Goal: Task Accomplishment & Management: Manage account settings

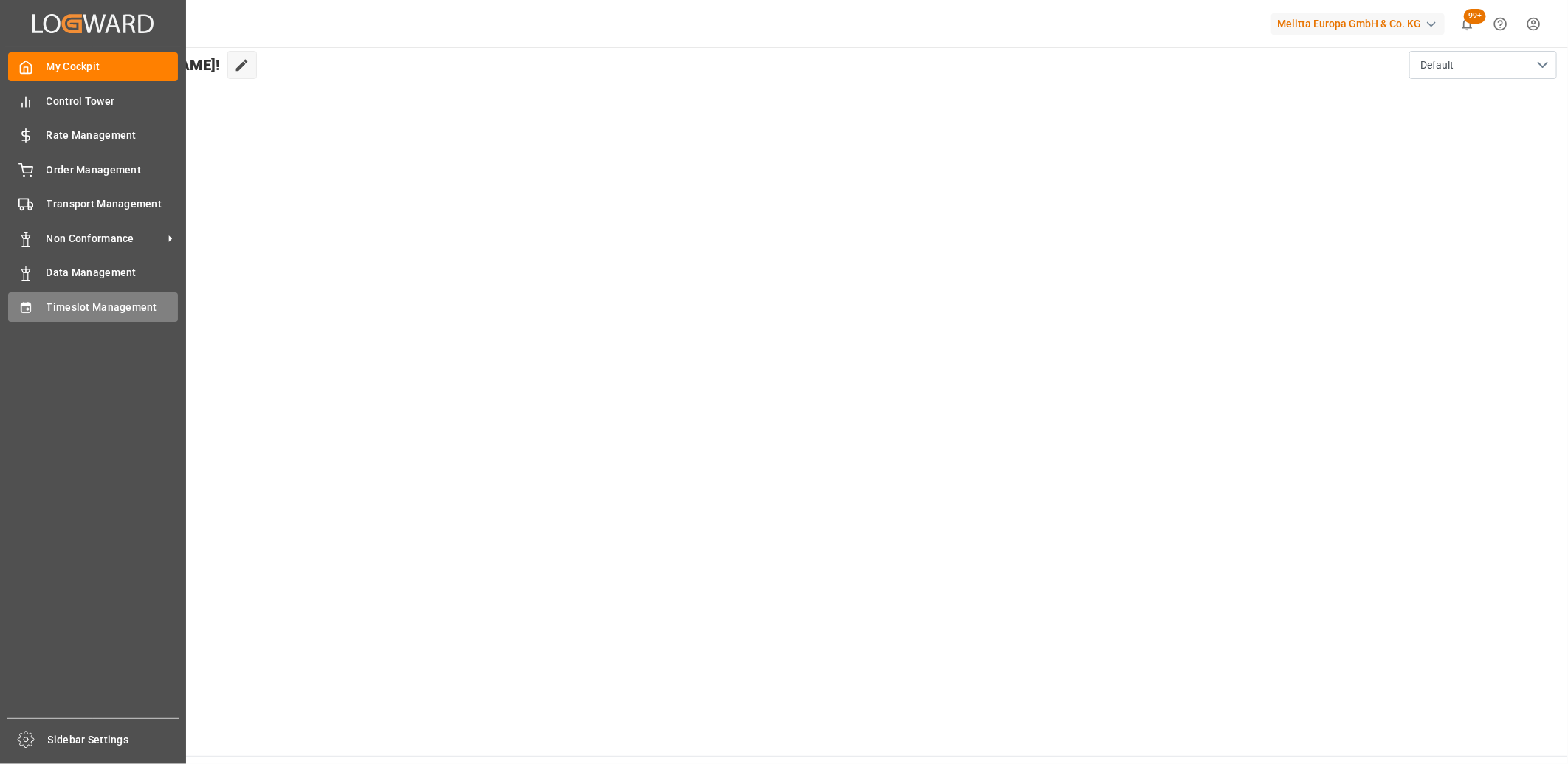
click at [16, 315] on div "Timeslot Management Timeslot Management" at bounding box center [92, 307] width 170 height 29
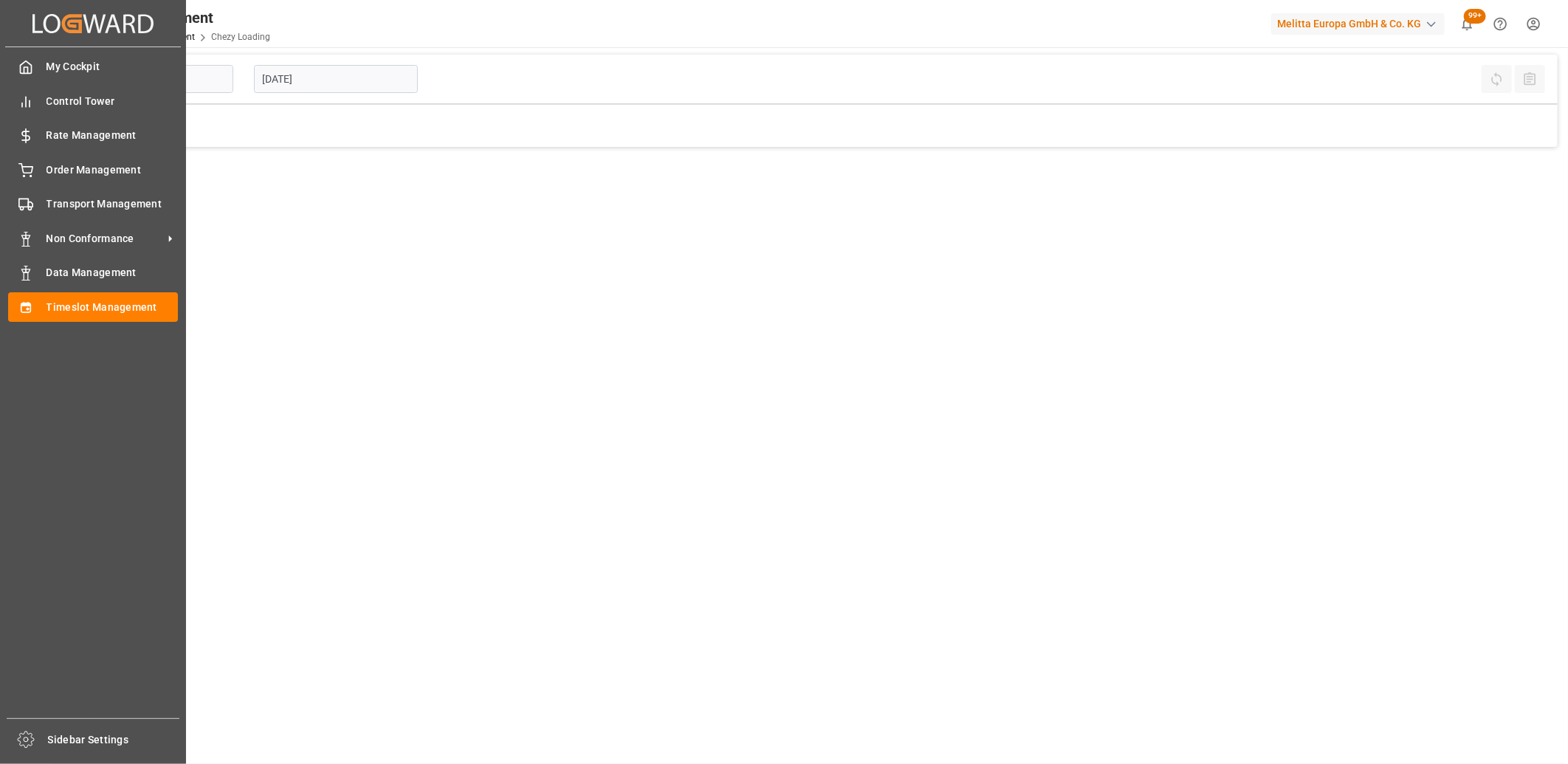
type input "Chezy Loading"
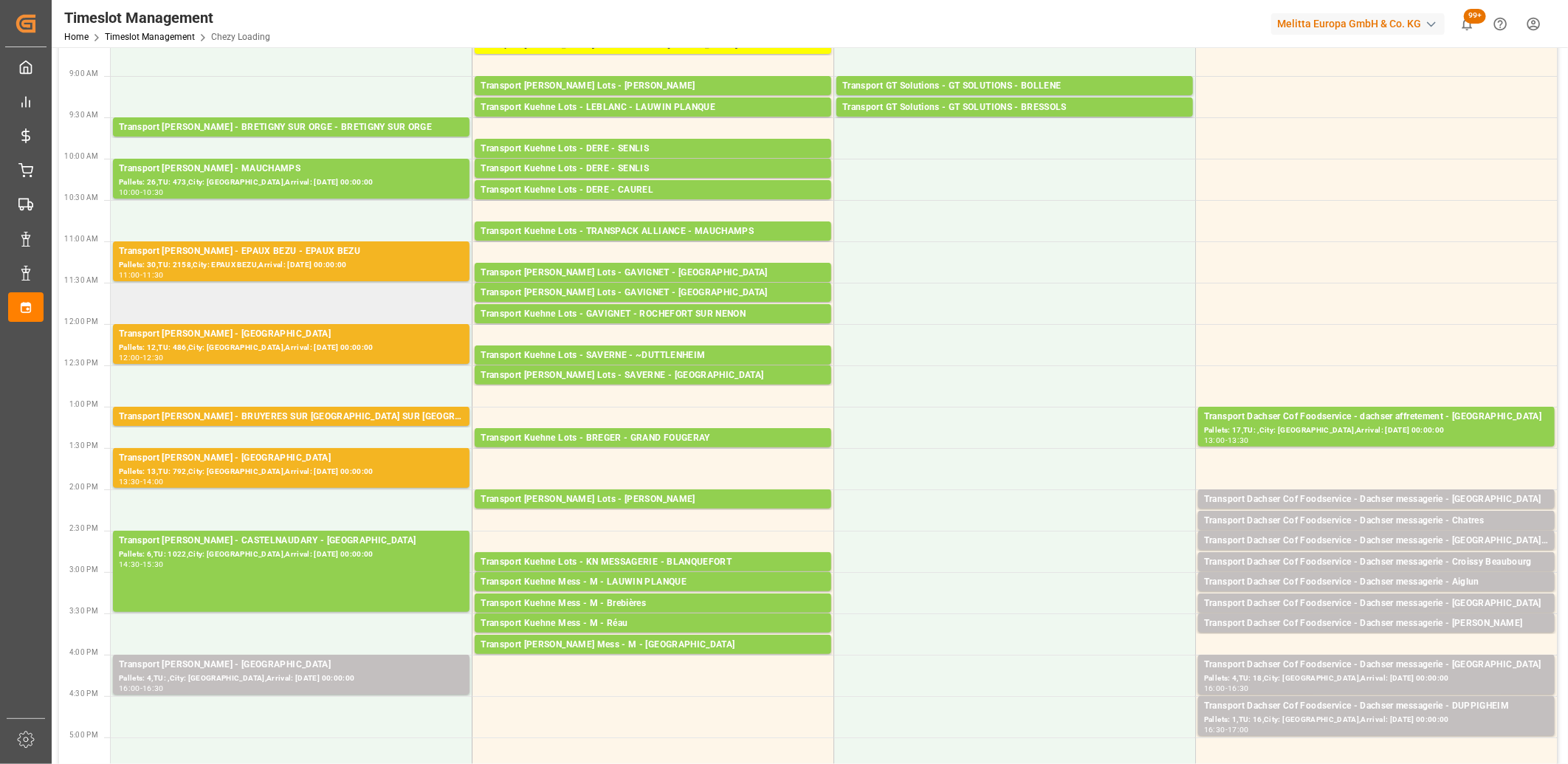
scroll to position [246, 0]
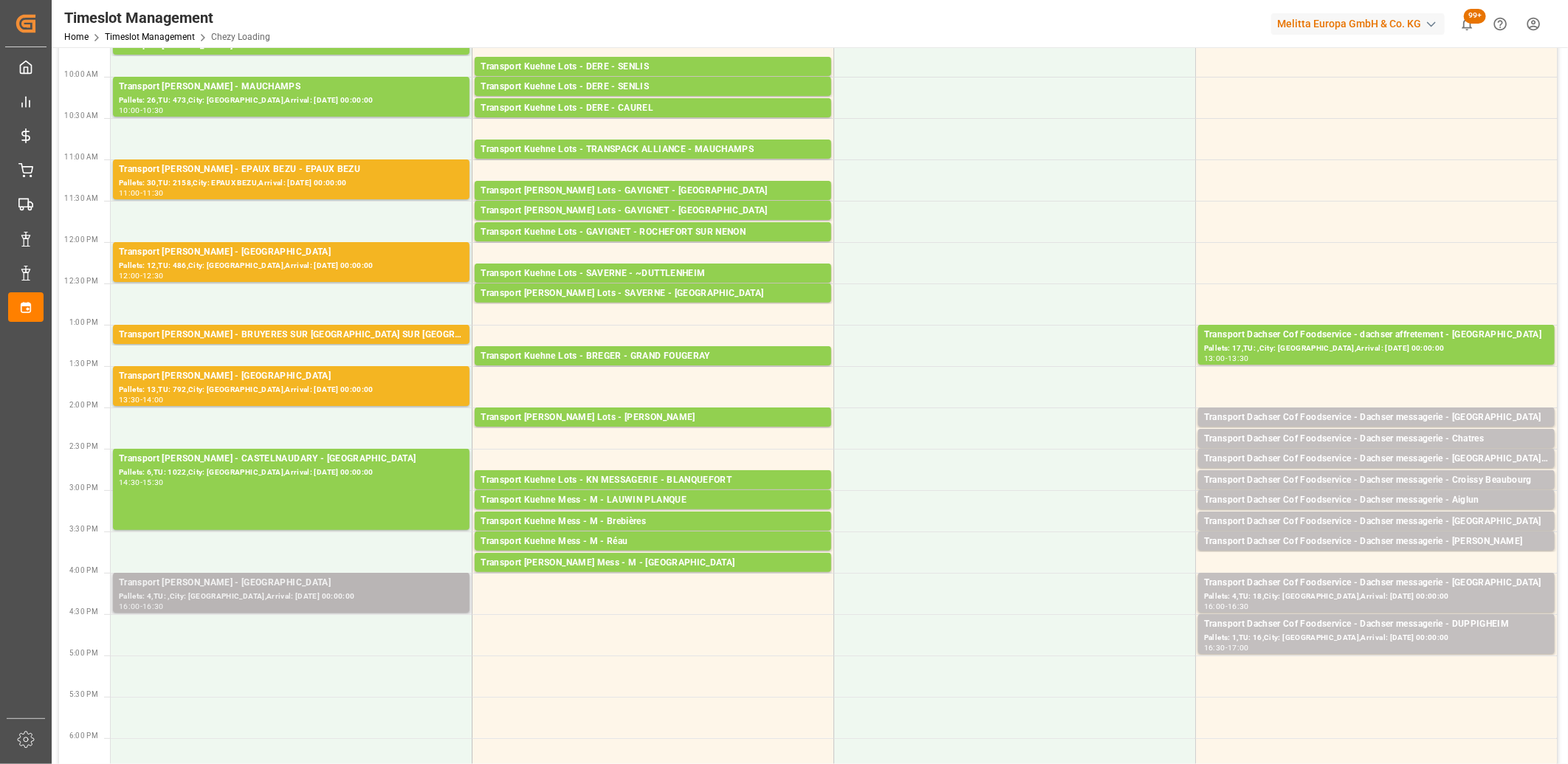
click at [251, 581] on div "Transport [PERSON_NAME] - [GEOGRAPHIC_DATA]" at bounding box center [291, 583] width 345 height 15
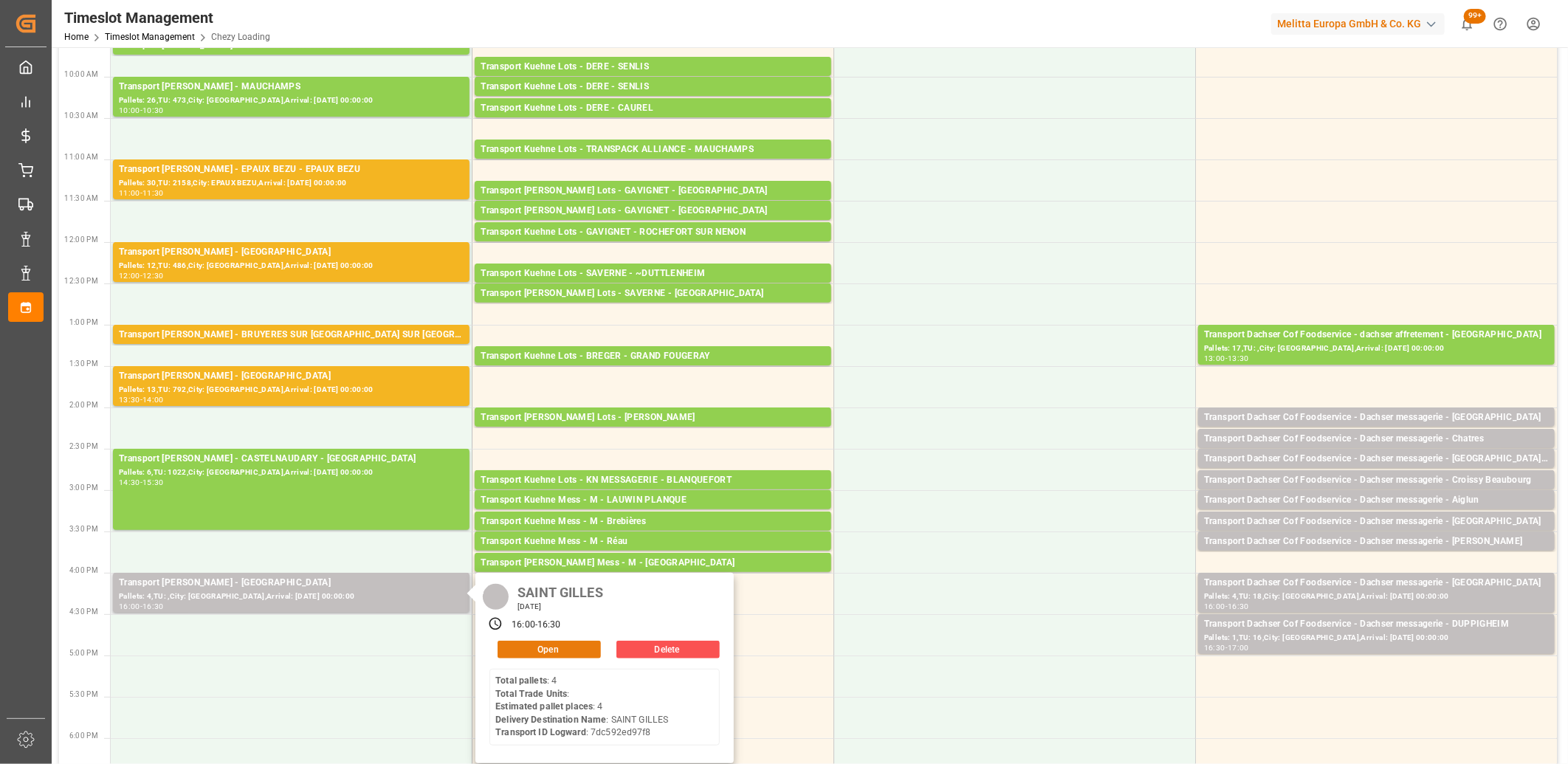
click at [537, 645] on button "Open" at bounding box center [549, 650] width 104 height 18
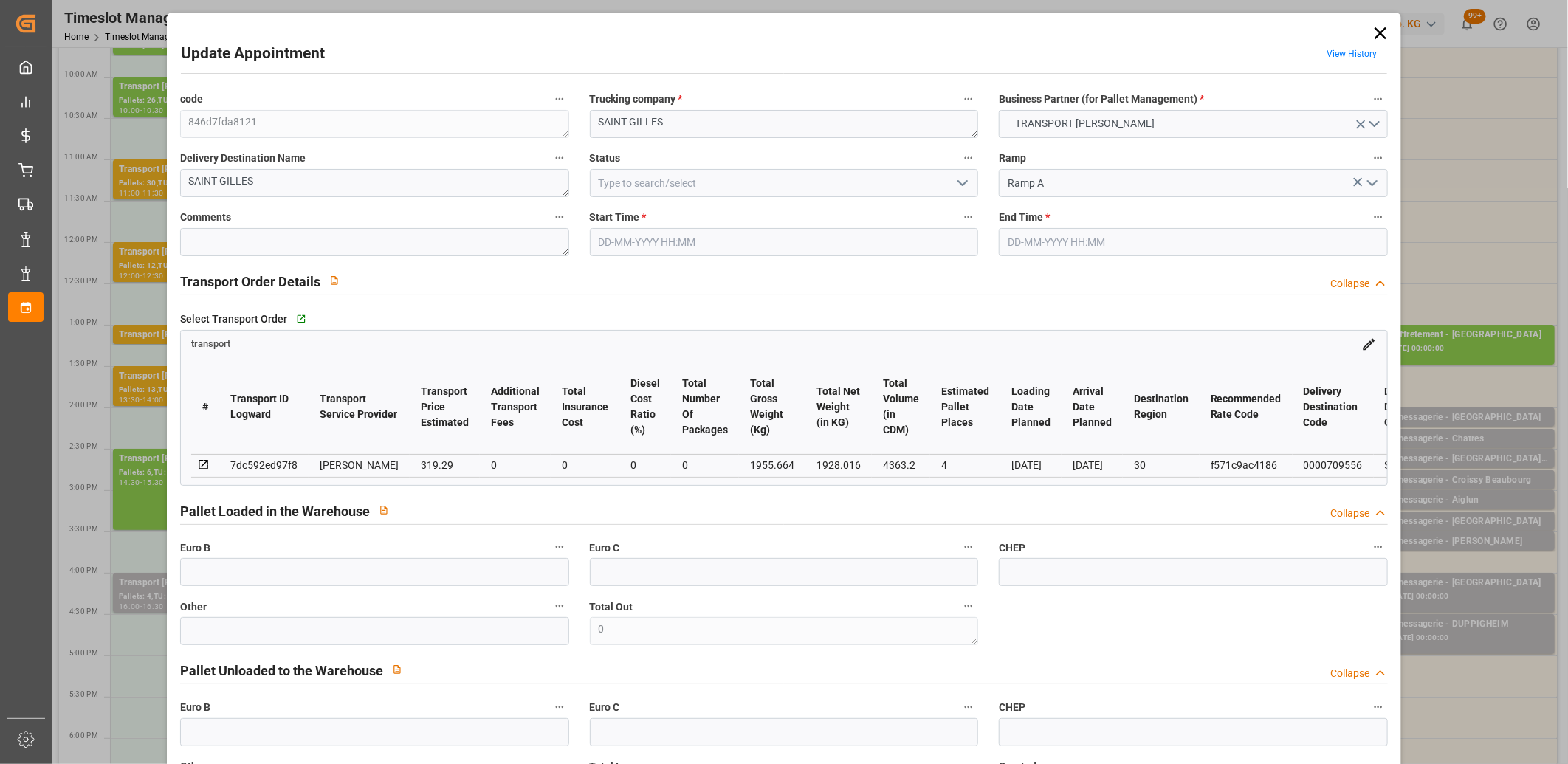
type input "4"
type input "319.29"
type input "0"
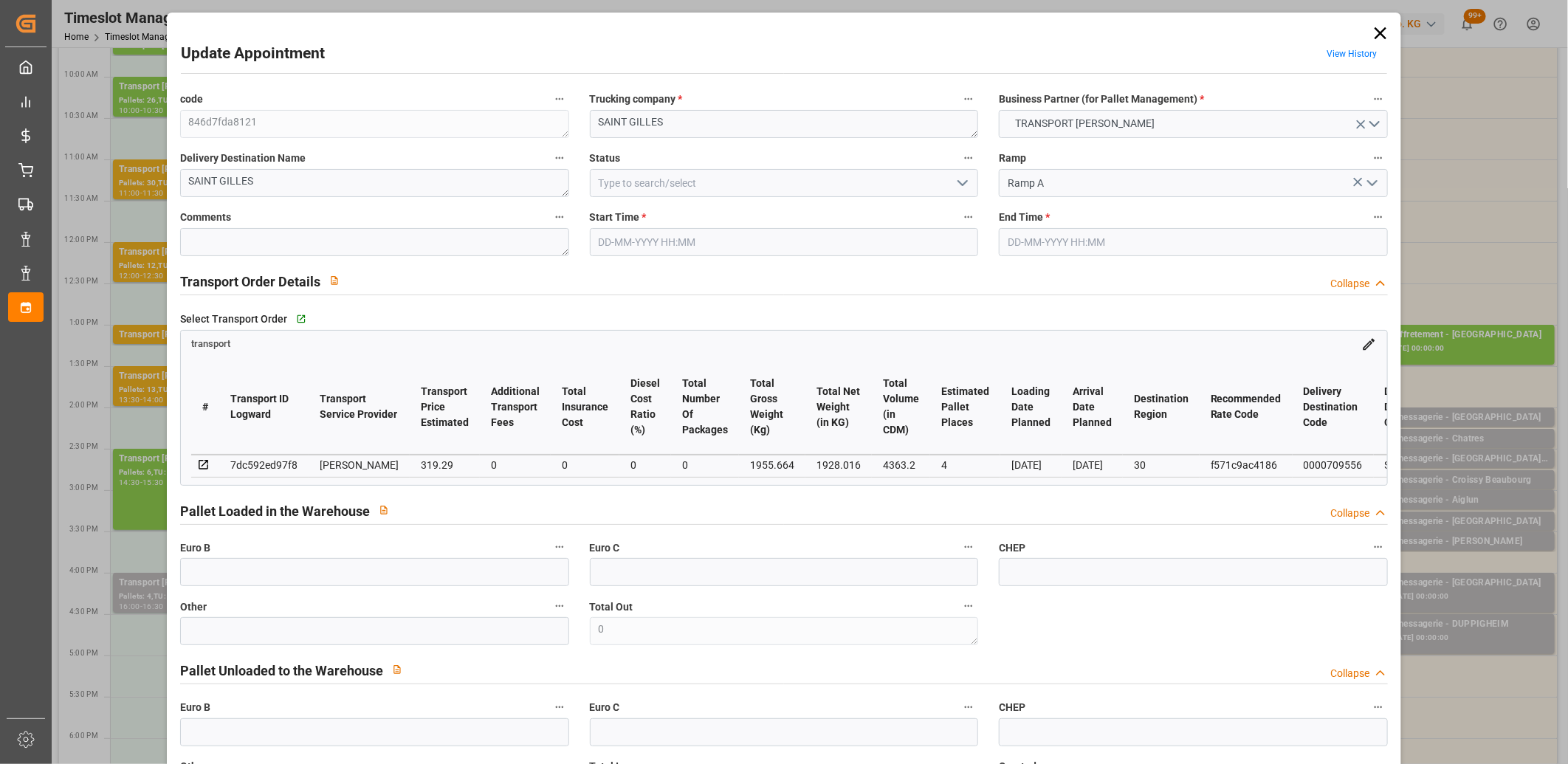
type input "306.3588"
type input "-12.9312"
type input "0"
type input "1928.016"
type input "2150"
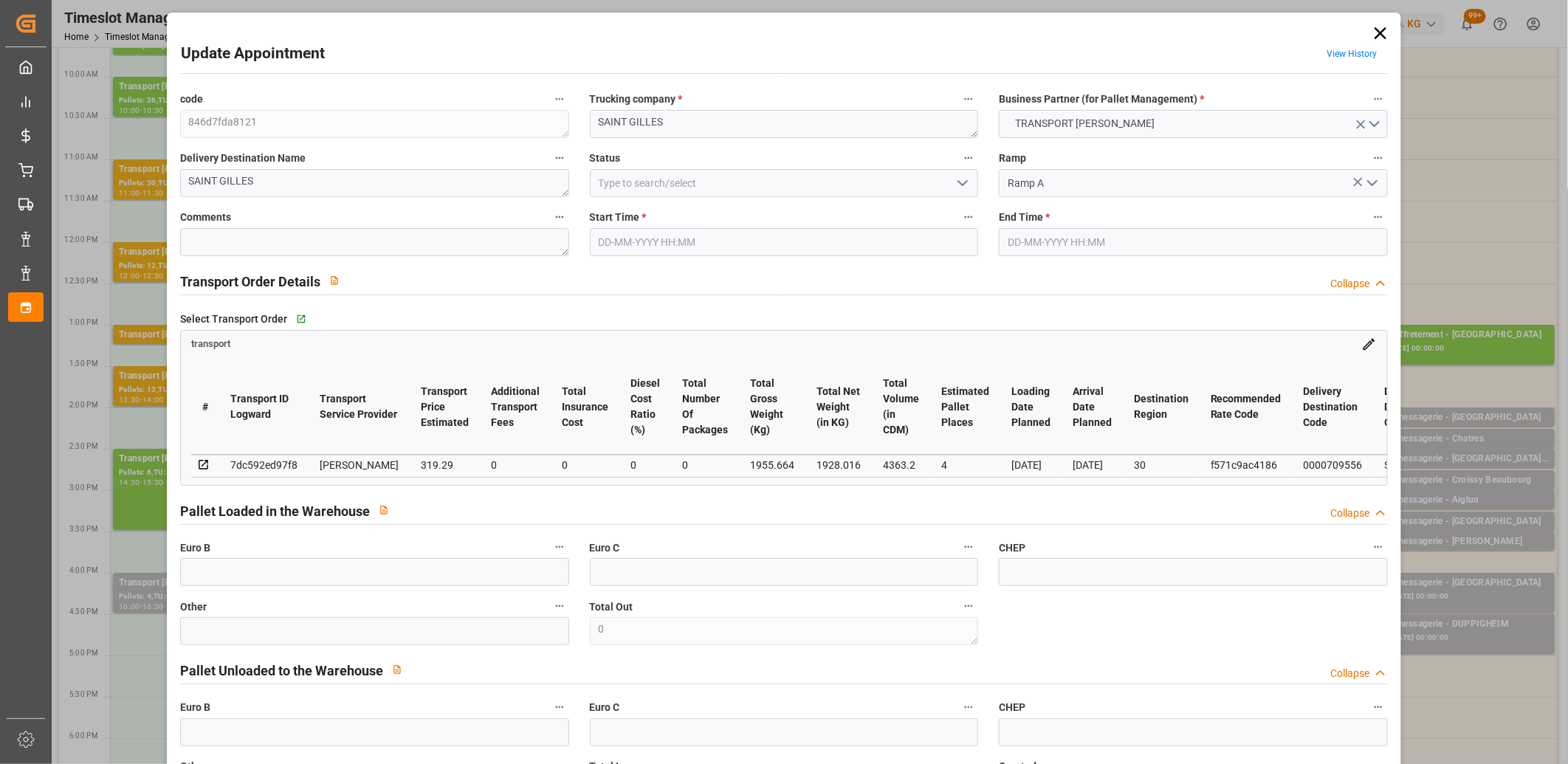
type input "4363.2"
type input "30"
type input "4"
type input "0"
type input "4"
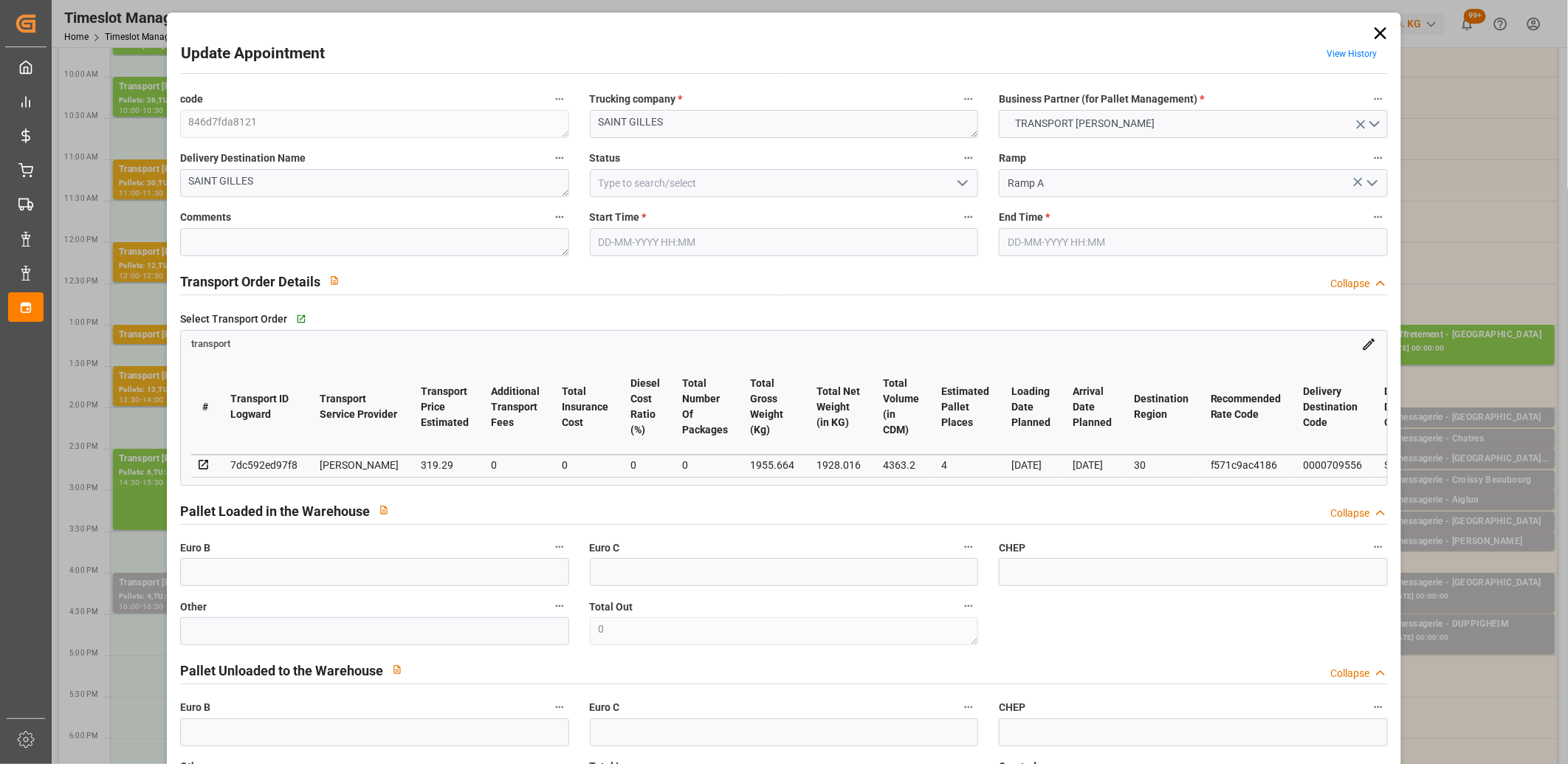
type input "101"
type input "1955.664"
type input "0"
type input "4710.8598"
type input "0"
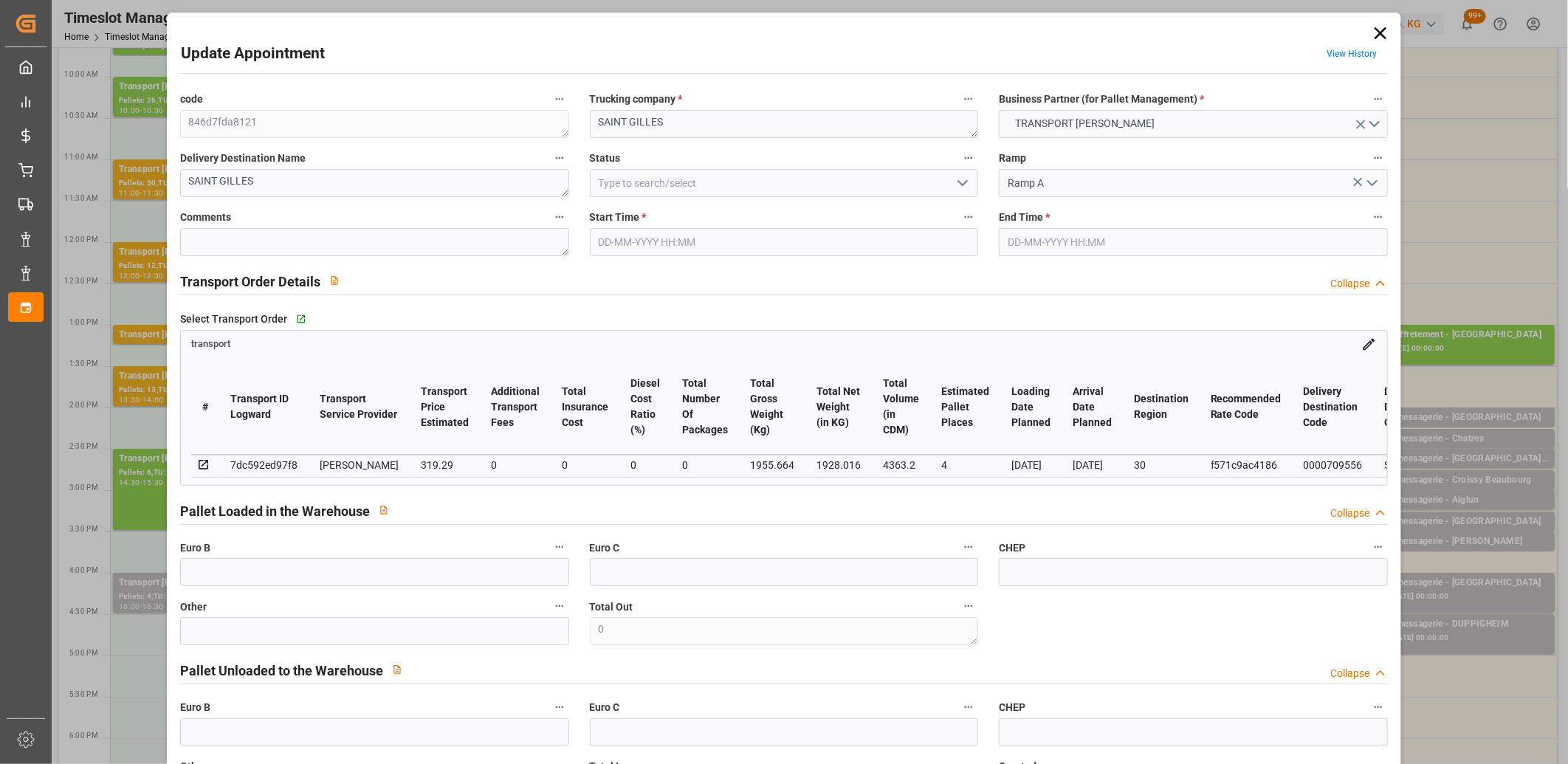
type input "0"
type input "21"
type input "35"
type input "21-08-2025 16:00"
type input "21-08-2025 16:30"
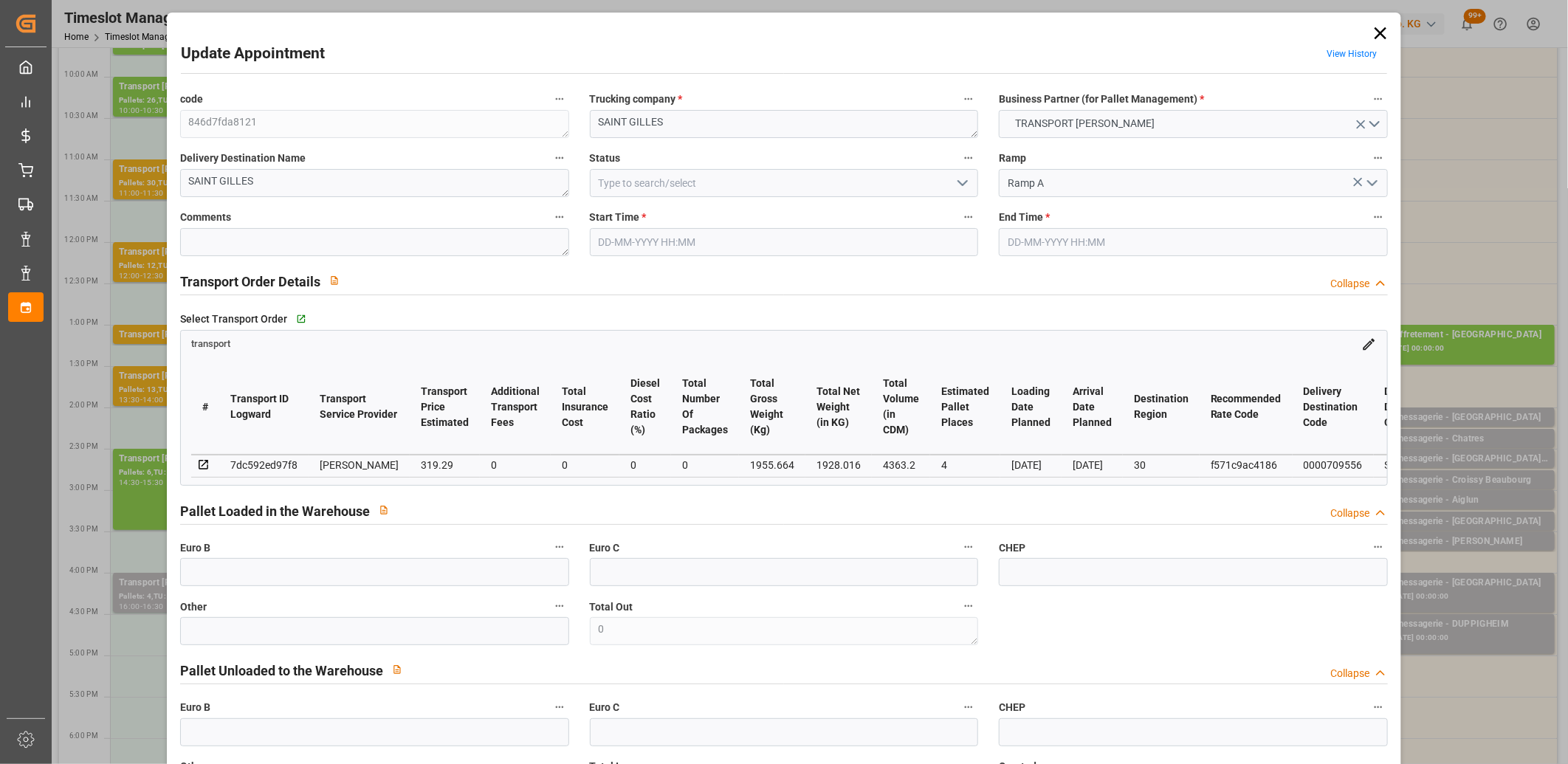
type input "20-08-2025 16:49"
type input "20-08-2025 11:51"
type input "[DATE]"
type input "21-08-2025"
click at [1375, 33] on icon at bounding box center [1380, 33] width 11 height 11
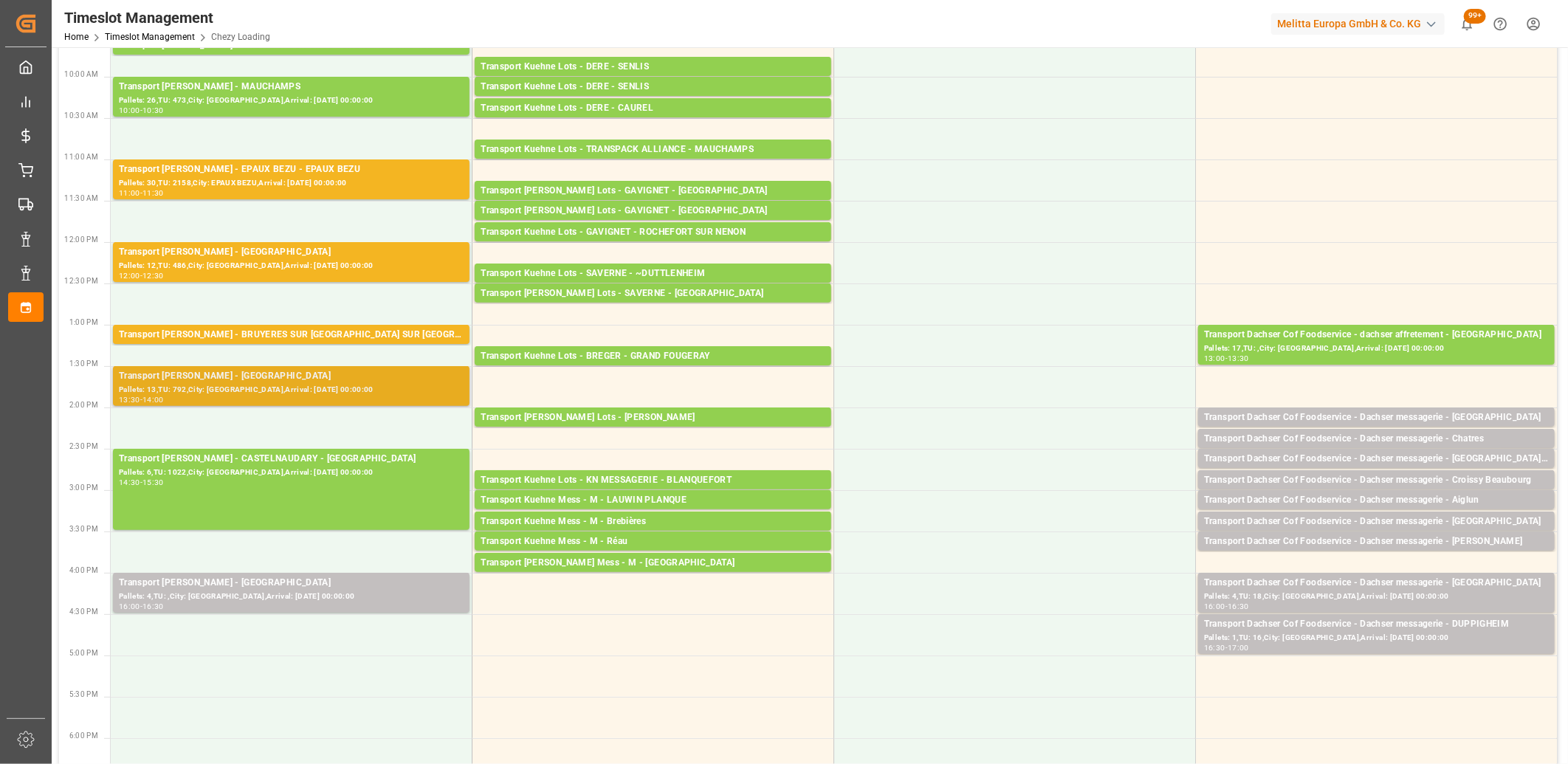
click at [397, 367] on div "Transport Delisle - SAINT GILLES - SAINT GILLES Pallets: 13,TU: 792,City: SAINT…" at bounding box center [291, 386] width 357 height 40
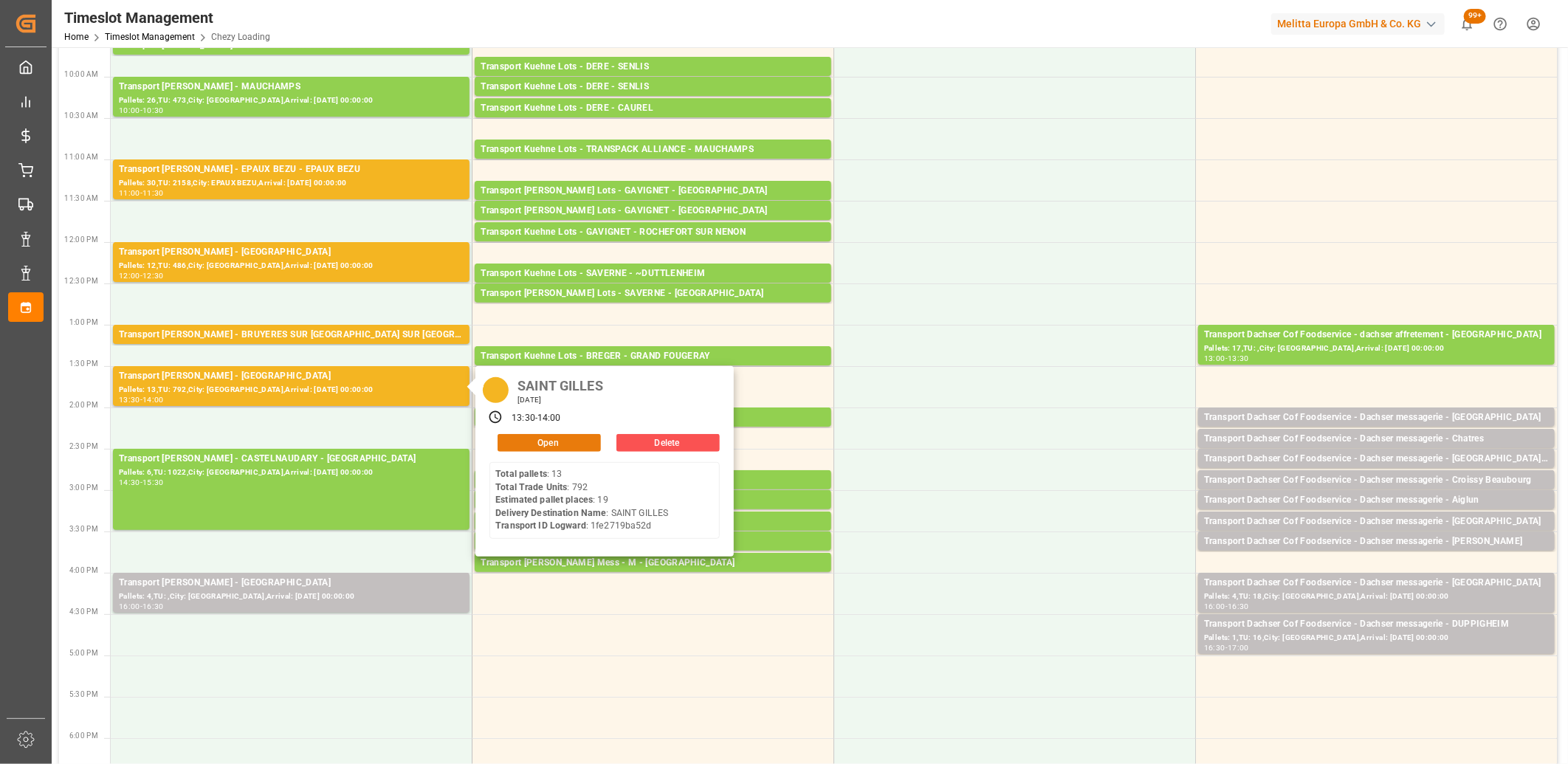
click at [530, 445] on button "Open" at bounding box center [549, 443] width 104 height 18
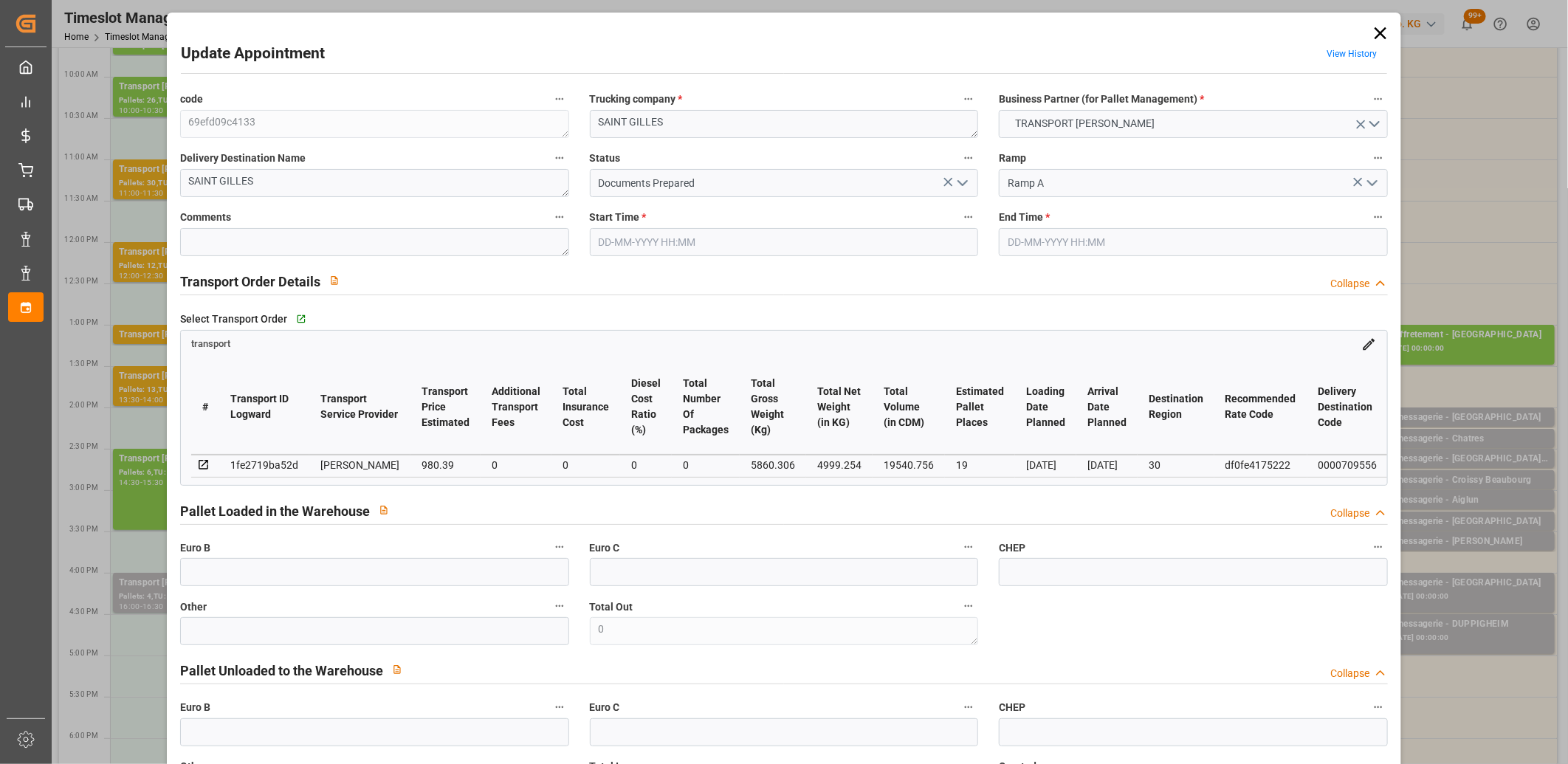
type input "21-08-2025 13:30"
type input "21-08-2025 14:00"
type input "19-08-2025 17:12"
type input "19-08-2025 11:57"
type input "[DATE]"
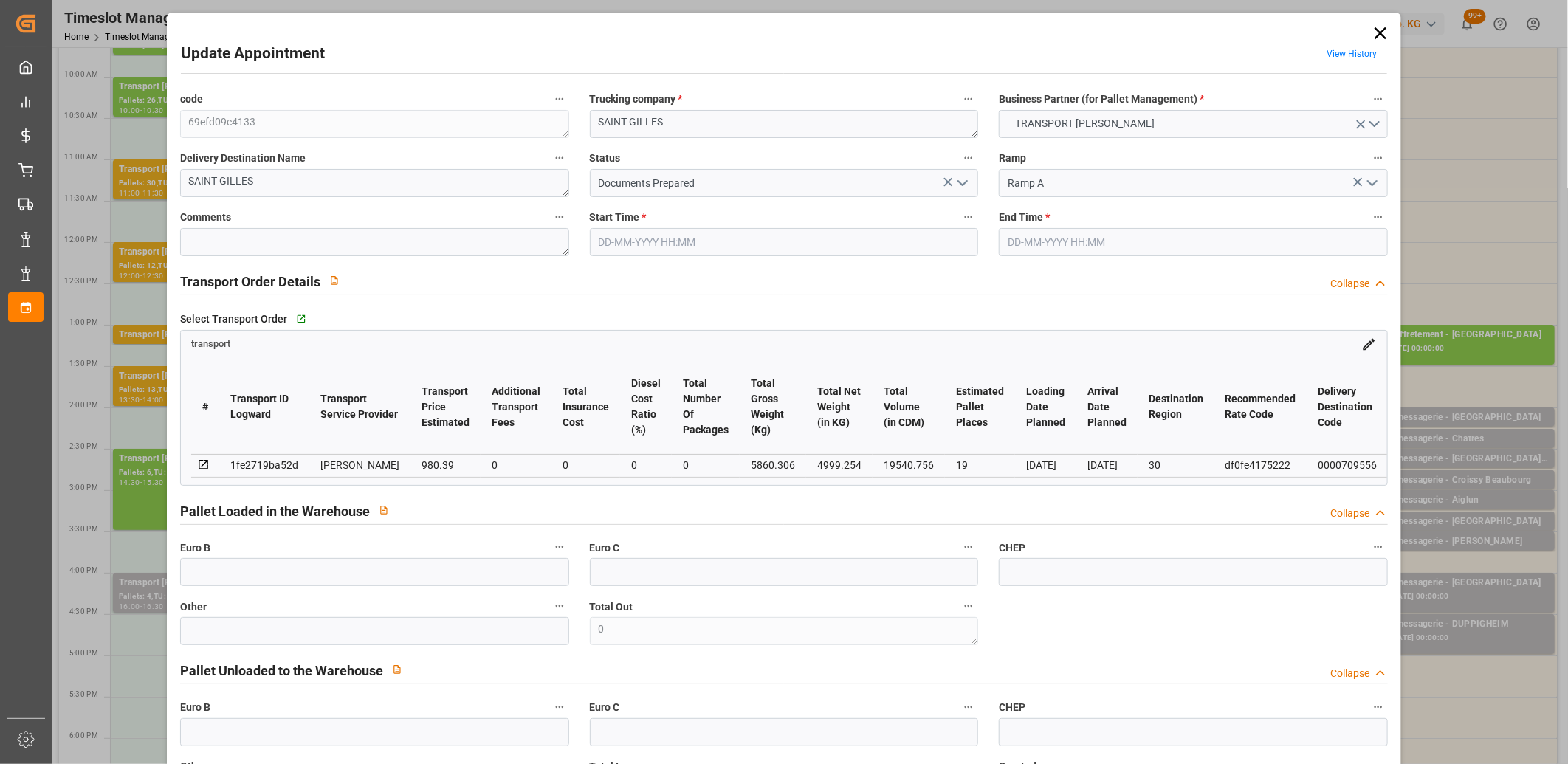
type input "21-08-2025"
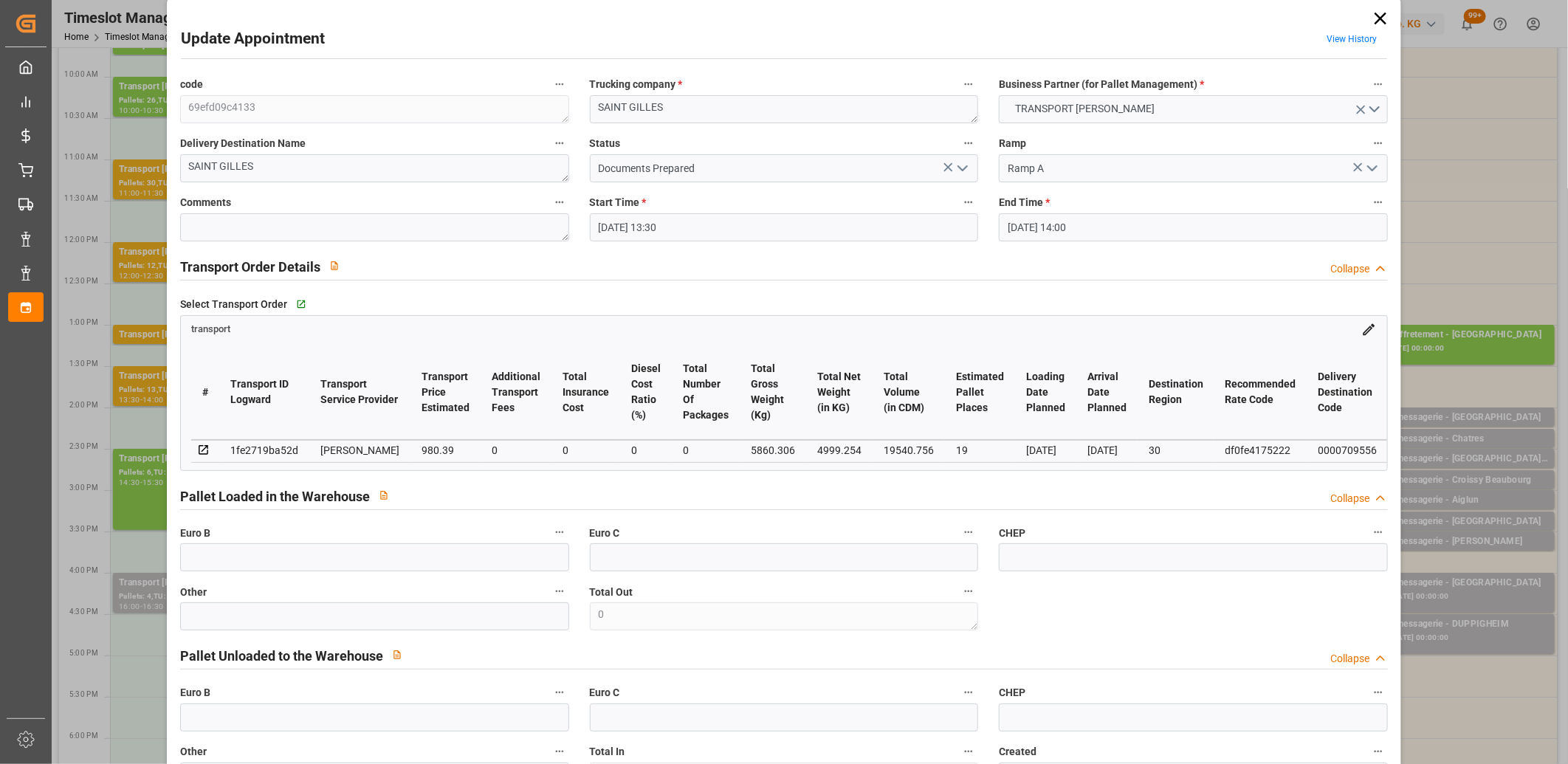
scroll to position [0, 0]
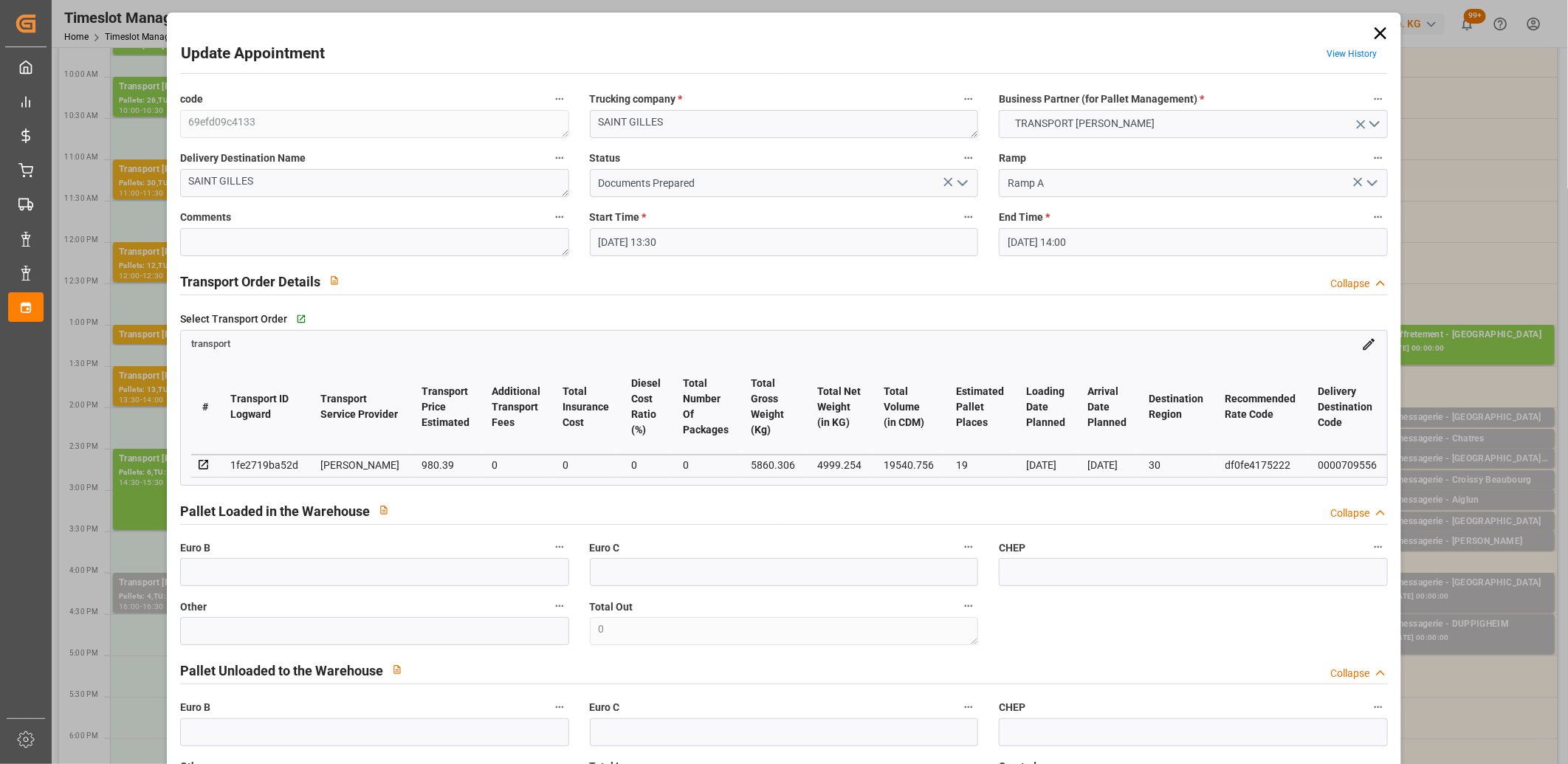
click at [1379, 33] on icon at bounding box center [1381, 33] width 21 height 21
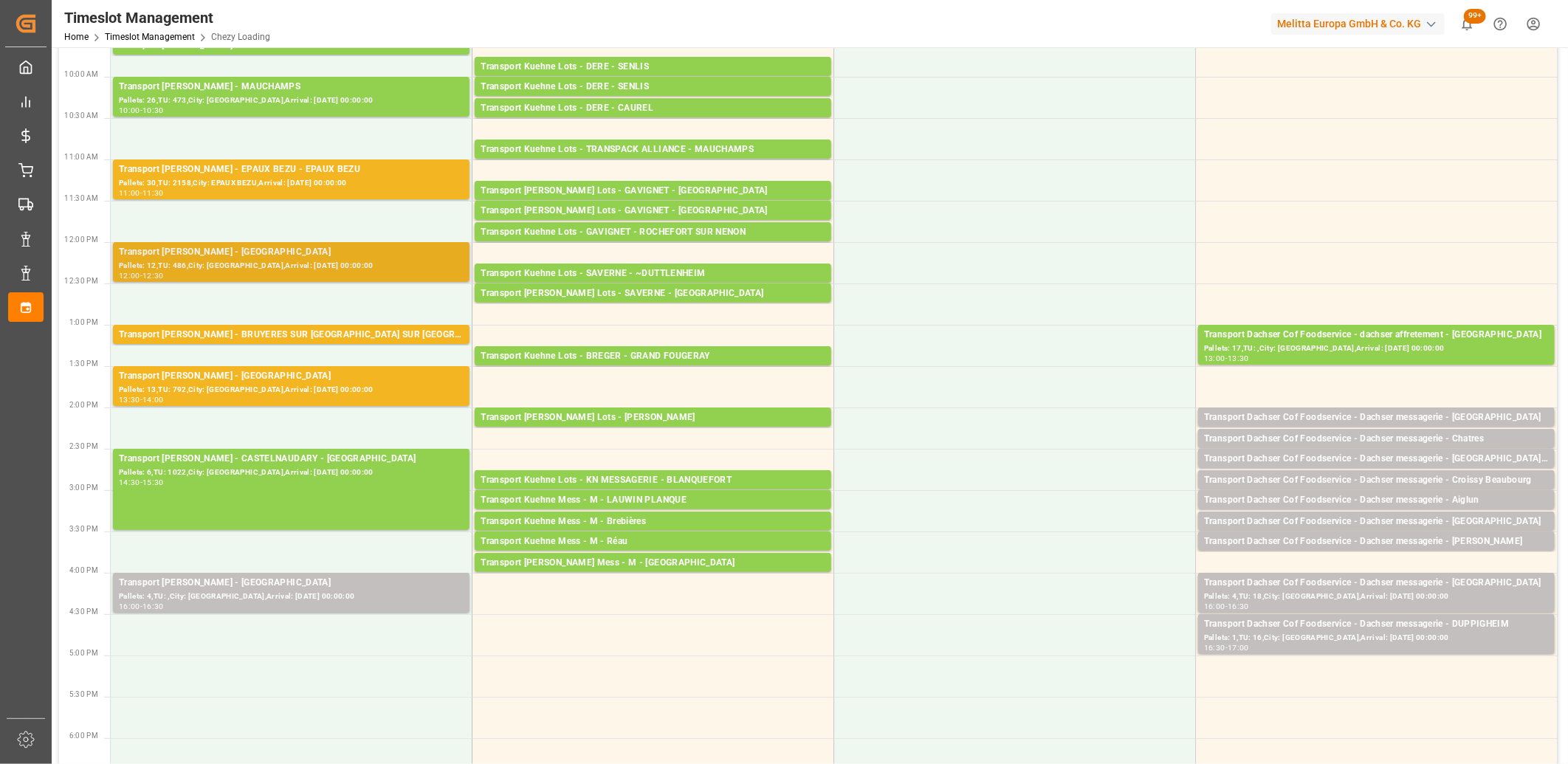
click at [340, 265] on div "Pallets: 12,TU: 486,City: SAINT GILLES,Arrival: 2025-08-25 00:00:00" at bounding box center [291, 266] width 345 height 12
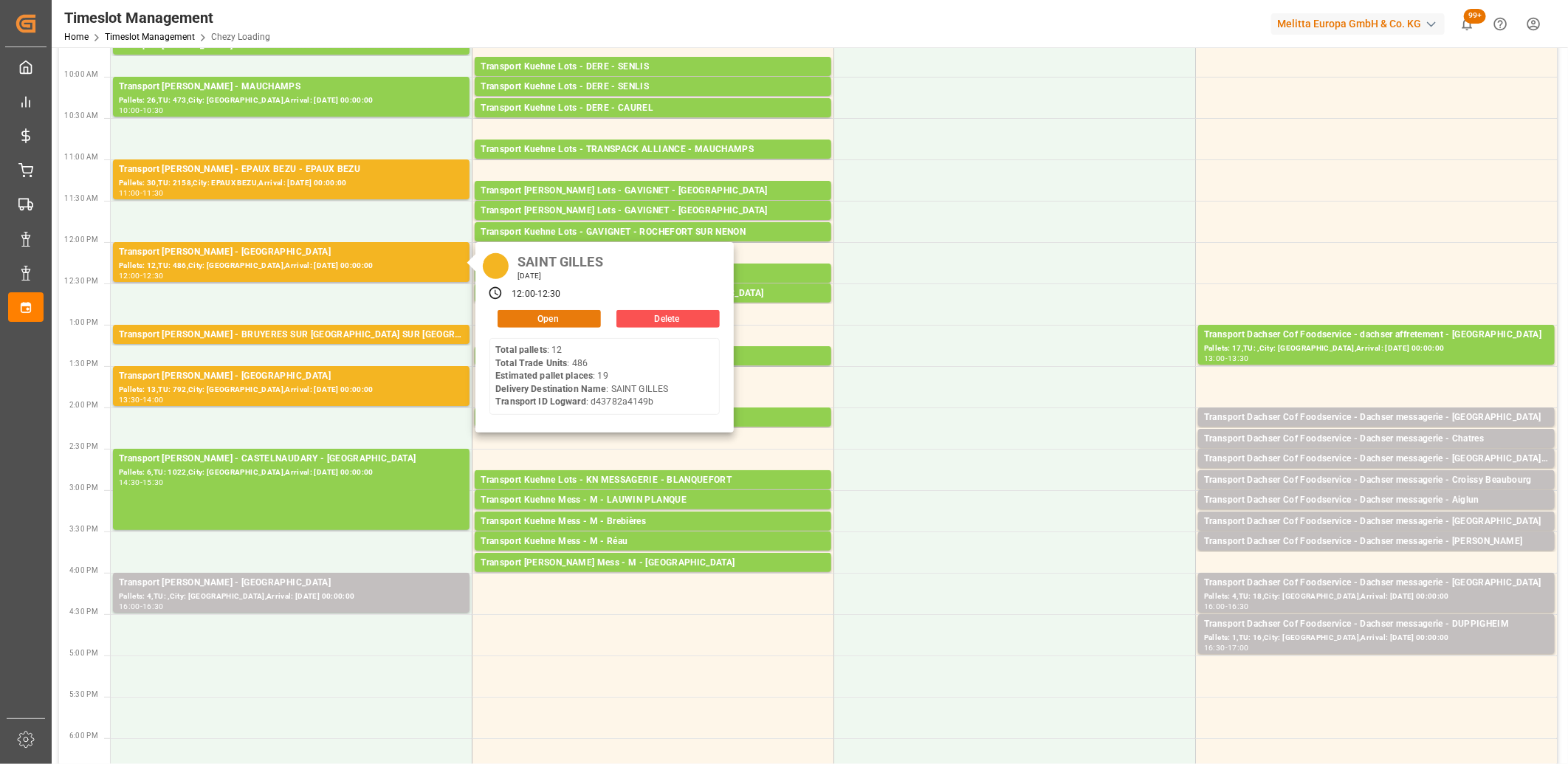
click at [518, 311] on button "Open" at bounding box center [549, 319] width 104 height 18
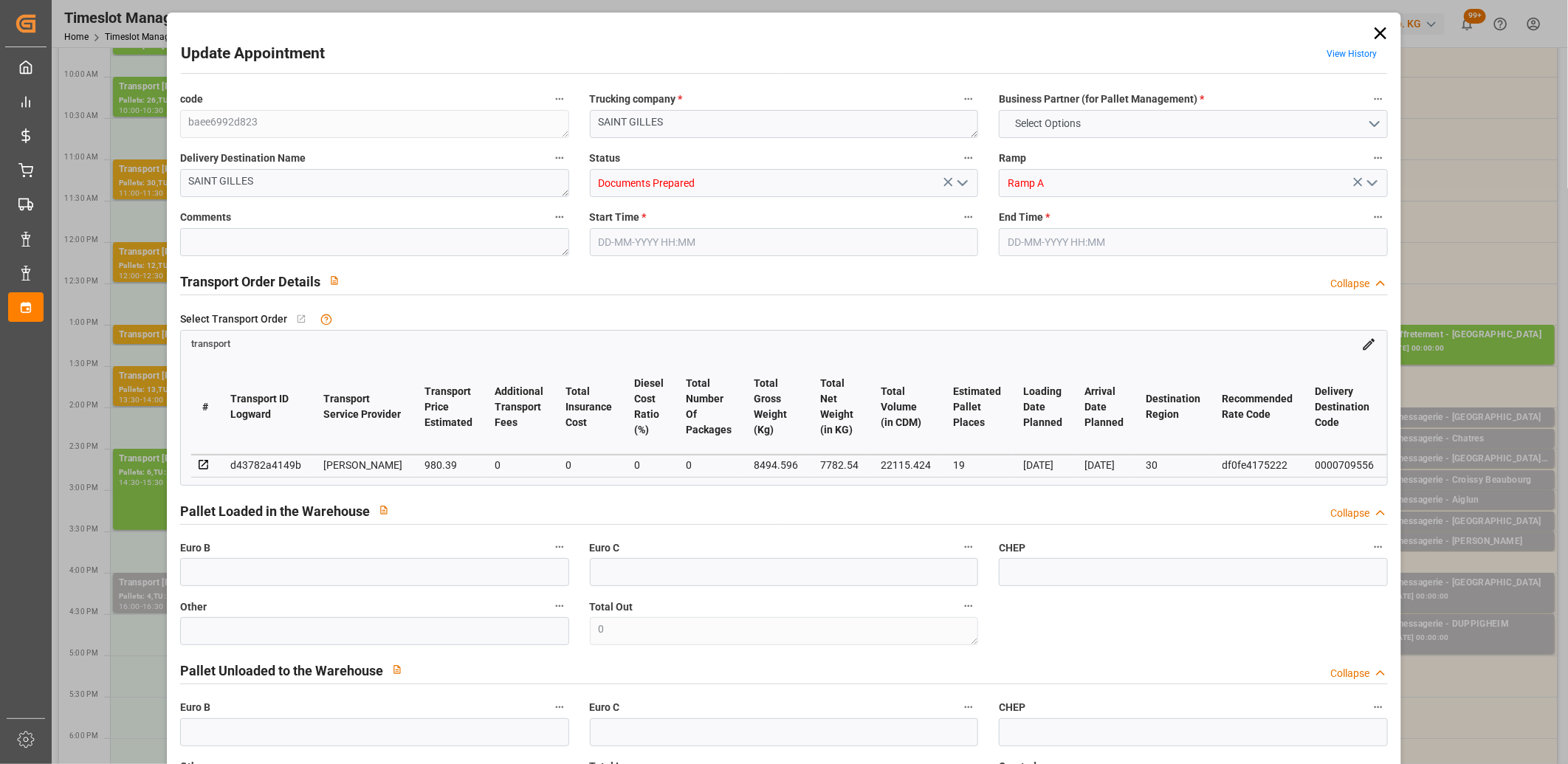
type input "19"
type input "980.39"
type input "0"
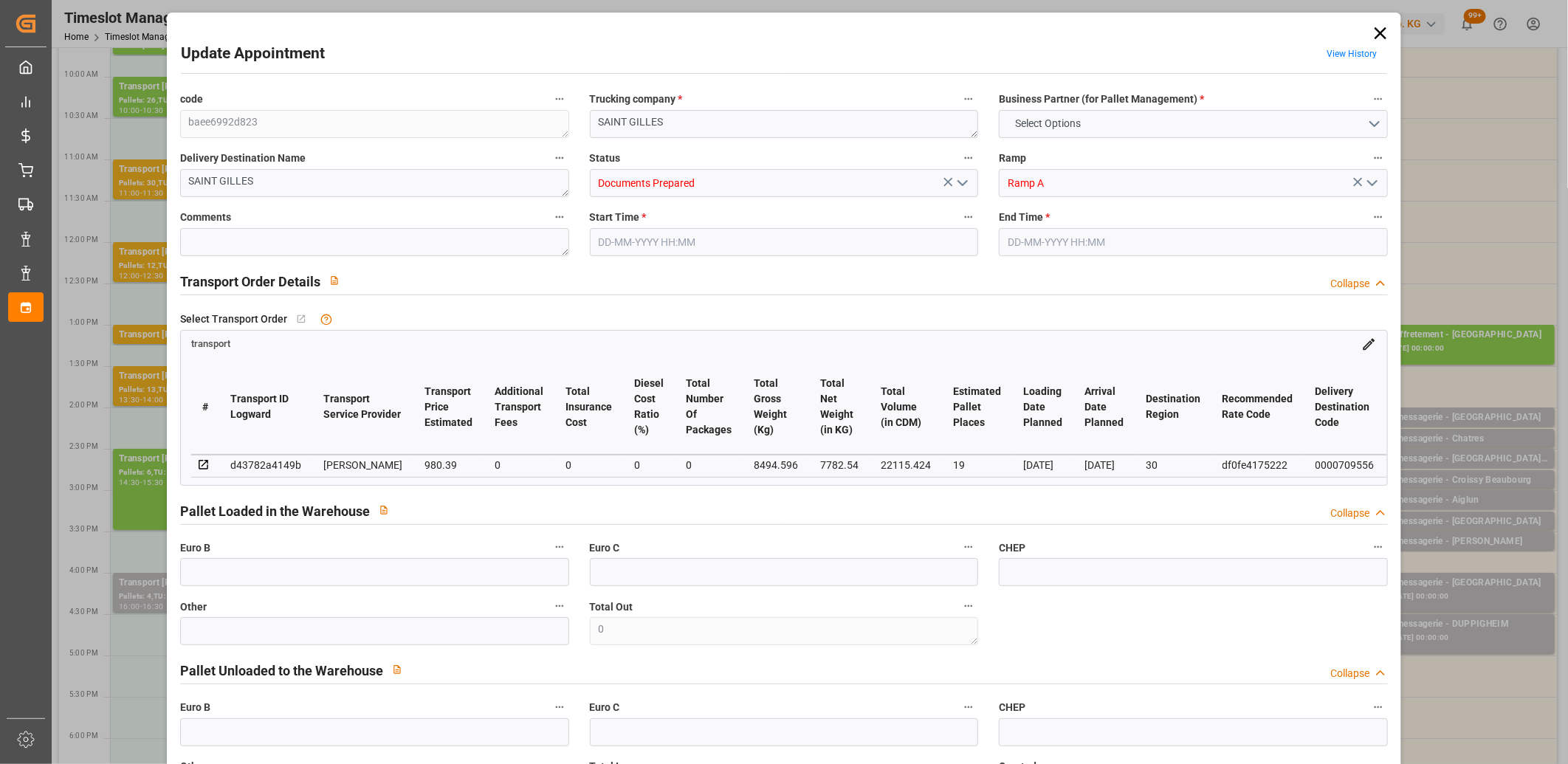
type input "940.6842"
type input "-39.7058"
type input "0"
type input "7782.54"
type input "9365.6"
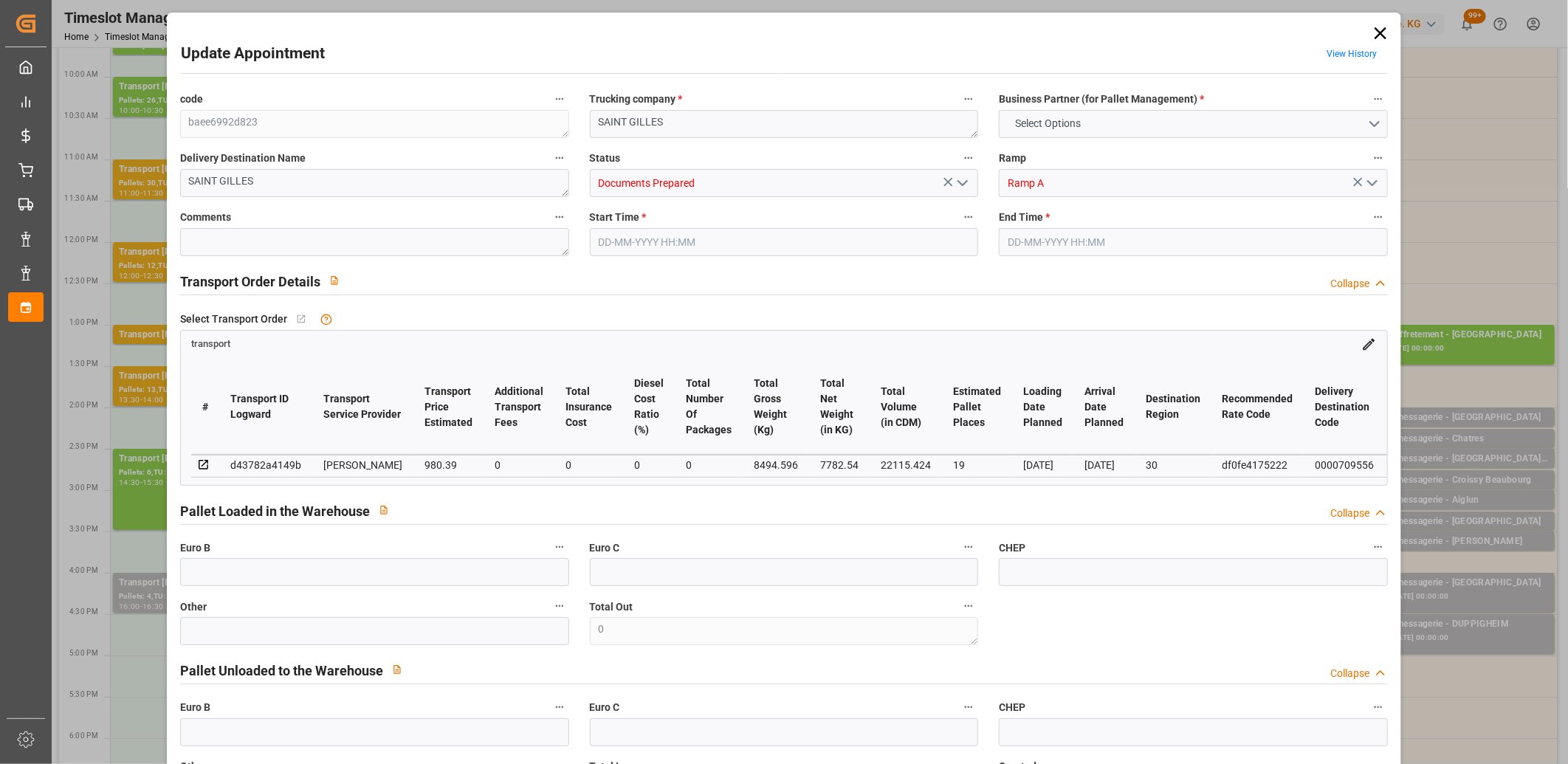
type input "22115.424"
type input "30"
type input "12"
type input "486"
type input "19"
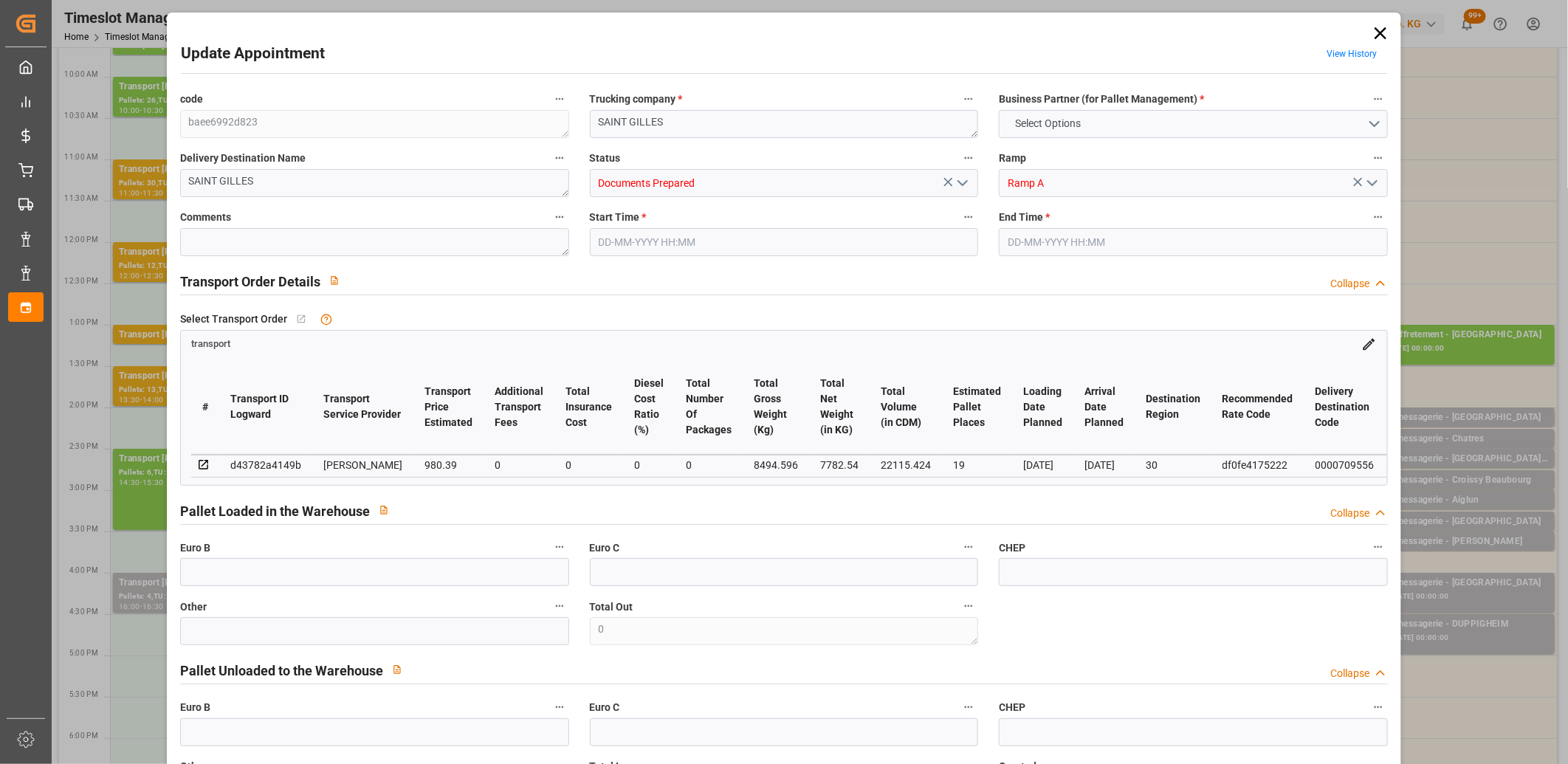
type input "101"
type input "8494.596"
type input "0"
type input "4710.8598"
type input "0"
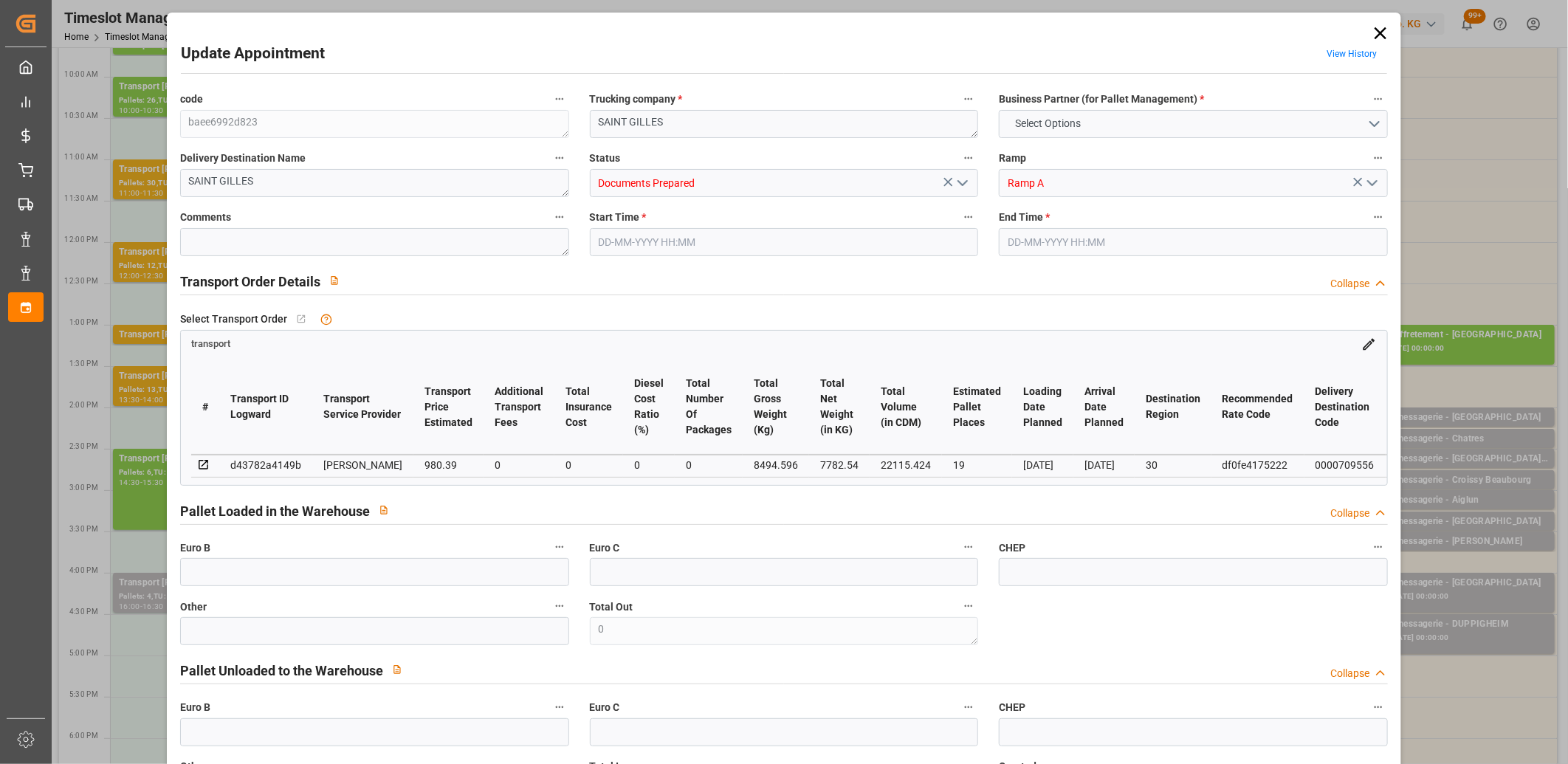
type input "0"
type input "21"
type input "35"
type input "21-08-2025 12:00"
type input "21-08-2025 12:30"
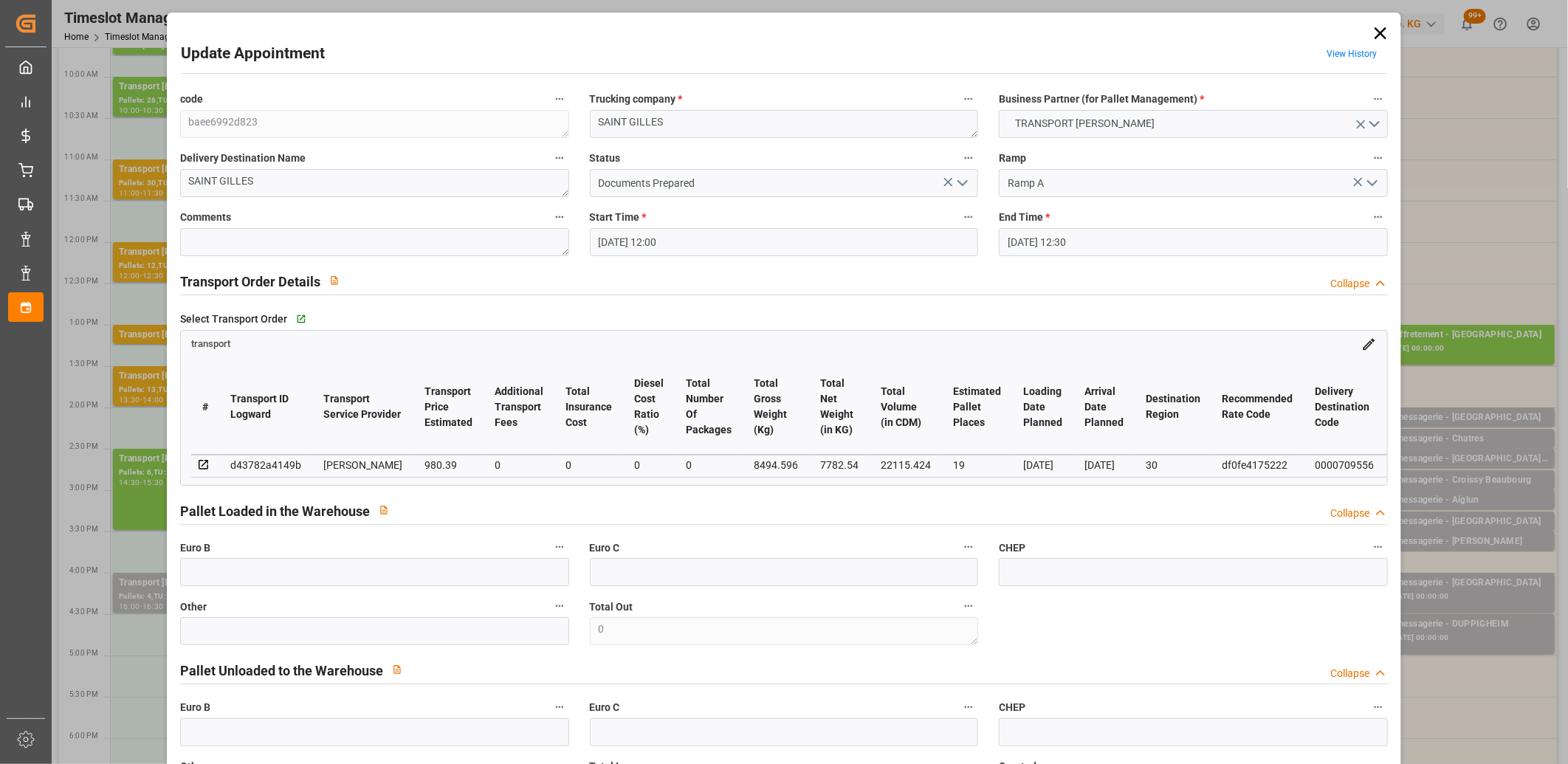
type input "19-08-2025 17:08"
type input "19-08-2025 11:58"
type input "[DATE]"
type input "21-08-2025"
click at [288, 462] on div "d43782a4149b" at bounding box center [265, 465] width 71 height 18
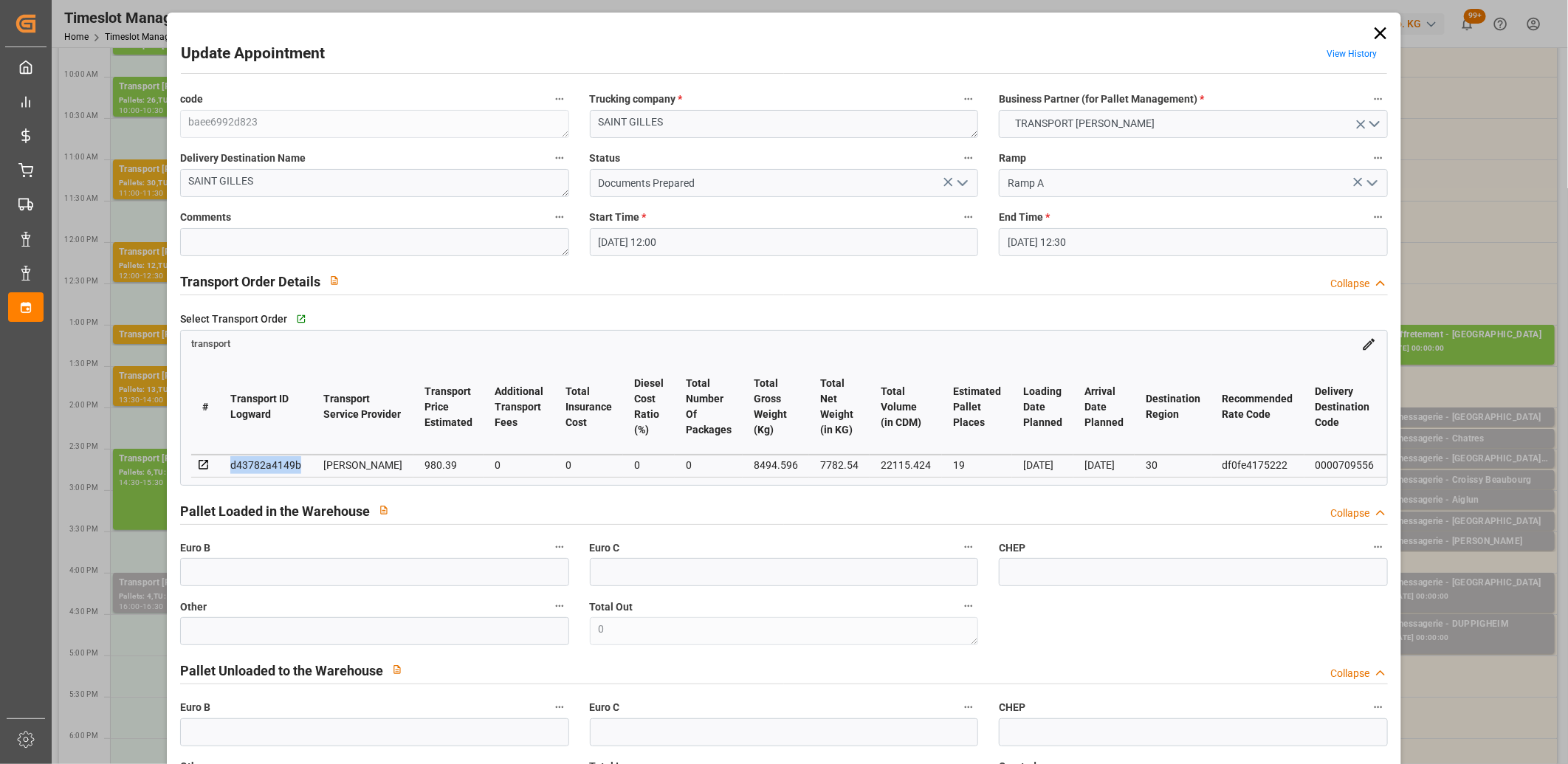
click at [288, 462] on div "d43782a4149b" at bounding box center [265, 465] width 71 height 18
copy div "d43782a4149b"
click at [1370, 37] on icon at bounding box center [1381, 33] width 21 height 21
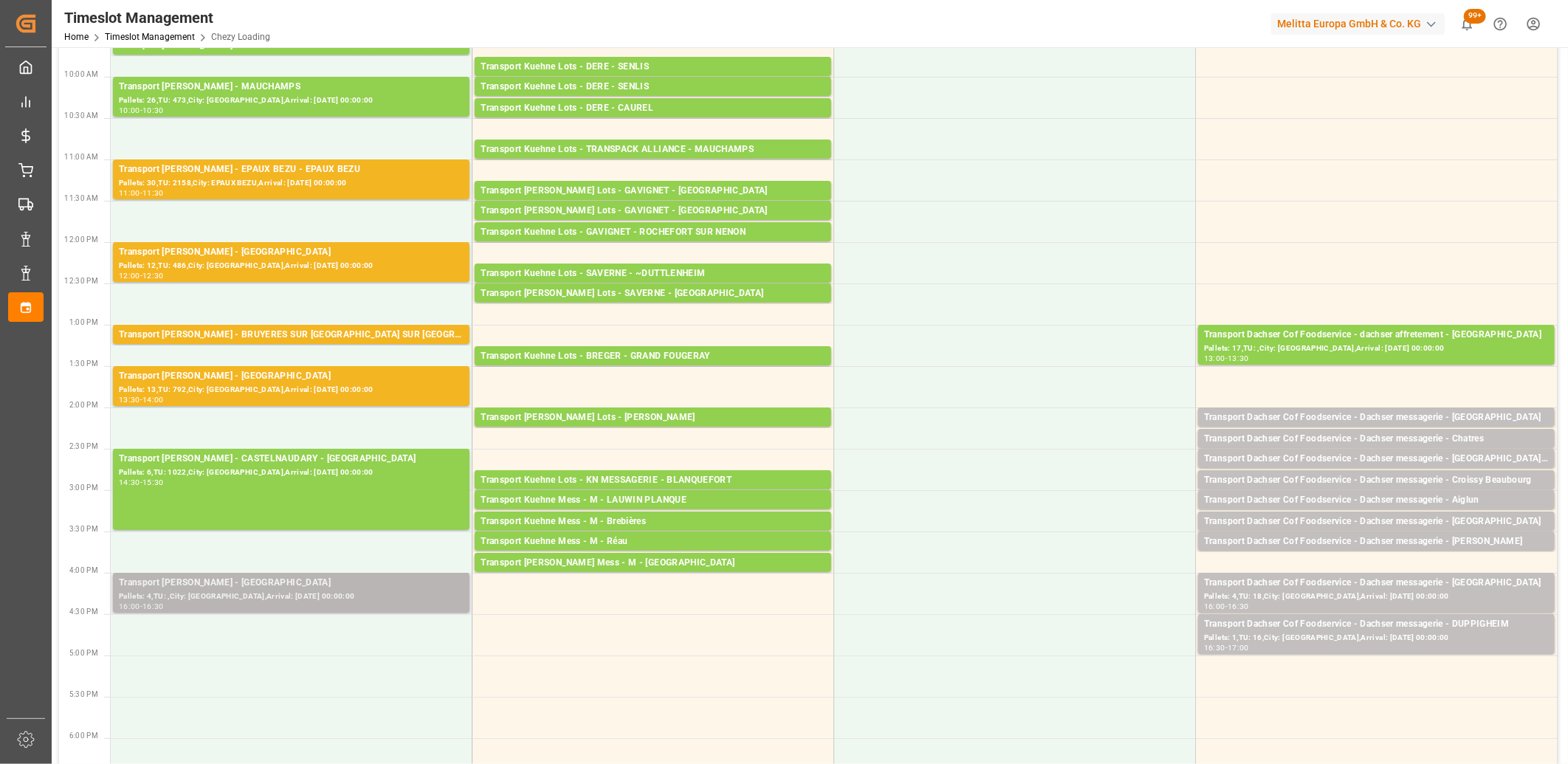
click at [389, 593] on div "Pallets: 4,TU: ,City: SAINT GILLES,Arrival: 2025-08-25 00:00:00" at bounding box center [291, 597] width 345 height 12
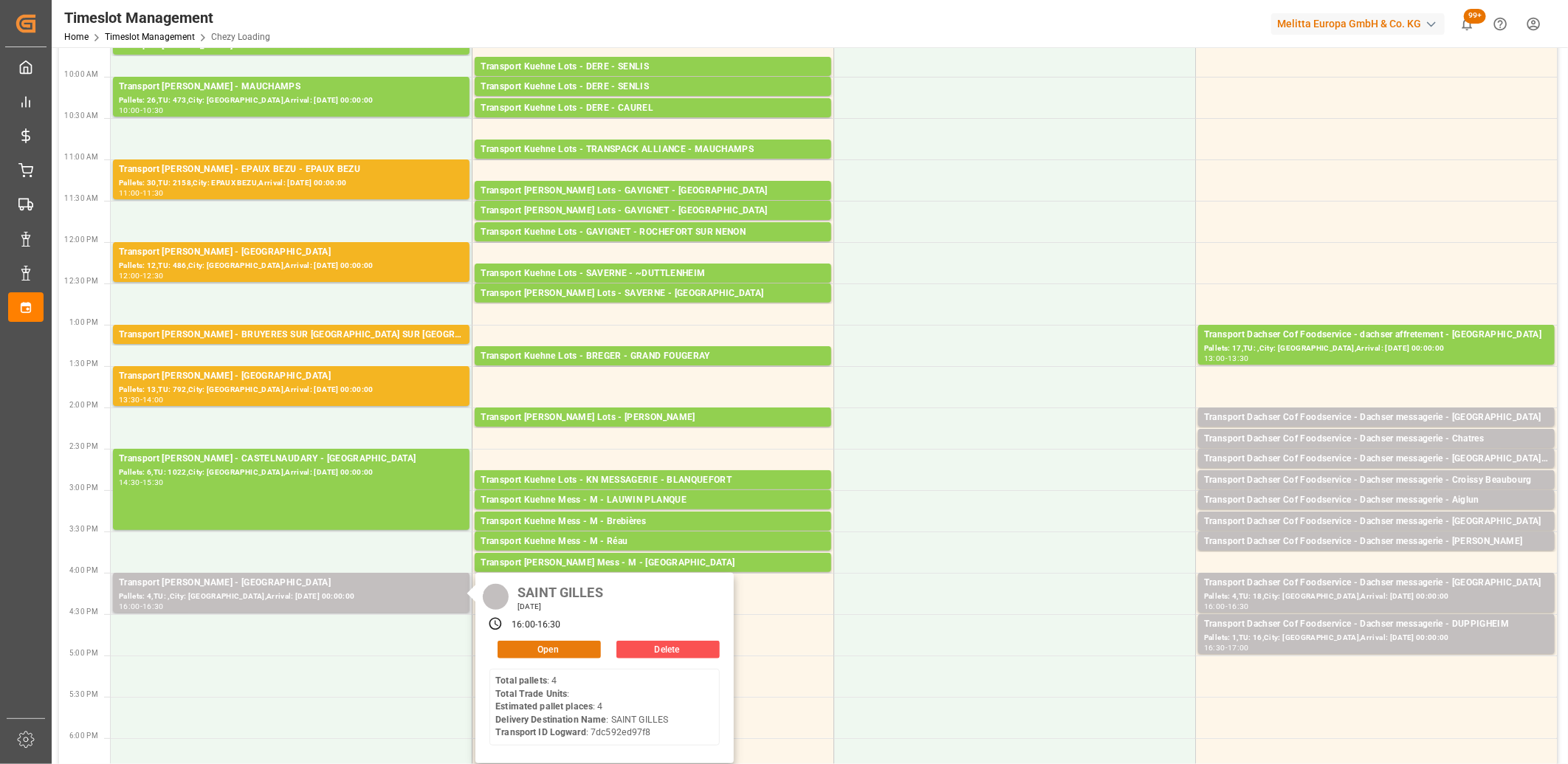
click at [510, 648] on button "Open" at bounding box center [549, 650] width 104 height 18
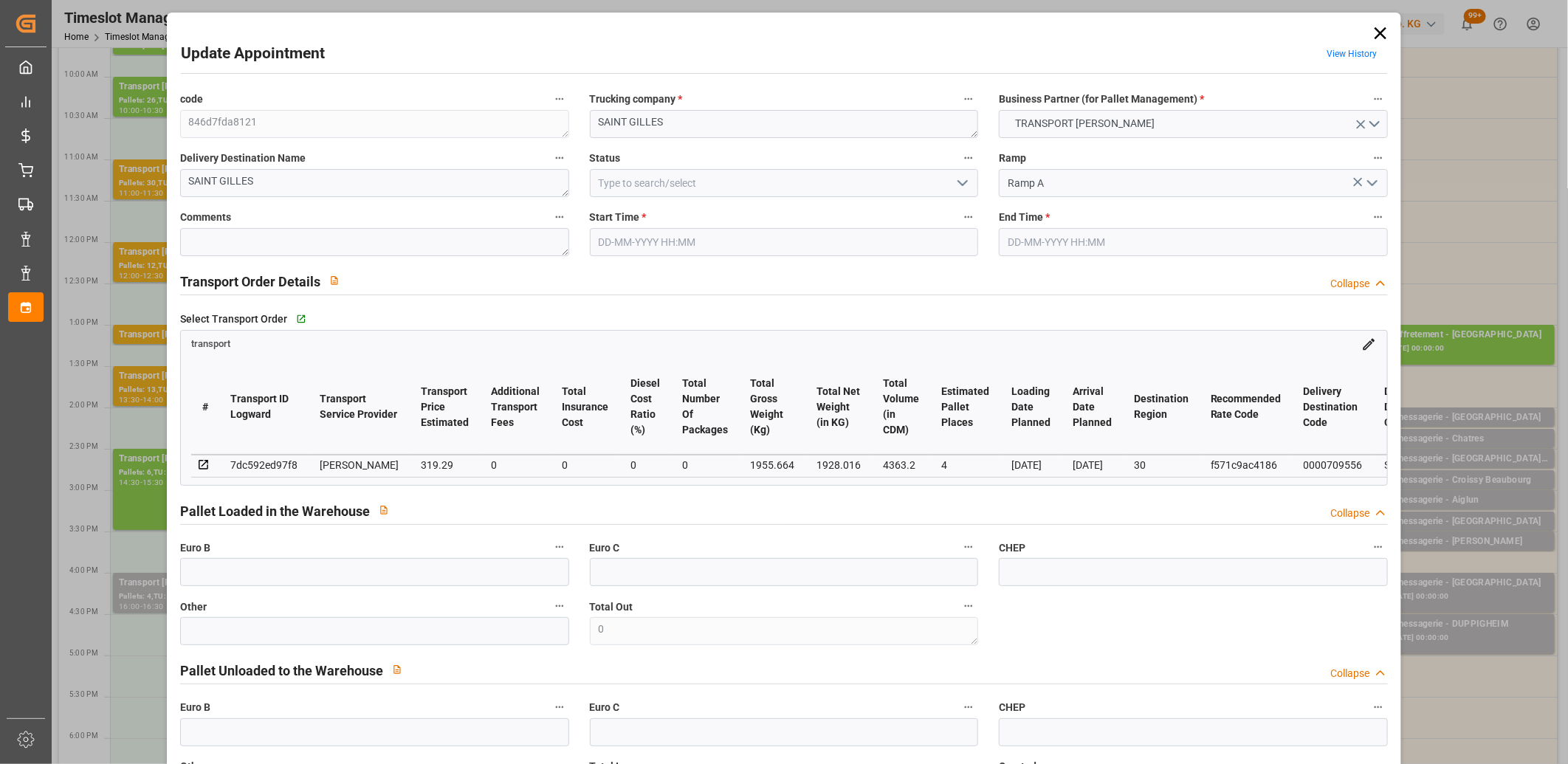
type input "21-08-2025 16:00"
type input "21-08-2025 16:30"
type input "20-08-2025 16:49"
type input "20-08-2025 11:51"
type input "[DATE]"
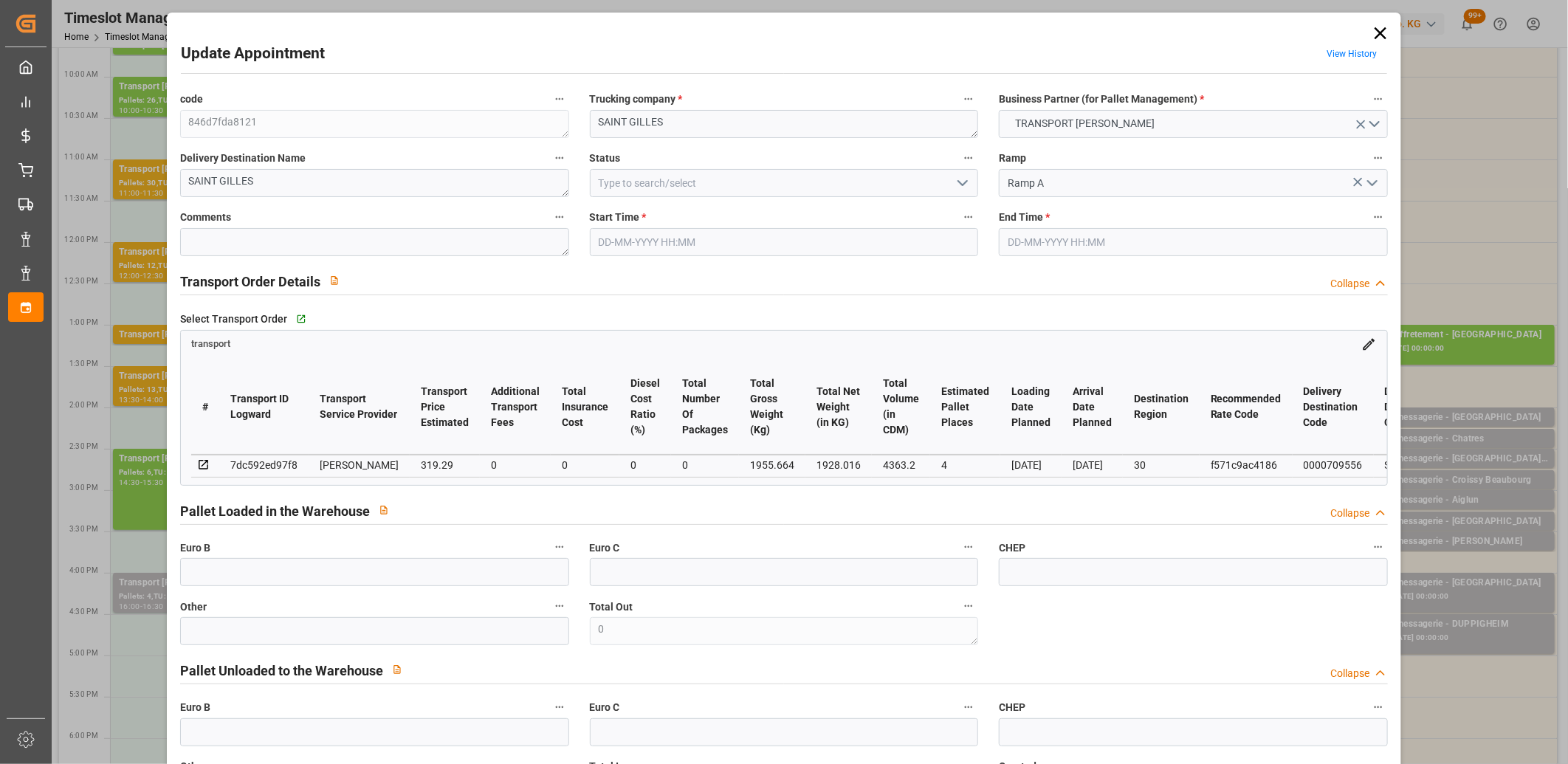
type input "21-08-2025"
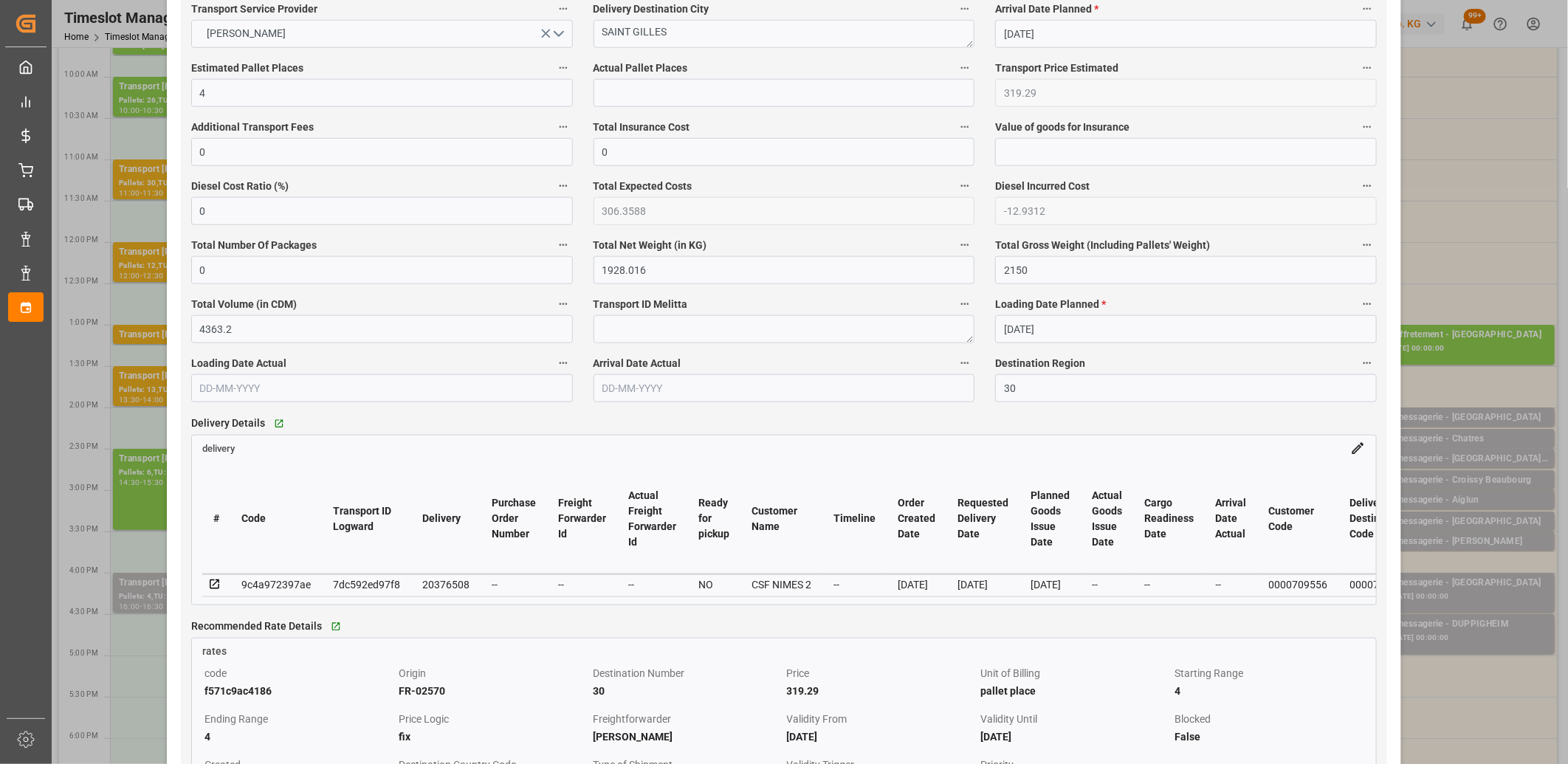
scroll to position [902, 0]
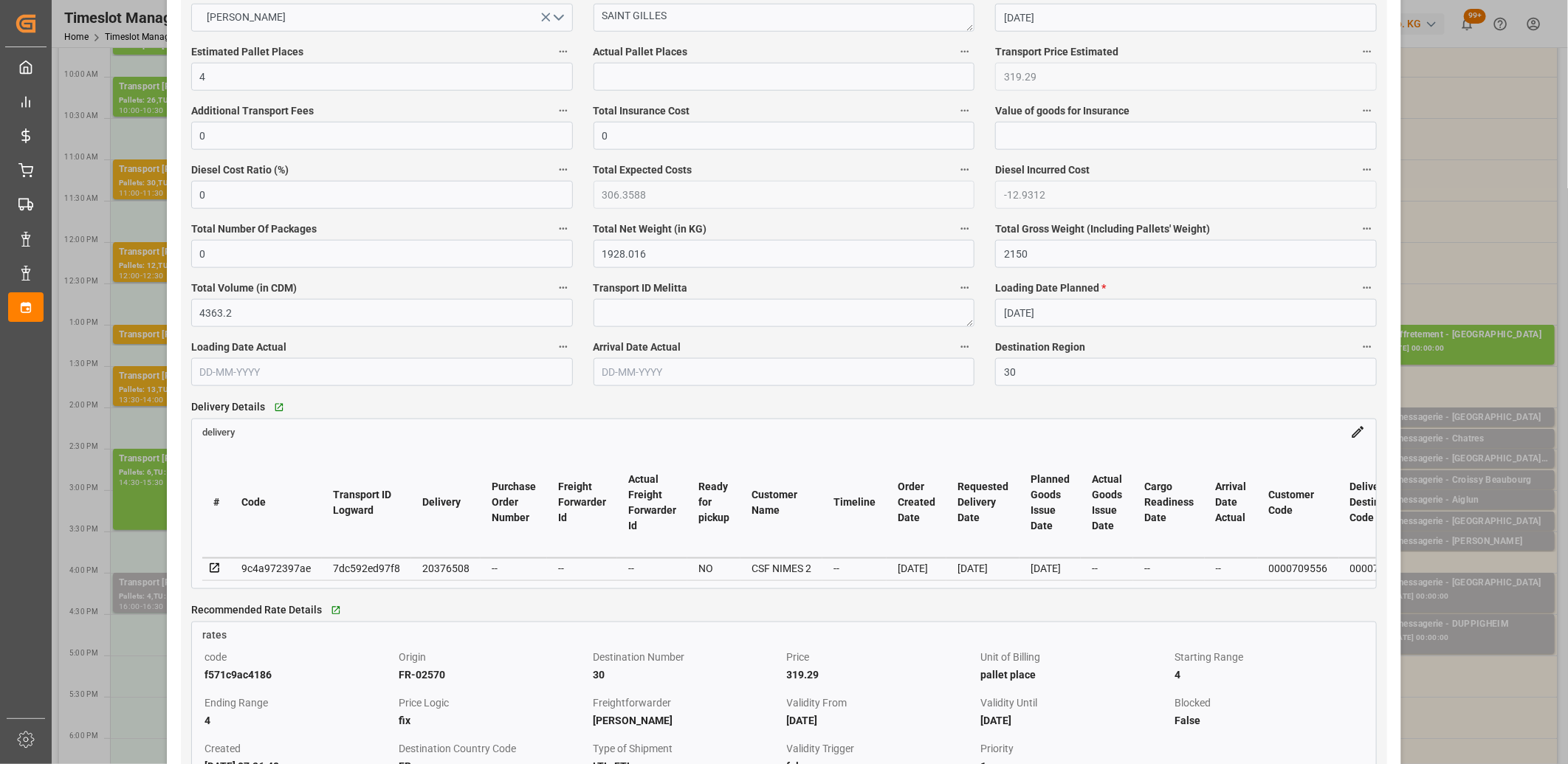
click at [210, 570] on icon at bounding box center [214, 568] width 13 height 13
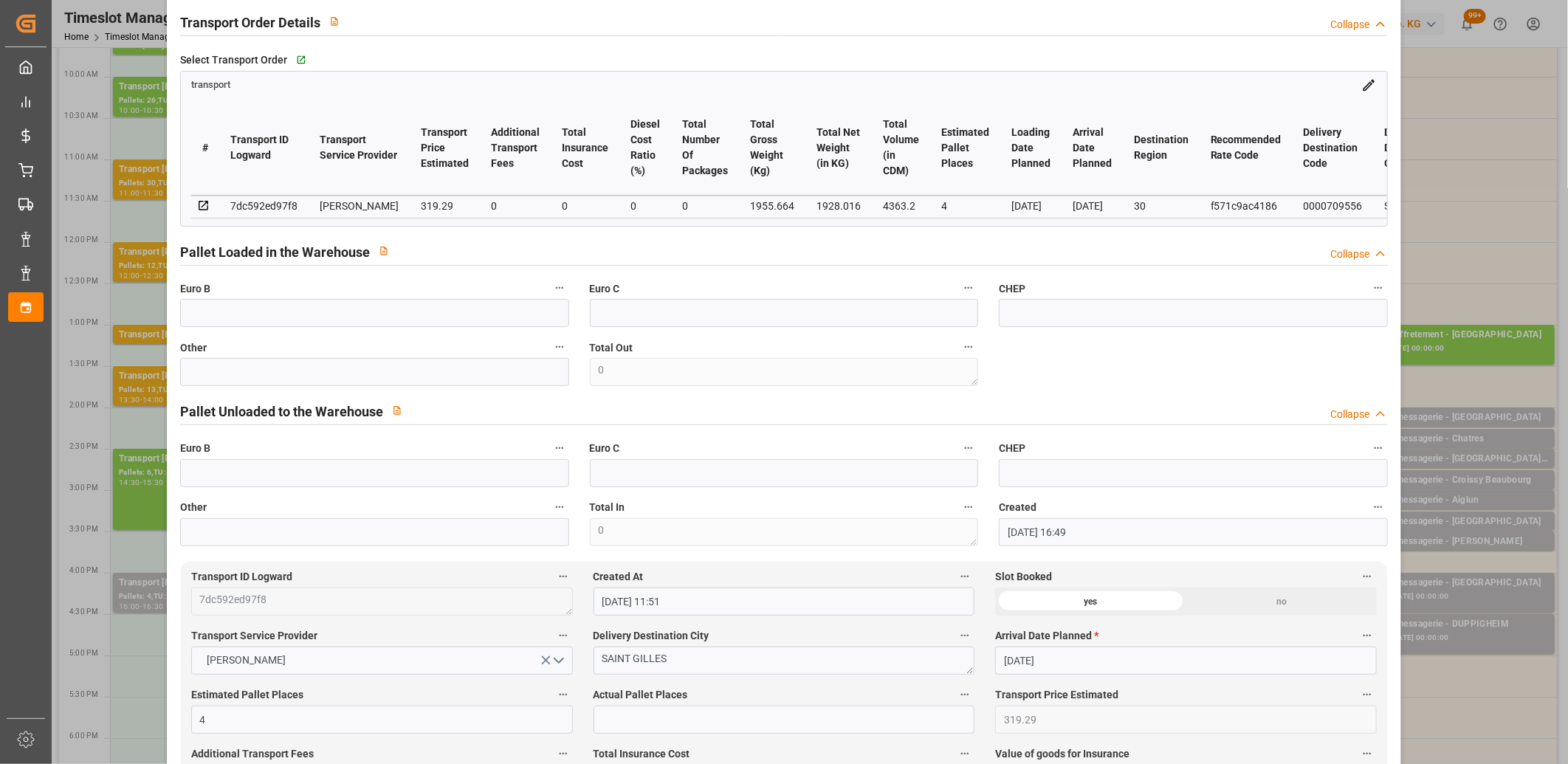
scroll to position [0, 0]
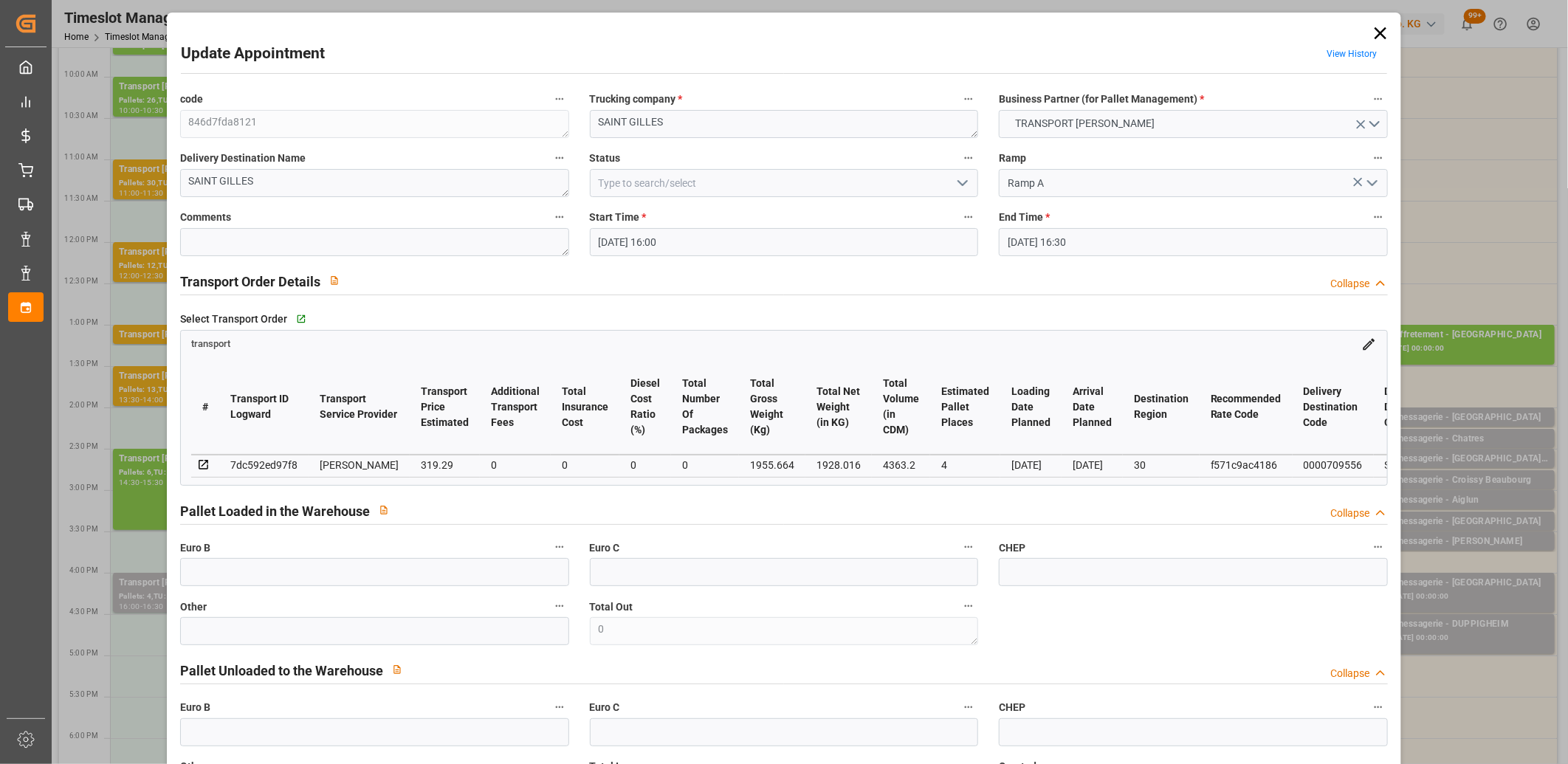
click at [278, 460] on div "7dc592ed97f8" at bounding box center [264, 465] width 67 height 18
copy div "7dc592ed97f8"
click at [1379, 33] on icon at bounding box center [1381, 33] width 21 height 21
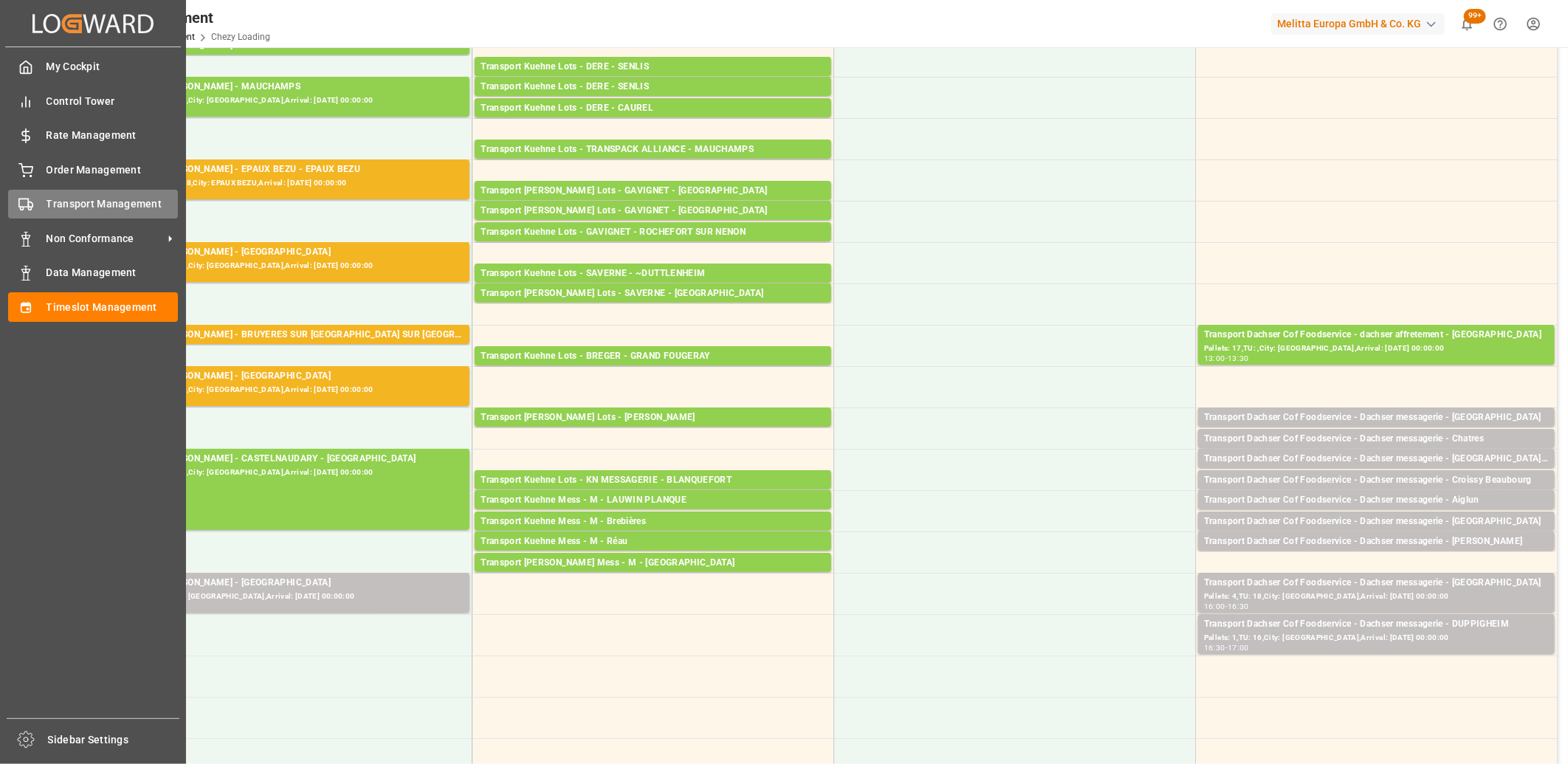
click at [37, 200] on div "Transport Management Transport Management" at bounding box center [92, 204] width 170 height 29
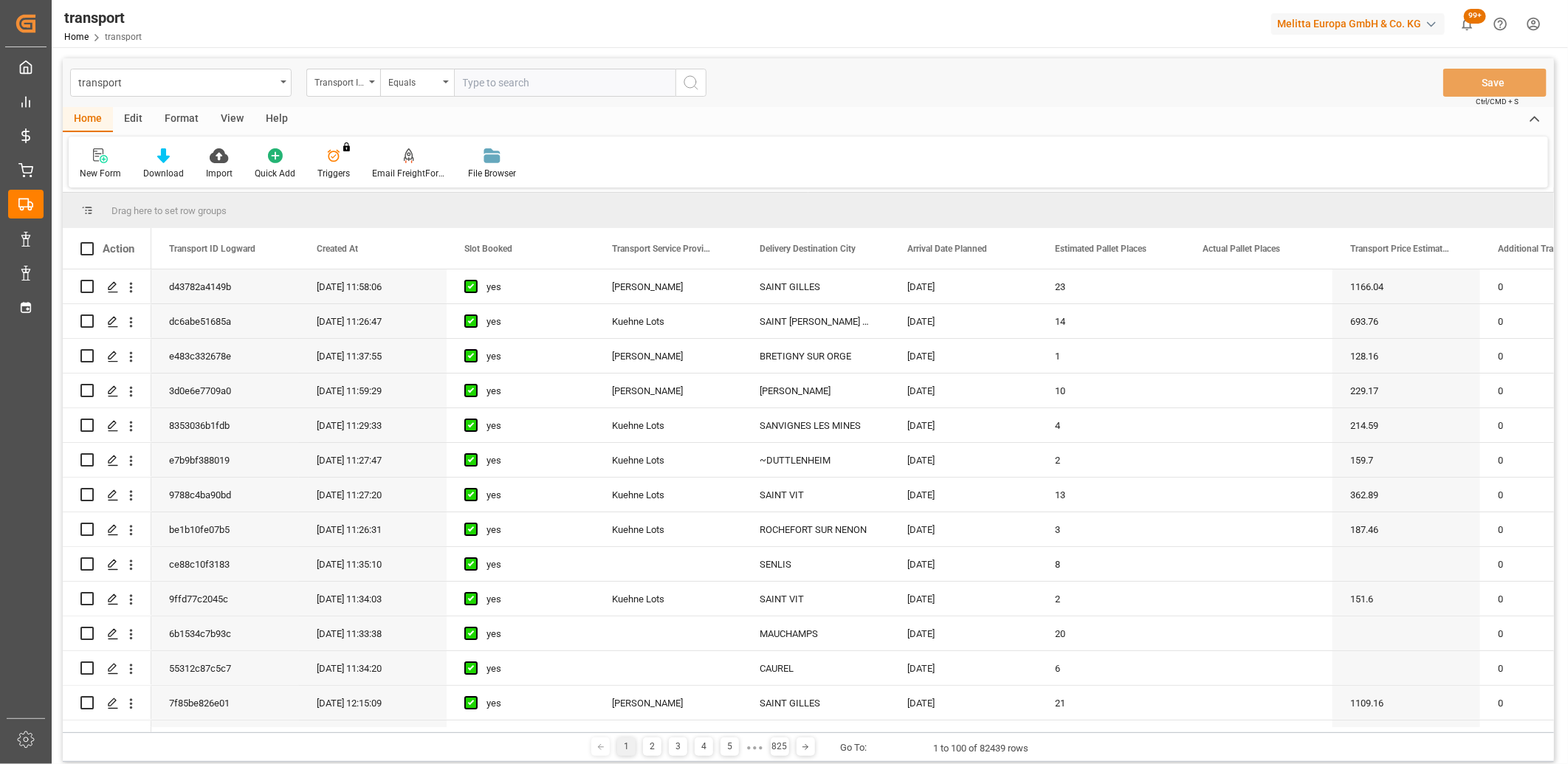
click at [482, 80] on input "text" at bounding box center [565, 83] width 221 height 28
type input "7dc592ed97f8"
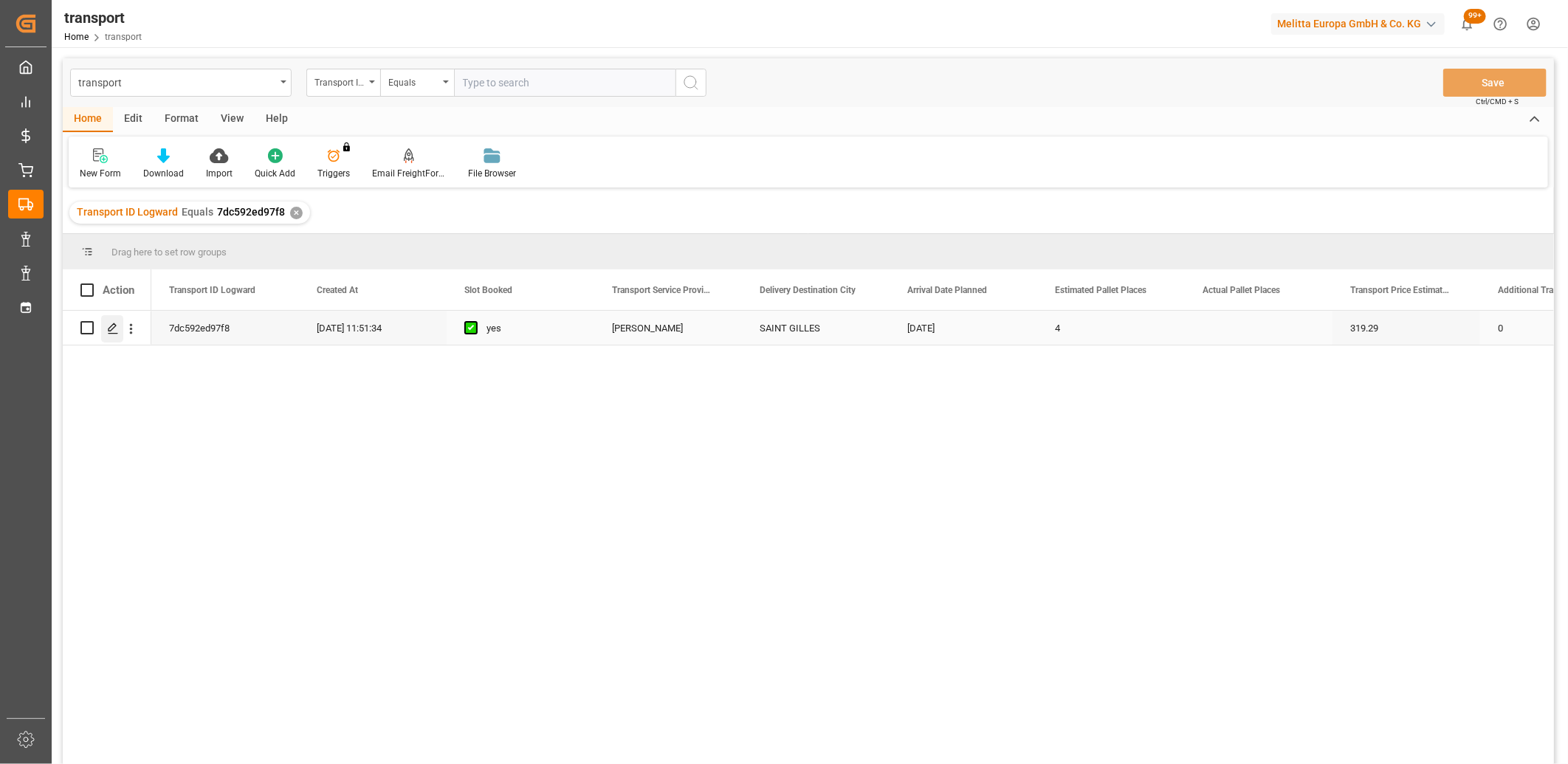
click at [108, 336] on div "Press SPACE to select this row." at bounding box center [112, 329] width 22 height 27
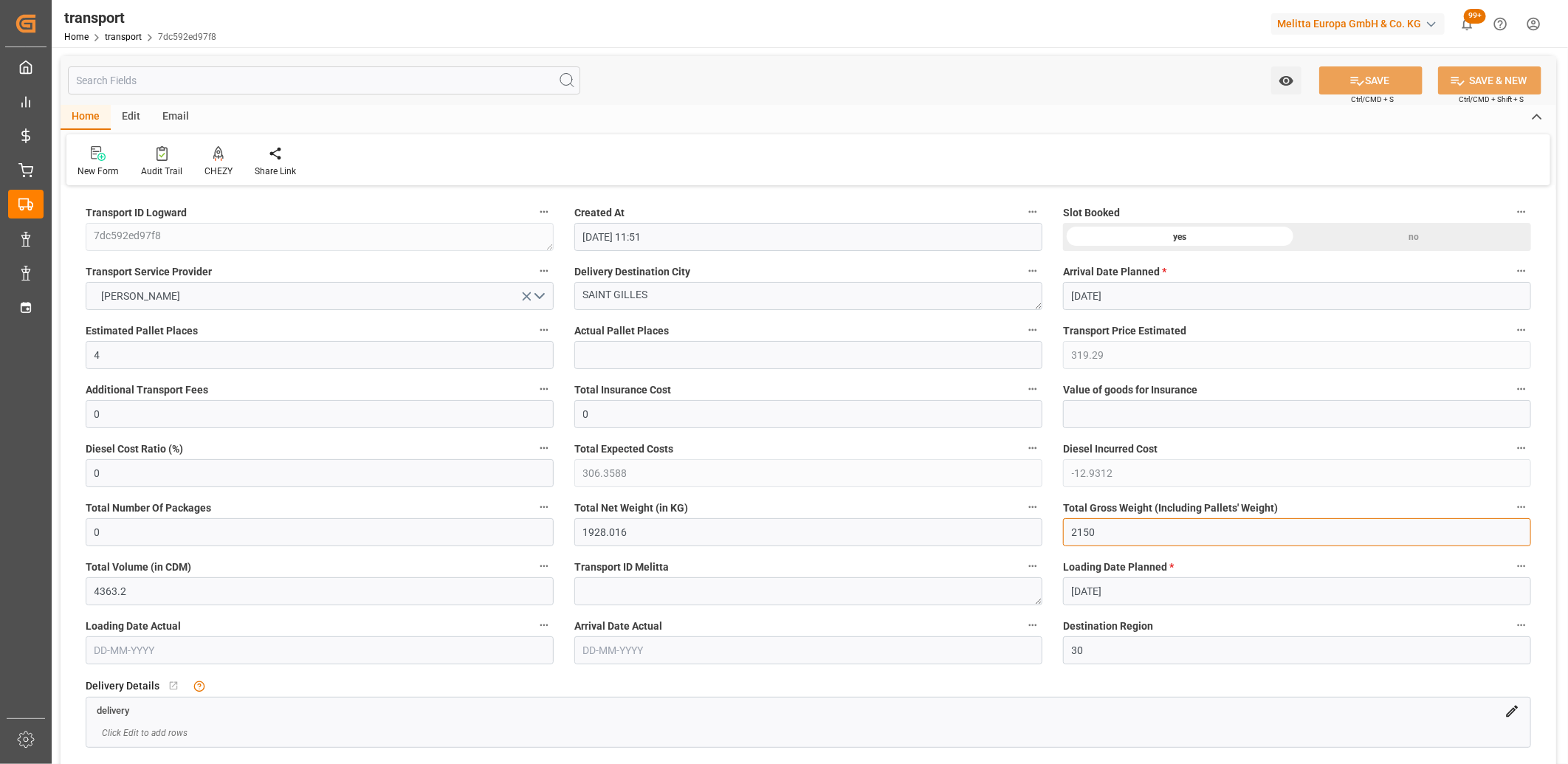
drag, startPoint x: 1107, startPoint y: 536, endPoint x: 1032, endPoint y: 529, distance: 75.3
type input "0"
click at [604, 539] on input "1928.016" at bounding box center [808, 533] width 468 height 28
drag, startPoint x: 633, startPoint y: 534, endPoint x: 535, endPoint y: 533, distance: 98.0
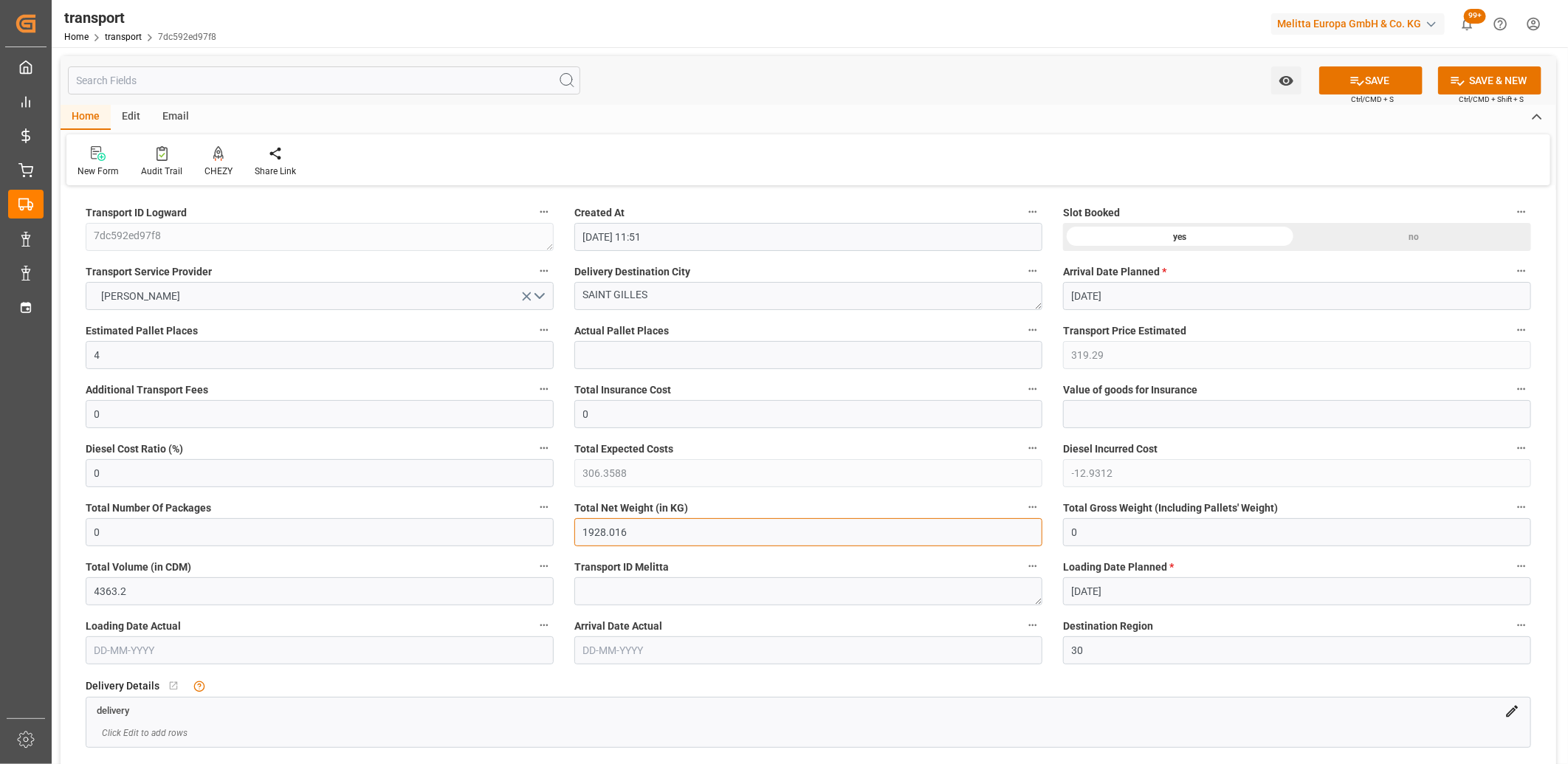
type input "0"
drag, startPoint x: 98, startPoint y: 359, endPoint x: 42, endPoint y: 358, distance: 56.0
click at [42, 358] on div "Created by potrace 1.15, written by Peter Selinger 2001-2017 Created by potrace…" at bounding box center [784, 382] width 1568 height 764
type input "0"
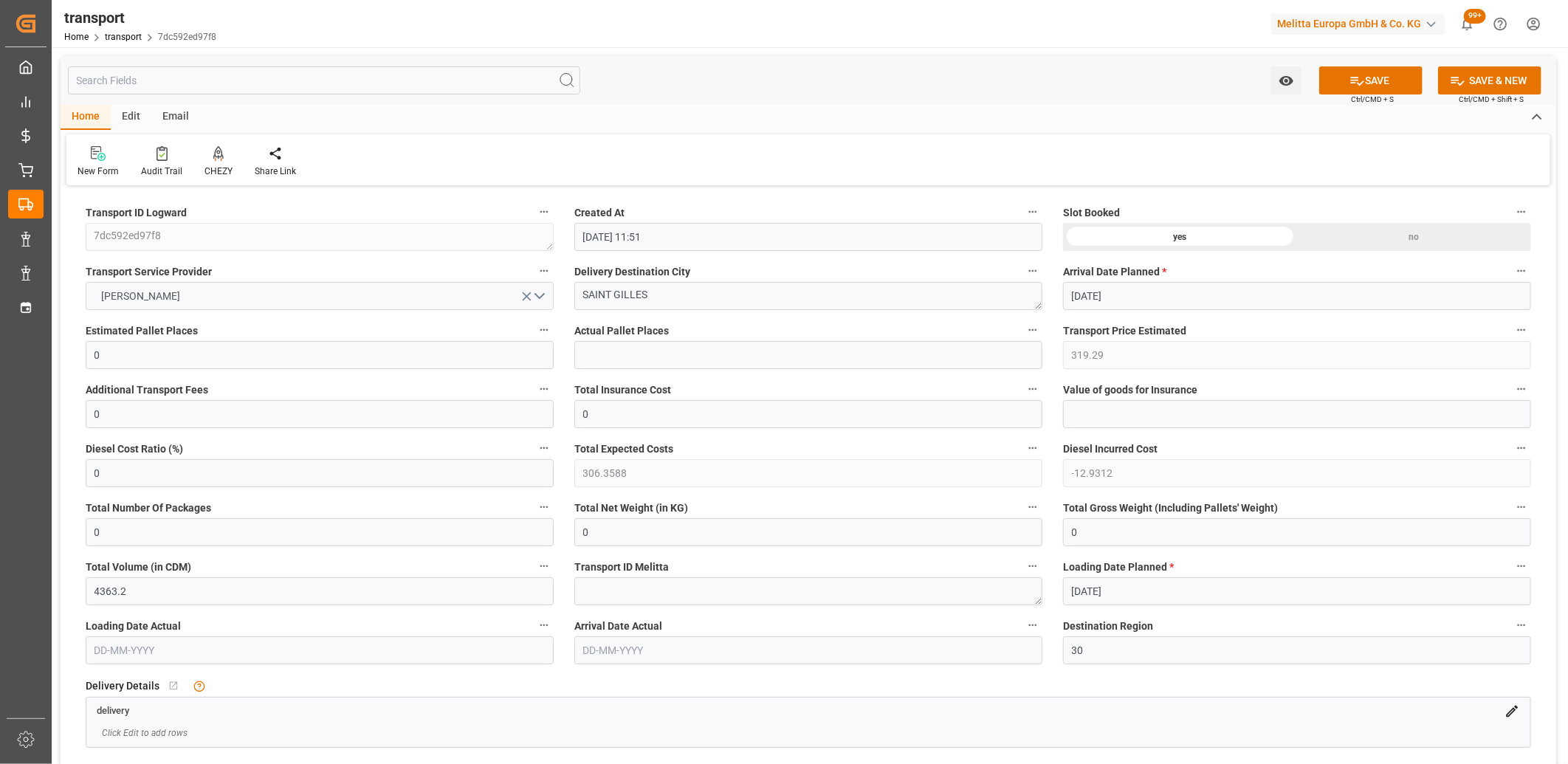
click at [519, 293] on icon "open menu" at bounding box center [526, 296] width 16 height 16
drag, startPoint x: 657, startPoint y: 290, endPoint x: 555, endPoint y: 297, distance: 102.2
click at [1398, 239] on div "no" at bounding box center [1414, 237] width 234 height 28
click at [1399, 83] on button "SAVE" at bounding box center [1371, 81] width 104 height 28
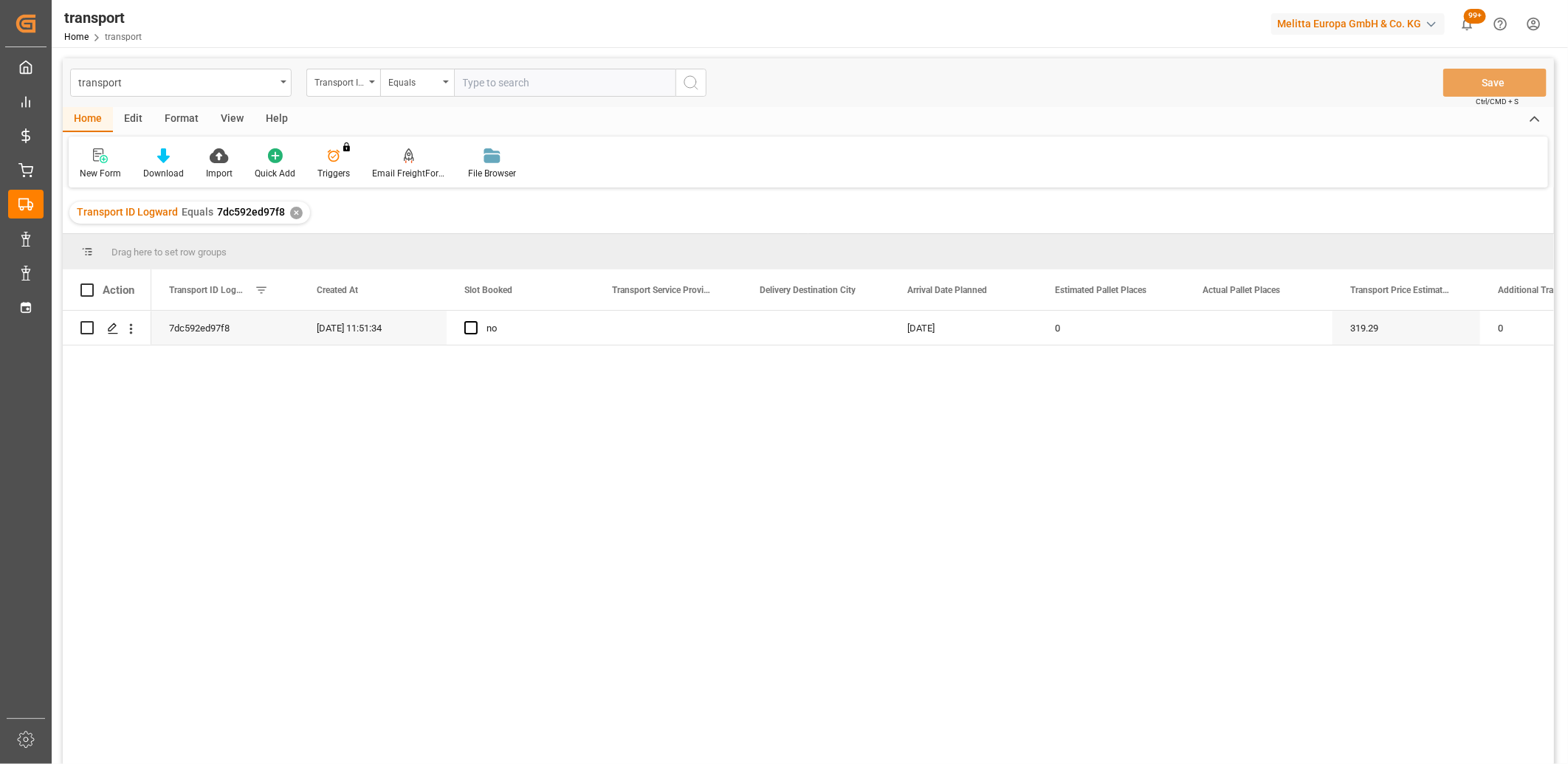
click at [131, 119] on div "Edit" at bounding box center [133, 120] width 40 height 25
click at [85, 327] on input "Press Space to toggle row selection (unchecked)" at bounding box center [87, 327] width 13 height 13
checkbox input "true"
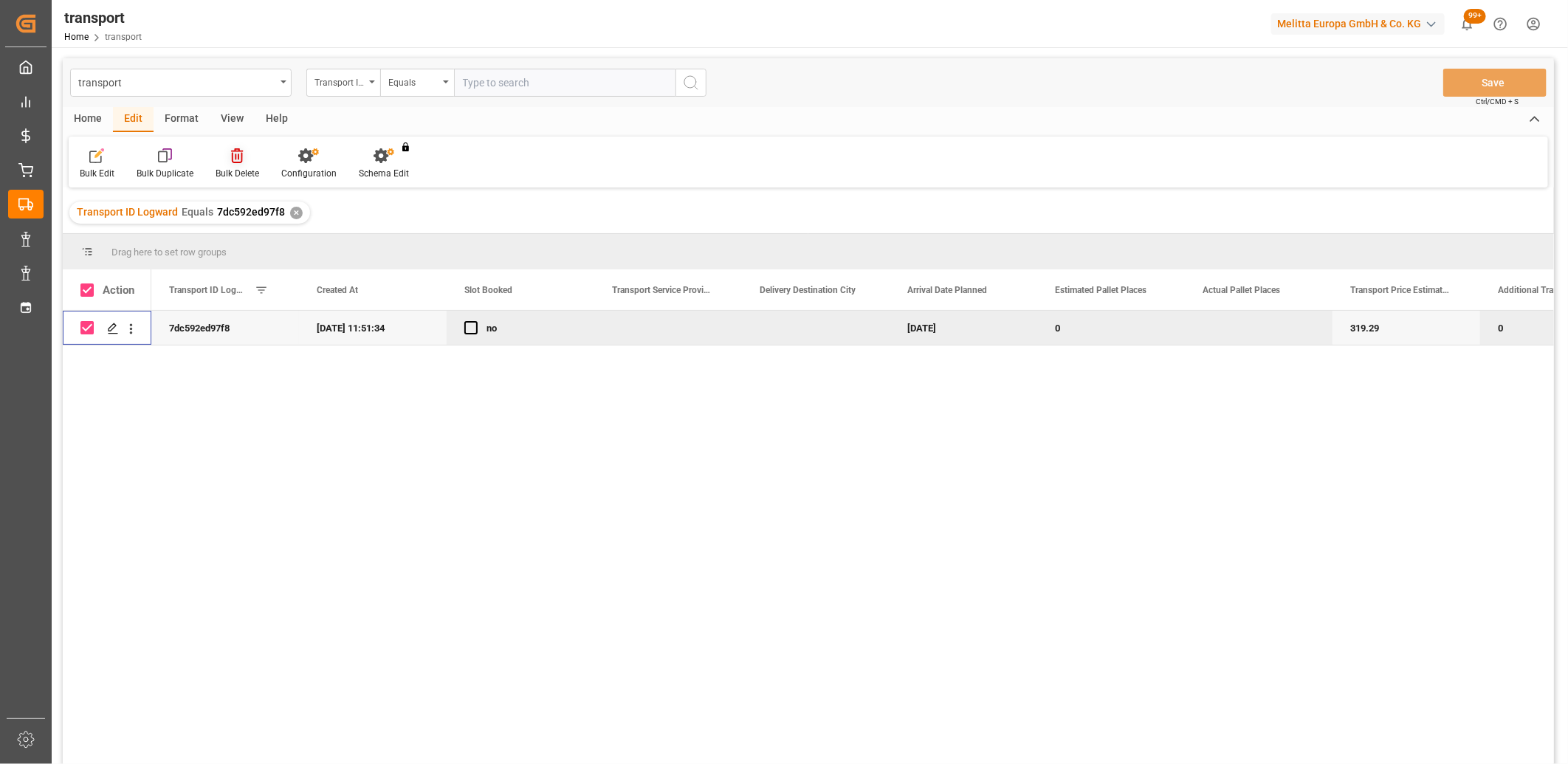
click at [237, 158] on icon at bounding box center [236, 156] width 11 height 15
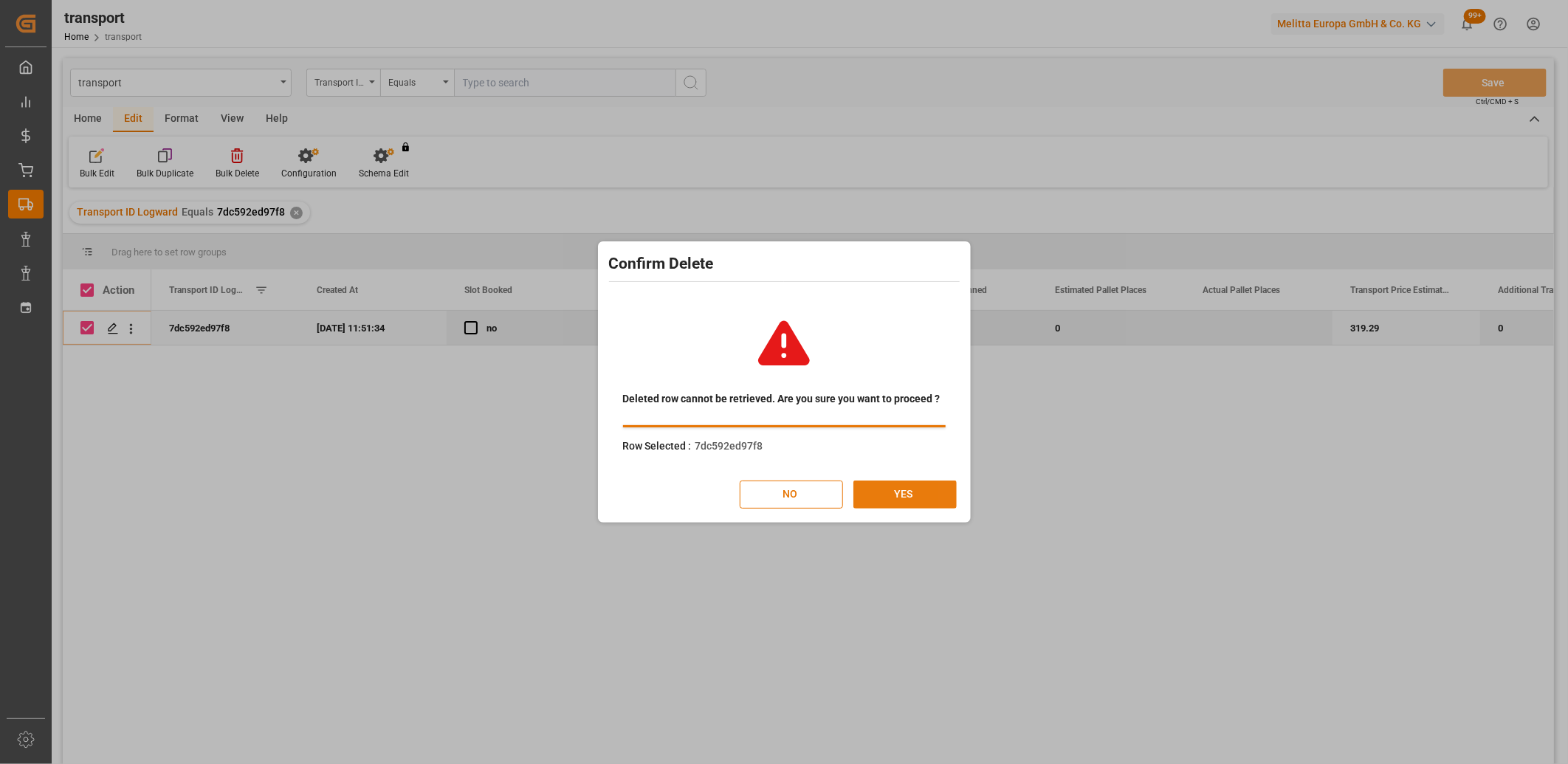
click at [884, 487] on button "YES" at bounding box center [905, 495] width 104 height 28
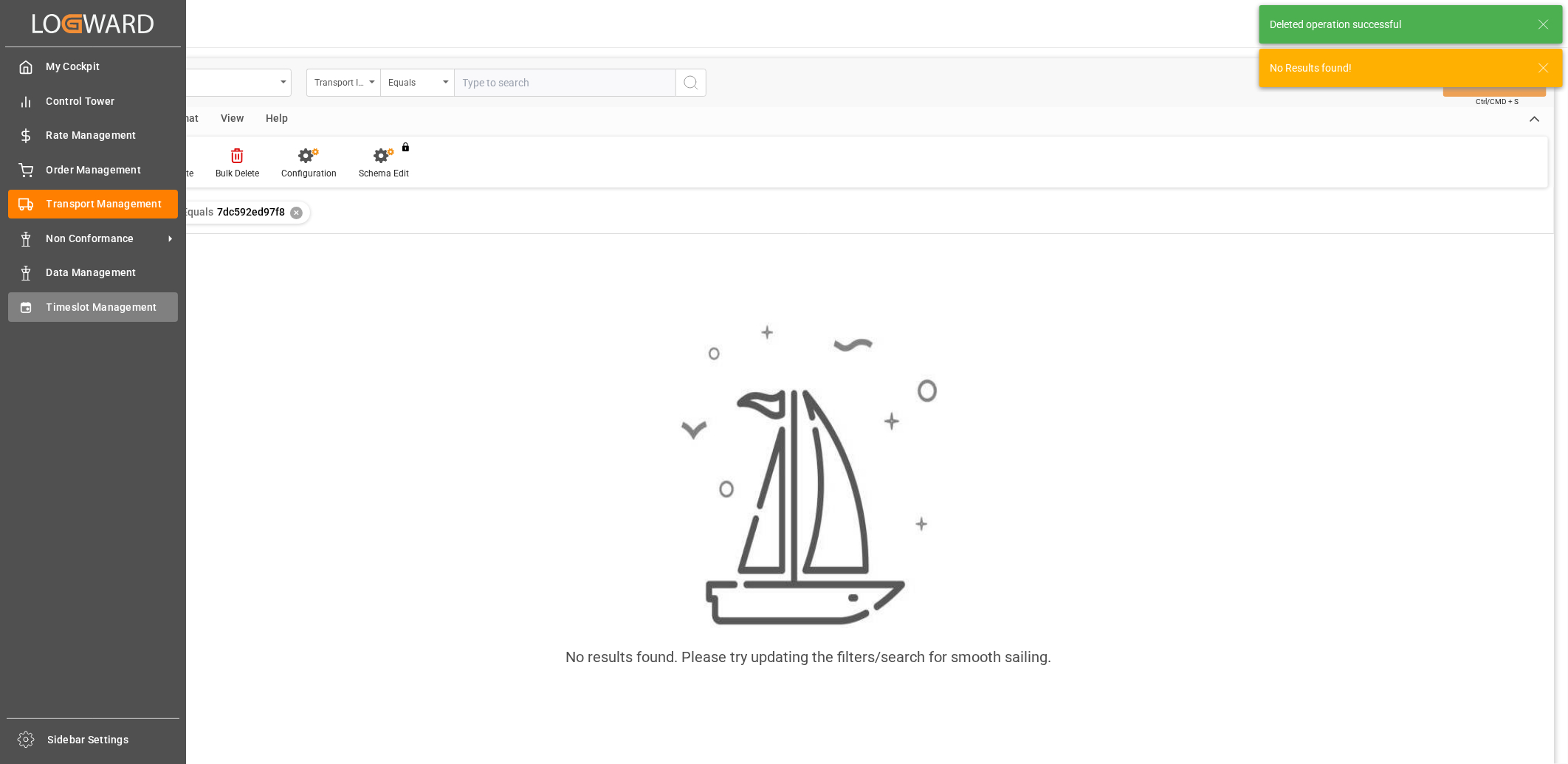
click at [41, 319] on div "Timeslot Management Timeslot Management" at bounding box center [92, 307] width 170 height 29
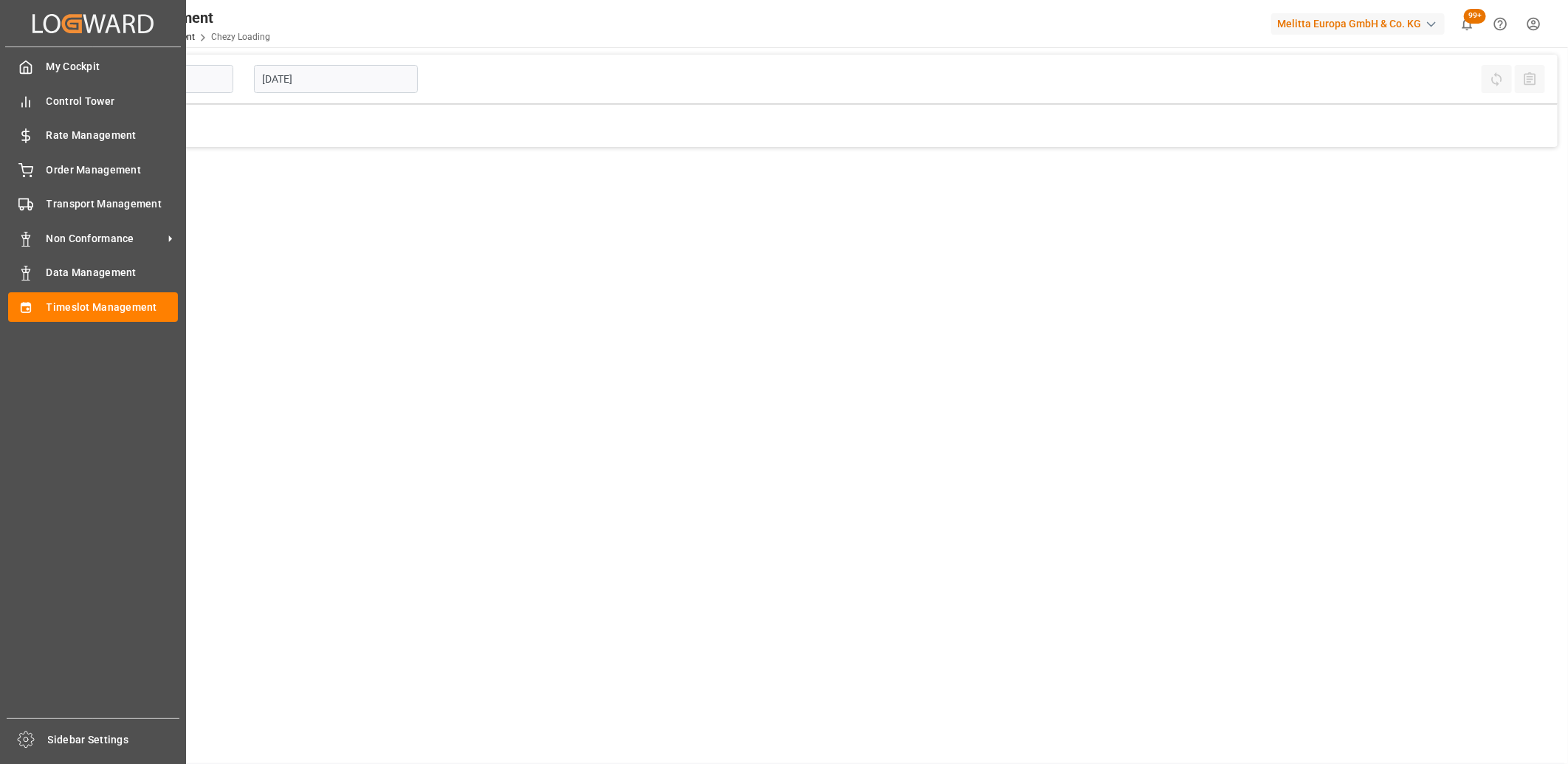
type input "Chezy Loading"
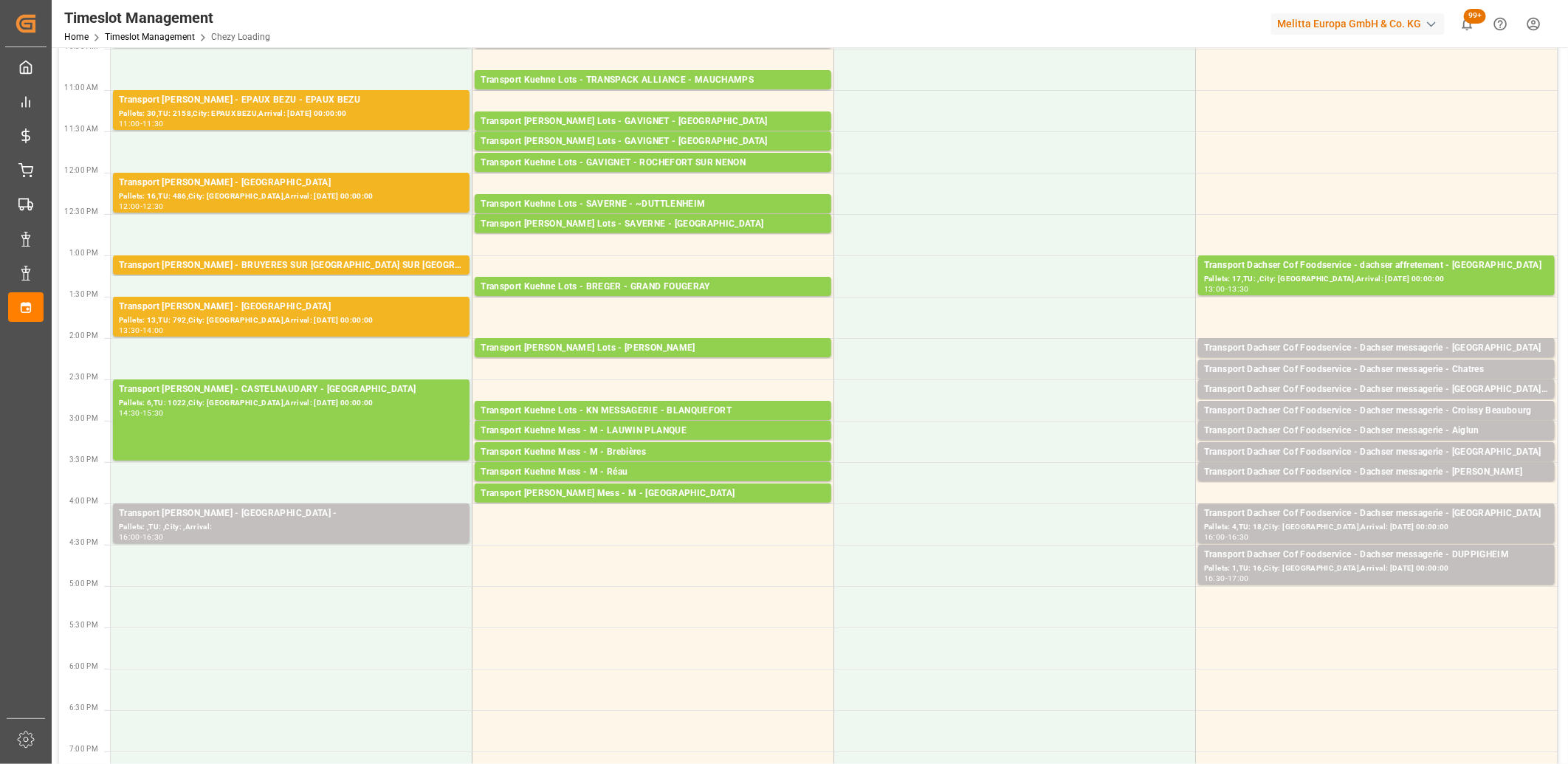
scroll to position [328, 0]
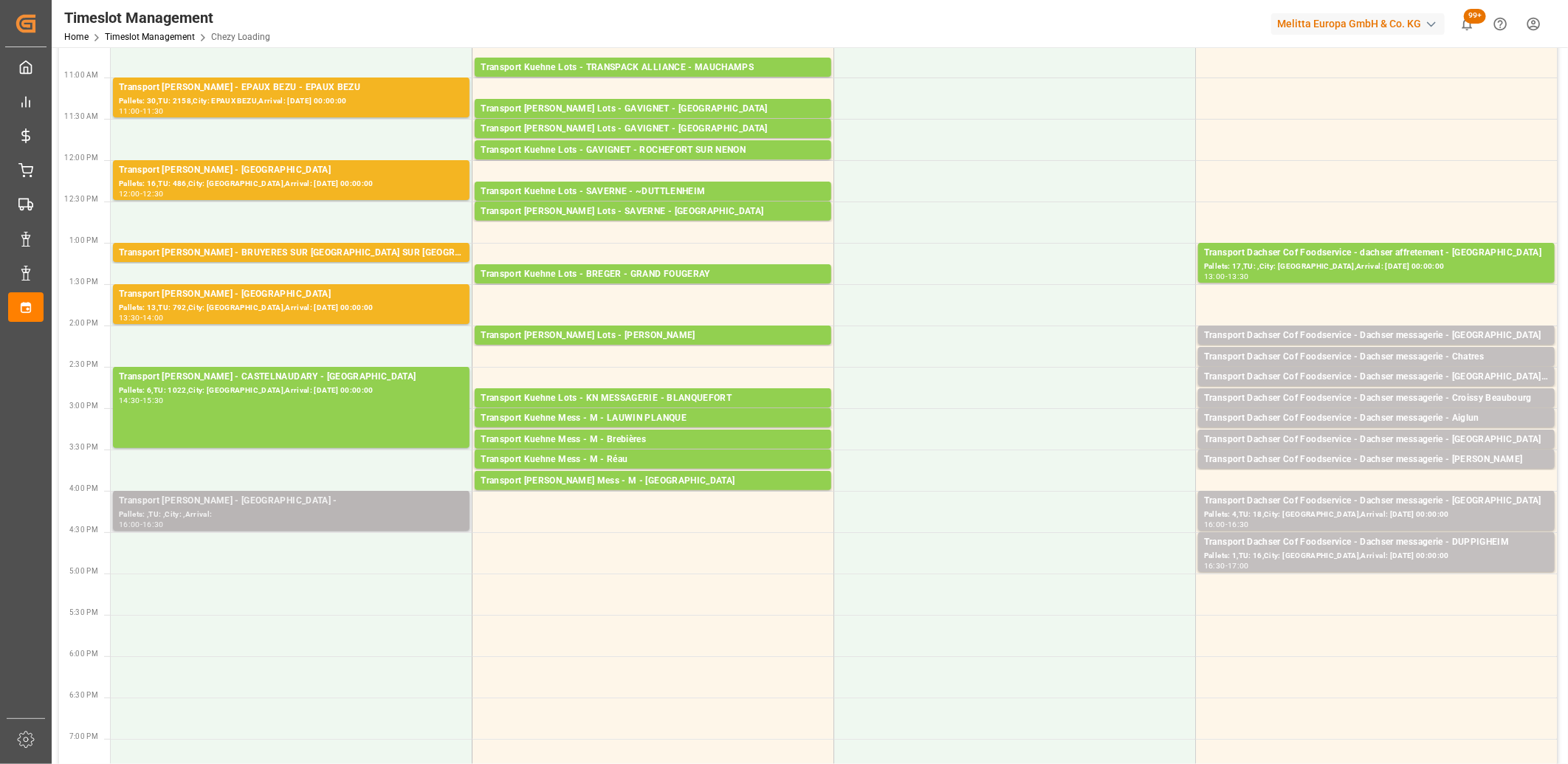
click at [265, 519] on div "Pallets: ,TU: ,City: ,Arrival:" at bounding box center [291, 515] width 345 height 12
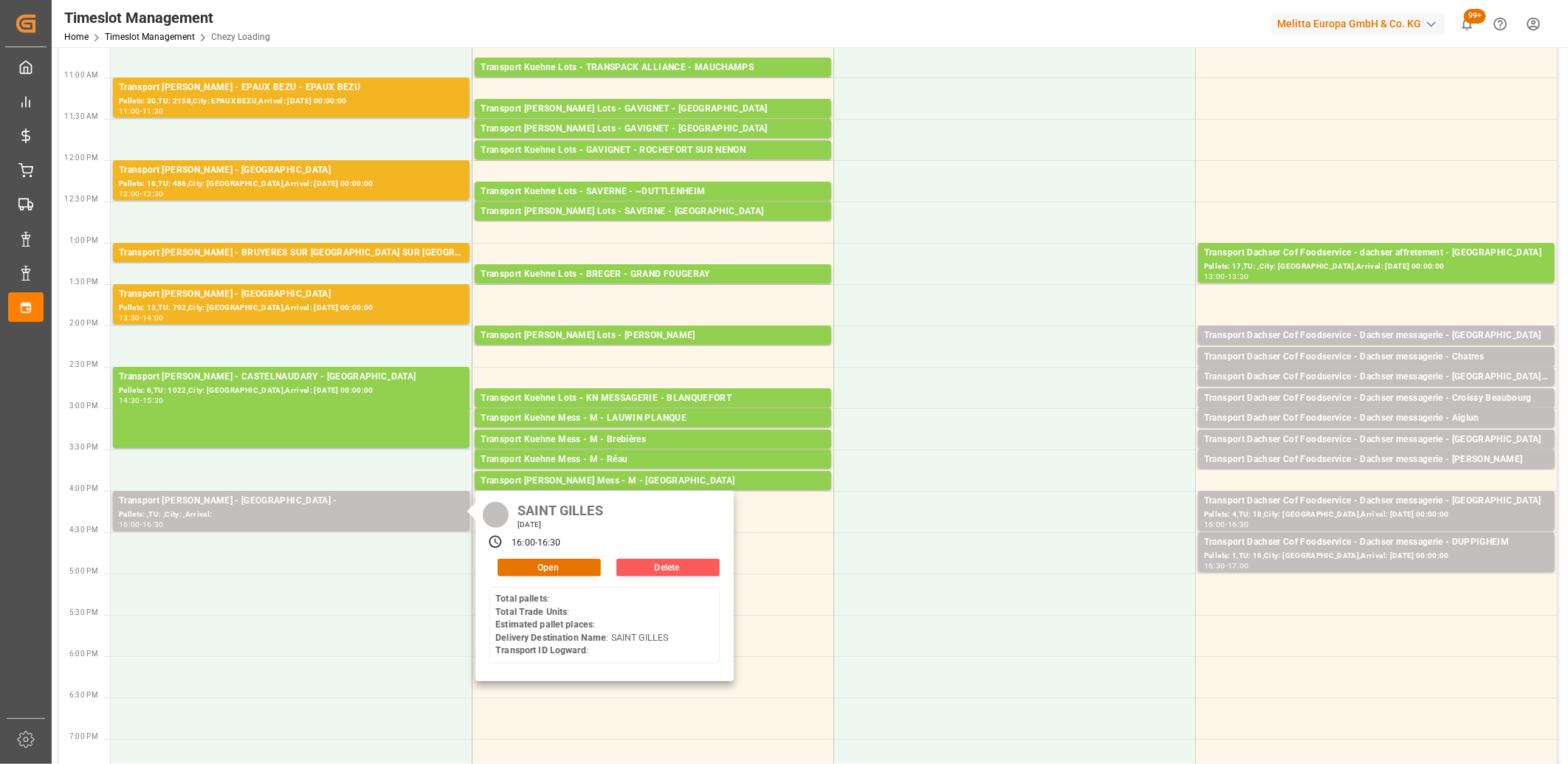
click at [647, 571] on button "Delete" at bounding box center [668, 568] width 104 height 18
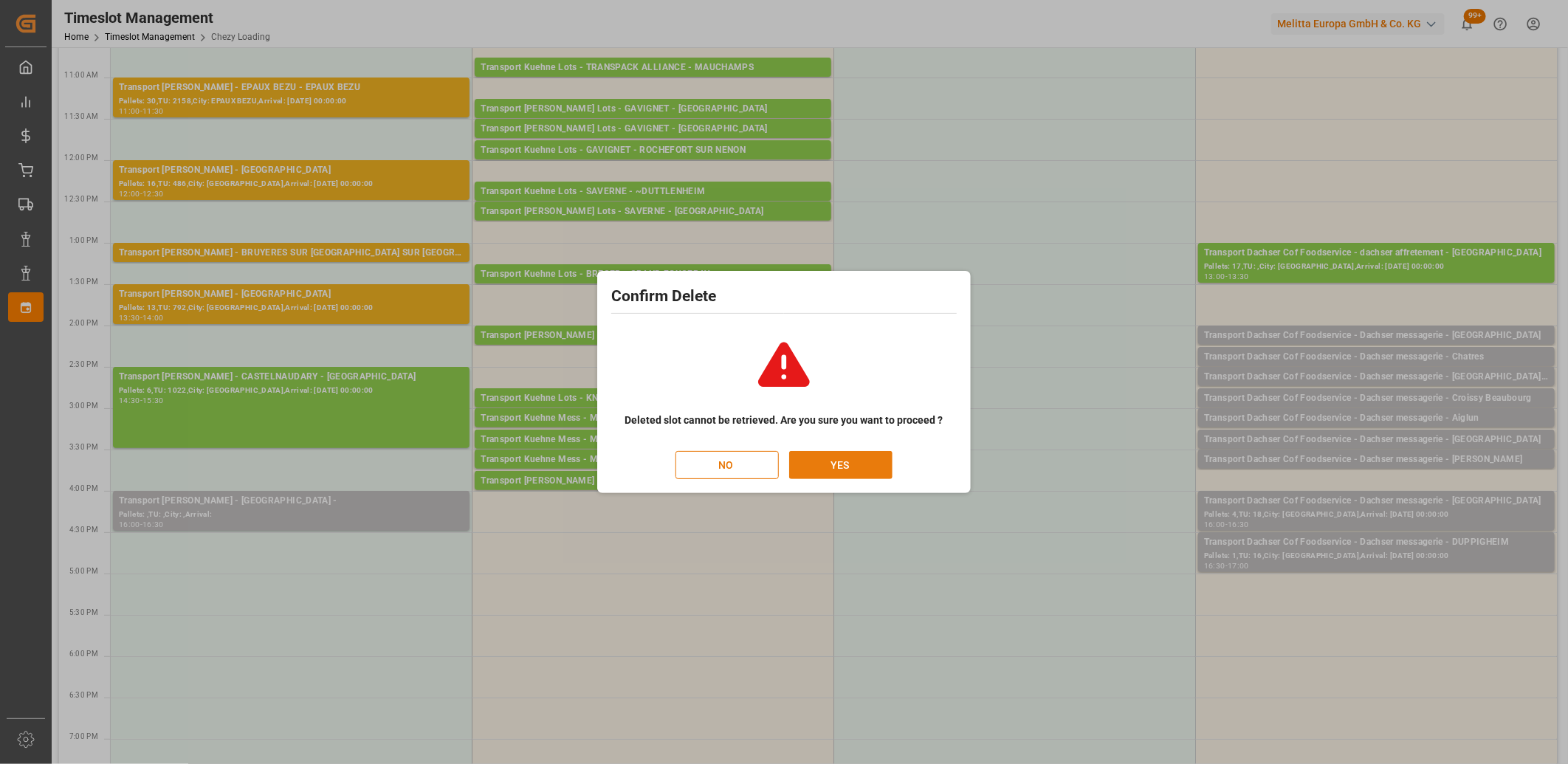
click at [881, 465] on button "YES" at bounding box center [841, 465] width 104 height 28
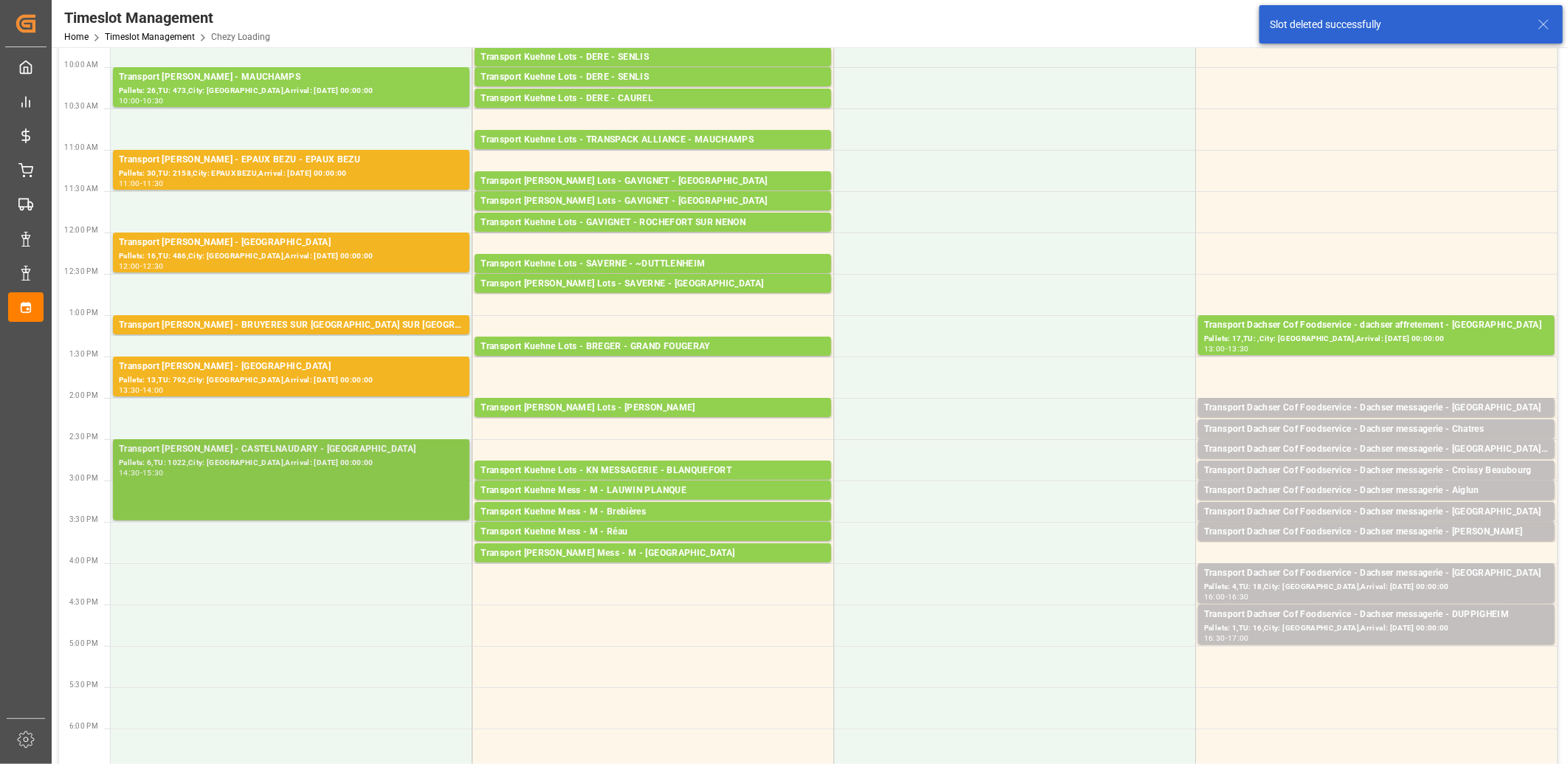
scroll to position [164, 0]
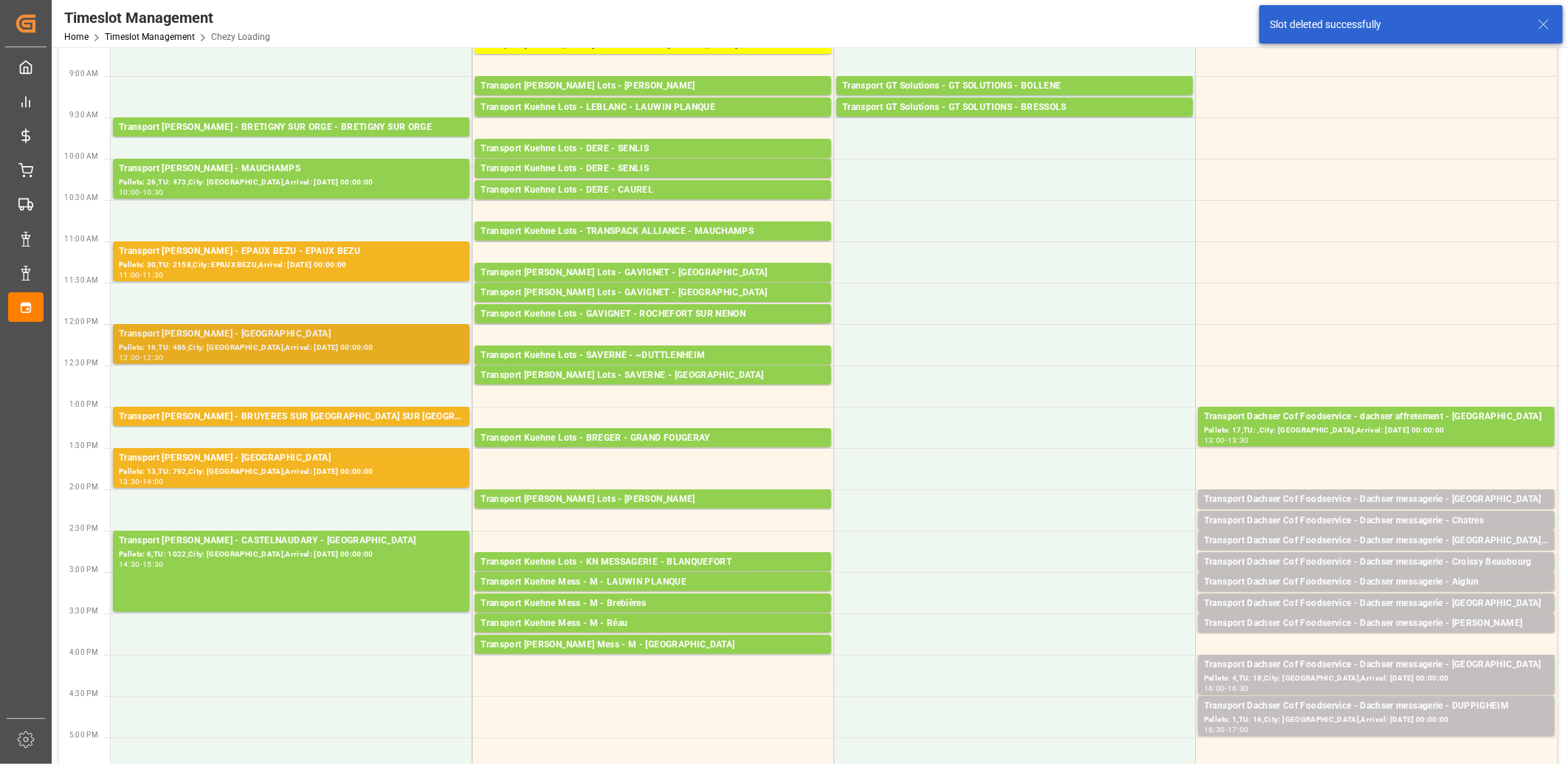
click at [330, 352] on div "Pallets: 16,TU: 486,City: SAINT GILLES,Arrival: 2025-08-25 00:00:00" at bounding box center [291, 348] width 345 height 12
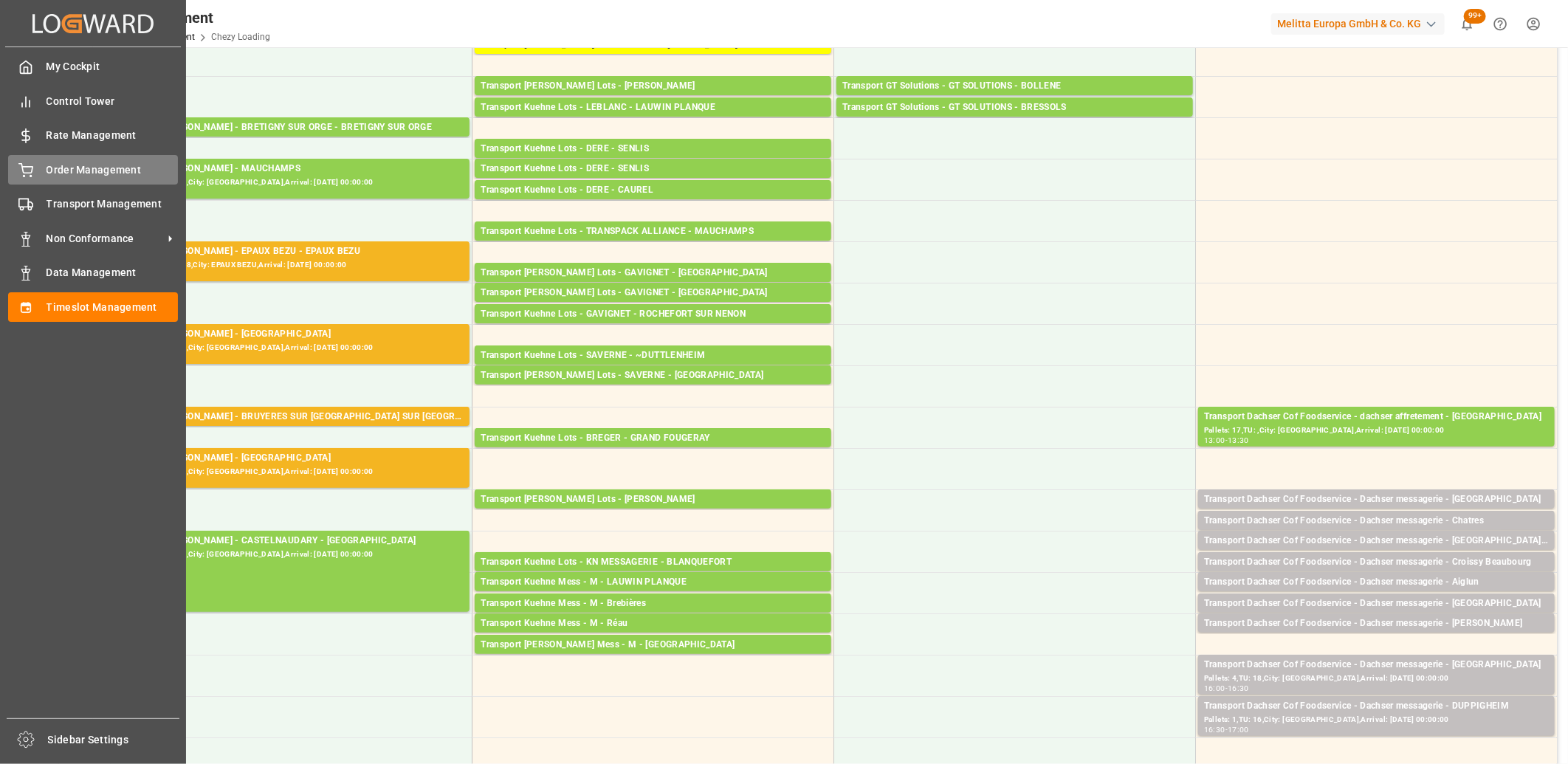
click at [34, 178] on div "Order Management Order Management" at bounding box center [92, 169] width 170 height 29
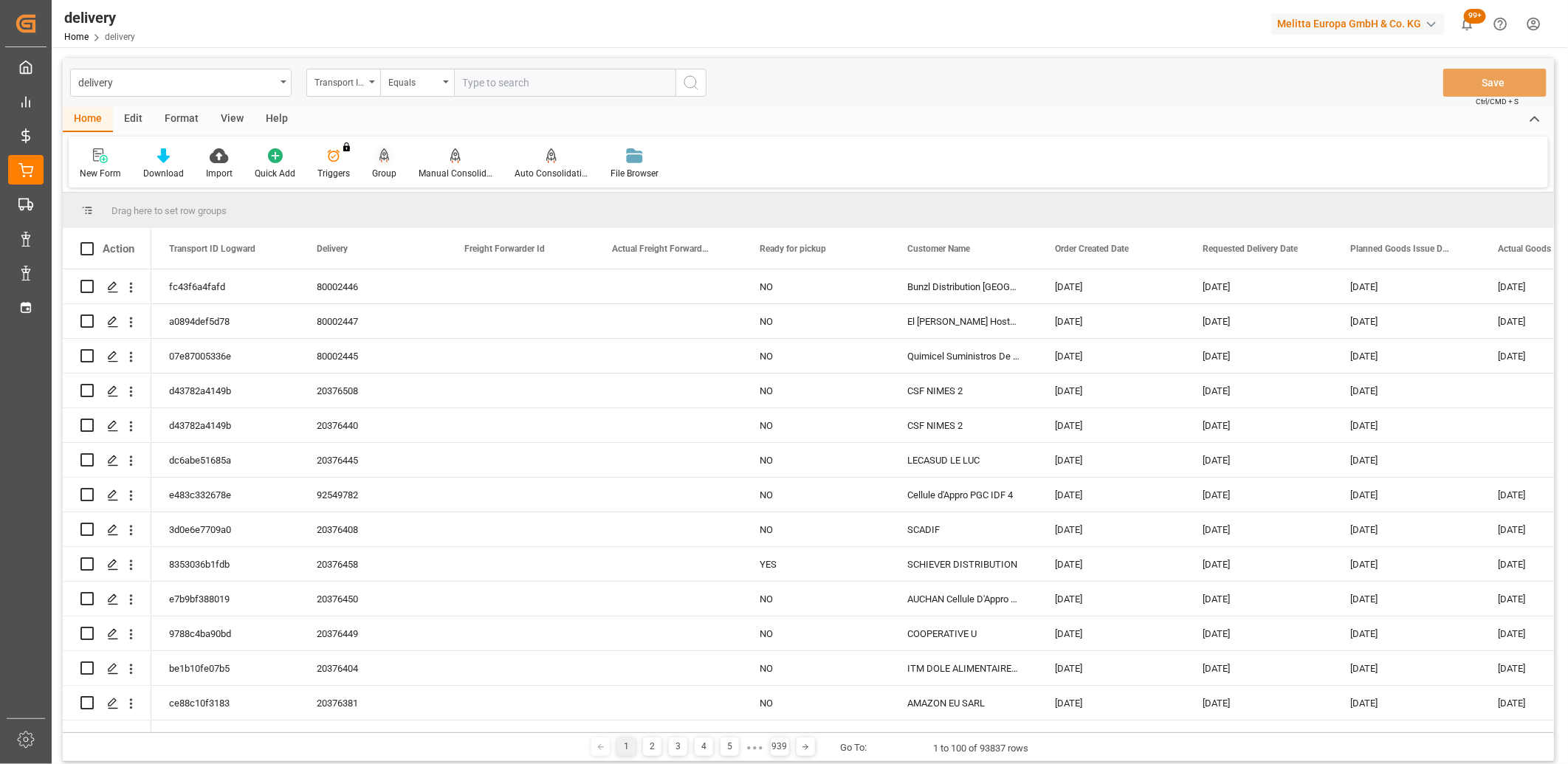
click at [385, 156] on icon at bounding box center [385, 155] width 11 height 12
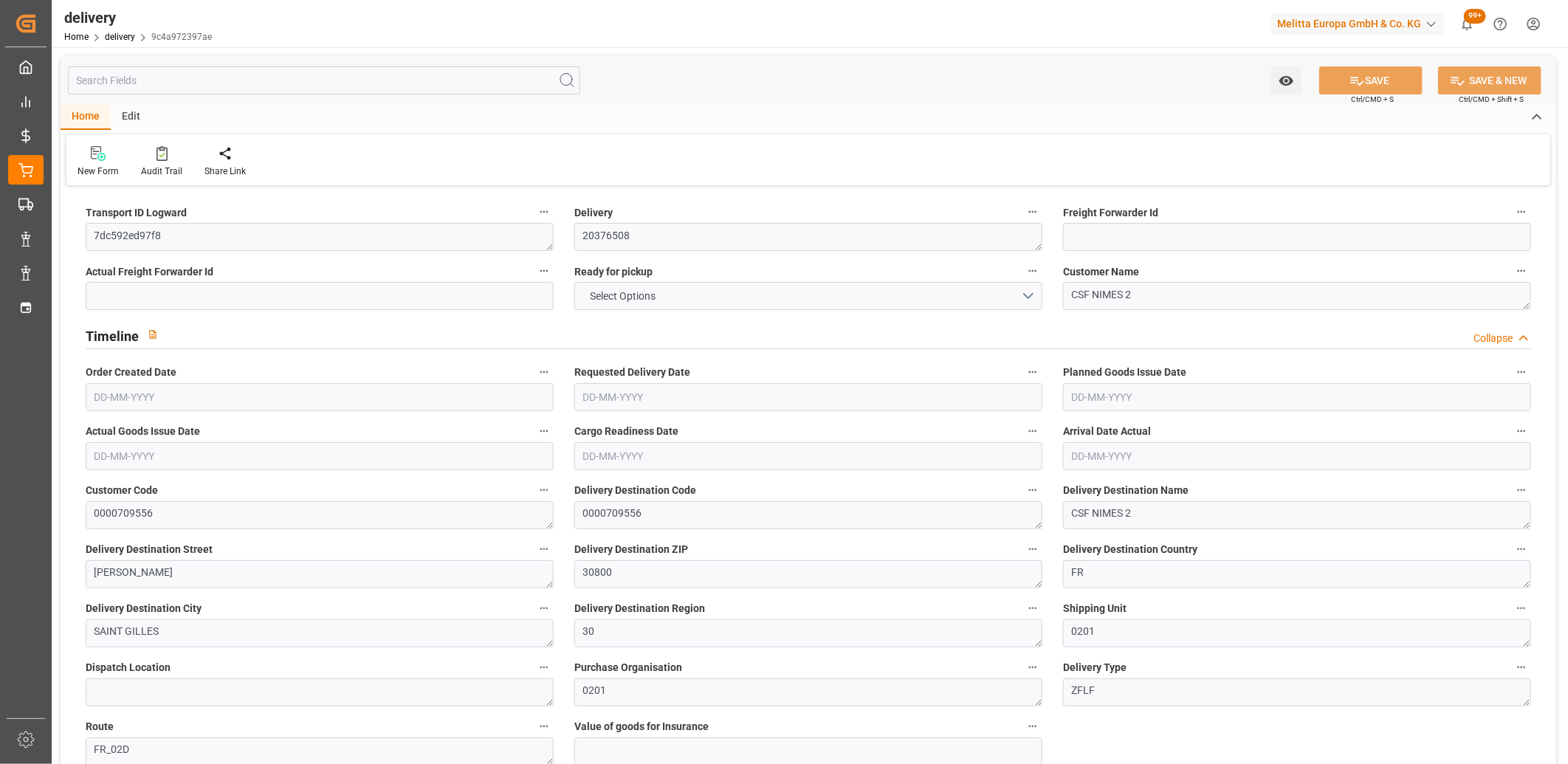
type input "1928.016"
type input "2150"
type input "4363.2"
type input "0"
type input "4"
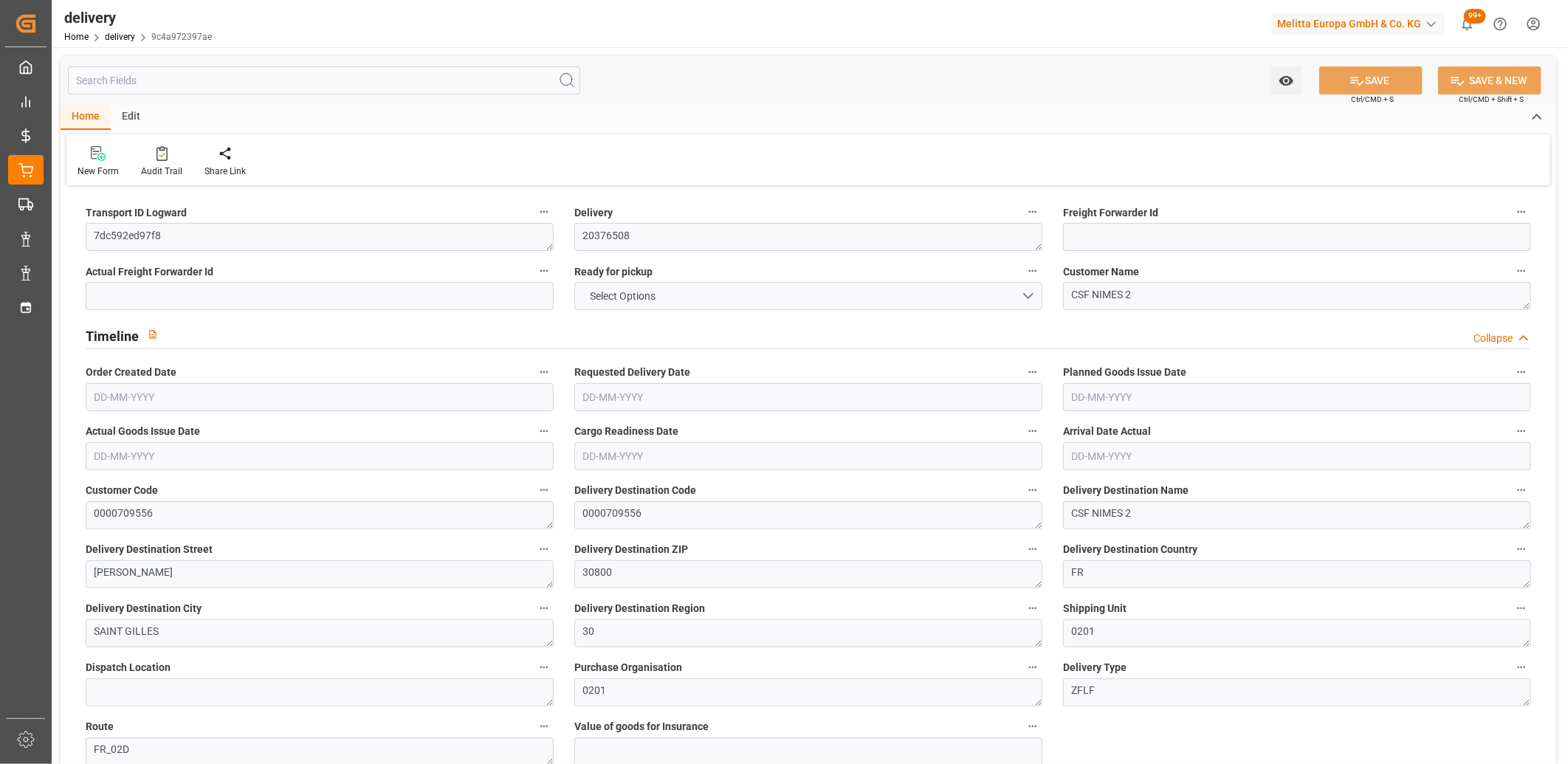
type input "4"
type input "0"
type input "-12.9312"
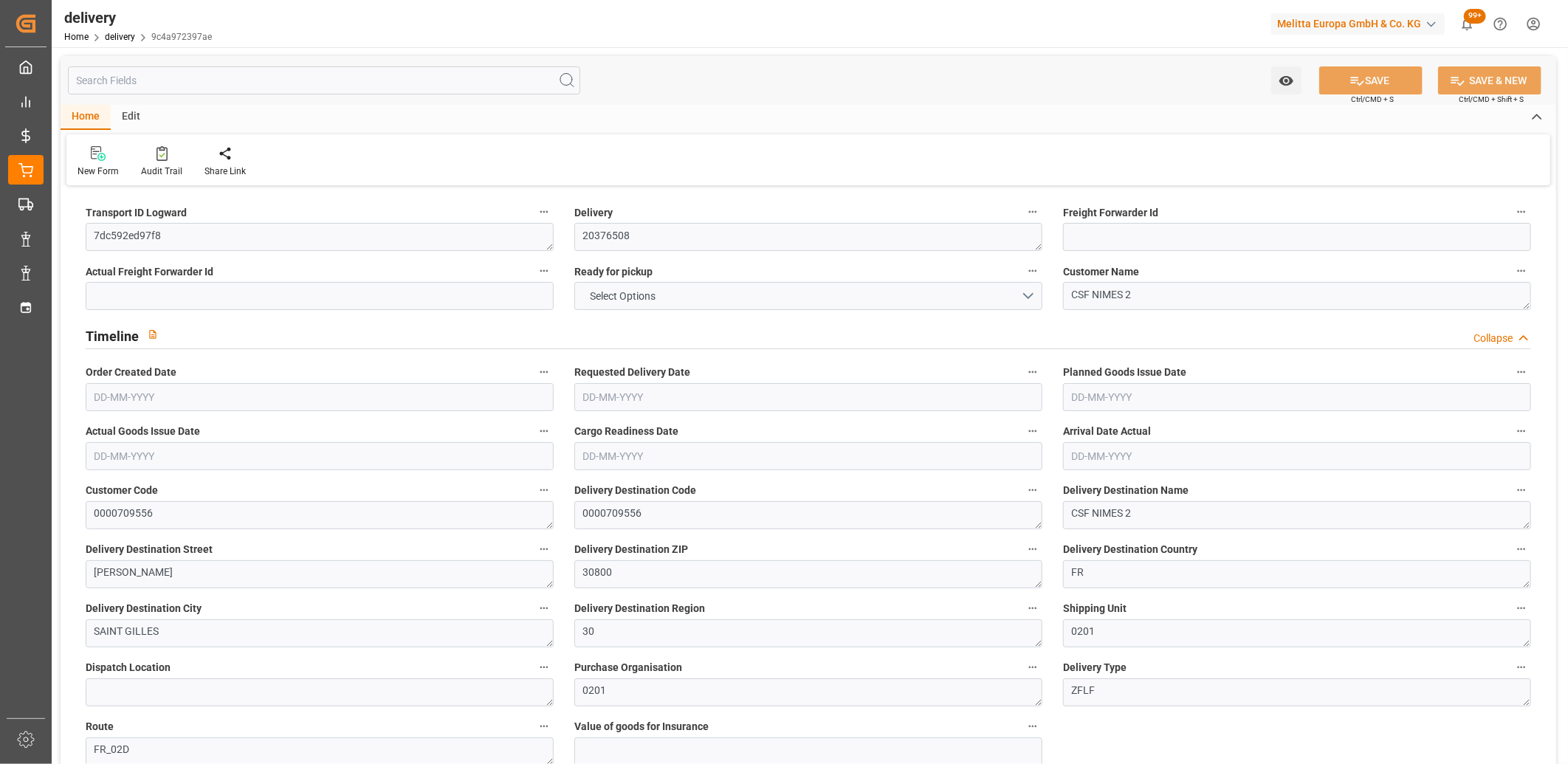
type input "319.29"
type input "306.3588"
type input "9.8"
type input "0"
type input "1.5"
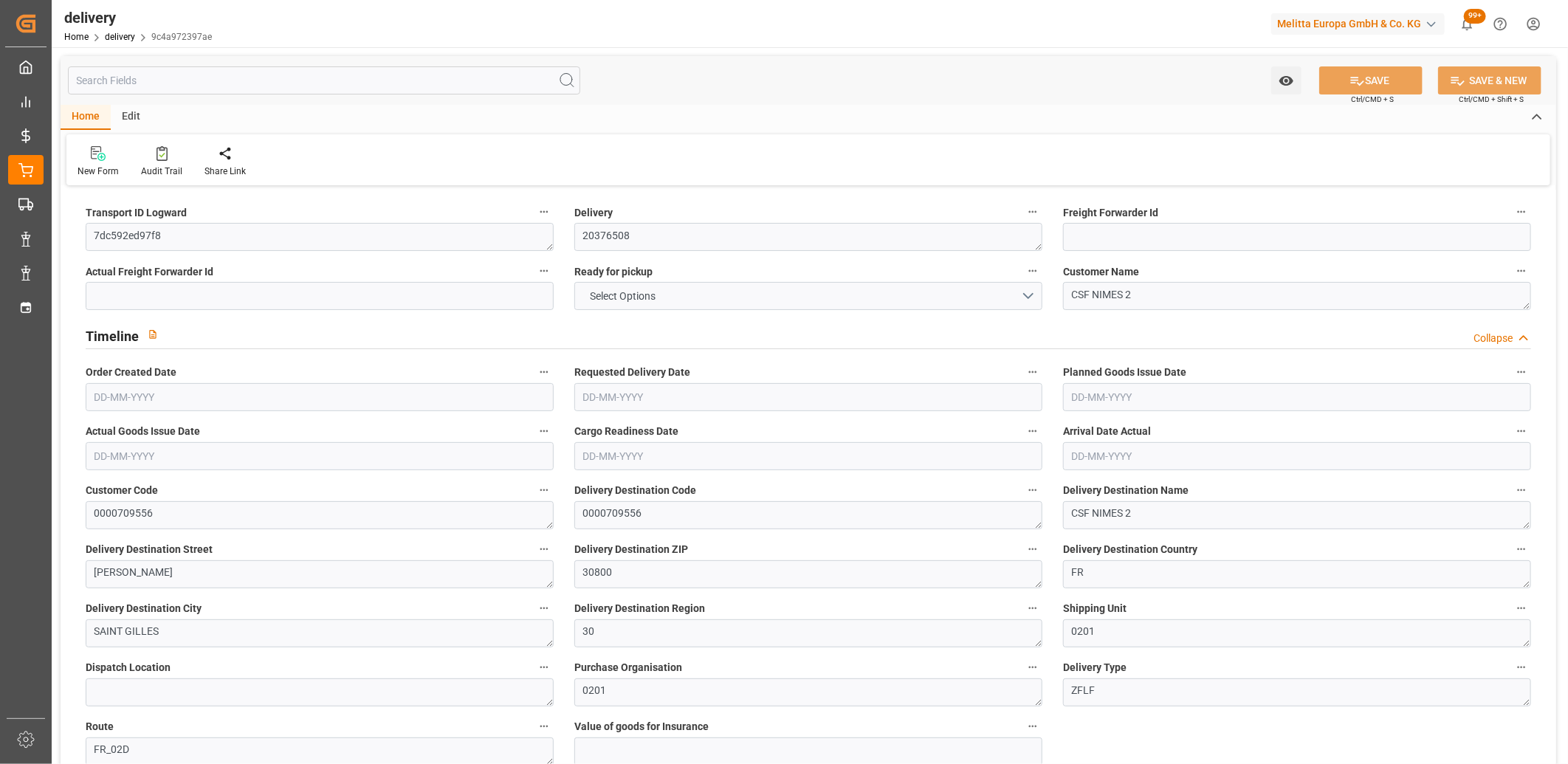
type input "1.3"
type input "0"
type input "6"
type input "1955.664"
type input "101"
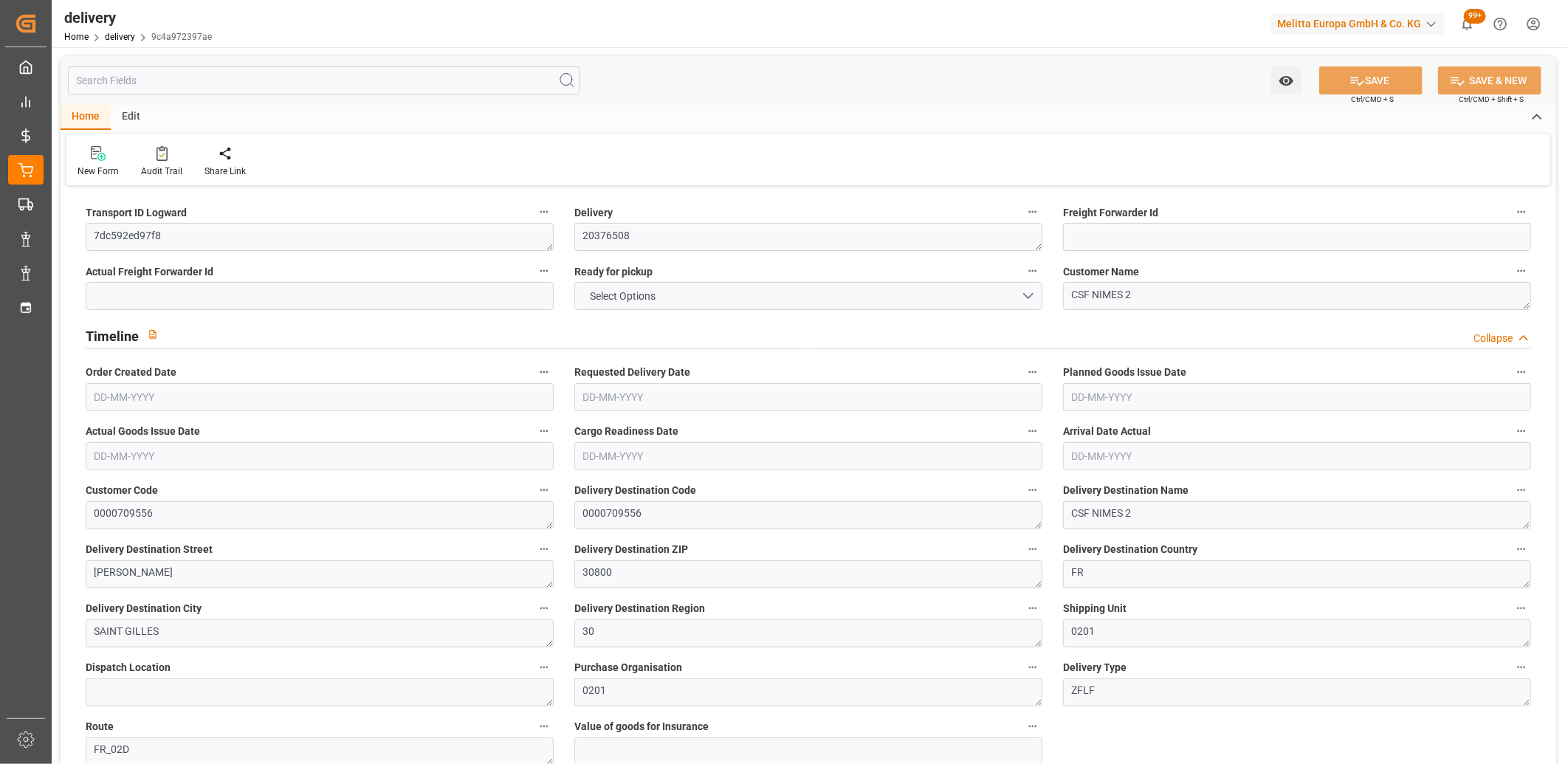
type input "12993.2476"
type input "0.8333"
type input "0"
type input "[DATE]"
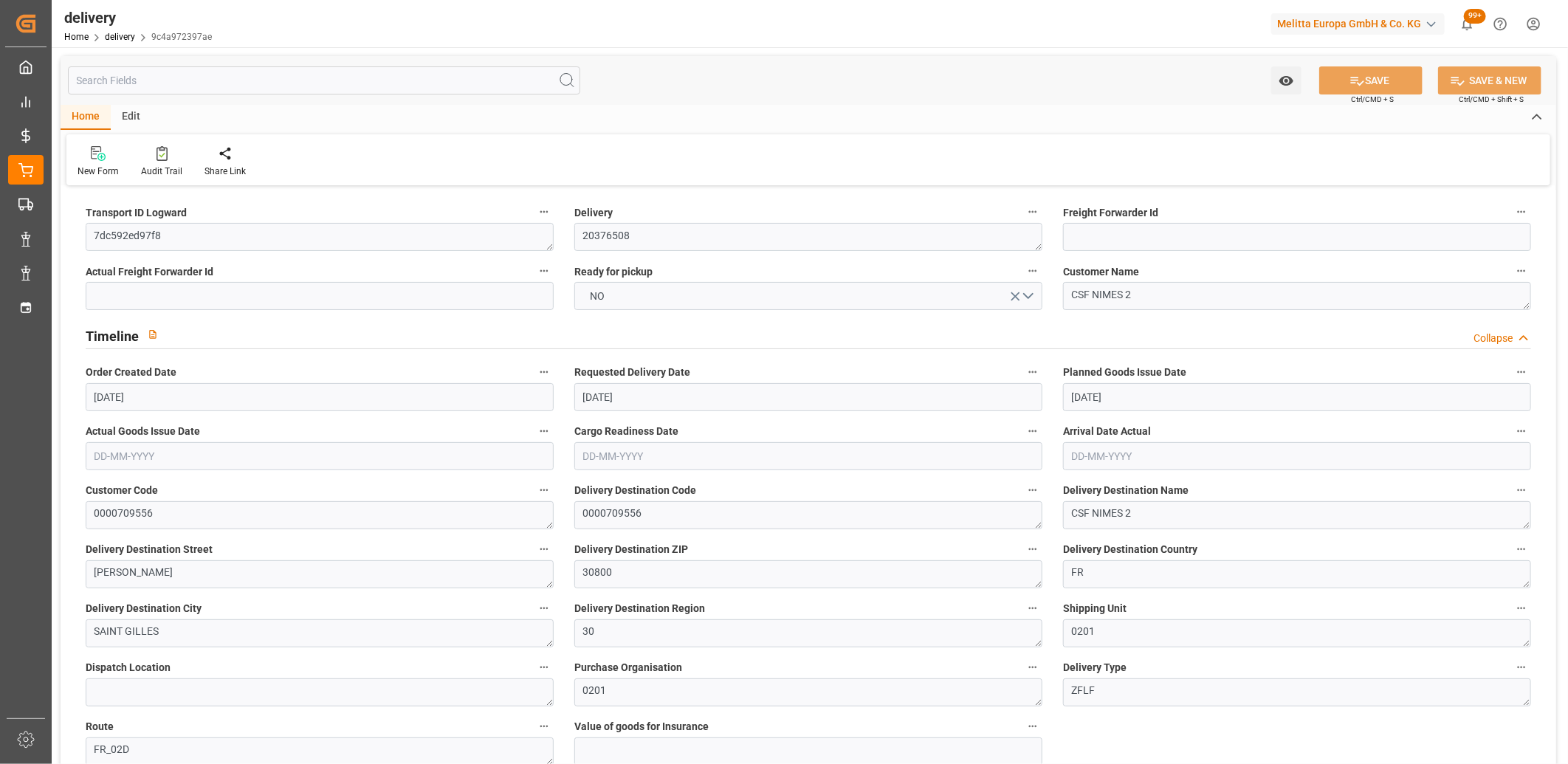
type input "[DATE]"
type input "20-08-2025 11:01"
drag, startPoint x: 185, startPoint y: 237, endPoint x: 91, endPoint y: 236, distance: 94.0
click at [91, 236] on textarea "7dc592ed97f8" at bounding box center [319, 237] width 468 height 28
paste textarea "d43782a4149b"
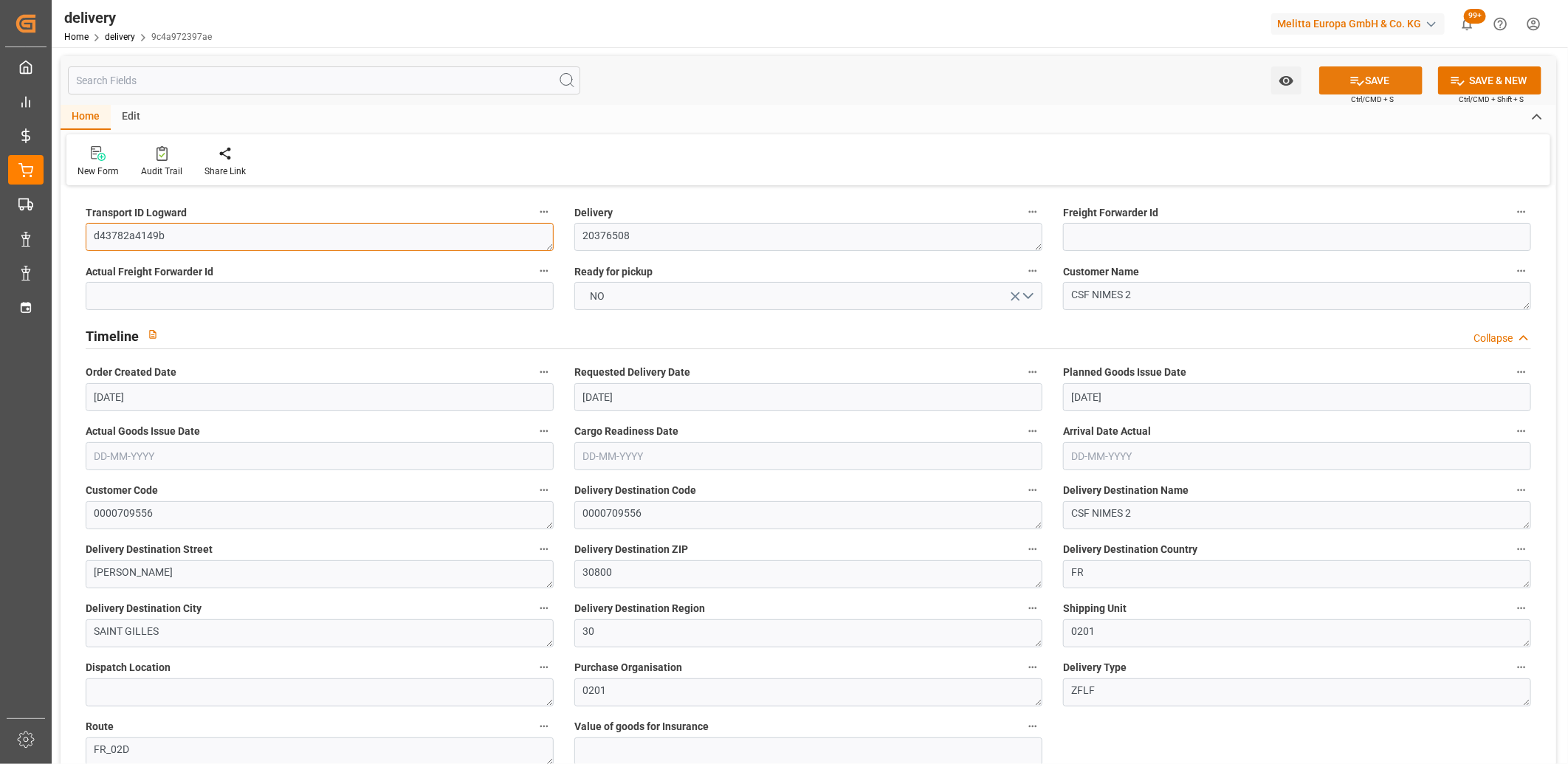
type textarea "d43782a4149b"
click at [1339, 75] on button "SAVE" at bounding box center [1371, 81] width 104 height 28
type textarea "d43782a4149b ~ Pallet(s) ~ 2025-08-20 00:00:00 ~ FR_02D ~ 2025-08-25 00:00:00~0…"
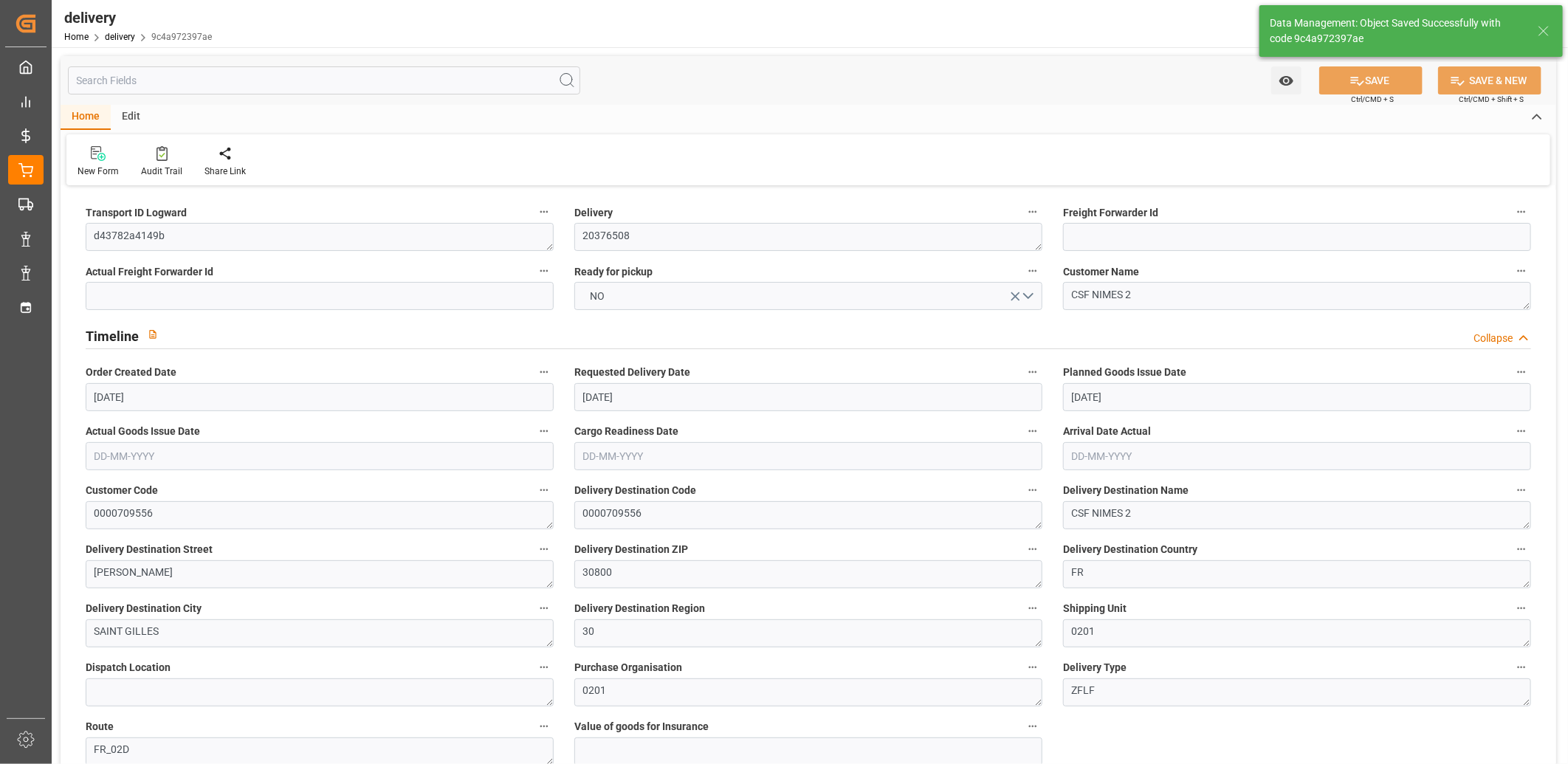
type input "-8.213"
type input "202.7896"
type input "194.5766"
type input "9299.8493"
type input "0.5964"
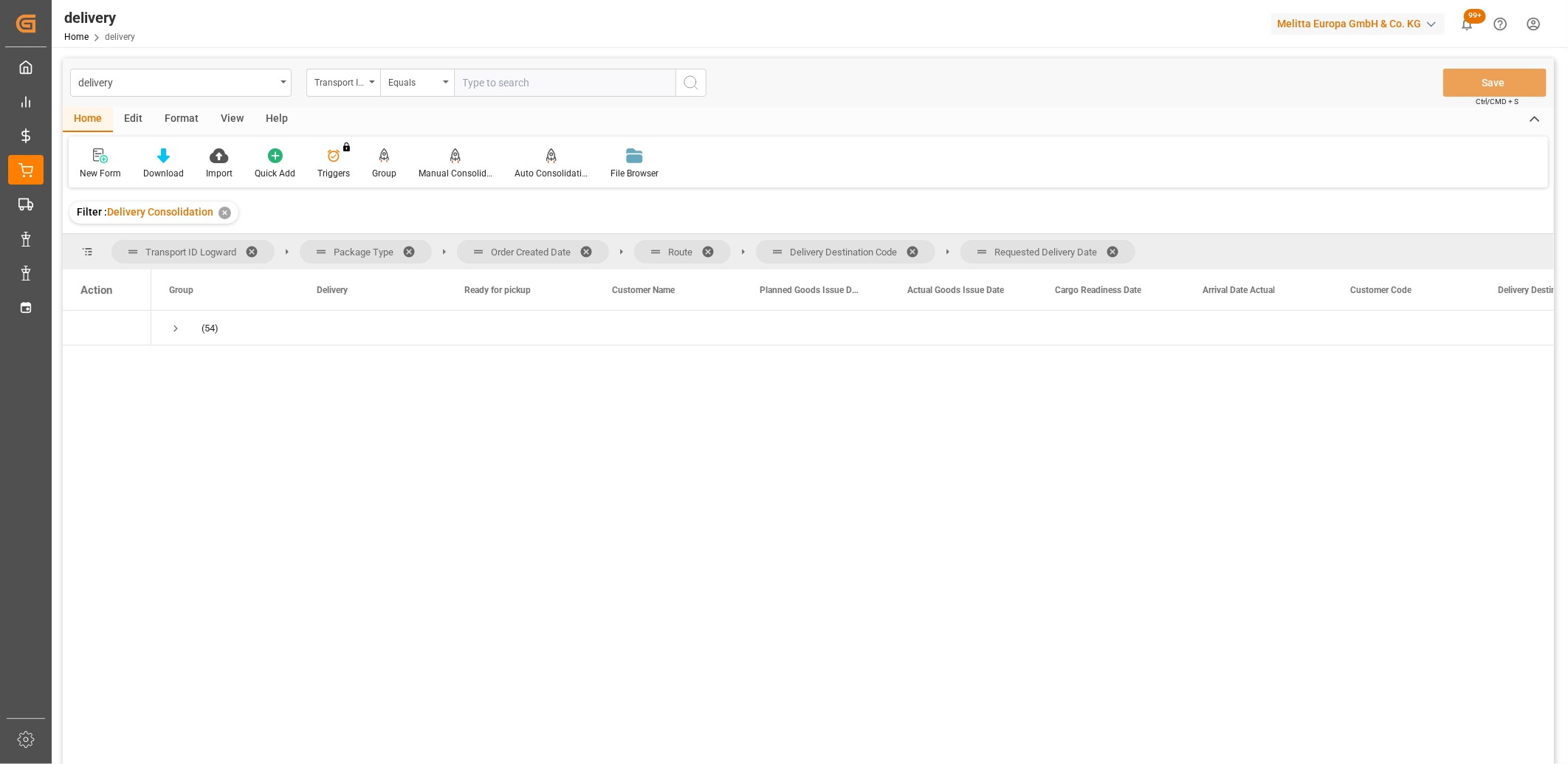
click at [1117, 248] on span at bounding box center [1117, 251] width 24 height 13
click at [918, 251] on span at bounding box center [918, 251] width 24 height 13
click at [708, 252] on span at bounding box center [713, 251] width 24 height 13
click at [588, 252] on span at bounding box center [591, 251] width 24 height 13
click at [171, 327] on span "Press SPACE to select this row." at bounding box center [175, 328] width 13 height 13
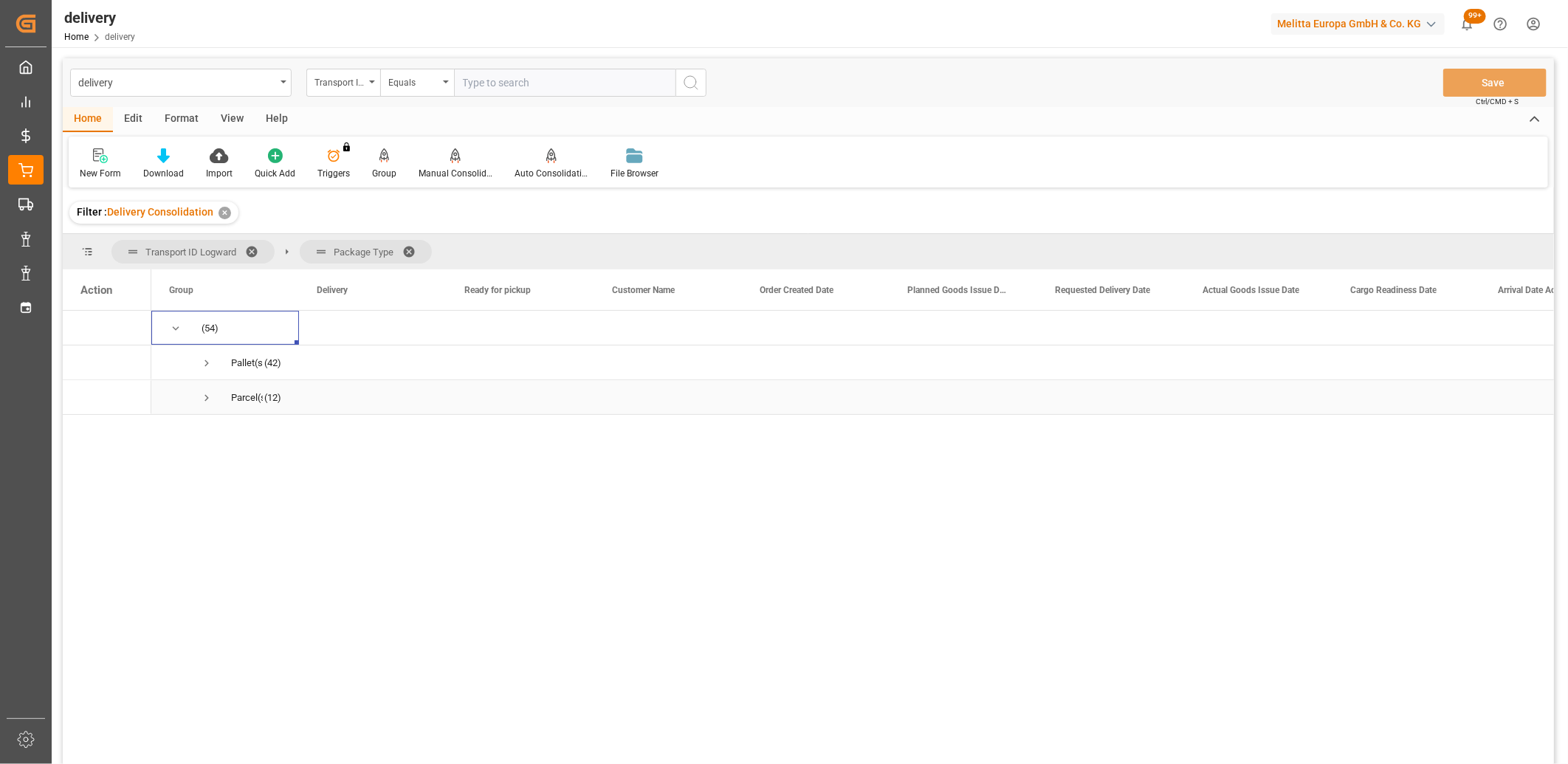
click at [208, 402] on span "Press SPACE to select this row." at bounding box center [207, 397] width 13 height 13
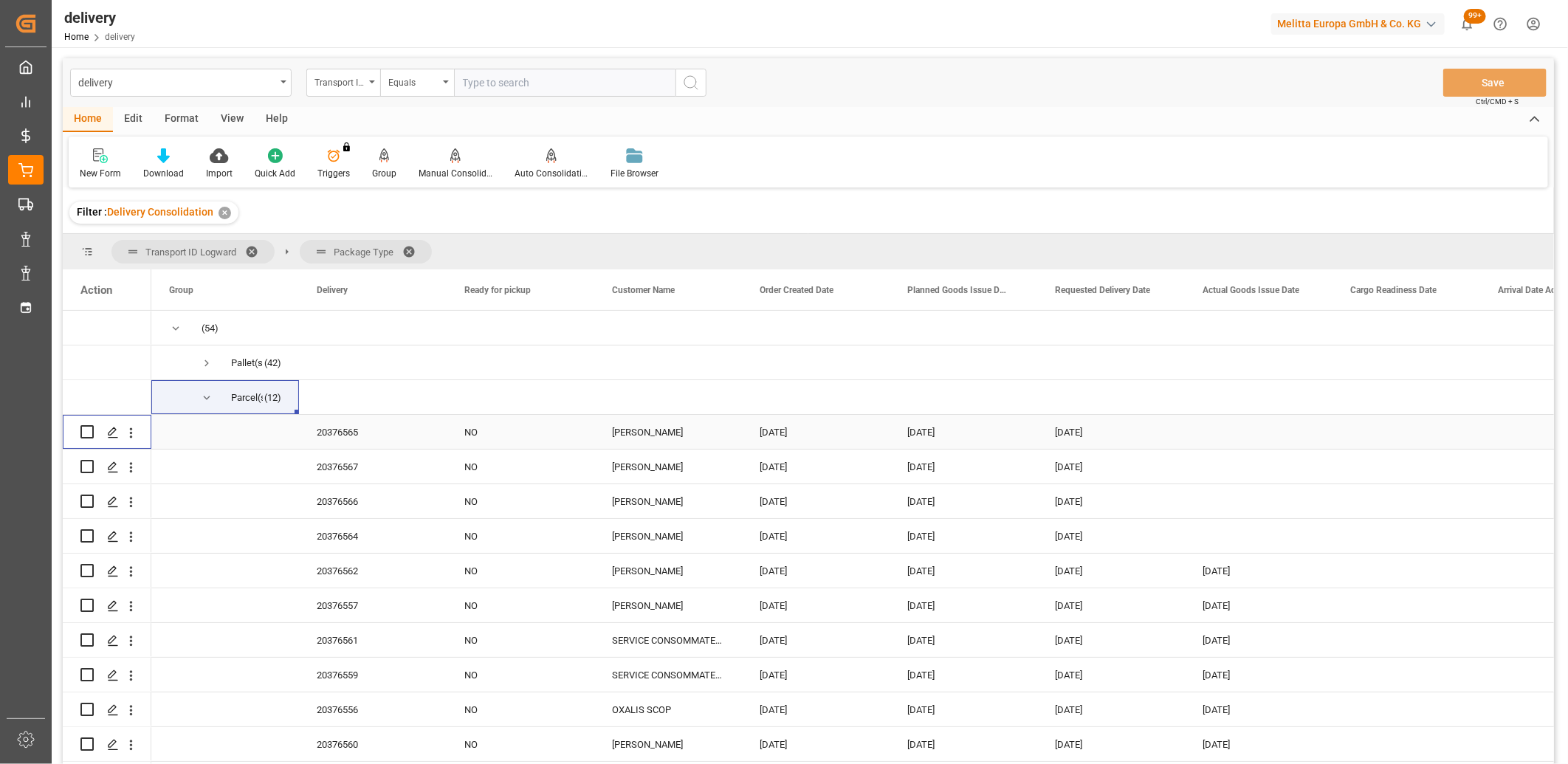
click at [83, 429] on input "Press Space to toggle row selection (unchecked)" at bounding box center [87, 432] width 13 height 13
checkbox input "true"
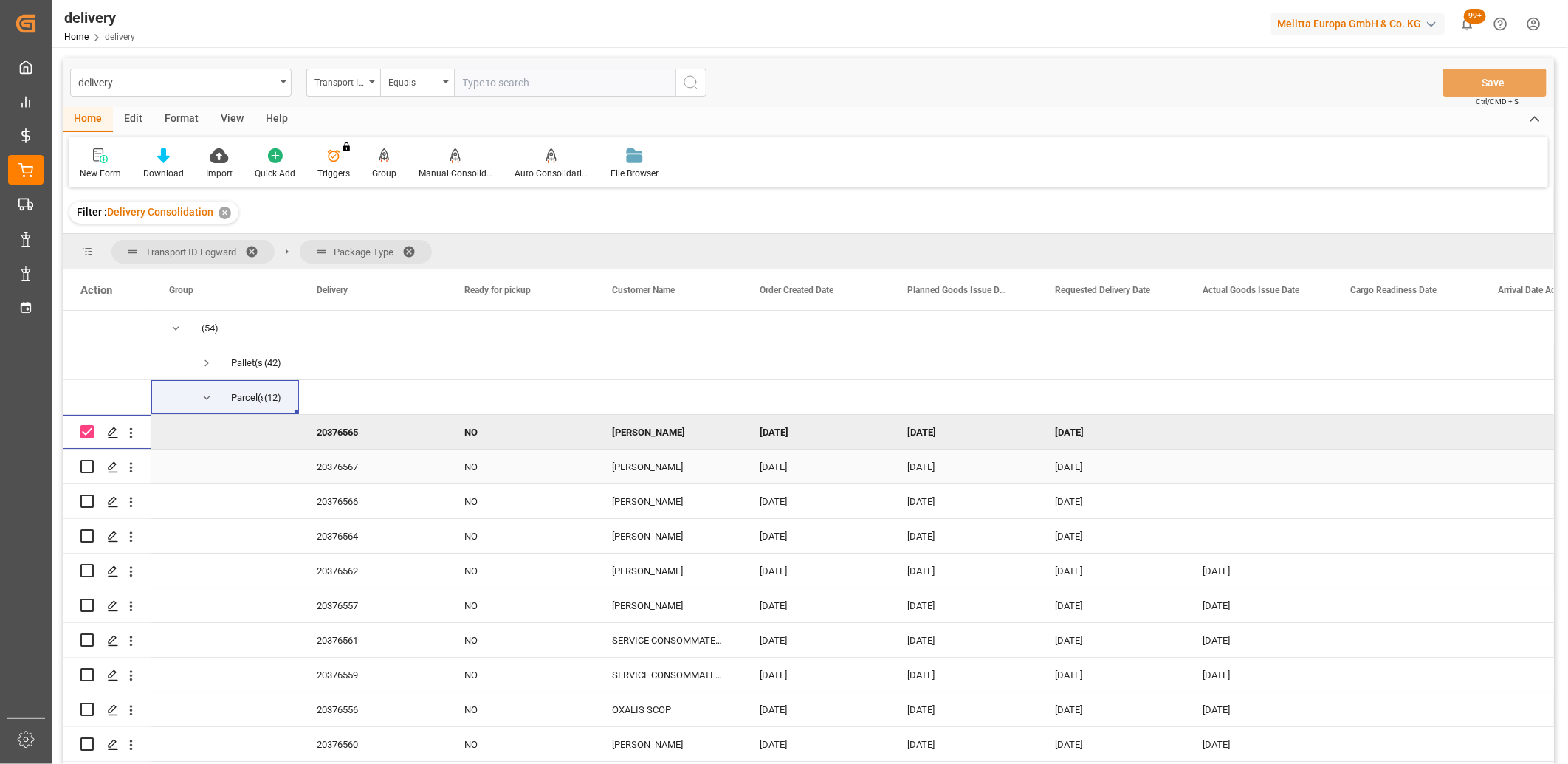
click at [89, 463] on input "Press Space to toggle row selection (unchecked)" at bounding box center [87, 466] width 13 height 13
checkbox input "true"
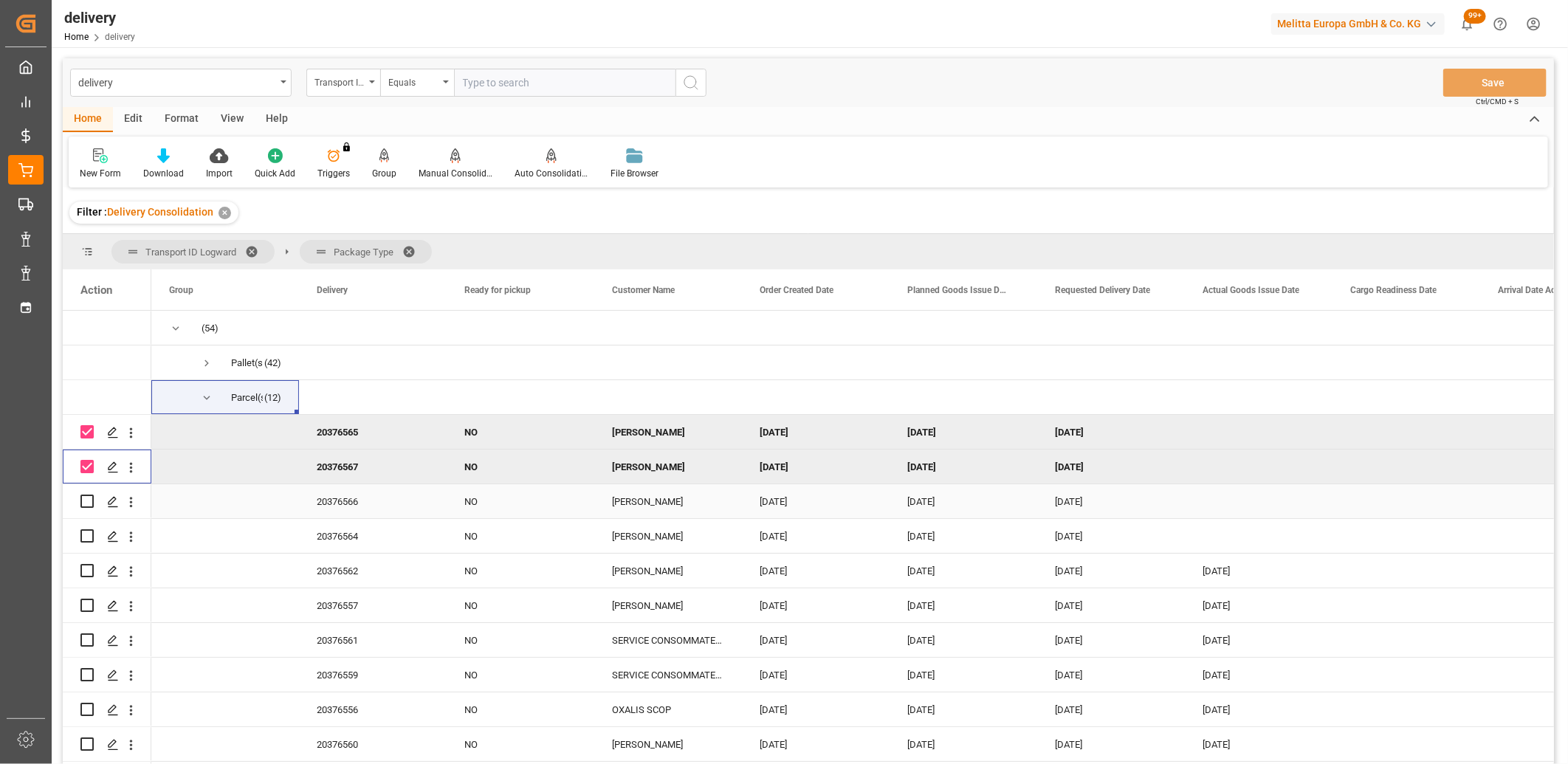
click at [90, 496] on input "Press Space to toggle row selection (unchecked)" at bounding box center [87, 501] width 13 height 13
checkbox input "true"
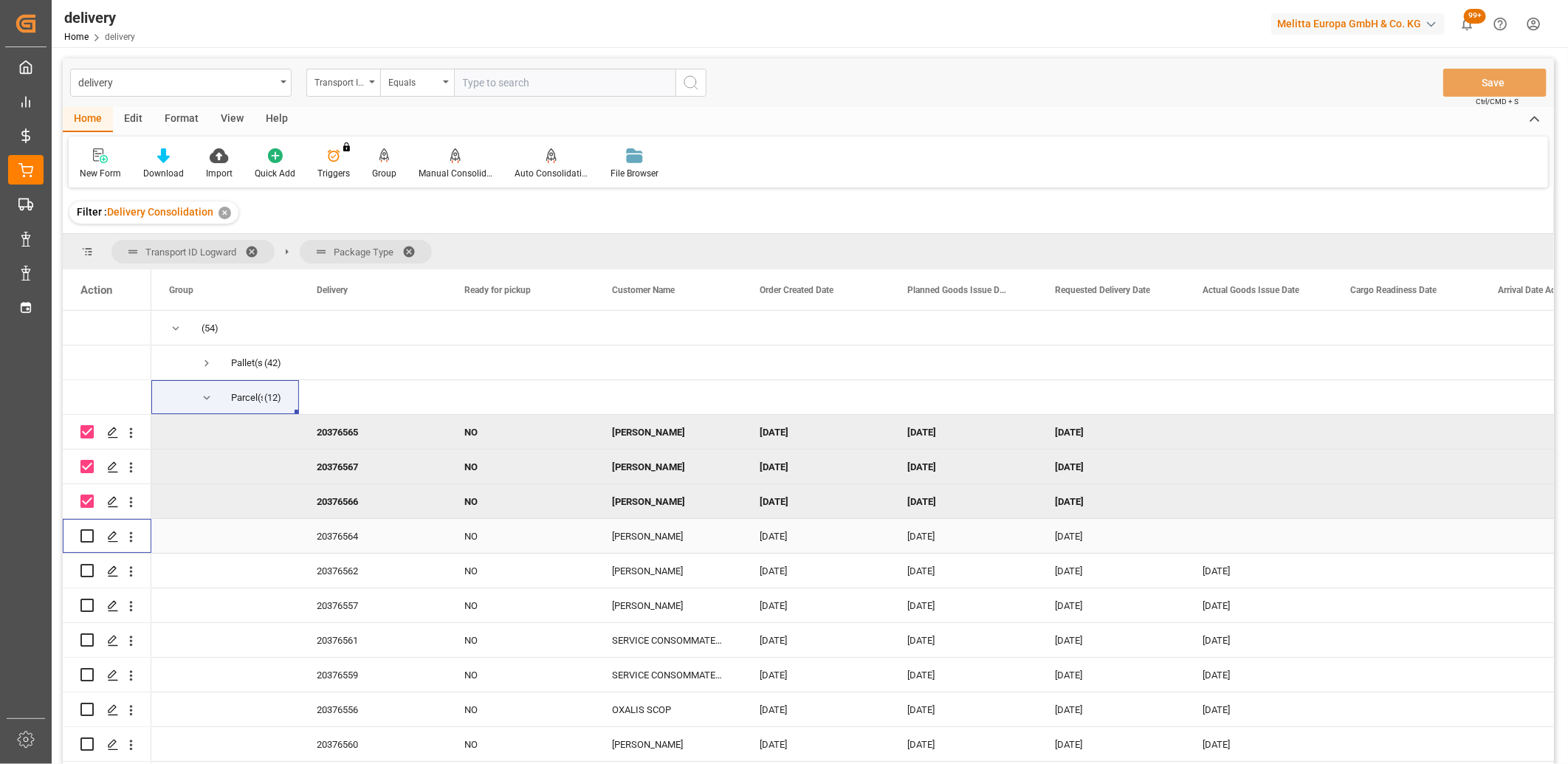
click at [87, 533] on input "Press Space to toggle row selection (unchecked)" at bounding box center [87, 535] width 13 height 13
checkbox input "true"
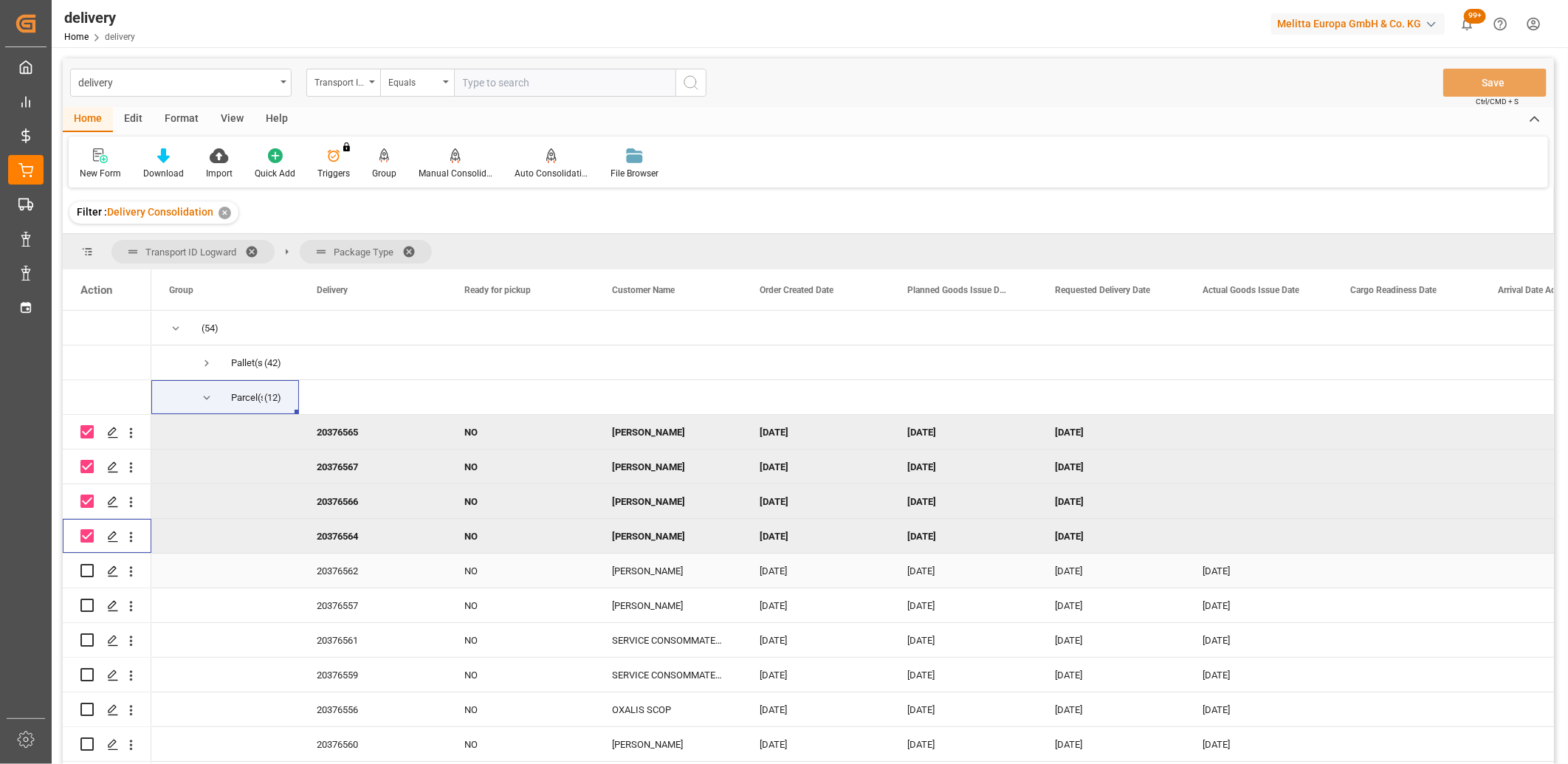
click at [87, 564] on input "Press Space to toggle row selection (unchecked)" at bounding box center [87, 571] width 13 height 13
checkbox input "true"
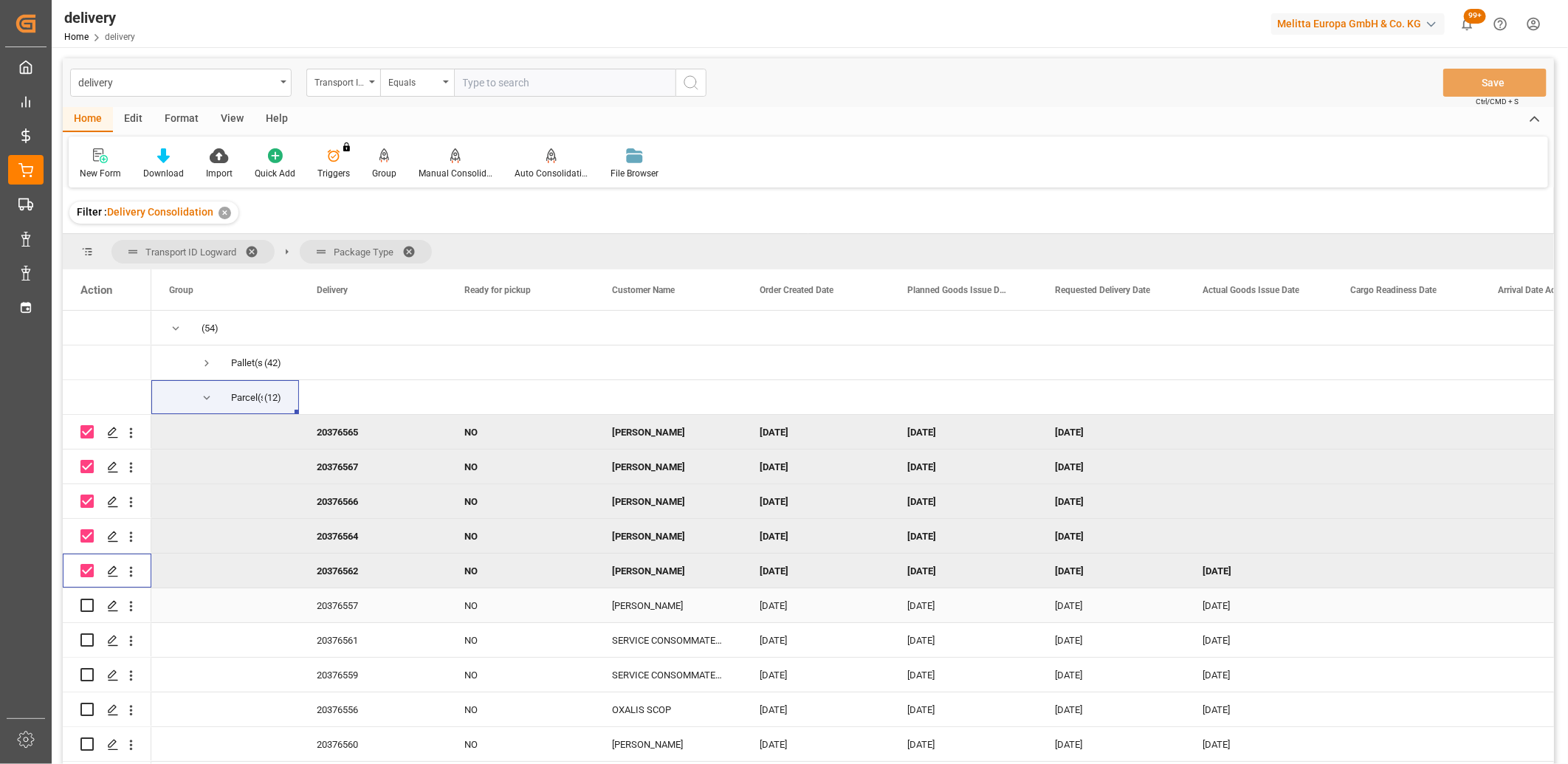
click at [87, 607] on input "Press Space to toggle row selection (unchecked)" at bounding box center [87, 605] width 13 height 13
checkbox input "true"
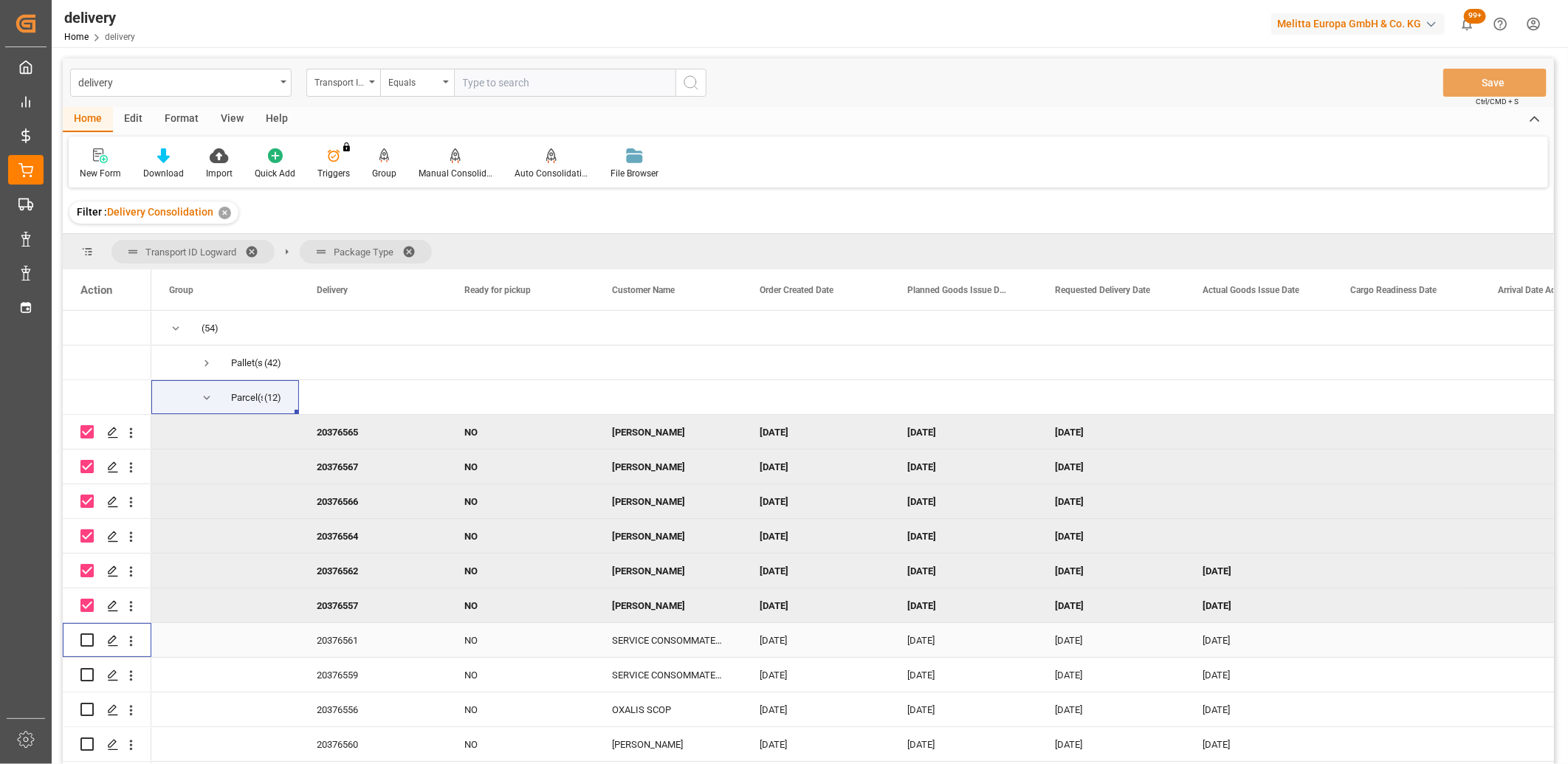
click at [90, 647] on div "Press SPACE to select this row." at bounding box center [87, 640] width 13 height 34
click at [86, 640] on input "Press Space to toggle row selection (unchecked)" at bounding box center [87, 640] width 13 height 13
checkbox input "true"
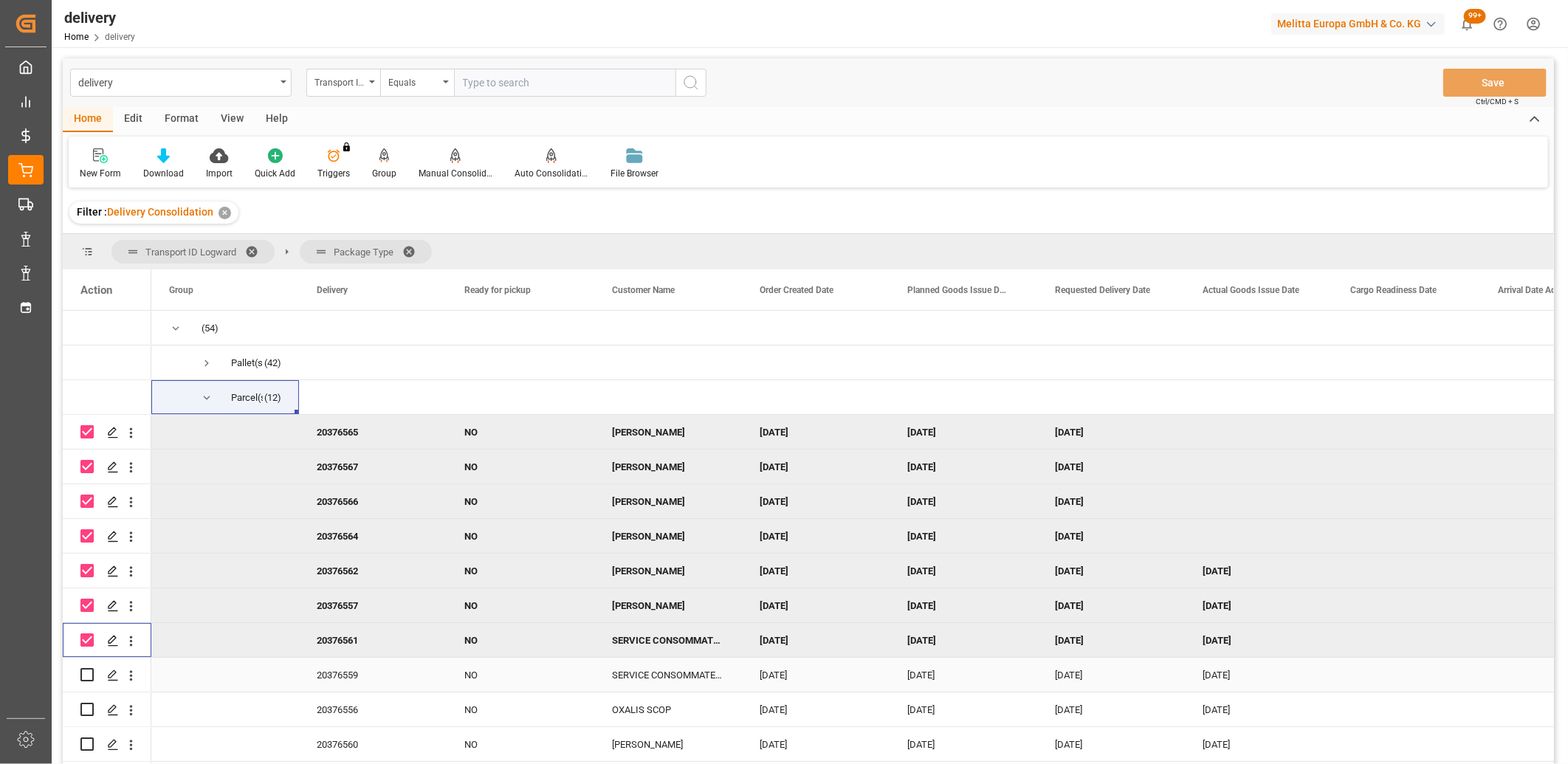
click at [85, 669] on input "Press Space to toggle row selection (unchecked)" at bounding box center [87, 674] width 13 height 13
checkbox input "true"
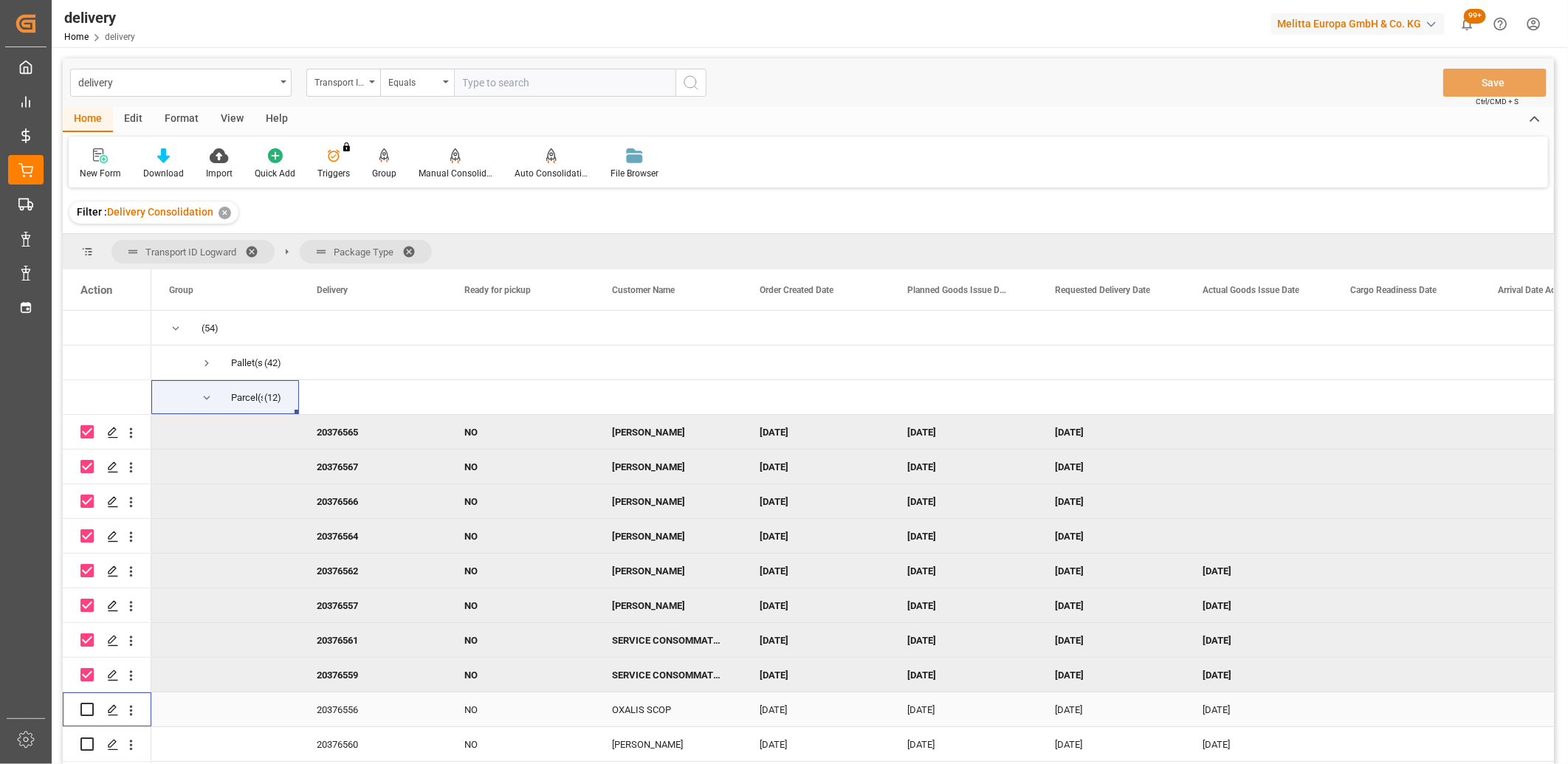
click at [84, 704] on input "Press Space to toggle row selection (unchecked)" at bounding box center [87, 709] width 13 height 13
checkbox input "true"
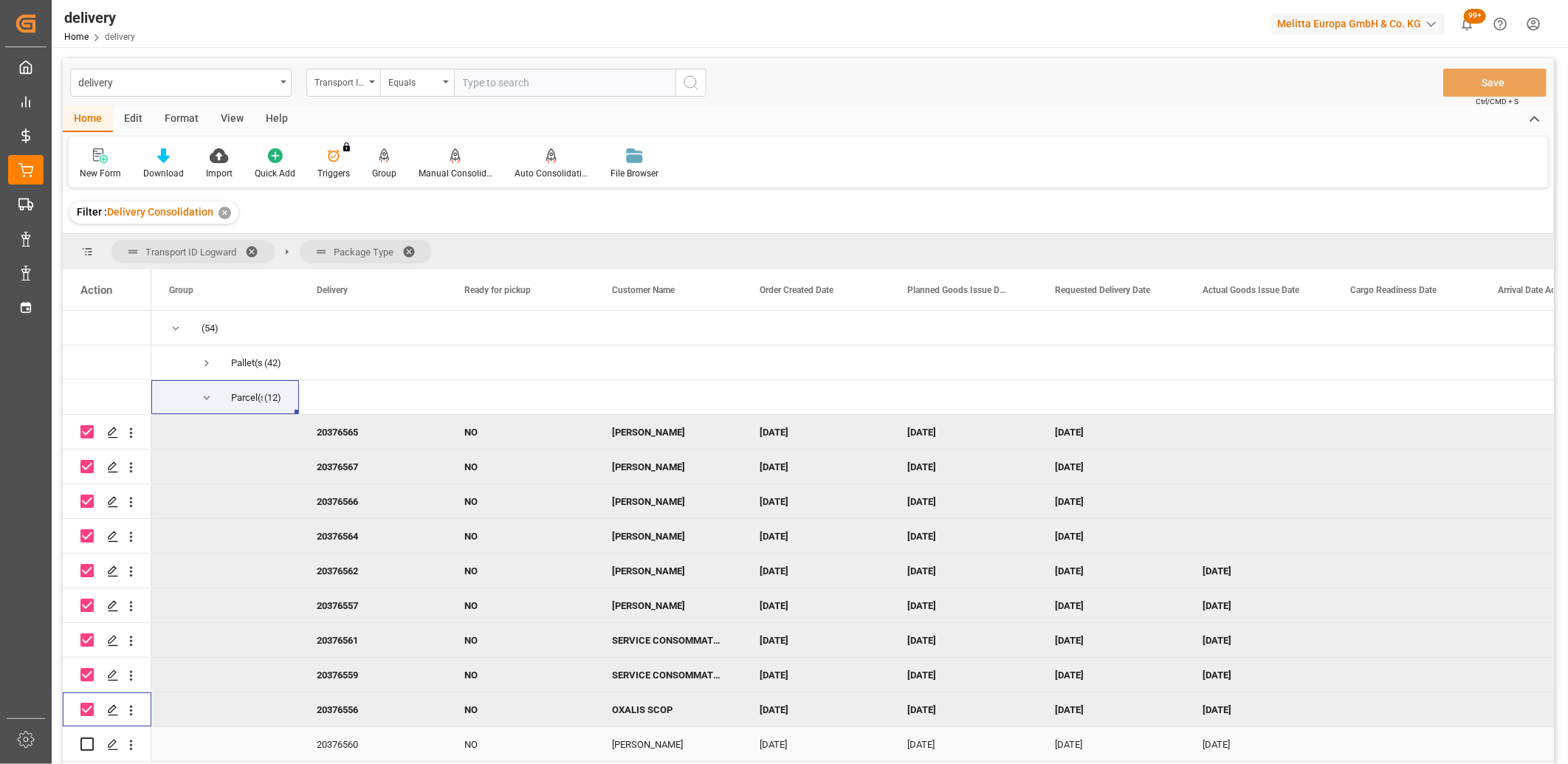
click at [85, 746] on input "Press Space to toggle row selection (unchecked)" at bounding box center [87, 744] width 13 height 13
checkbox input "true"
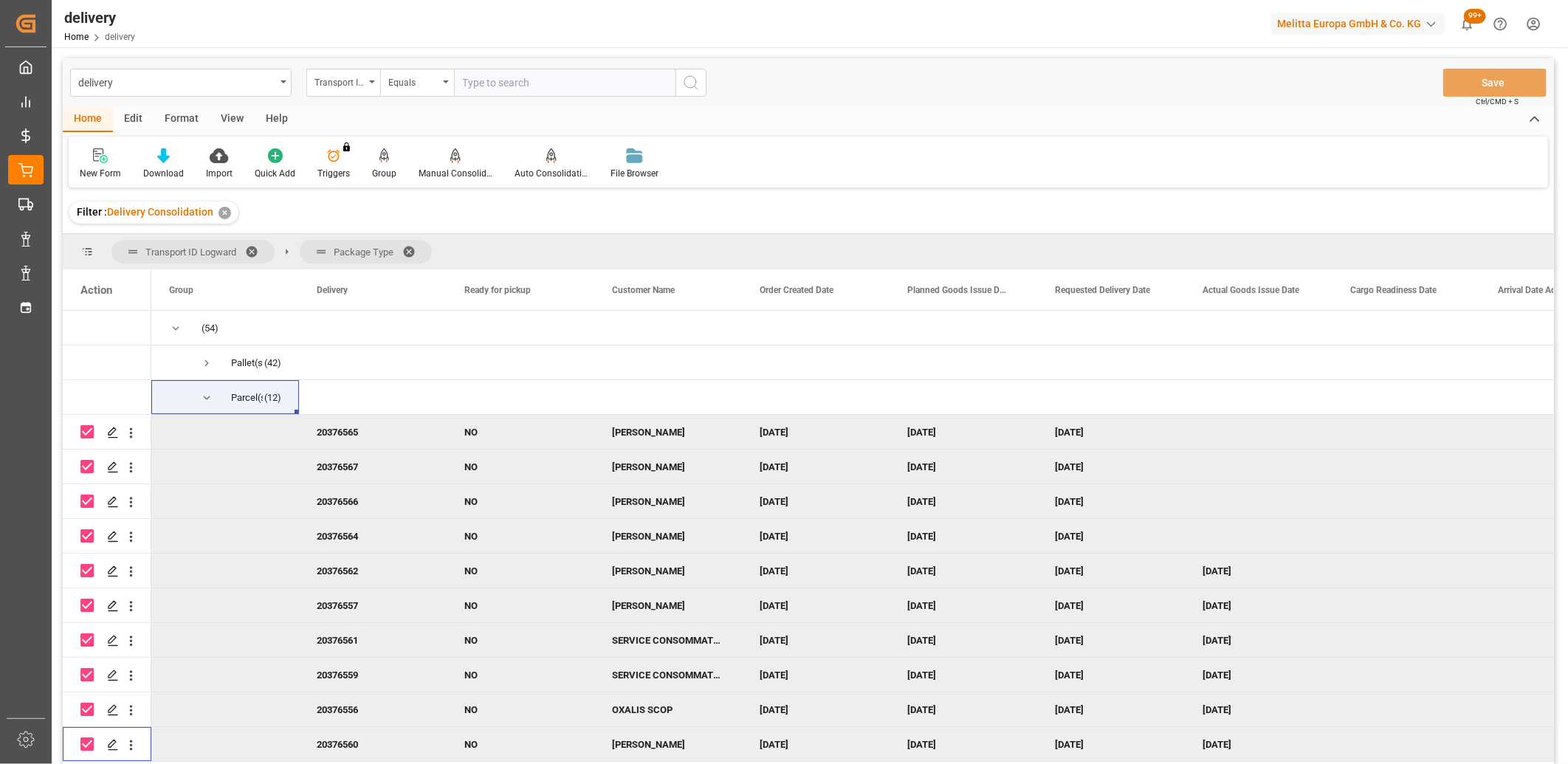
scroll to position [67, 0]
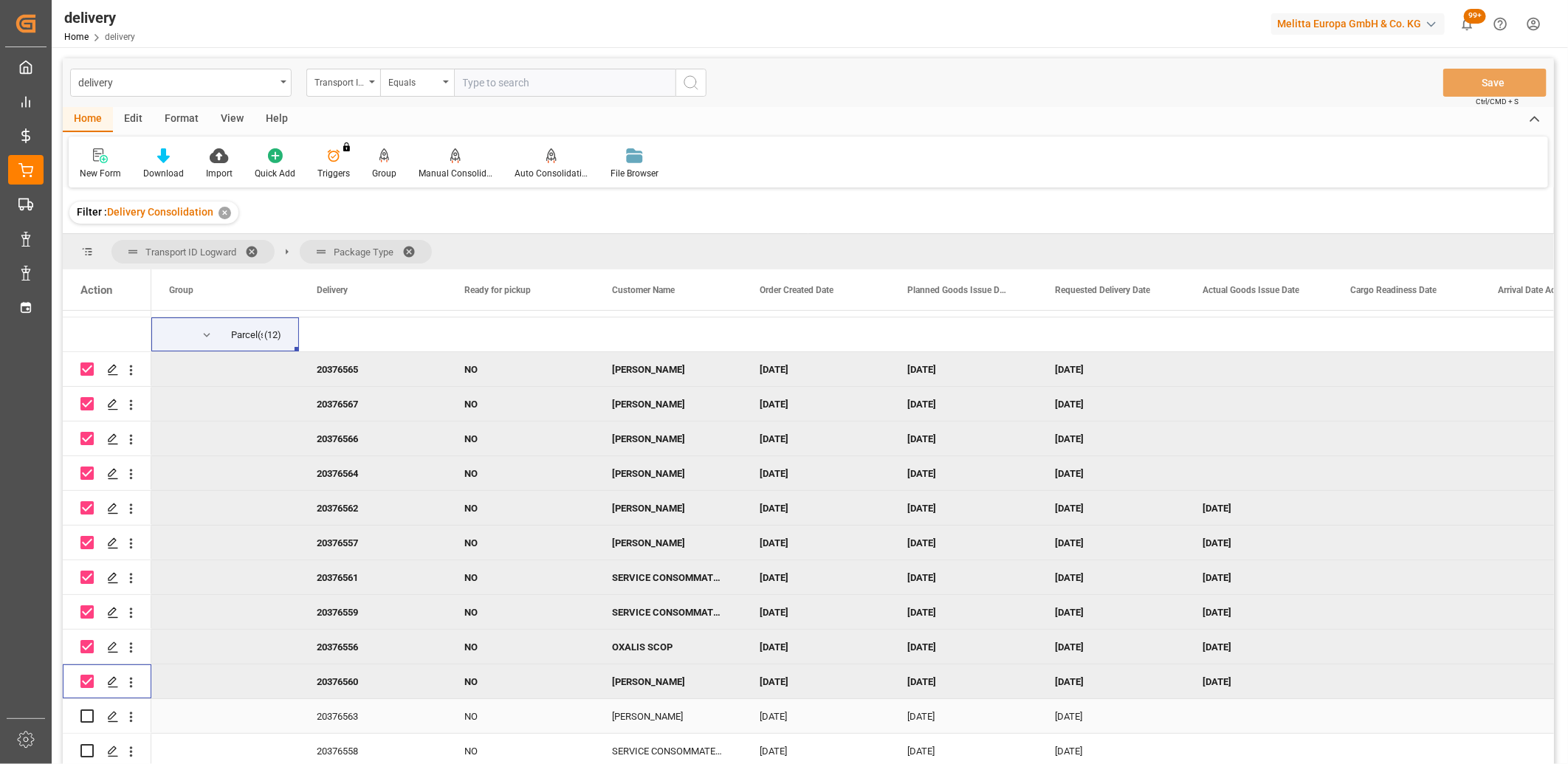
click at [84, 711] on input "Press Space to toggle row selection (unchecked)" at bounding box center [87, 716] width 13 height 13
checkbox input "true"
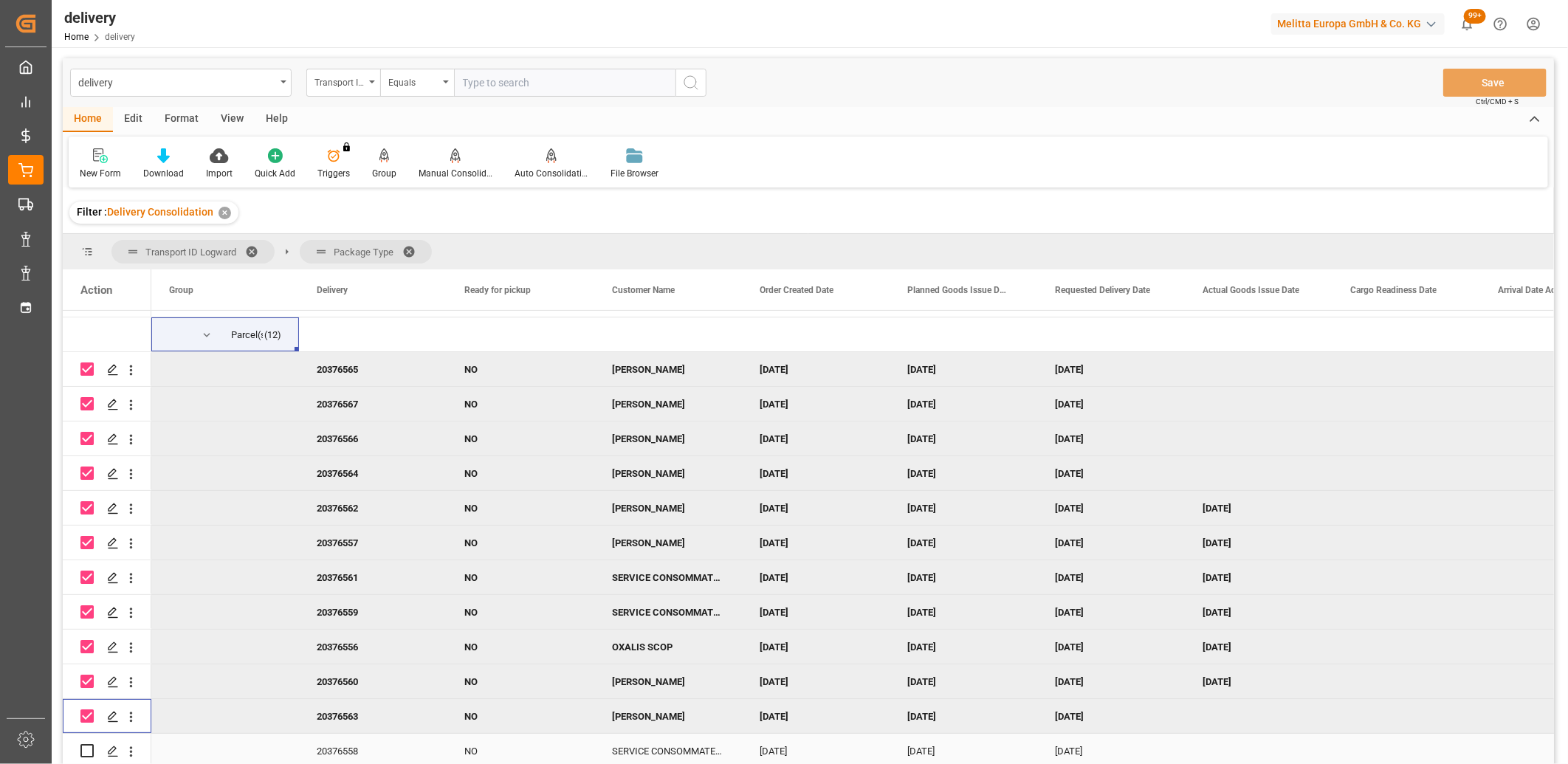
click at [85, 745] on input "Press Space to toggle row selection (unchecked)" at bounding box center [87, 751] width 13 height 13
checkbox input "true"
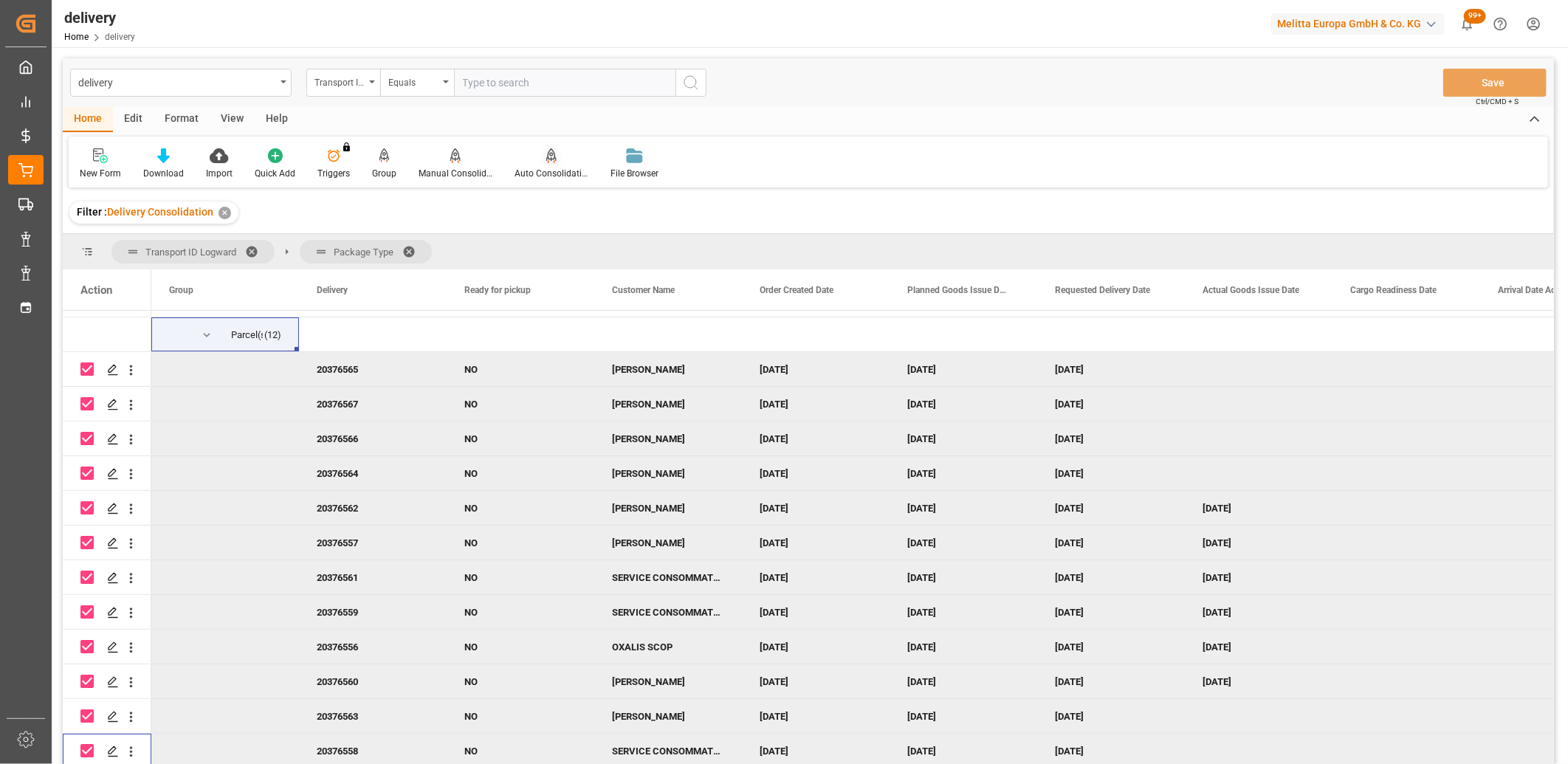
click at [555, 164] on div "Auto Consolidation" at bounding box center [551, 164] width 96 height 33
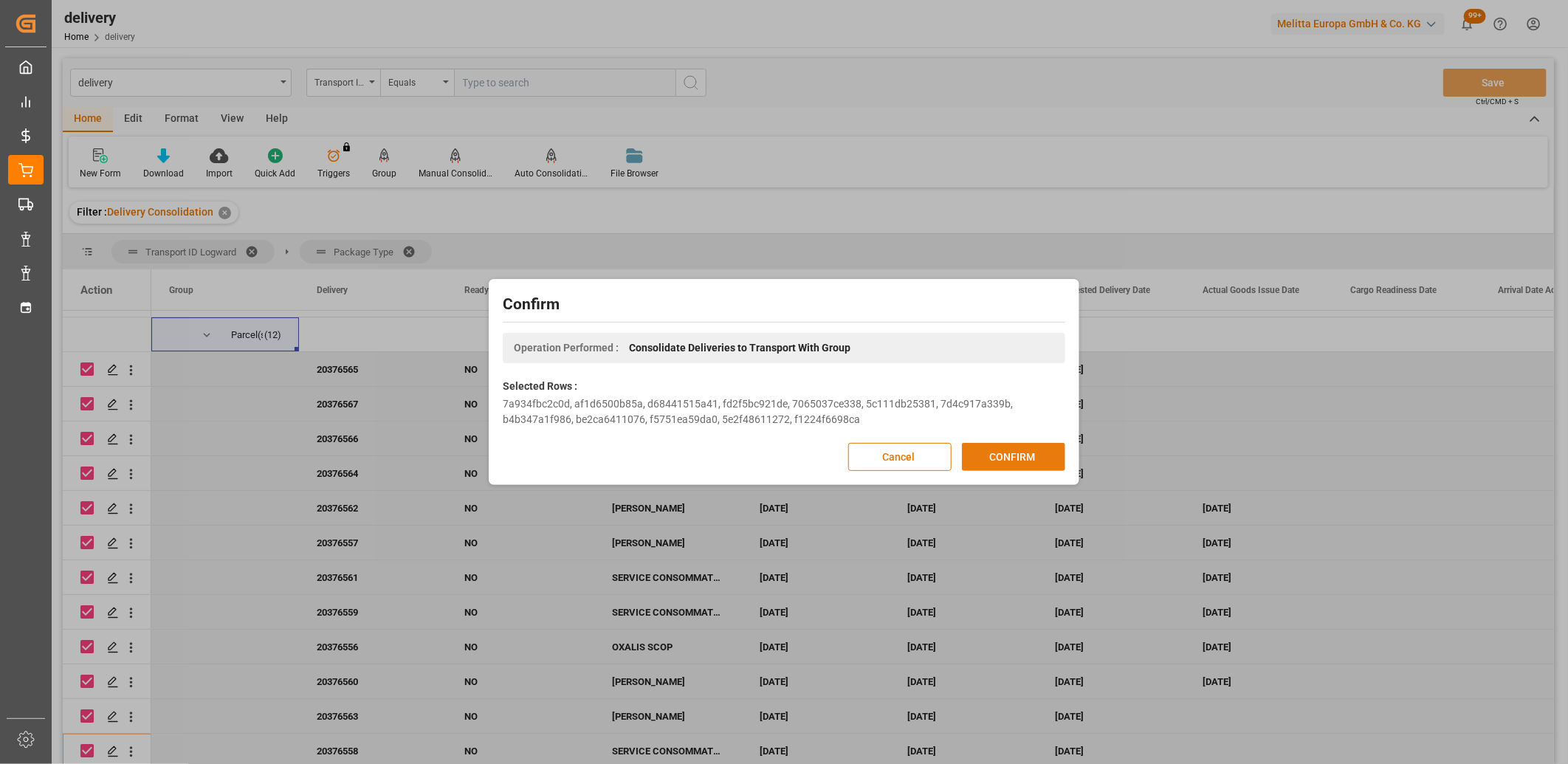
click at [1030, 453] on button "CONFIRM" at bounding box center [1013, 457] width 104 height 28
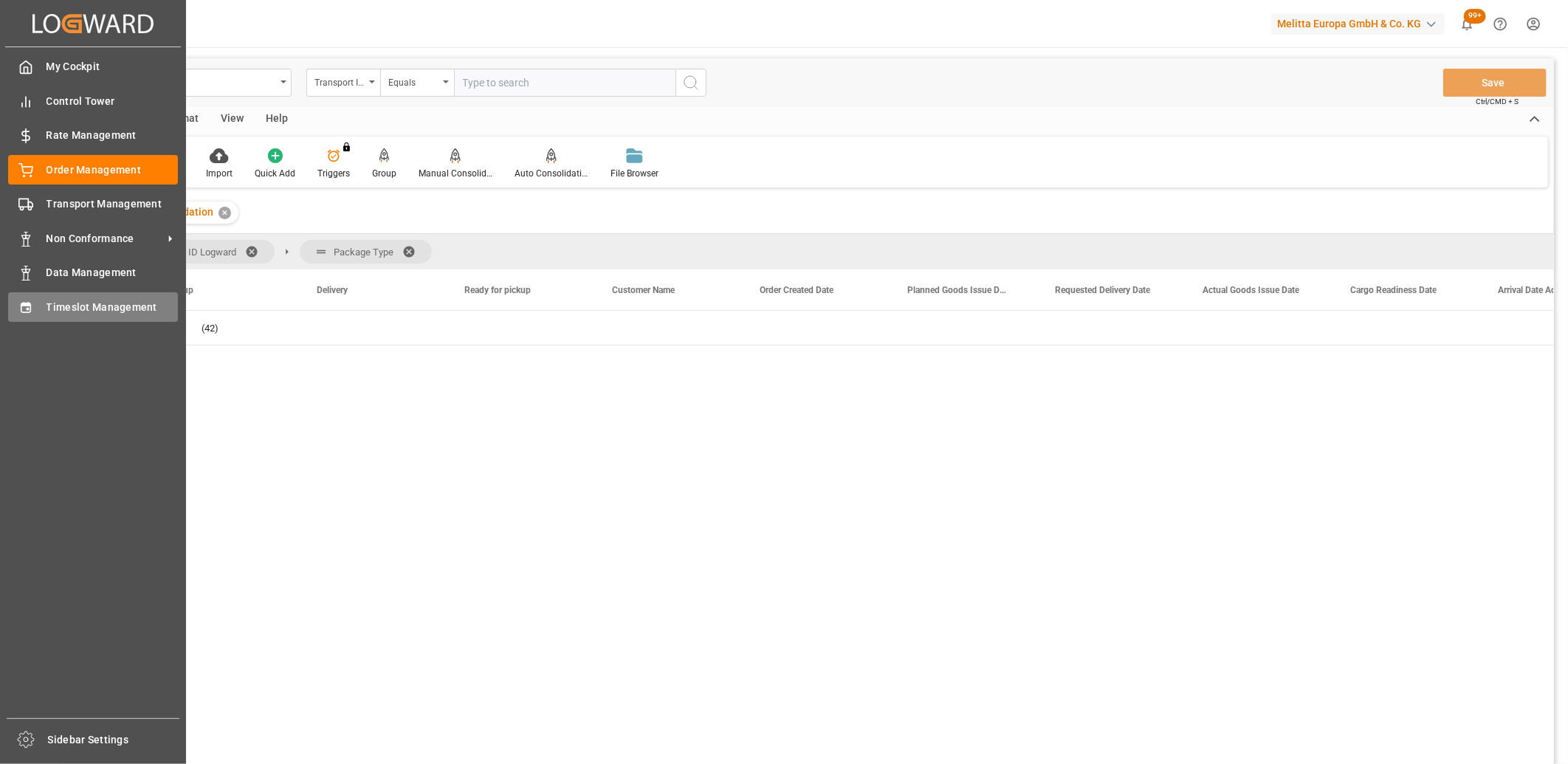
click at [25, 303] on icon at bounding box center [25, 308] width 10 height 11
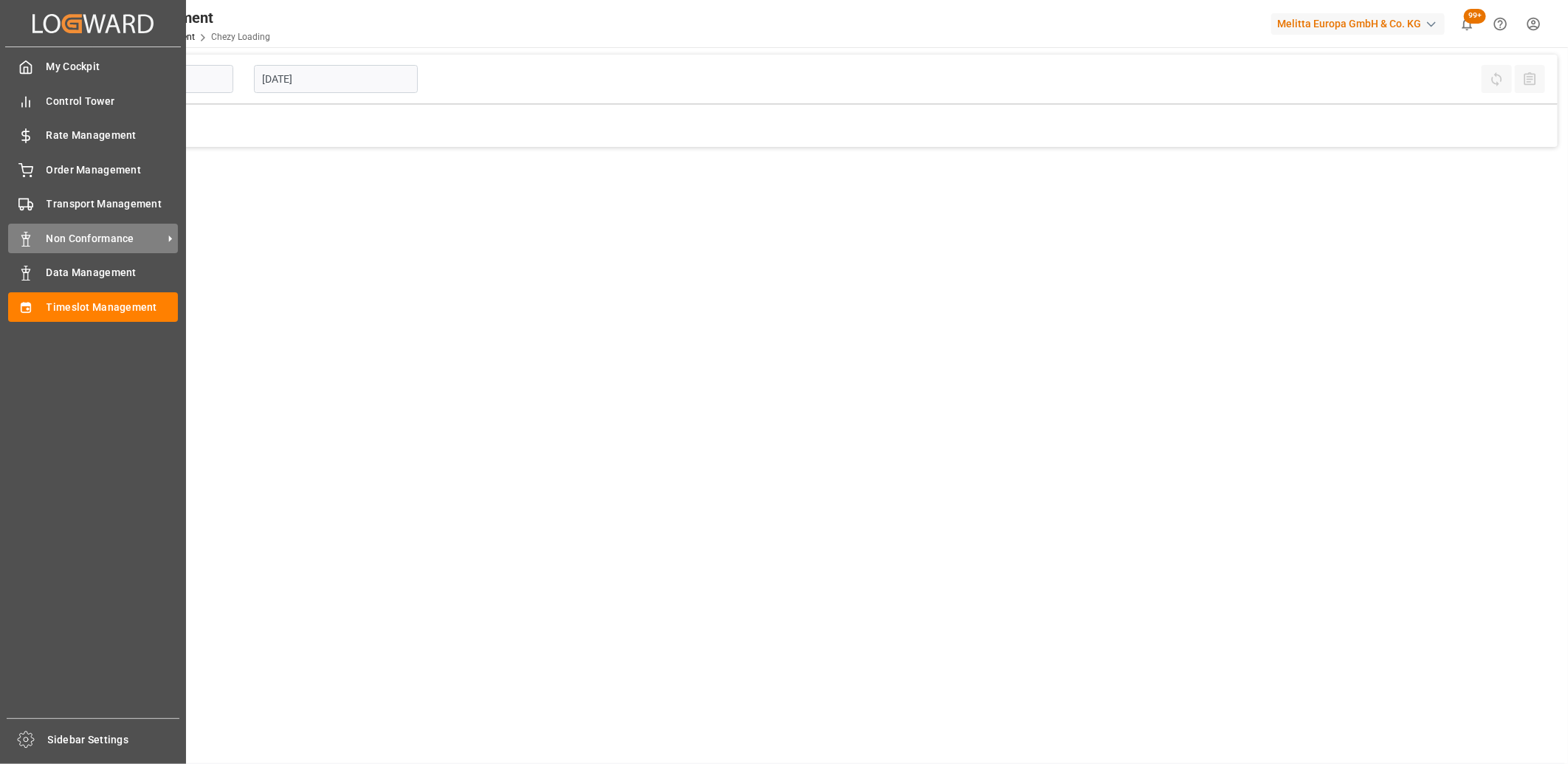
type input "Chezy Loading"
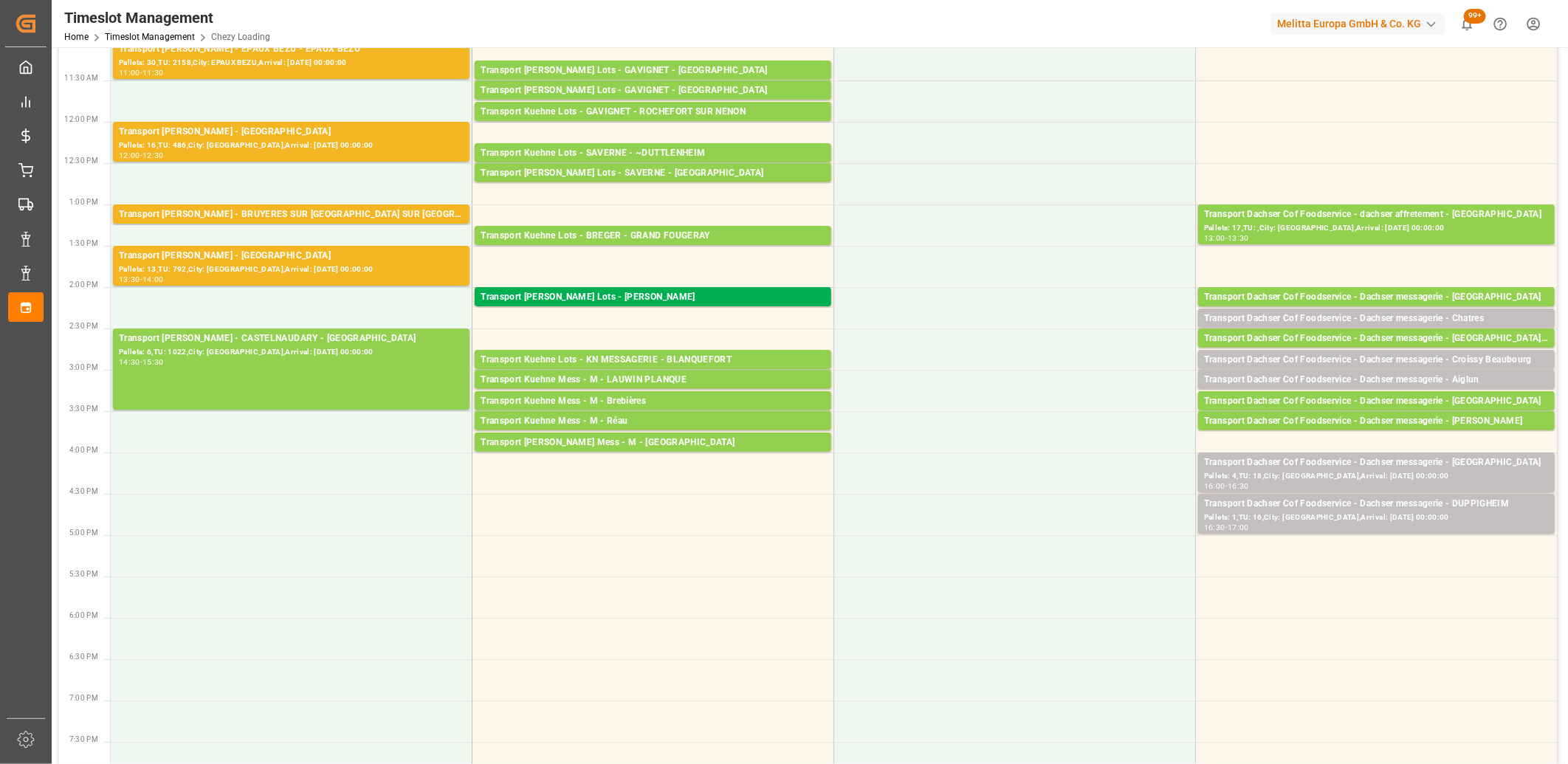
scroll to position [410, 0]
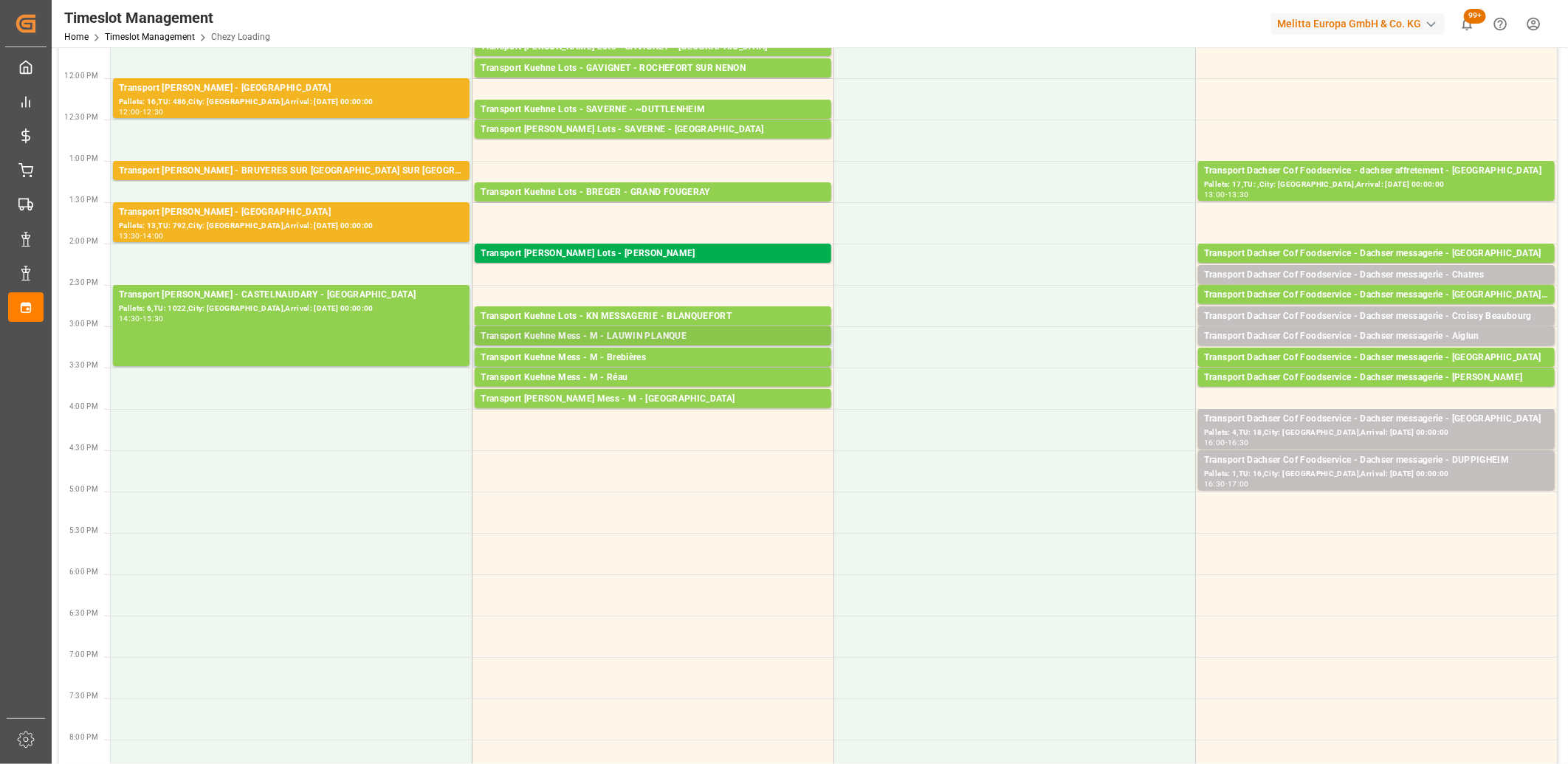
click at [559, 334] on div "Transport Kuehne Mess - M - LAUWIN PLANQUE" at bounding box center [653, 337] width 345 height 15
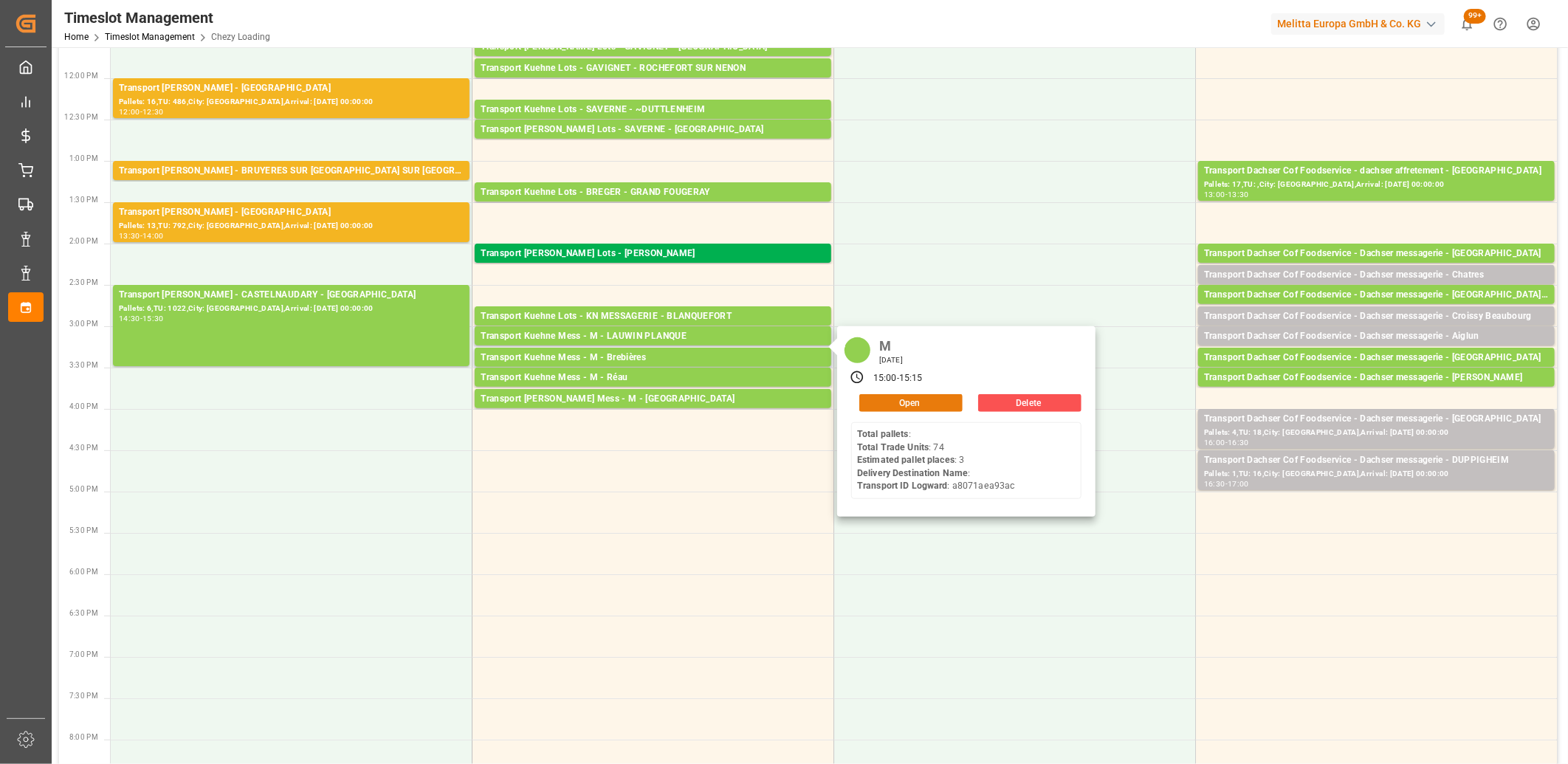
click at [897, 397] on button "Open" at bounding box center [911, 403] width 104 height 18
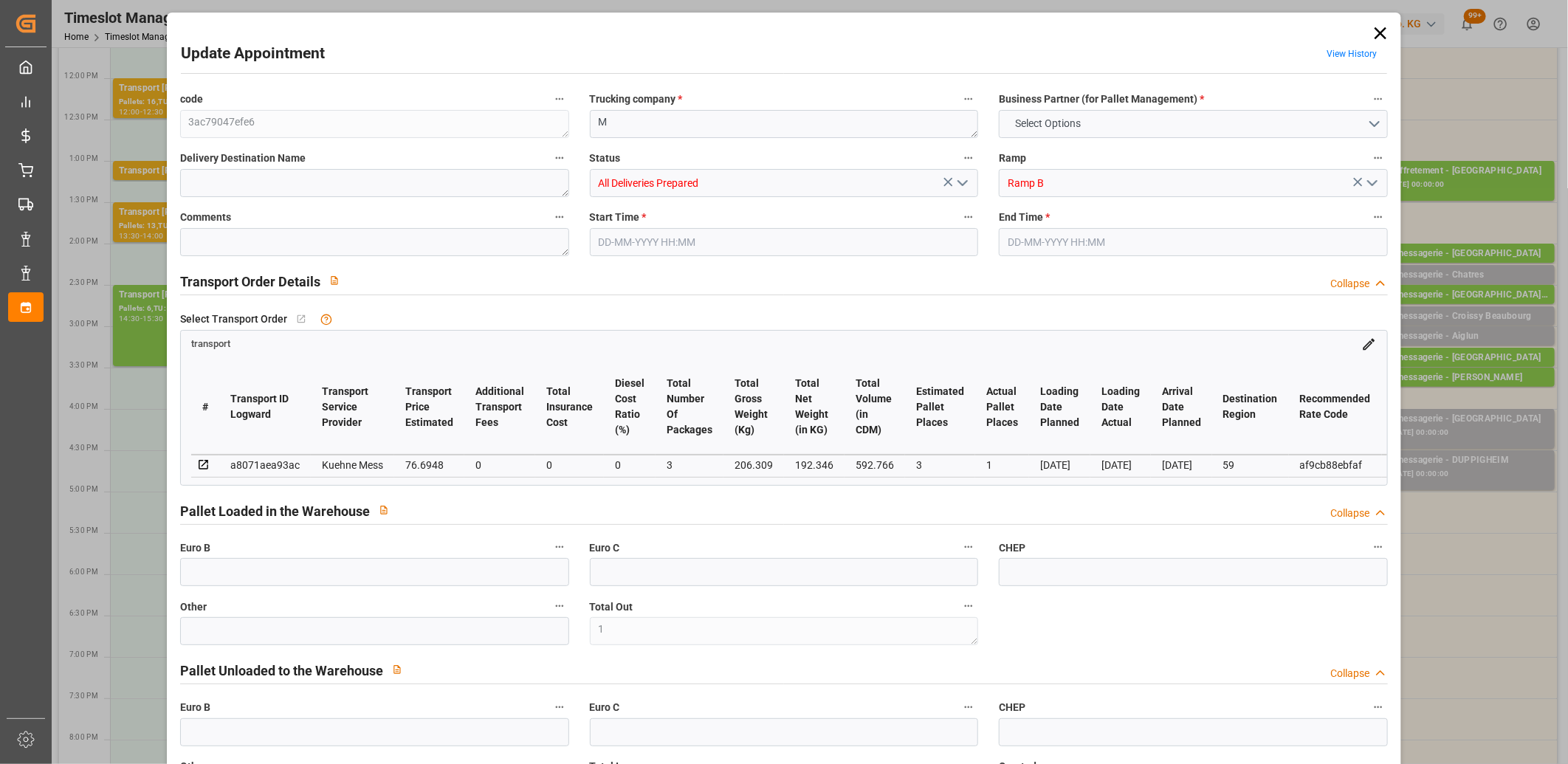
type input "1"
type input "0"
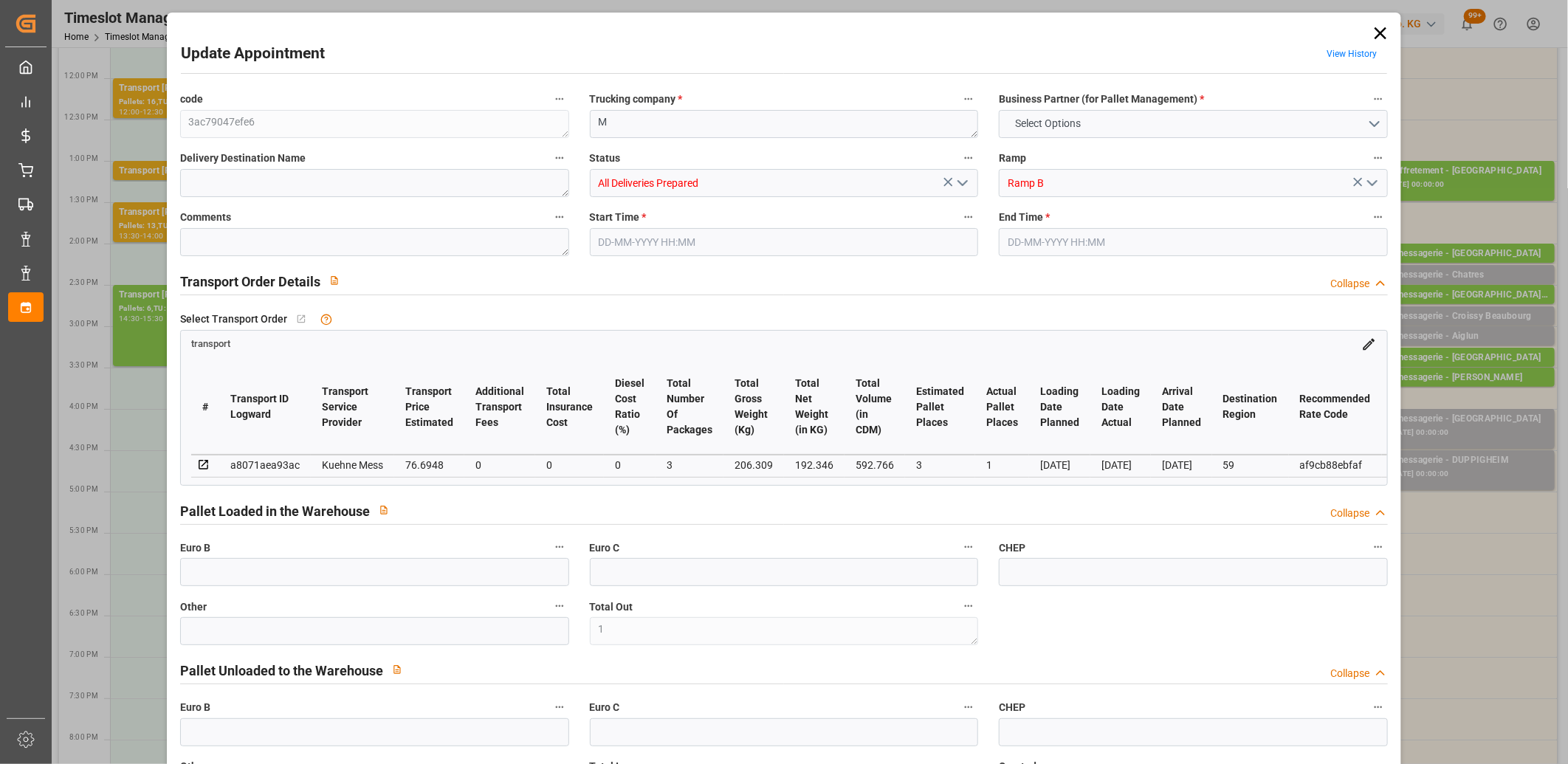
type input "0"
type input "3"
type input "1"
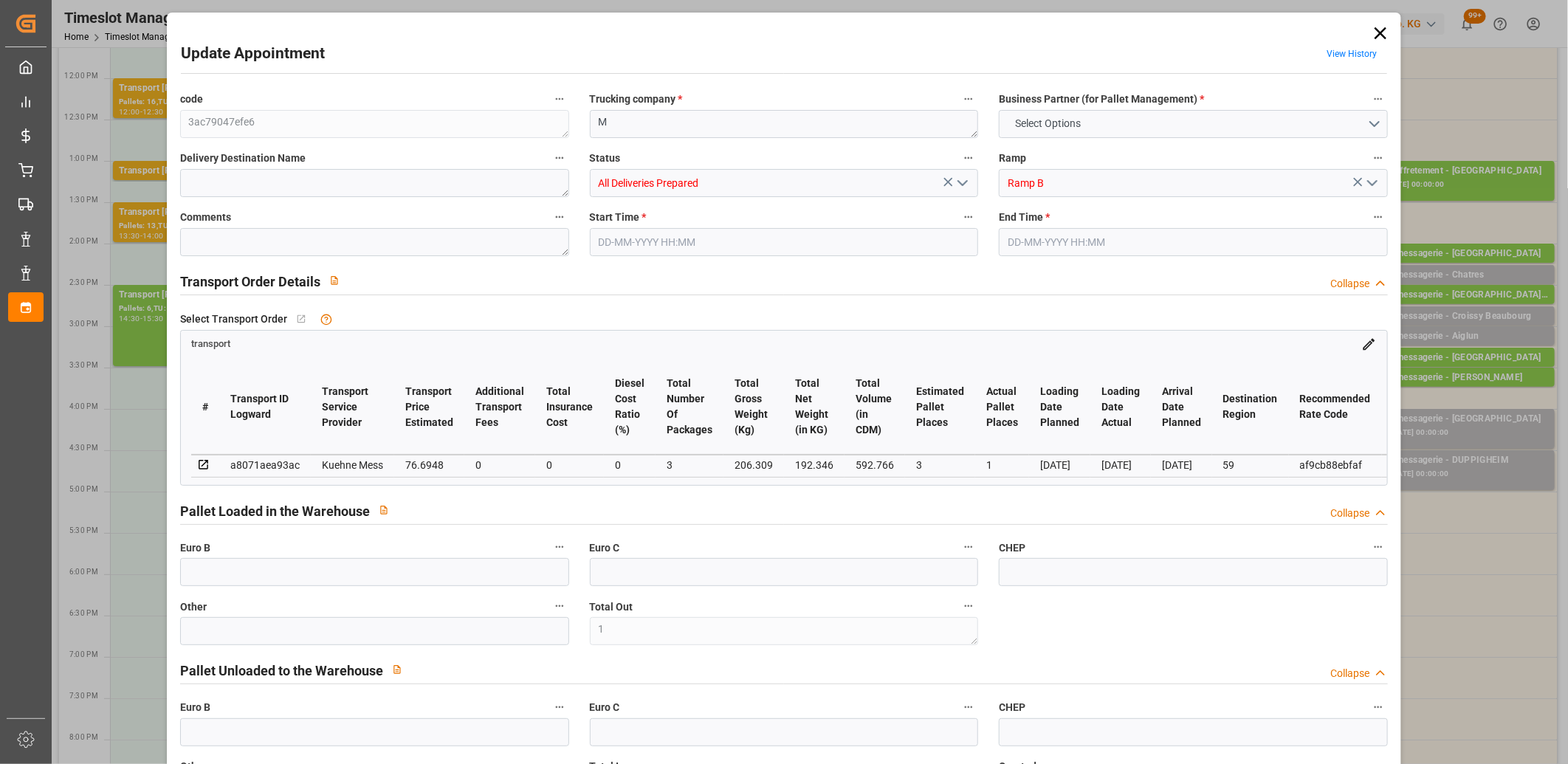
type input "76.6948"
type input "0"
type input "76.6948"
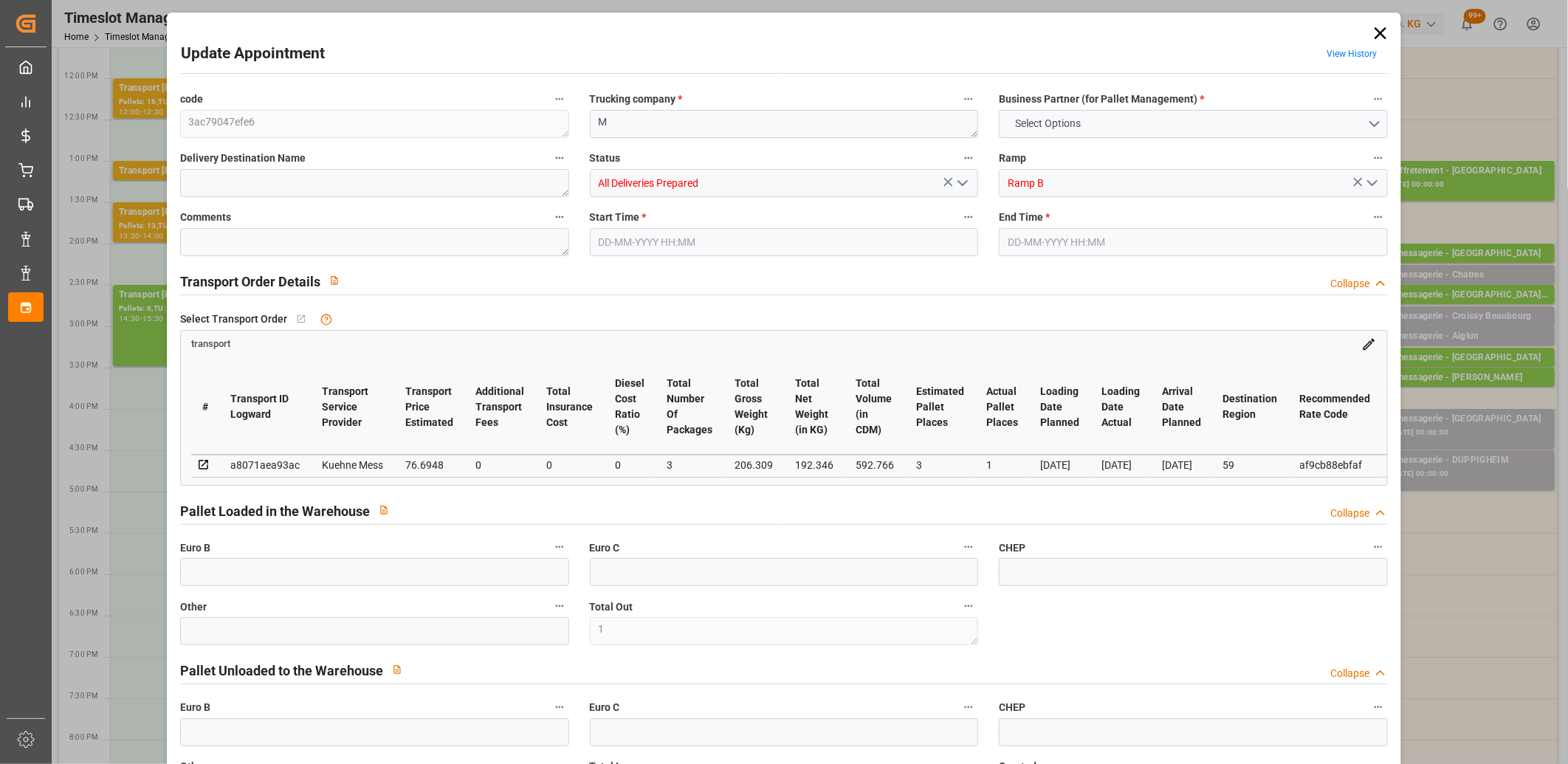
type input "0"
type input "3"
type input "192.346"
type input "275.309"
type input "592.766"
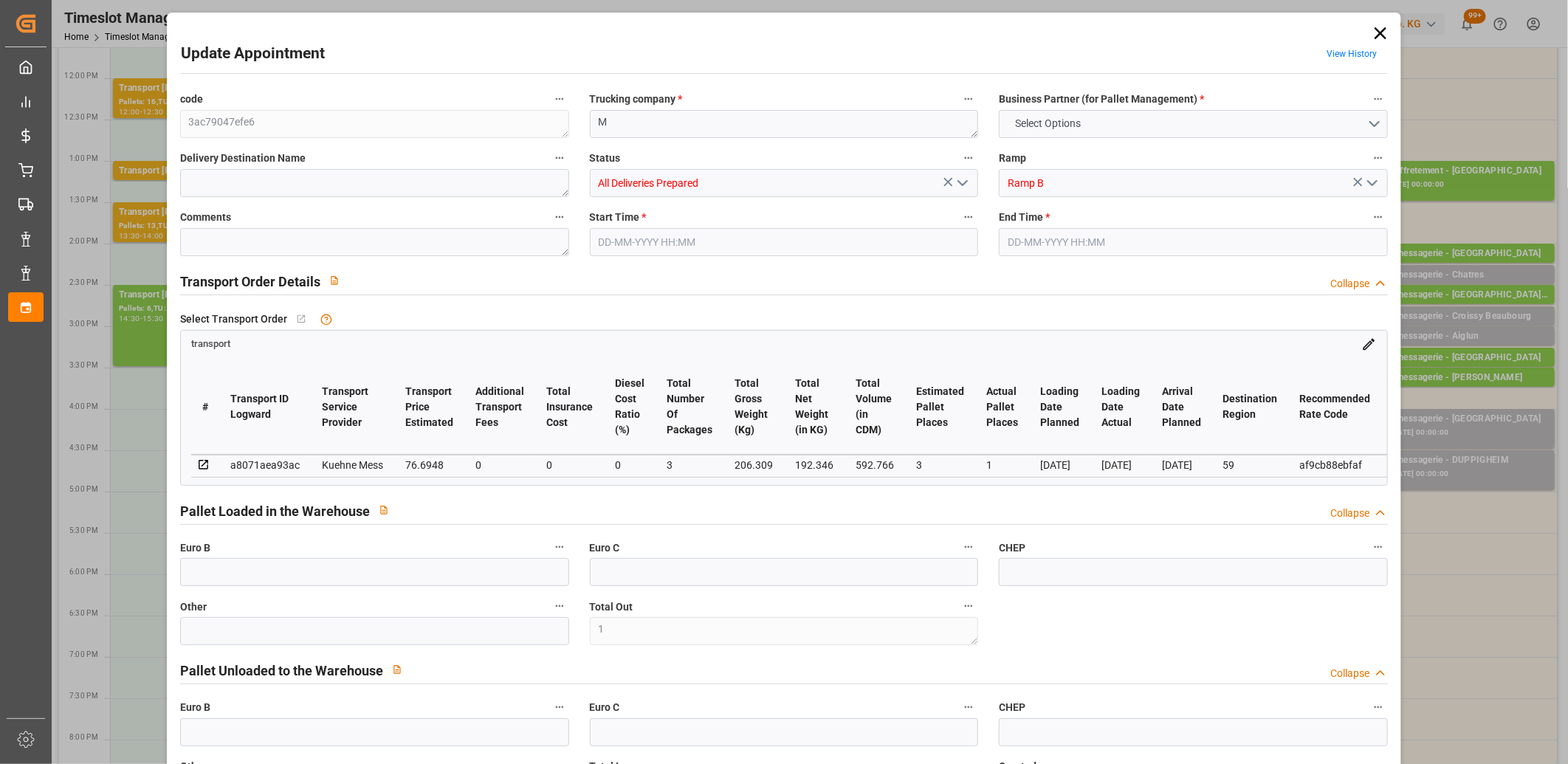
type input "59"
type input "0"
type input "74"
type input "3"
type input "101"
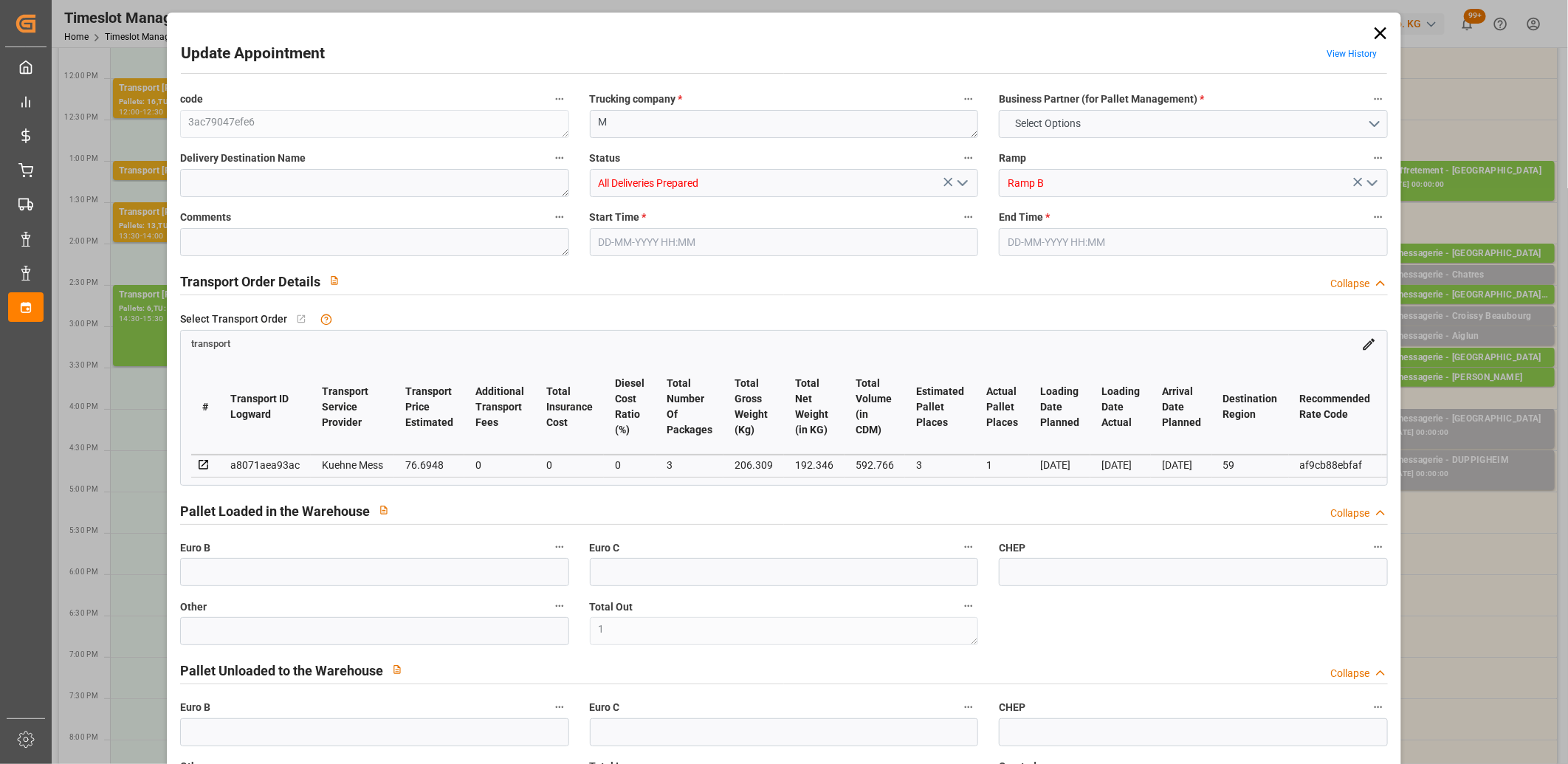
type input "206.309"
type input "0"
type input "4710.8598"
type input "0"
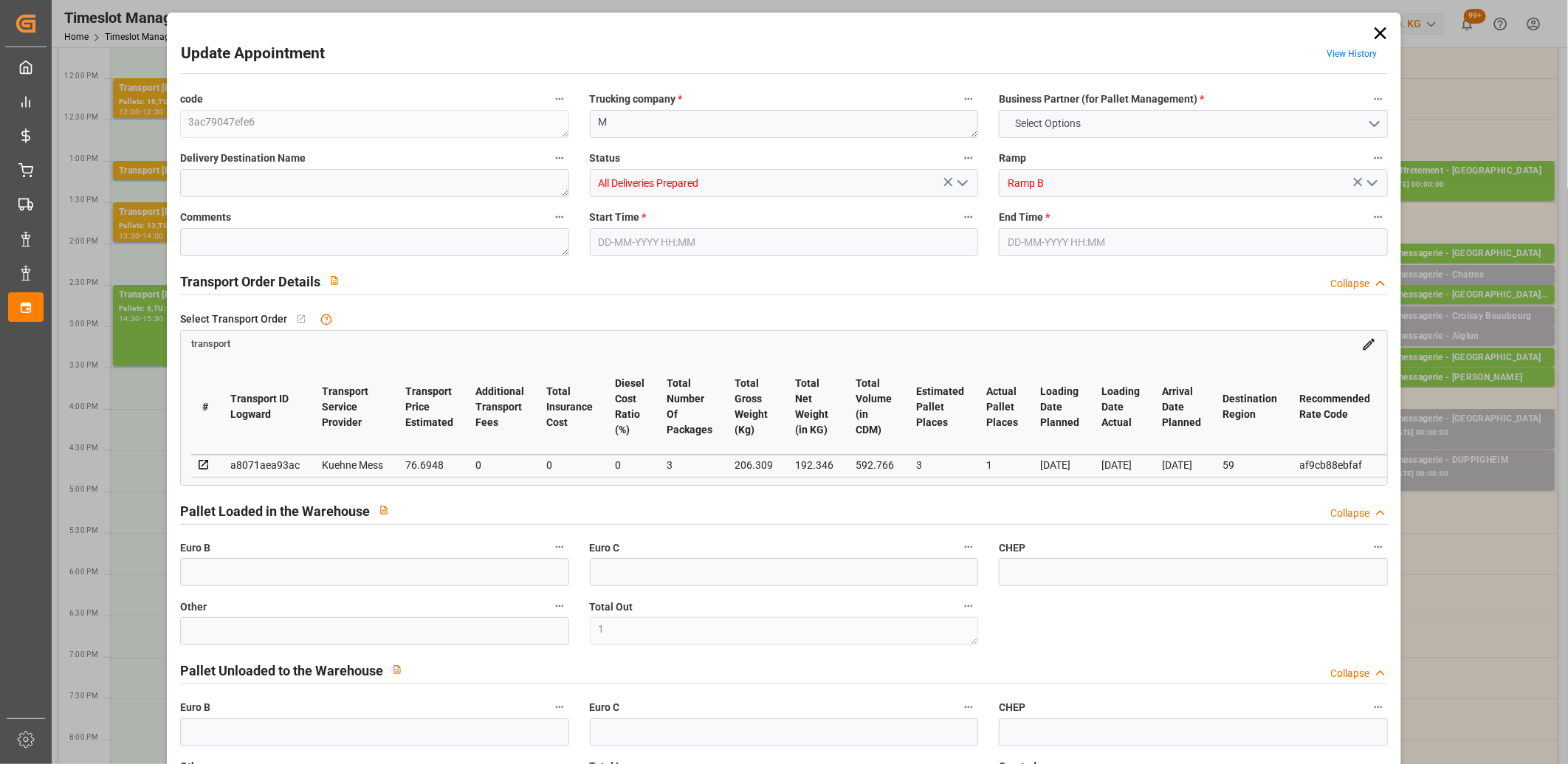
type input "21"
type input "35"
type input "21-08-2025 15:00"
type input "21-08-2025 15:15"
type input "20-08-2025 12:11"
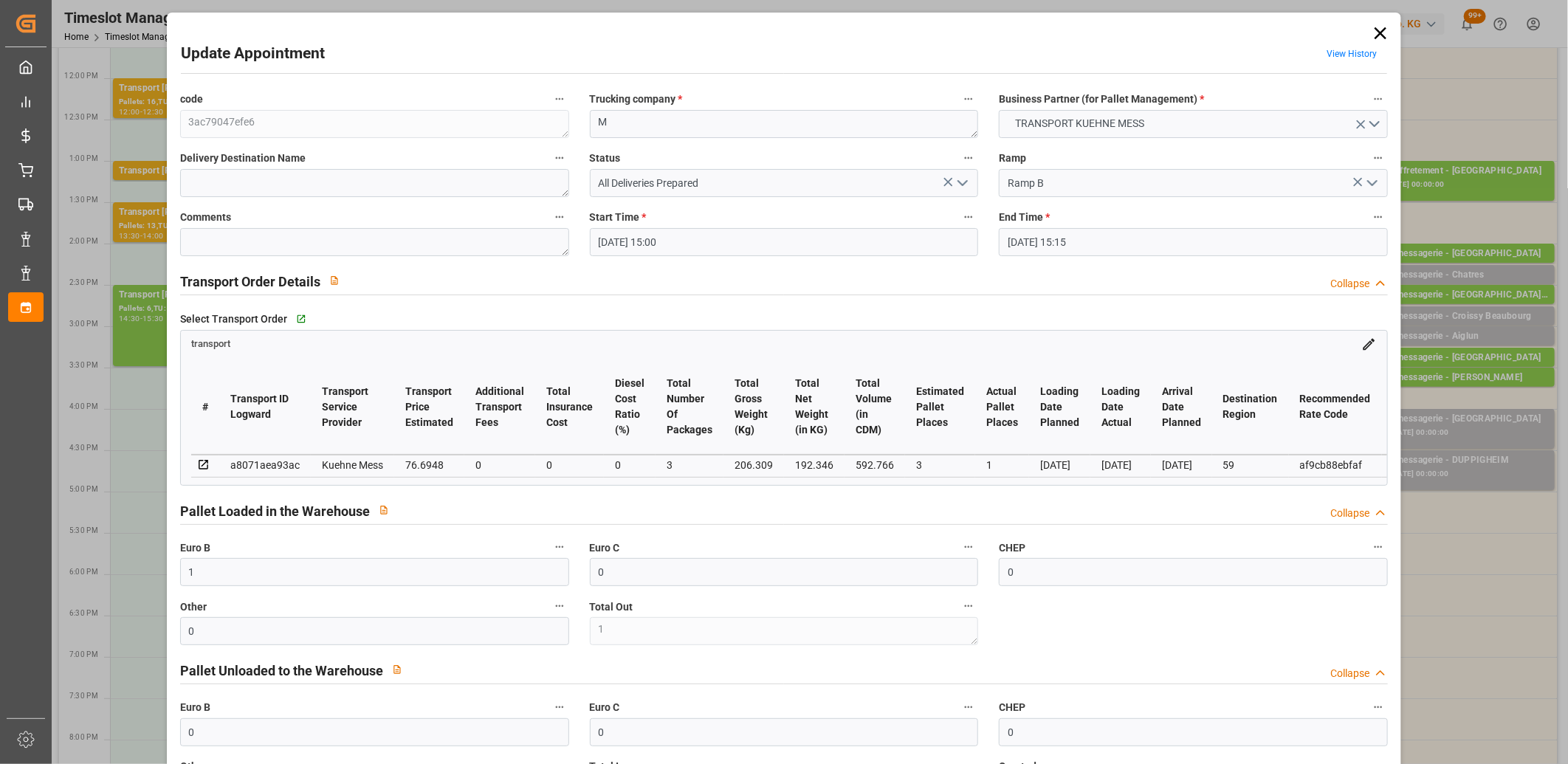
type input "20-08-2025 12:11"
type input "27-08-2025"
type input "26-08-2025"
type input "[DATE]"
click at [960, 182] on icon "open menu" at bounding box center [962, 183] width 18 height 18
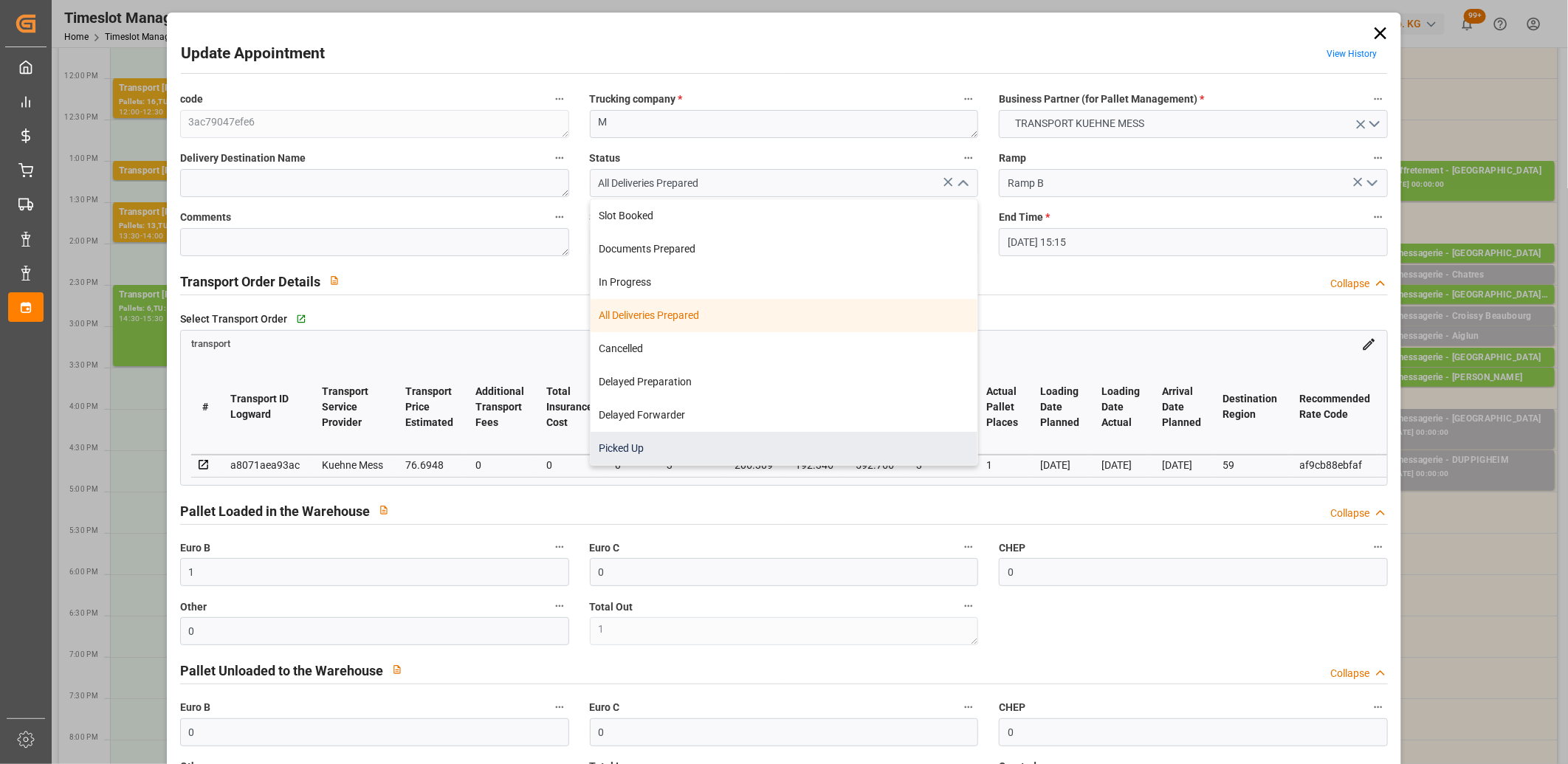
click at [705, 447] on div "Picked Up" at bounding box center [784, 448] width 388 height 33
type input "Picked Up"
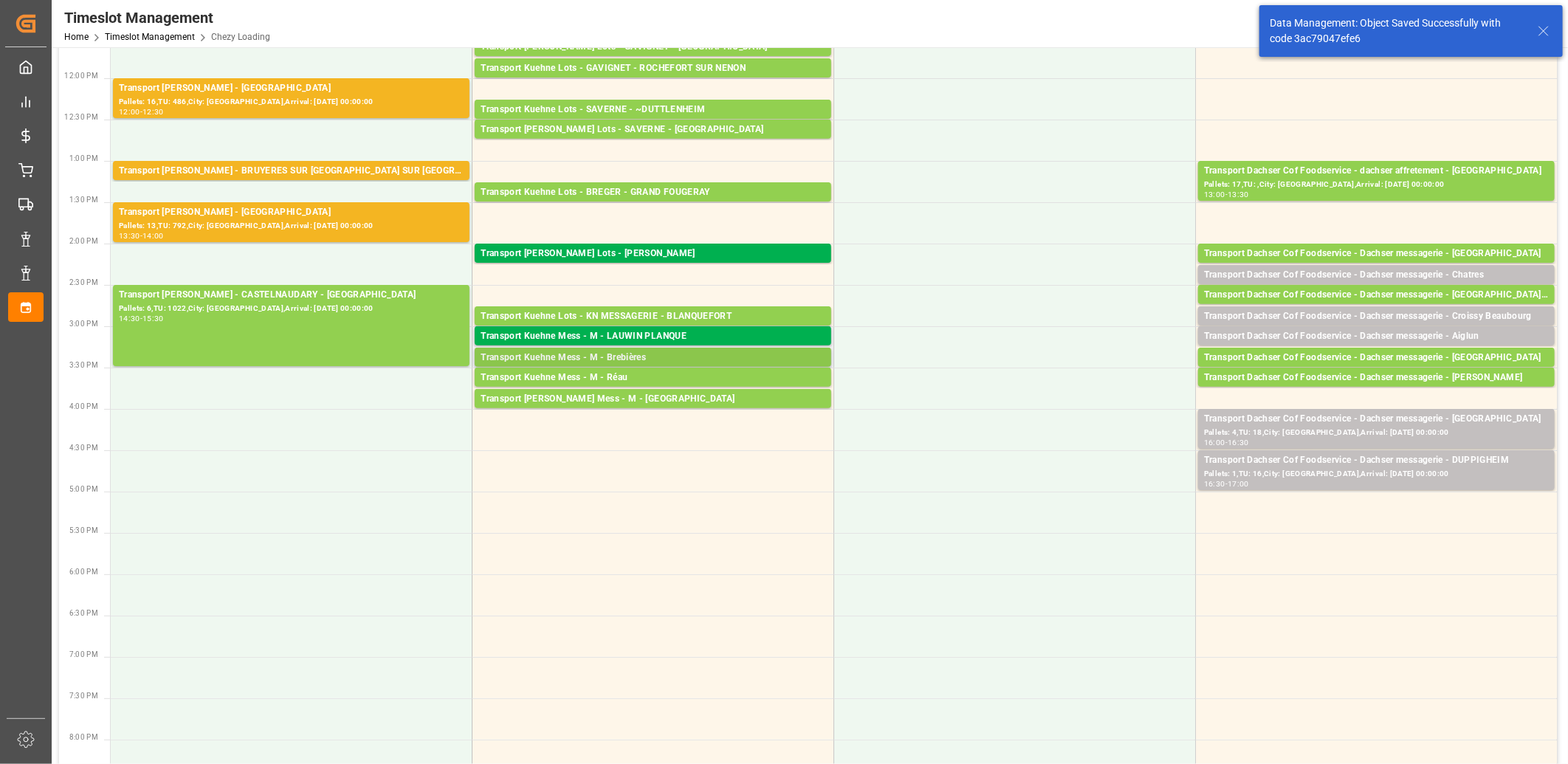
click at [672, 352] on div "Transport Kuehne Mess - M - Brebières" at bounding box center [653, 358] width 345 height 15
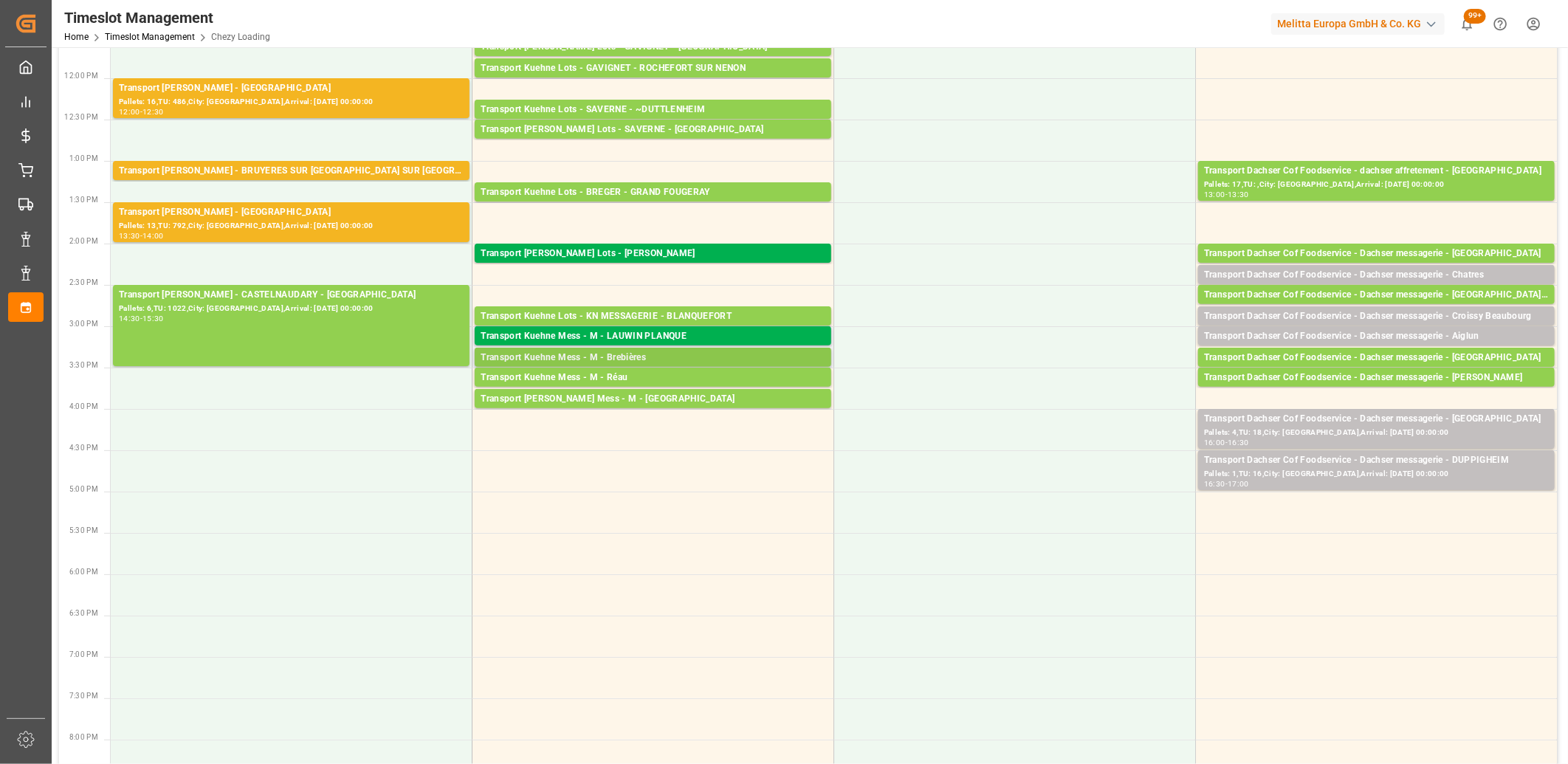
click at [609, 357] on div "Transport Kuehne Mess - M - Brebières" at bounding box center [653, 358] width 345 height 15
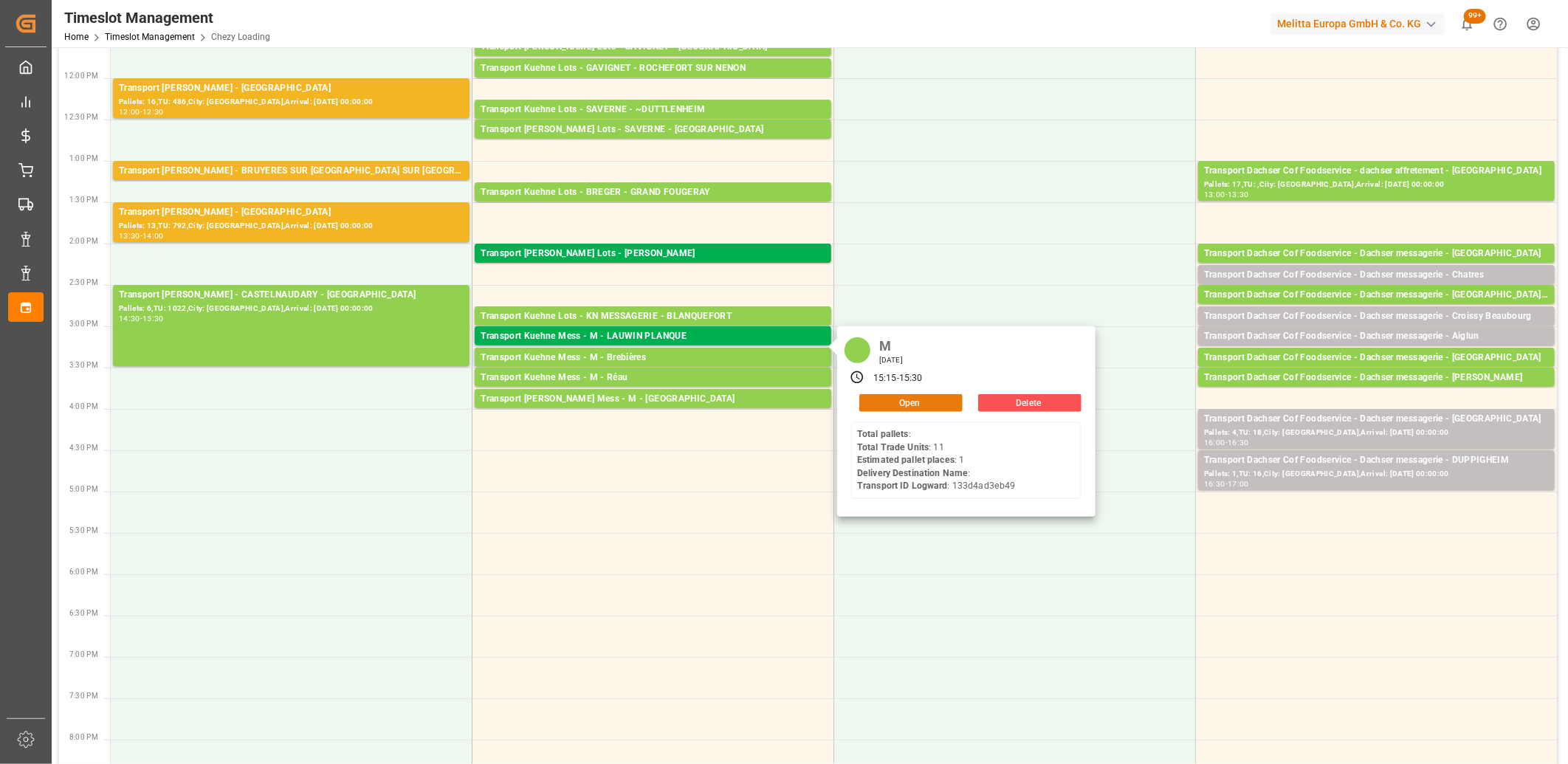
click at [878, 399] on button "Open" at bounding box center [911, 403] width 104 height 18
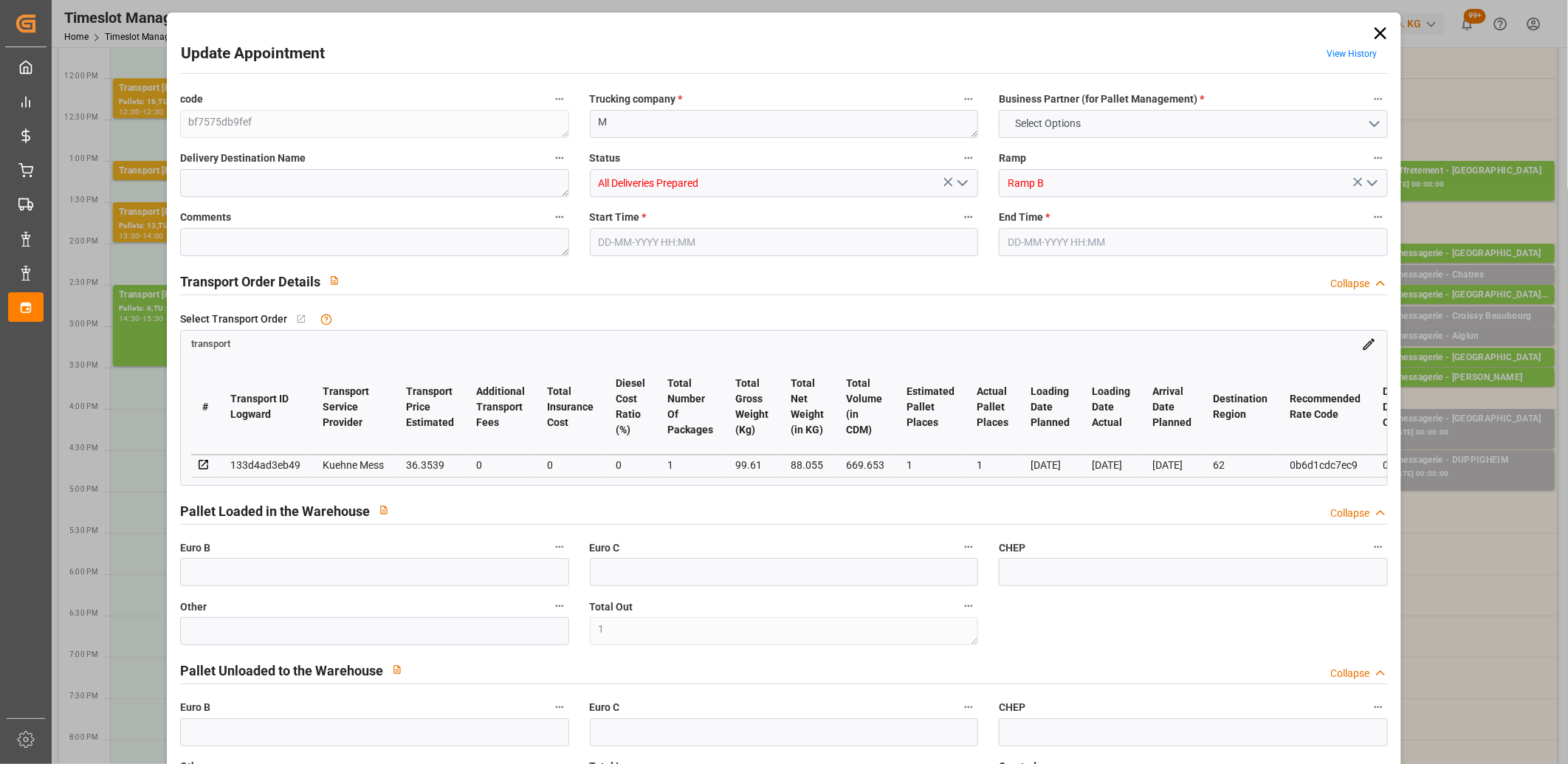
type input "1"
type input "0"
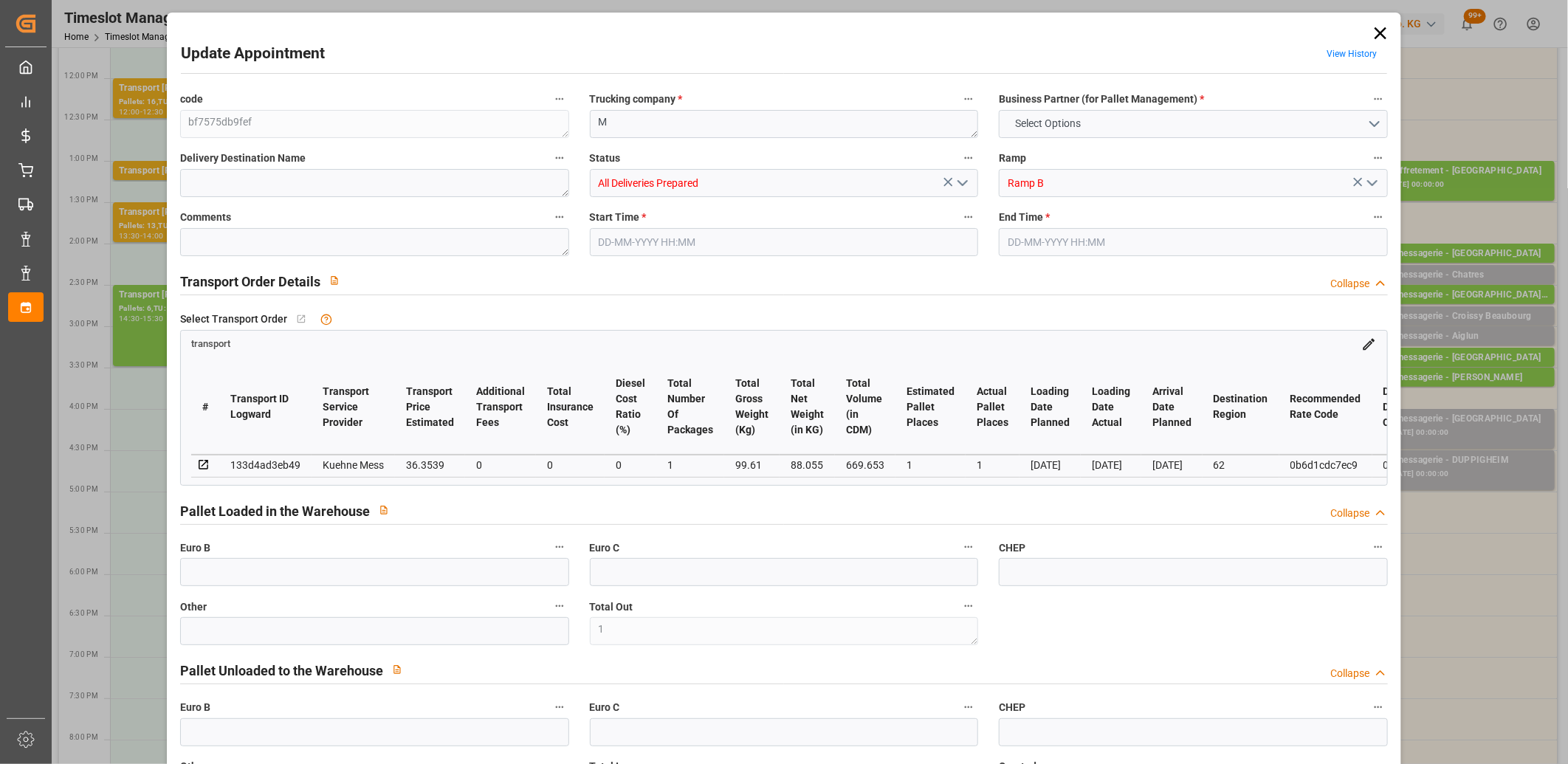
type input "0"
type input "1"
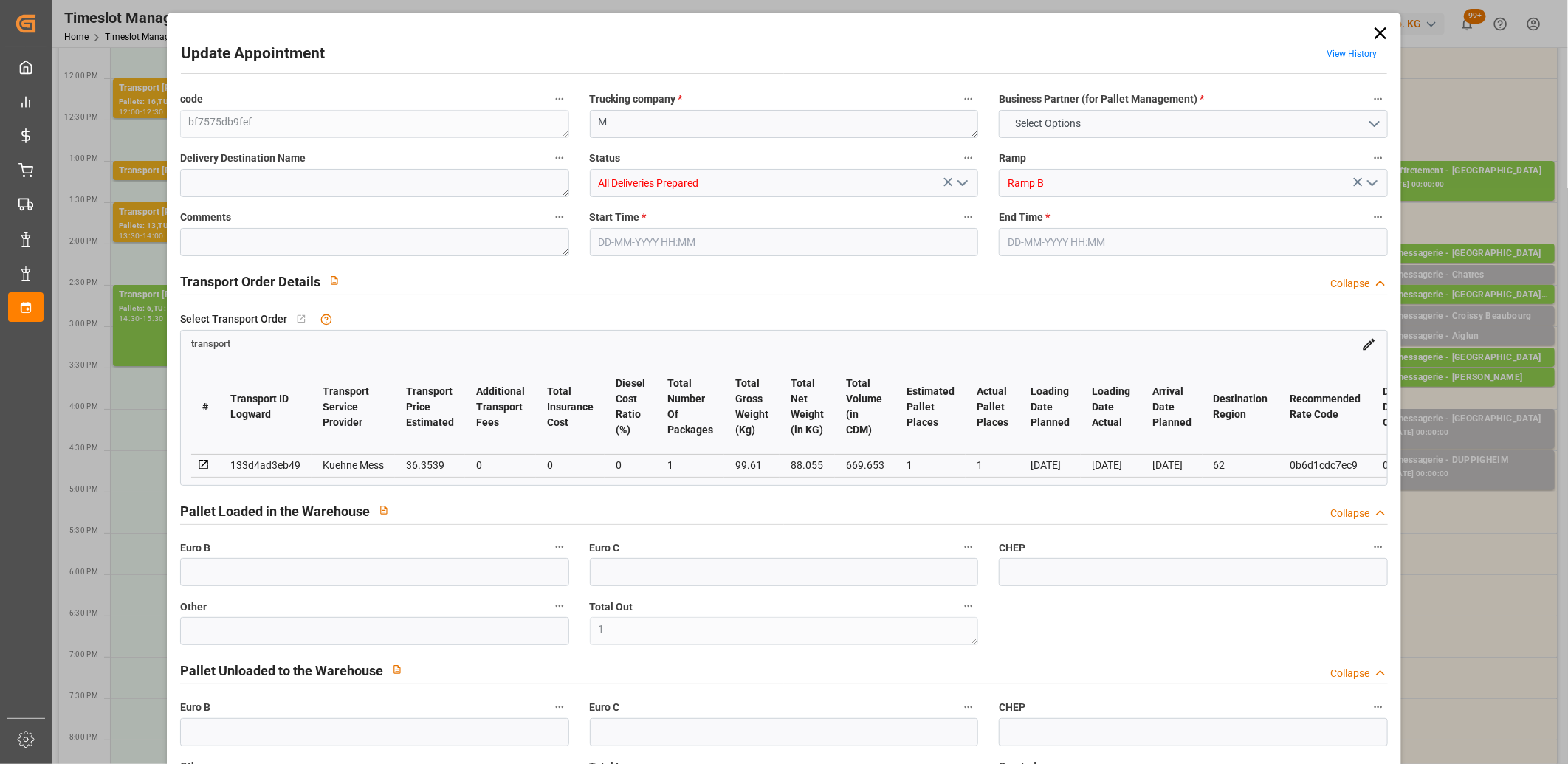
type input "36.3539"
type input "0"
type input "36.3539"
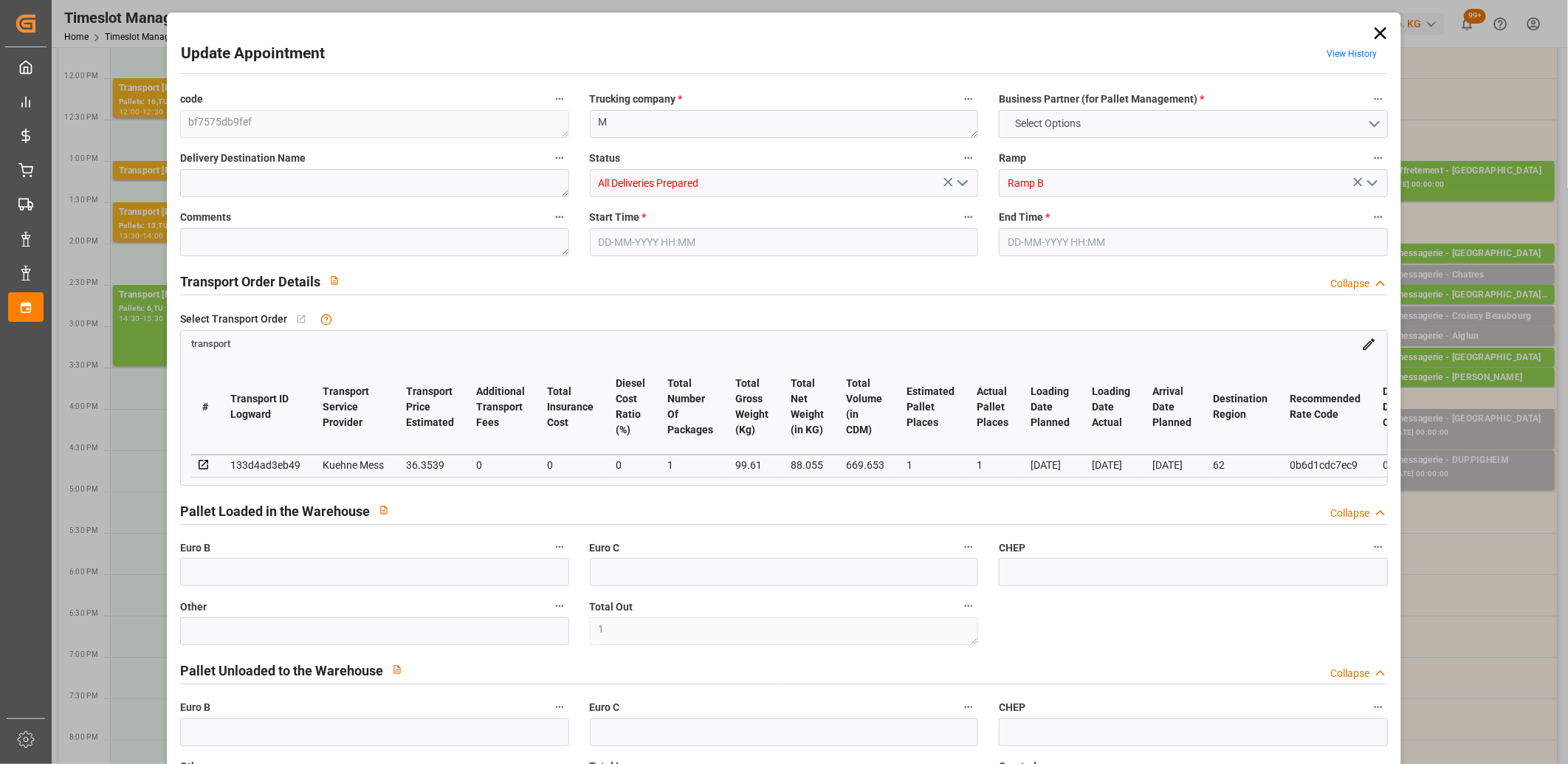
type input "0"
type input "1"
type input "88.055"
type input "122.61"
type input "669.653"
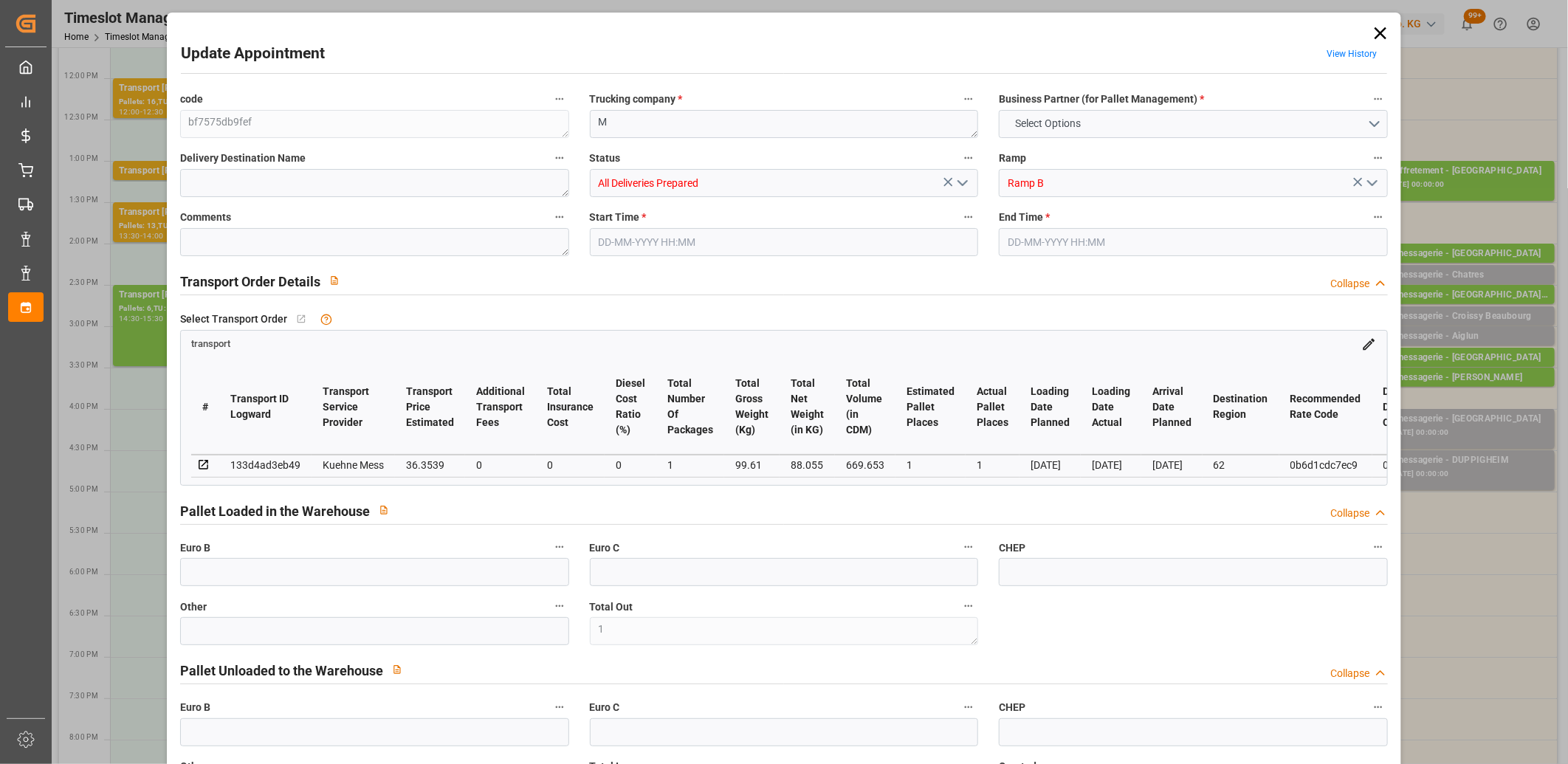
type input "62"
type input "0"
type input "11"
type input "1"
type input "101"
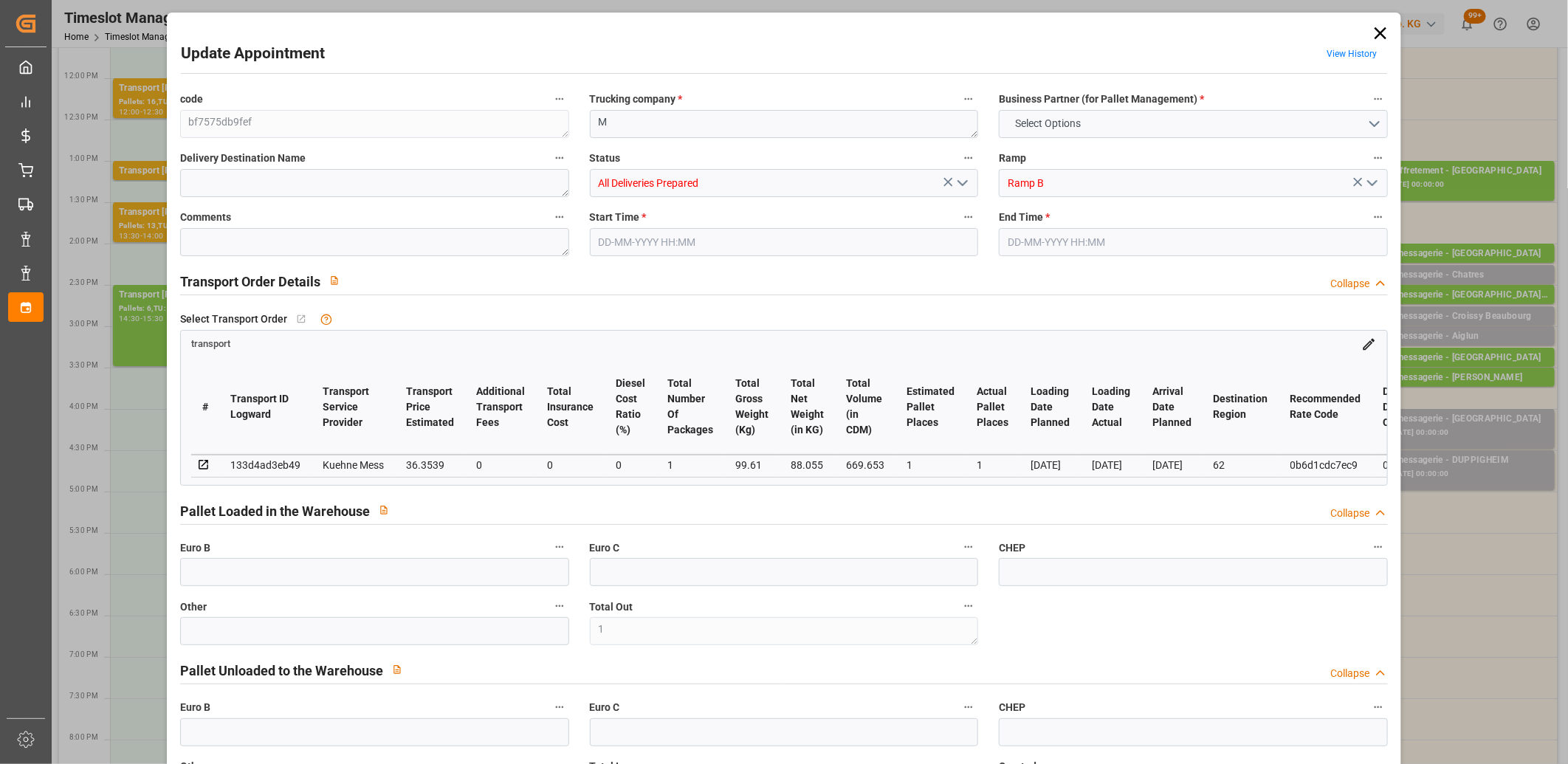
type input "99.61"
type input "0"
type input "4710.8598"
type input "0"
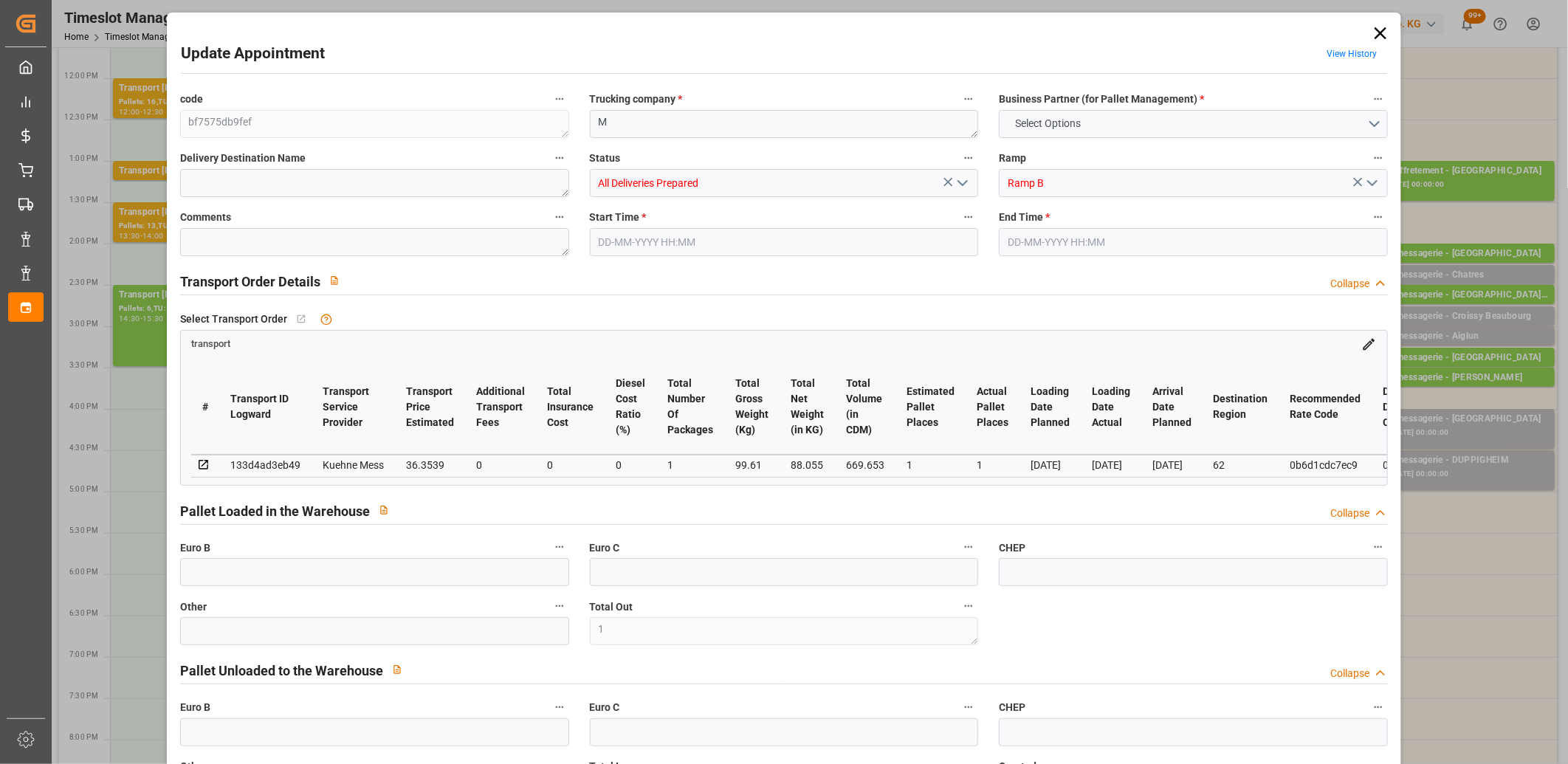
type input "21"
type input "35"
type input "21-08-2025 15:15"
type input "21-08-2025 15:30"
type input "20-08-2025 12:12"
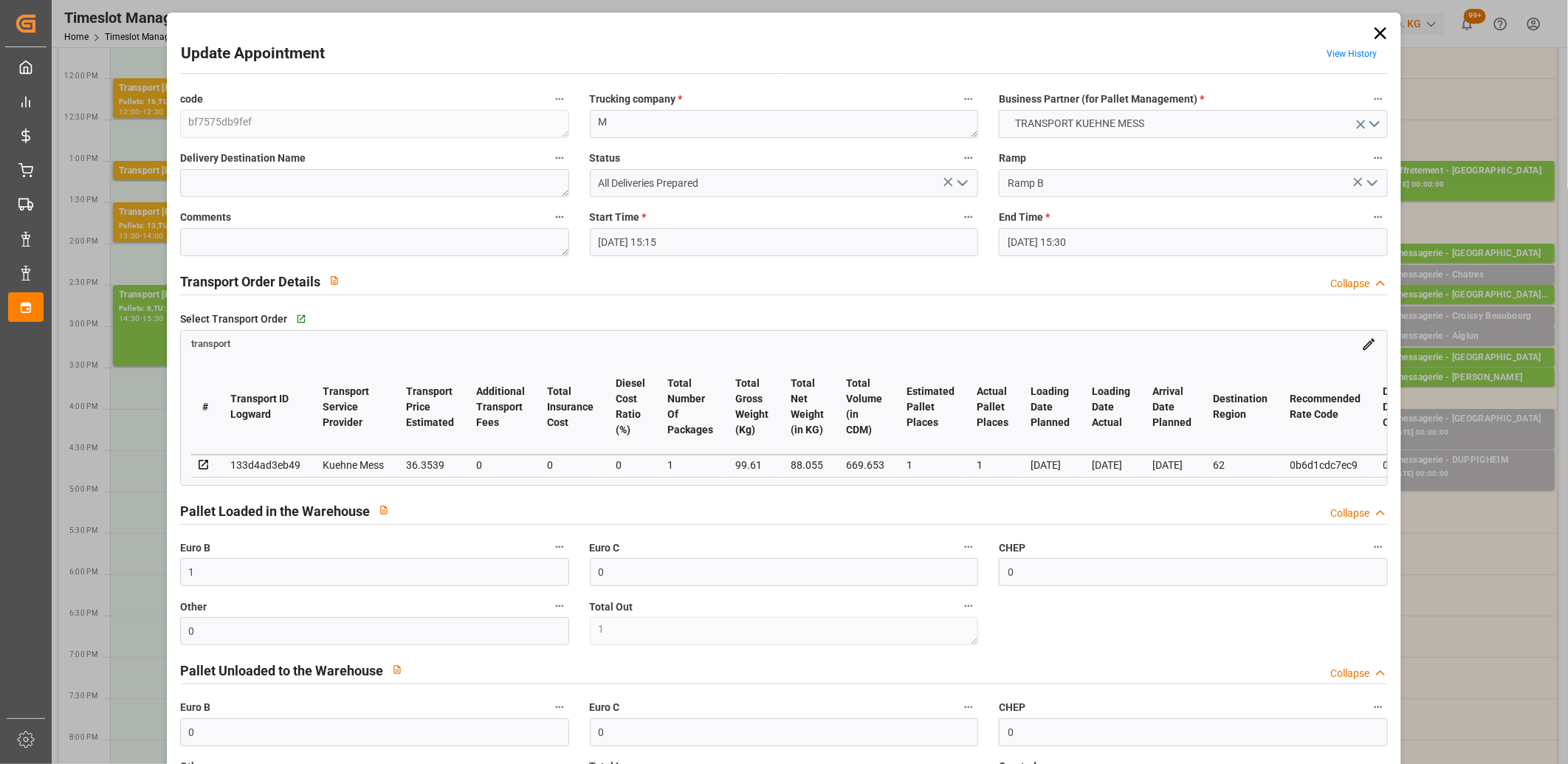
type input "20-08-2025 12:11"
type input "27-08-2025"
type input "26-08-2025"
type input "[DATE]"
click at [957, 186] on icon "open menu" at bounding box center [962, 183] width 18 height 18
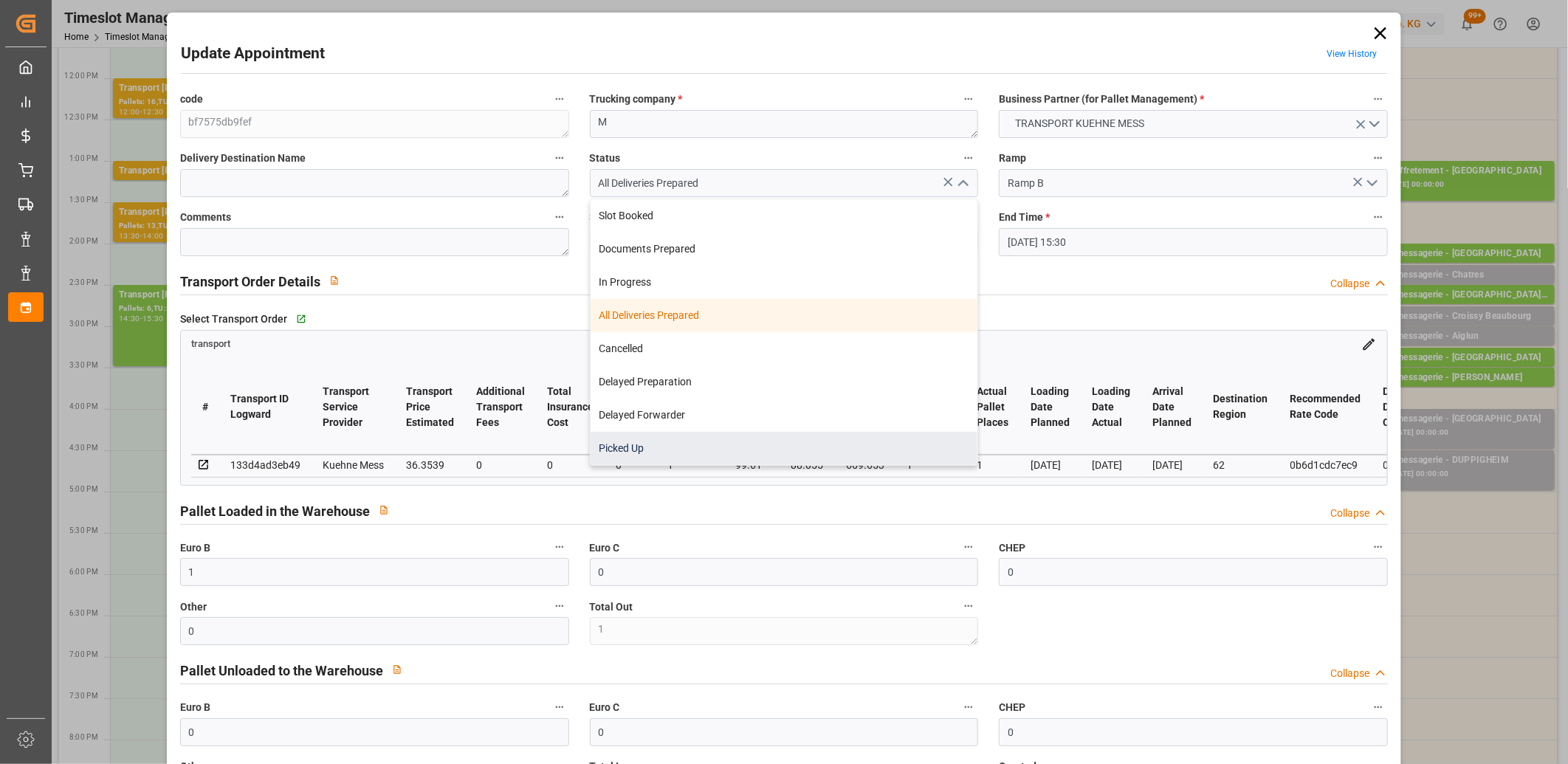
click at [797, 439] on div "Picked Up" at bounding box center [784, 448] width 388 height 33
type input "Picked Up"
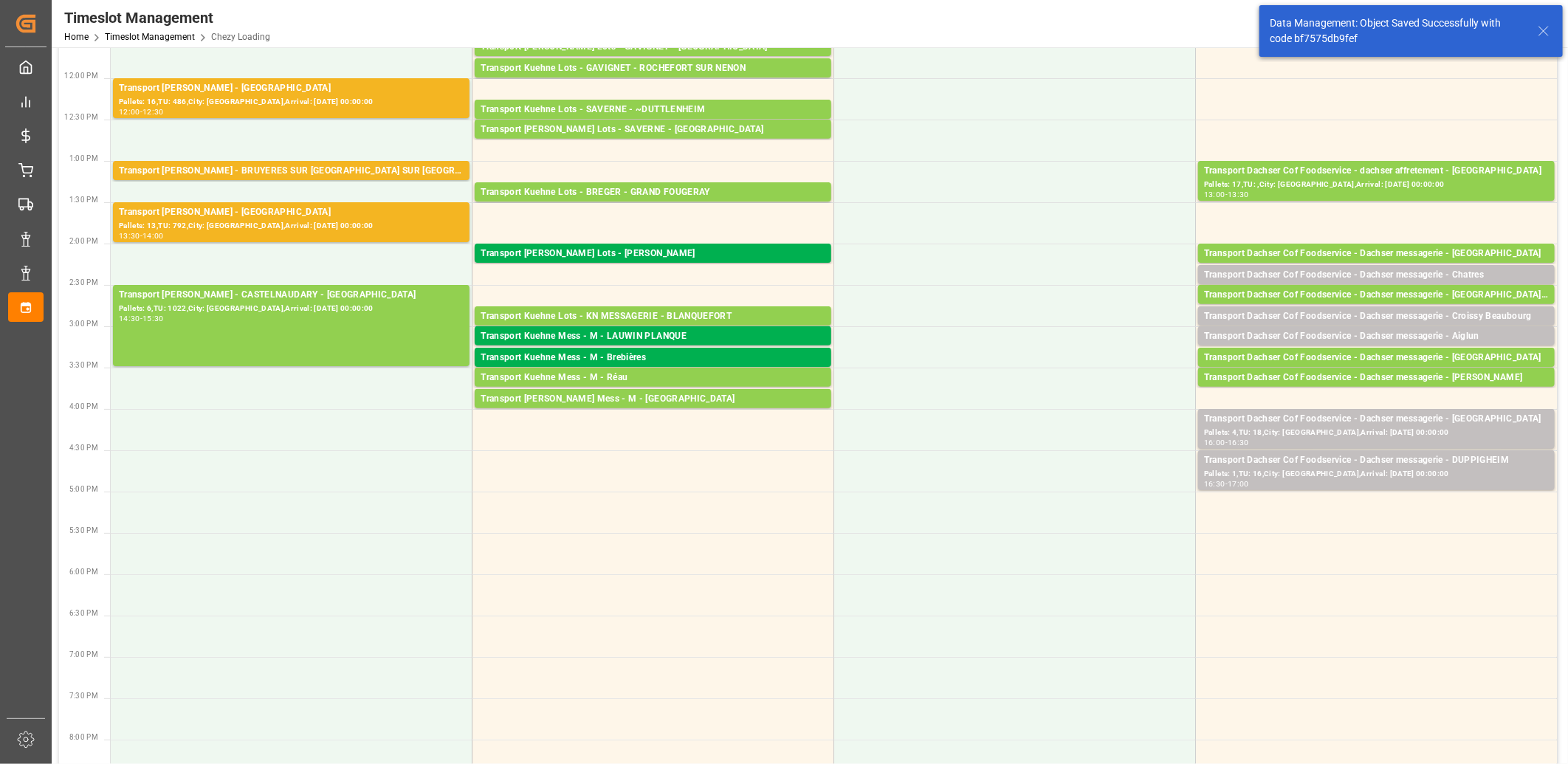
click at [623, 371] on div "Transport Kuehne Mess - M - Réau" at bounding box center [653, 378] width 345 height 15
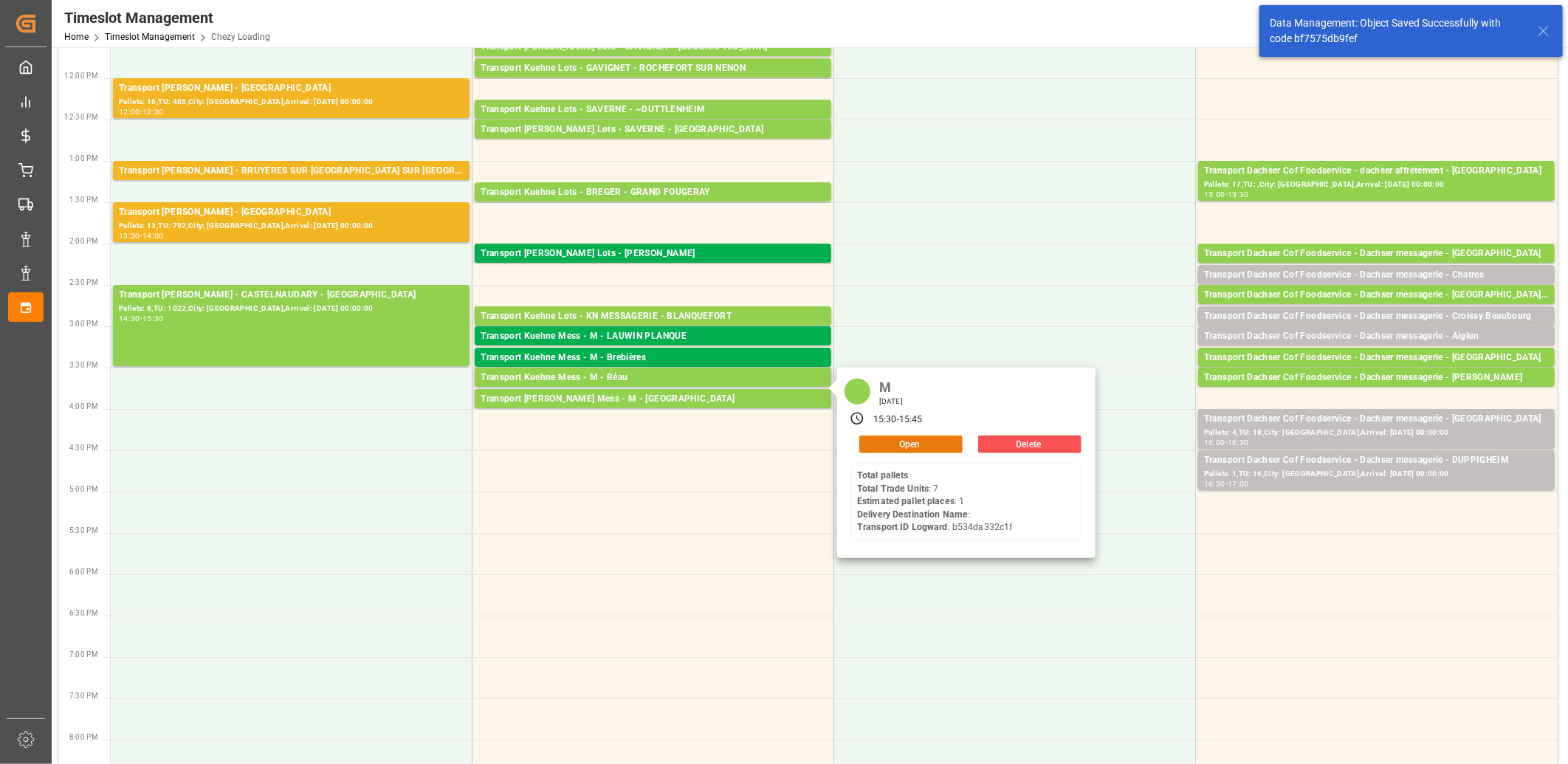
click at [875, 440] on button "Open" at bounding box center [911, 445] width 104 height 18
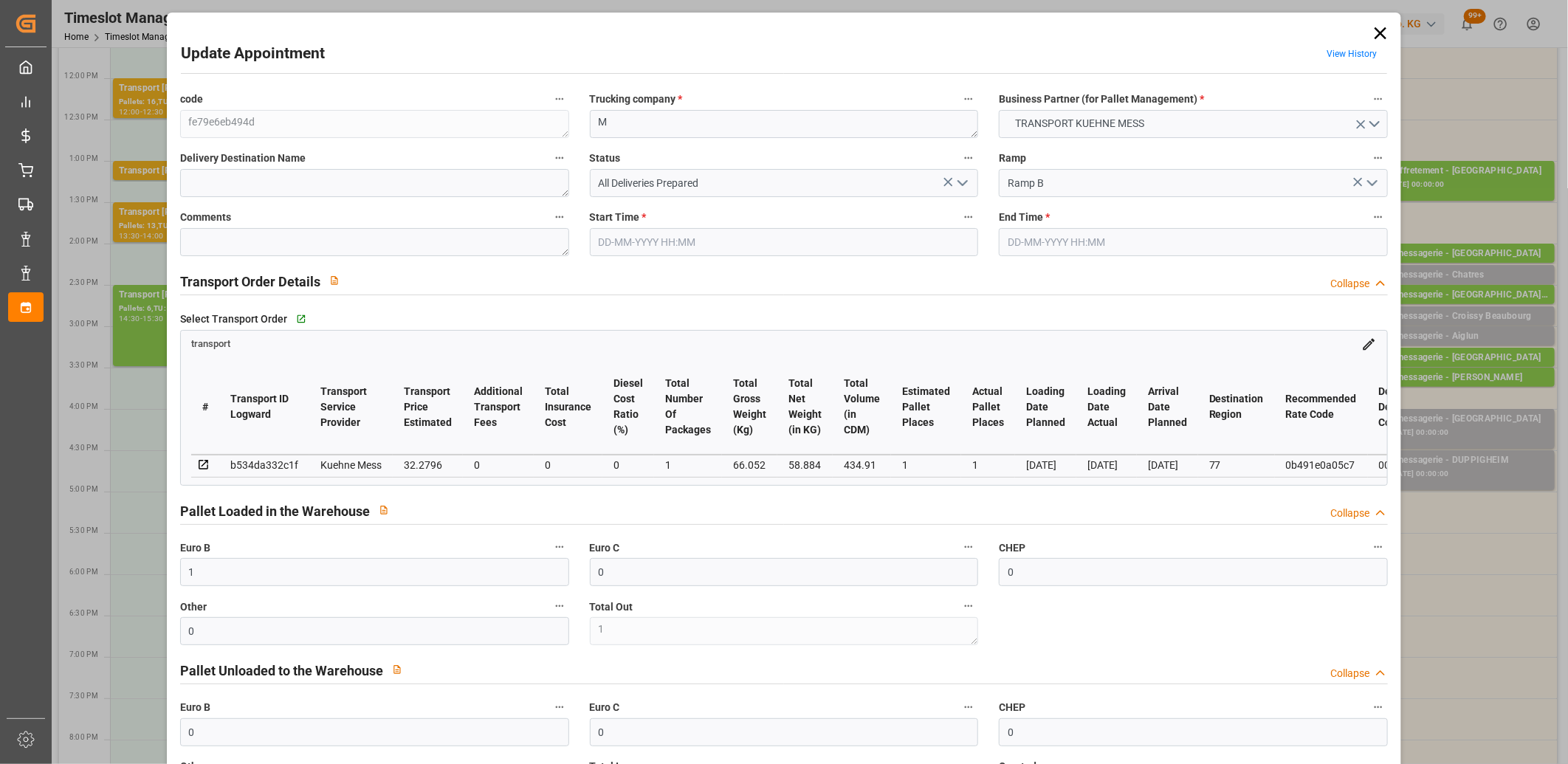
type input "21-08-2025 15:30"
type input "21-08-2025 15:45"
type input "20-08-2025 12:13"
type input "20-08-2025 12:12"
type input "27-08-2025"
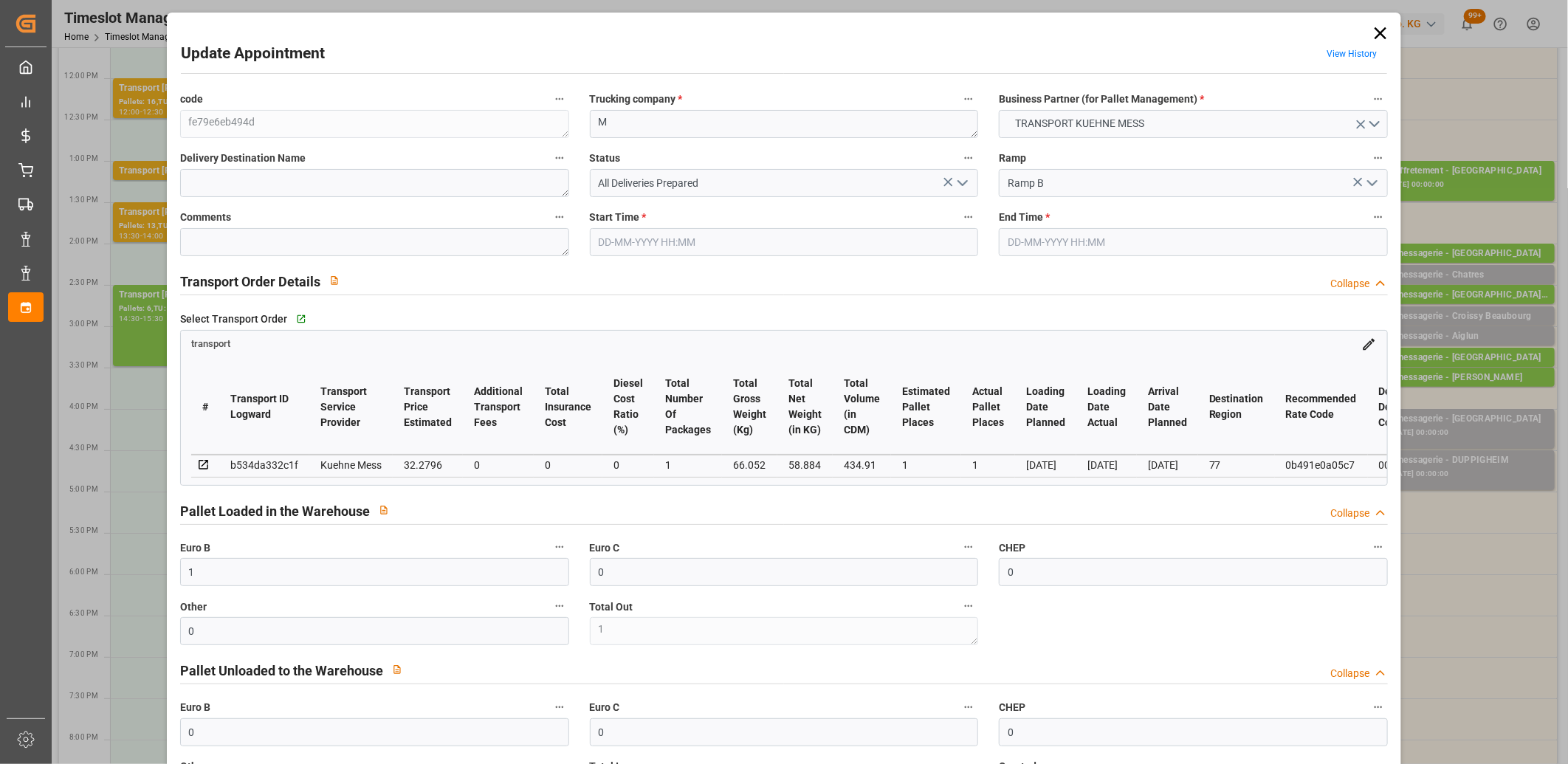
type input "26-08-2025"
type input "[DATE]"
click at [961, 185] on polyline "open menu" at bounding box center [962, 183] width 9 height 4
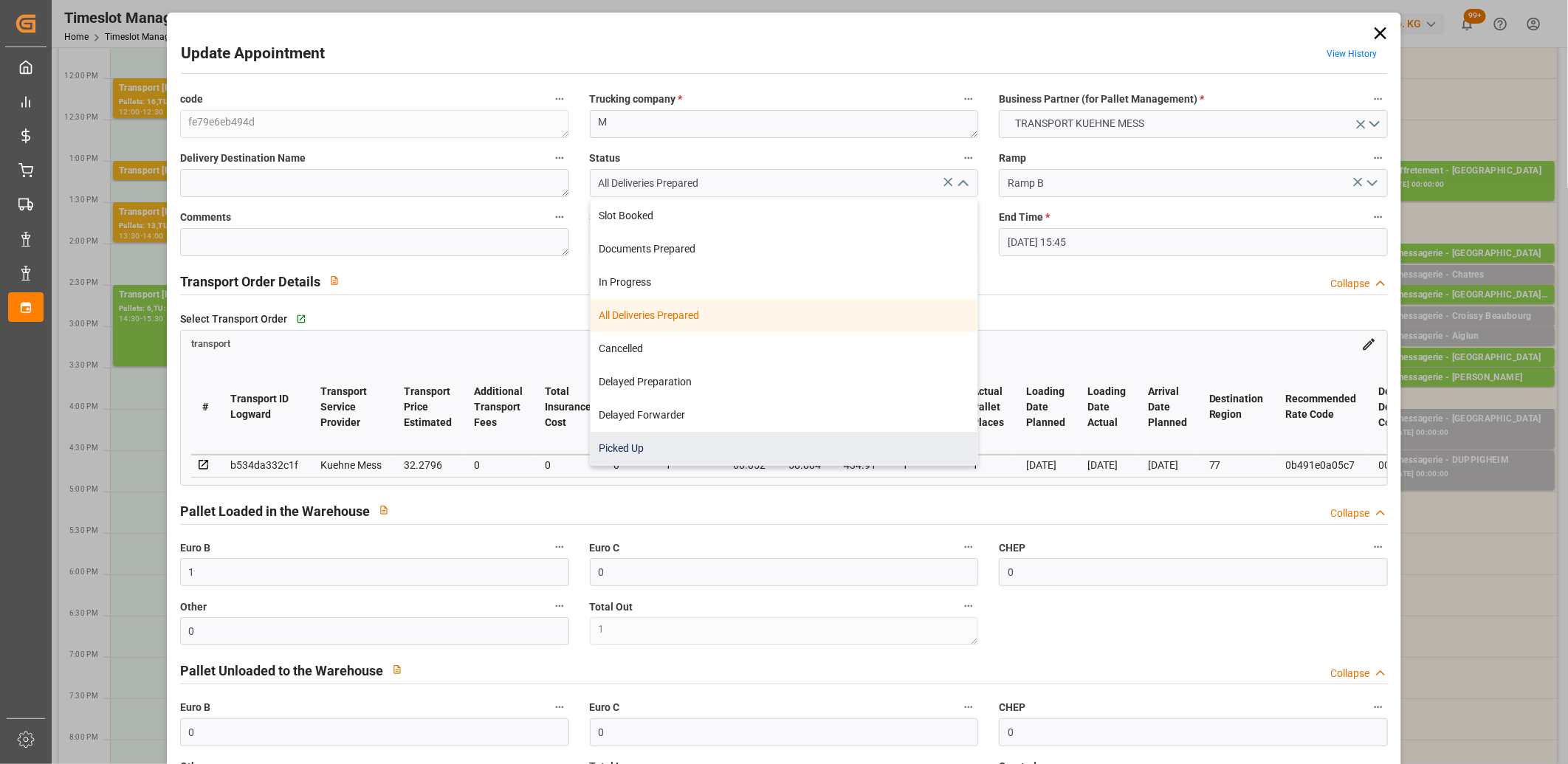
click at [807, 443] on div "Picked Up" at bounding box center [784, 448] width 388 height 33
type input "Picked Up"
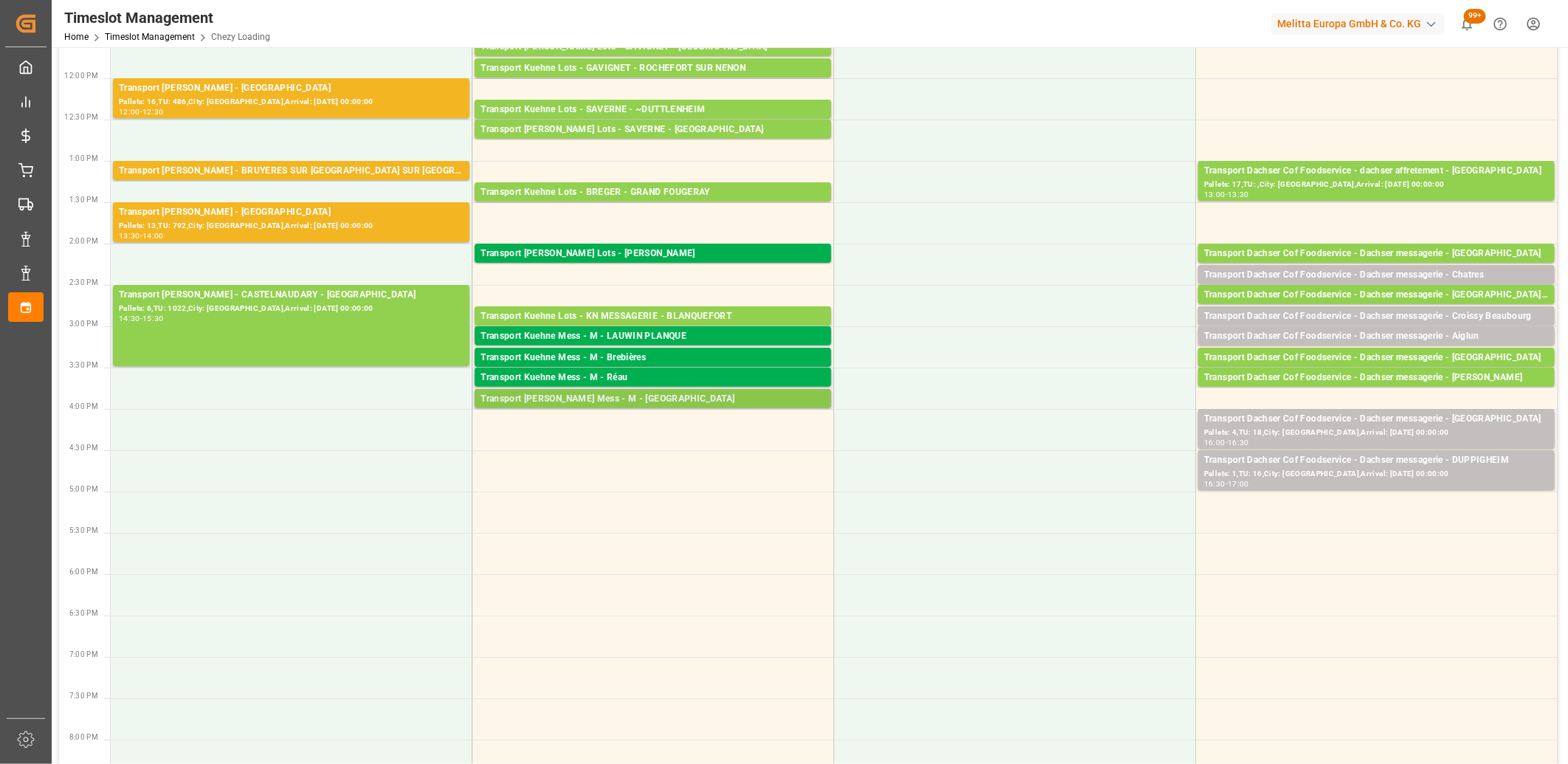
click at [628, 402] on div "Transport Kuehne Mess - M - St Sauveur" at bounding box center [653, 399] width 345 height 15
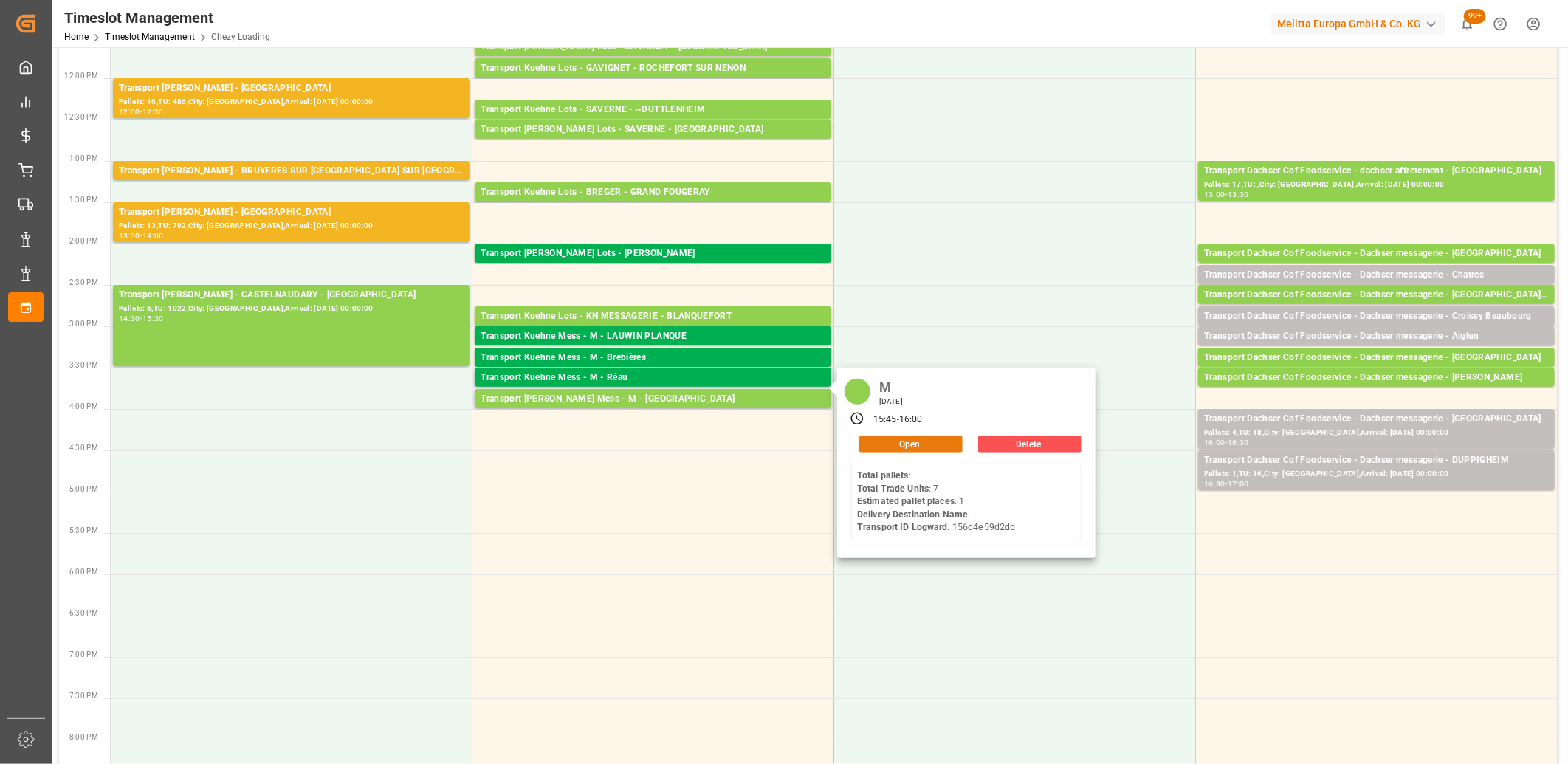
click at [903, 446] on button "Open" at bounding box center [911, 445] width 104 height 18
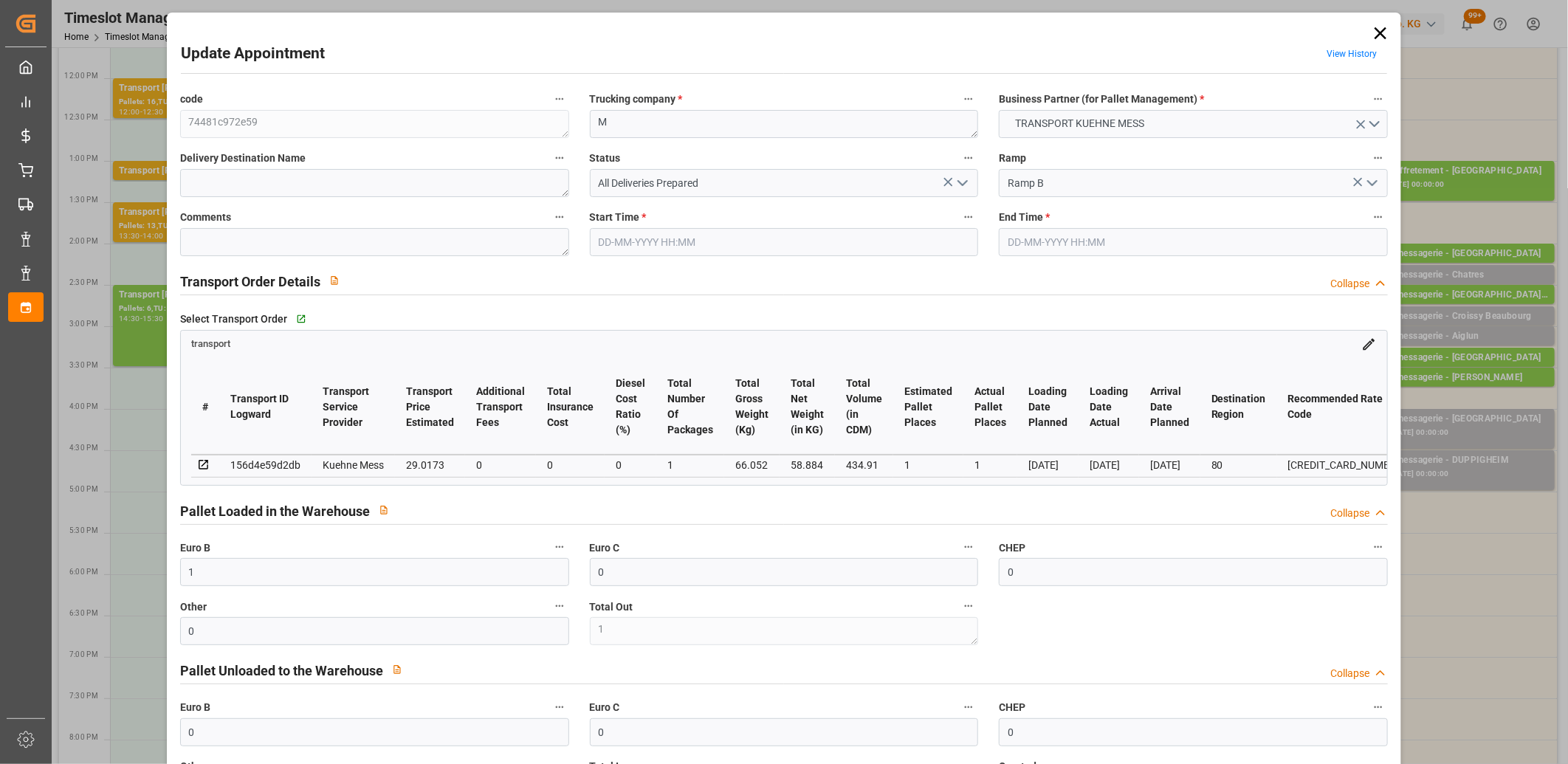
type input "21-08-2025 15:45"
type input "21-08-2025 16:00"
type input "20-08-2025 12:13"
type input "27-08-2025"
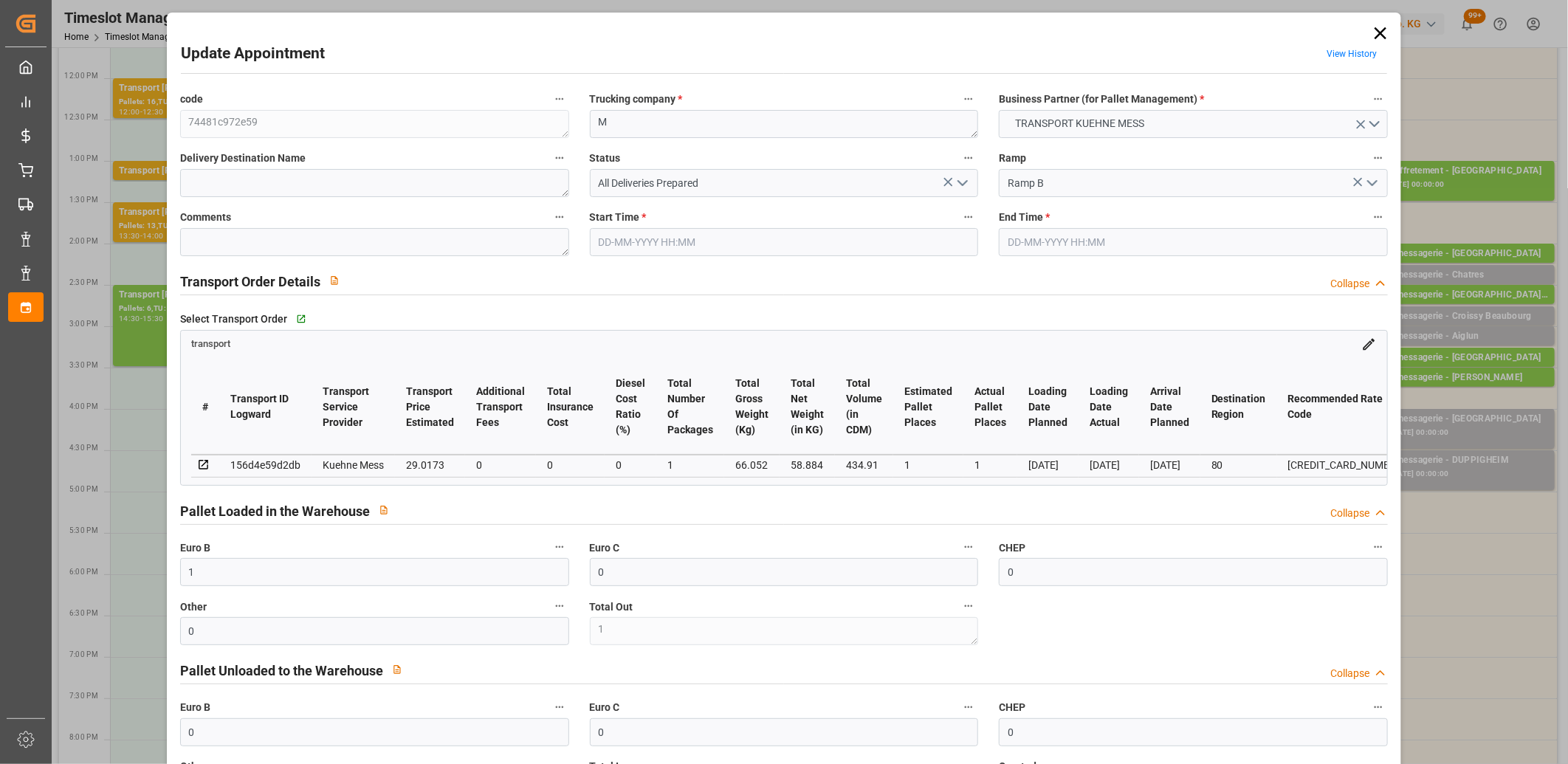
type input "26-08-2025"
type input "[DATE]"
click at [962, 181] on icon "open menu" at bounding box center [962, 183] width 18 height 18
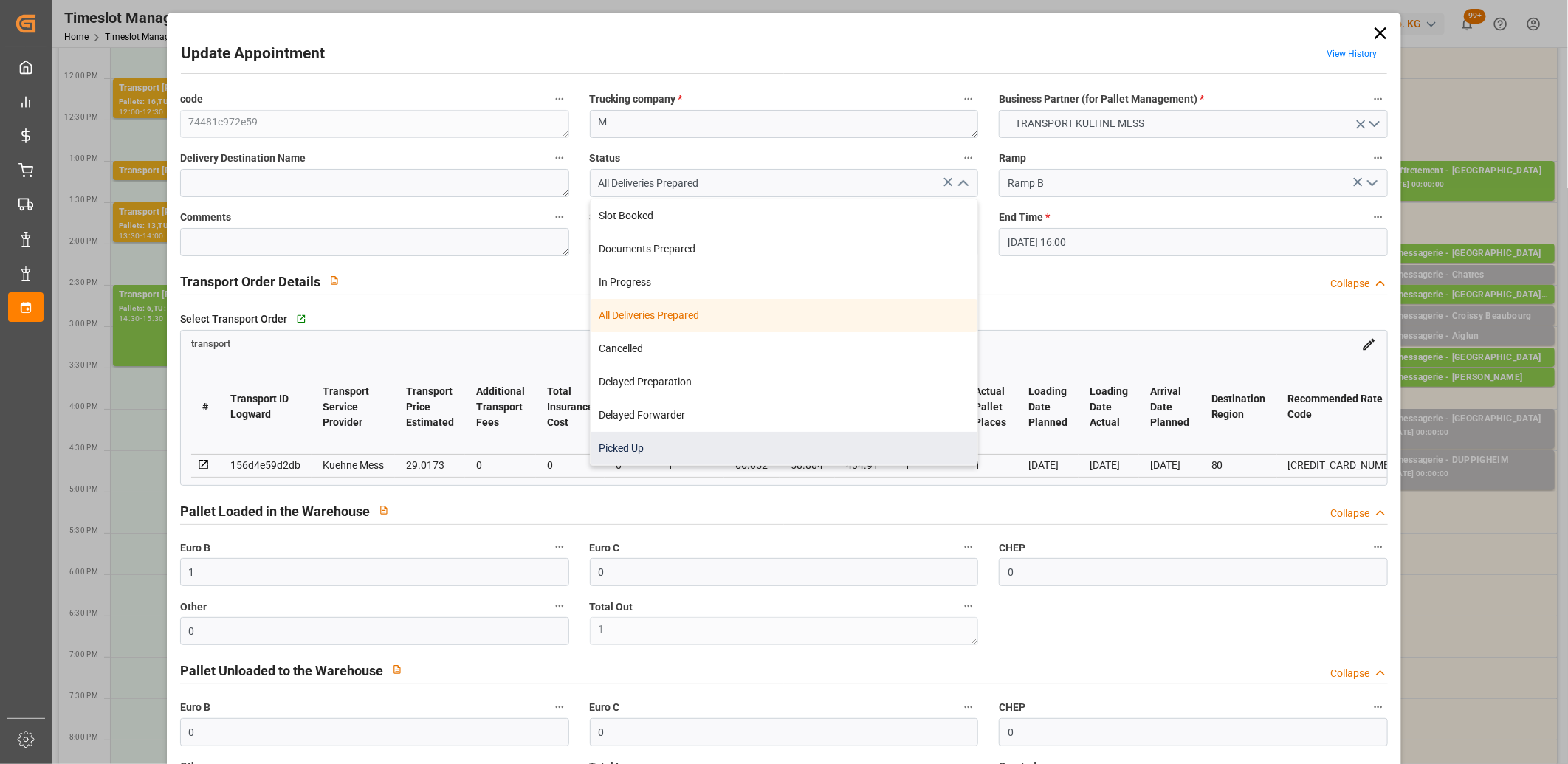
click at [822, 447] on div "Picked Up" at bounding box center [784, 448] width 388 height 33
type input "Picked Up"
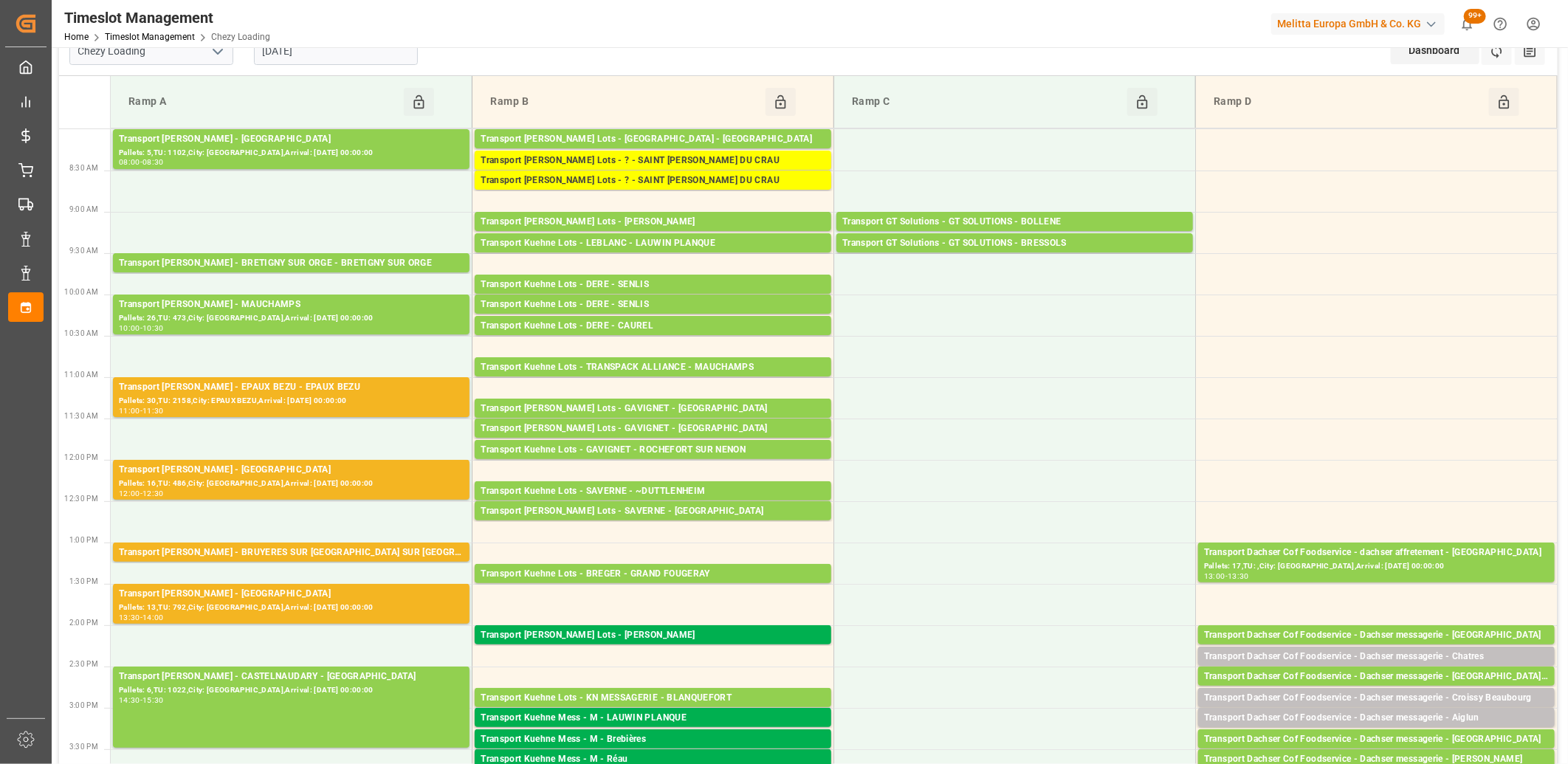
scroll to position [0, 0]
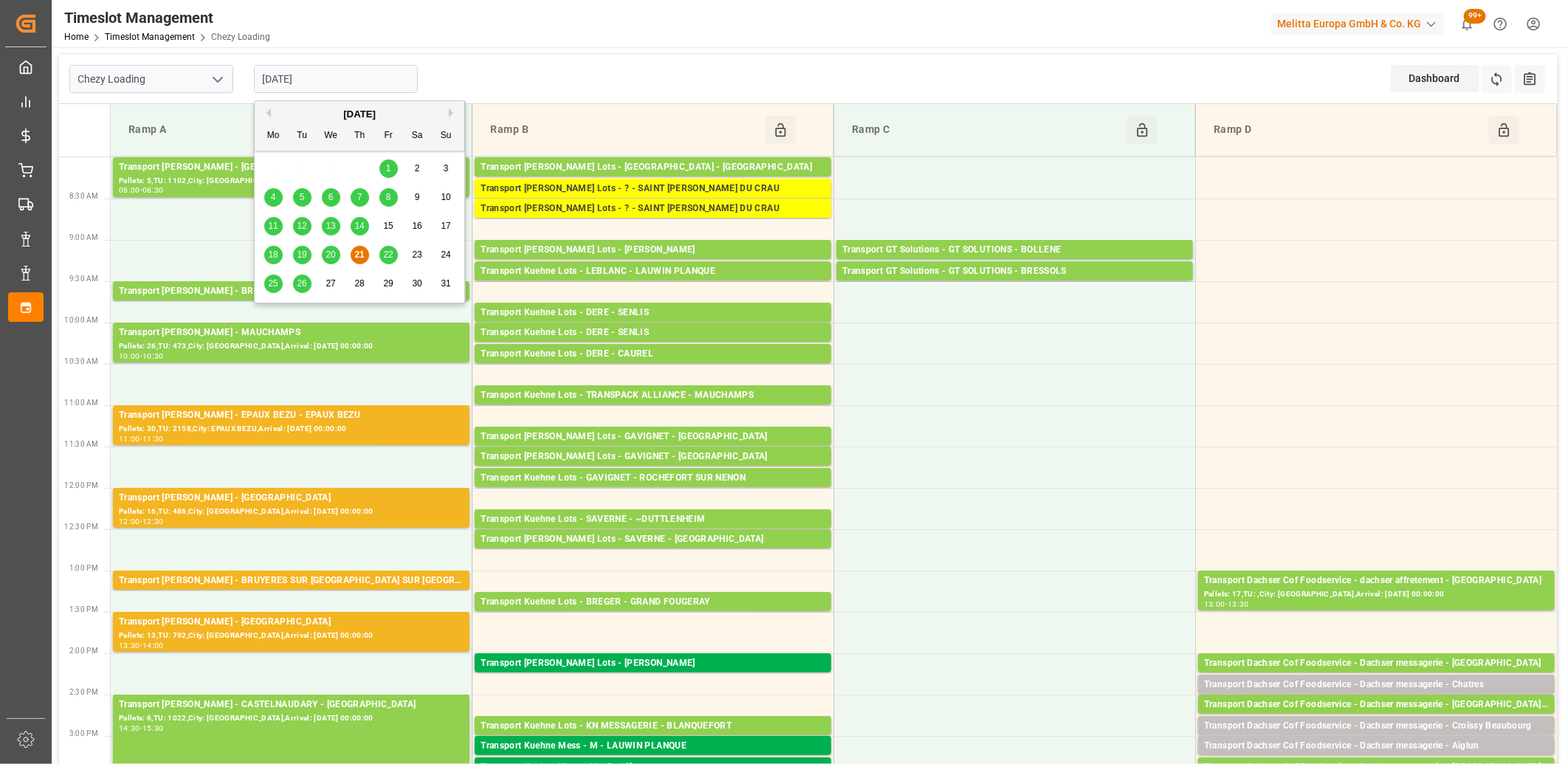
click at [347, 77] on input "21-08-2025" at bounding box center [336, 79] width 163 height 28
click at [385, 256] on span "22" at bounding box center [388, 255] width 10 height 11
type input "[DATE]"
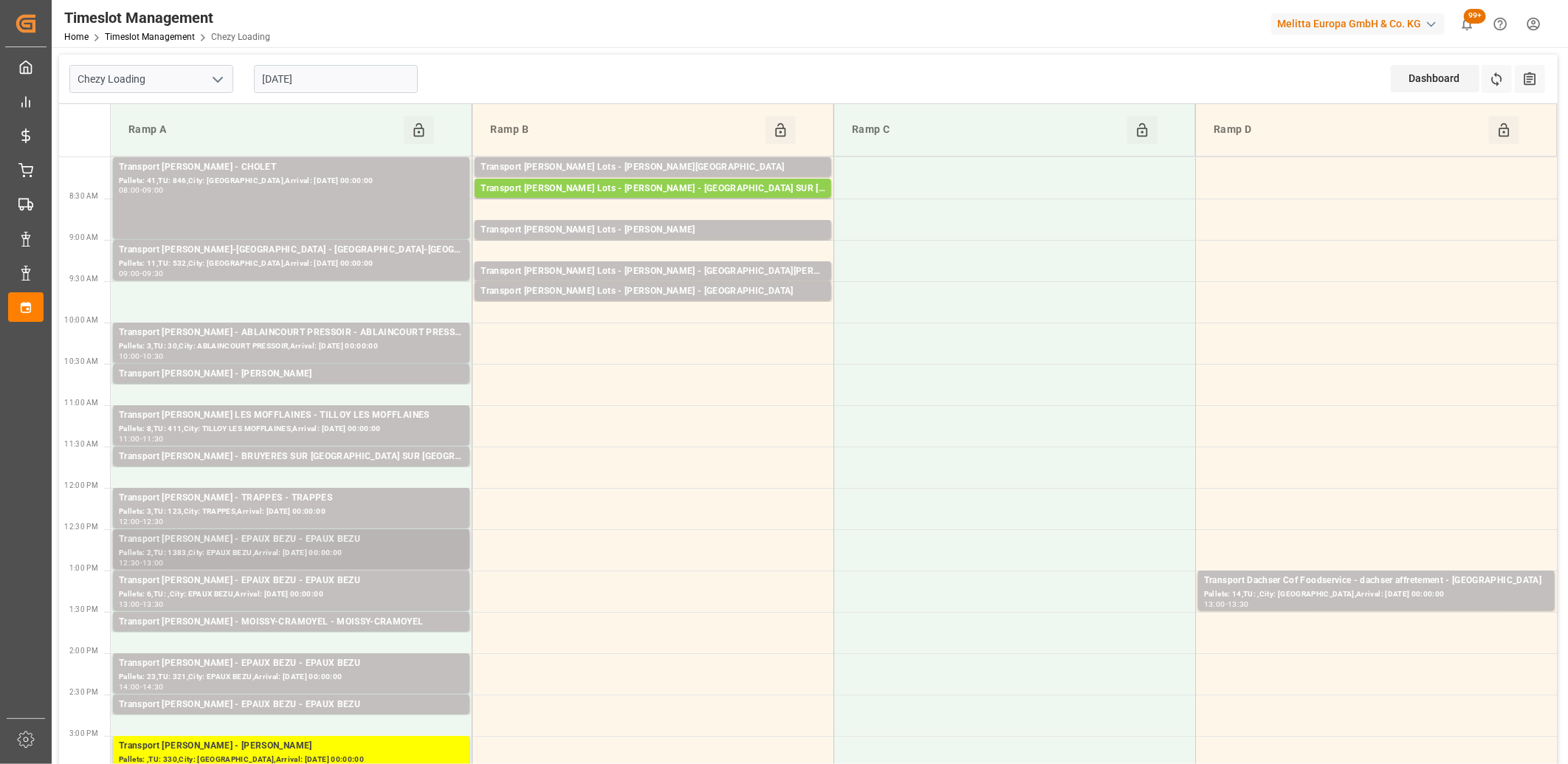
click at [234, 552] on div "Pallets: 2,TU: 1383,City: EPAUX BEZU,Arrival: 2025-08-25 00:00:00" at bounding box center [291, 553] width 345 height 12
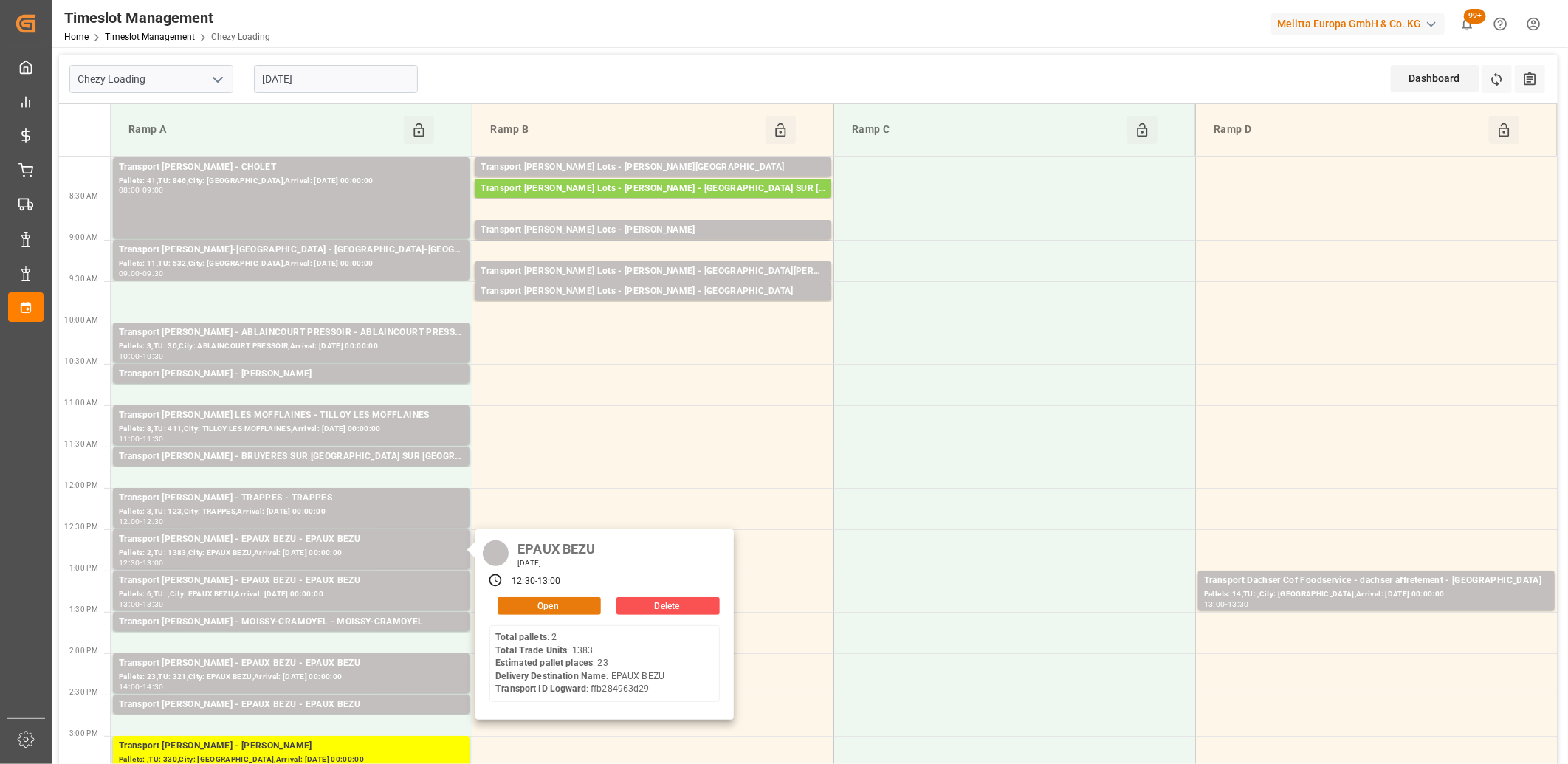
click at [523, 608] on button "Open" at bounding box center [549, 606] width 104 height 18
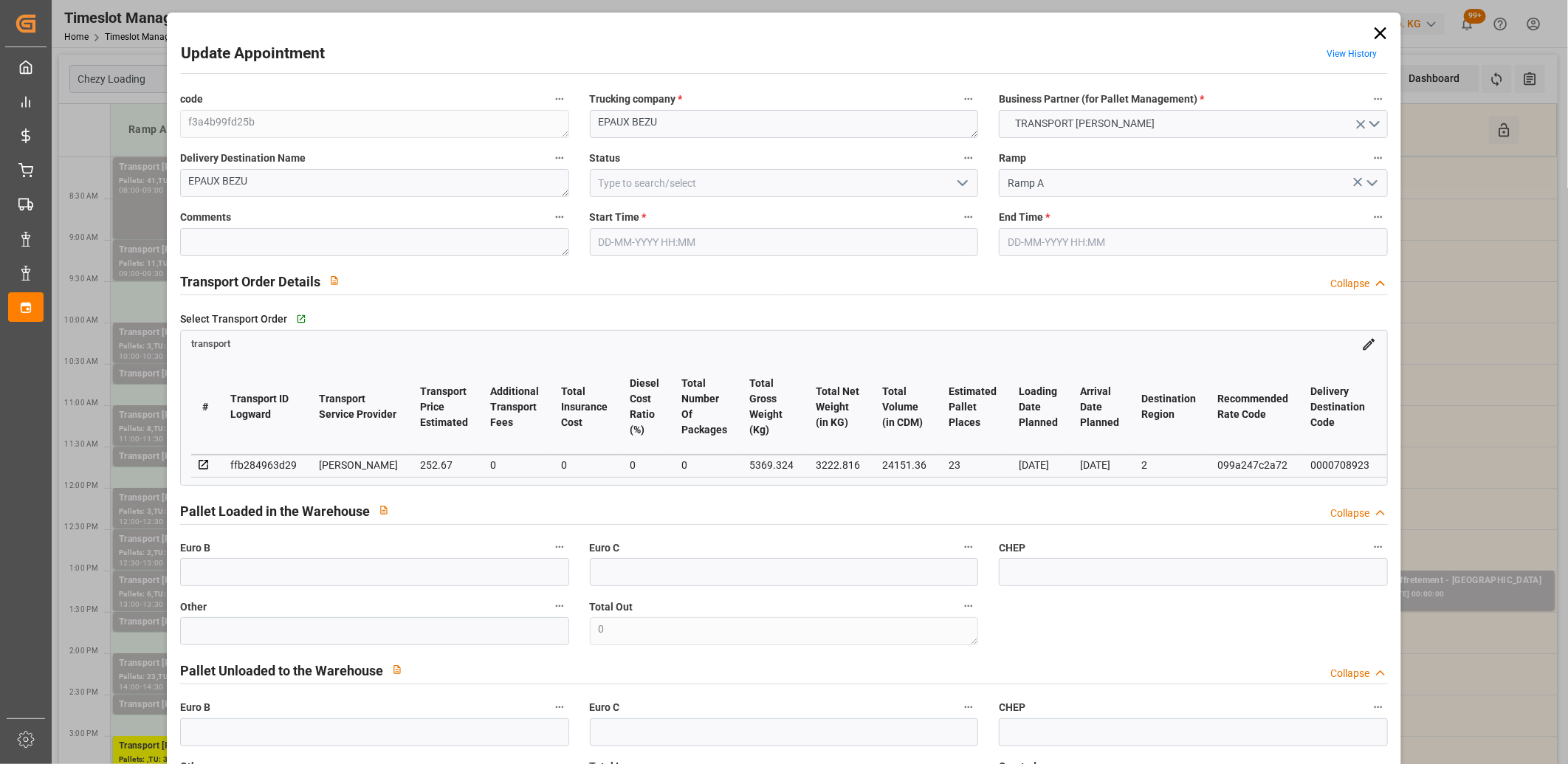
type input "22-08-2025 12:30"
type input "22-08-2025 13:00"
type input "19-08-2025 17:08"
type input "19-08-2025 11:57"
type input "[DATE]"
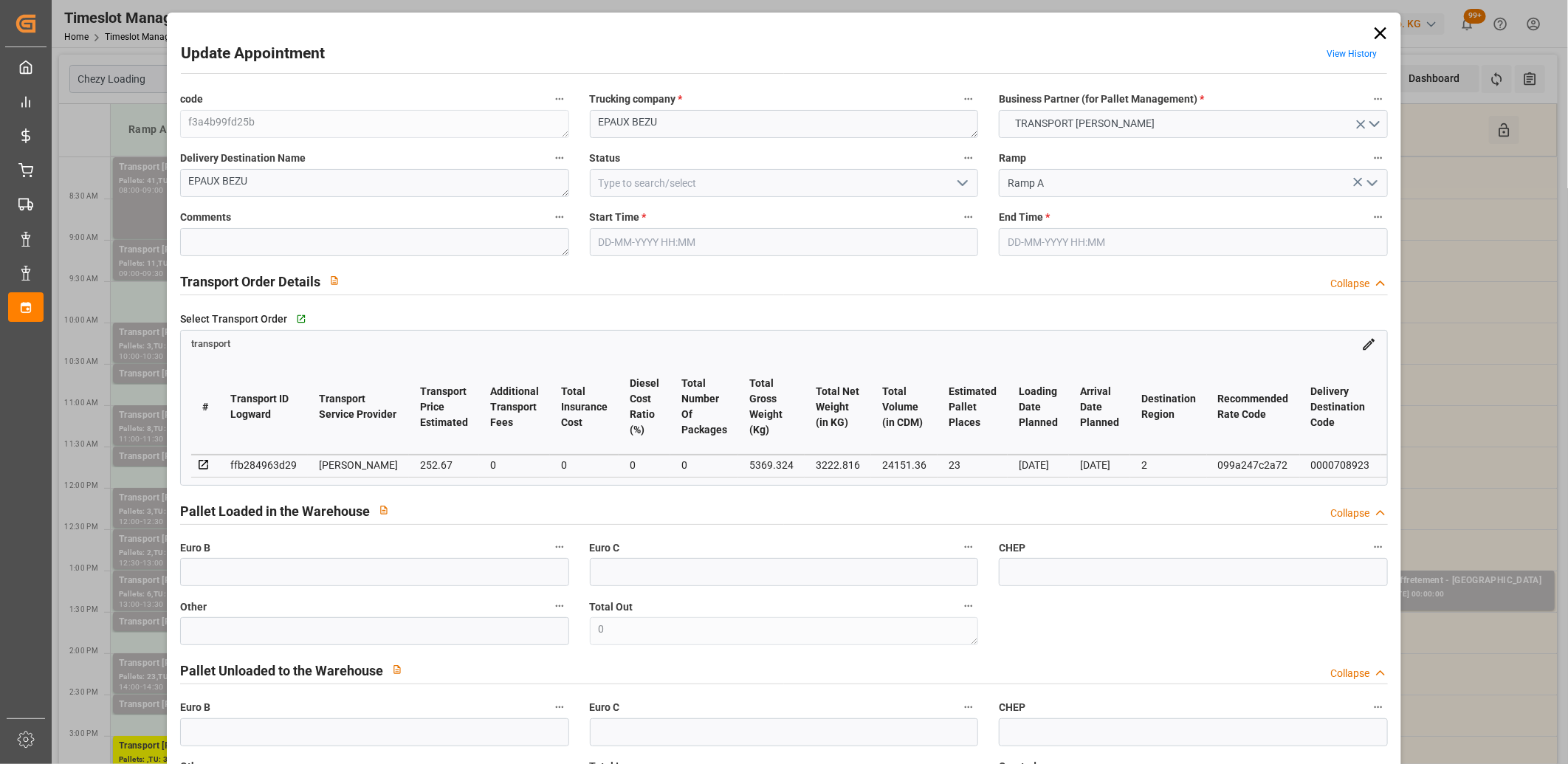
type input "[DATE]"
click at [1376, 25] on icon at bounding box center [1381, 33] width 21 height 21
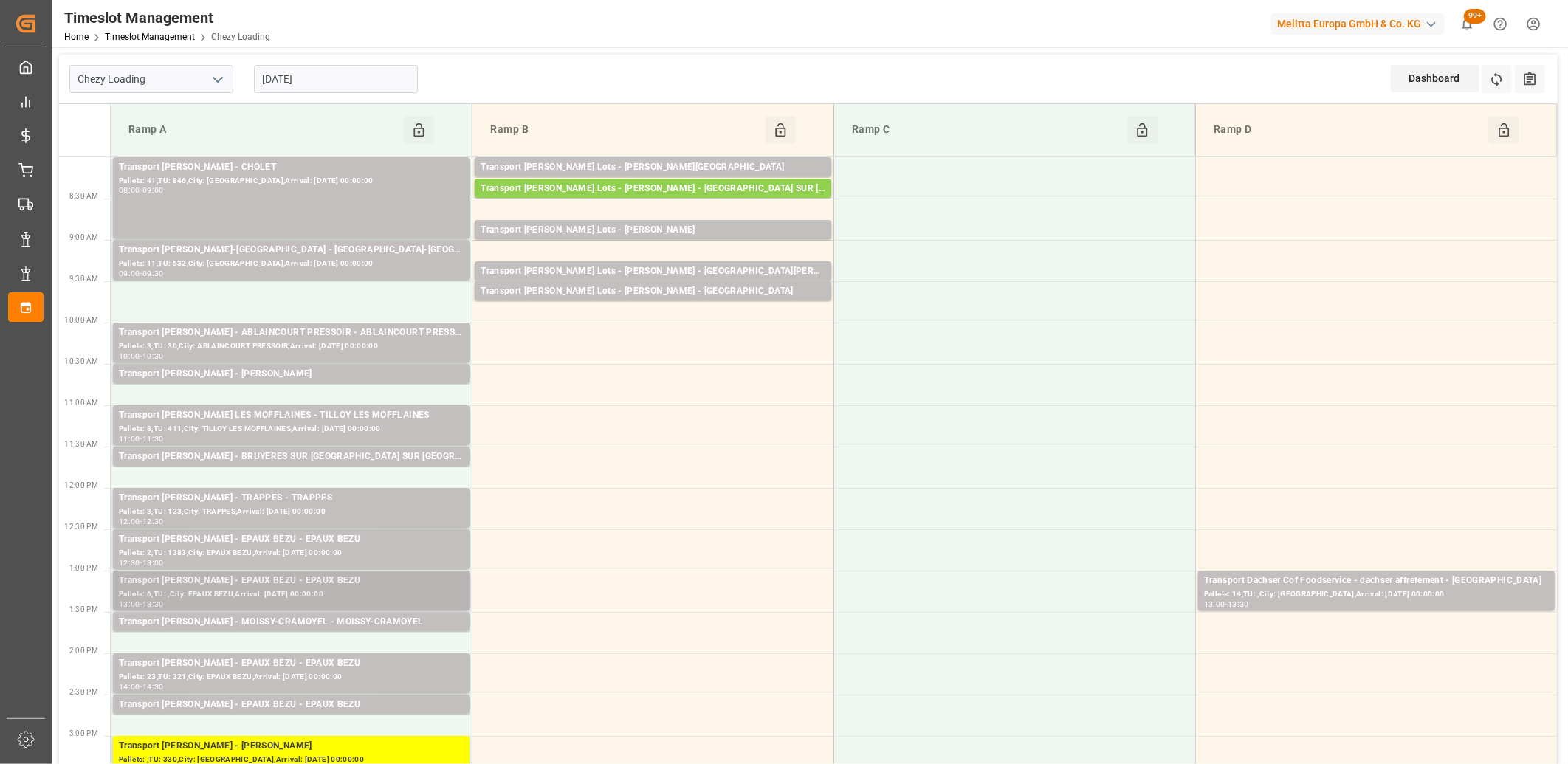
click at [291, 586] on div "Transport Delisle - EPAUX BEZU - EPAUX BEZU" at bounding box center [291, 581] width 345 height 15
click at [276, 660] on div "Transport Delisle - EPAUX BEZU - EPAUX BEZU" at bounding box center [291, 664] width 345 height 15
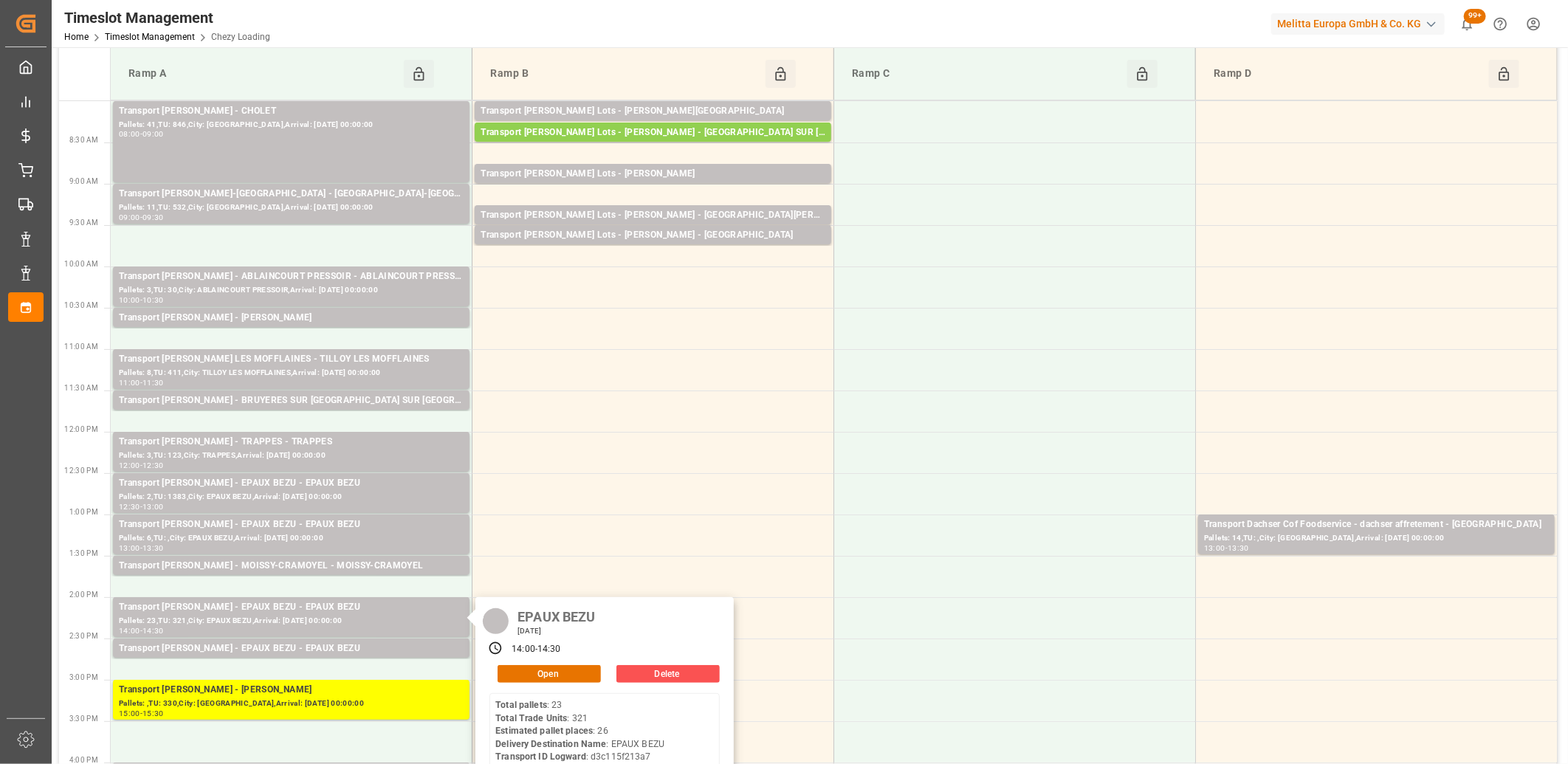
scroll to position [82, 0]
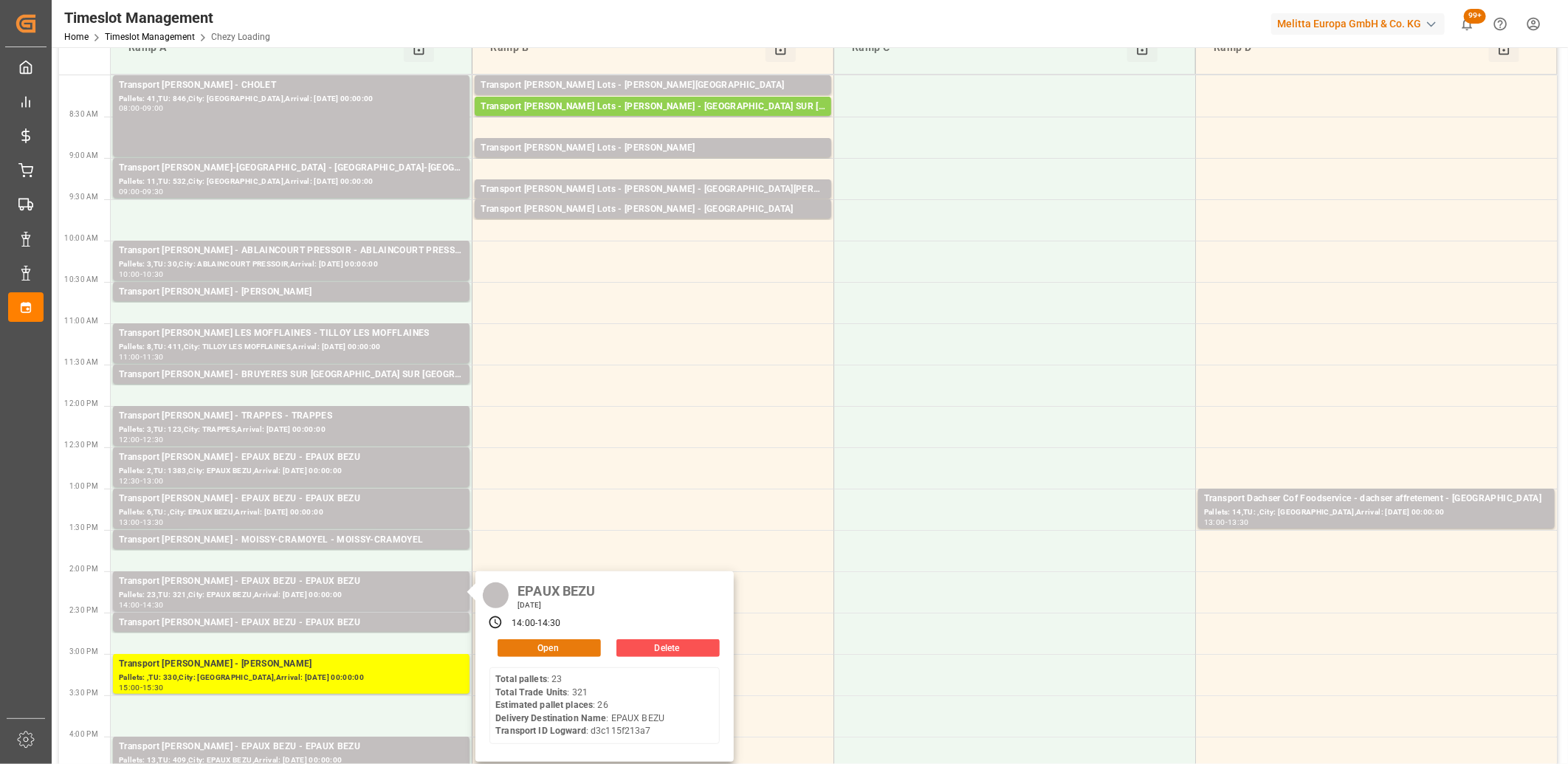
click at [548, 646] on button "Open" at bounding box center [549, 648] width 104 height 18
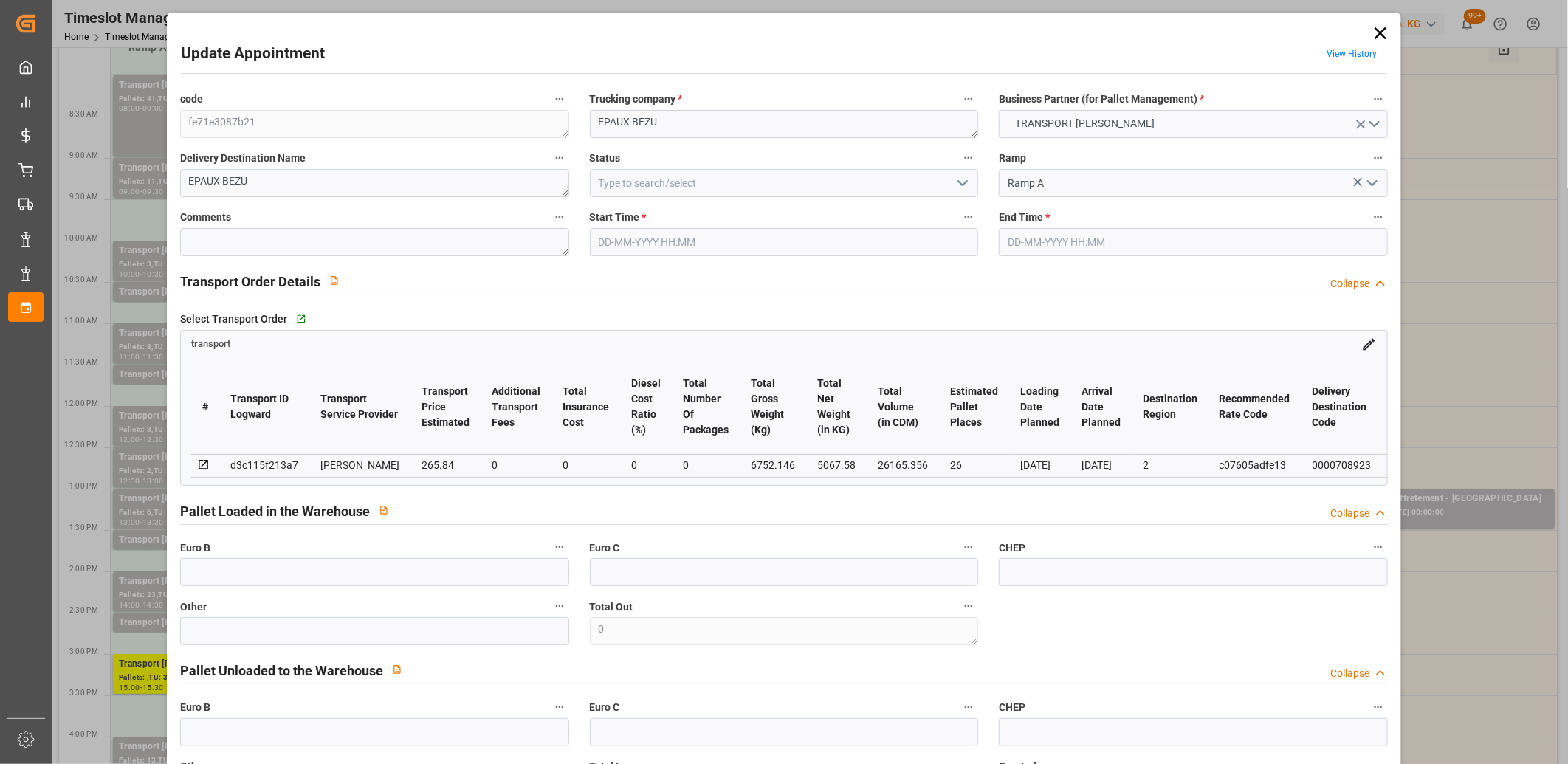
type input "22-08-2025 14:00"
type input "22-08-2025 14:30"
type input "19-08-2025 17:12"
type input "19-08-2025 11:57"
type input "[DATE]"
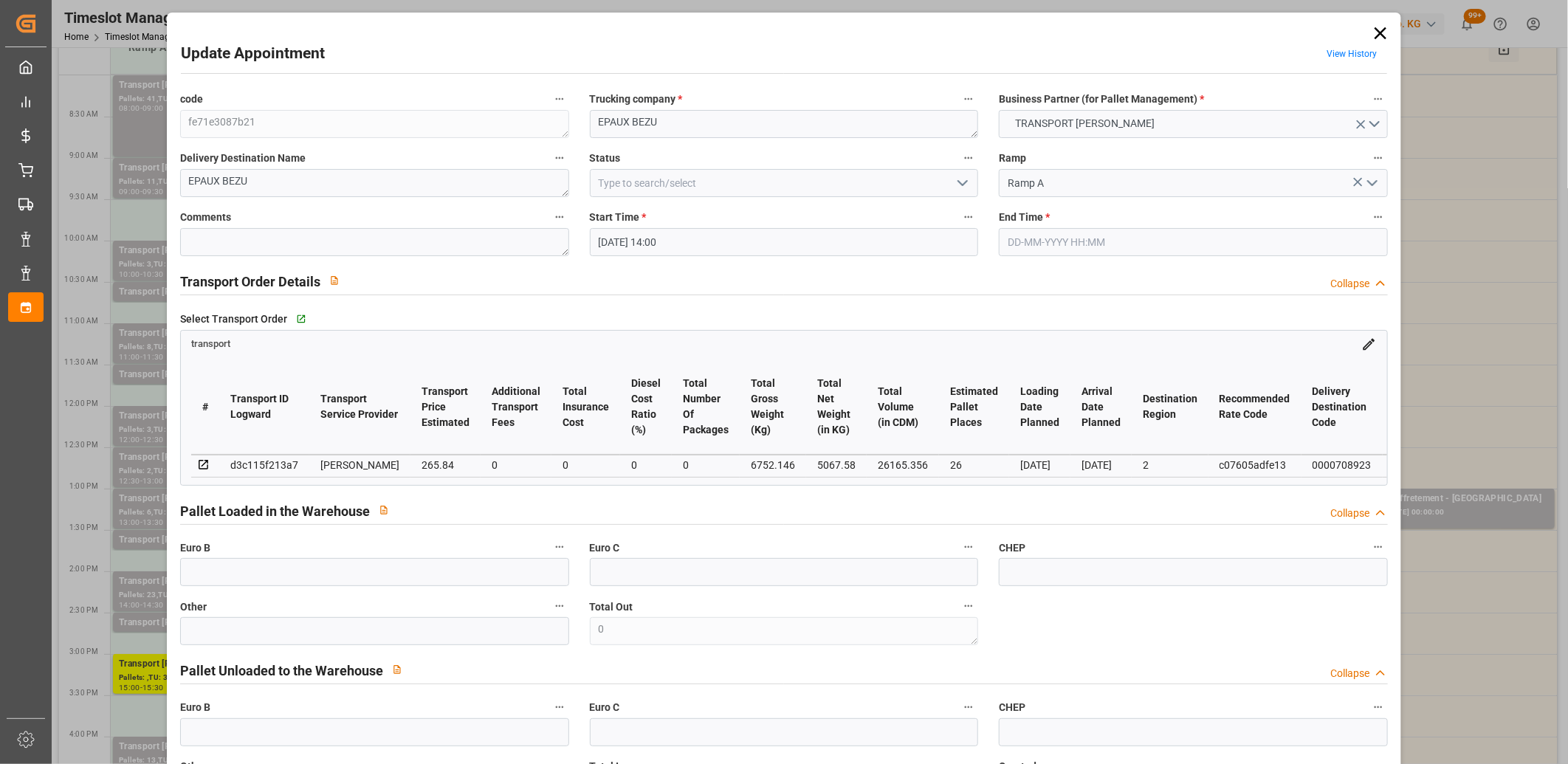
type input "[DATE]"
click at [1377, 34] on icon at bounding box center [1380, 33] width 11 height 11
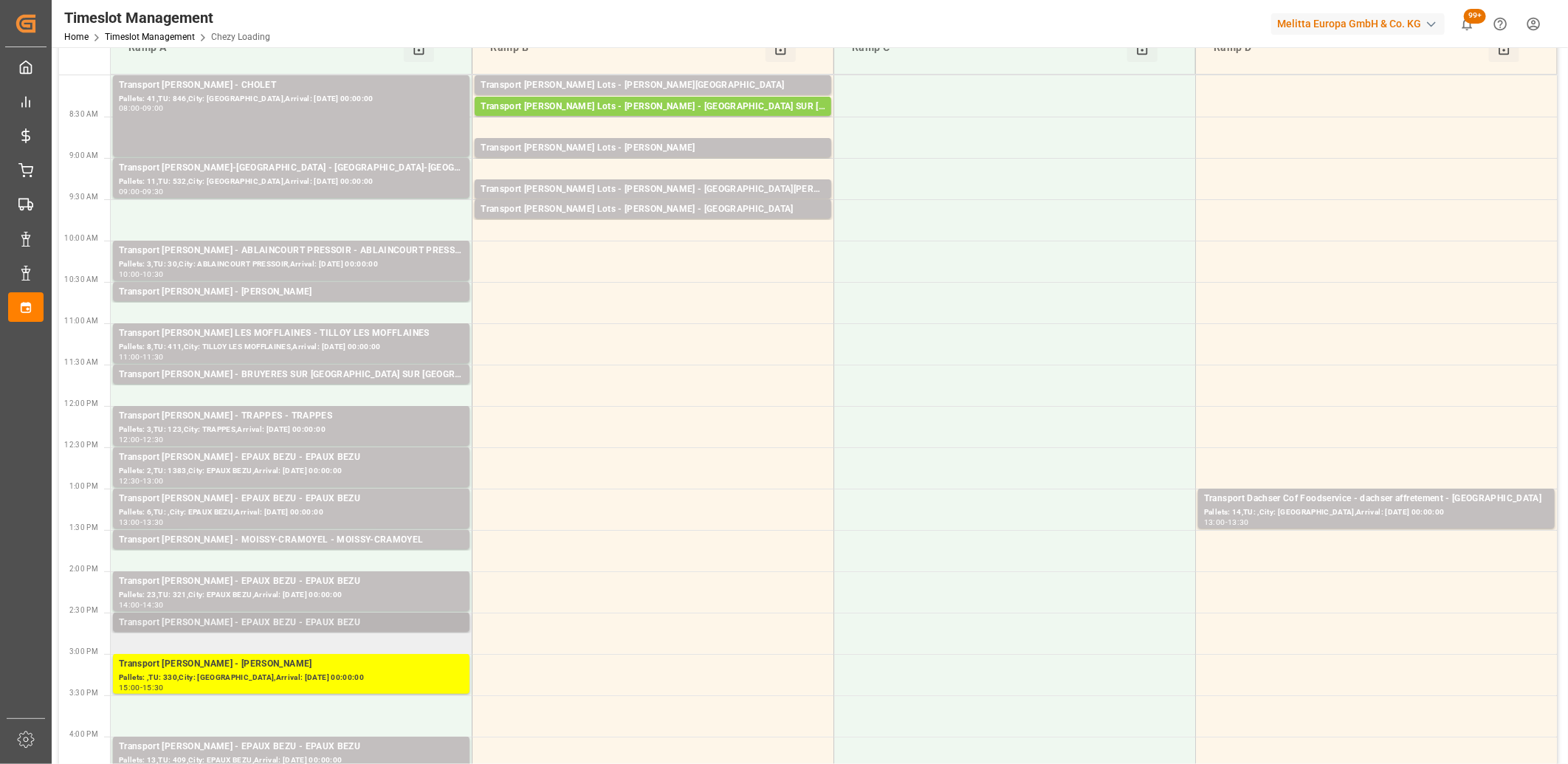
click at [224, 625] on div "Transport Delisle - EPAUX BEZU - EPAUX BEZU" at bounding box center [291, 622] width 345 height 15
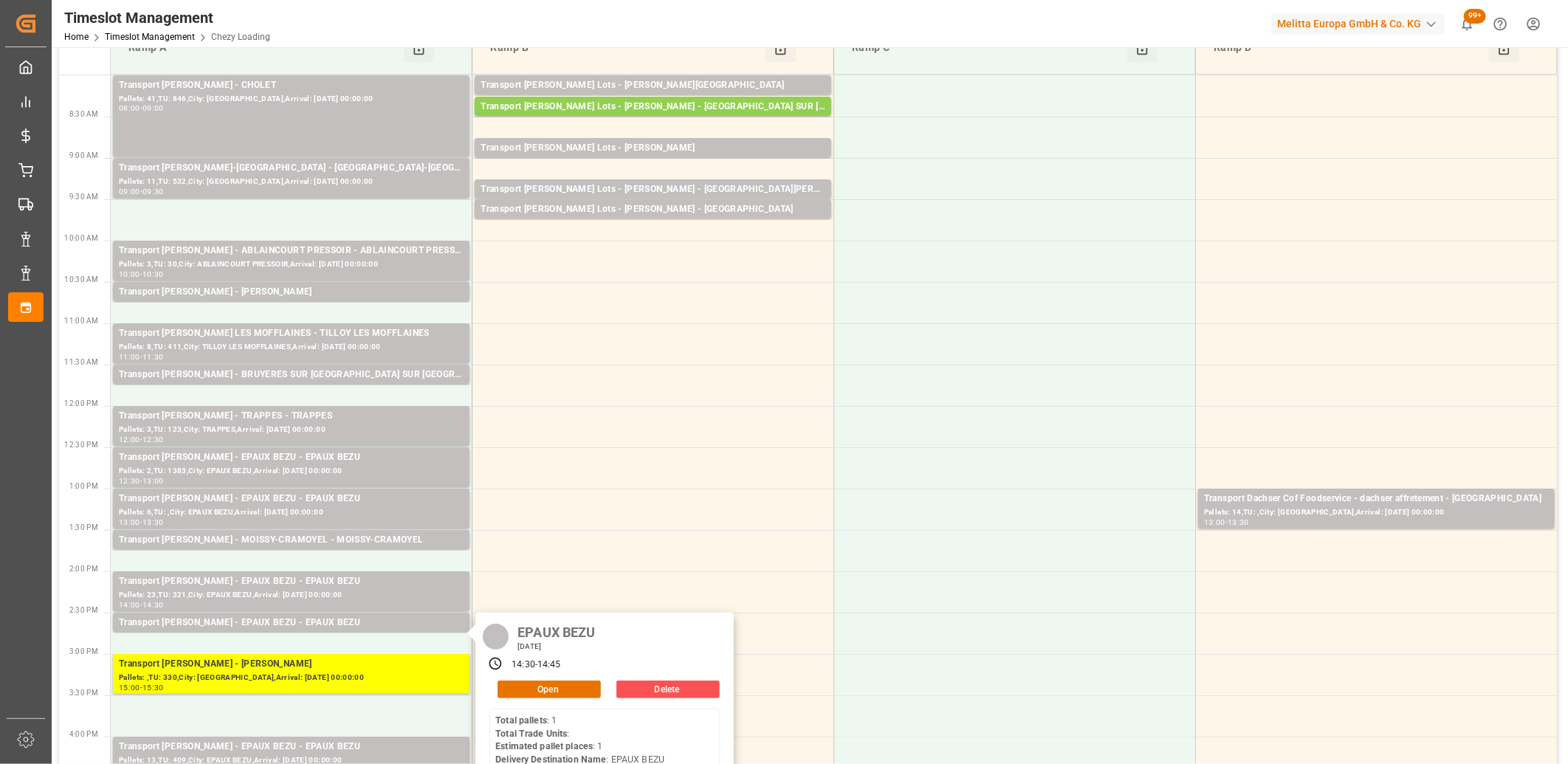
scroll to position [164, 0]
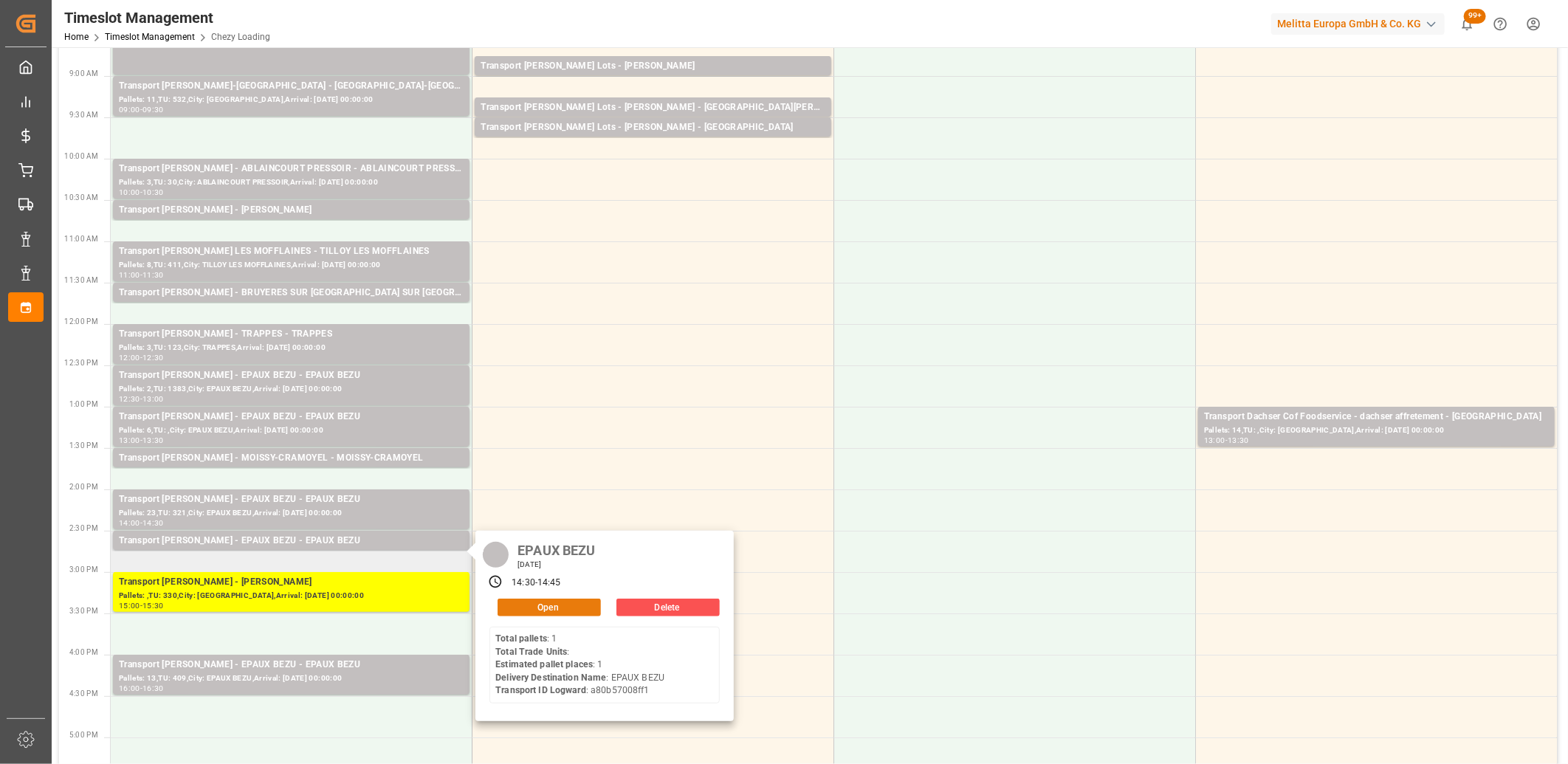
click at [522, 604] on button "Open" at bounding box center [549, 608] width 104 height 18
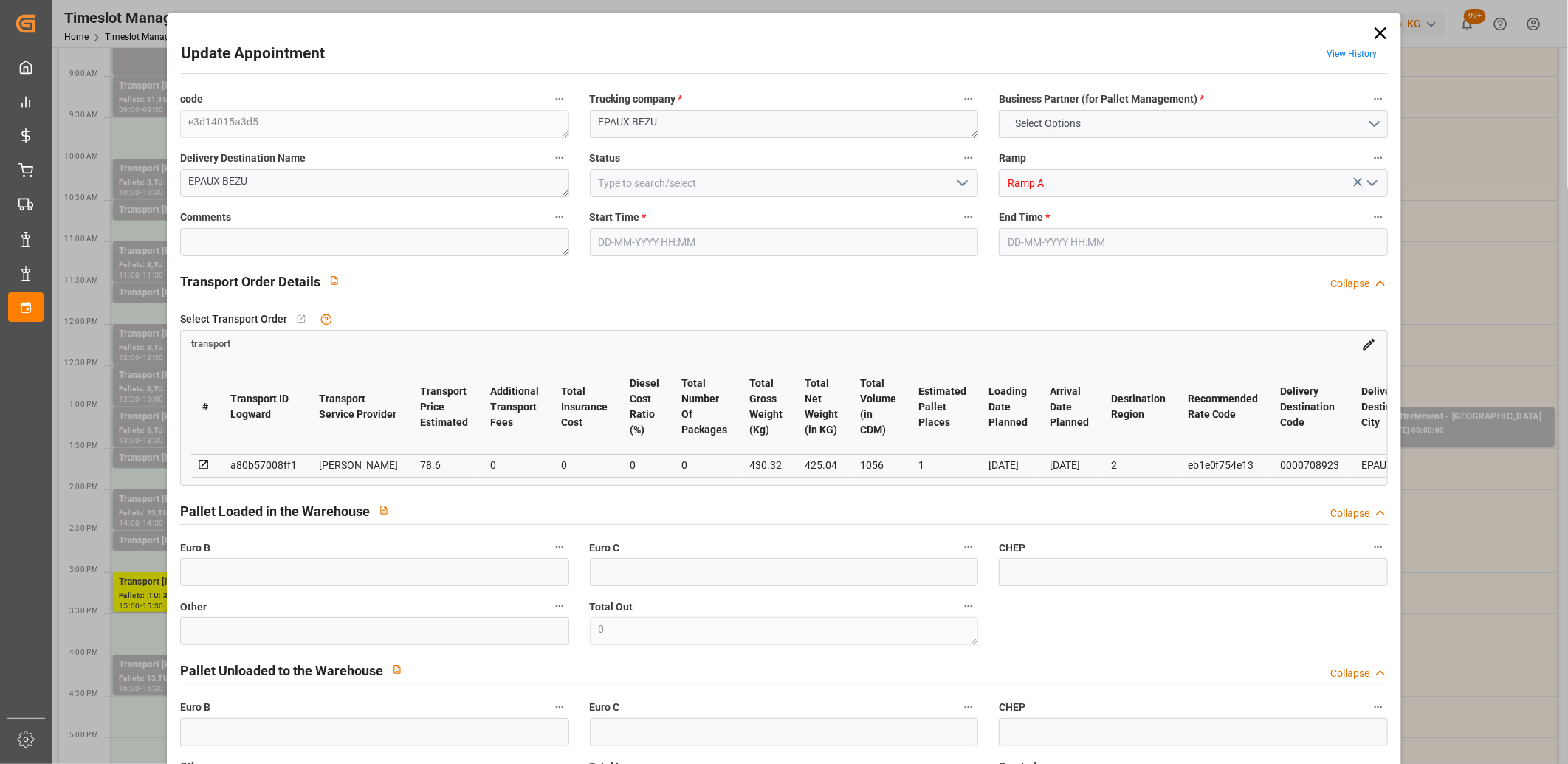
type input "1"
type input "78.6"
type input "0"
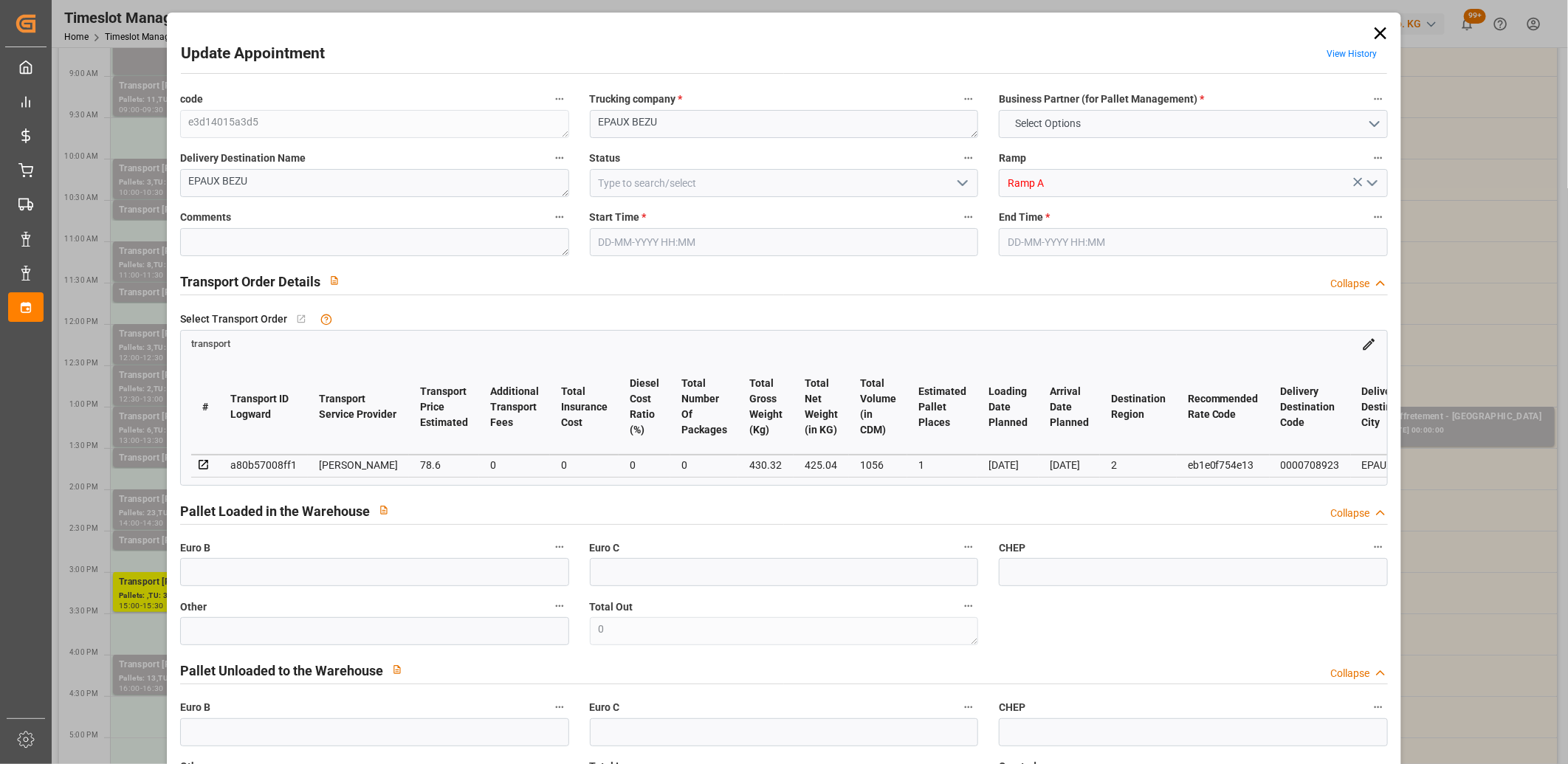
type input "75.4167"
type input "-3.1833"
type input "0"
type input "425.04"
type input "481"
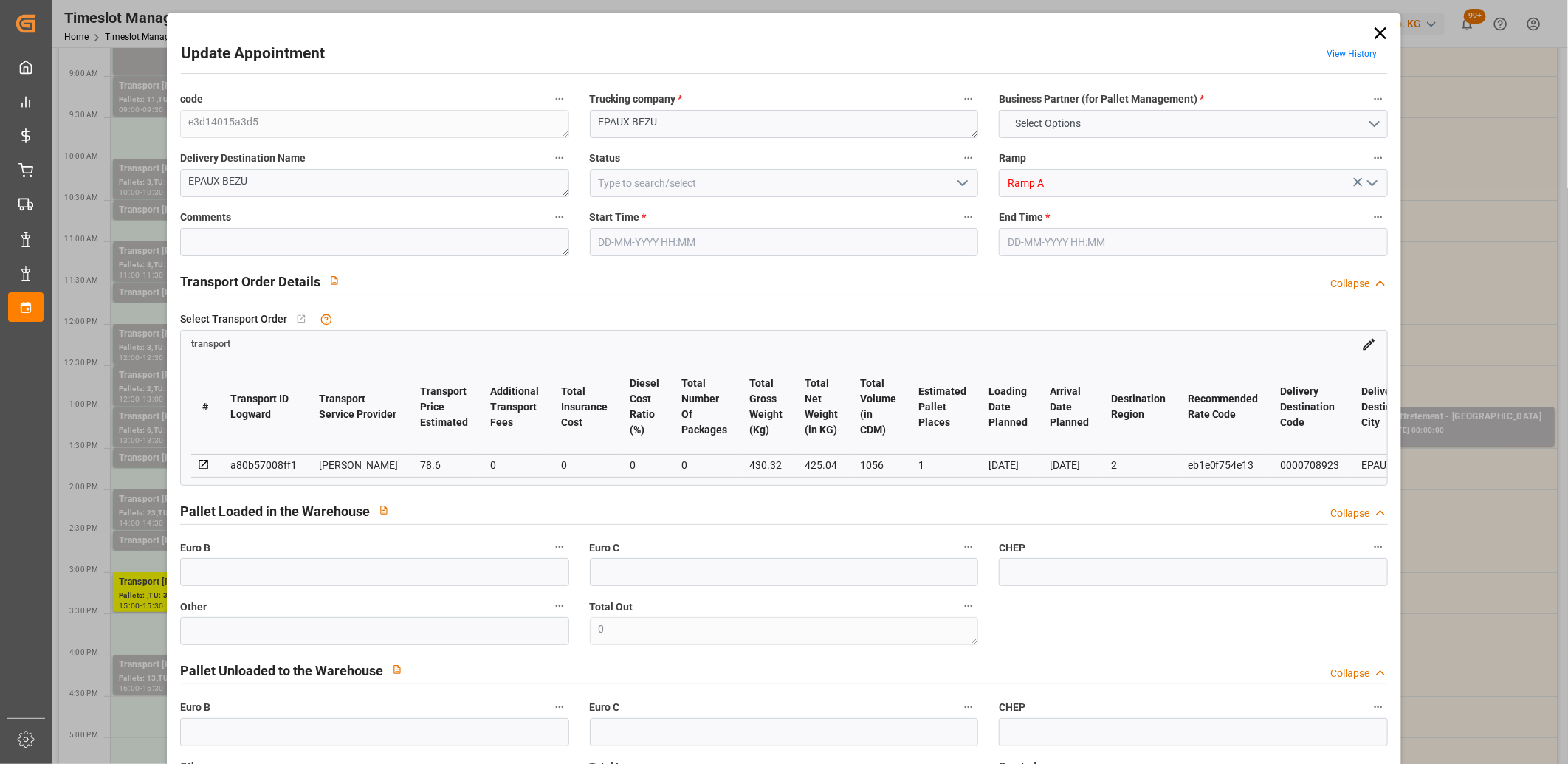
type input "1056"
type input "2"
type input "1"
type input "0"
type input "1"
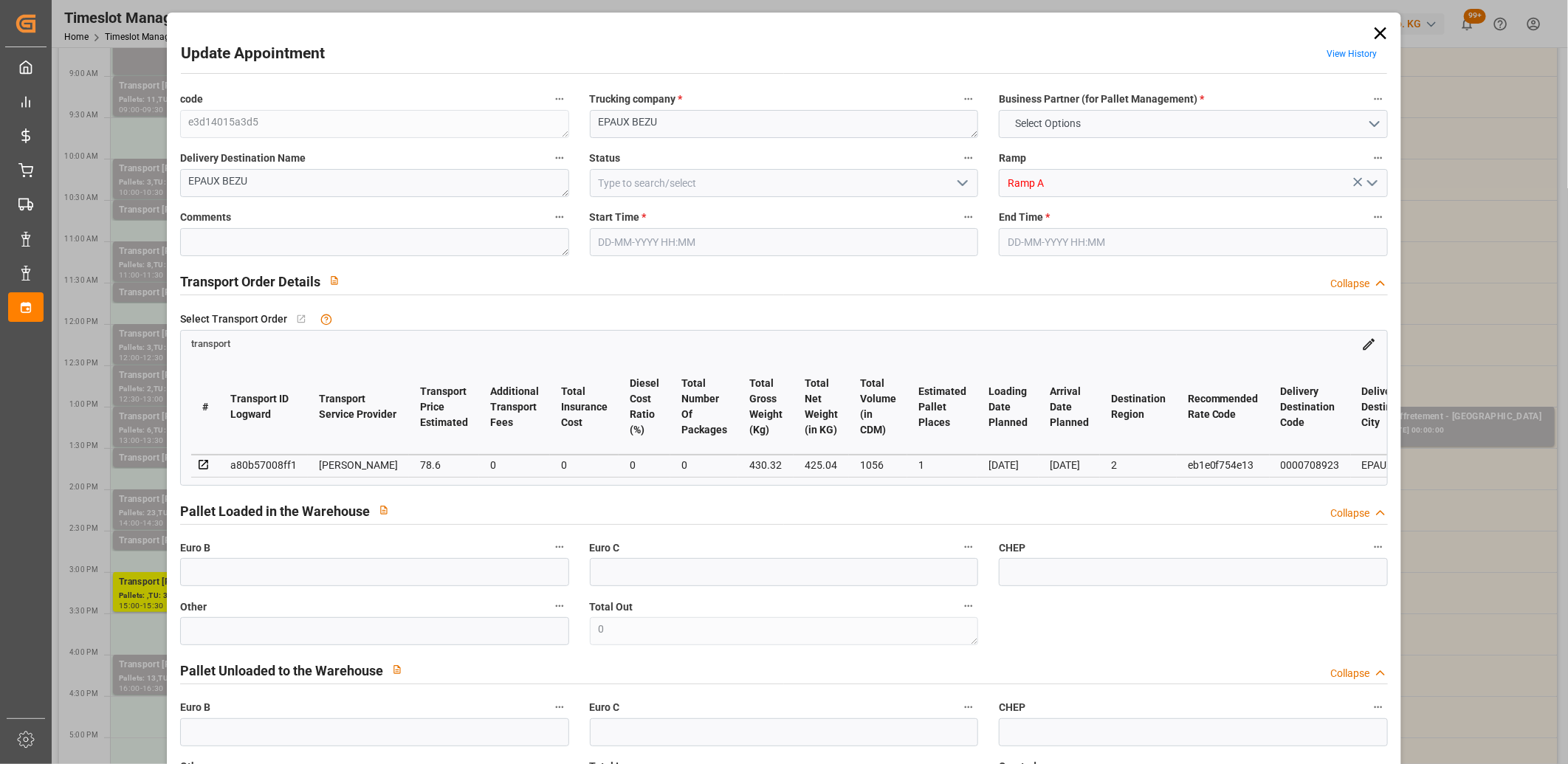
type input "101"
type input "430.32"
type input "0"
type input "4710.8598"
type input "0"
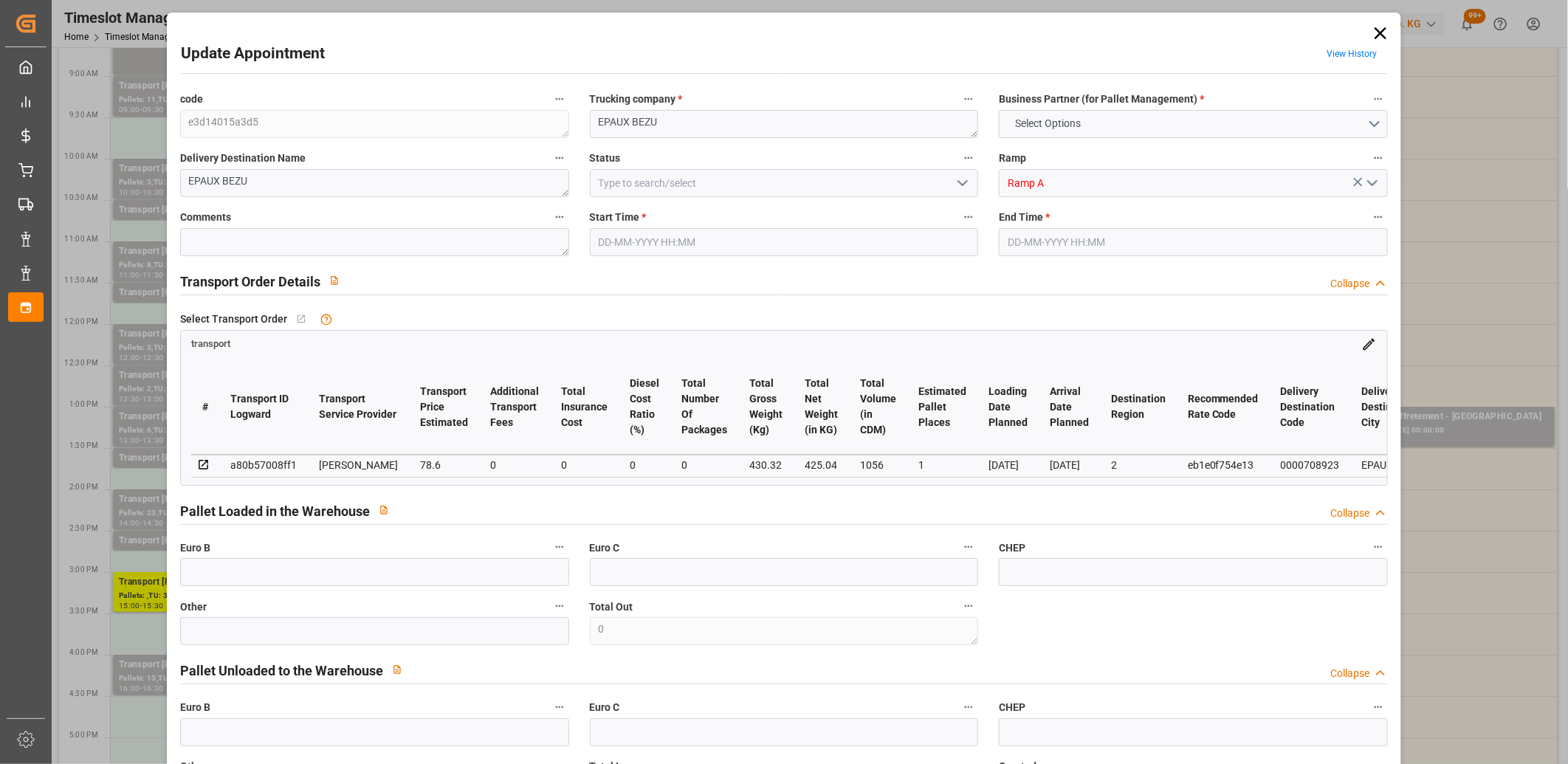
type input "0"
type input "21"
type input "35"
type input "22-08-2025 14:30"
type input "22-08-2025 14:45"
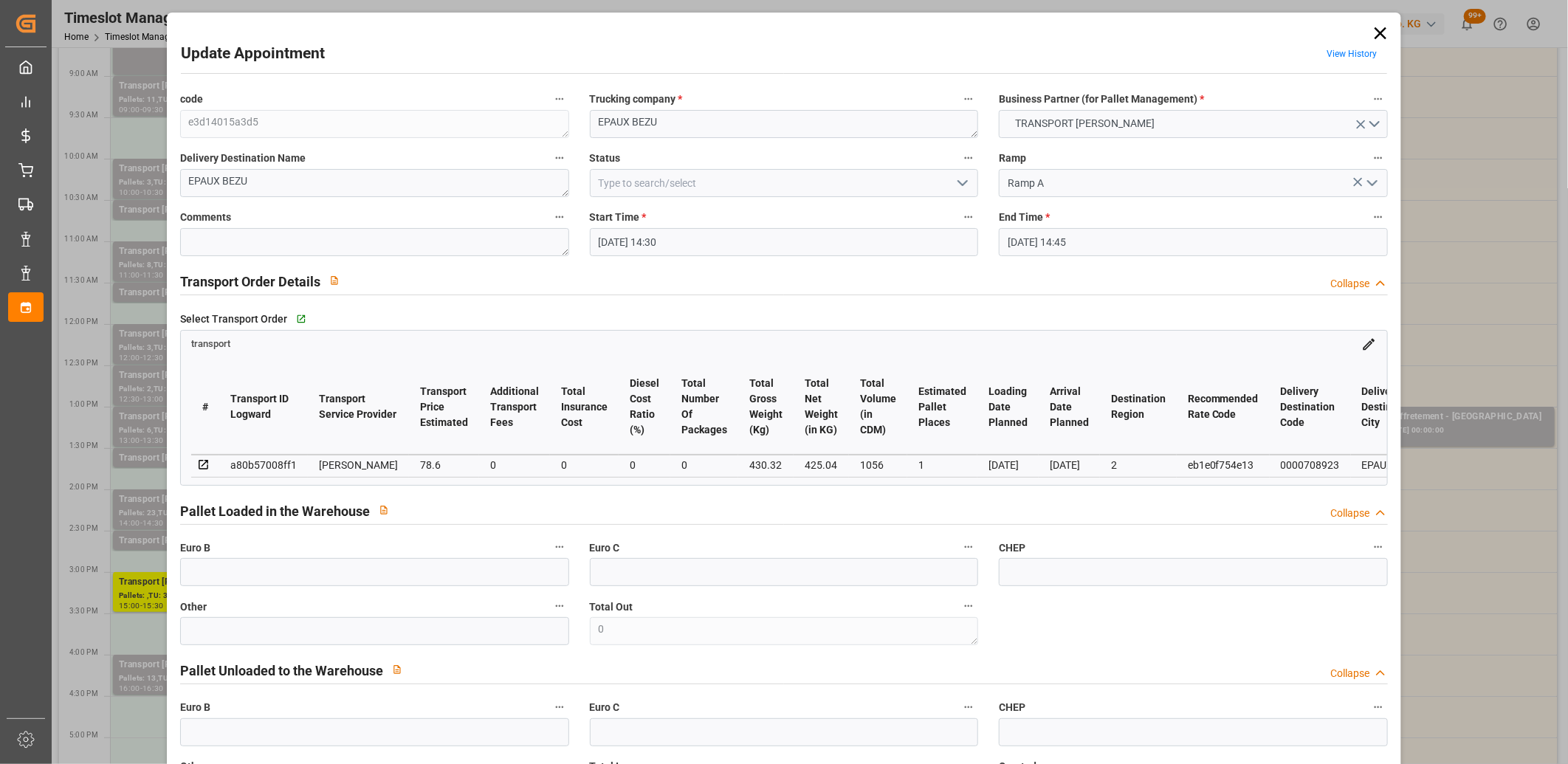
type input "20-08-2025 16:51"
type input "20-08-2025 11:51"
type input "[DATE]"
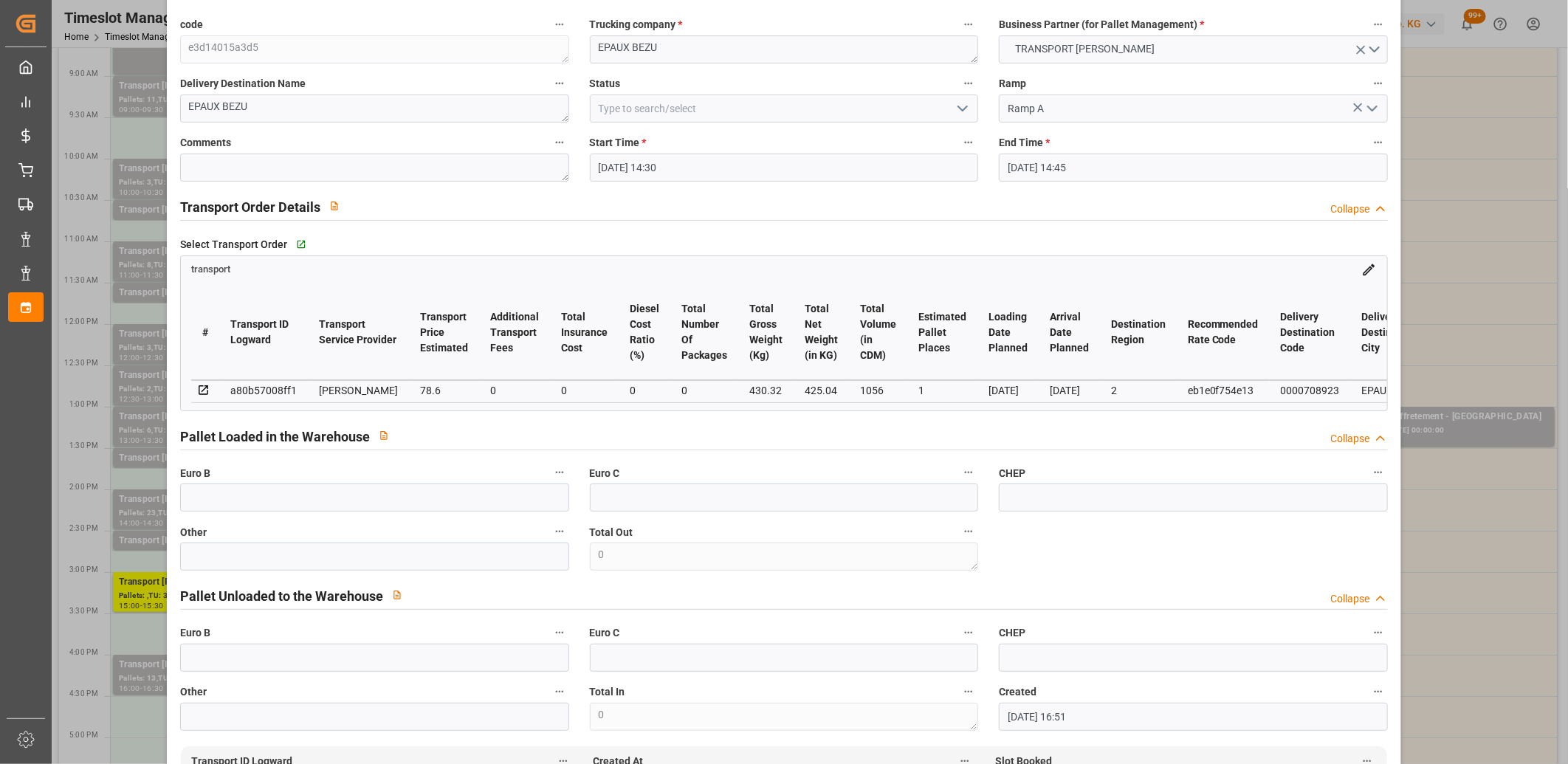
scroll to position [0, 0]
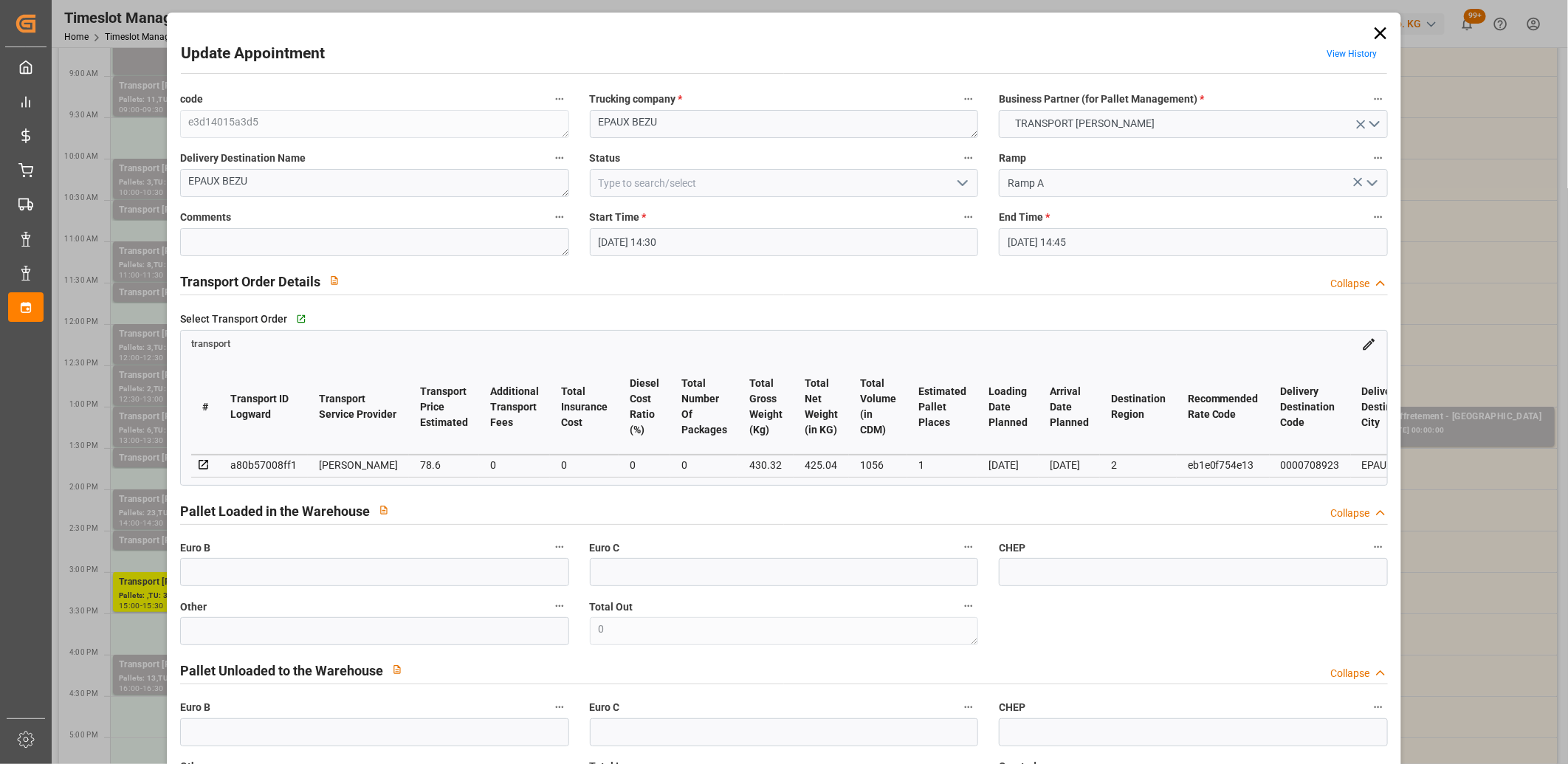
click at [1373, 27] on icon at bounding box center [1381, 33] width 21 height 21
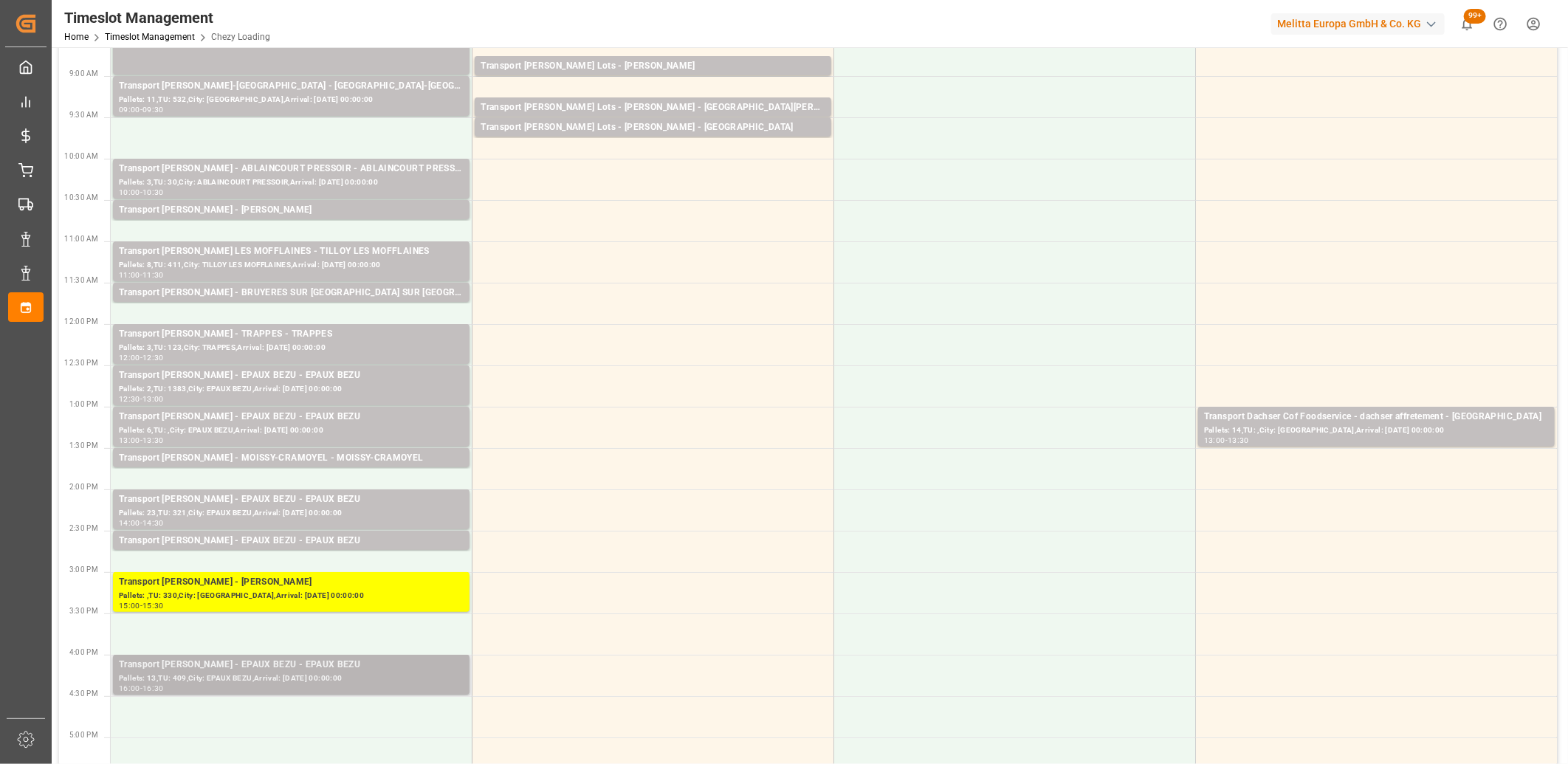
click at [338, 671] on div "Transport Delisle - EPAUX BEZU - EPAUX BEZU" at bounding box center [291, 665] width 345 height 15
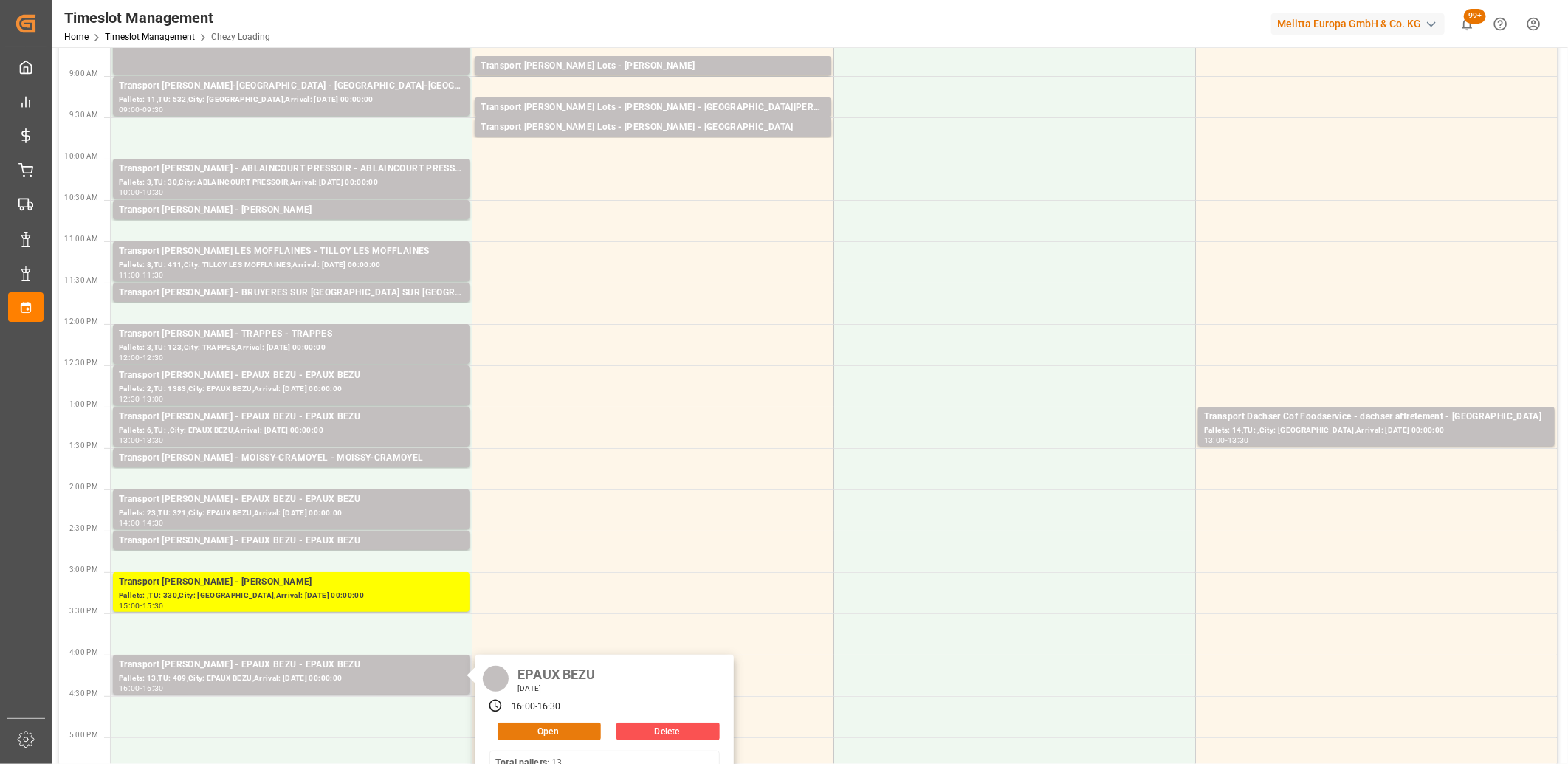
click at [523, 729] on button "Open" at bounding box center [549, 731] width 104 height 18
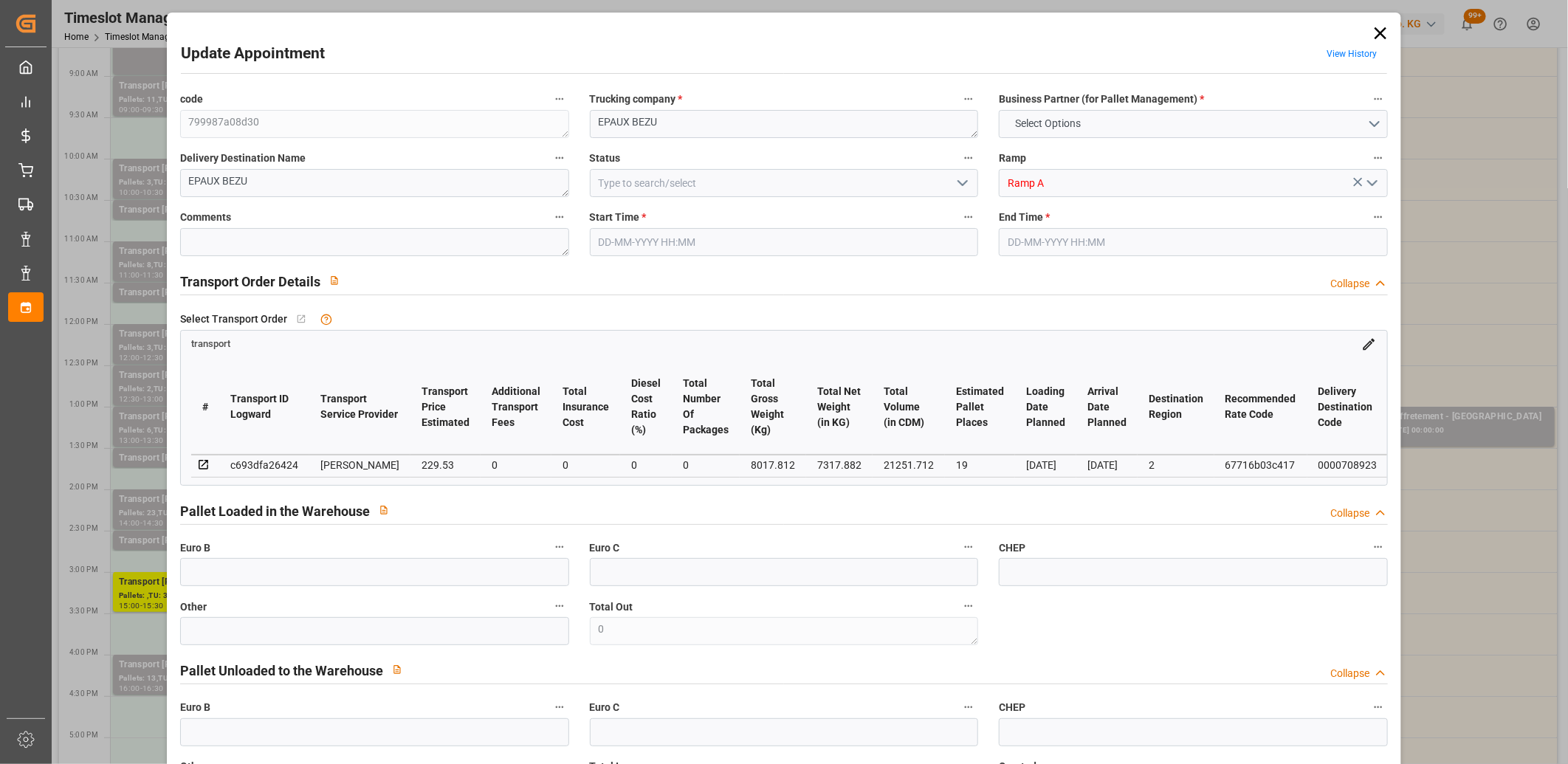
type input "19"
type input "229.53"
type input "0"
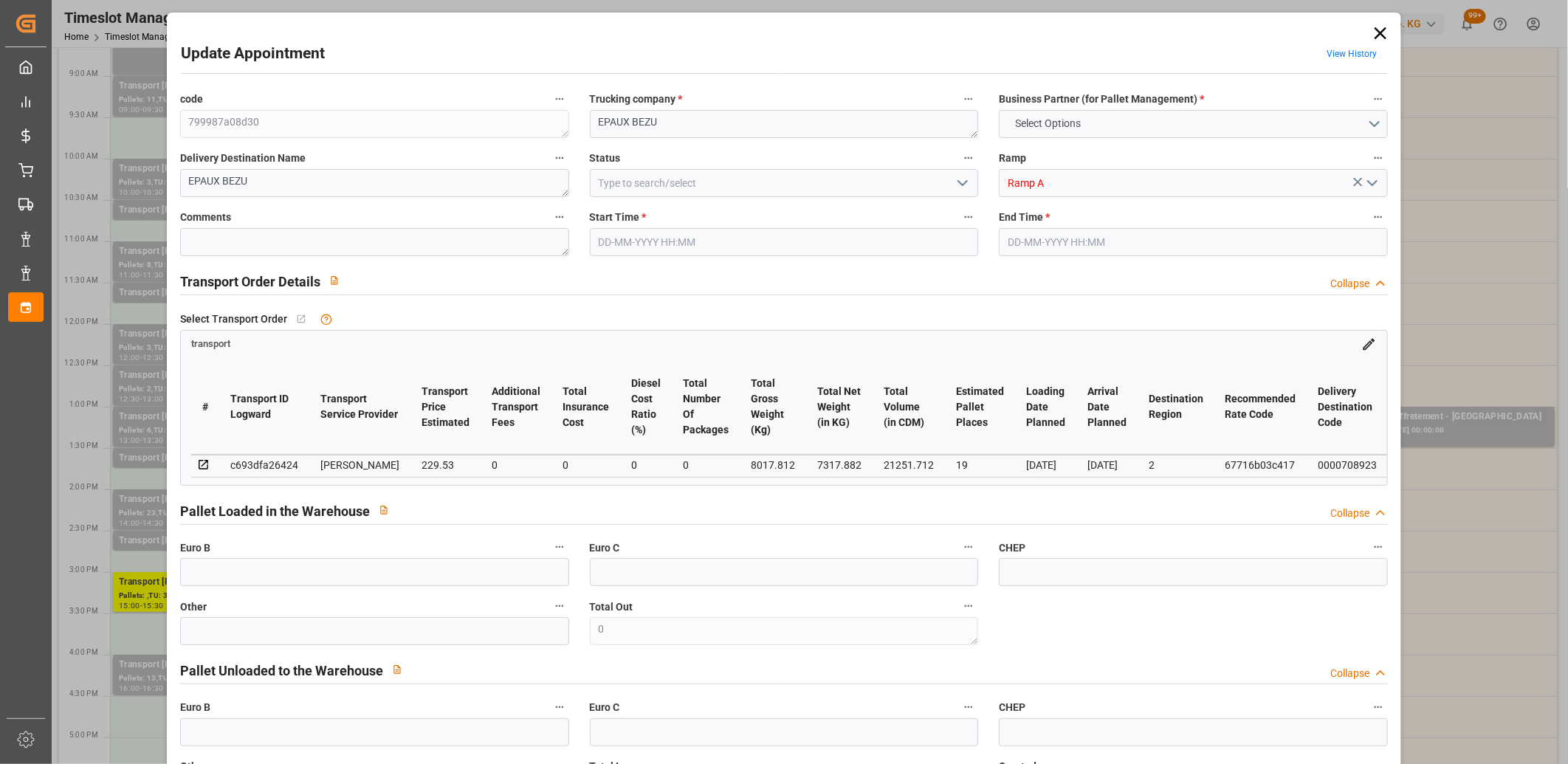
type input "220.234"
type input "-9.296"
type input "0"
type input "7317.882"
type input "8914.464"
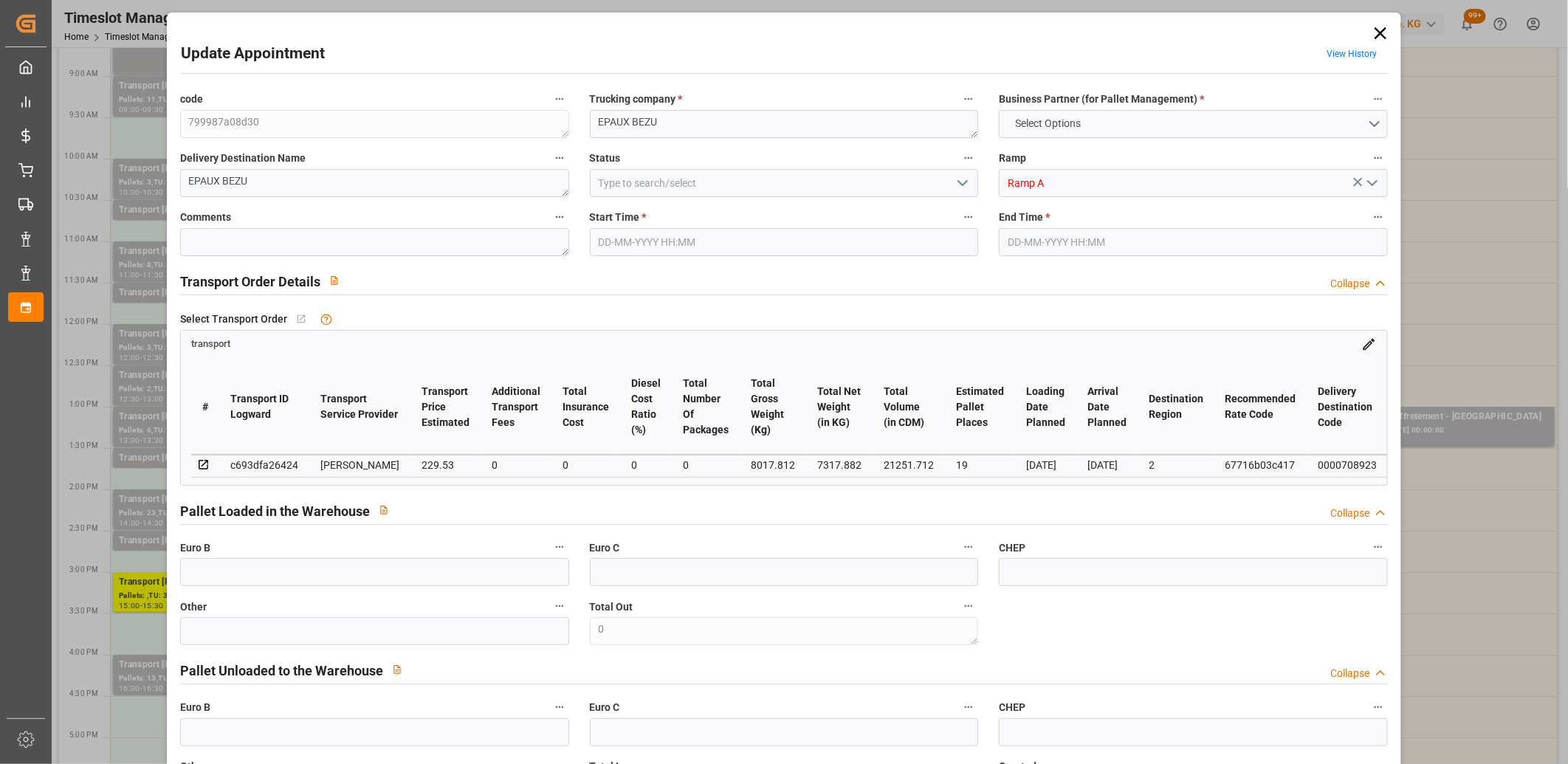
type input "21251.712"
type input "2"
type input "13"
type input "409"
type input "20"
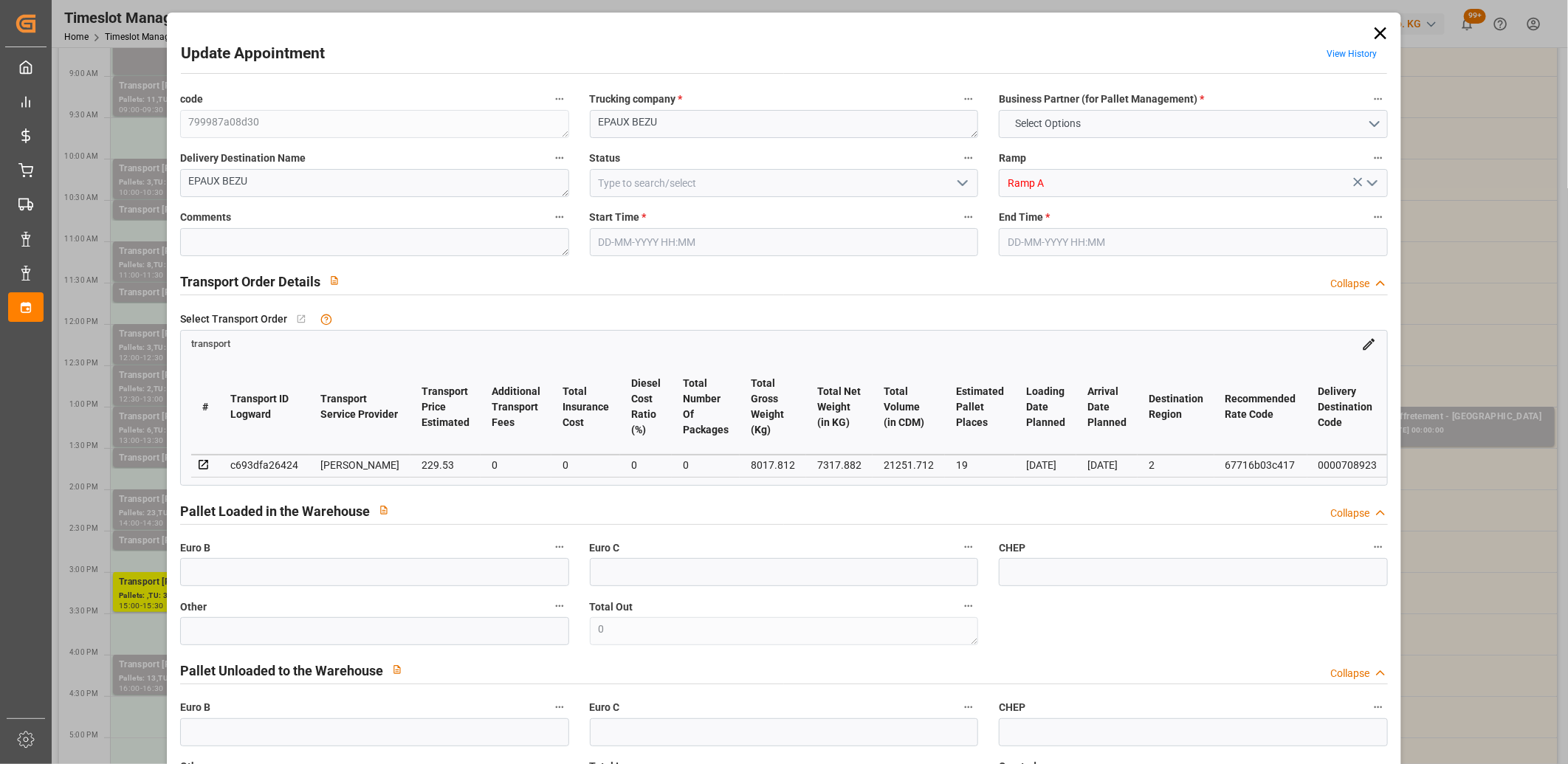
type input "101"
type input "8017.812"
type input "0"
type input "4710.8598"
type input "0"
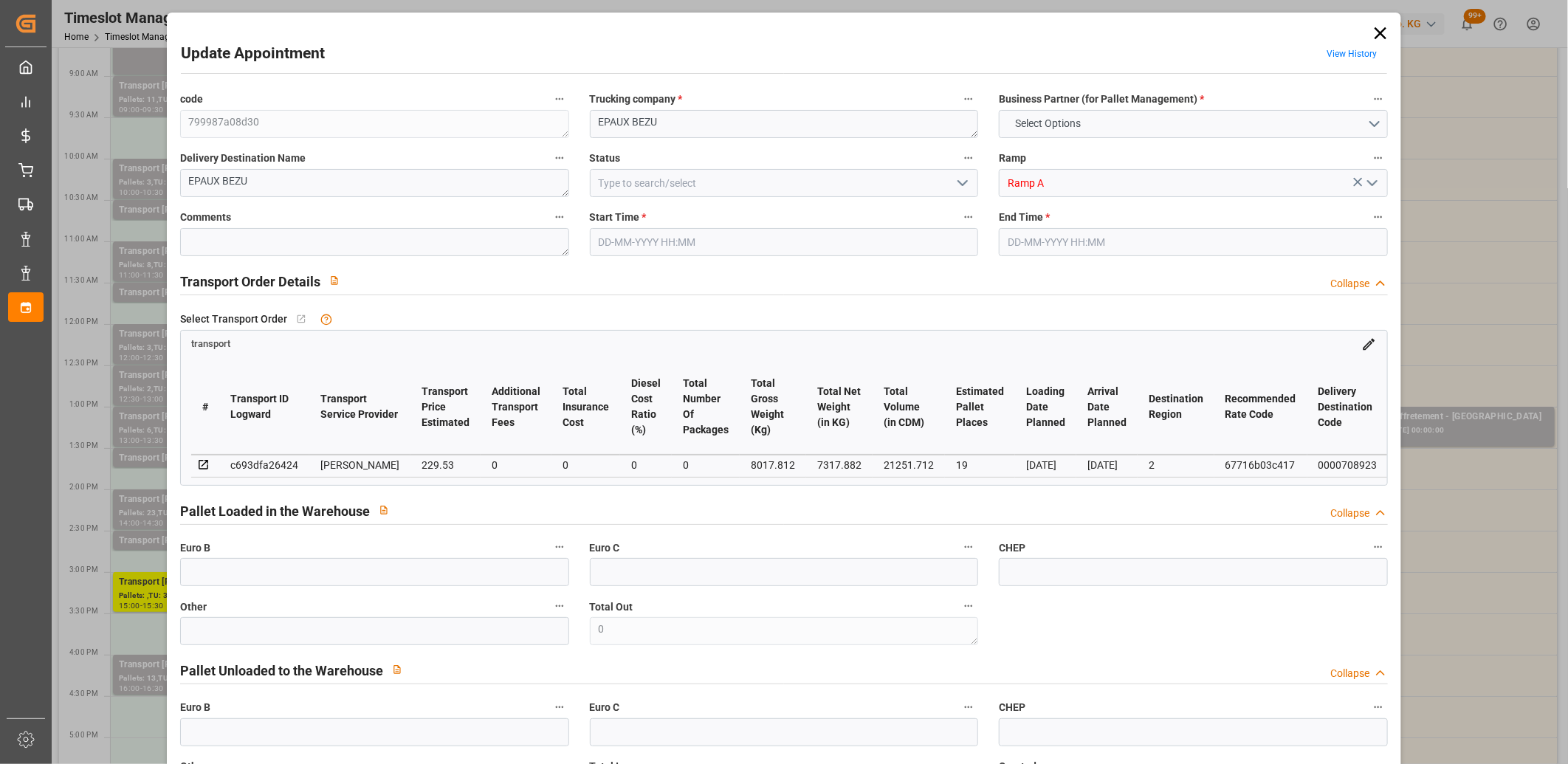
type input "0"
type input "21"
type input "35"
type input "22-08-2025 16:00"
type input "22-08-2025 16:30"
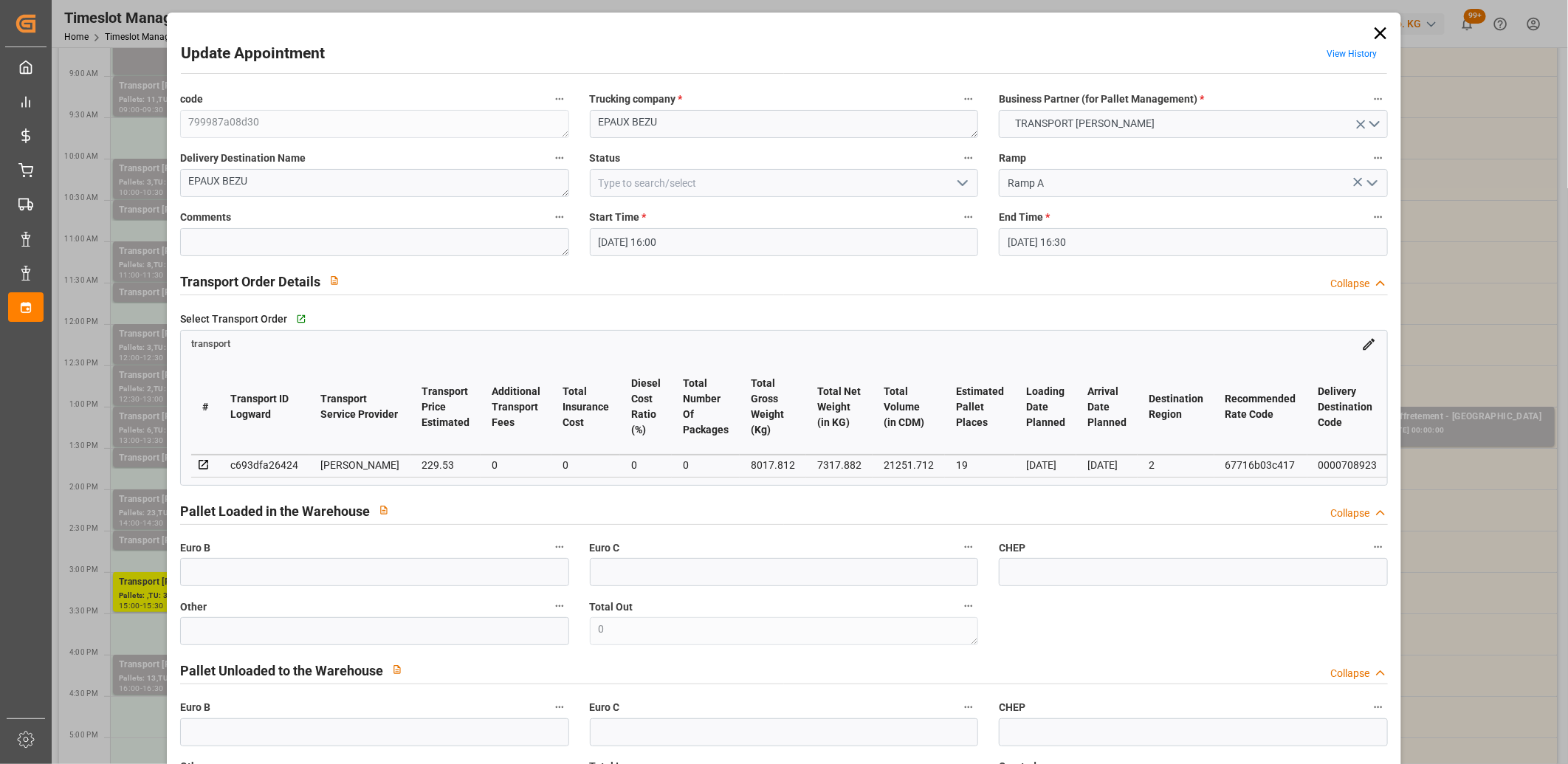
type input "19-08-2025 17:14"
type input "19-08-2025 11:57"
type input "[DATE]"
click at [1378, 31] on icon at bounding box center [1380, 33] width 11 height 11
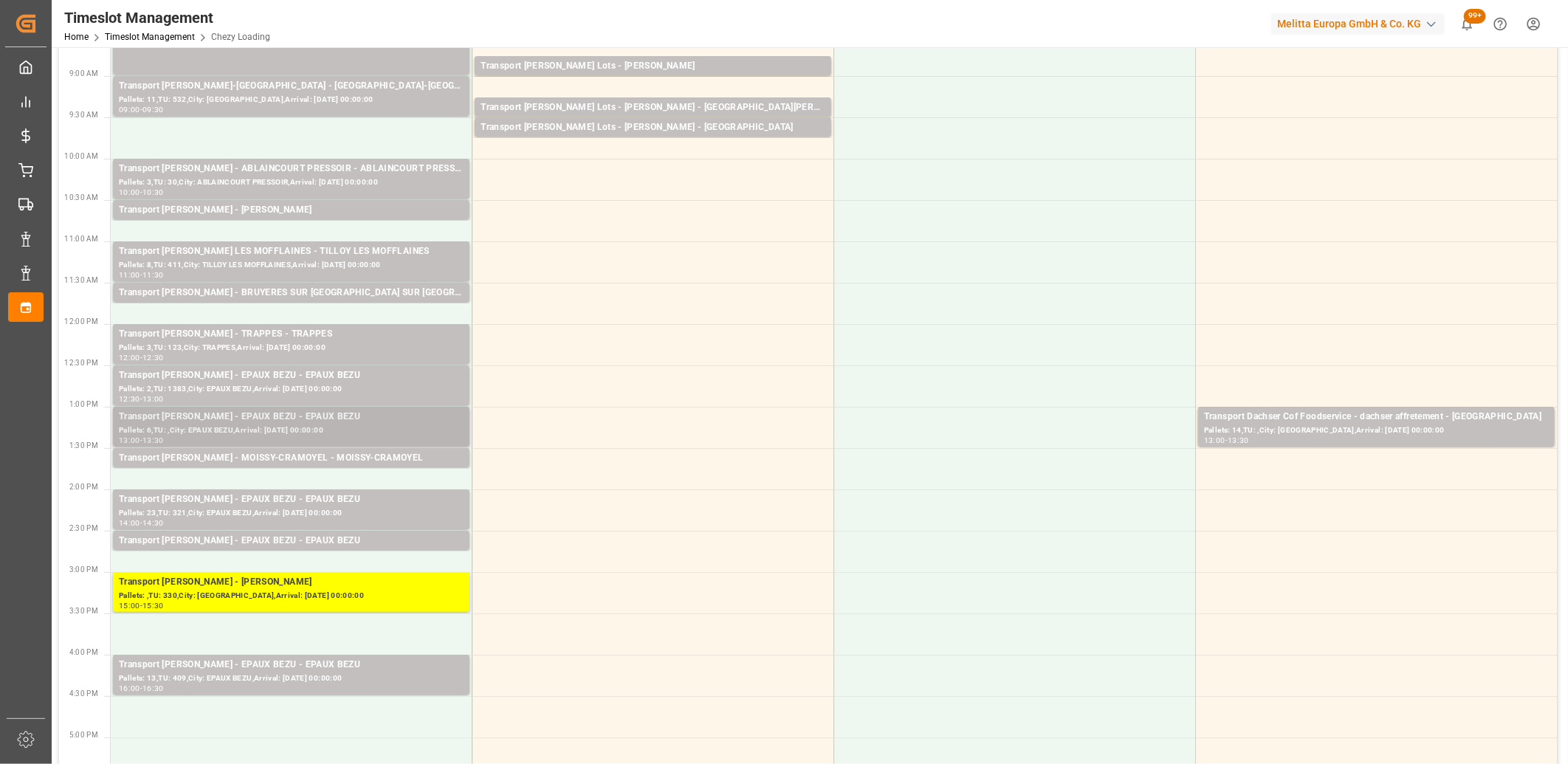
click at [305, 418] on div "Transport Delisle - EPAUX BEZU - EPAUX BEZU" at bounding box center [291, 417] width 345 height 15
click at [302, 386] on div "Pallets: 2,TU: 1383,City: EPAUX BEZU,Arrival: 2025-08-25 00:00:00" at bounding box center [291, 389] width 345 height 12
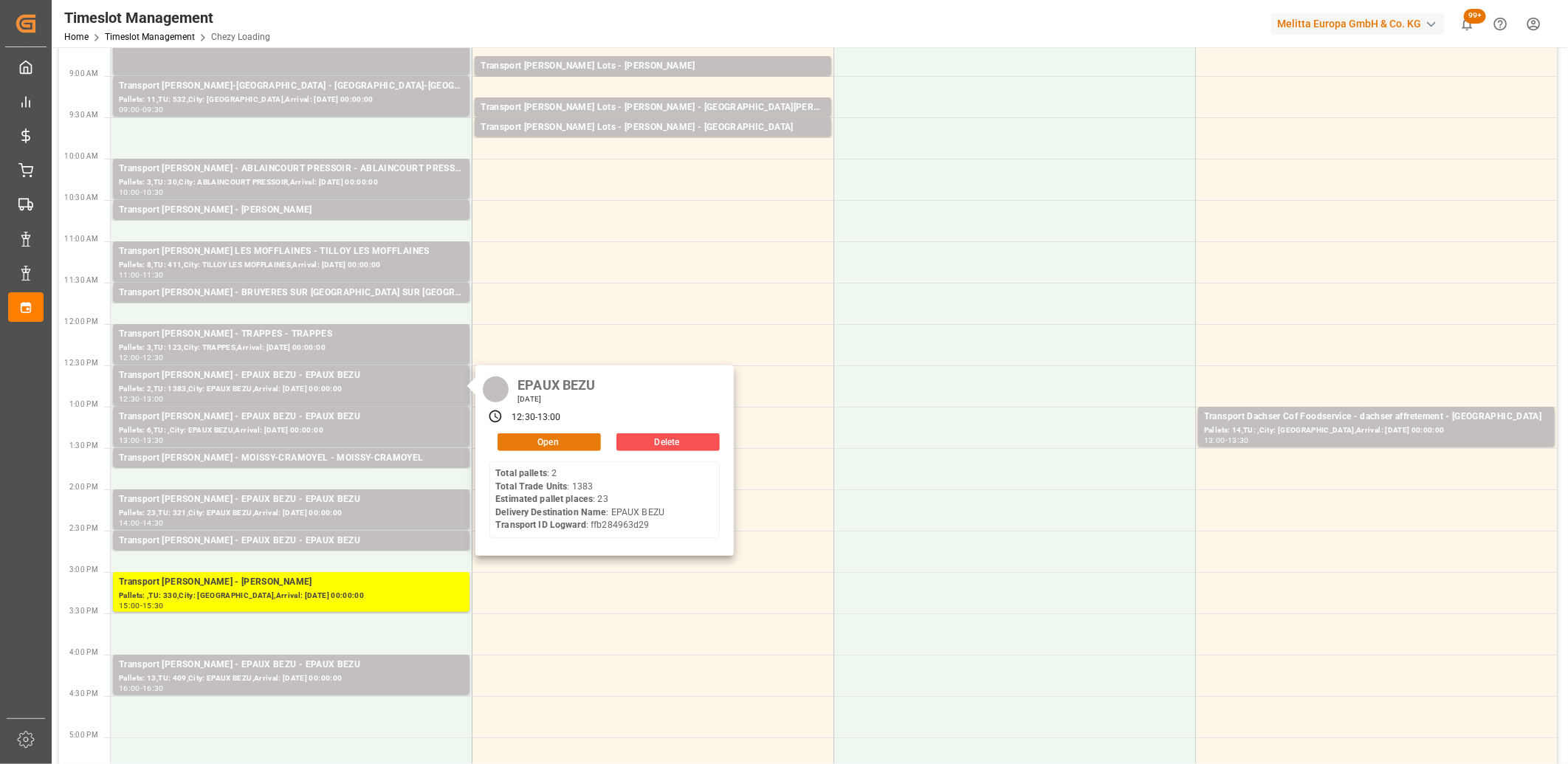
click at [537, 443] on button "Open" at bounding box center [549, 442] width 104 height 18
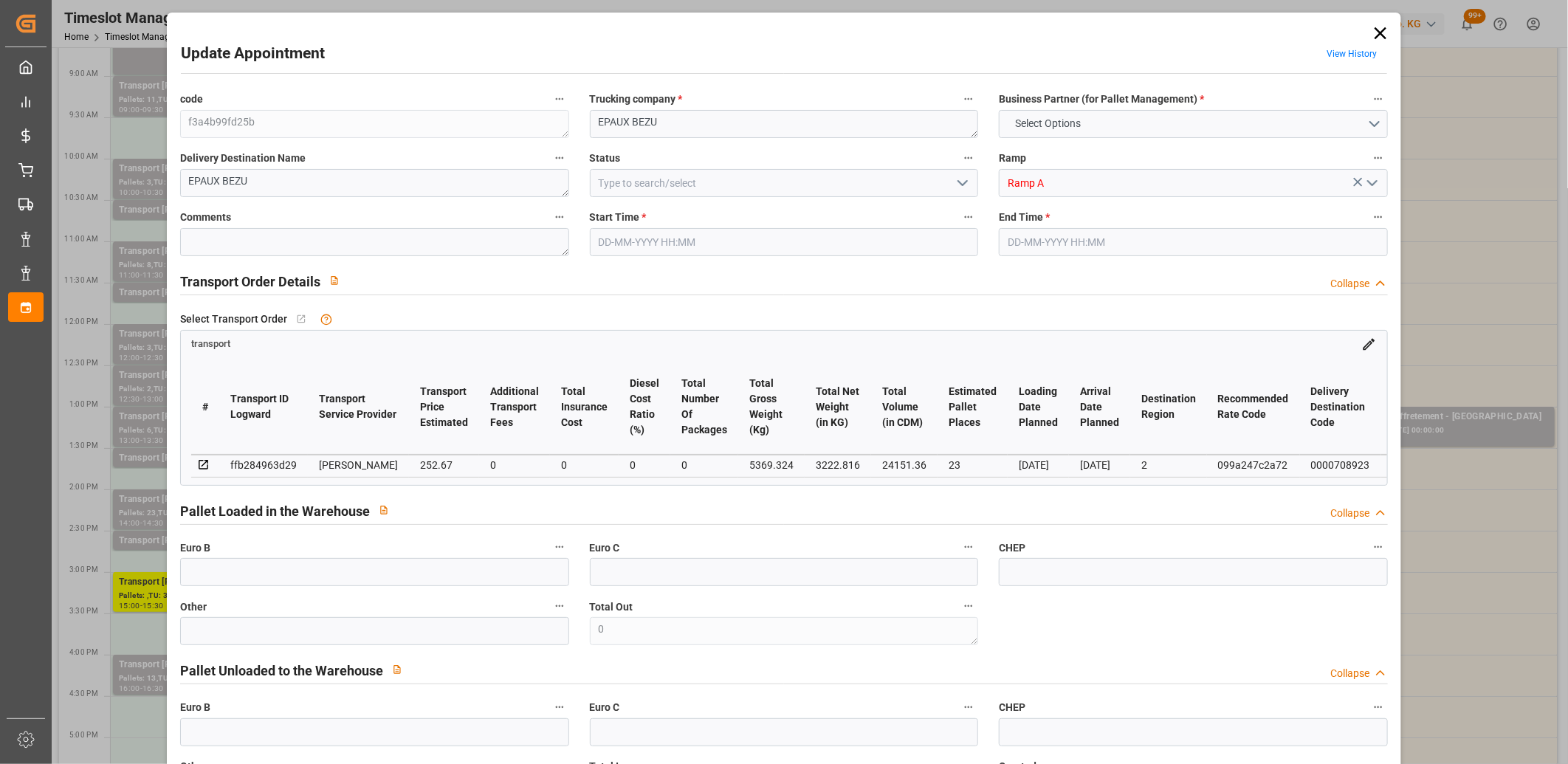
type input "23"
type input "252.67"
type input "0"
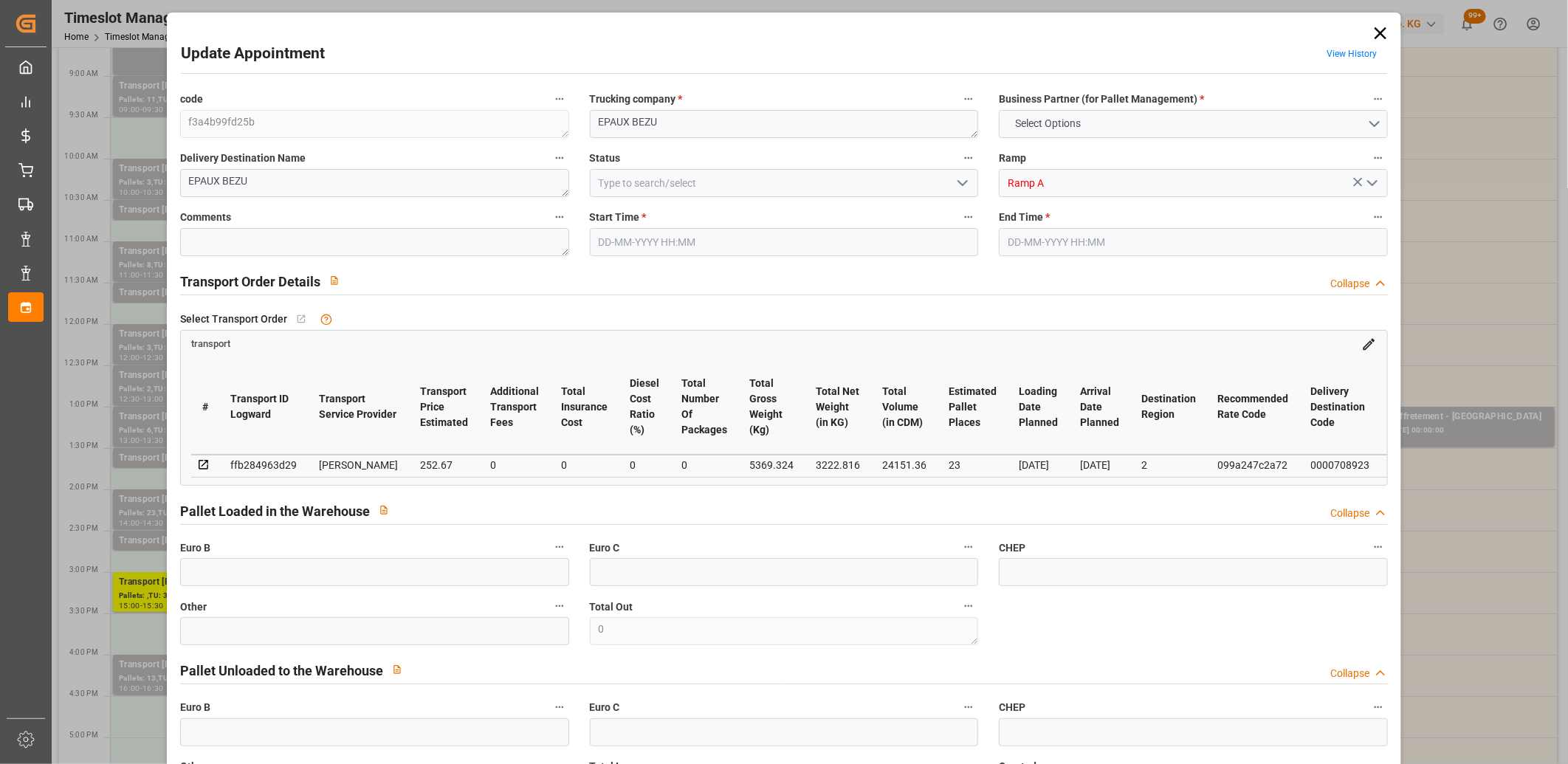
type input "242.4369"
type input "-10.2331"
type input "0"
type input "3222.816"
type input "6290.276"
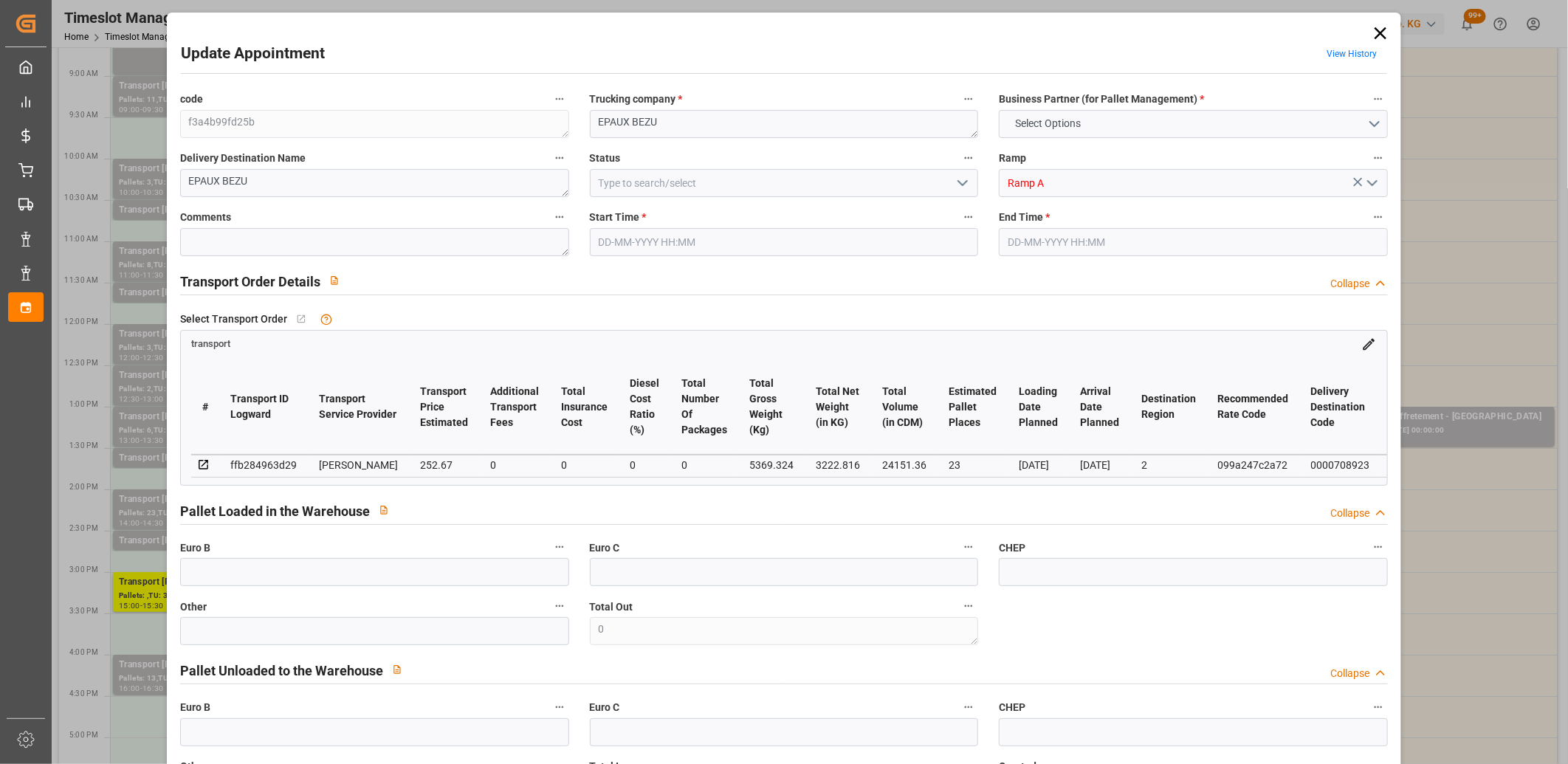
type input "24151.36"
type input "2"
type input "1383"
type input "27"
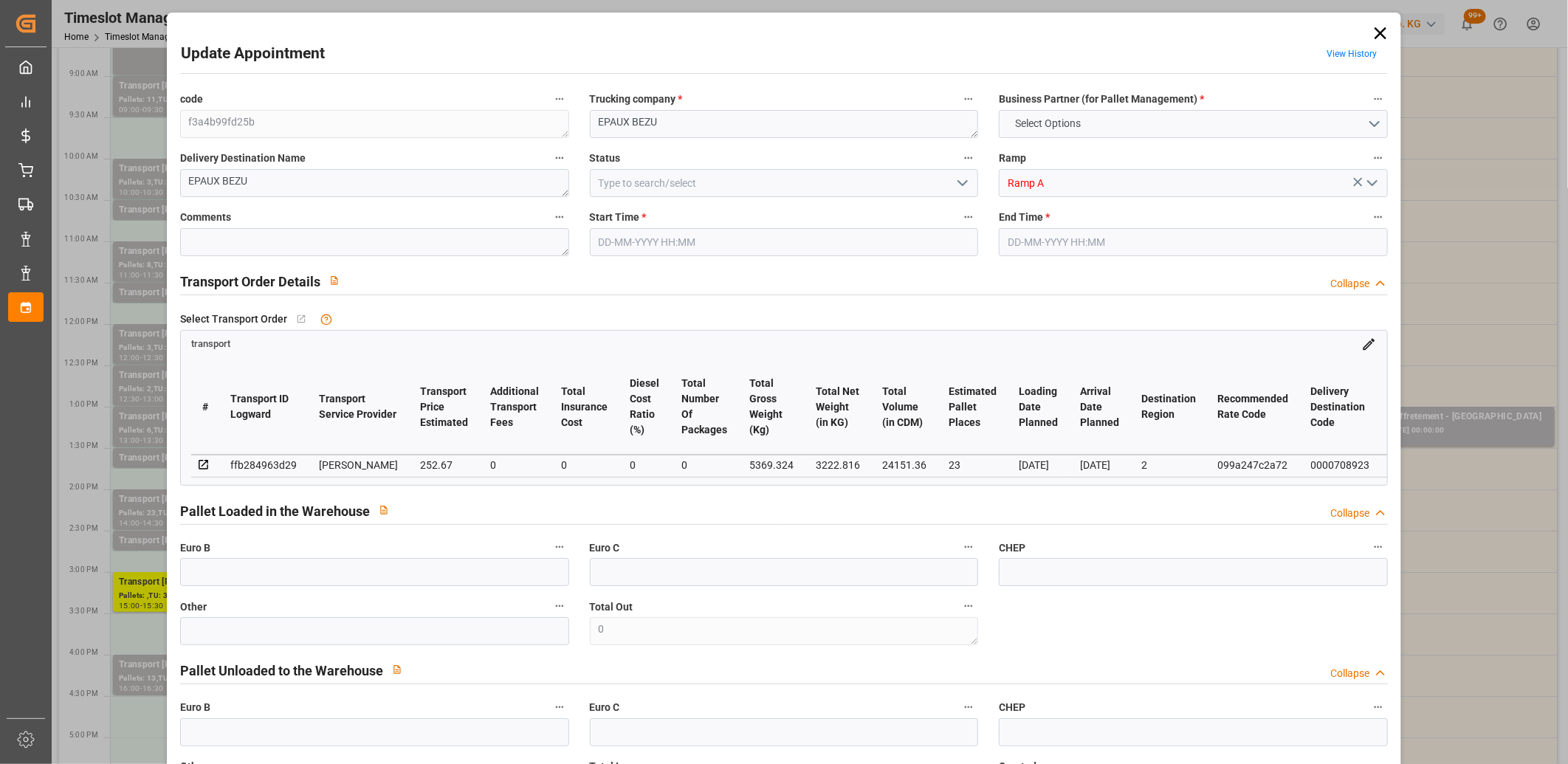
type input "101"
click at [1376, 33] on icon at bounding box center [1380, 33] width 11 height 11
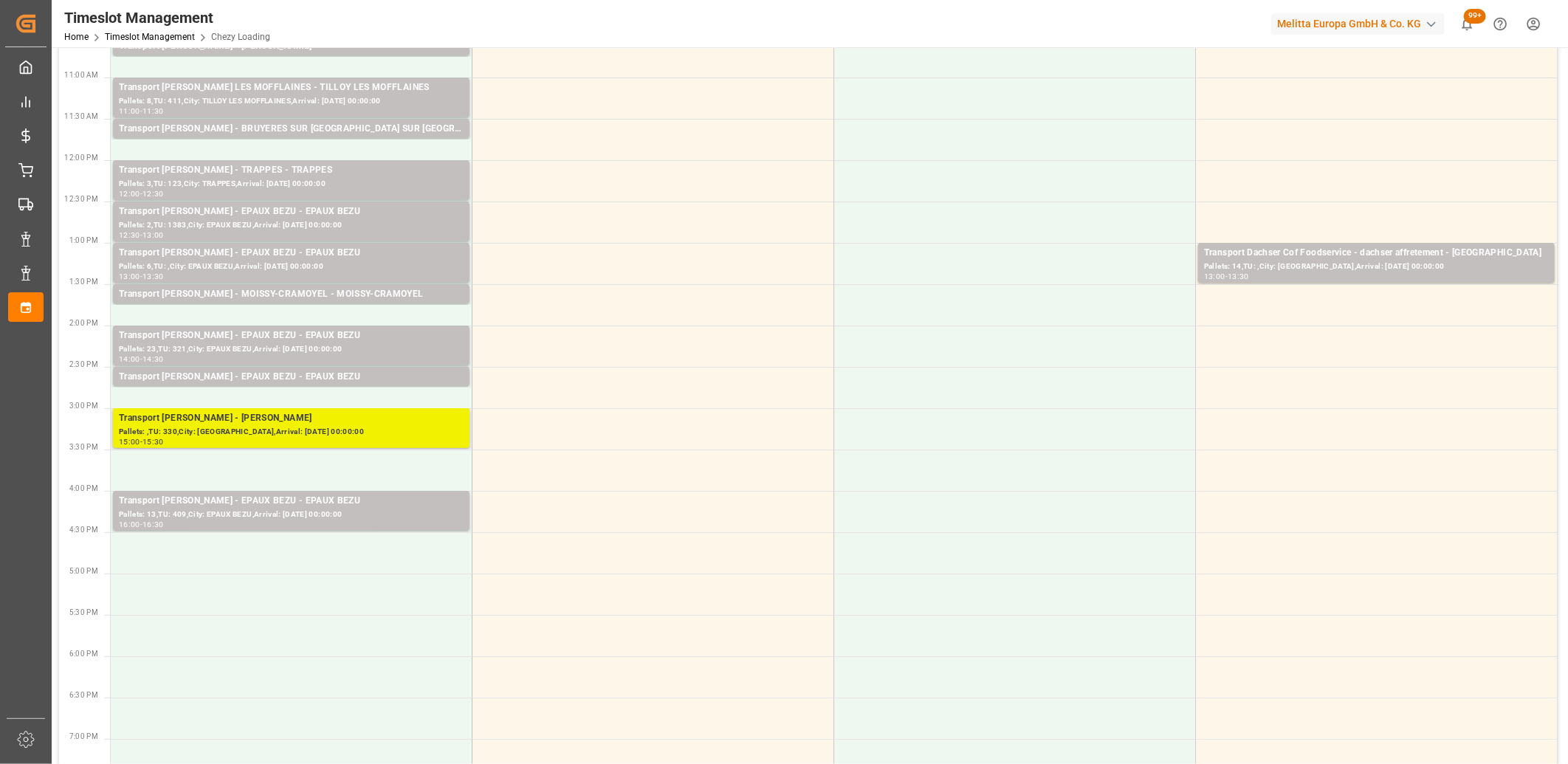
scroll to position [410, 0]
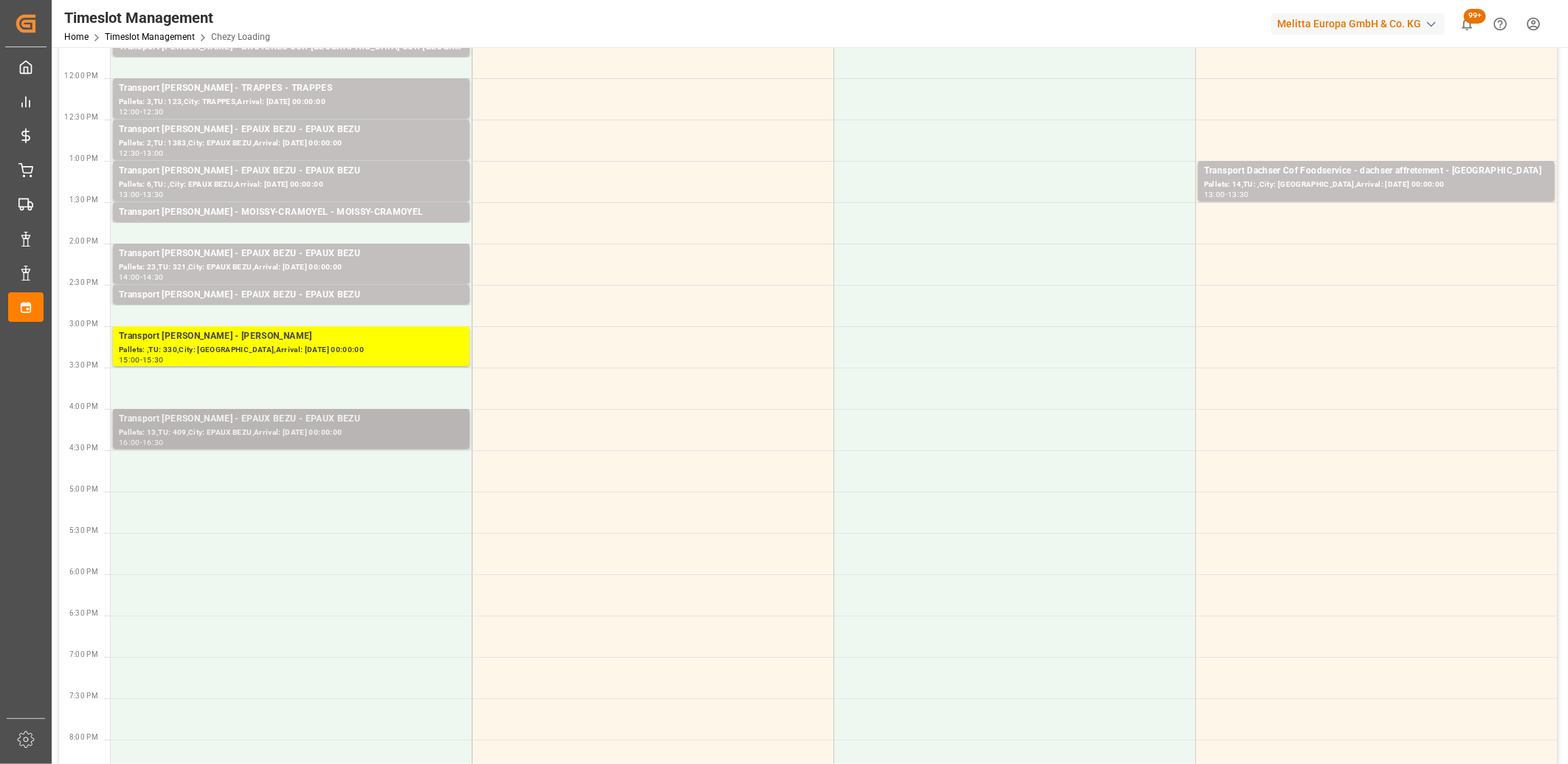
click at [279, 425] on div "Transport Delisle - EPAUX BEZU - EPAUX BEZU" at bounding box center [291, 419] width 345 height 15
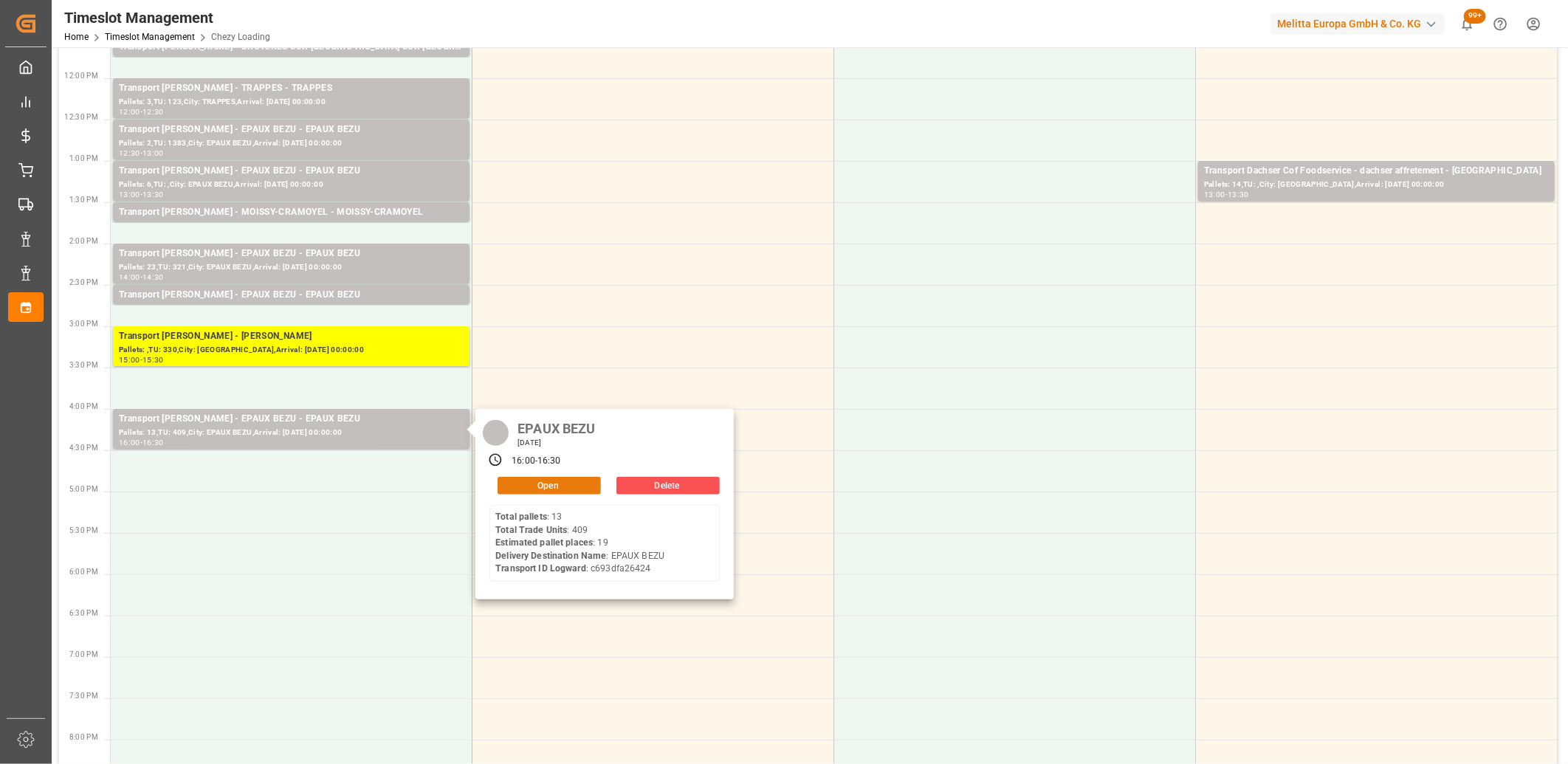
click at [521, 488] on button "Open" at bounding box center [549, 486] width 104 height 18
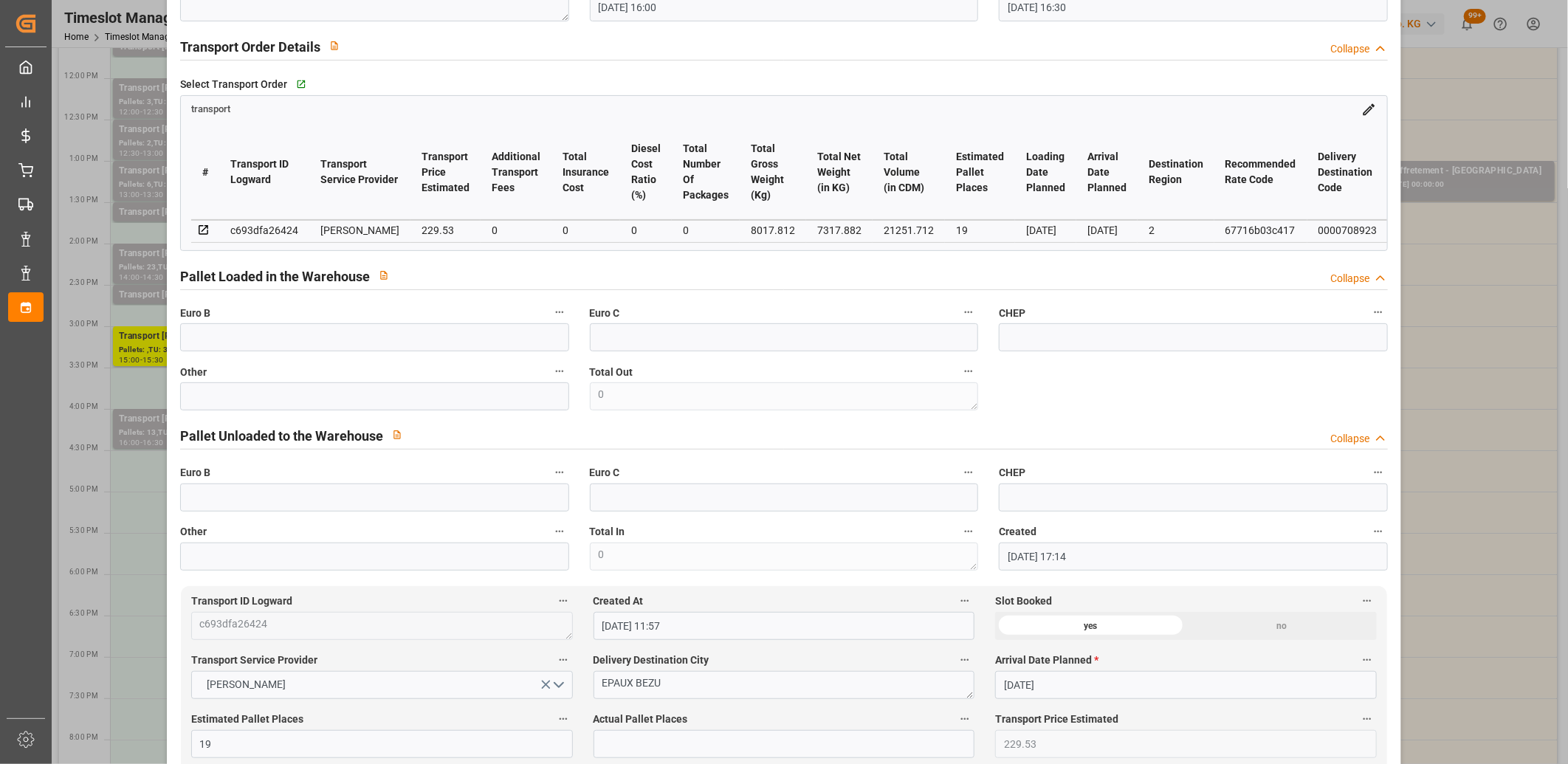
scroll to position [0, 0]
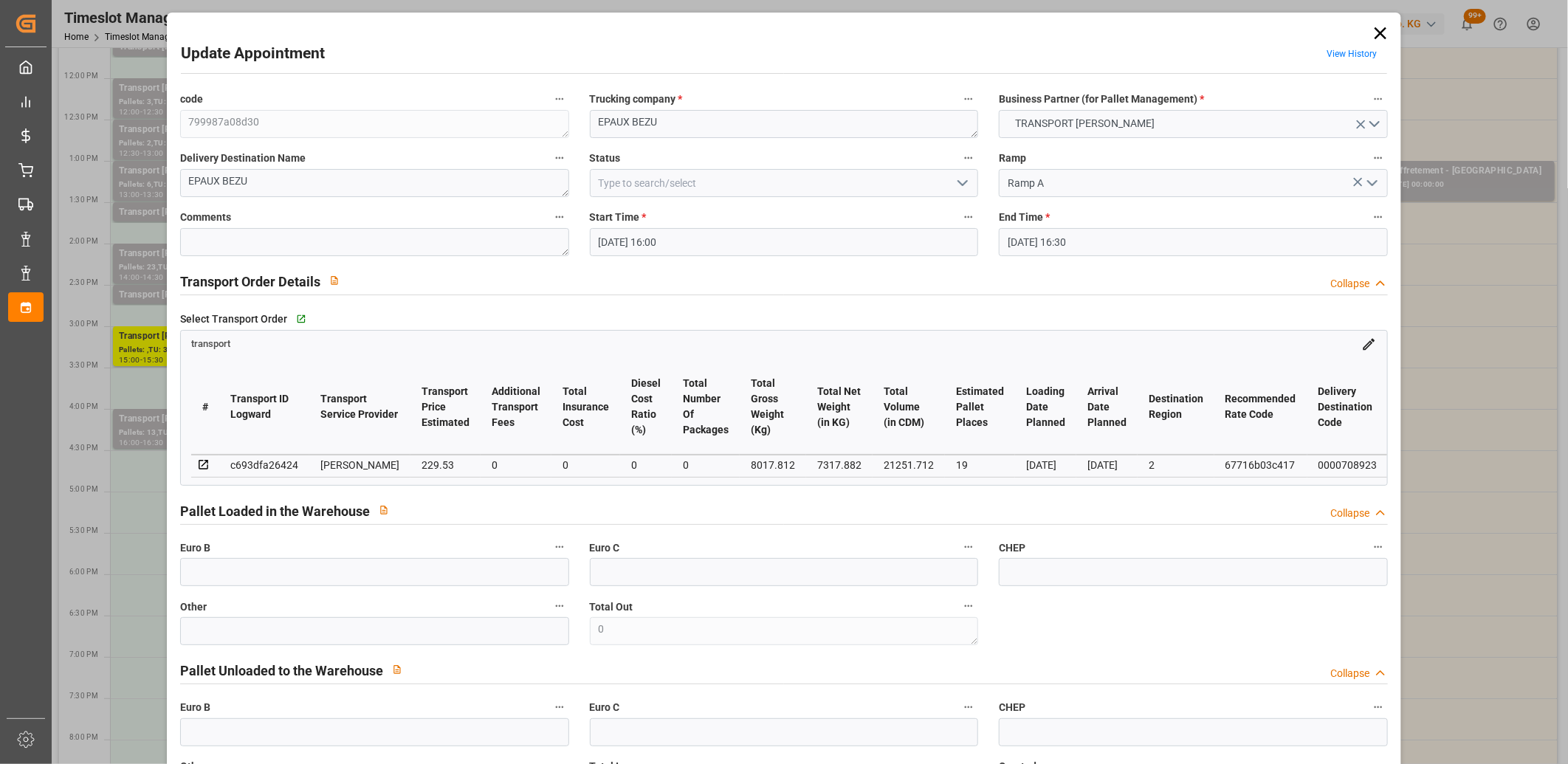
click at [1376, 40] on icon at bounding box center [1381, 33] width 21 height 21
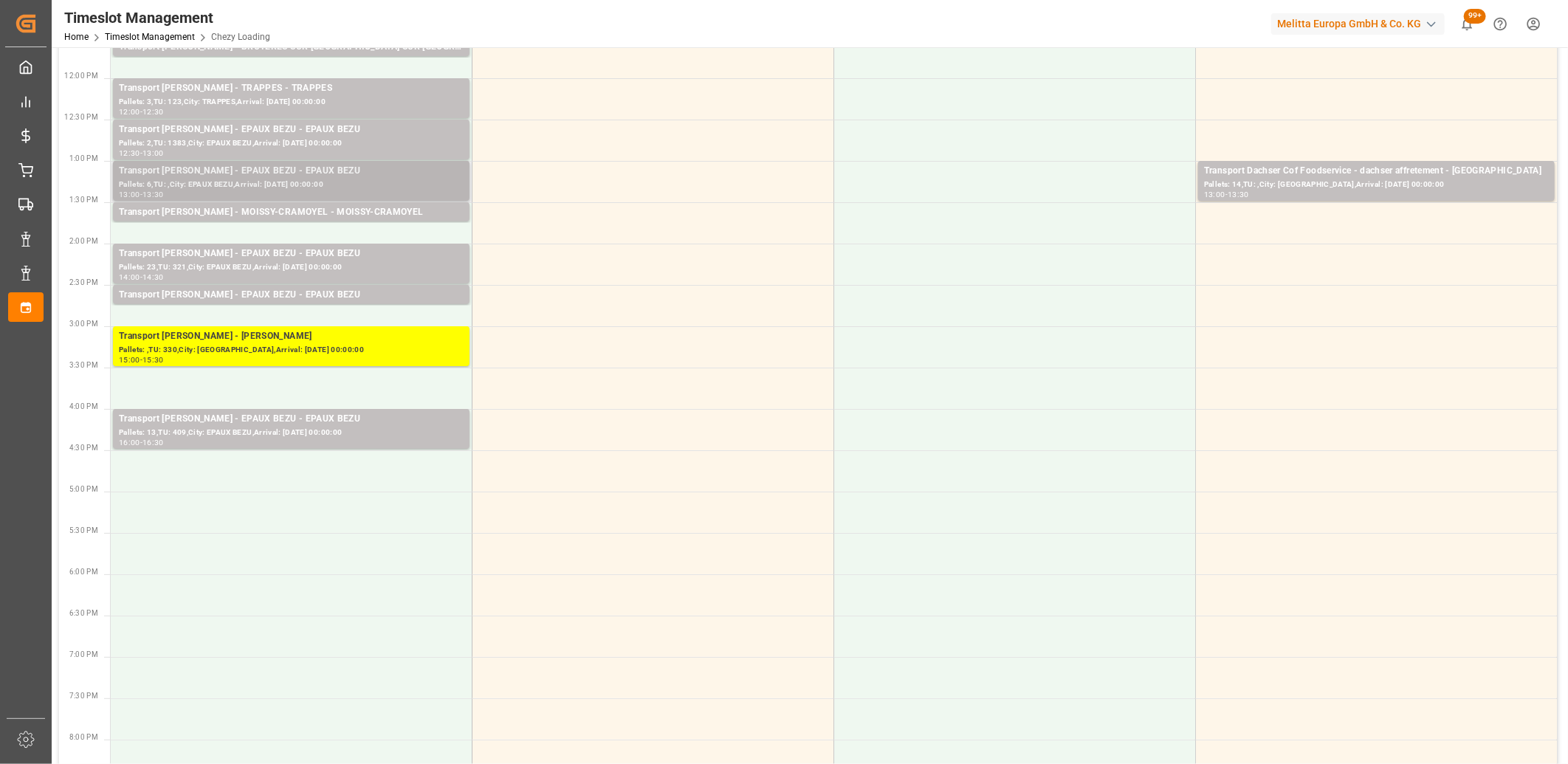
click at [316, 171] on div "Transport Delisle - EPAUX BEZU - EPAUX BEZU" at bounding box center [291, 171] width 345 height 15
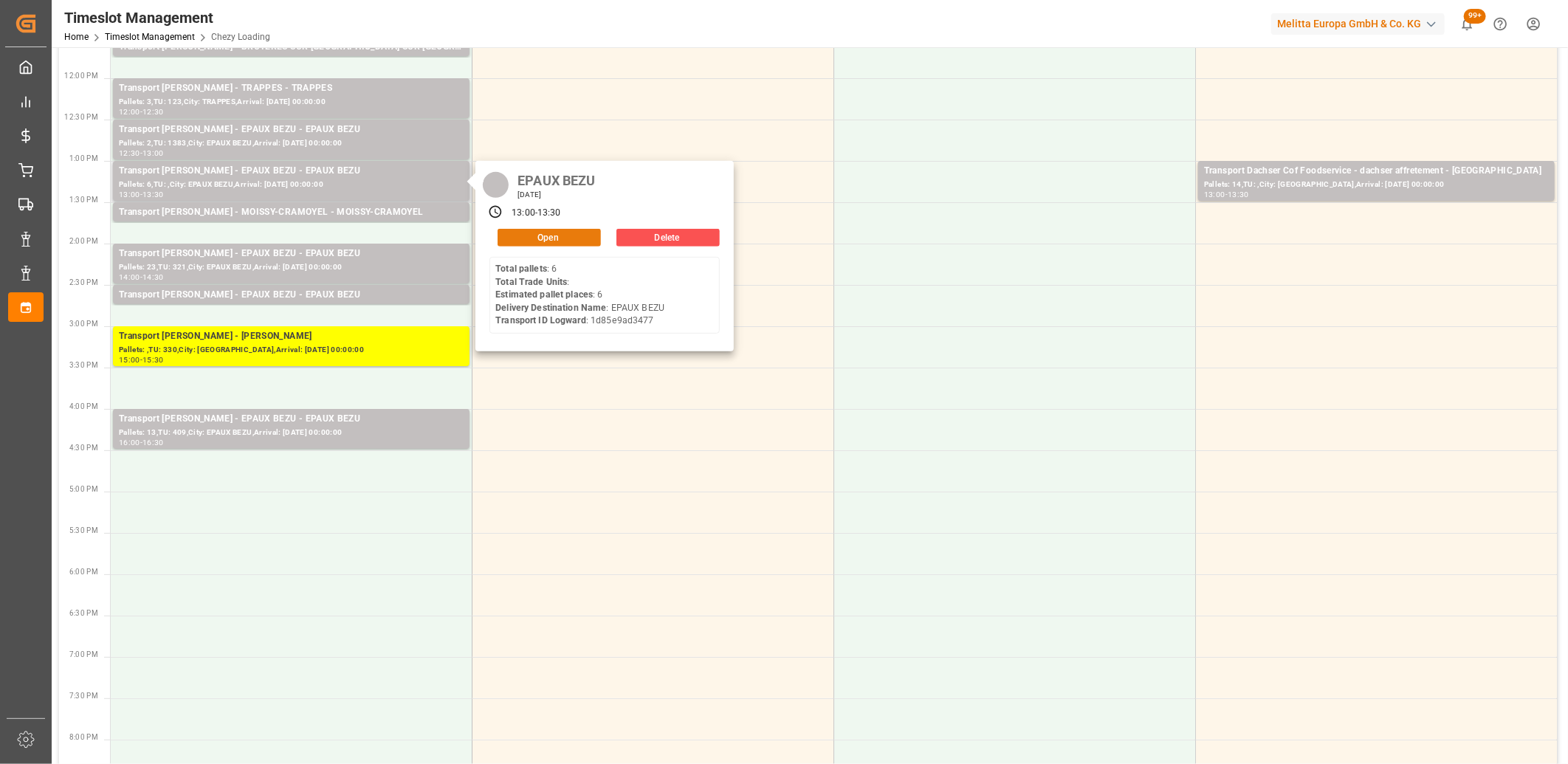
click at [571, 237] on button "Open" at bounding box center [549, 237] width 104 height 18
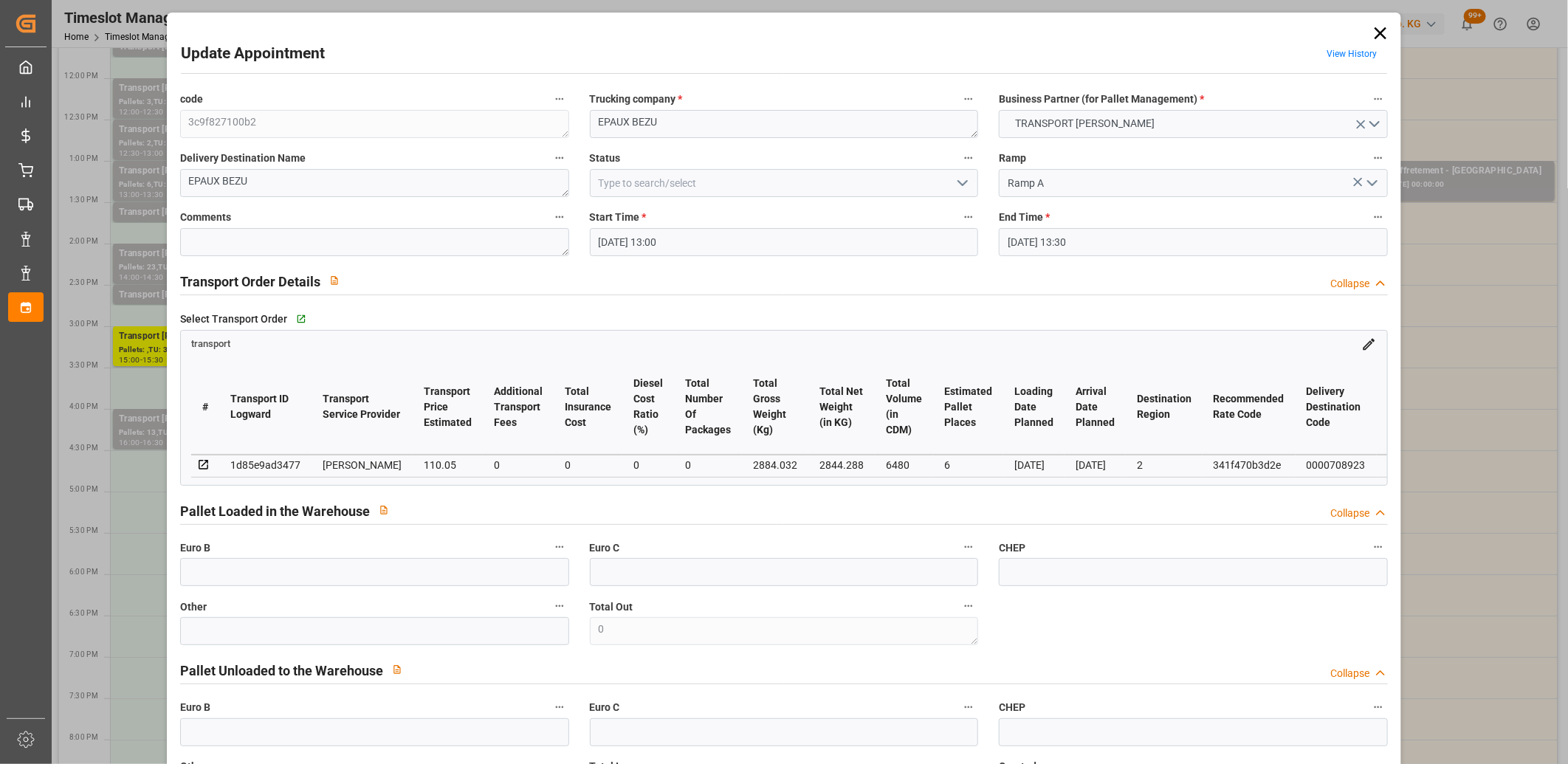
click at [1376, 32] on icon at bounding box center [1380, 33] width 11 height 11
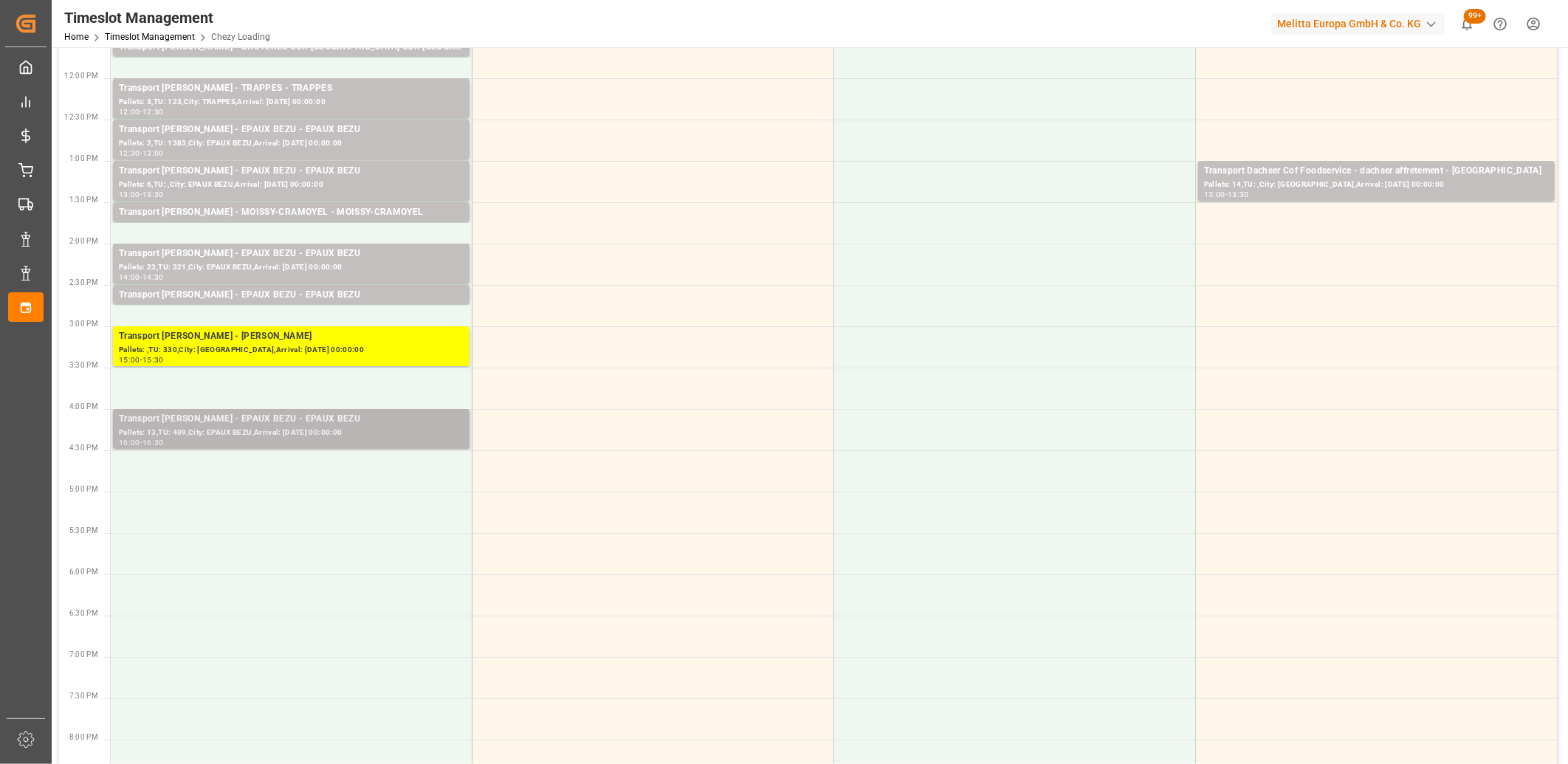
click at [307, 436] on div "Pallets: 13,TU: 409,City: EPAUX BEZU,Arrival: 2025-08-25 00:00:00" at bounding box center [291, 433] width 345 height 12
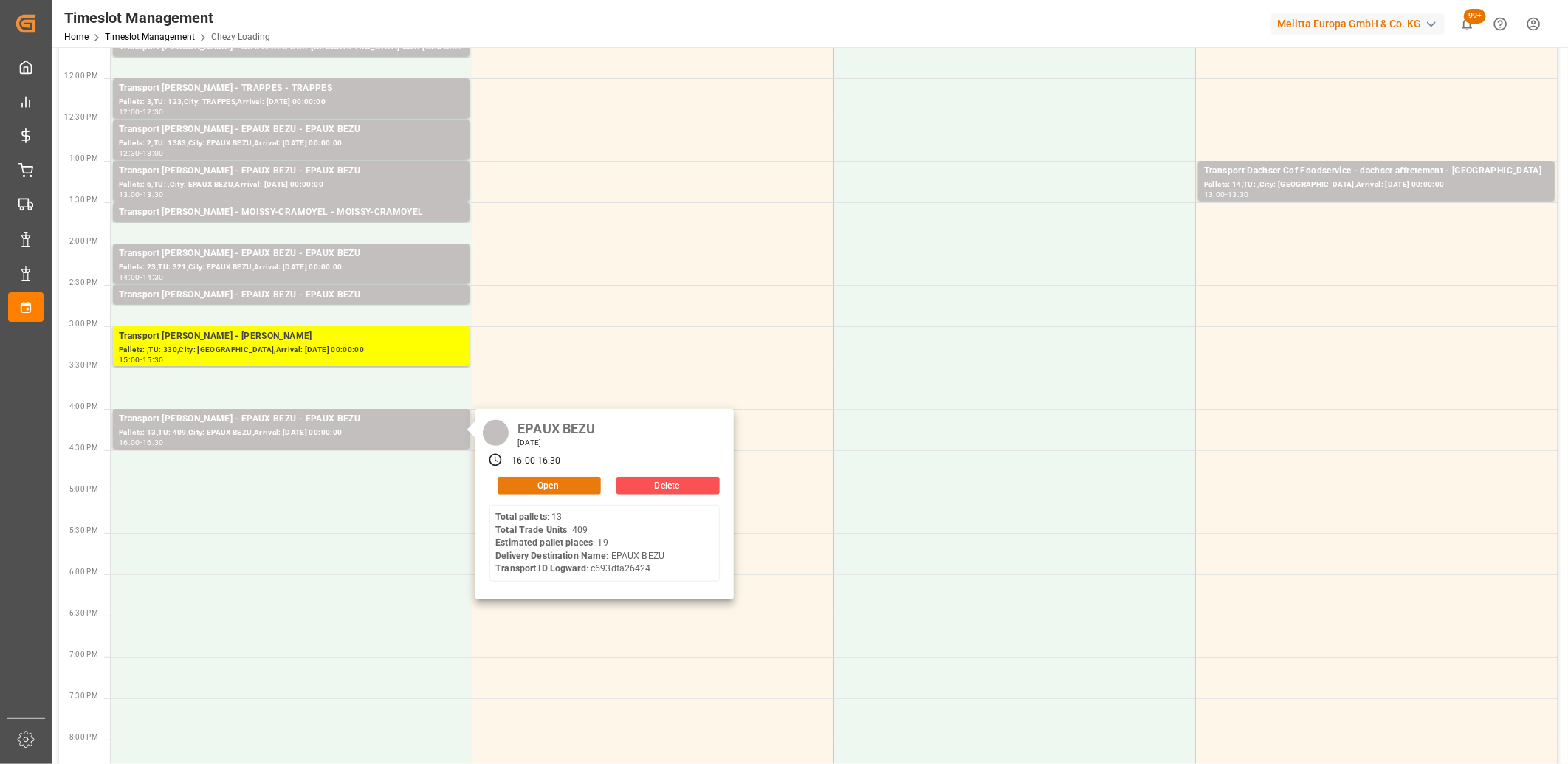
click at [539, 483] on button "Open" at bounding box center [549, 486] width 104 height 18
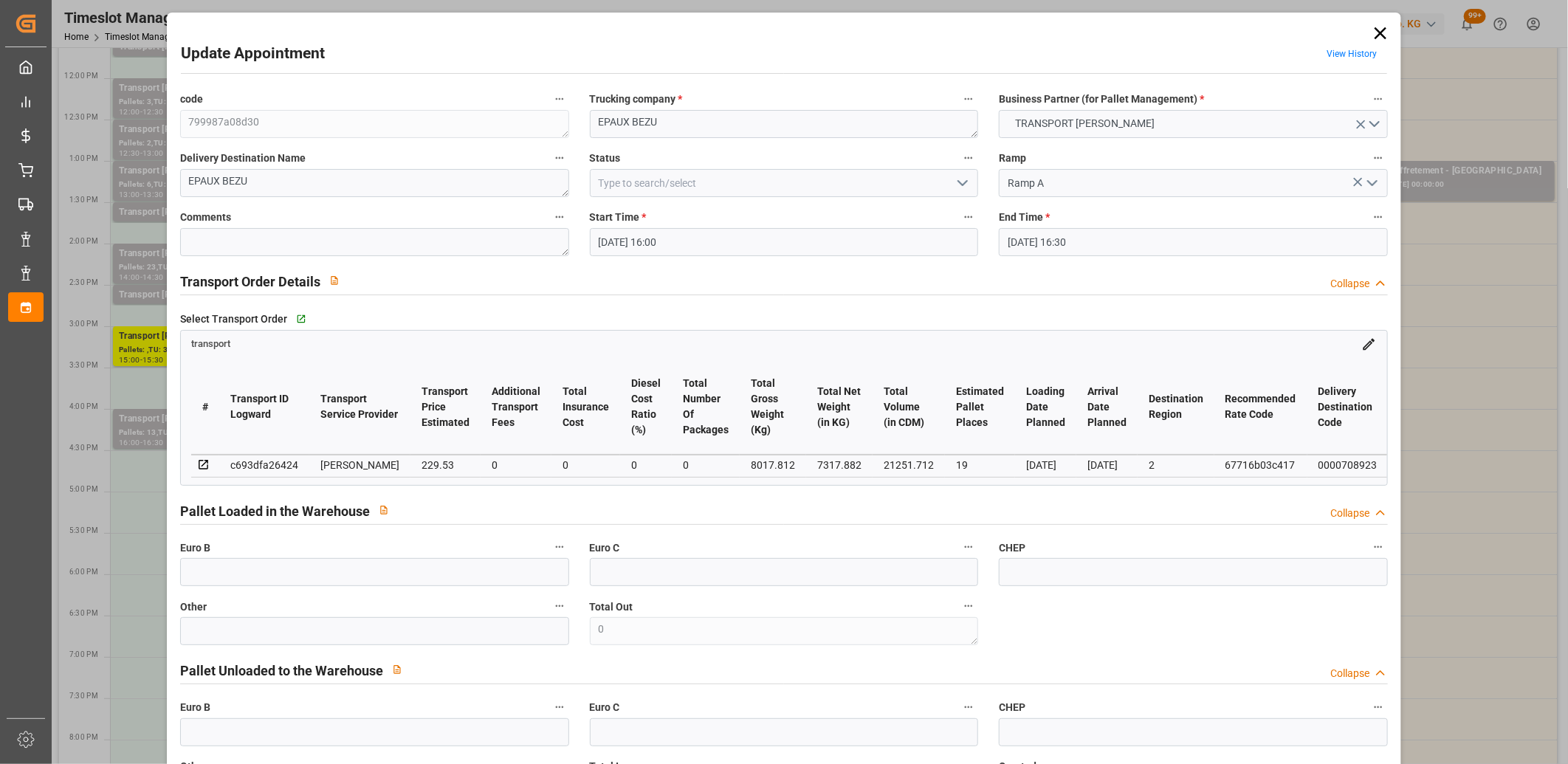
click at [275, 463] on div "c693dfa26424" at bounding box center [264, 465] width 68 height 18
click at [274, 463] on div "c693dfa26424" at bounding box center [264, 465] width 68 height 18
copy div "c693dfa26424"
drag, startPoint x: 1371, startPoint y: 37, endPoint x: 1354, endPoint y: 47, distance: 19.7
click at [1375, 37] on icon at bounding box center [1380, 33] width 11 height 11
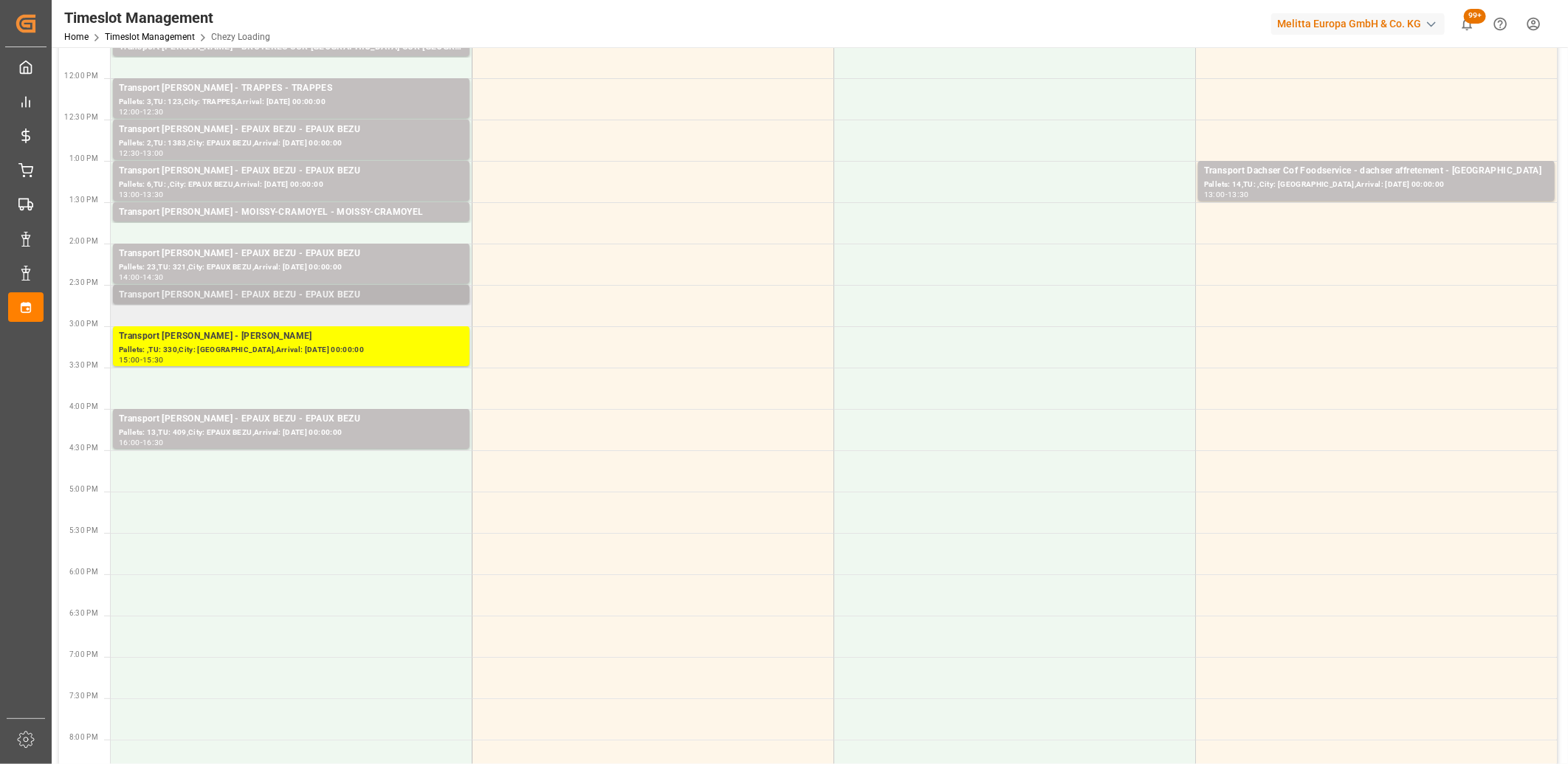
click at [289, 295] on div "Transport Delisle - EPAUX BEZU - EPAUX BEZU" at bounding box center [291, 295] width 345 height 15
click at [288, 182] on div "Pallets: 6,TU: ,City: EPAUX BEZU,Arrival: 2025-08-25 00:00:00" at bounding box center [291, 185] width 345 height 12
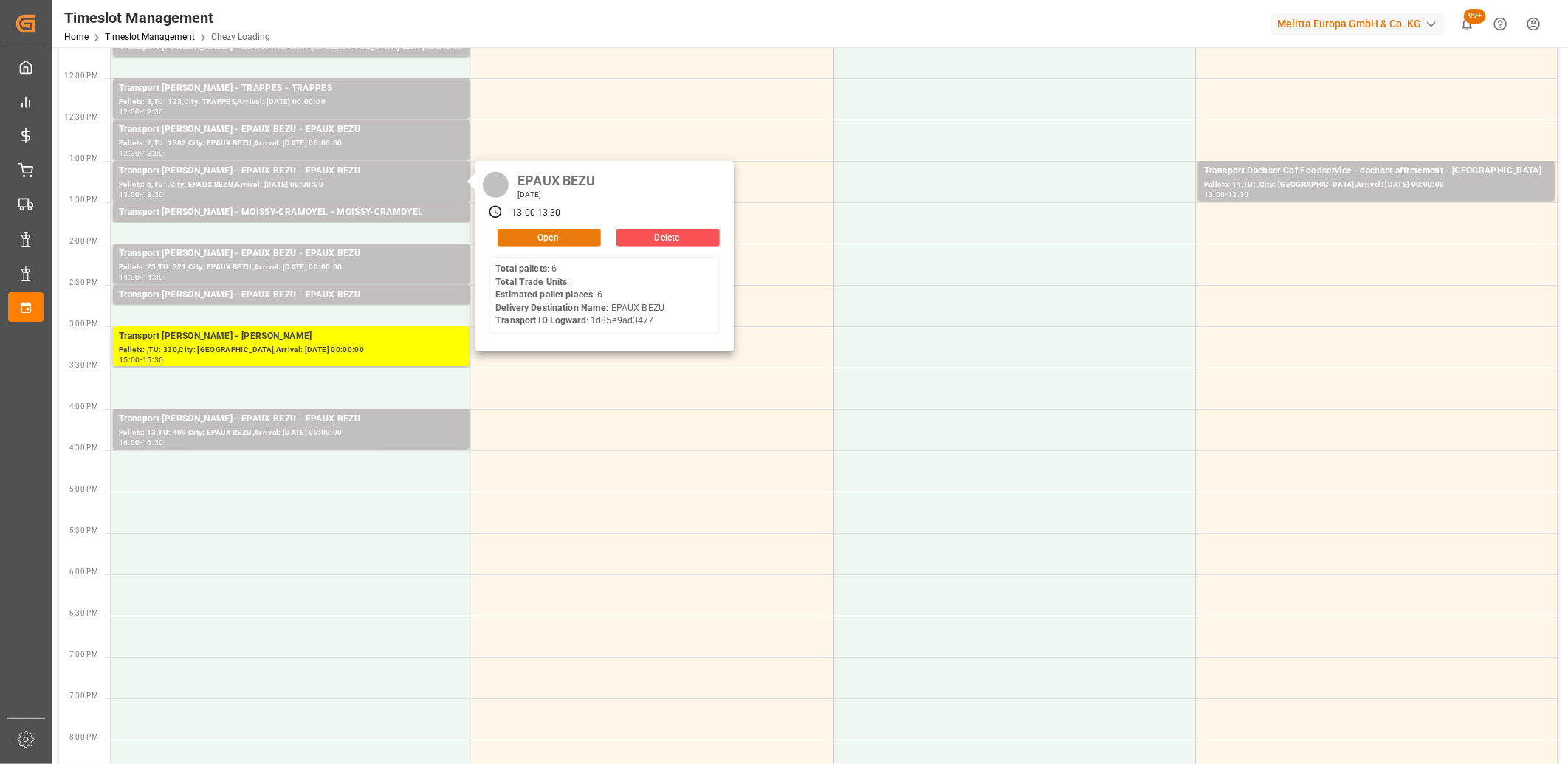
click at [534, 235] on button "Open" at bounding box center [549, 237] width 104 height 18
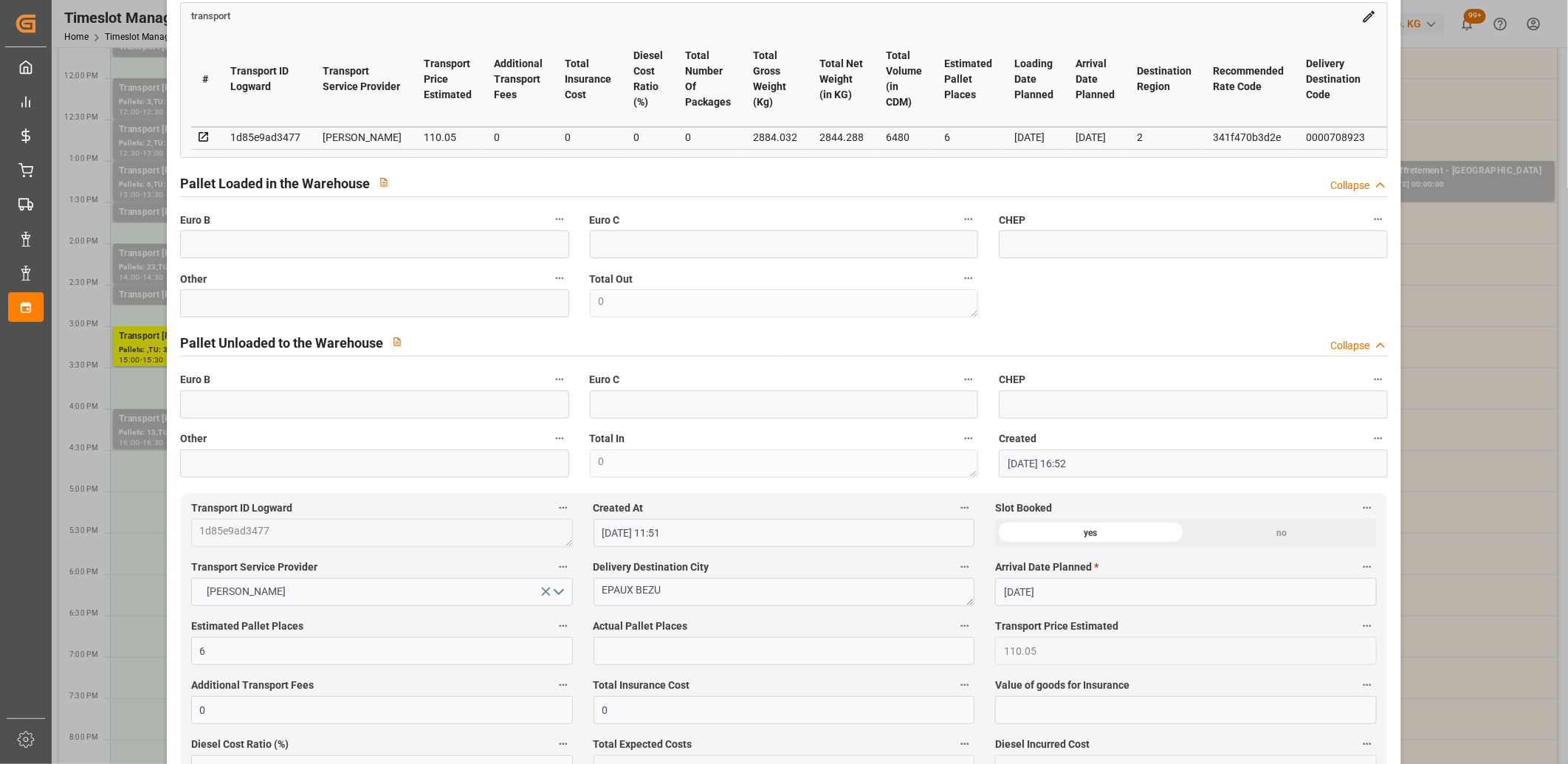
scroll to position [739, 0]
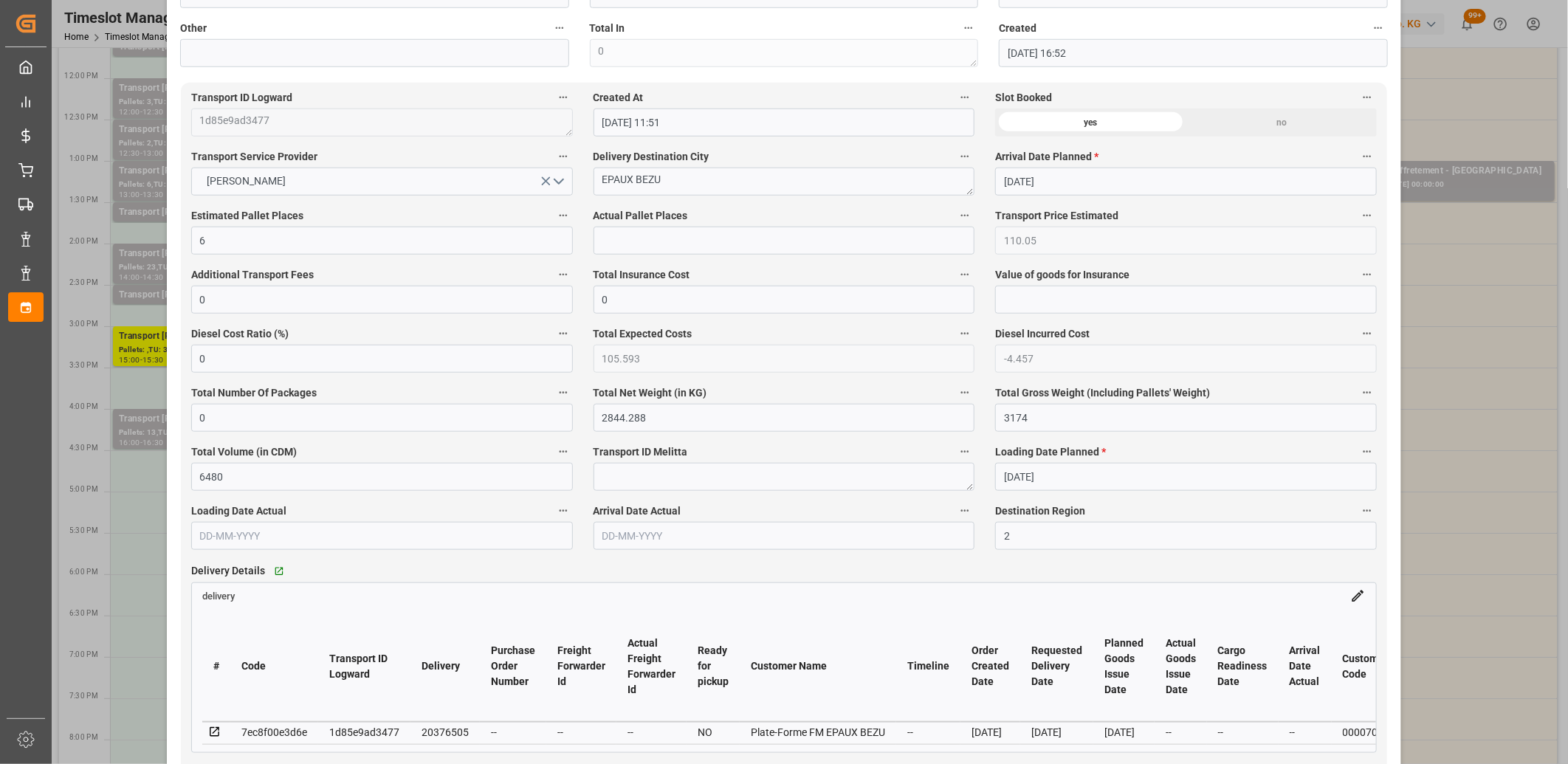
click at [211, 730] on icon at bounding box center [214, 731] width 10 height 10
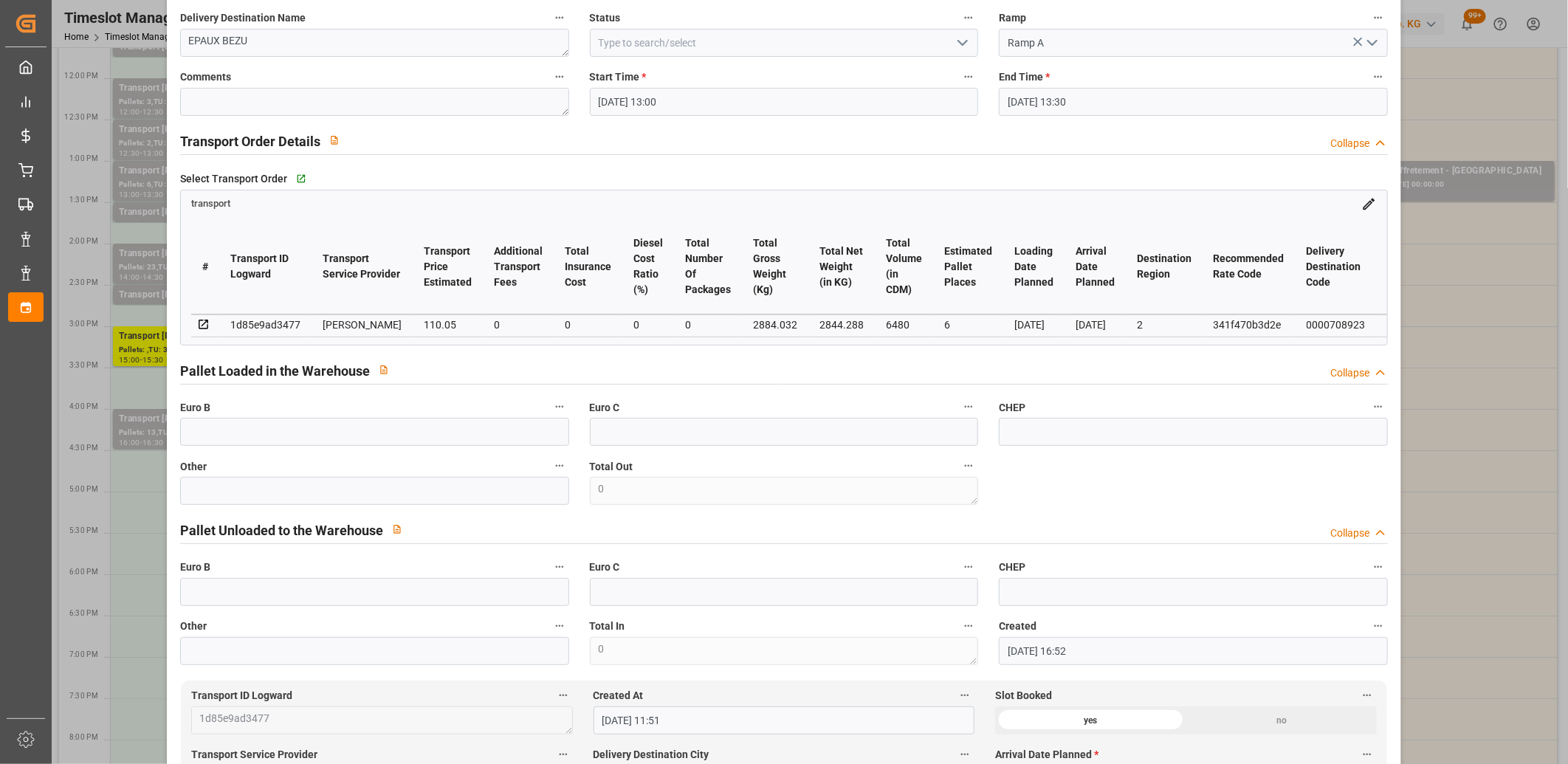
scroll to position [0, 0]
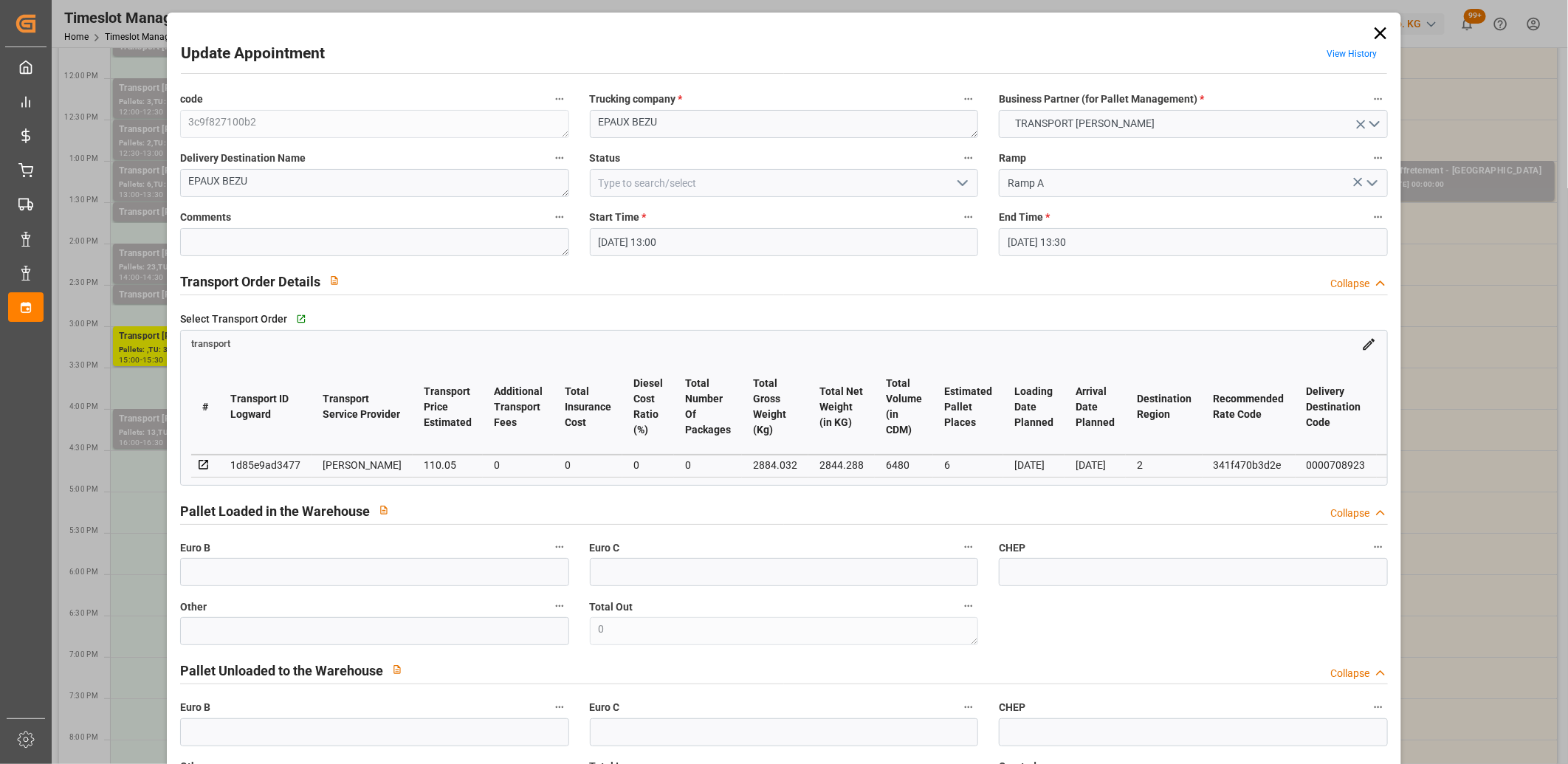
click at [260, 462] on div "1d85e9ad3477" at bounding box center [265, 465] width 70 height 18
copy div "1d85e9ad3477"
click at [1376, 38] on icon at bounding box center [1381, 33] width 21 height 21
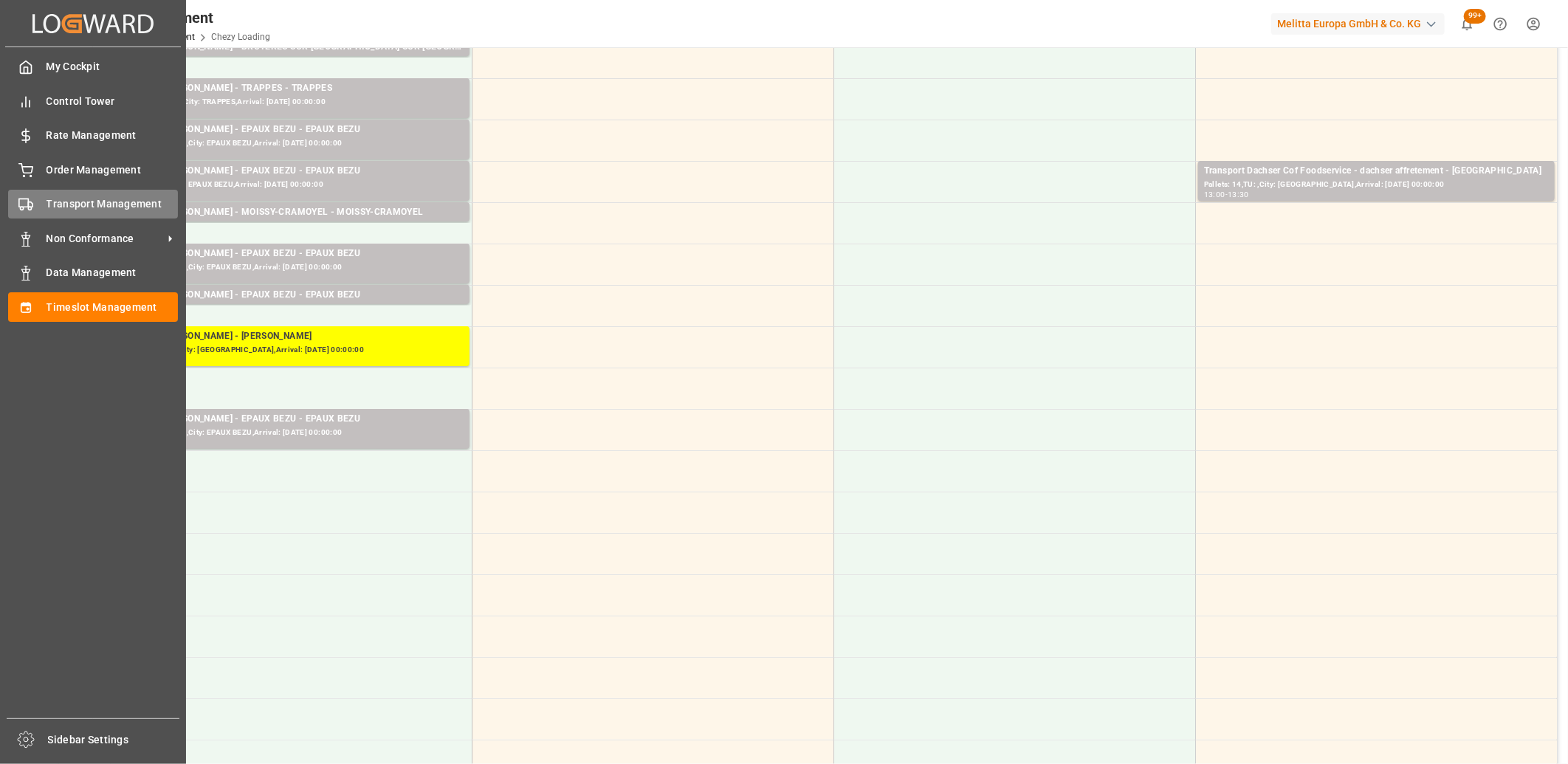
click at [38, 203] on div "Transport Management Transport Management" at bounding box center [92, 204] width 170 height 29
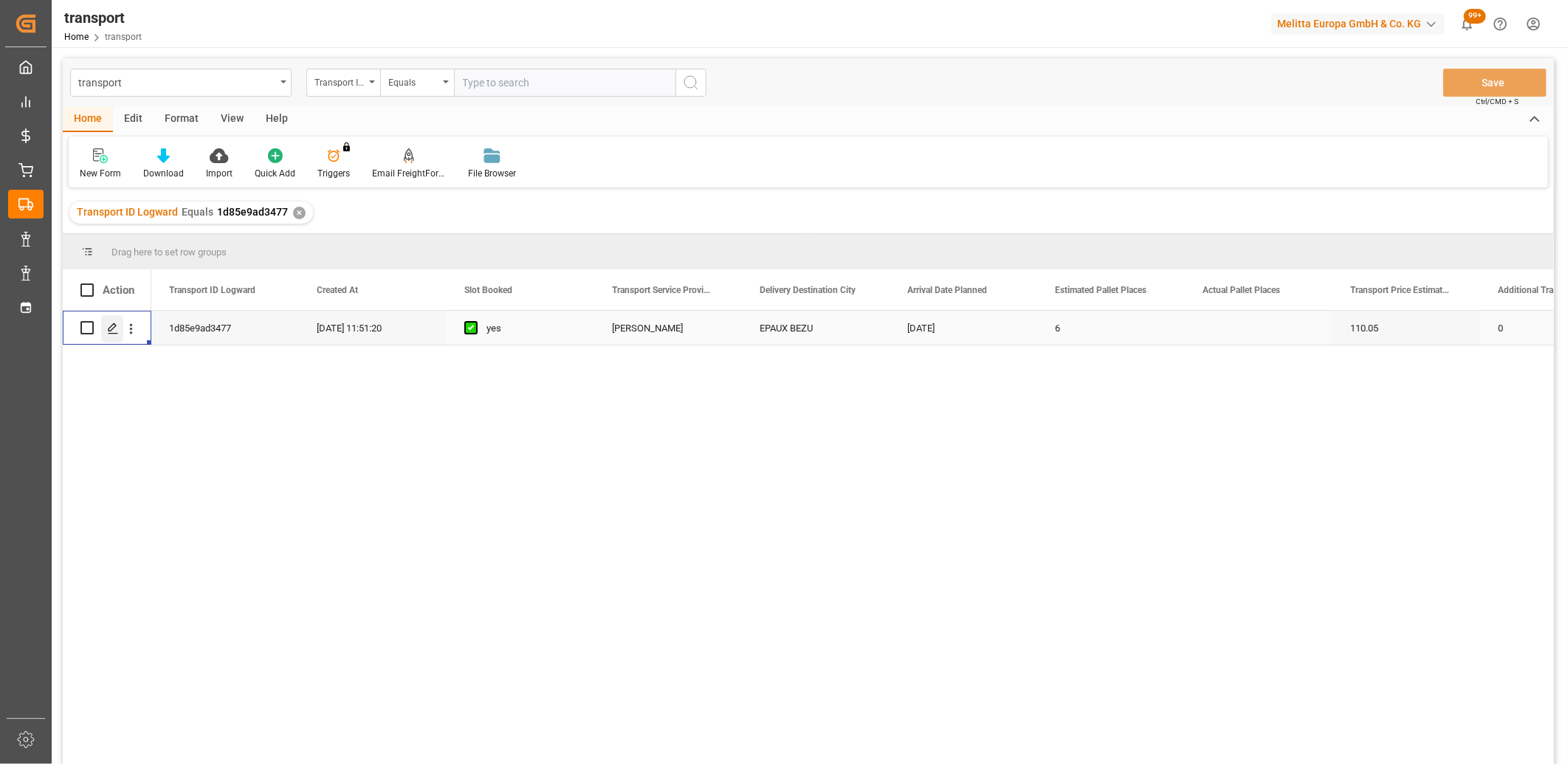
click at [112, 324] on icon "Press SPACE to select this row." at bounding box center [113, 328] width 11 height 11
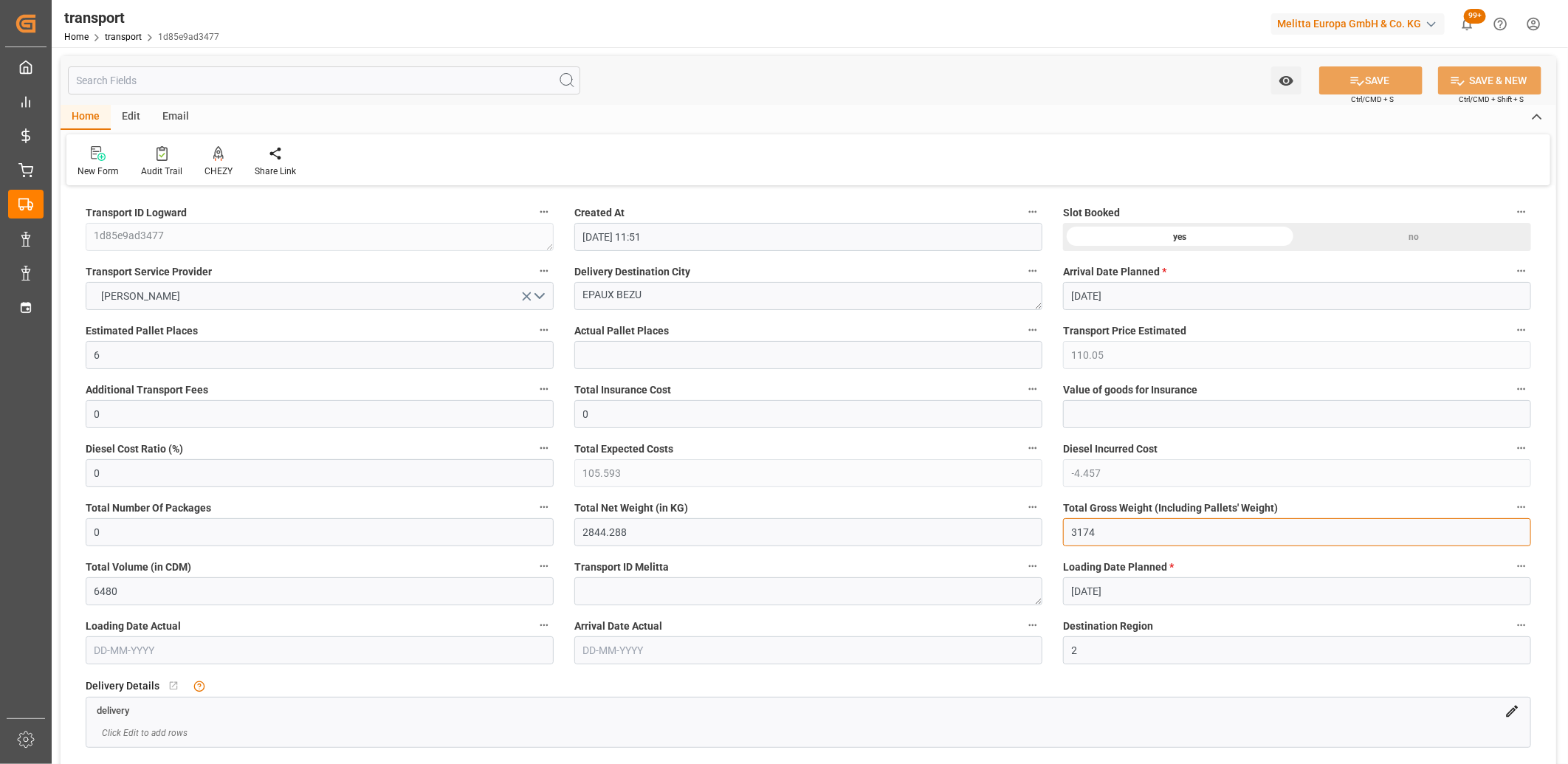
drag, startPoint x: 1099, startPoint y: 528, endPoint x: 1017, endPoint y: 528, distance: 82.0
drag, startPoint x: 629, startPoint y: 532, endPoint x: 528, endPoint y: 535, distance: 101.0
drag, startPoint x: 120, startPoint y: 358, endPoint x: 54, endPoint y: 357, distance: 66.0
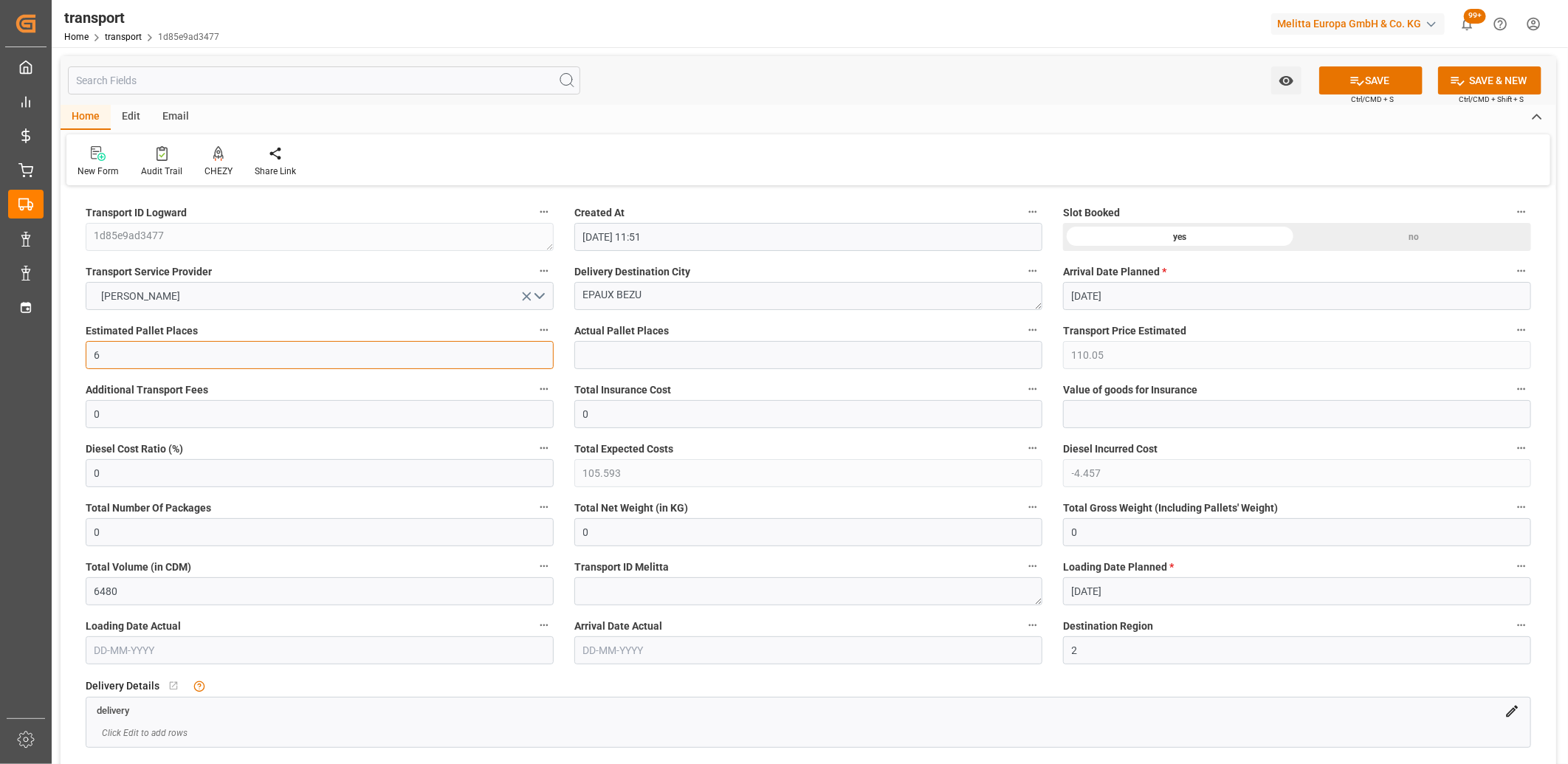
click at [526, 295] on icon "open menu" at bounding box center [527, 297] width 9 height 9
drag, startPoint x: 700, startPoint y: 297, endPoint x: 543, endPoint y: 288, distance: 157.3
click at [1362, 238] on div "no" at bounding box center [1414, 237] width 234 height 28
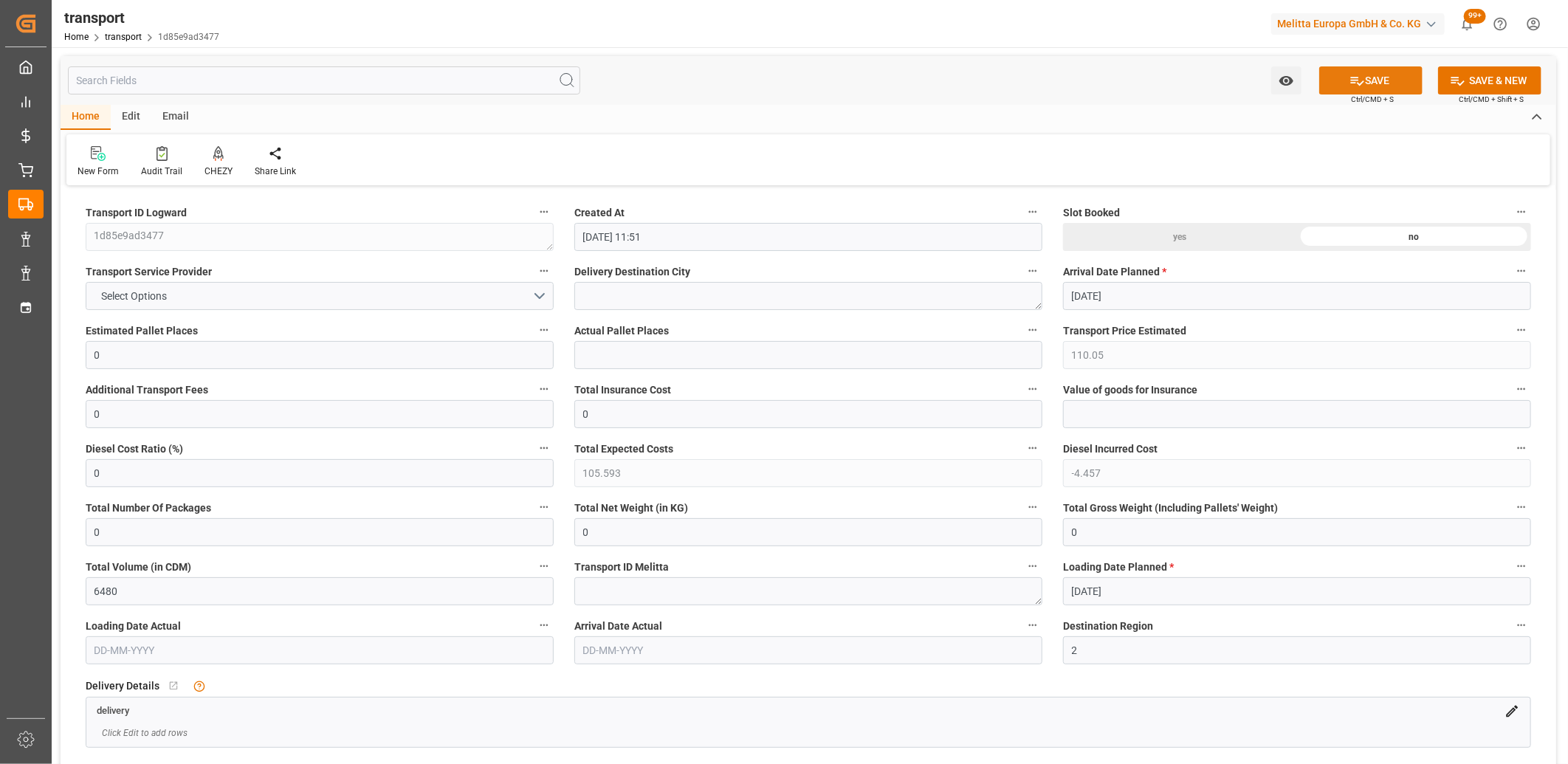
click at [1376, 79] on button "SAVE" at bounding box center [1371, 81] width 104 height 28
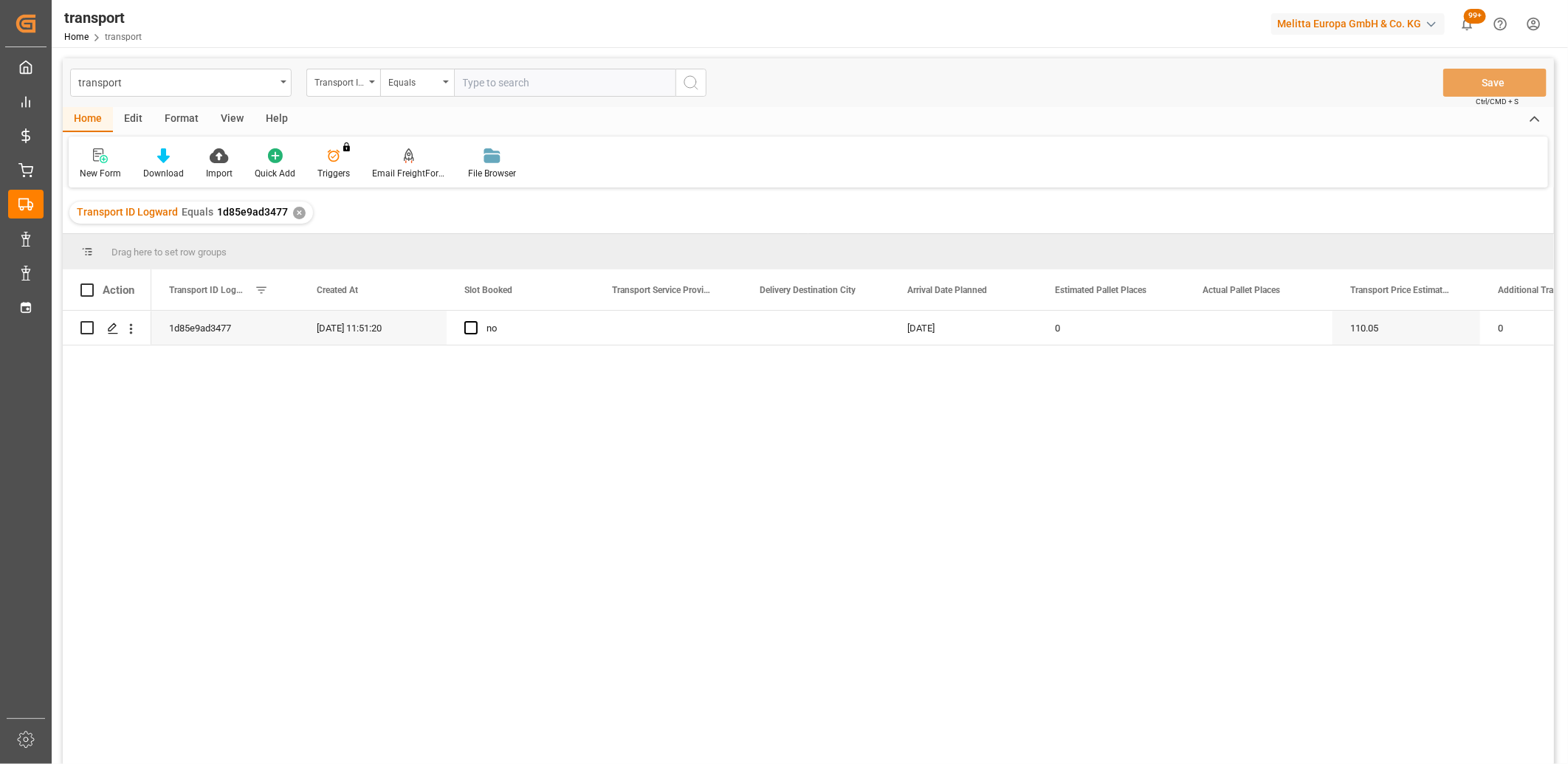
click at [137, 116] on div "Edit" at bounding box center [133, 120] width 40 height 25
click at [86, 329] on input "Press Space to toggle row selection (unchecked)" at bounding box center [87, 327] width 13 height 13
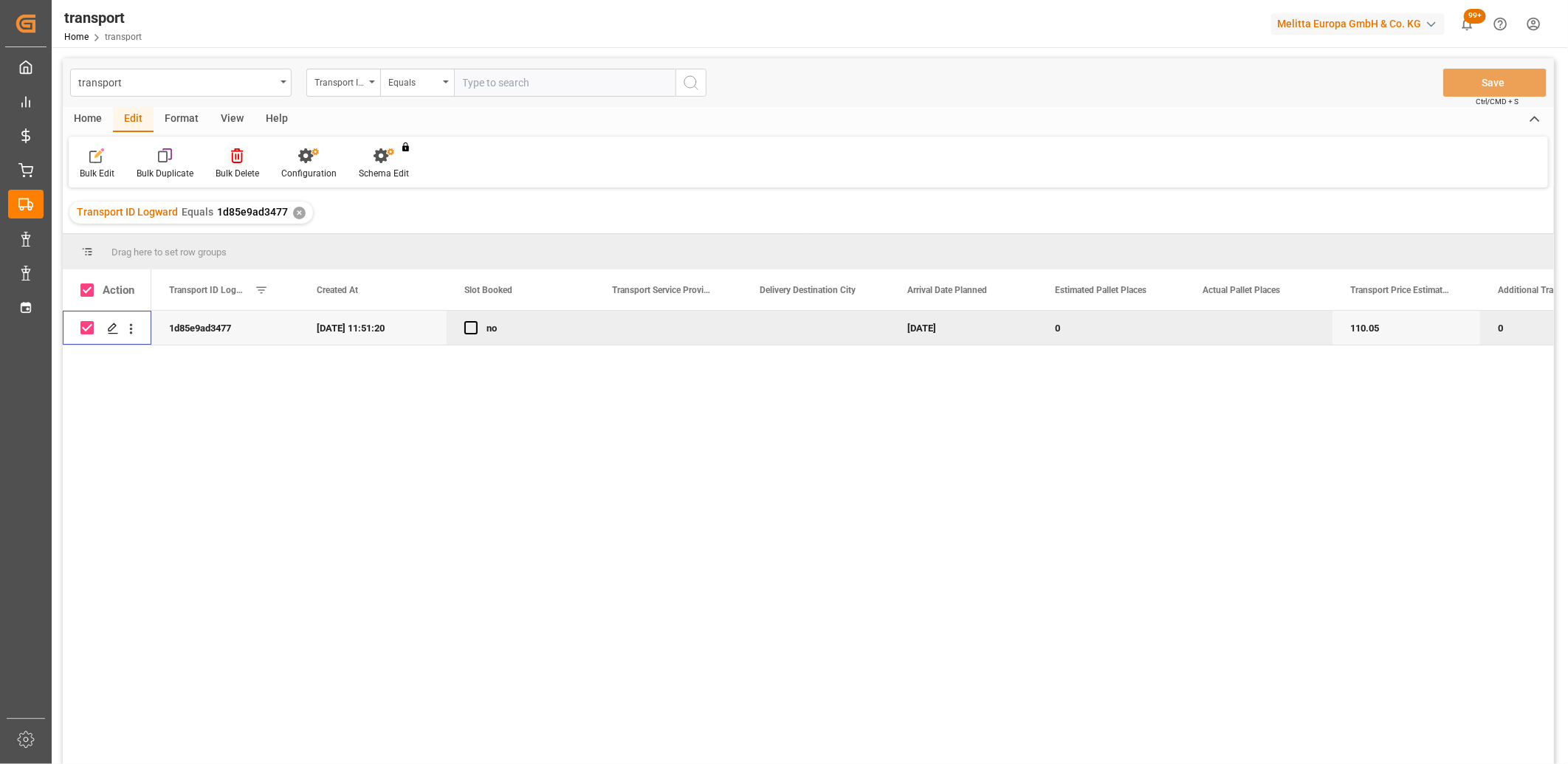
click at [240, 151] on icon at bounding box center [236, 156] width 11 height 15
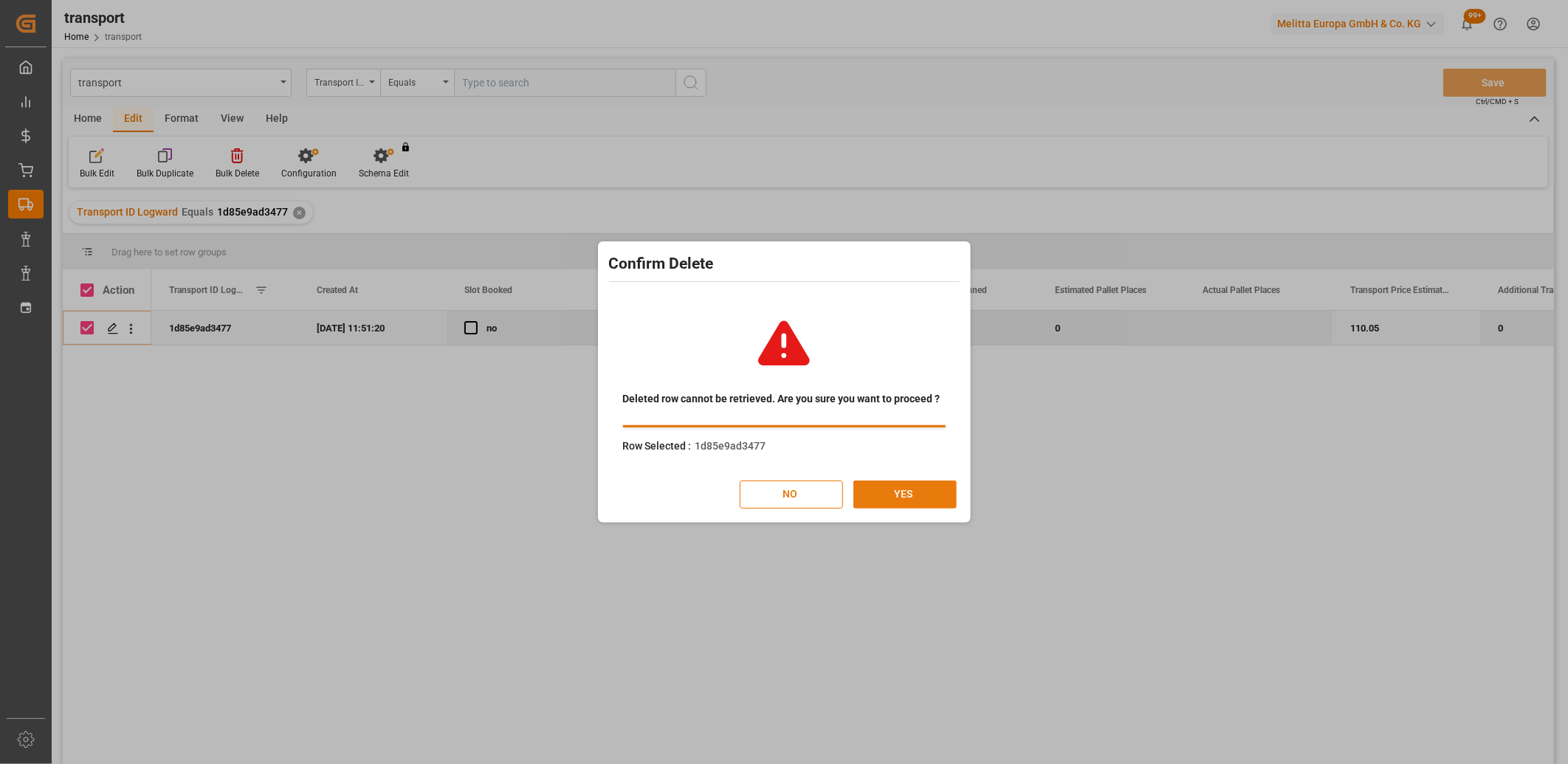
click at [909, 490] on button "YES" at bounding box center [905, 495] width 104 height 28
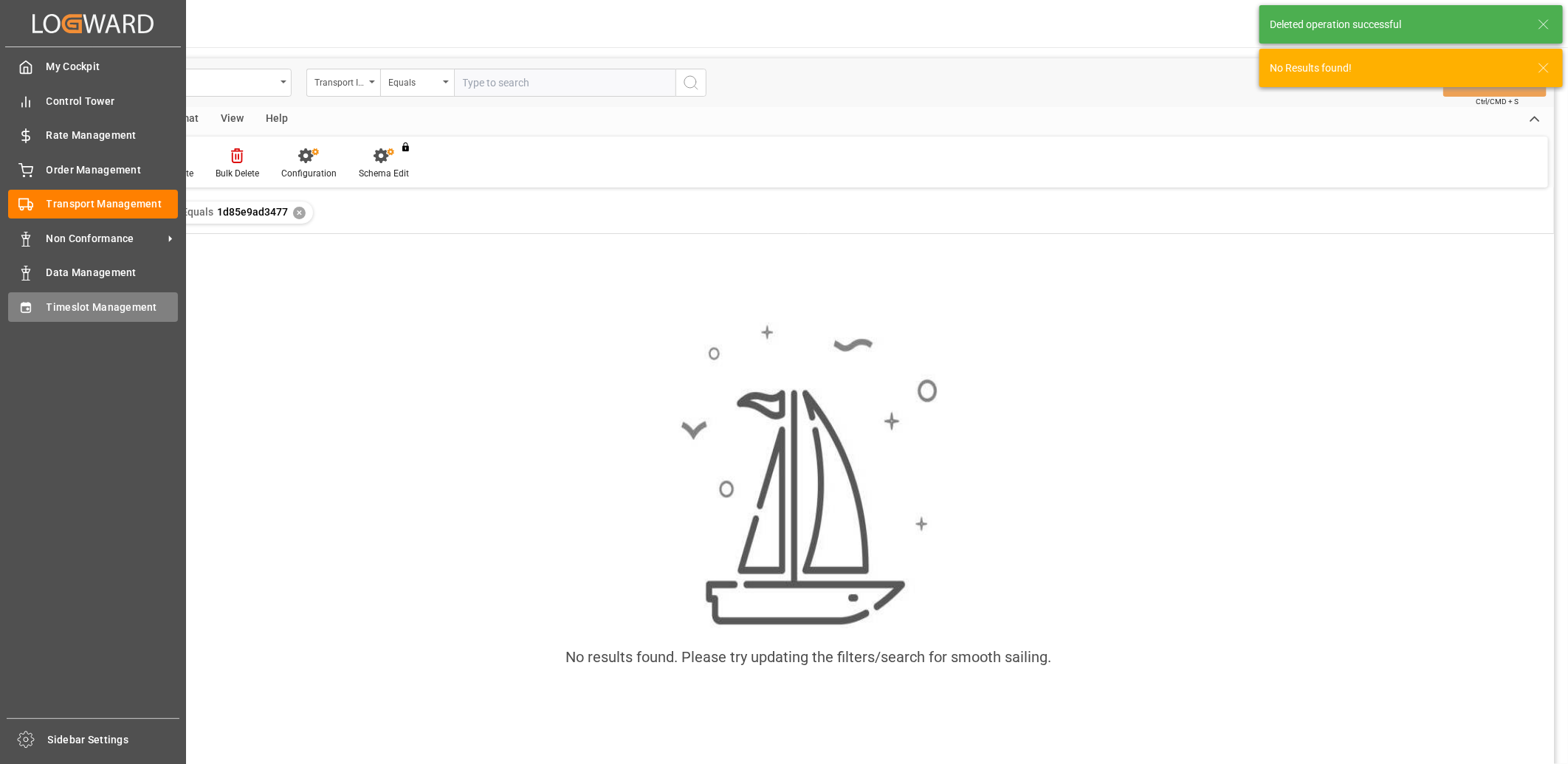
click at [24, 307] on icon at bounding box center [25, 308] width 15 height 15
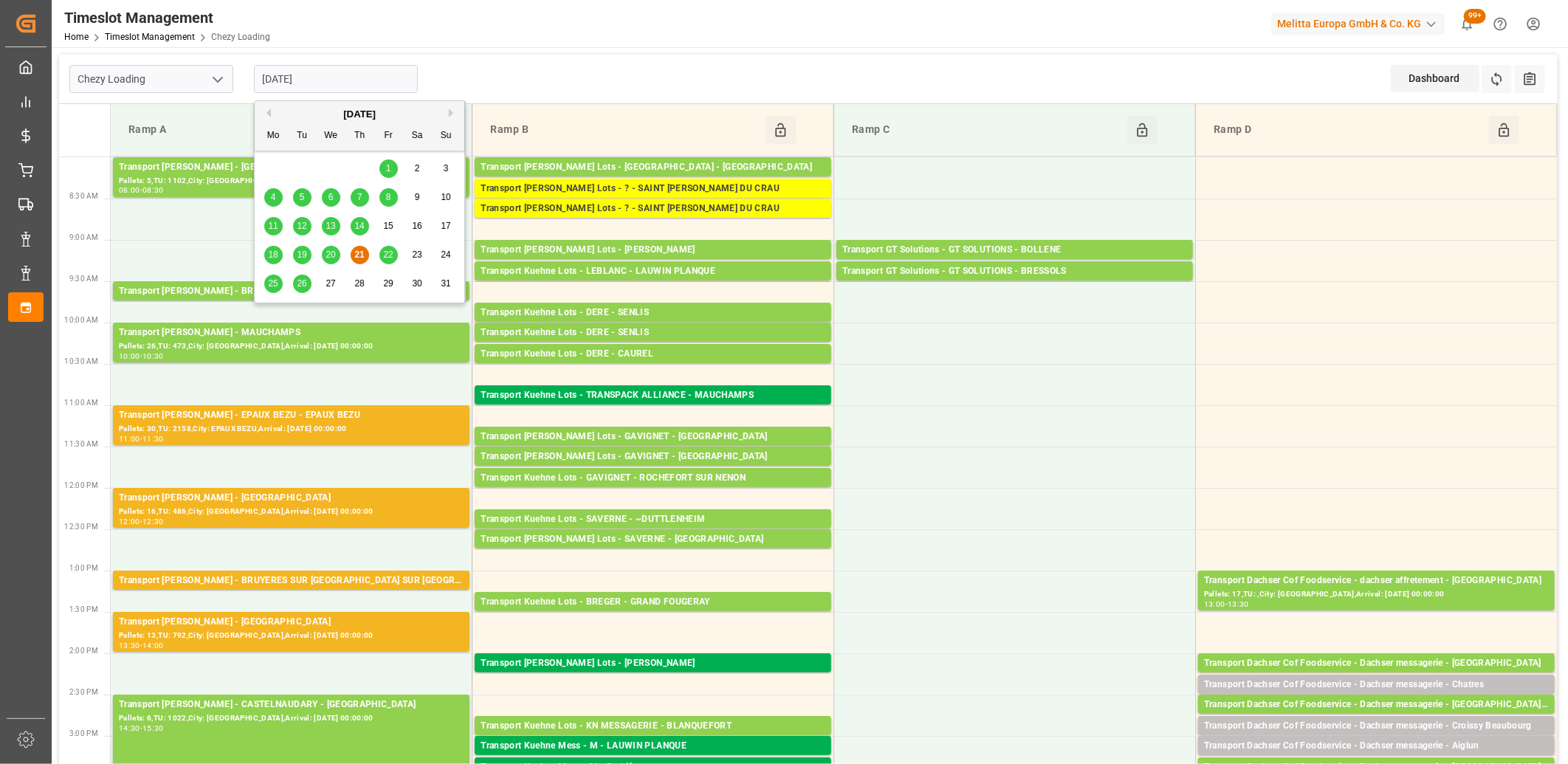
click at [359, 71] on input "21-08-2025" at bounding box center [336, 79] width 163 height 28
click at [386, 256] on span "22" at bounding box center [388, 255] width 10 height 11
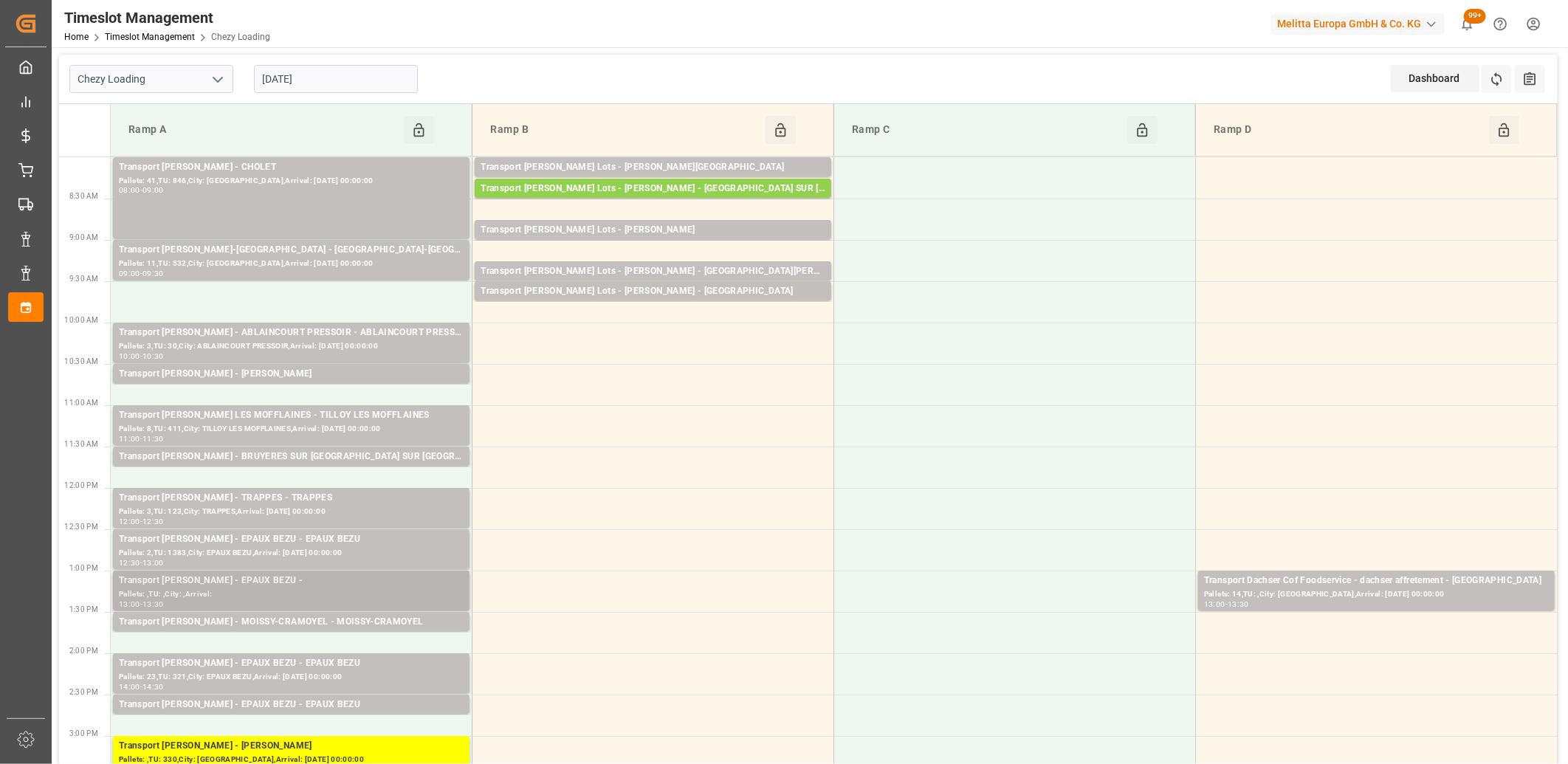
click at [296, 581] on div "Transport Delisle - EPAUX BEZU -" at bounding box center [291, 581] width 345 height 15
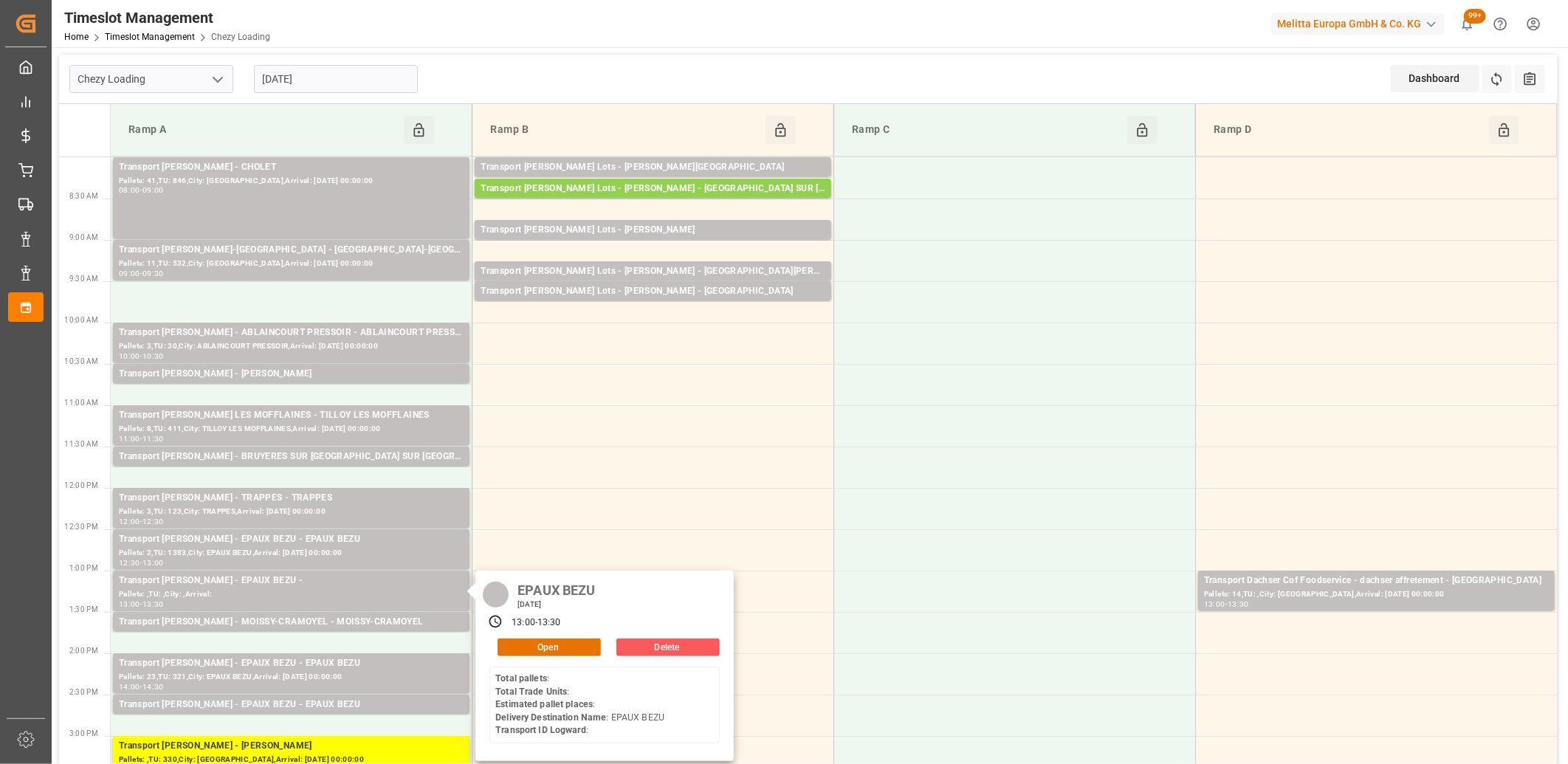
click at [648, 648] on button "Delete" at bounding box center [668, 647] width 104 height 18
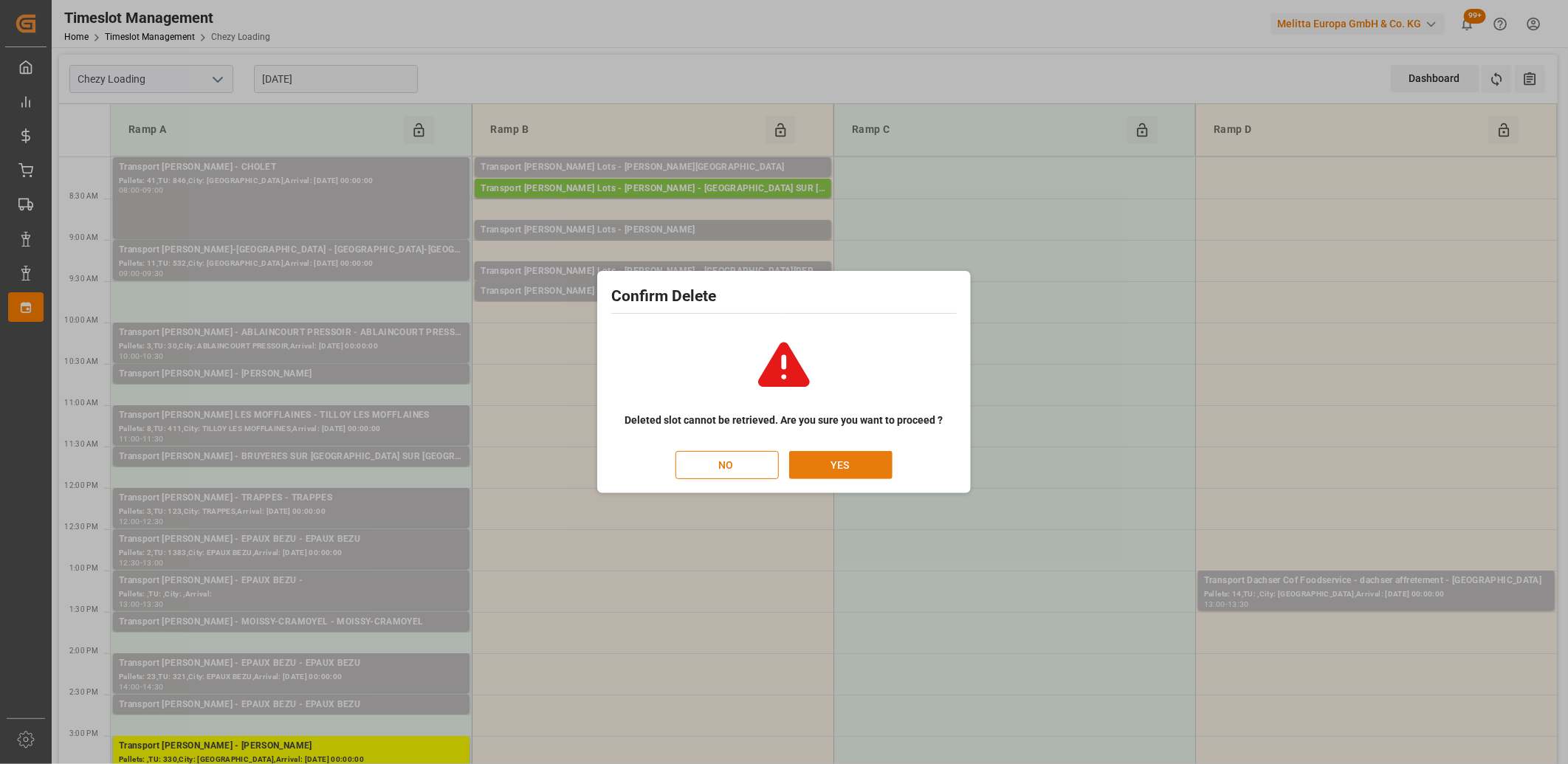
click at [827, 467] on button "YES" at bounding box center [841, 465] width 104 height 28
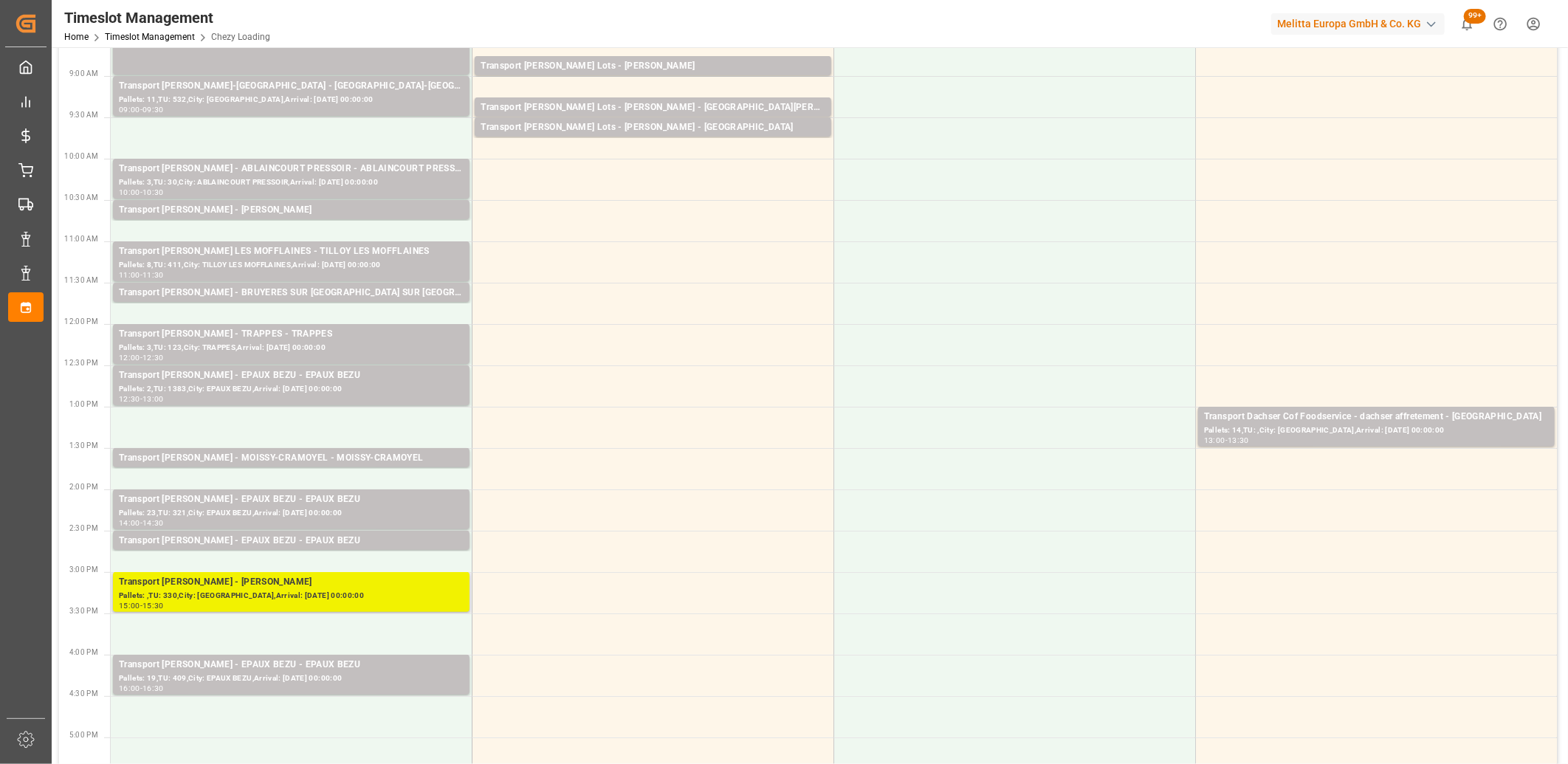
scroll to position [82, 0]
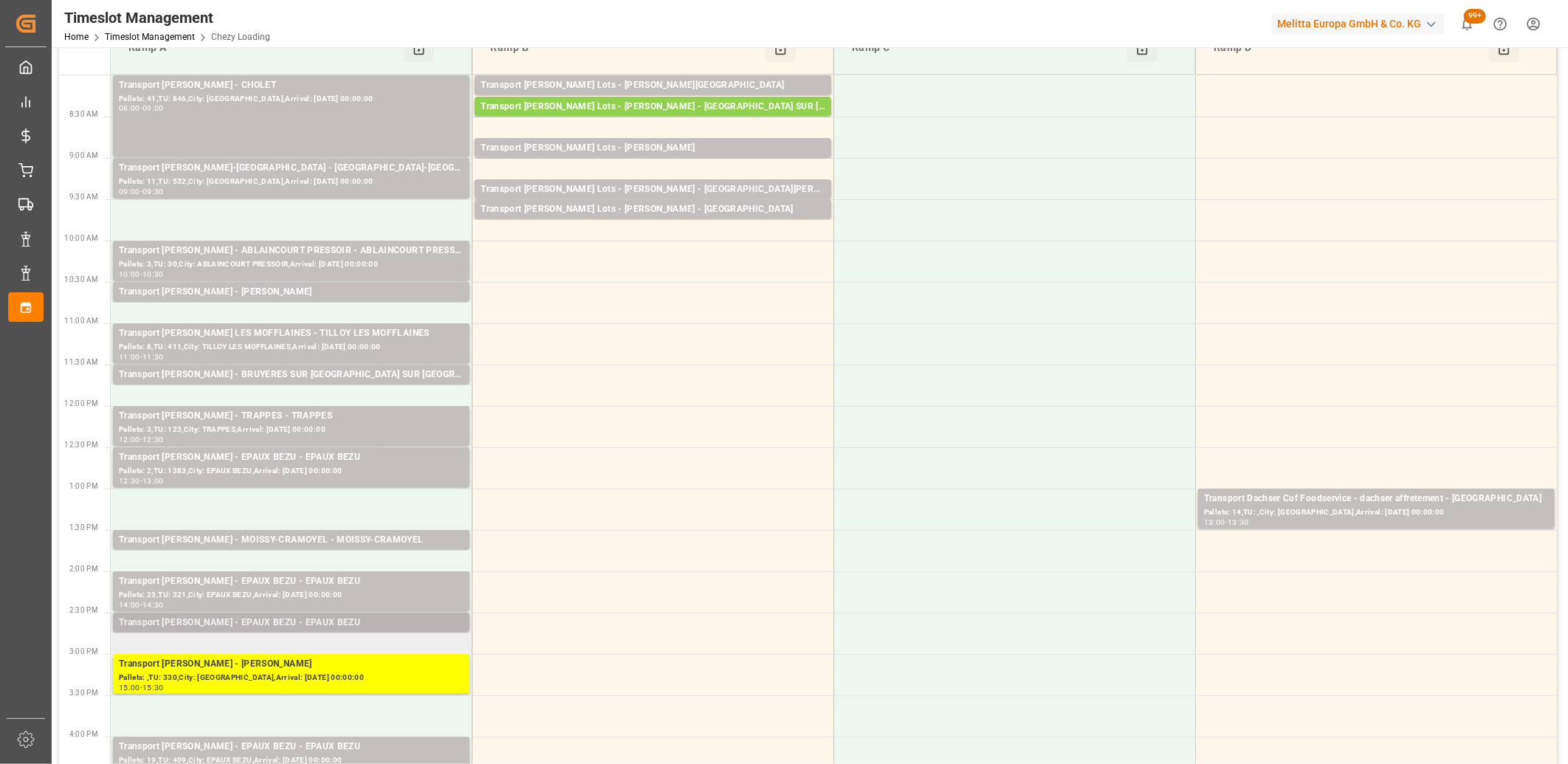
click at [229, 629] on div "Transport Delisle - EPAUX BEZU - EPAUX BEZU" at bounding box center [291, 622] width 345 height 15
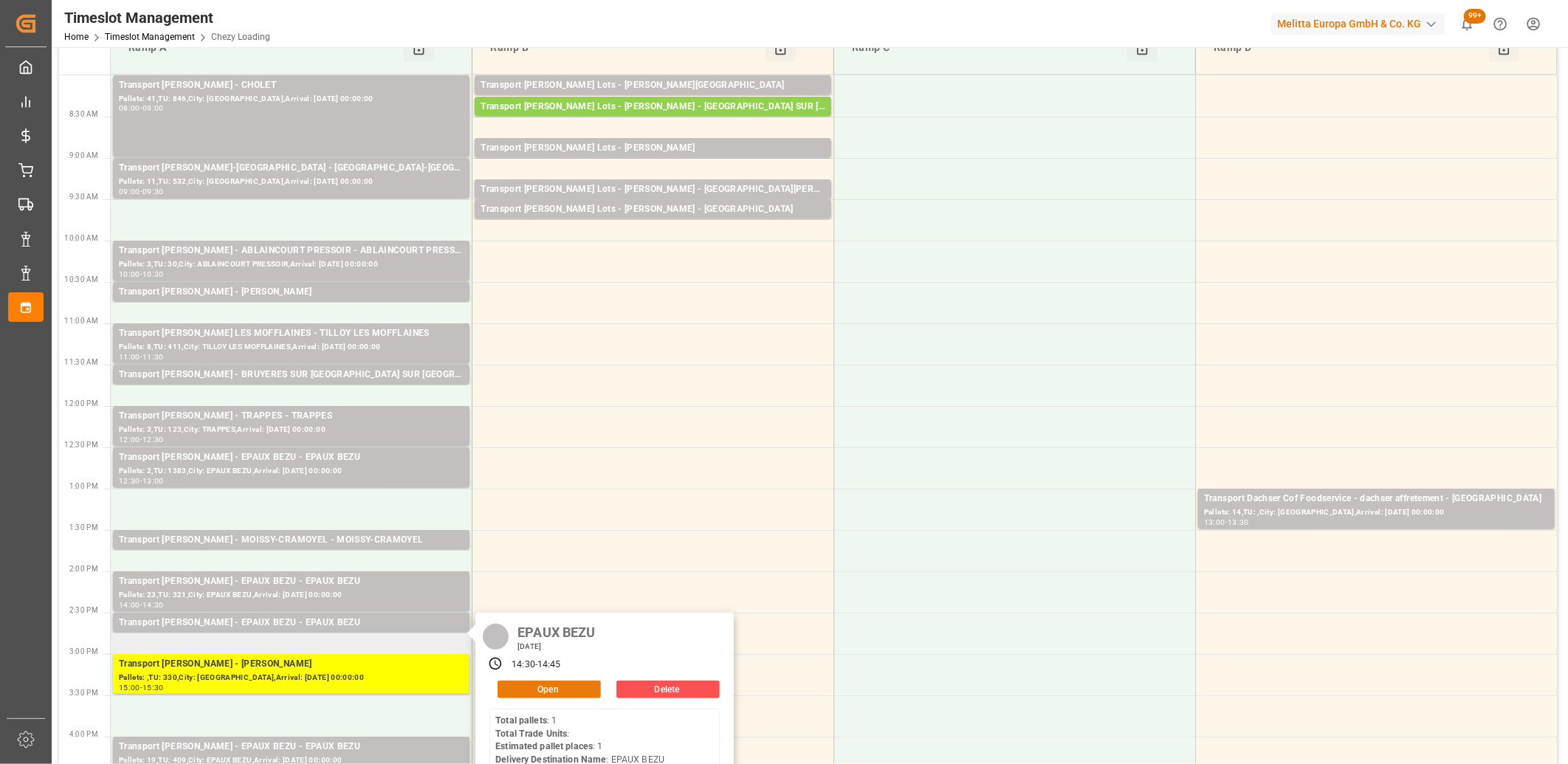
click at [541, 685] on button "Open" at bounding box center [549, 689] width 104 height 18
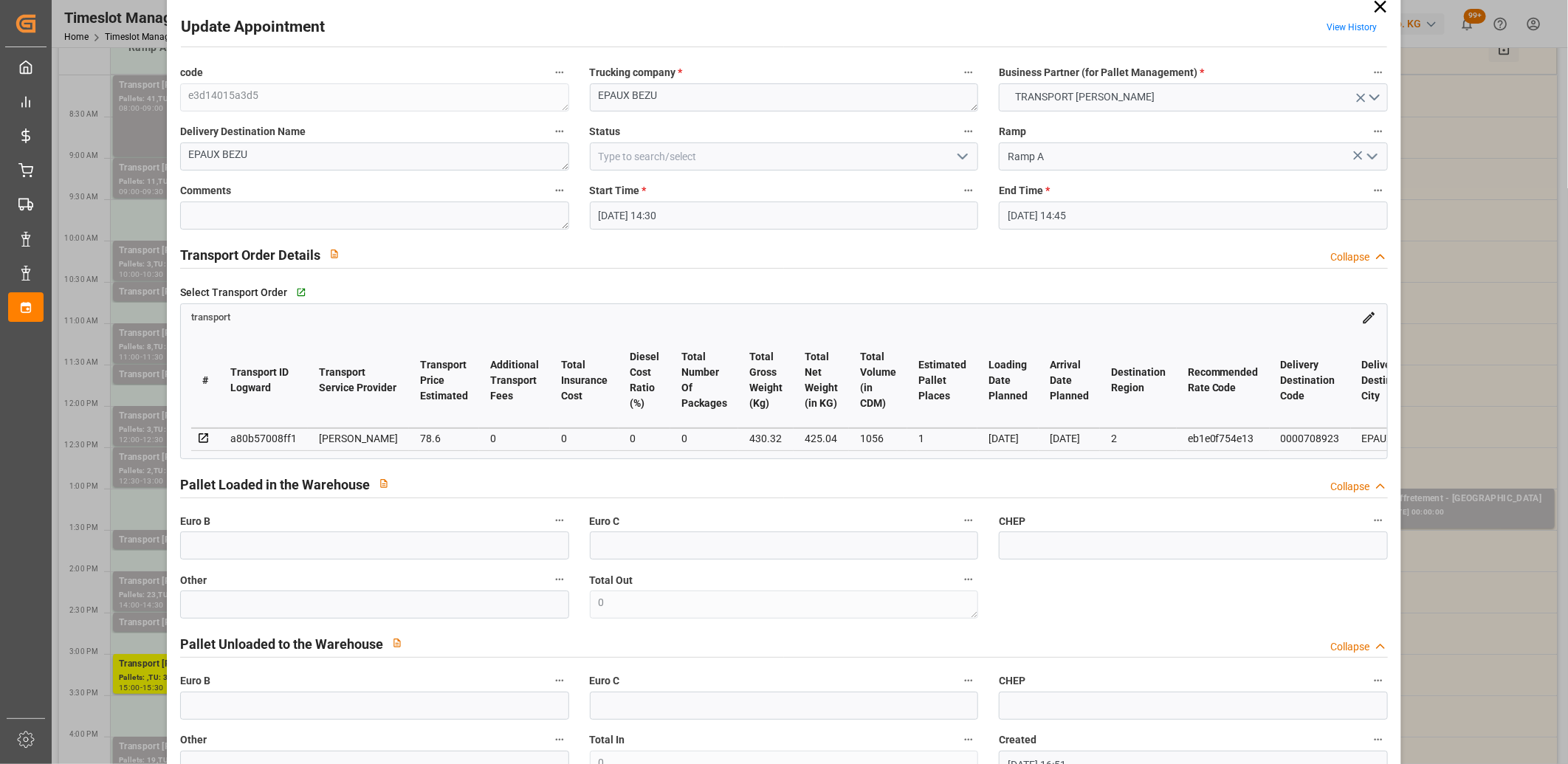
scroll to position [0, 0]
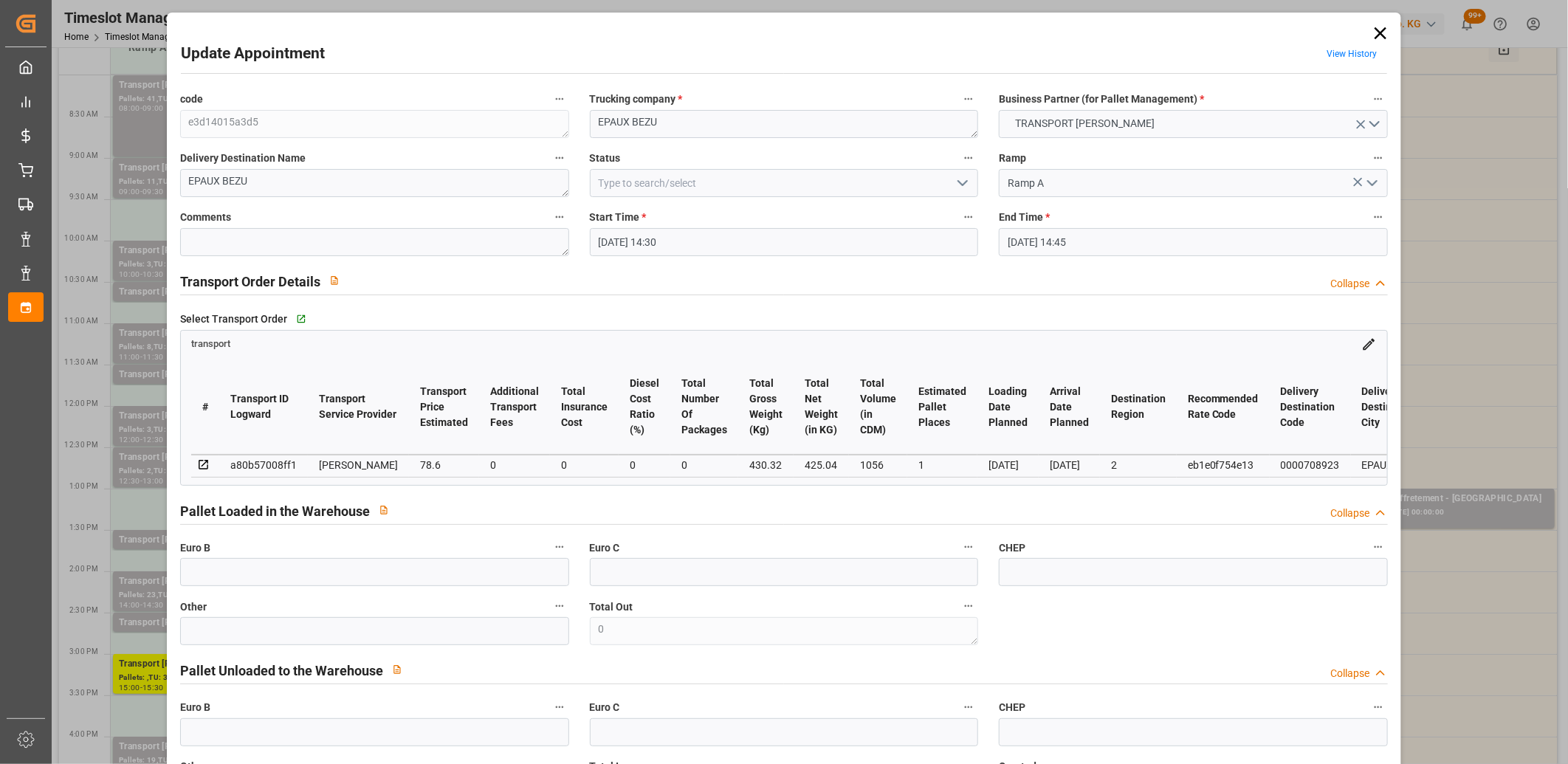
click at [1378, 31] on icon at bounding box center [1380, 33] width 11 height 11
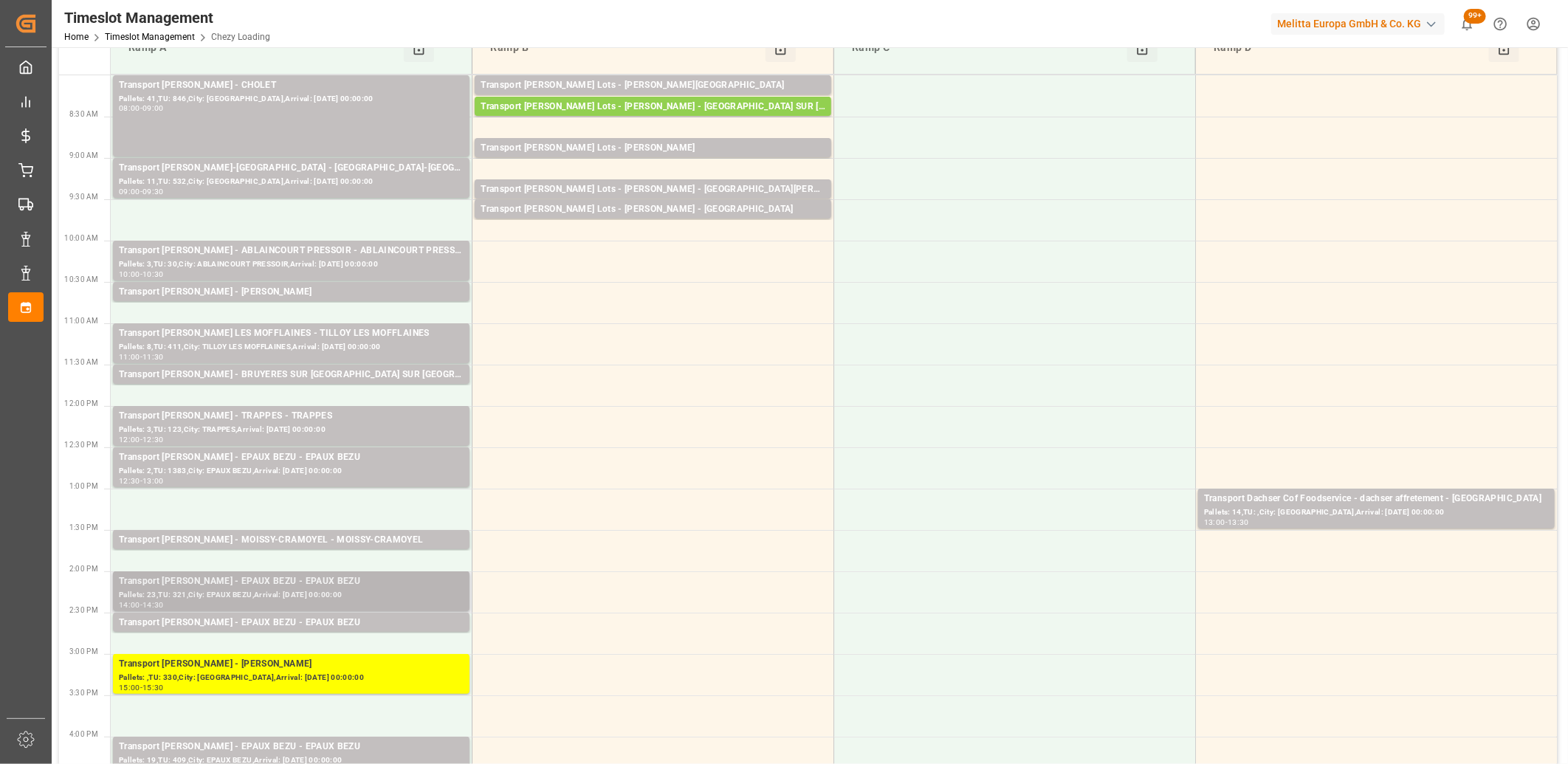
click at [347, 578] on div "Transport Delisle - EPAUX BEZU - EPAUX BEZU" at bounding box center [291, 581] width 345 height 15
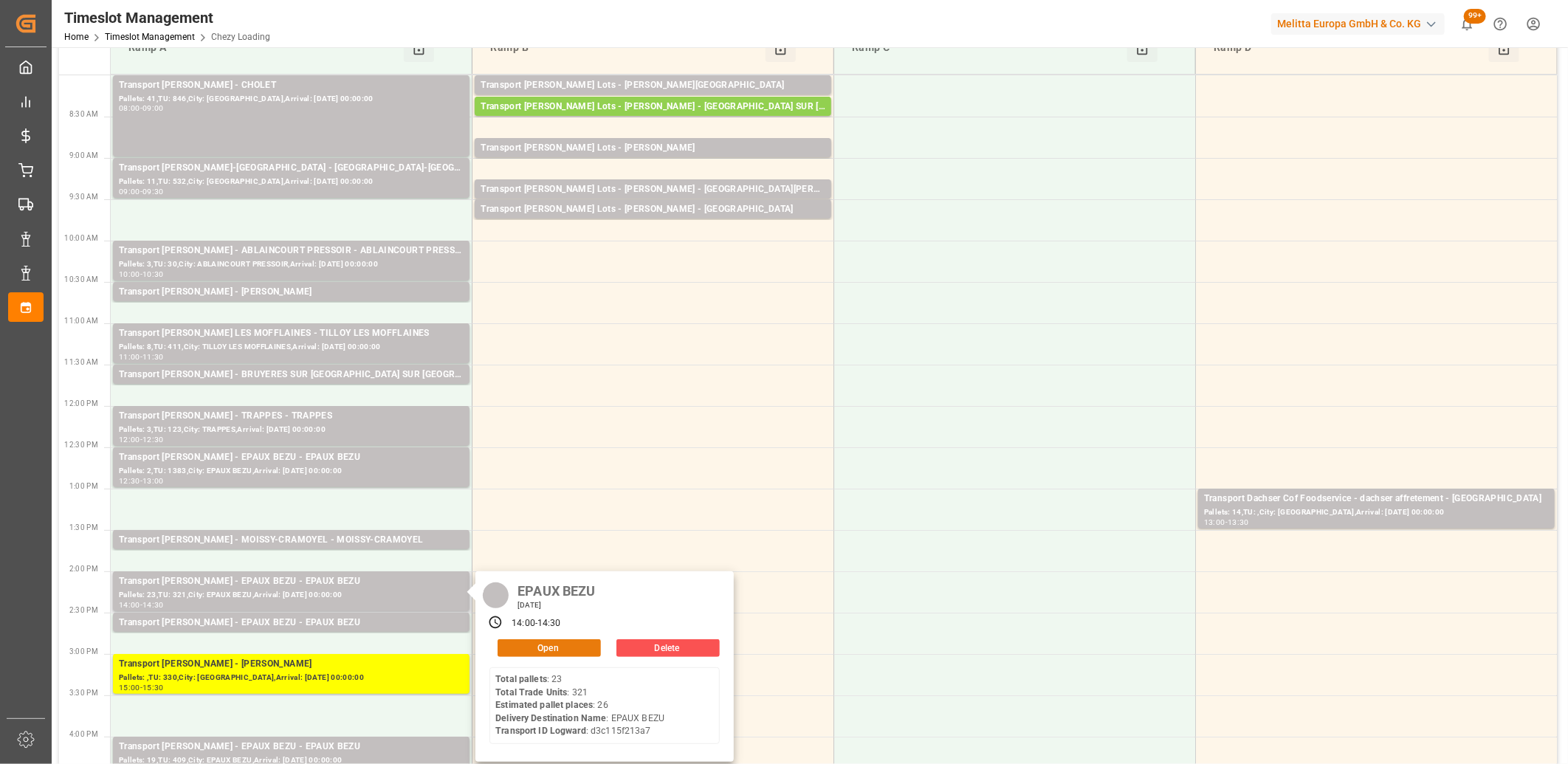
click at [545, 644] on button "Open" at bounding box center [549, 648] width 104 height 18
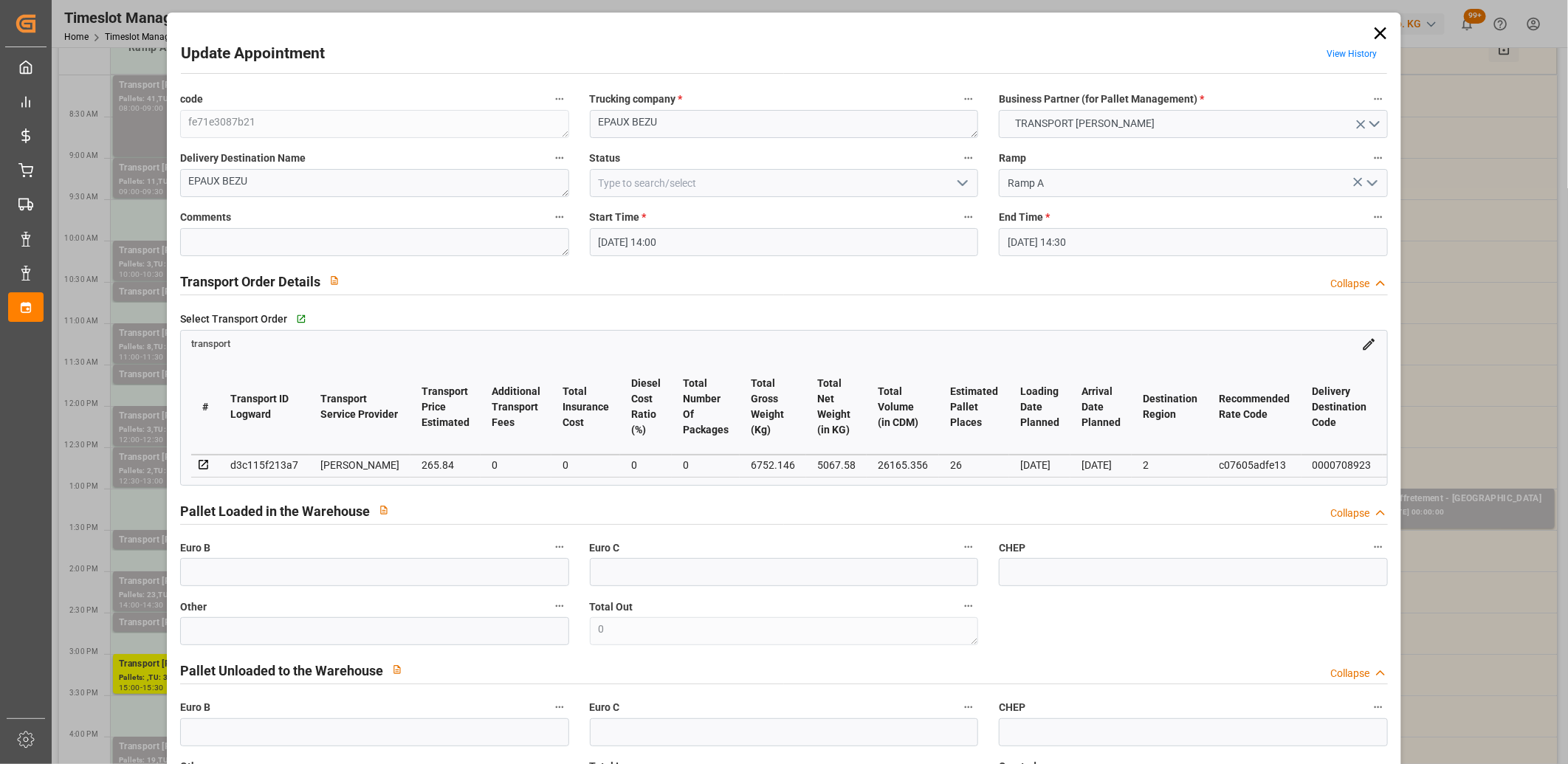
click at [263, 456] on div "d3c115f213a7" at bounding box center [264, 465] width 68 height 18
copy div "d3c115f213a7"
click at [1376, 39] on icon at bounding box center [1381, 33] width 21 height 21
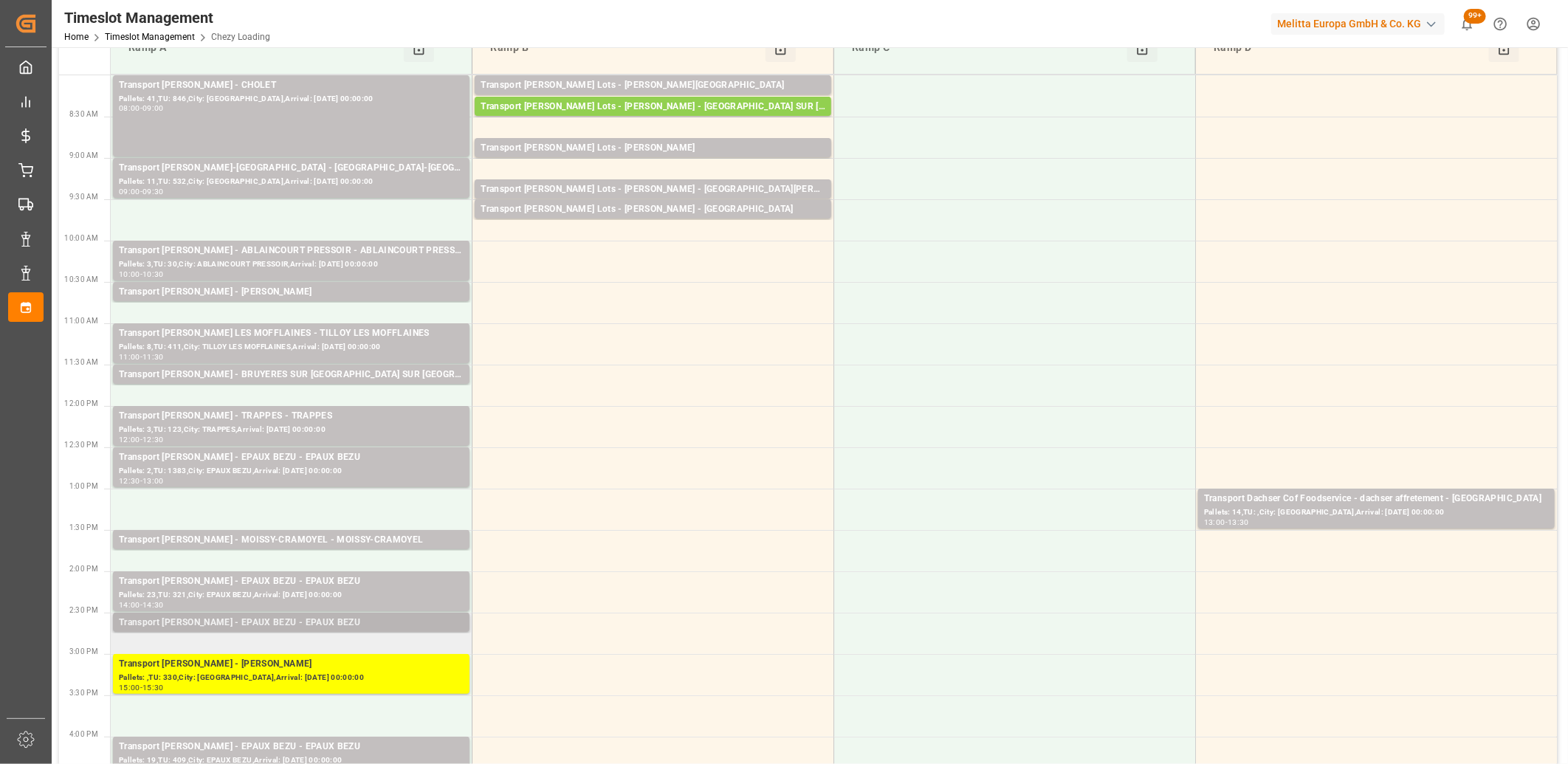
click at [234, 619] on div "Transport Delisle - EPAUX BEZU - EPAUX BEZU" at bounding box center [291, 622] width 345 height 15
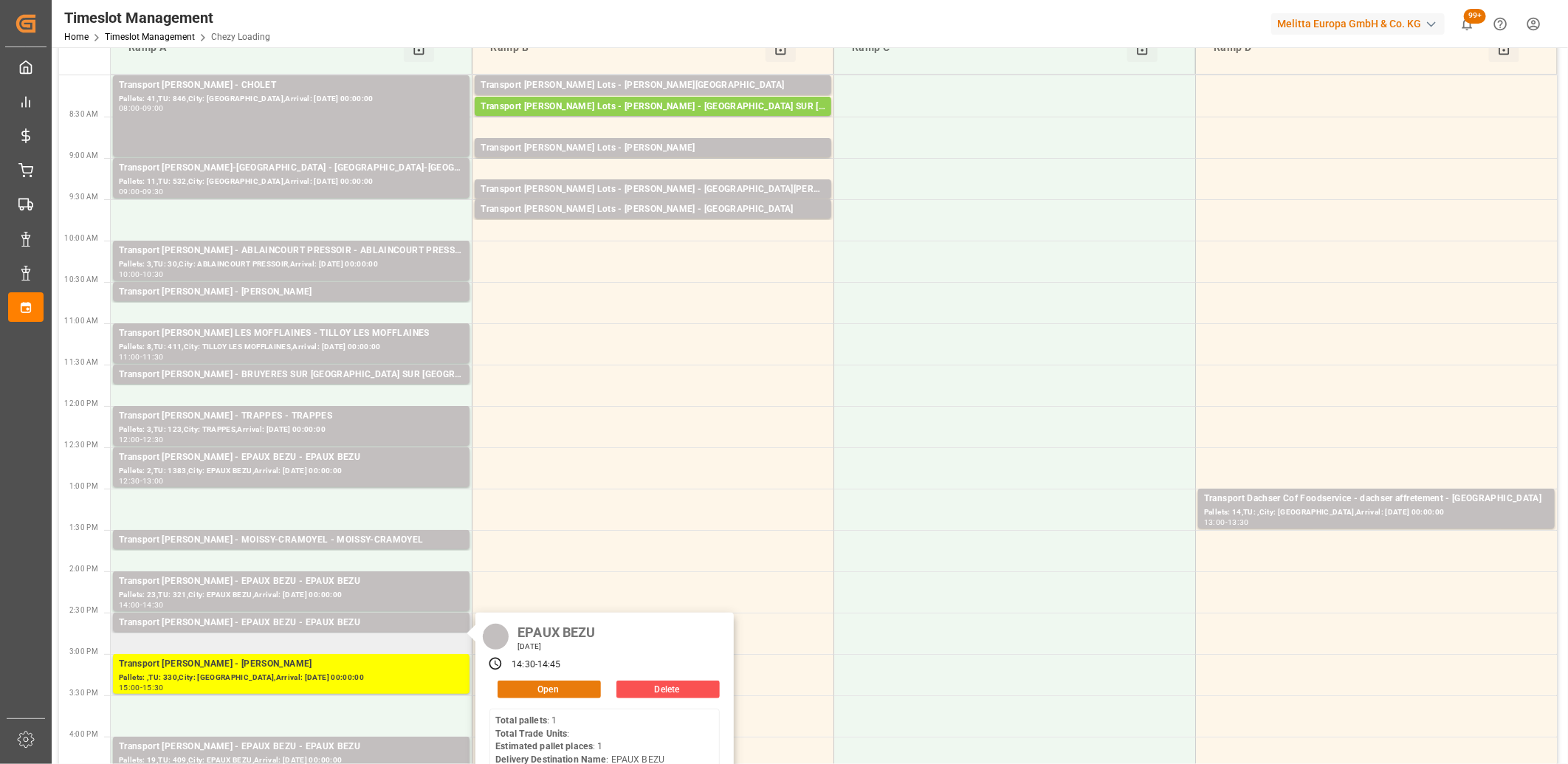
click at [504, 685] on button "Open" at bounding box center [549, 689] width 104 height 18
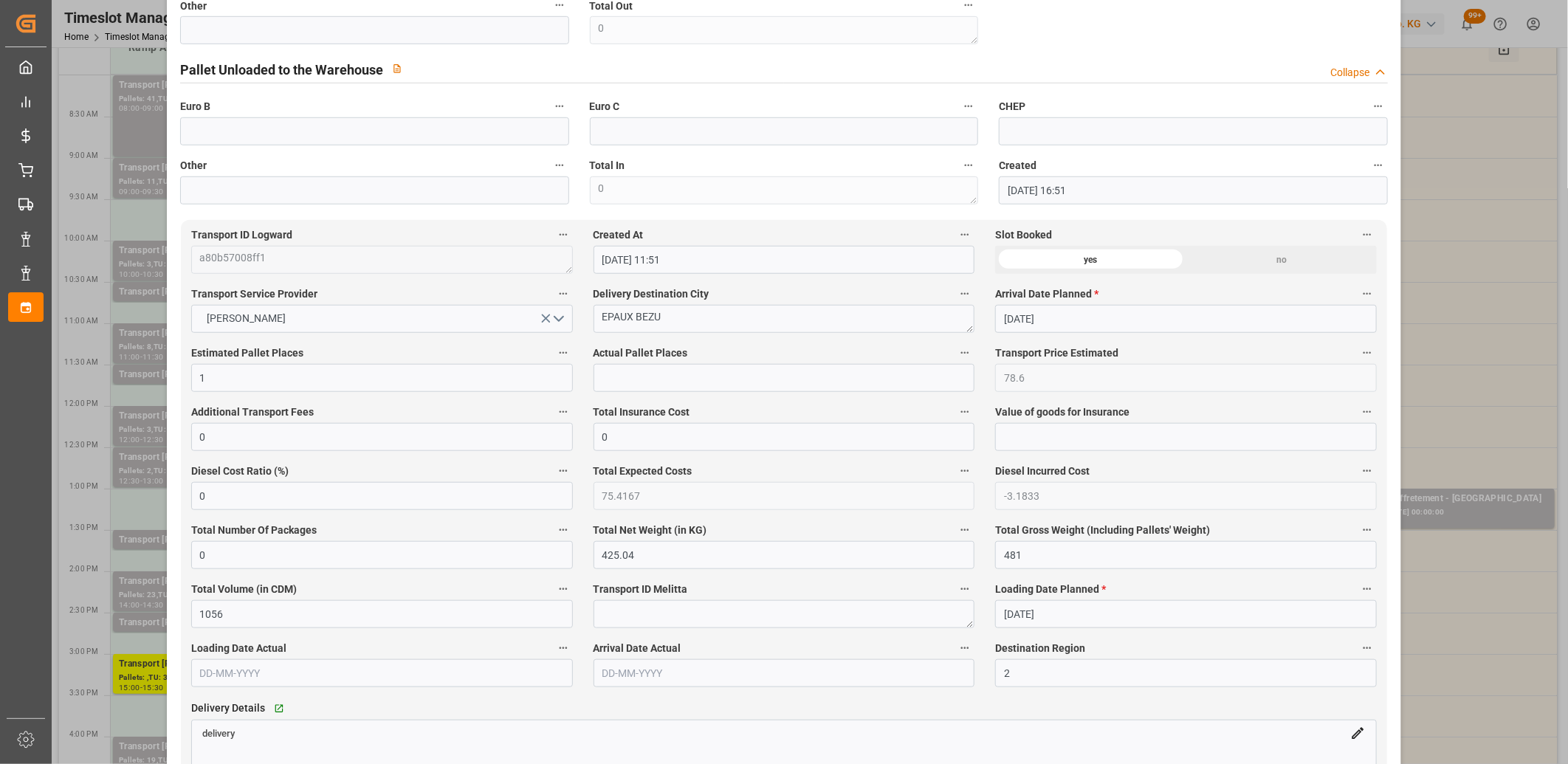
scroll to position [902, 0]
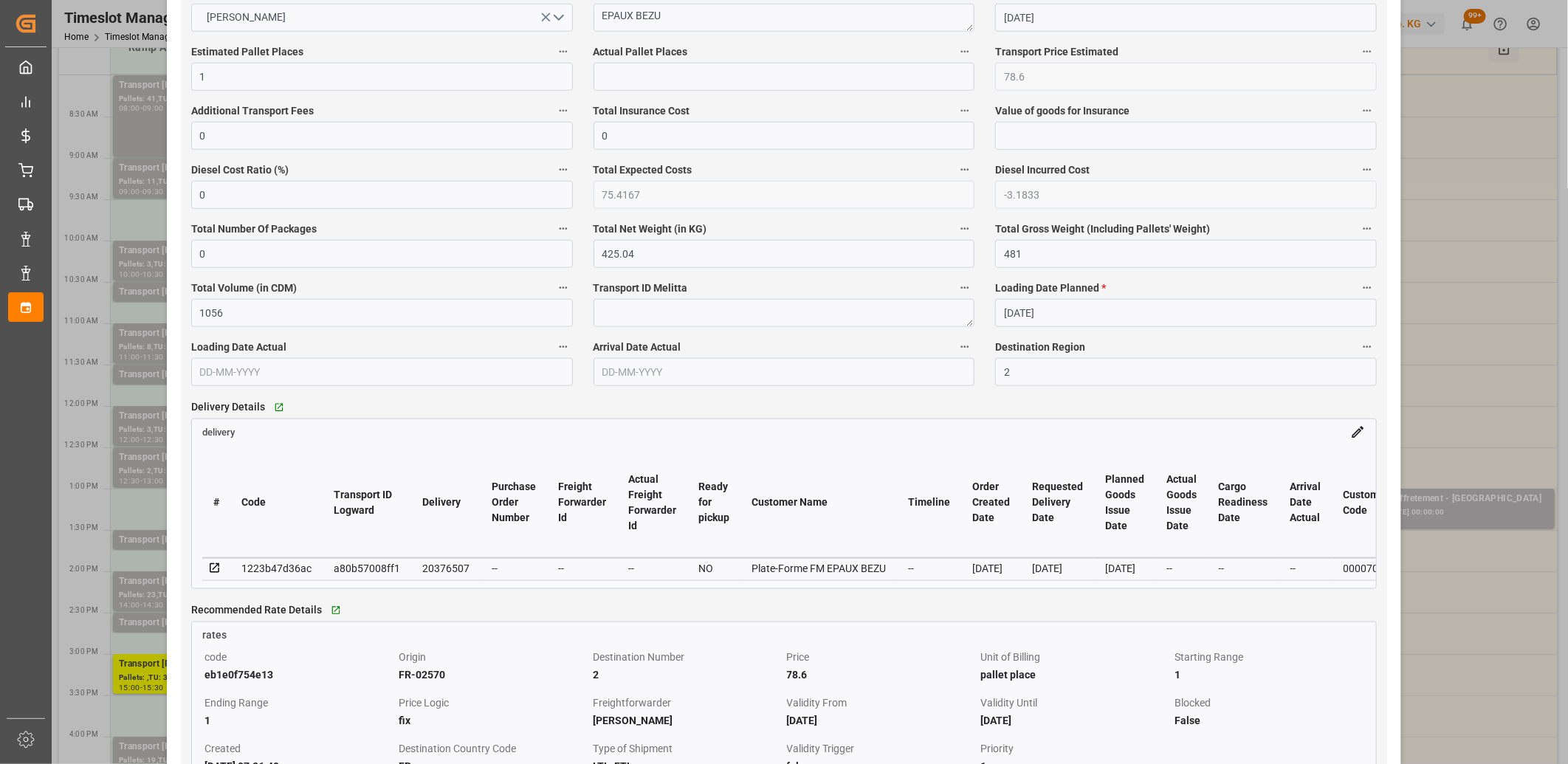
click at [219, 567] on icon at bounding box center [214, 568] width 13 height 13
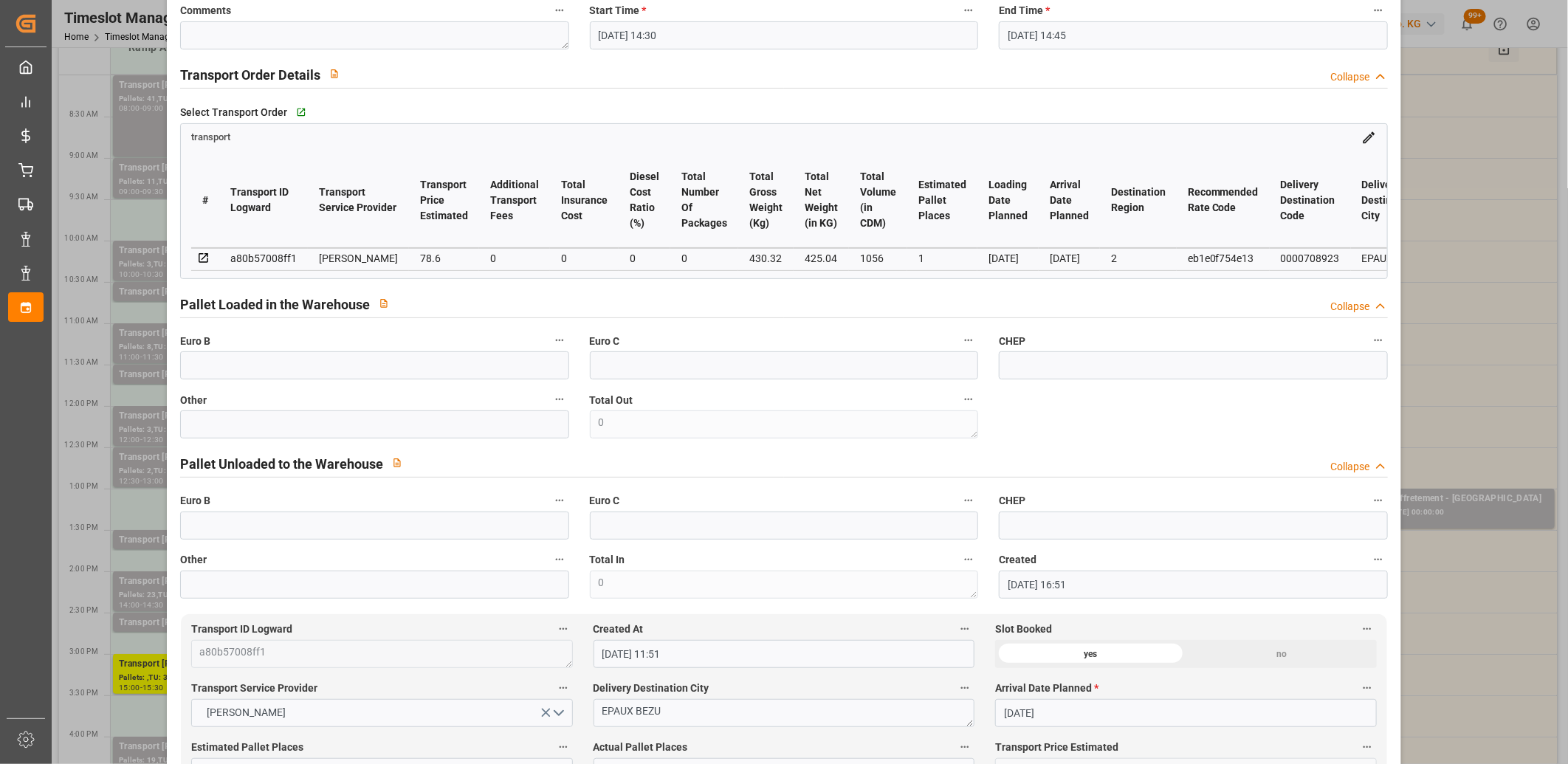
scroll to position [0, 0]
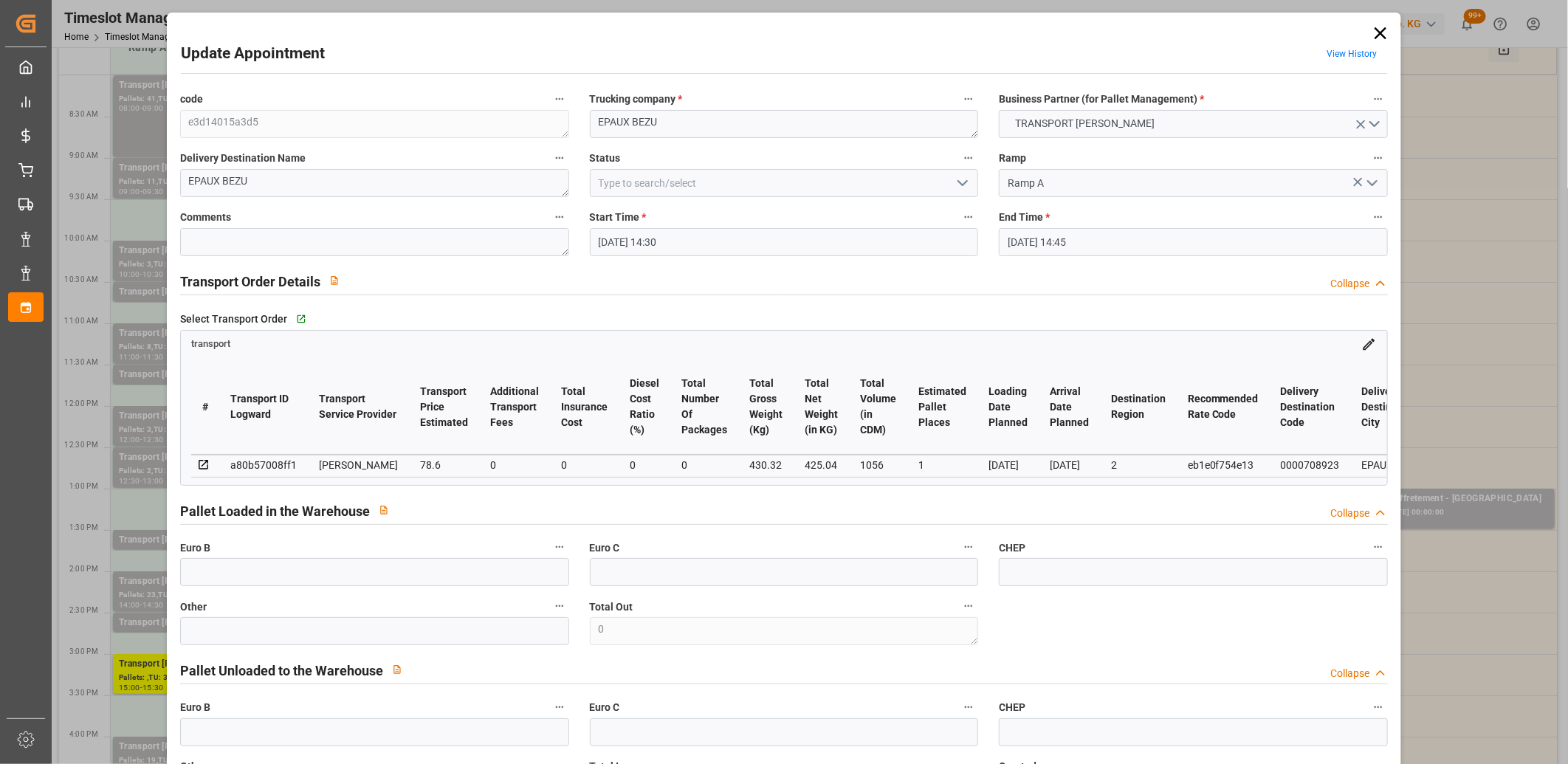
click at [259, 462] on div "a80b57008ff1" at bounding box center [264, 465] width 67 height 18
copy div "a80b57008ff1"
click at [1374, 33] on icon at bounding box center [1381, 33] width 21 height 21
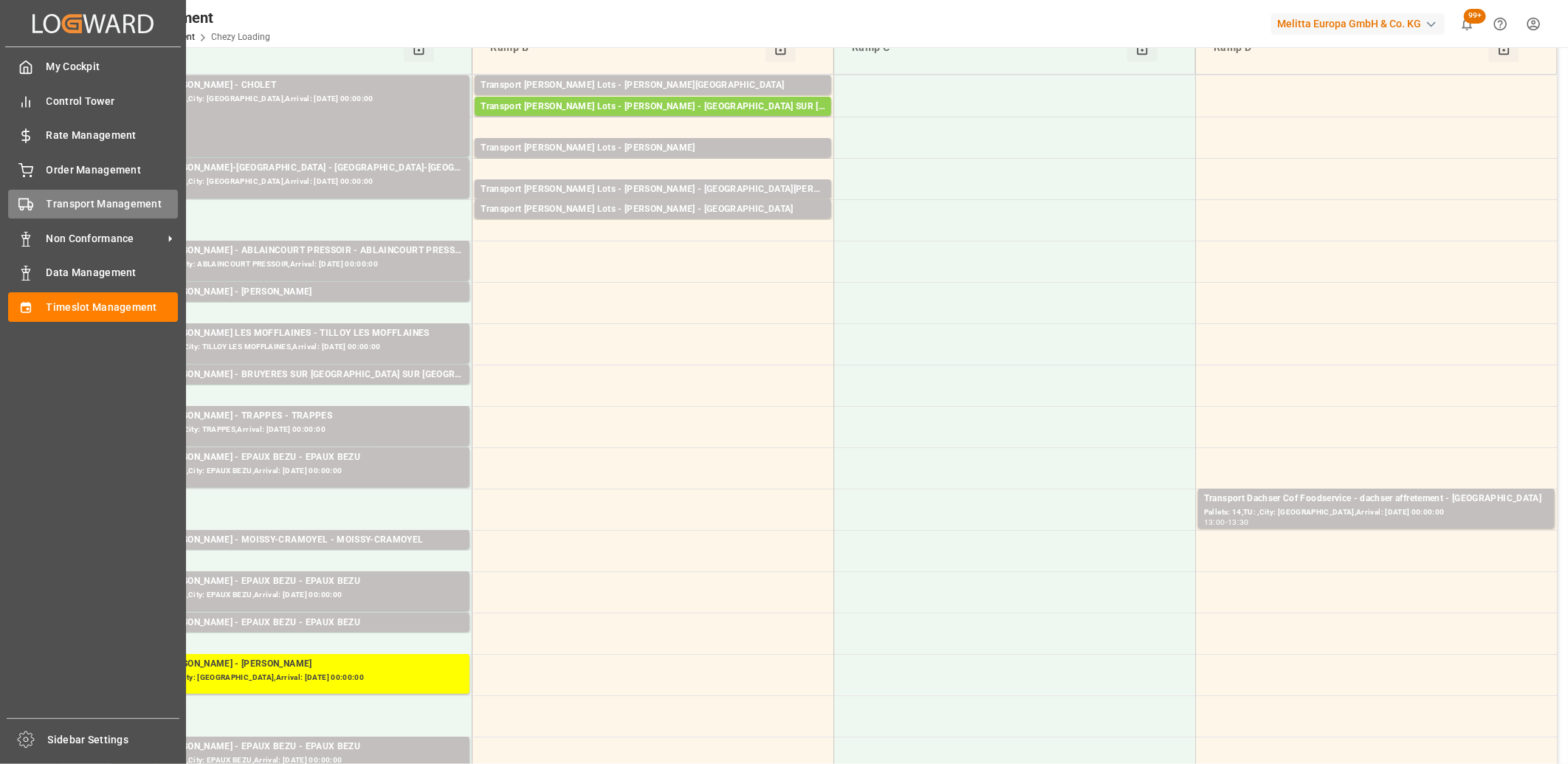
click at [40, 196] on div "Transport Management Transport Management" at bounding box center [92, 204] width 170 height 29
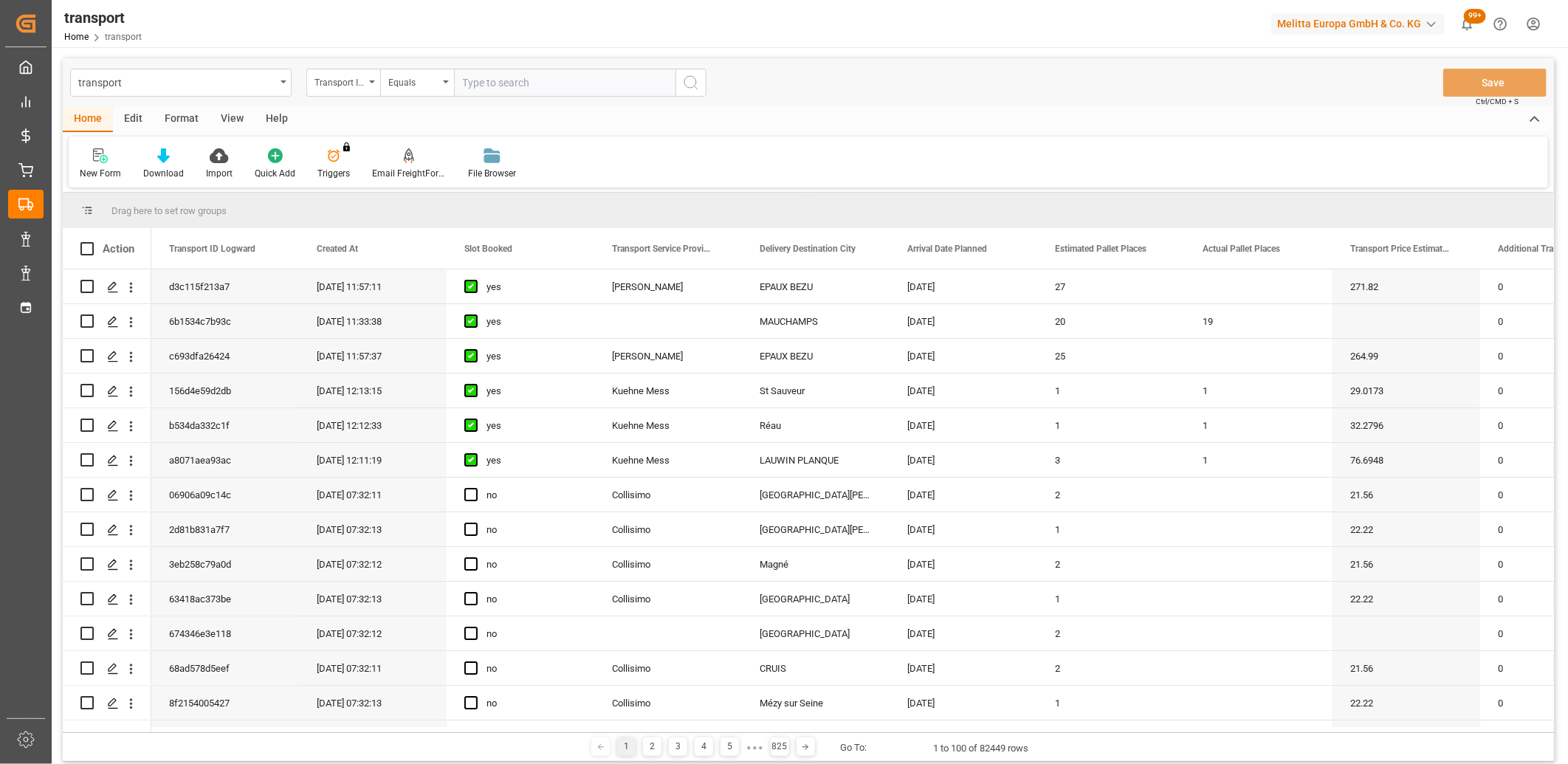
click at [512, 84] on input "text" at bounding box center [565, 83] width 221 height 28
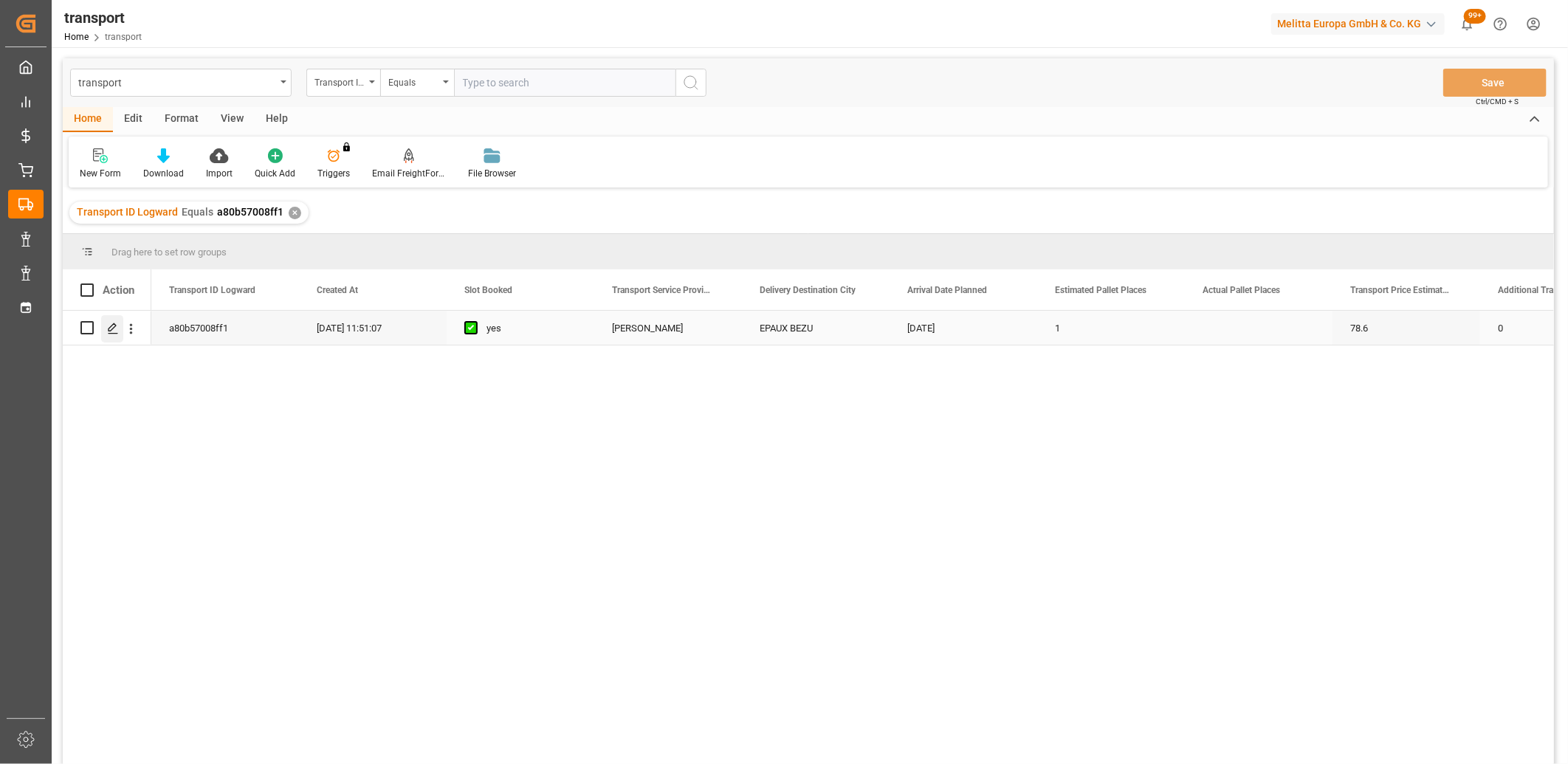
click at [113, 334] on icon "Press SPACE to select this row." at bounding box center [113, 328] width 11 height 11
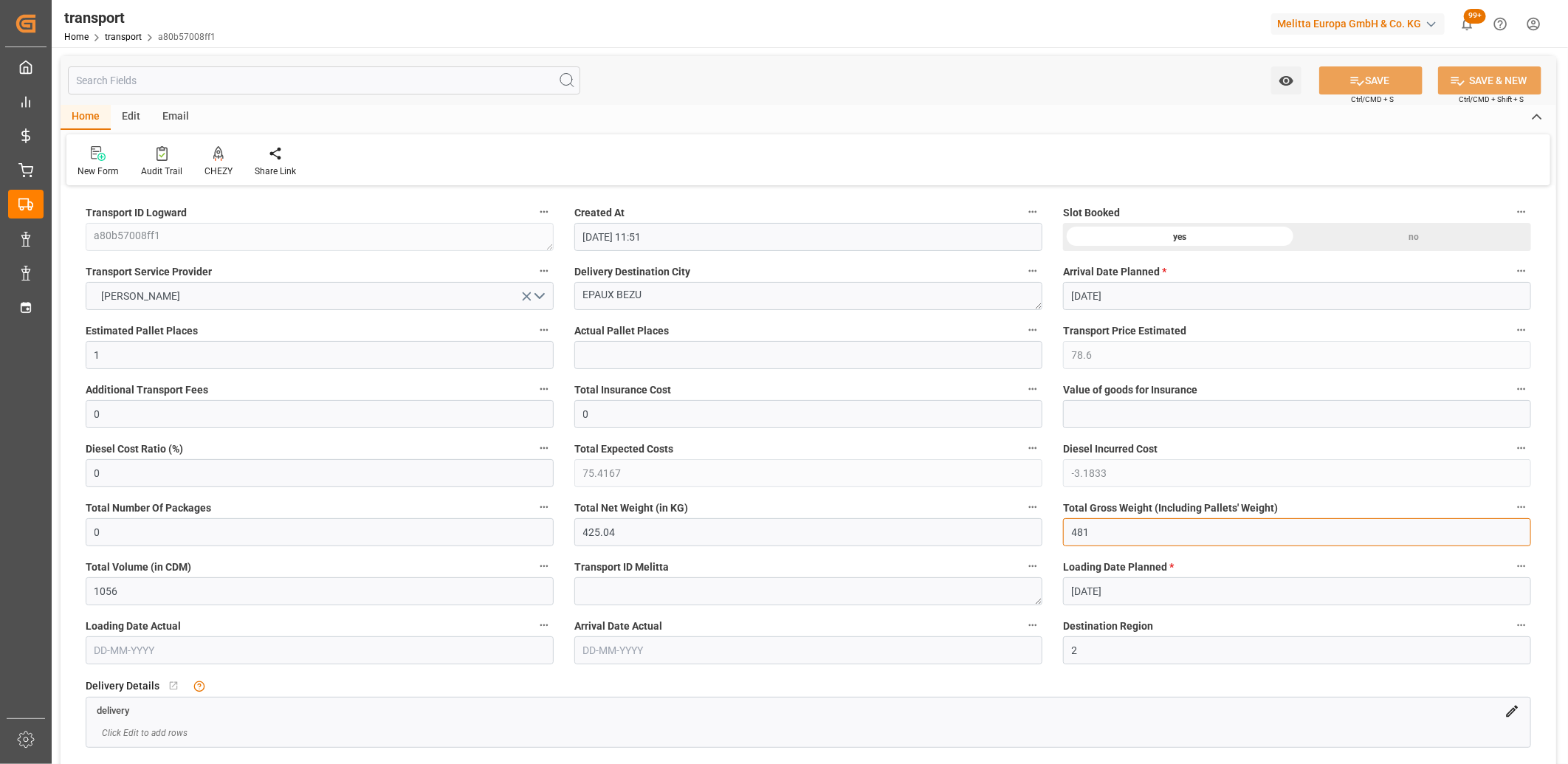
drag, startPoint x: 1096, startPoint y: 530, endPoint x: 1028, endPoint y: 529, distance: 68.0
drag, startPoint x: 636, startPoint y: 529, endPoint x: 471, endPoint y: 528, distance: 165.0
drag, startPoint x: 109, startPoint y: 357, endPoint x: 52, endPoint y: 357, distance: 57.0
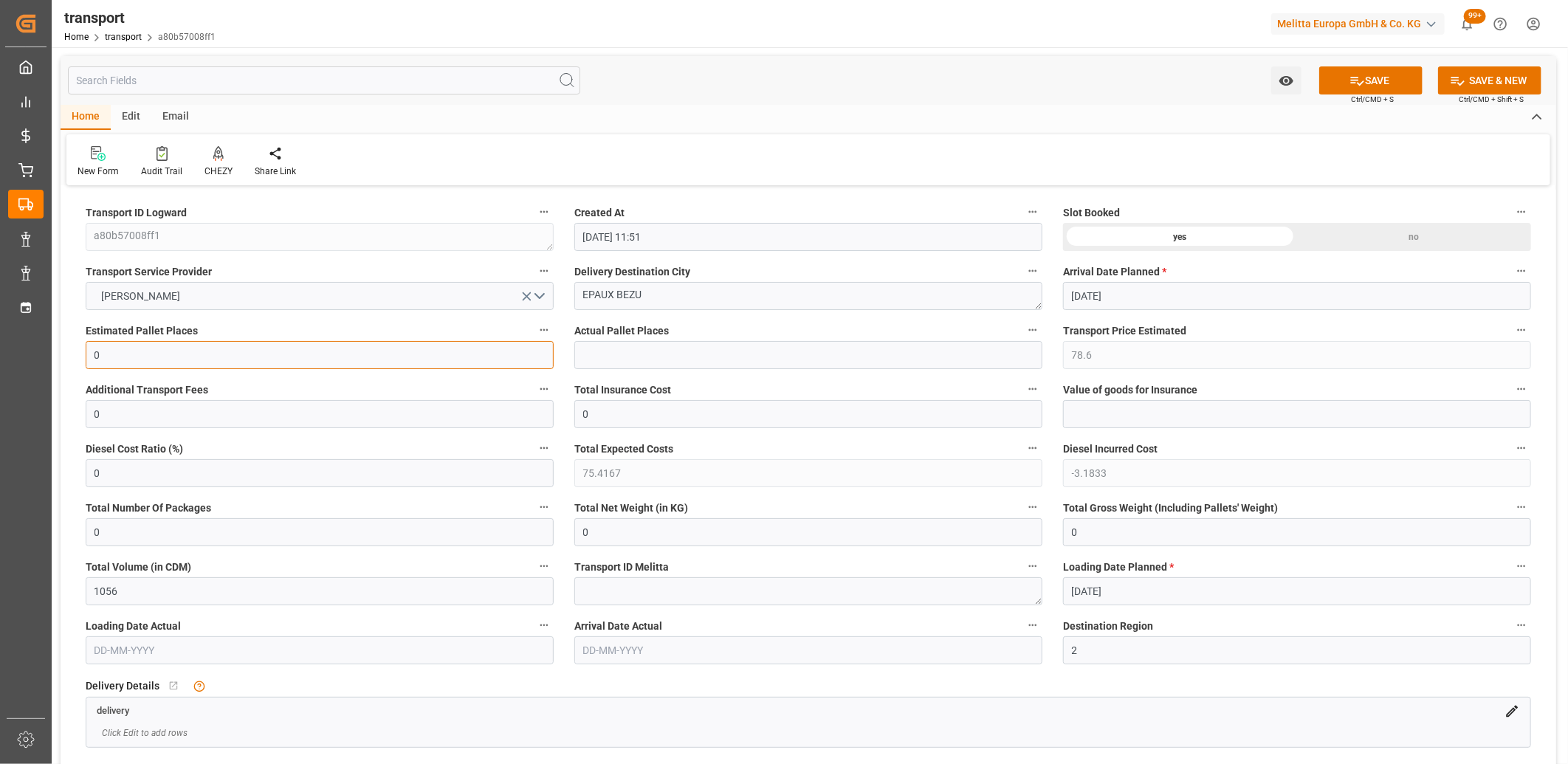
click at [527, 293] on icon "open menu" at bounding box center [526, 296] width 16 height 16
drag, startPoint x: 650, startPoint y: 293, endPoint x: 563, endPoint y: 294, distance: 87.0
click at [564, 294] on div "Delivery Destination City EPAUX BEZU" at bounding box center [809, 285] width 489 height 59
click at [1319, 229] on div "no" at bounding box center [1414, 237] width 234 height 28
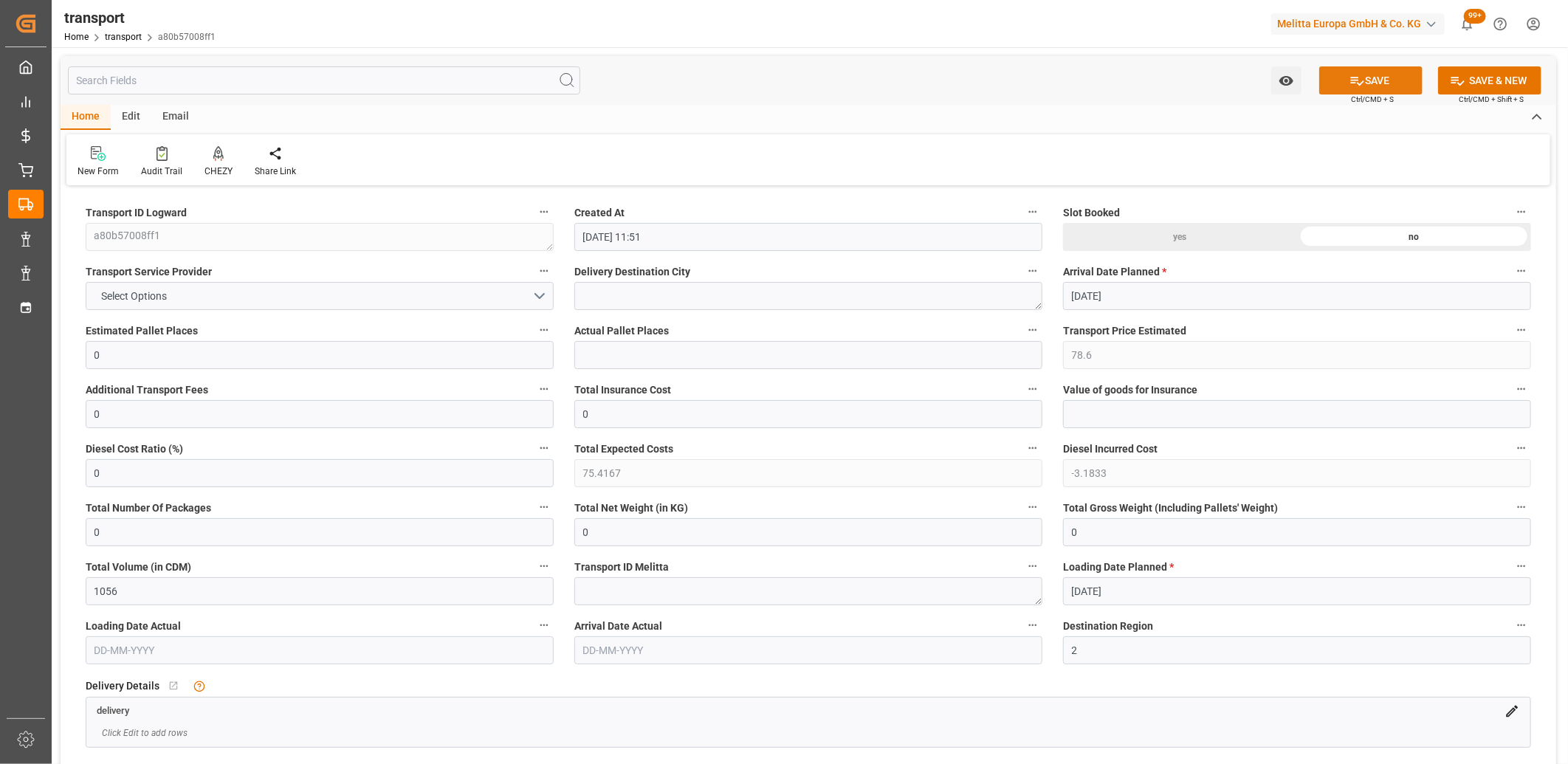
click at [1385, 79] on button "SAVE" at bounding box center [1371, 81] width 104 height 28
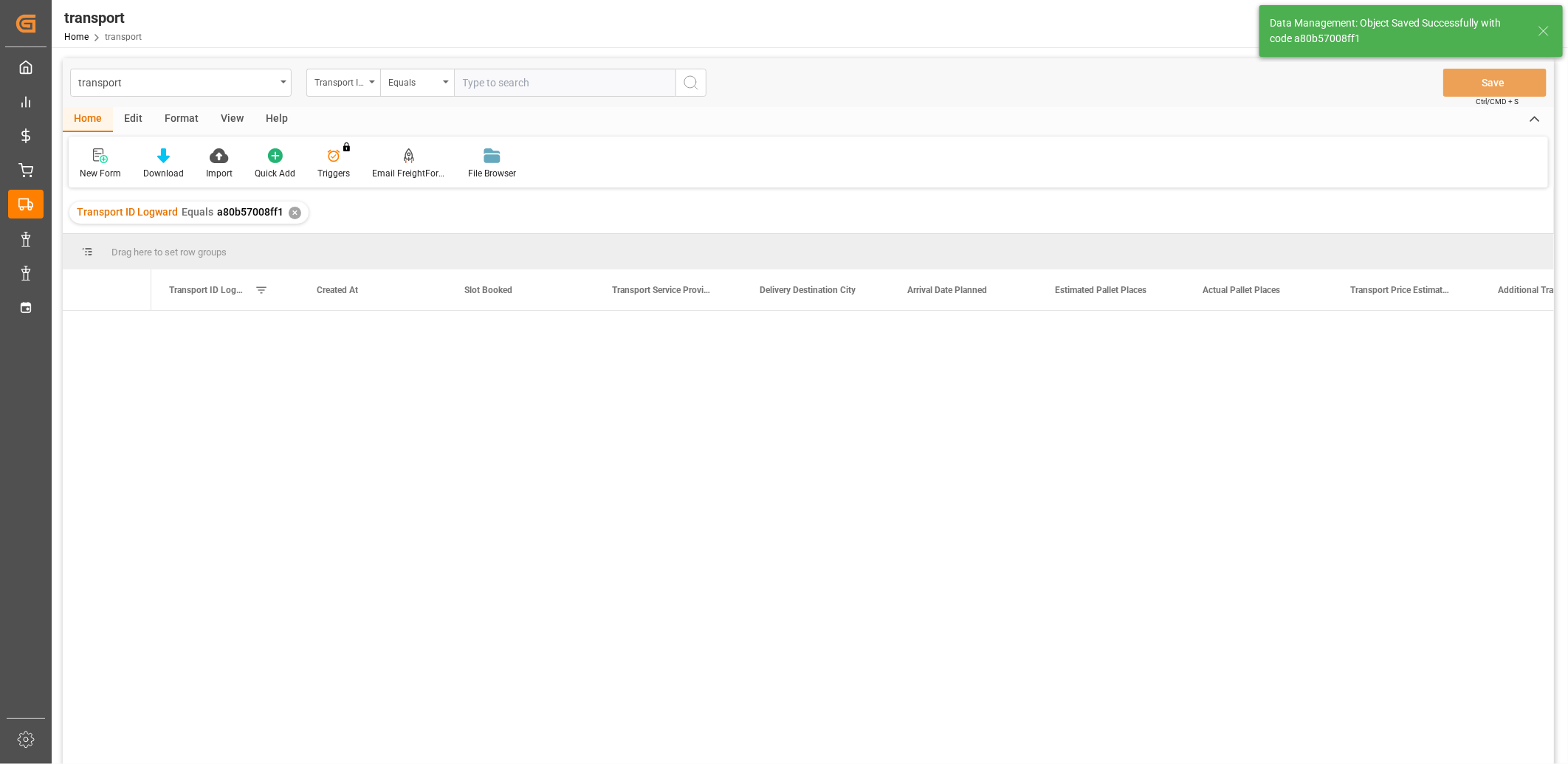
click at [134, 116] on div "Edit" at bounding box center [133, 120] width 40 height 25
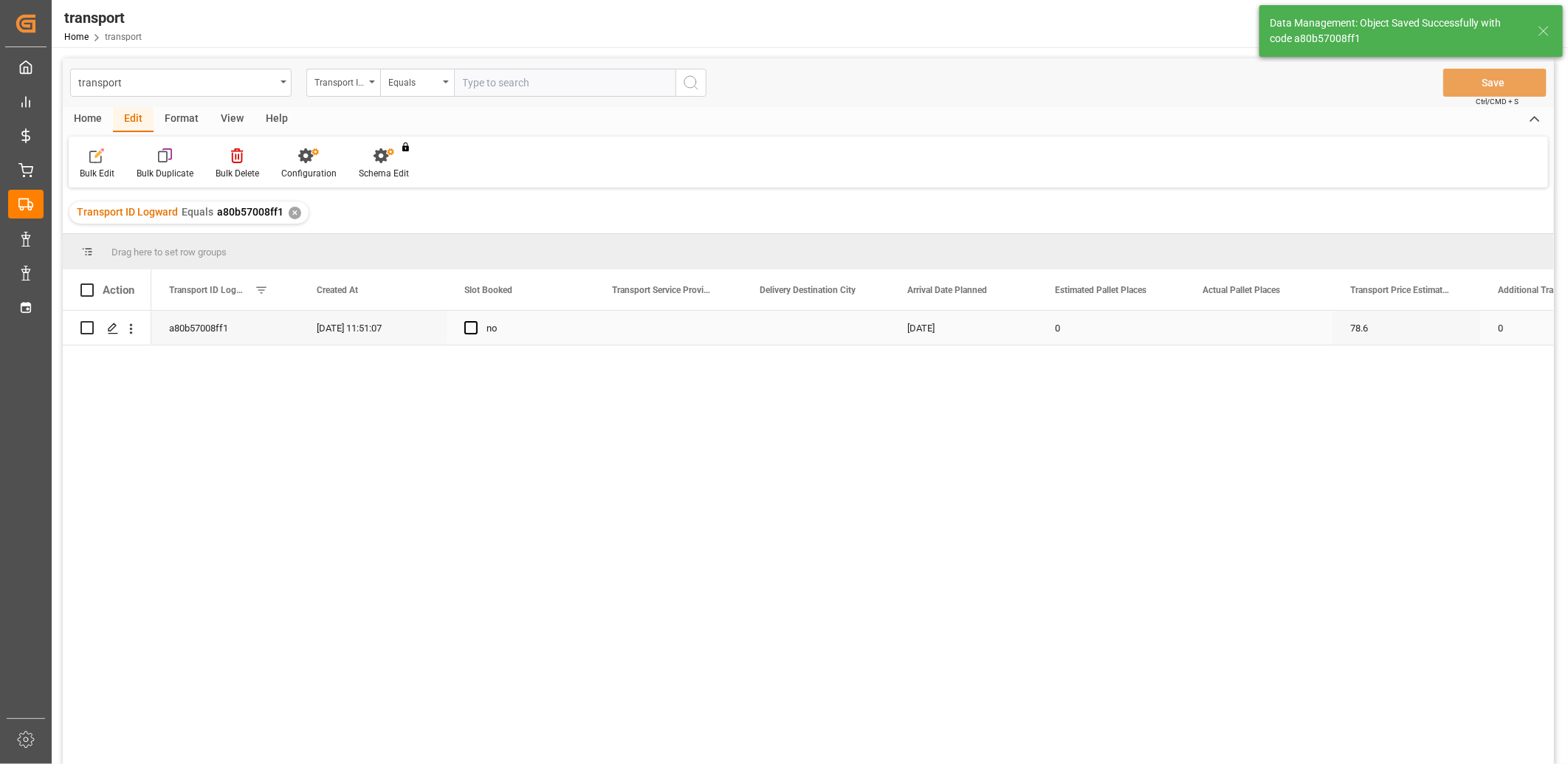
click at [92, 321] on input "Press Space to toggle row selection (unchecked)" at bounding box center [87, 327] width 13 height 13
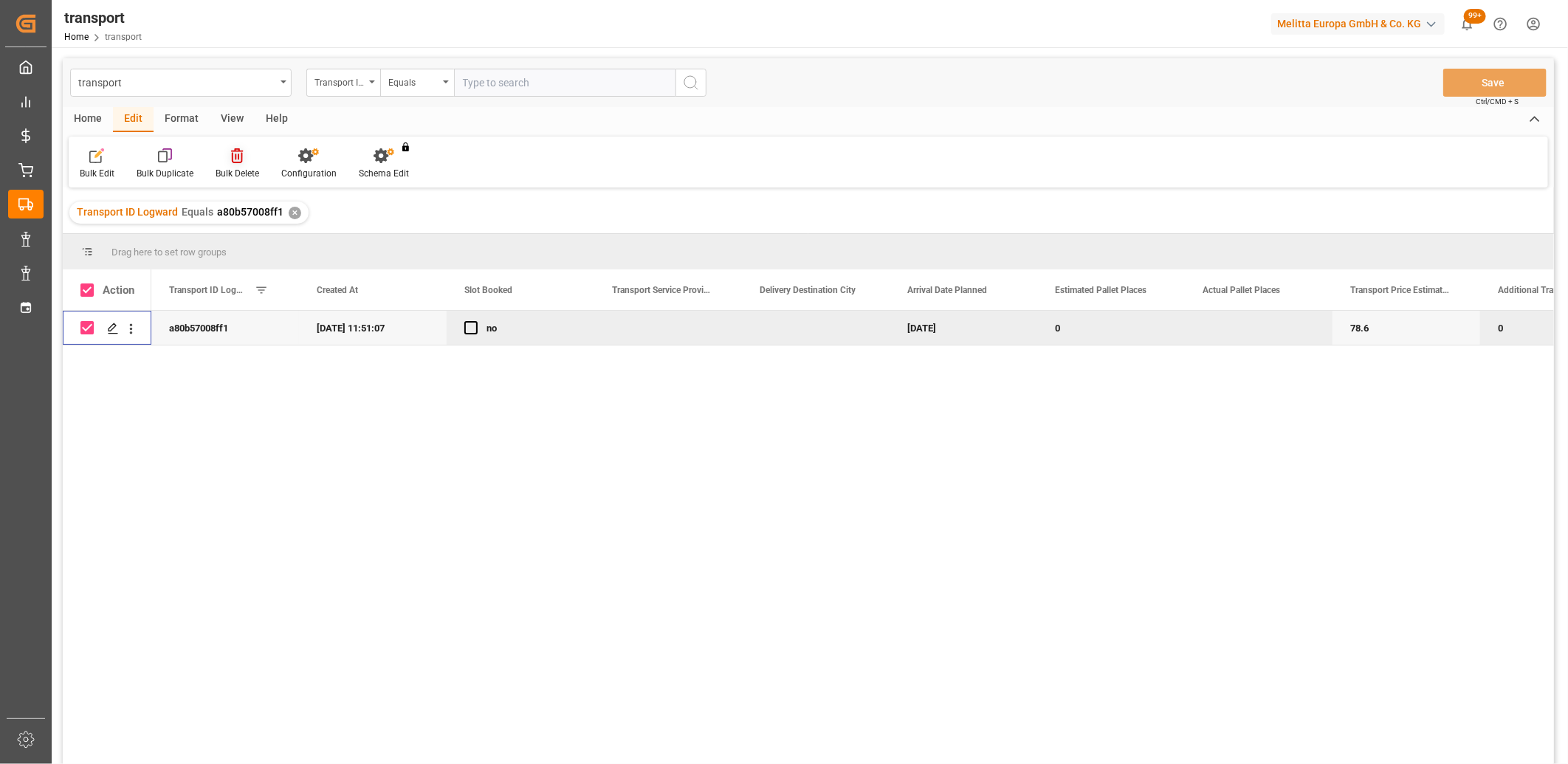
click at [231, 160] on icon at bounding box center [236, 156] width 11 height 15
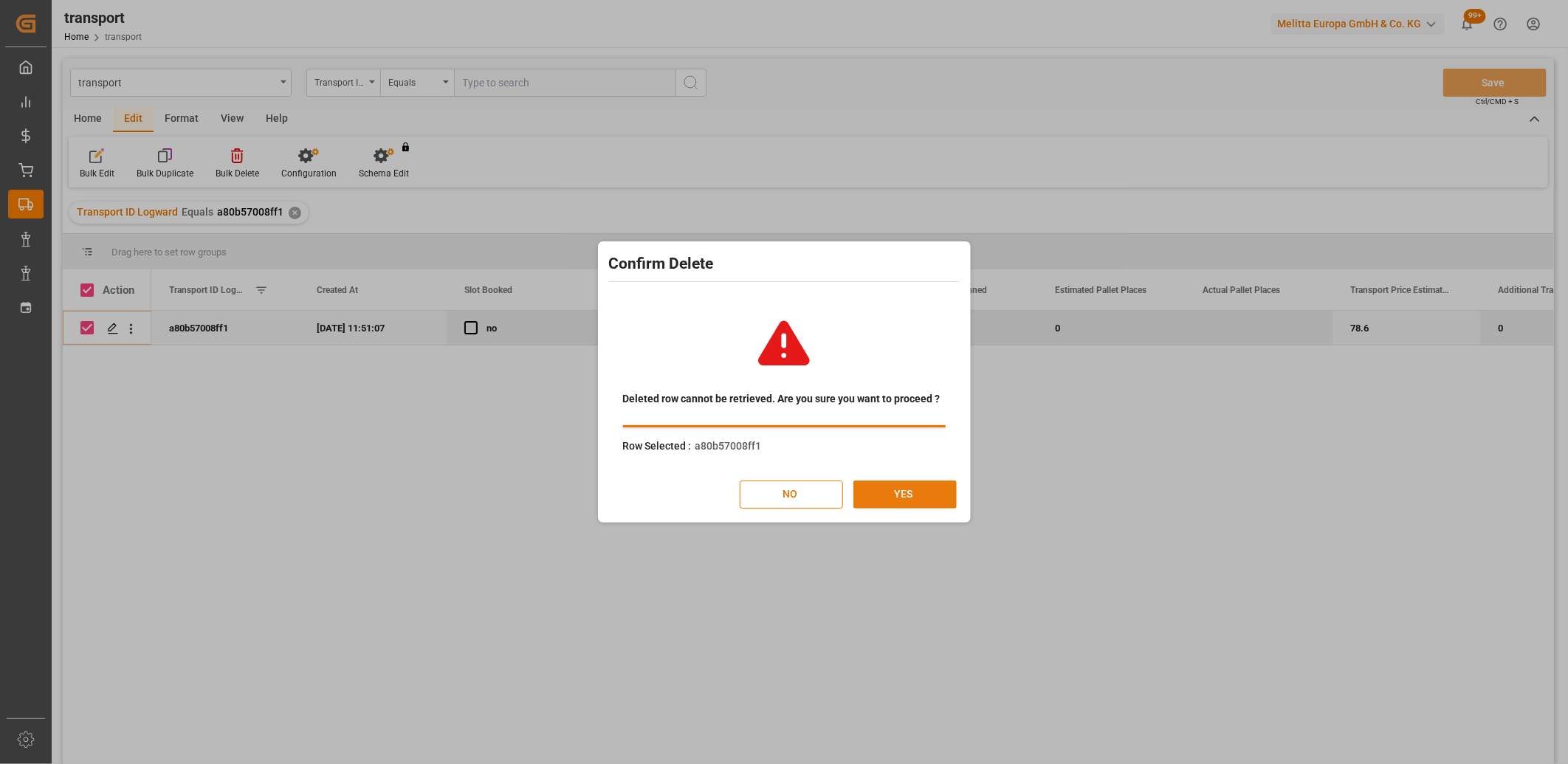
click at [887, 491] on button "YES" at bounding box center [905, 495] width 104 height 28
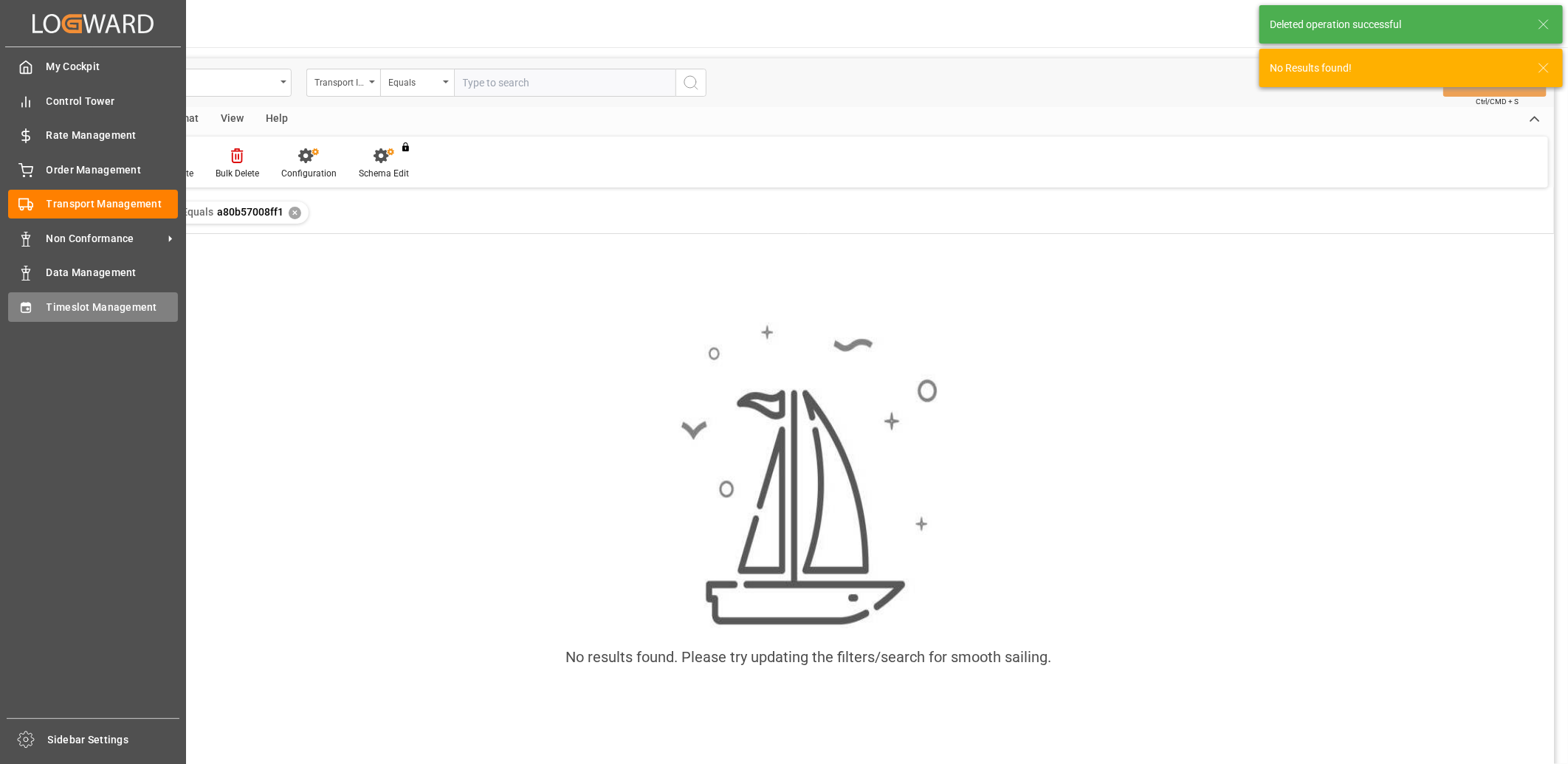
click at [25, 308] on icon at bounding box center [25, 308] width 15 height 15
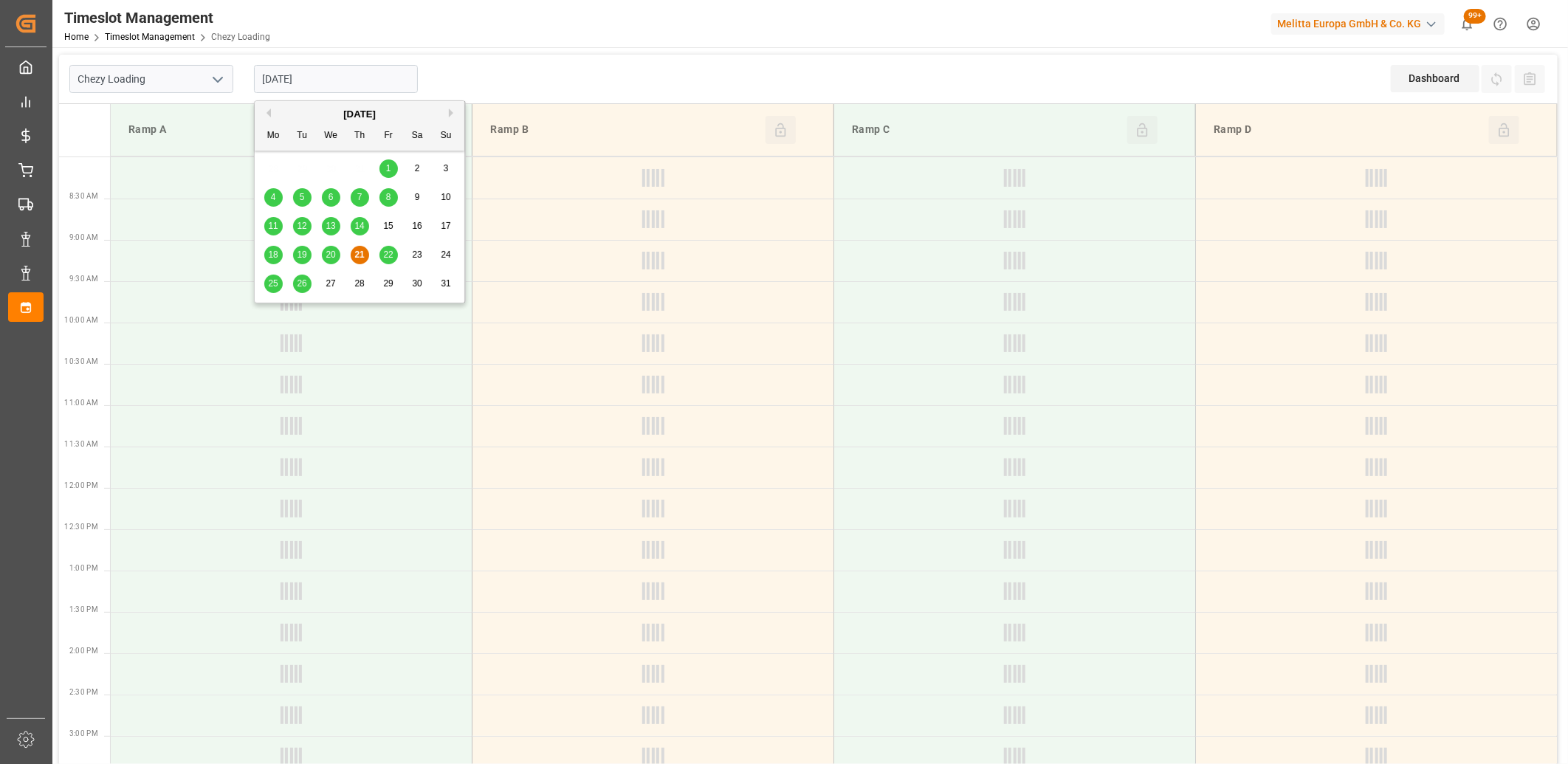
click at [356, 79] on input "21-08-2025" at bounding box center [336, 79] width 163 height 28
click at [384, 254] on span "22" at bounding box center [388, 255] width 10 height 11
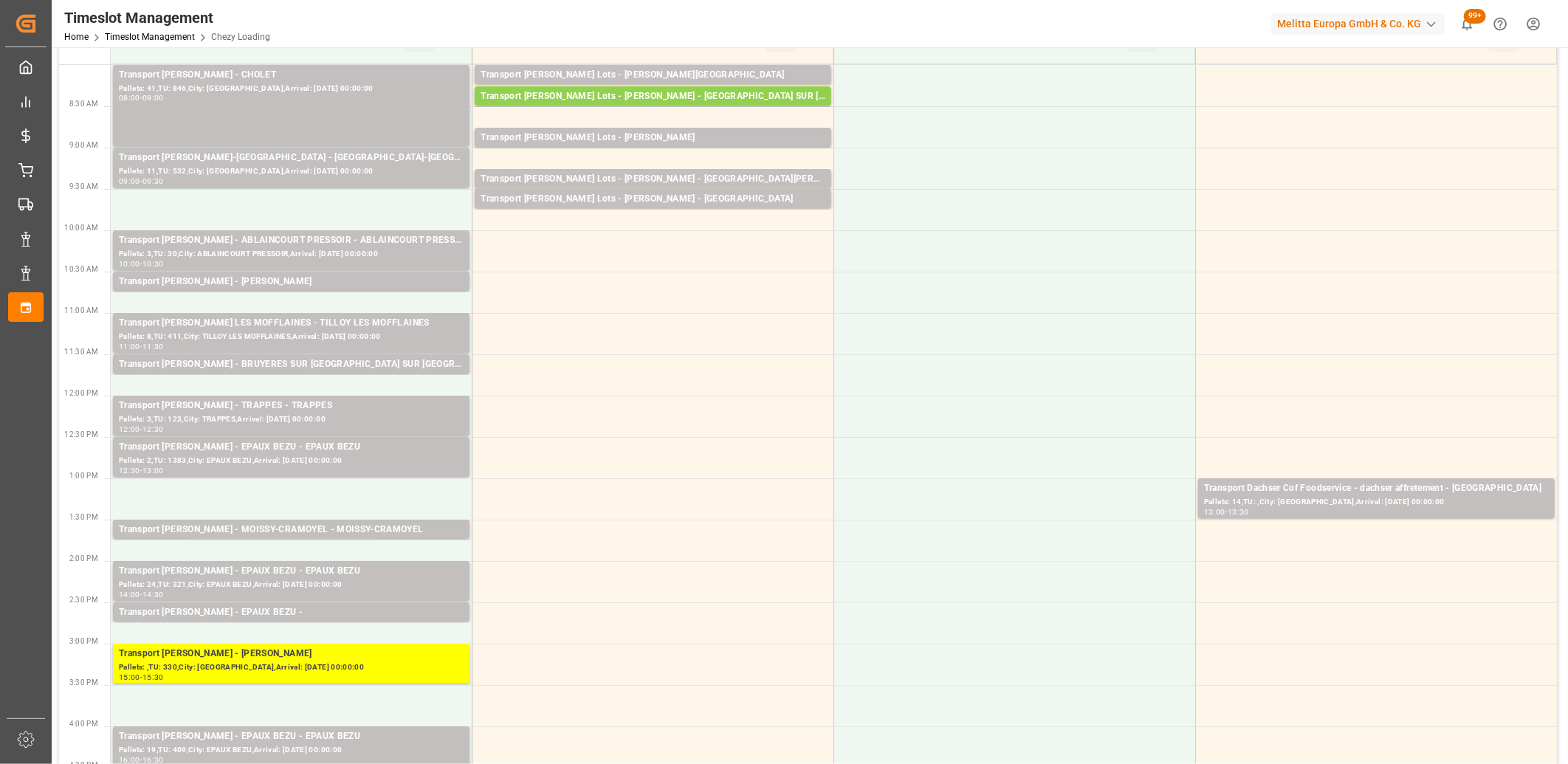
scroll to position [164, 0]
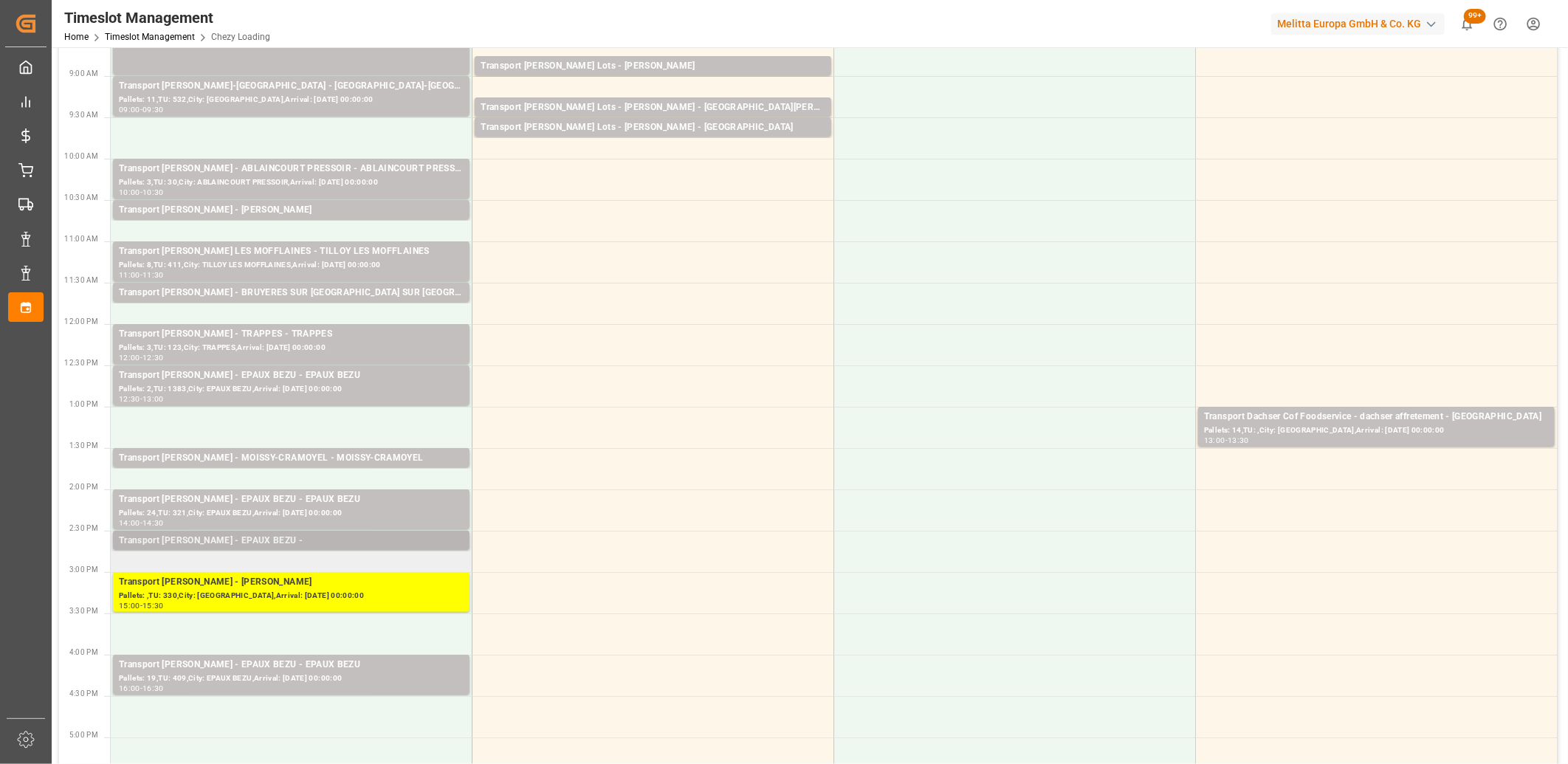
click at [299, 542] on div "Transport Delisle - EPAUX BEZU -" at bounding box center [291, 541] width 345 height 15
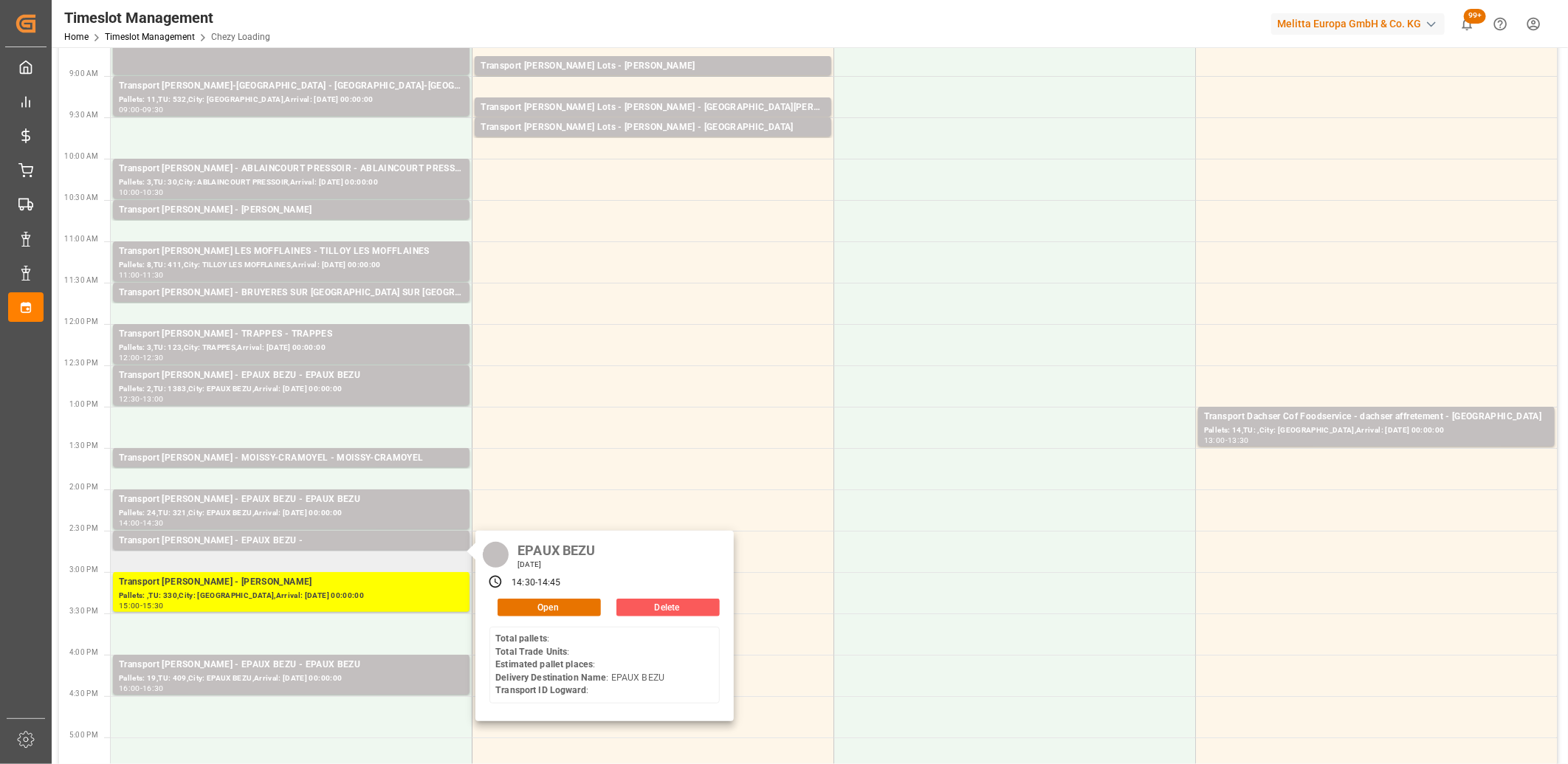
click at [661, 608] on button "Delete" at bounding box center [668, 608] width 104 height 18
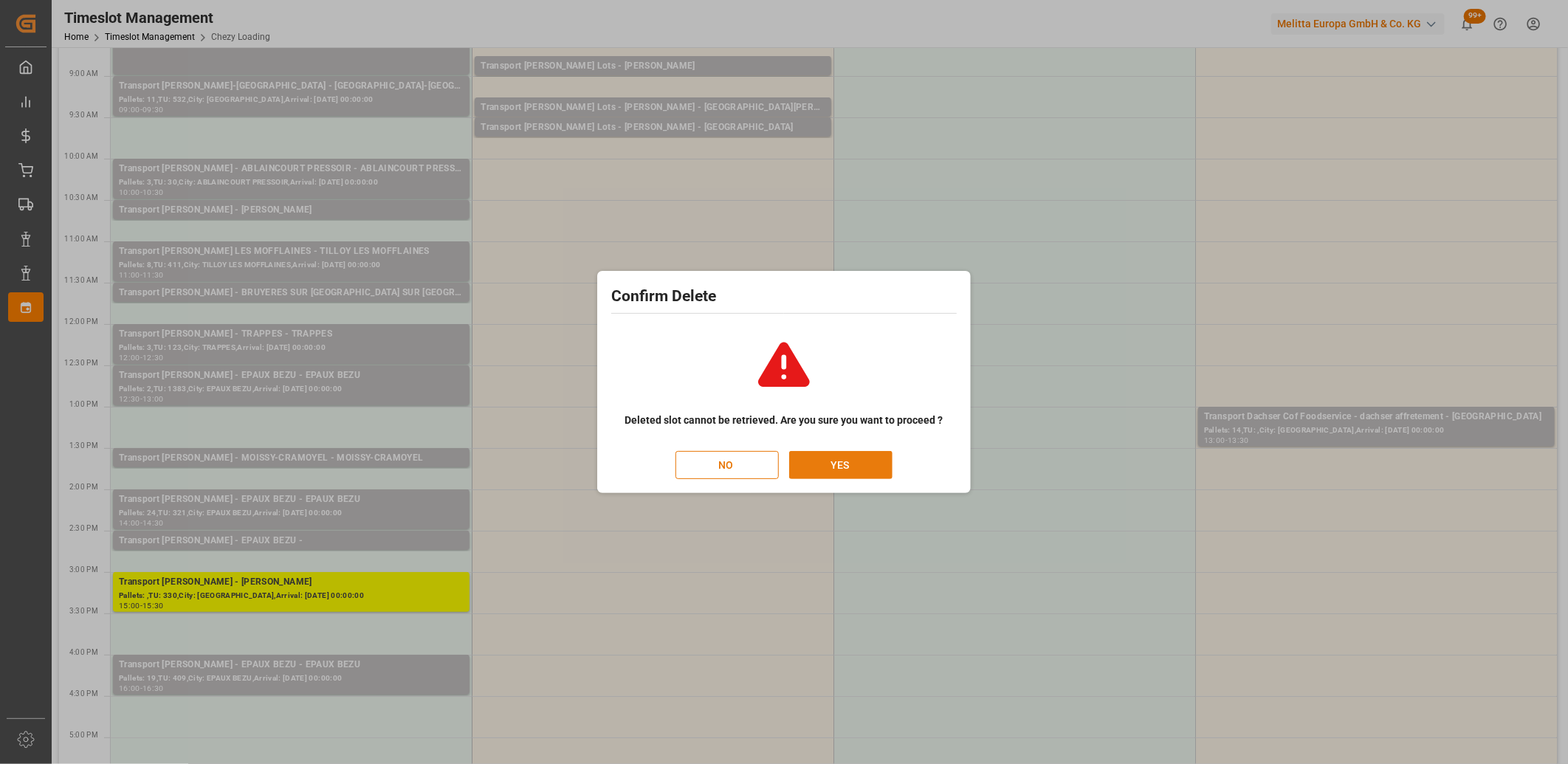
click at [837, 461] on button "YES" at bounding box center [841, 465] width 104 height 28
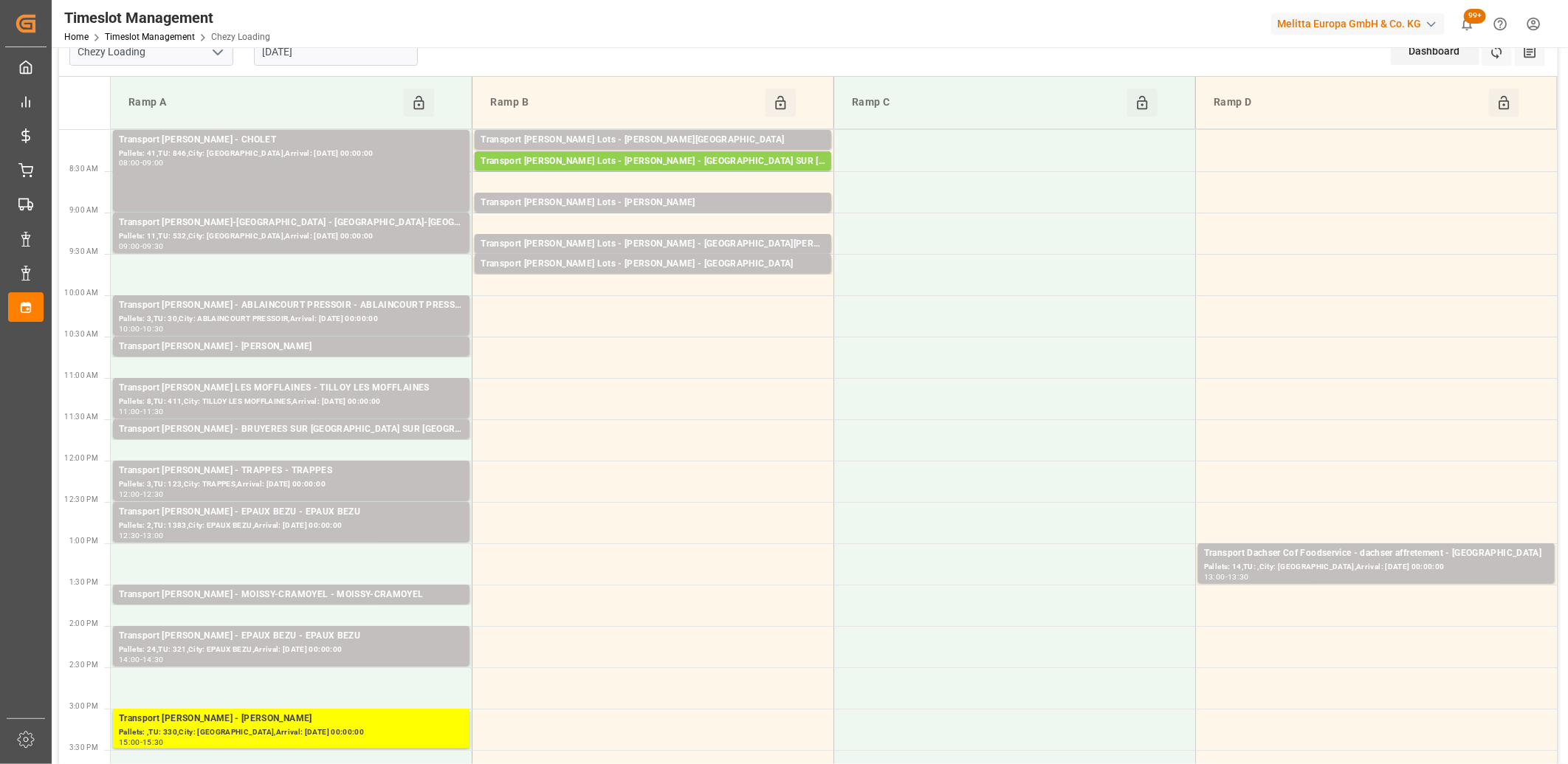
scroll to position [0, 0]
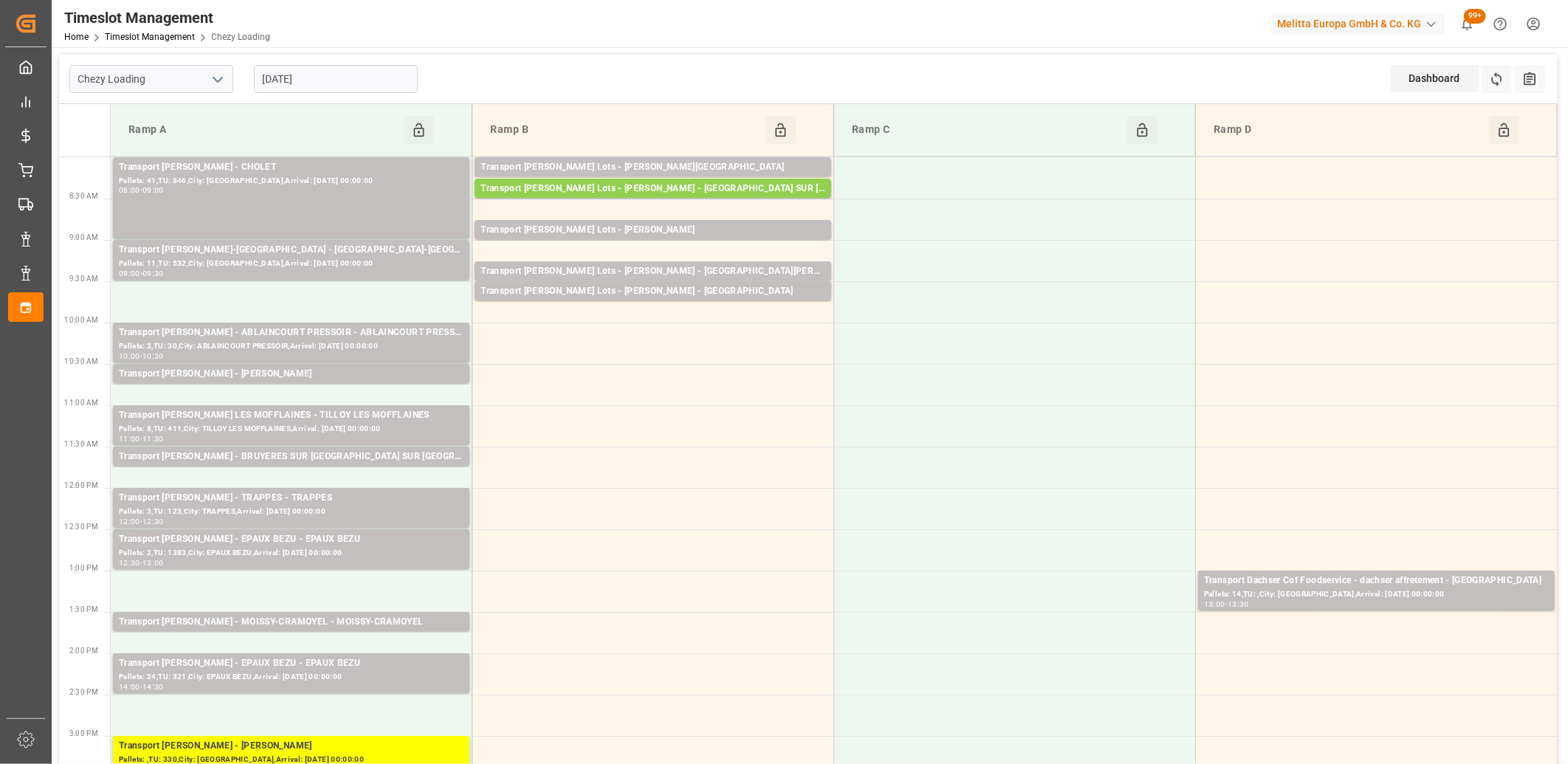
click at [378, 76] on input "[DATE]" at bounding box center [336, 79] width 163 height 28
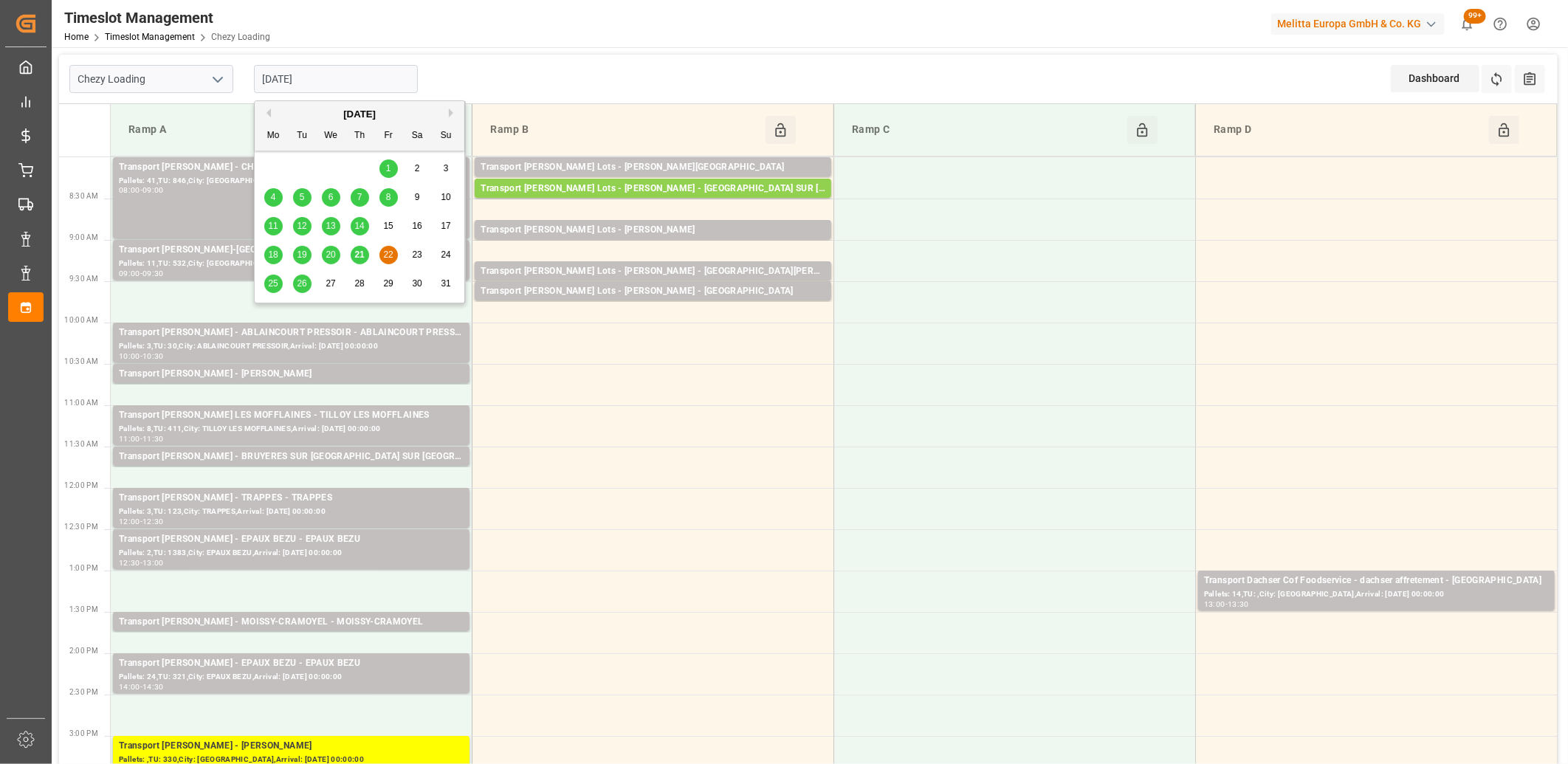
click at [357, 257] on span "21" at bounding box center [359, 255] width 10 height 11
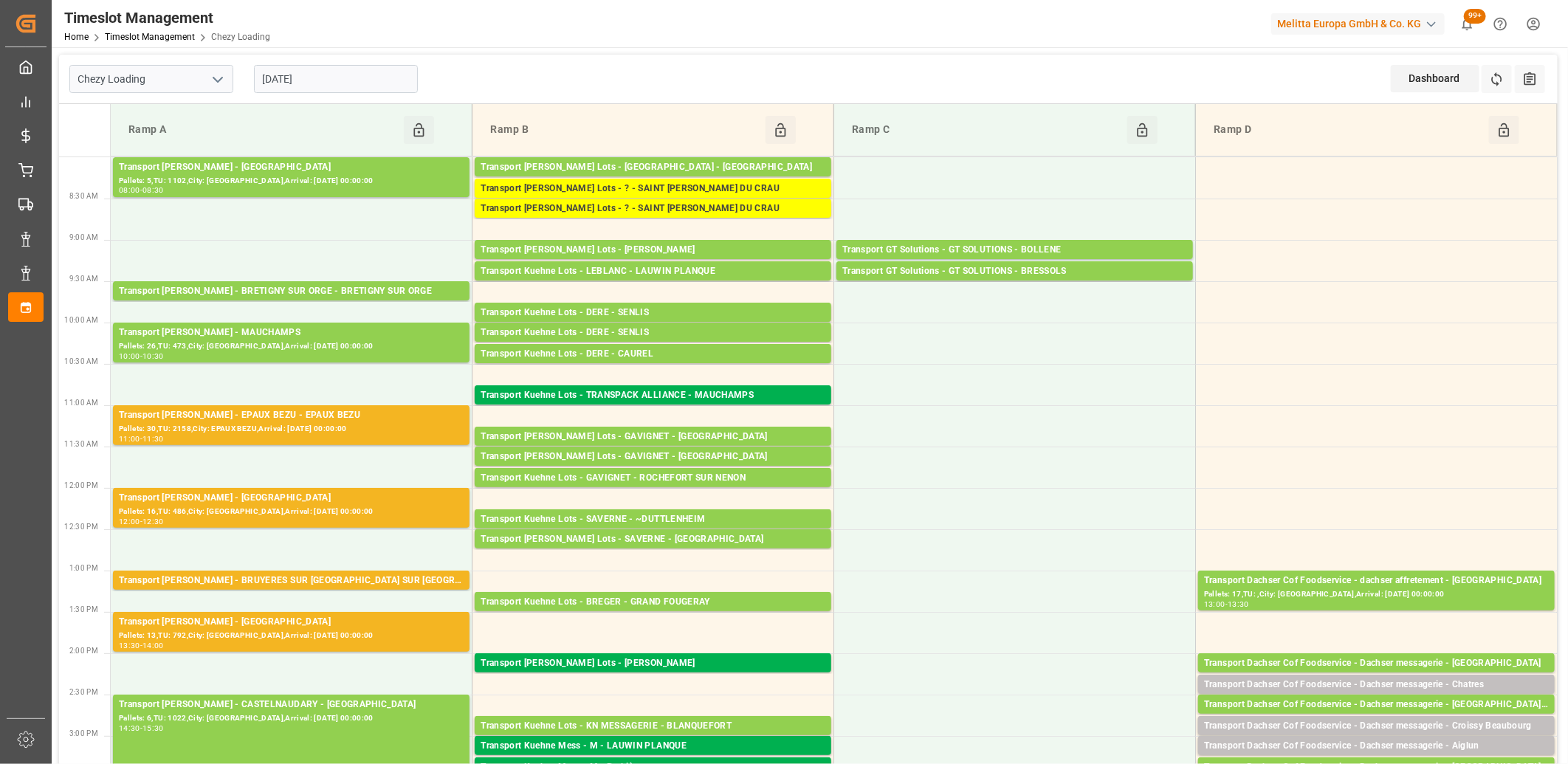
click at [378, 84] on input "21-08-2025" at bounding box center [336, 79] width 163 height 28
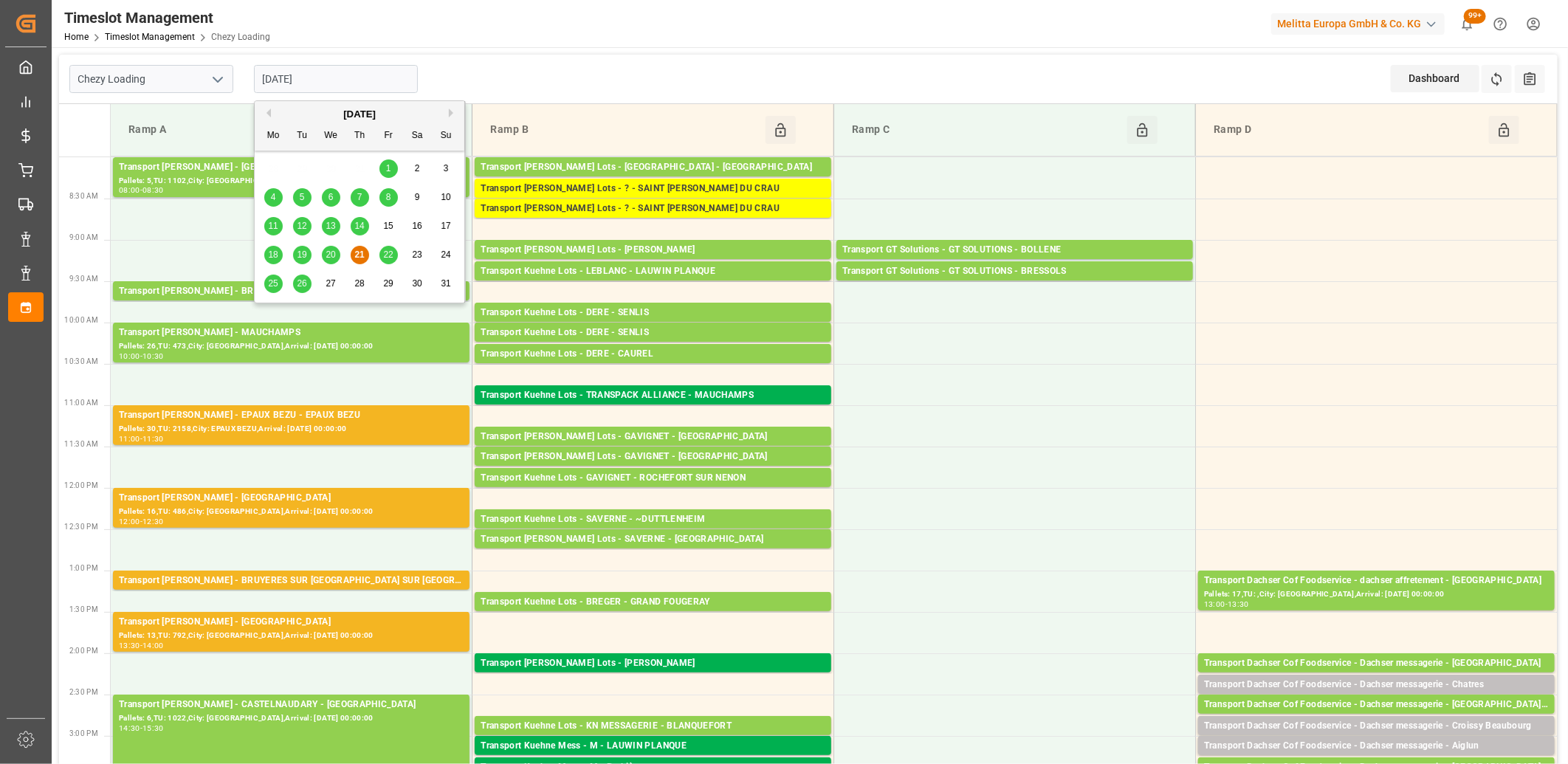
click at [275, 226] on span "11" at bounding box center [272, 226] width 10 height 11
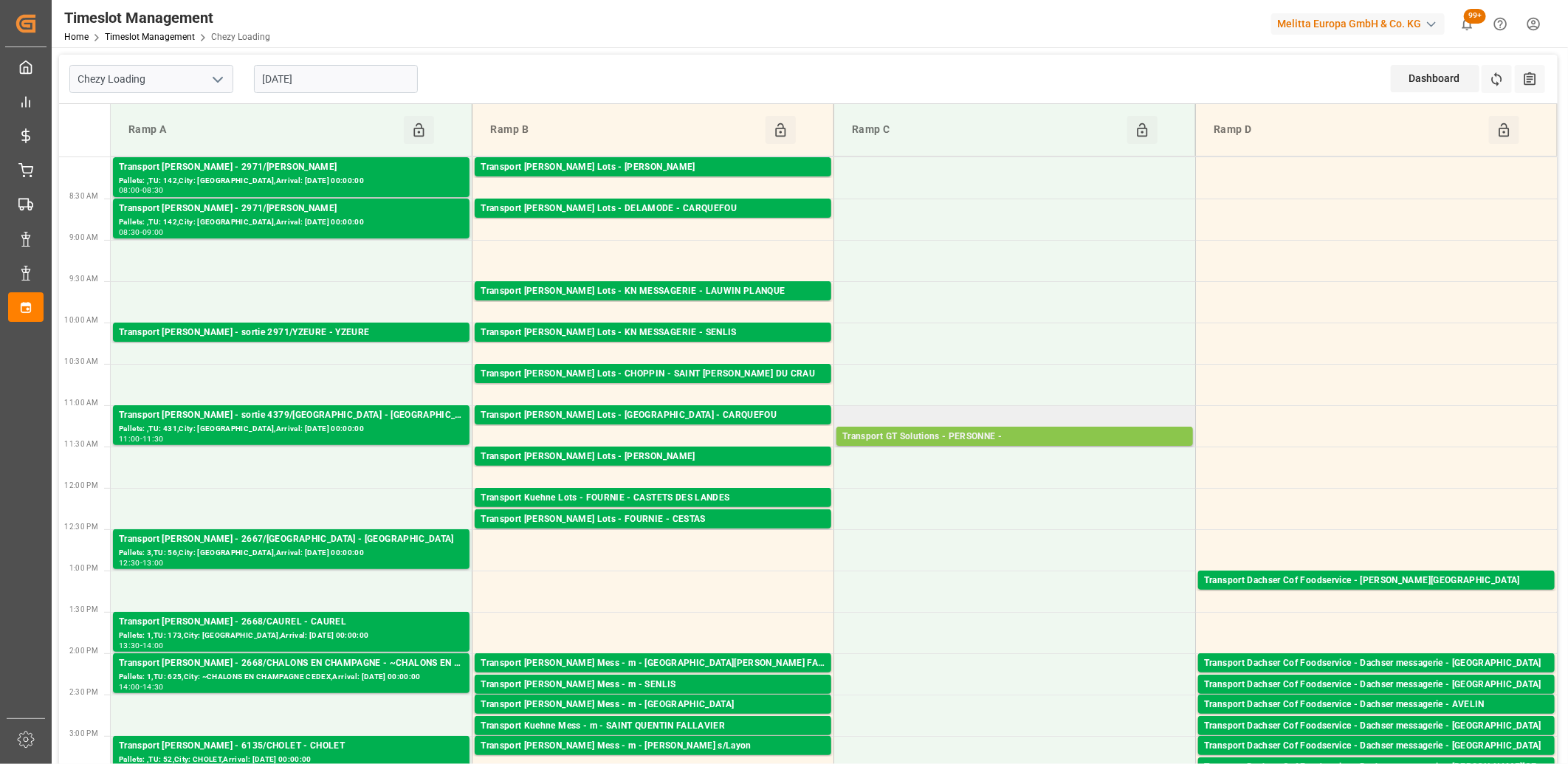
click at [961, 434] on div "Transport GT Solutions - PERSONNE -" at bounding box center [1014, 437] width 345 height 15
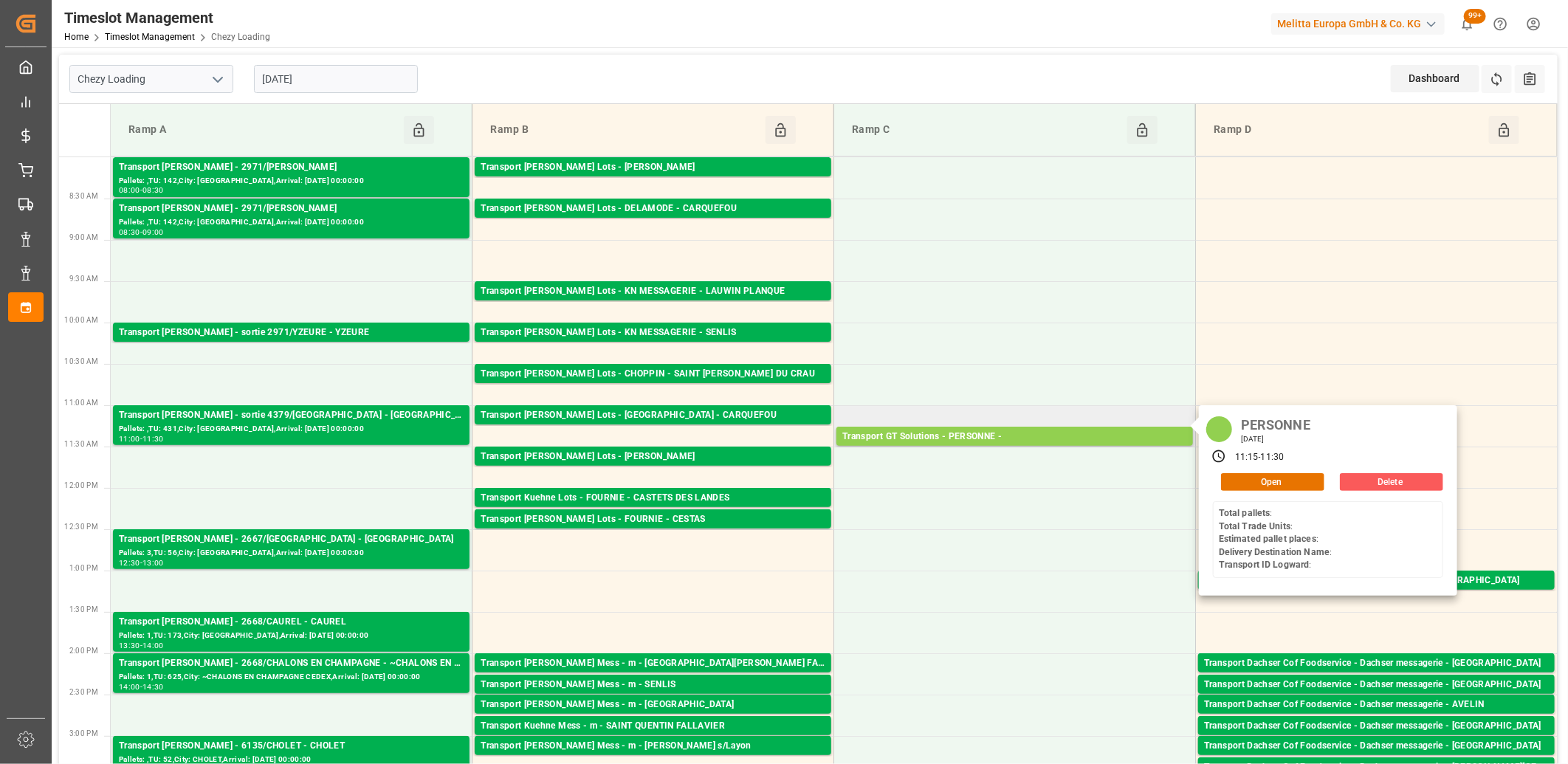
click at [1353, 483] on button "Delete" at bounding box center [1391, 482] width 104 height 18
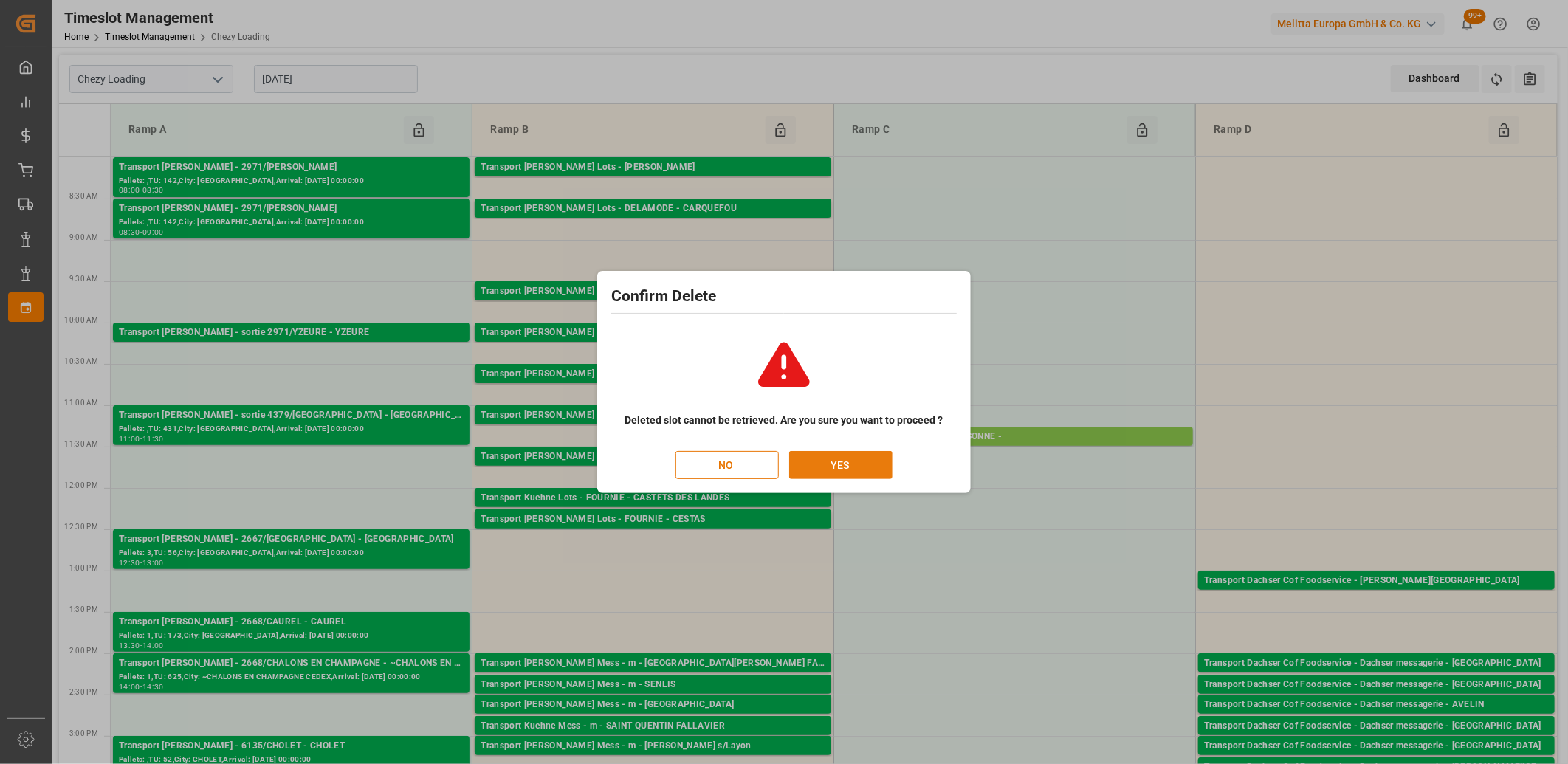
click at [860, 473] on button "YES" at bounding box center [841, 465] width 104 height 28
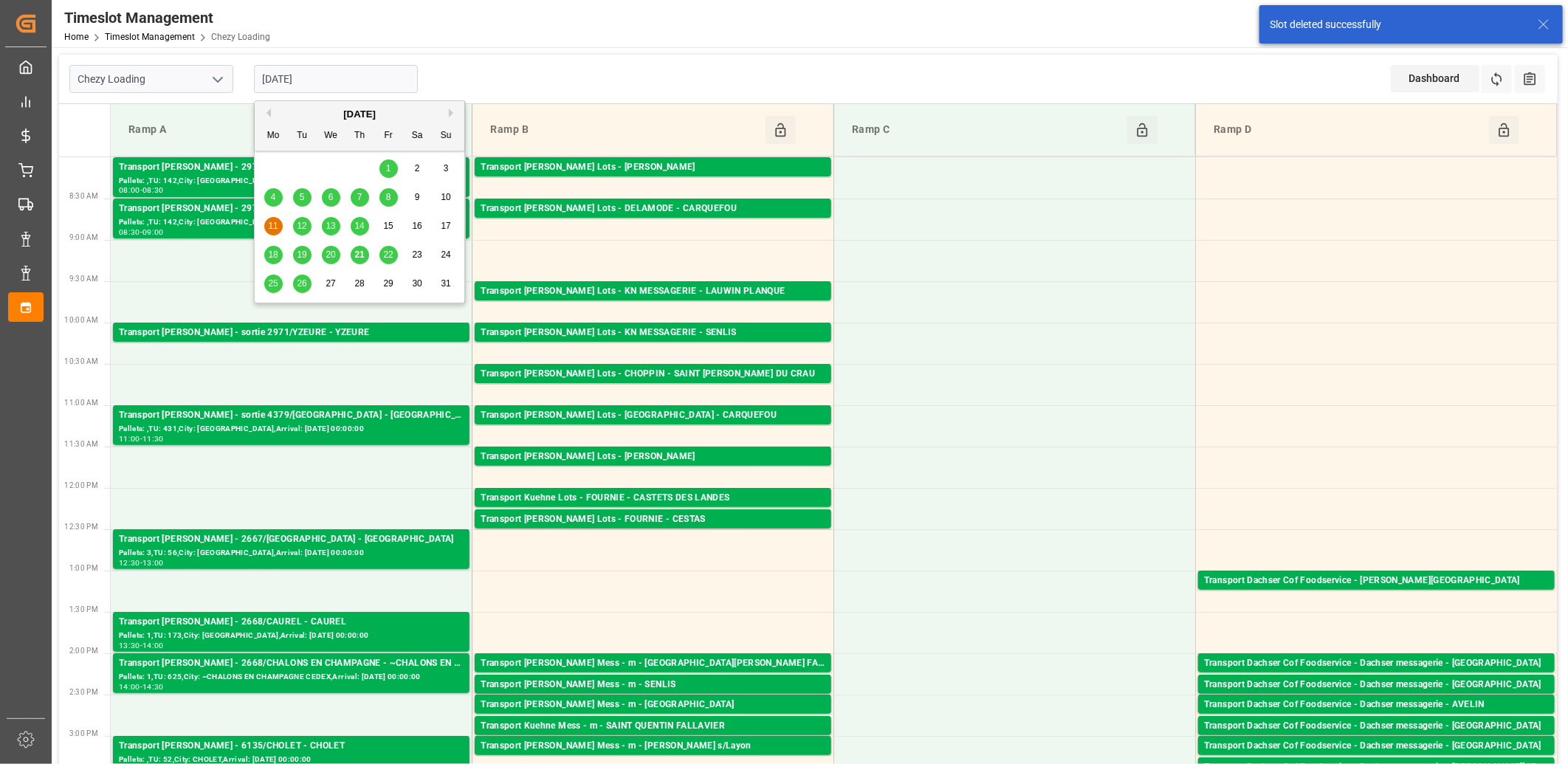
click at [350, 85] on input "11-08-2025" at bounding box center [336, 79] width 163 height 28
click at [300, 228] on span "12" at bounding box center [301, 226] width 10 height 11
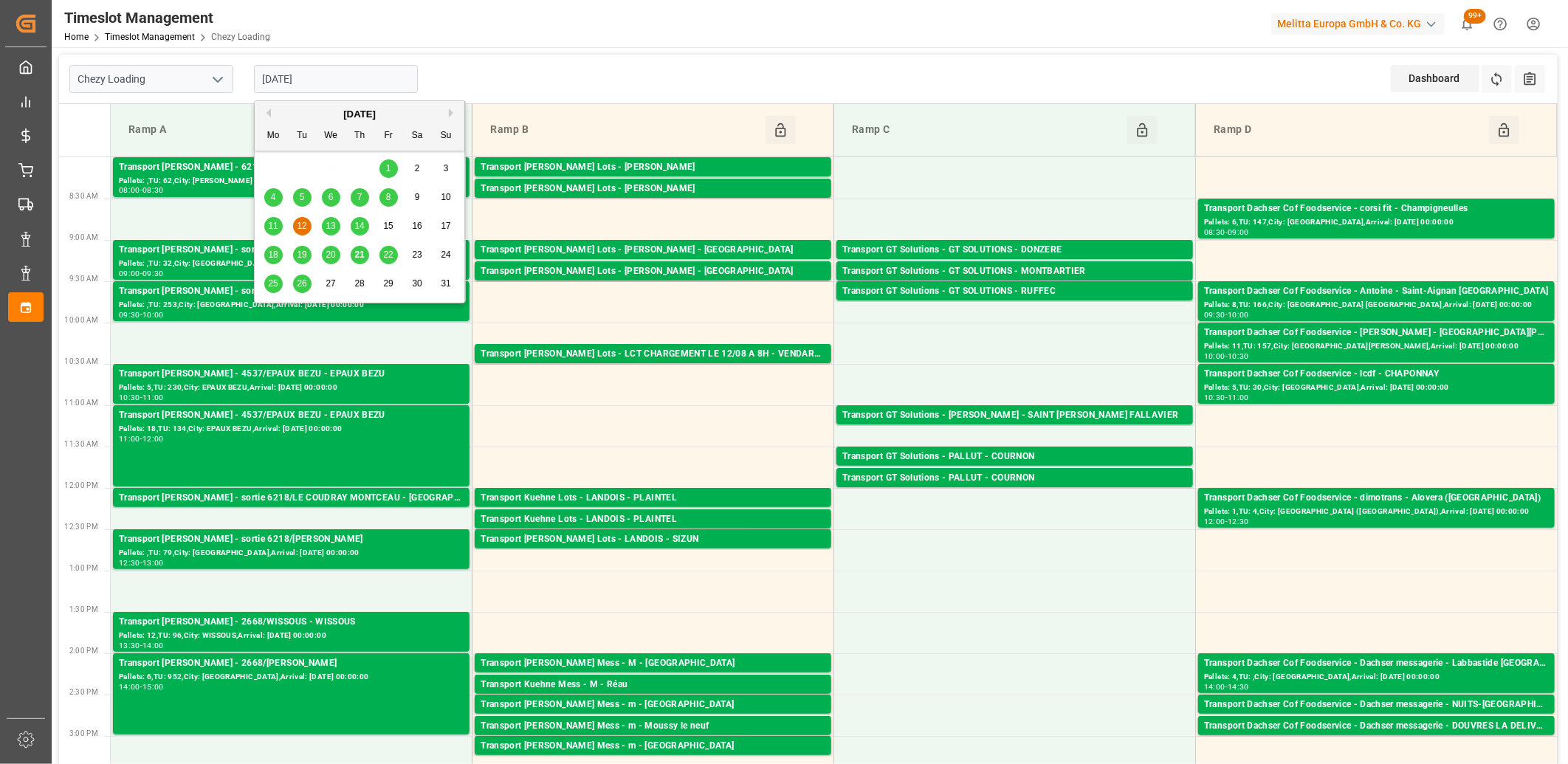
click at [338, 84] on input "12-08-2025" at bounding box center [336, 79] width 163 height 28
click at [330, 226] on span "13" at bounding box center [330, 226] width 10 height 11
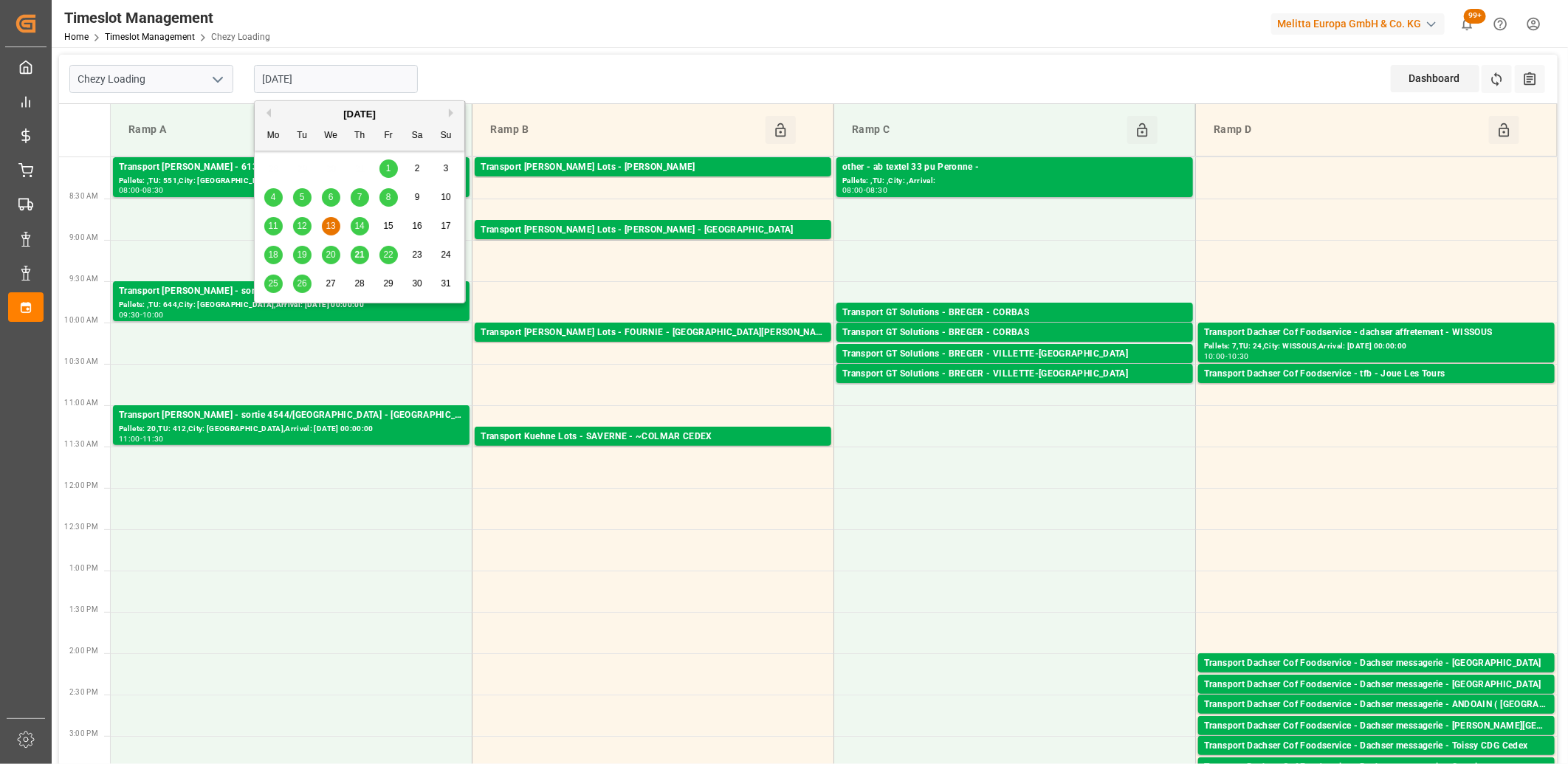
click at [376, 79] on input "13-08-2025" at bounding box center [336, 79] width 163 height 28
click at [359, 227] on span "14" at bounding box center [359, 226] width 10 height 11
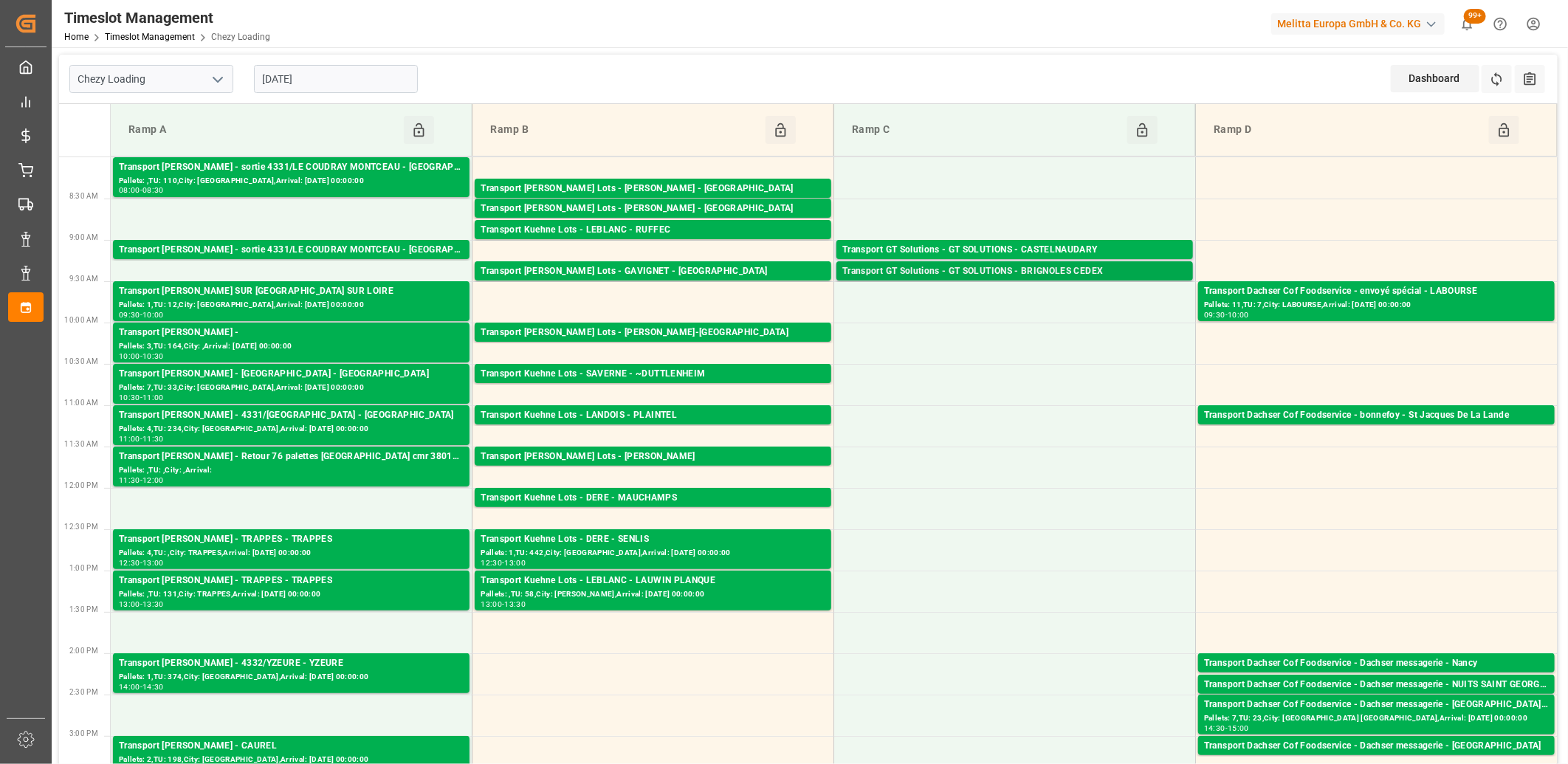
click at [925, 269] on div "Transport GT Solutions - GT SOLUTIONS - BRIGNOLES CEDEX" at bounding box center [1014, 272] width 345 height 15
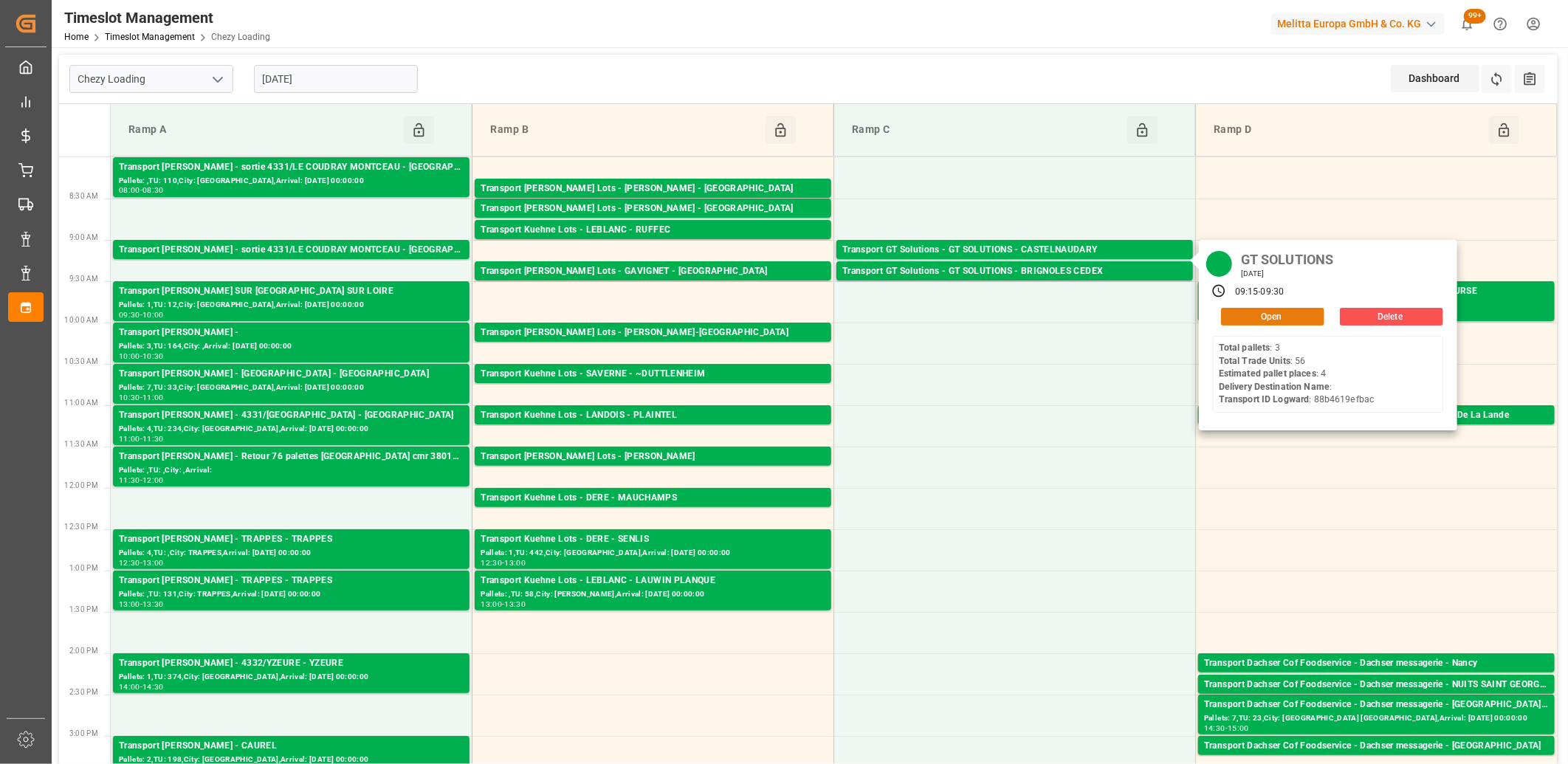
click at [1268, 316] on button "Open" at bounding box center [1273, 317] width 104 height 18
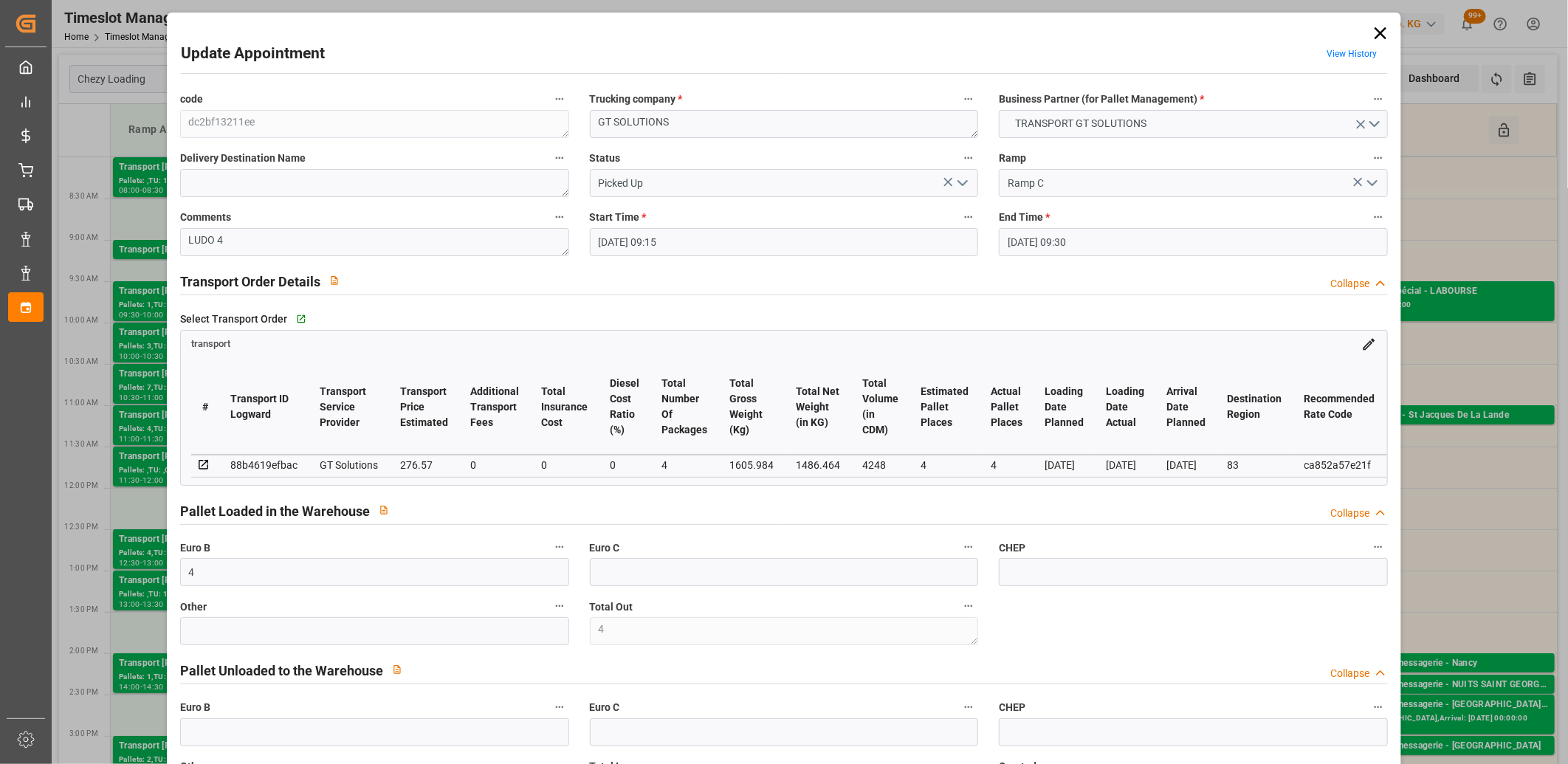
click at [1376, 24] on icon at bounding box center [1381, 33] width 21 height 21
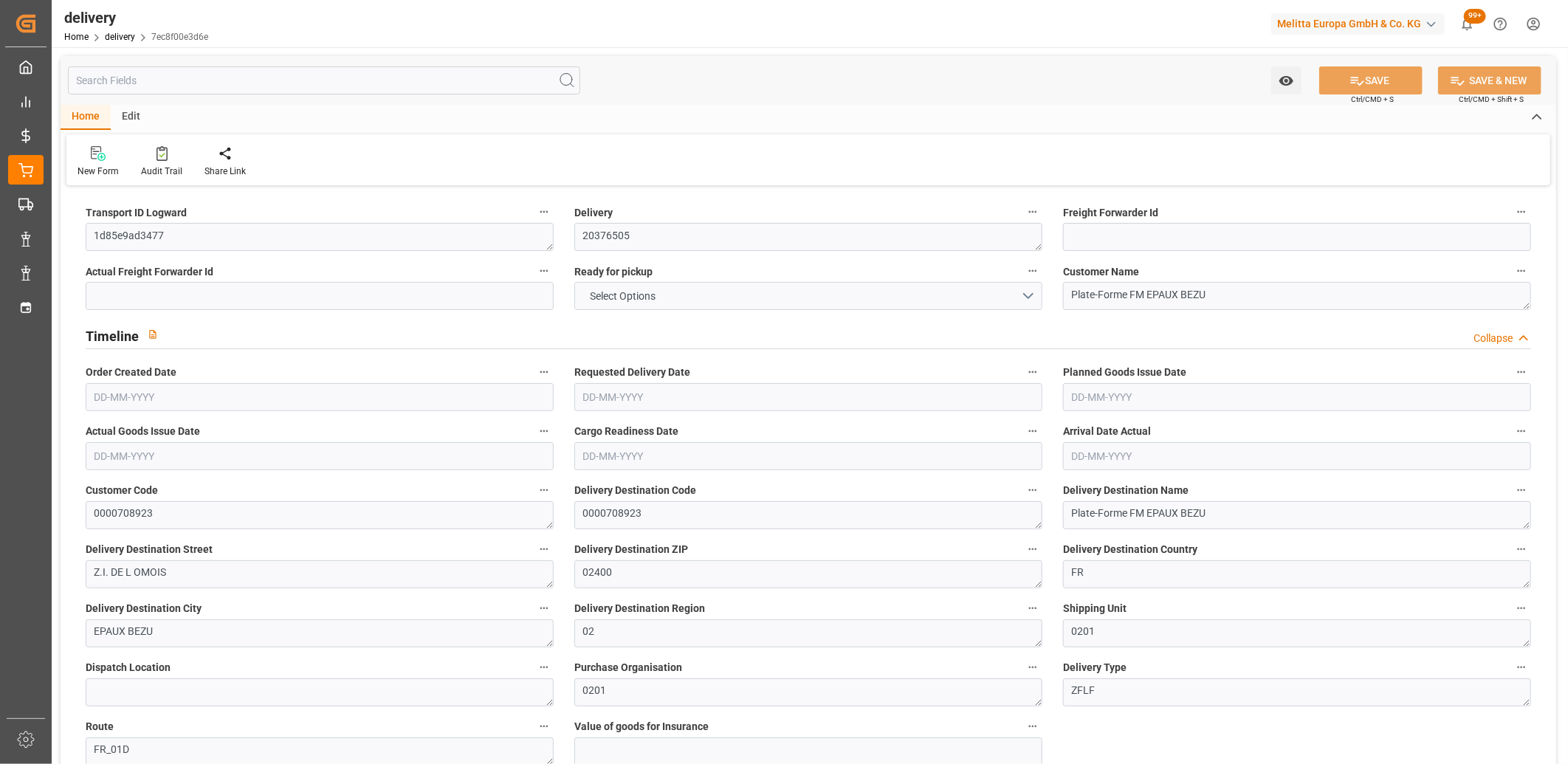
type input "2844.288"
type input "3174"
type input "6480"
type input "0"
type input "6"
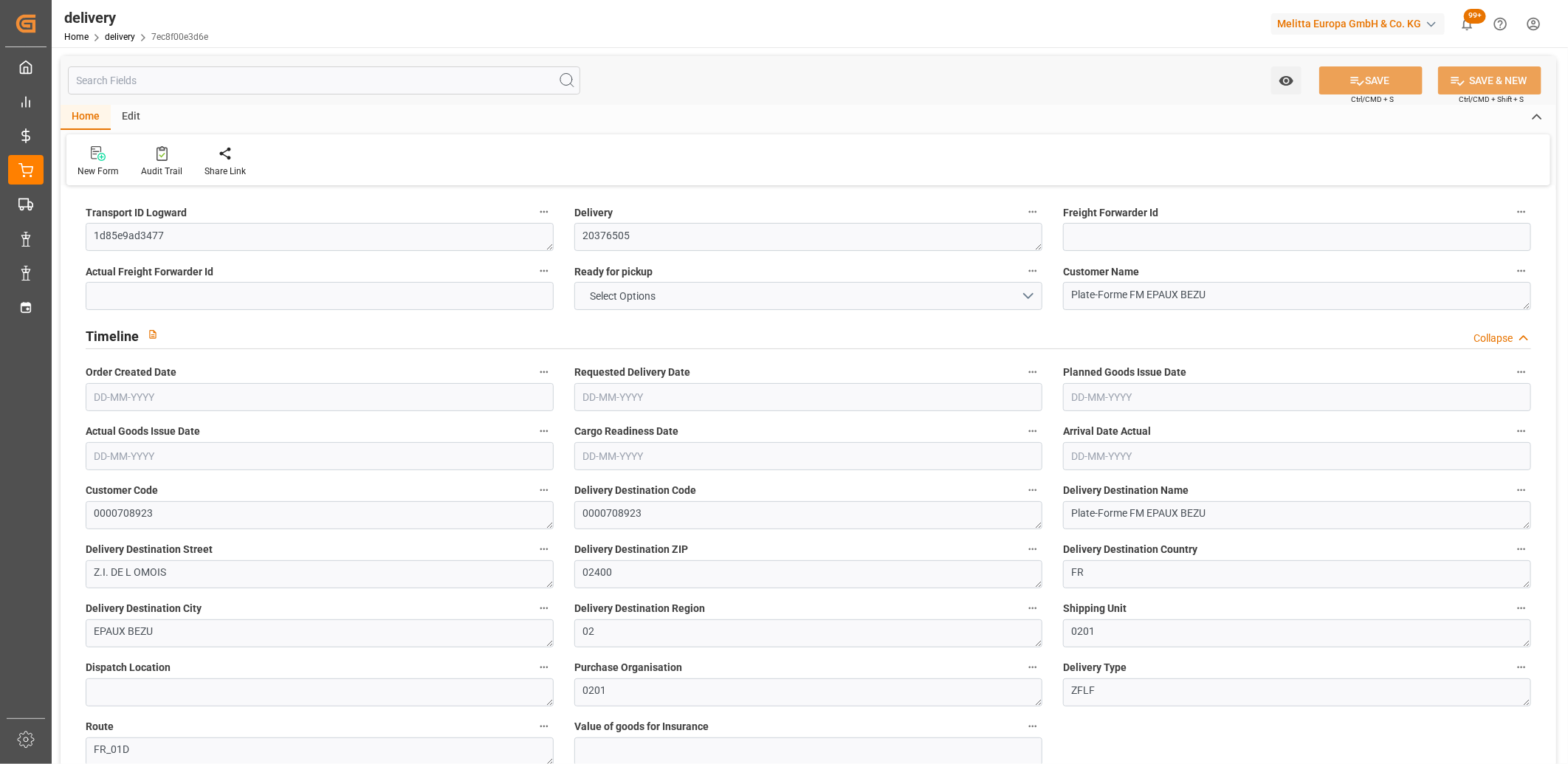
type input "6"
type input "0"
type input "-4.457"
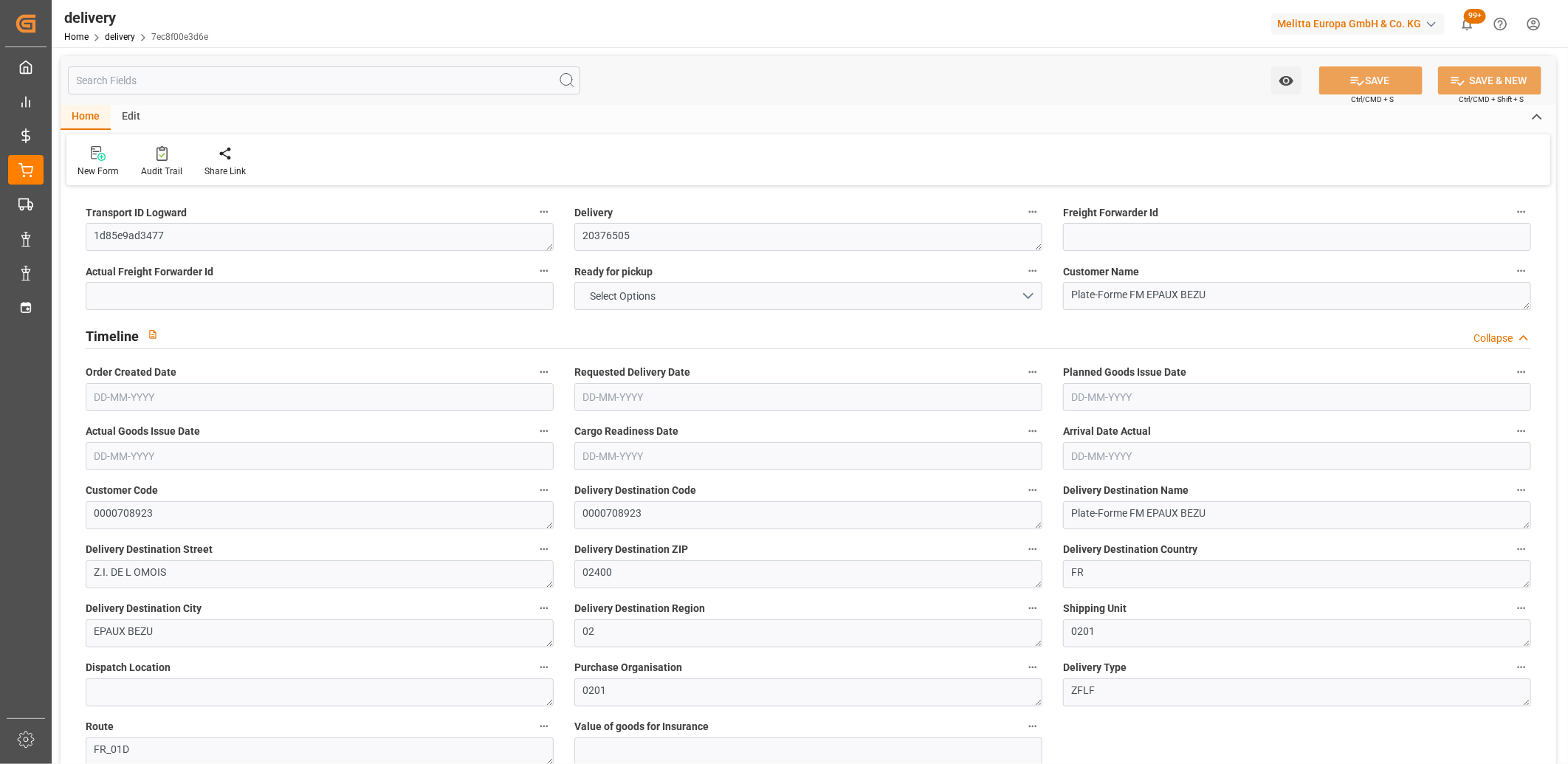
type input "110.05"
type input "105.593"
type input "14.7"
type input "0"
type input "1.5"
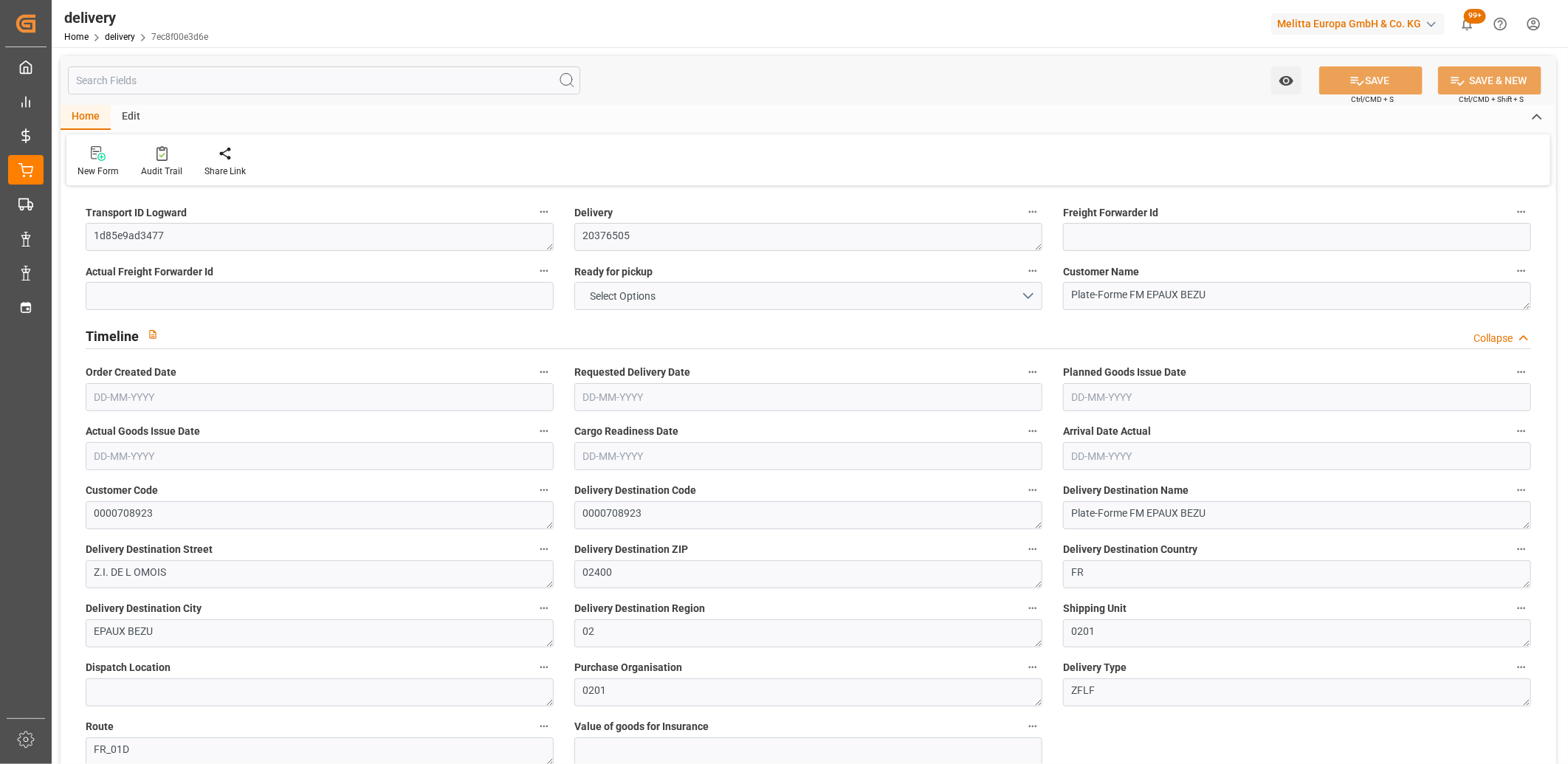
type input "1.3"
type input "0"
type input "9"
type input "2884.032"
type input "101"
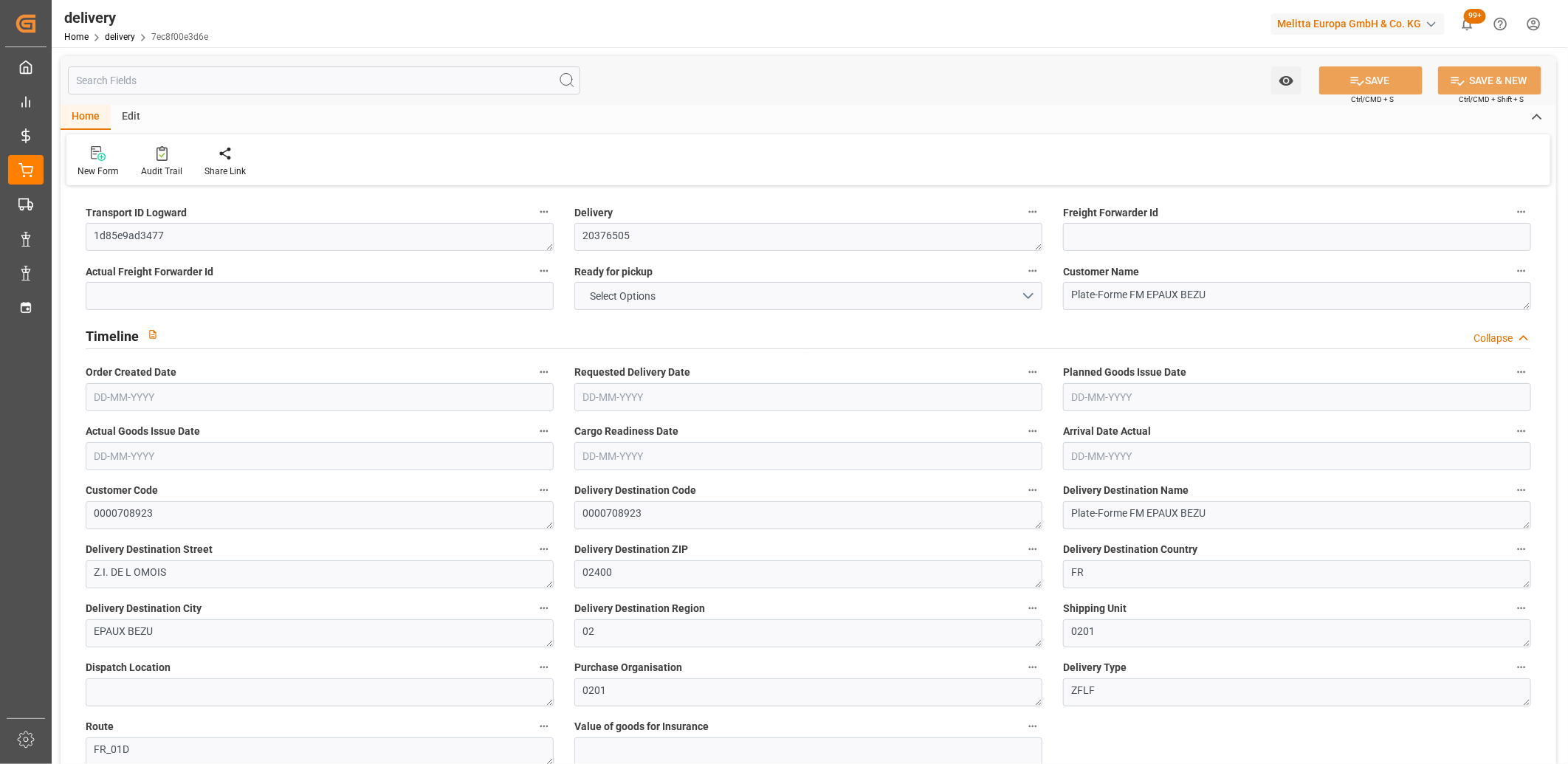
type input "46.2954"
type input "0.003"
type input "0"
type input "[DATE]"
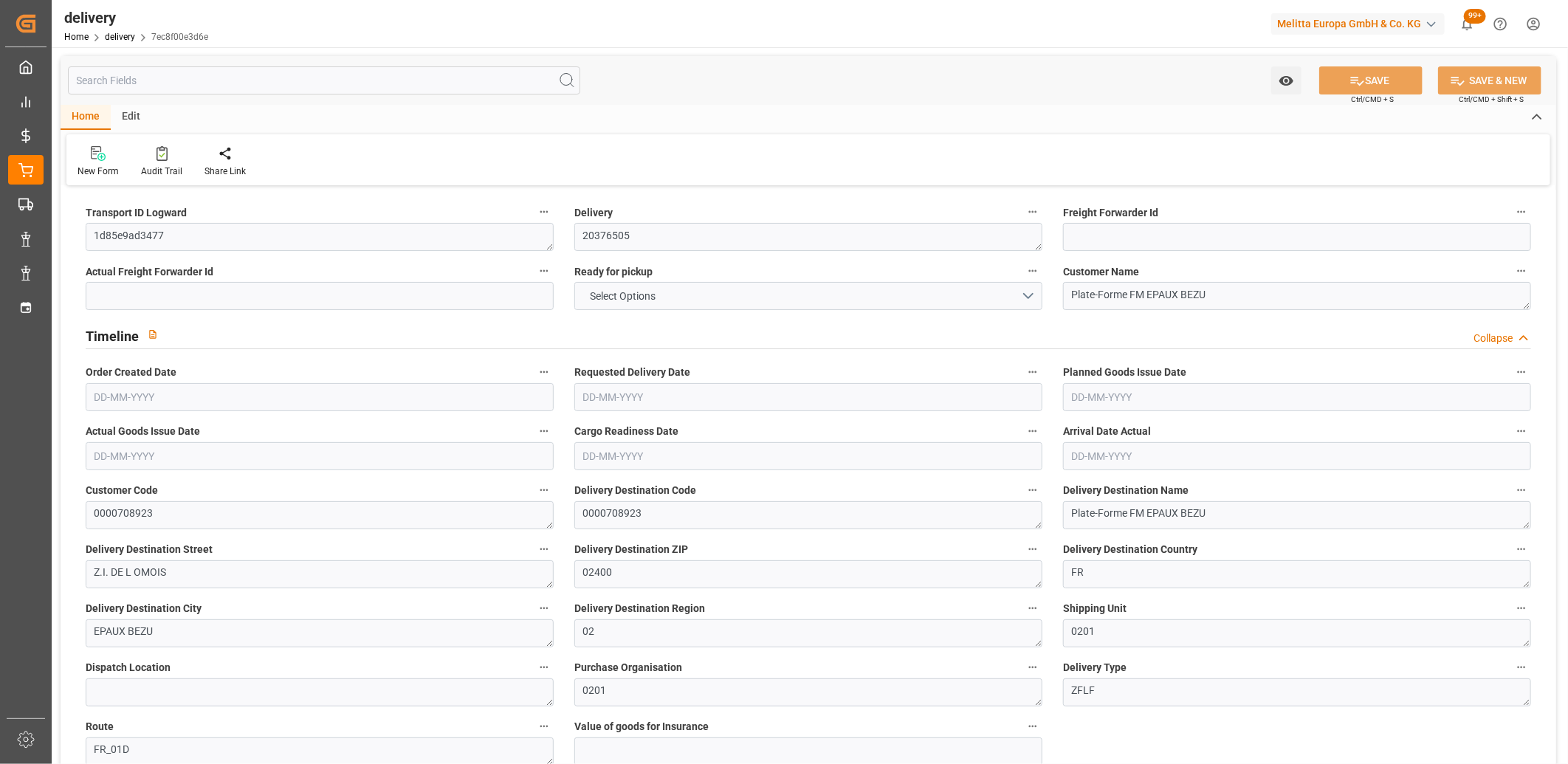
type input "[DATE]"
type input "20-08-2025 11:00"
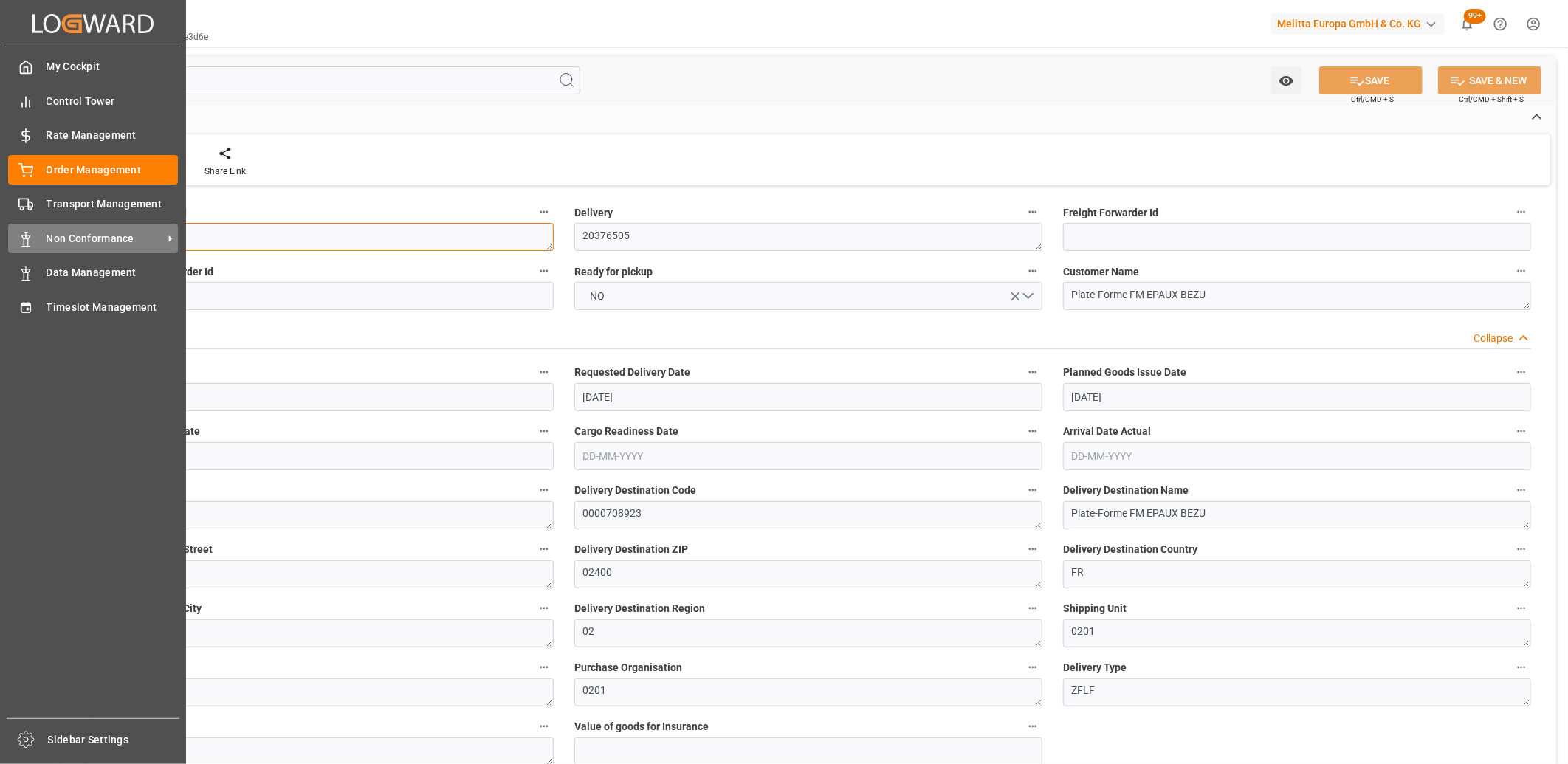
drag, startPoint x: 168, startPoint y: 226, endPoint x: 47, endPoint y: 229, distance: 121.0
click at [47, 229] on div "Created by potrace 1.15, written by Peter Selinger 2001-2017 Created by potrace…" at bounding box center [784, 382] width 1568 height 764
paste textarea "c693dfa26424"
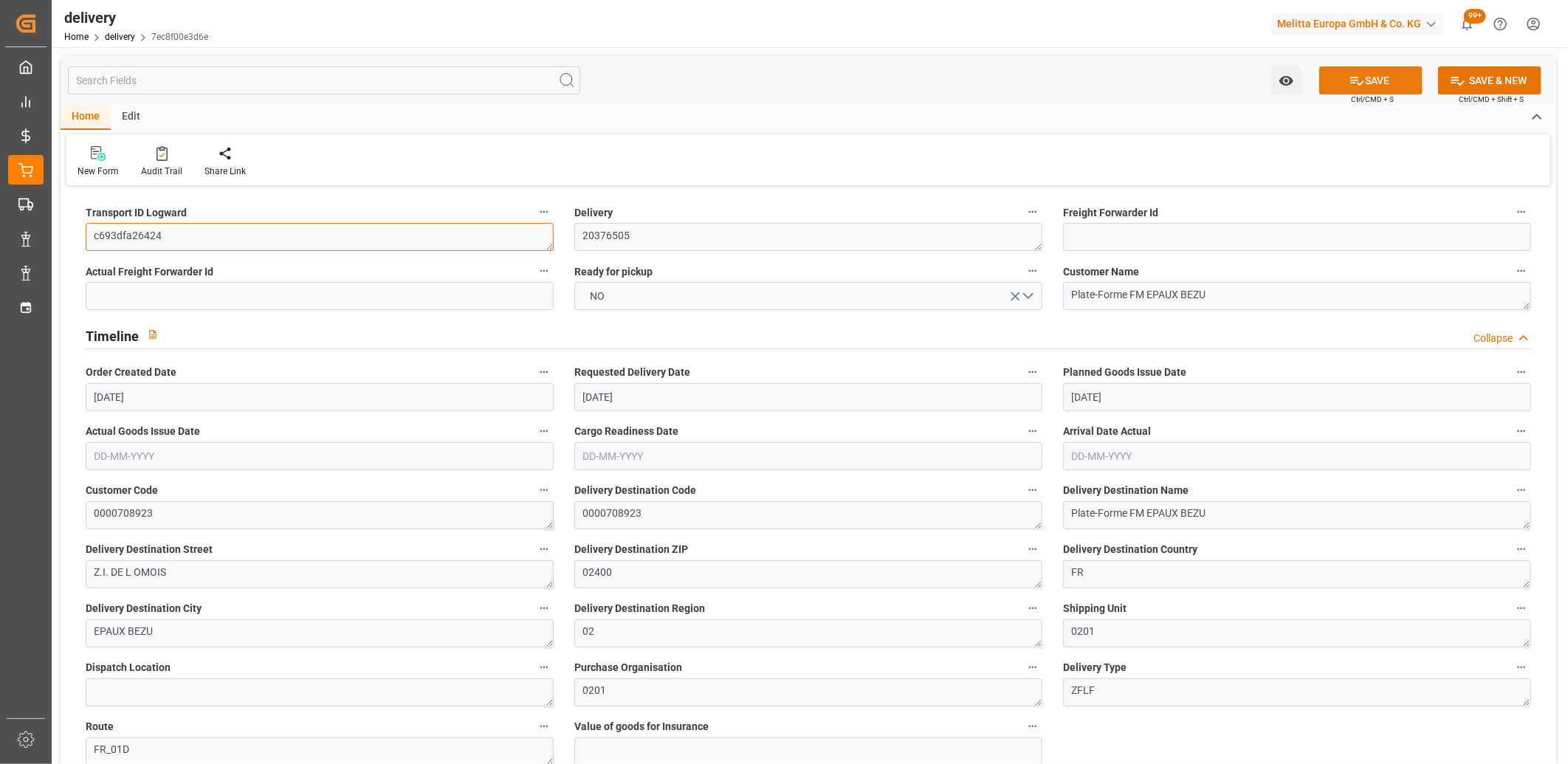
type textarea "c693dfa26424"
click at [1390, 79] on button "SAVE" at bounding box center [1371, 81] width 104 height 28
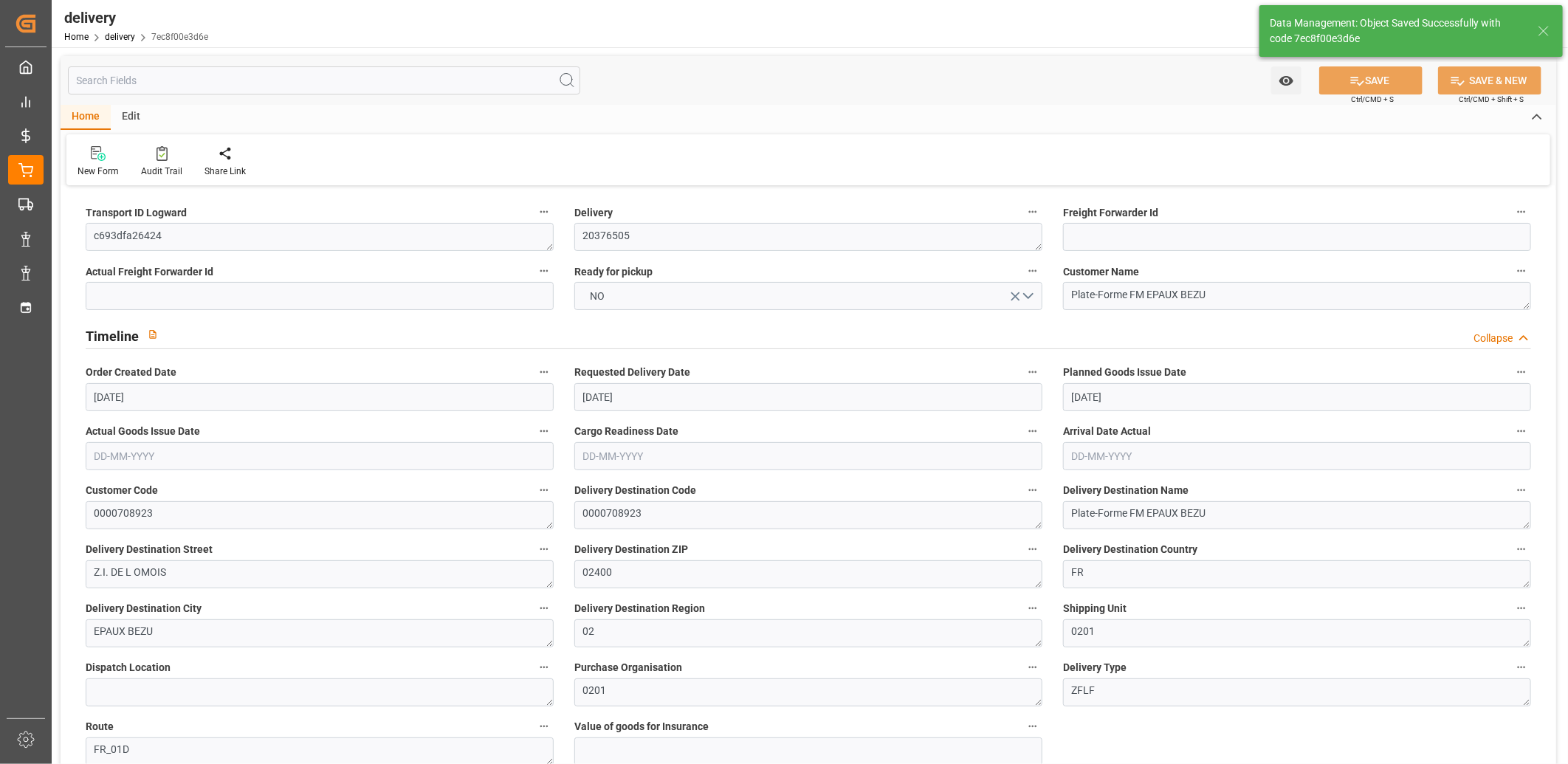
type textarea "c693dfa26424 ~ Pallet(s) ~ 2025-08-20 00:00:00 ~ FR_01D ~ 2025-08-25 00:00:00~0…"
type input "-2.5757"
type input "63.5976"
type input "61.0219"
type input "30.074"
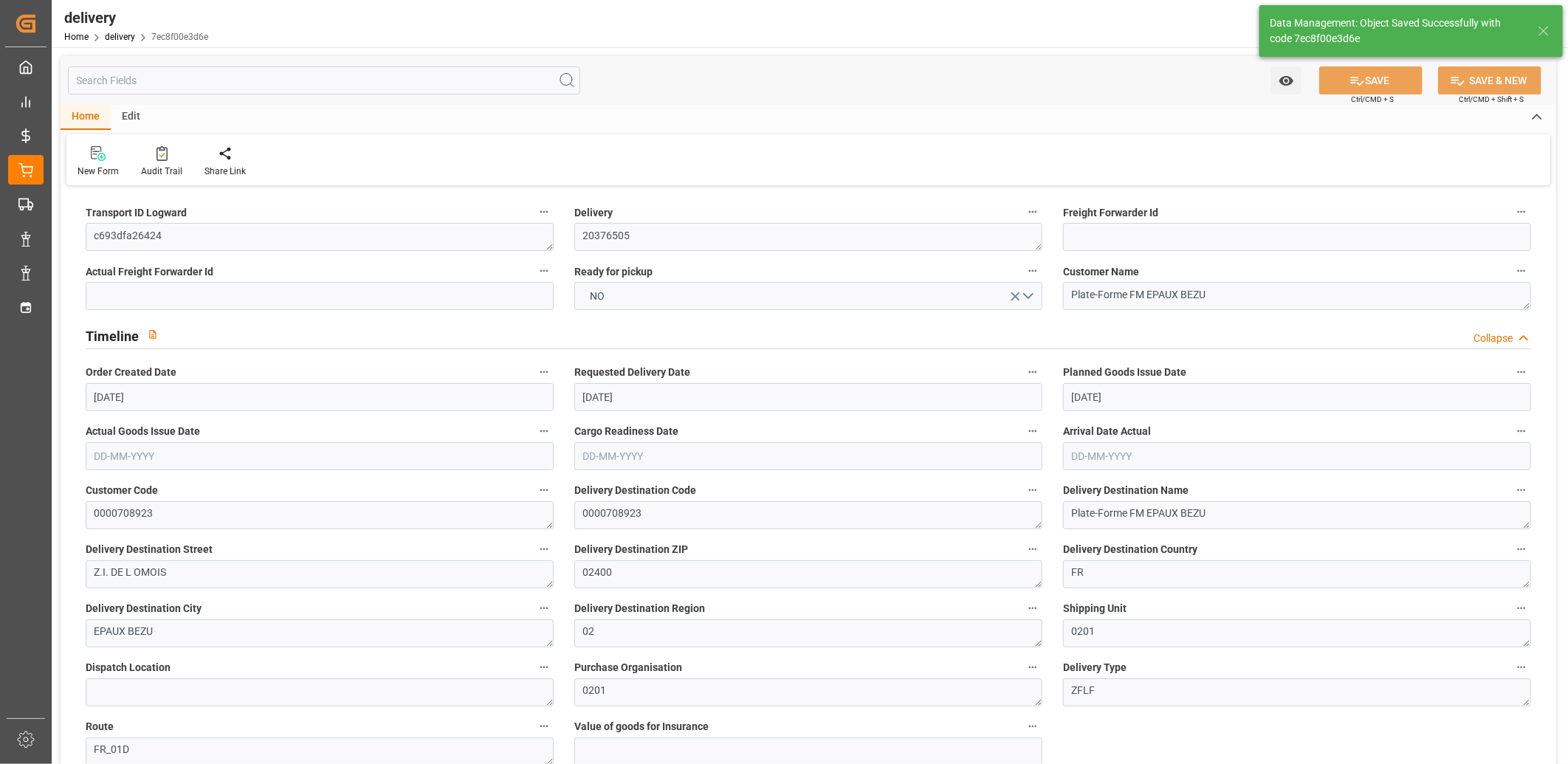
type input "0.0019"
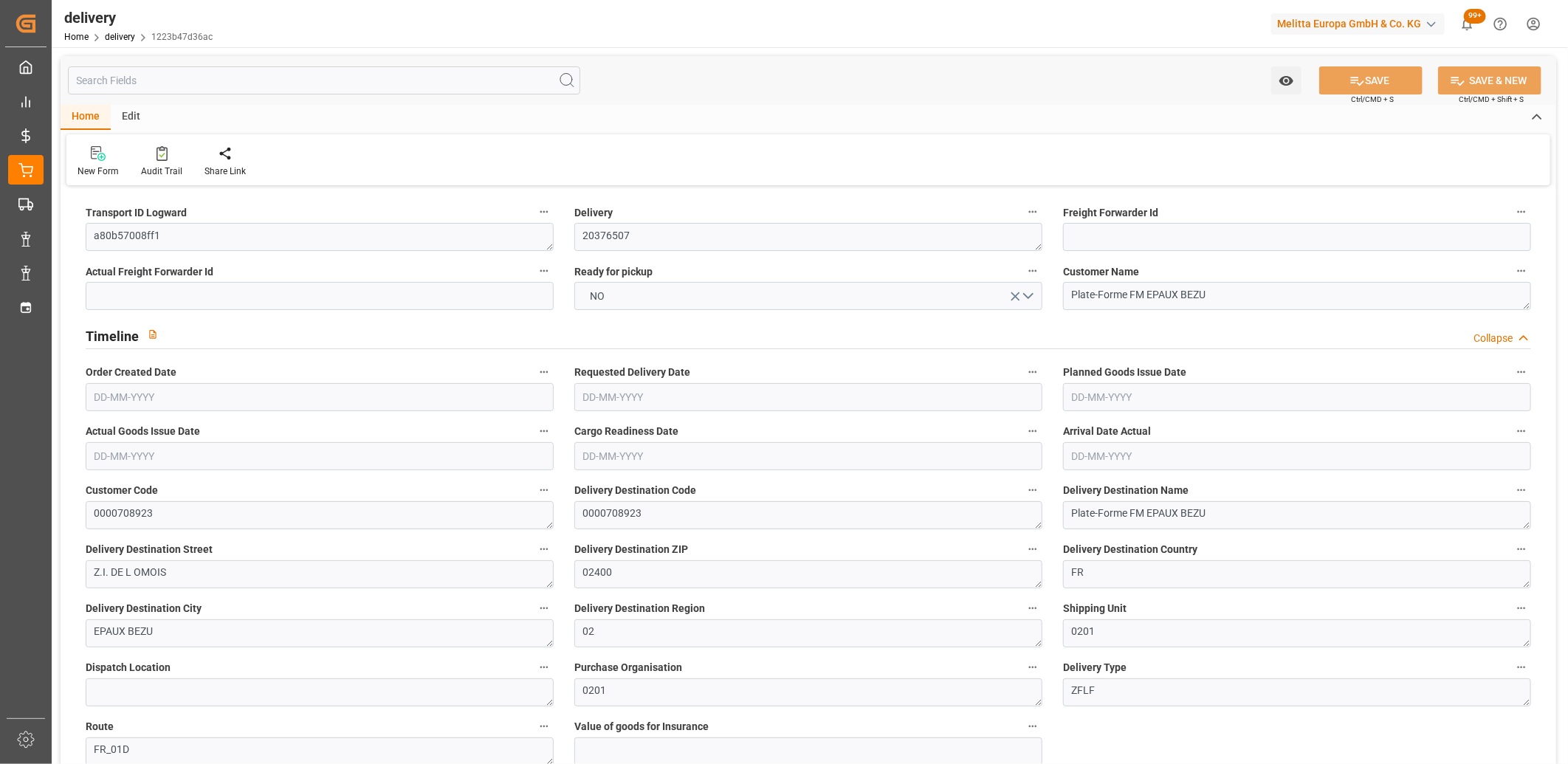
type input "[DATE]"
type input "[DATE] 11:01"
drag, startPoint x: 171, startPoint y: 241, endPoint x: 83, endPoint y: 238, distance: 88.1
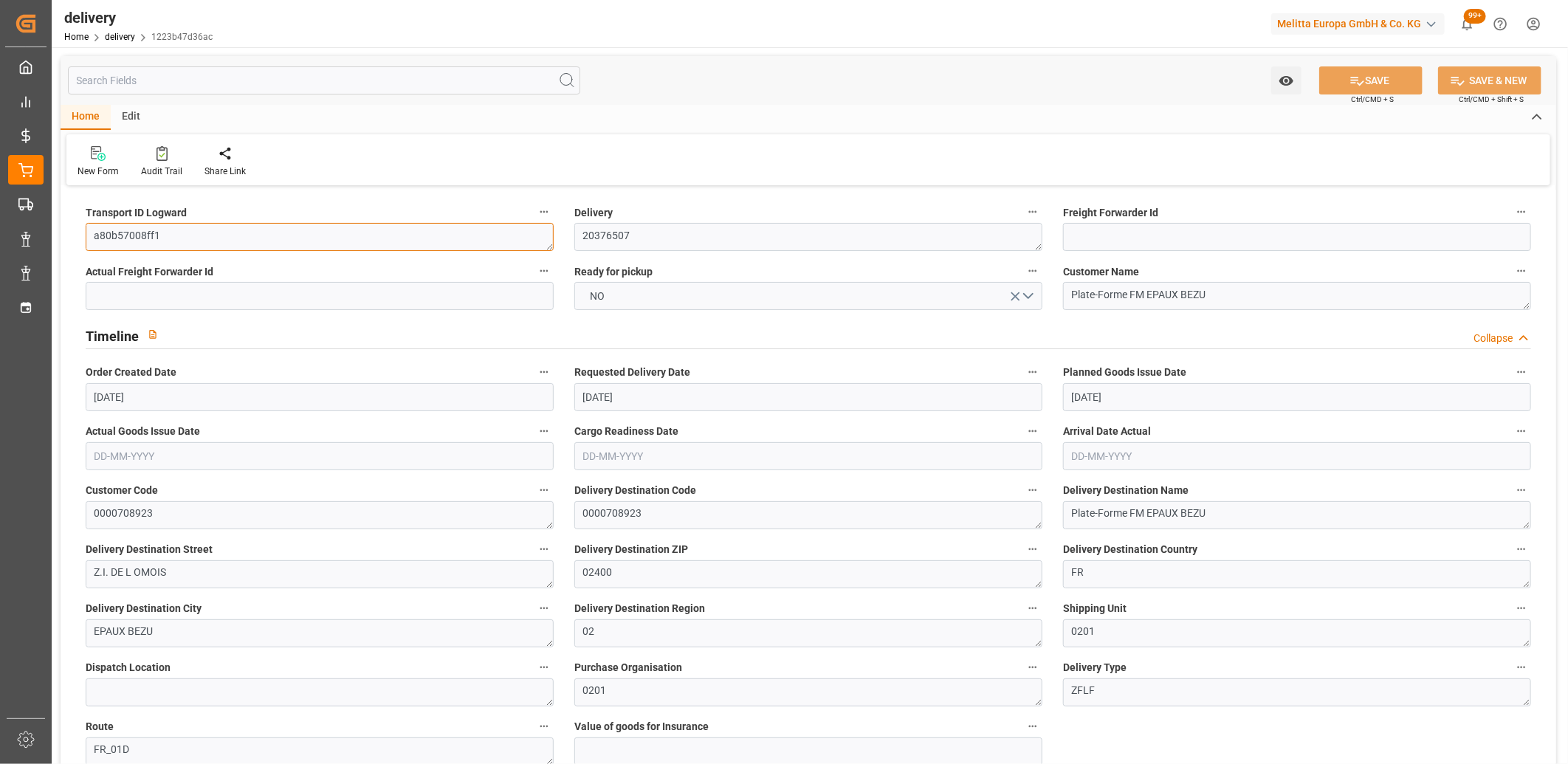
click at [83, 238] on div "Transport ID Logward a80b57008ff1" at bounding box center [320, 226] width 489 height 59
paste textarea "d3c115f213a7"
type textarea "d3c115f213a7"
click at [1338, 83] on button "SAVE" at bounding box center [1371, 81] width 104 height 28
type textarea "d3c115f213a7 ~ Pallet(s) ~ [DATE] 00:00:00 ~ FR_01D ~ [DATE] 00:00:00~0000708923"
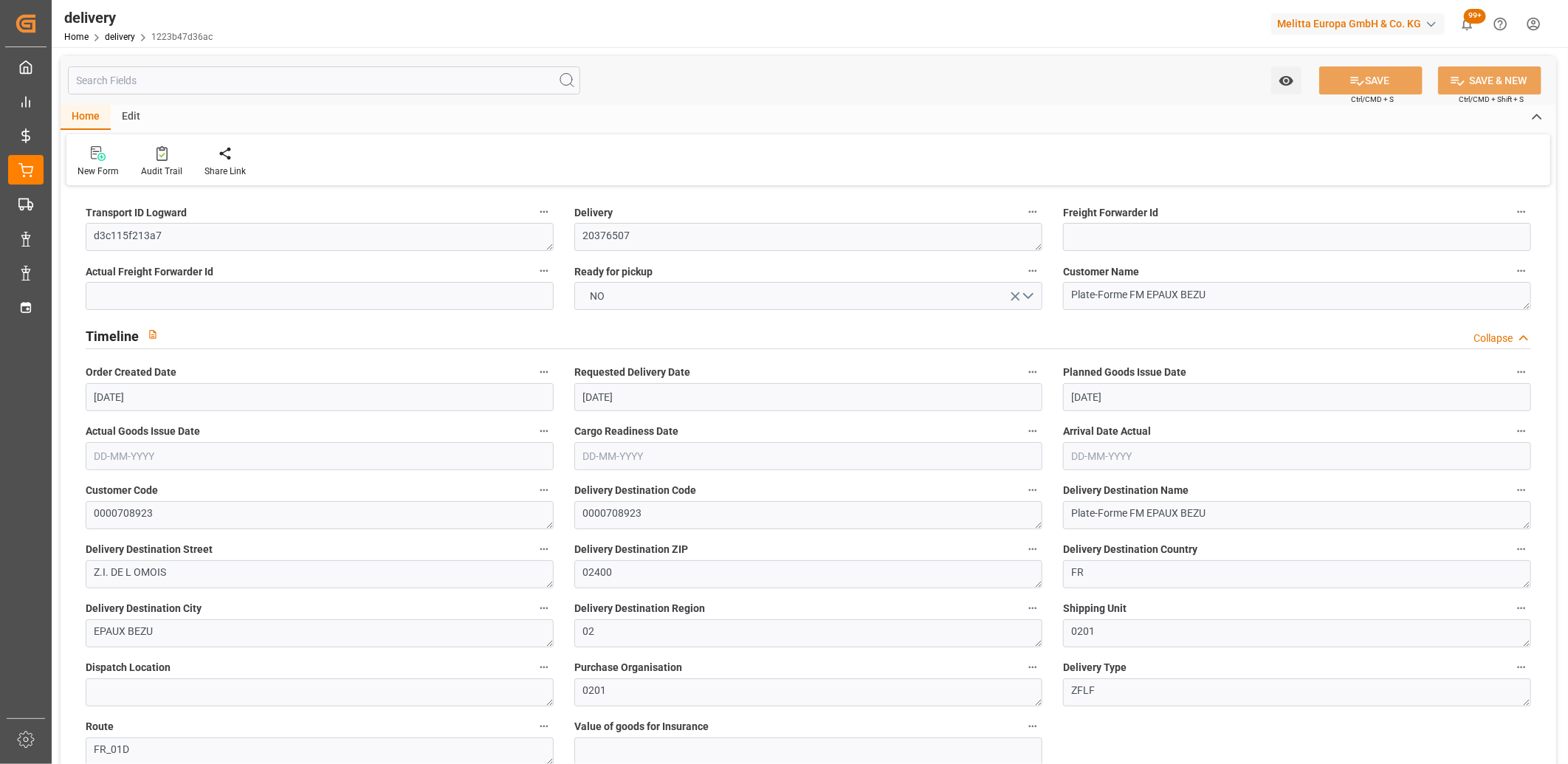
type input "-0.4077"
type input "10.0674"
type input "9.6597"
type input "4.2047"
type input "0.0003"
